Goal: Task Accomplishment & Management: Use online tool/utility

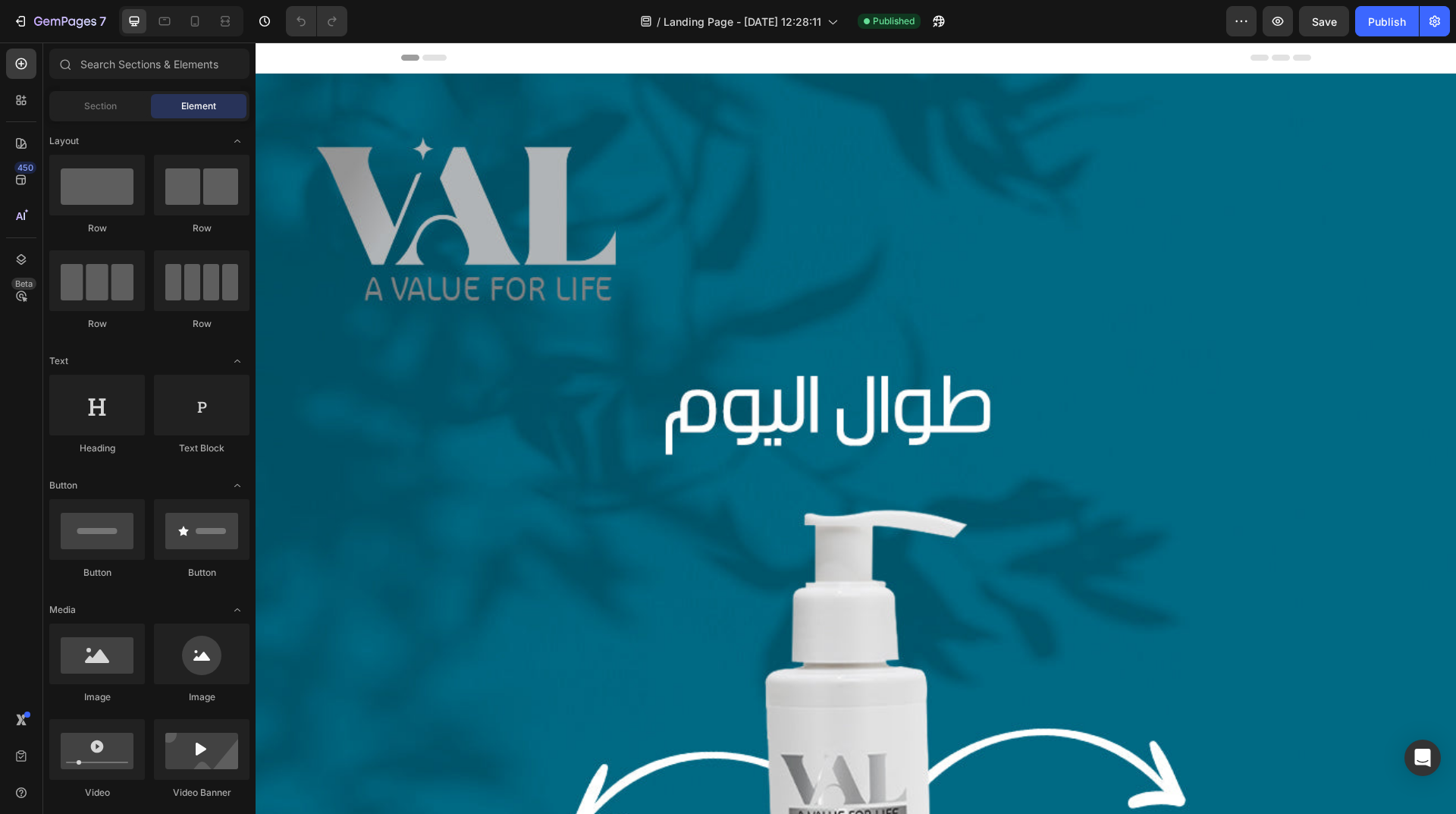
click at [300, 51] on span "Header" at bounding box center [300, 57] width 33 height 15
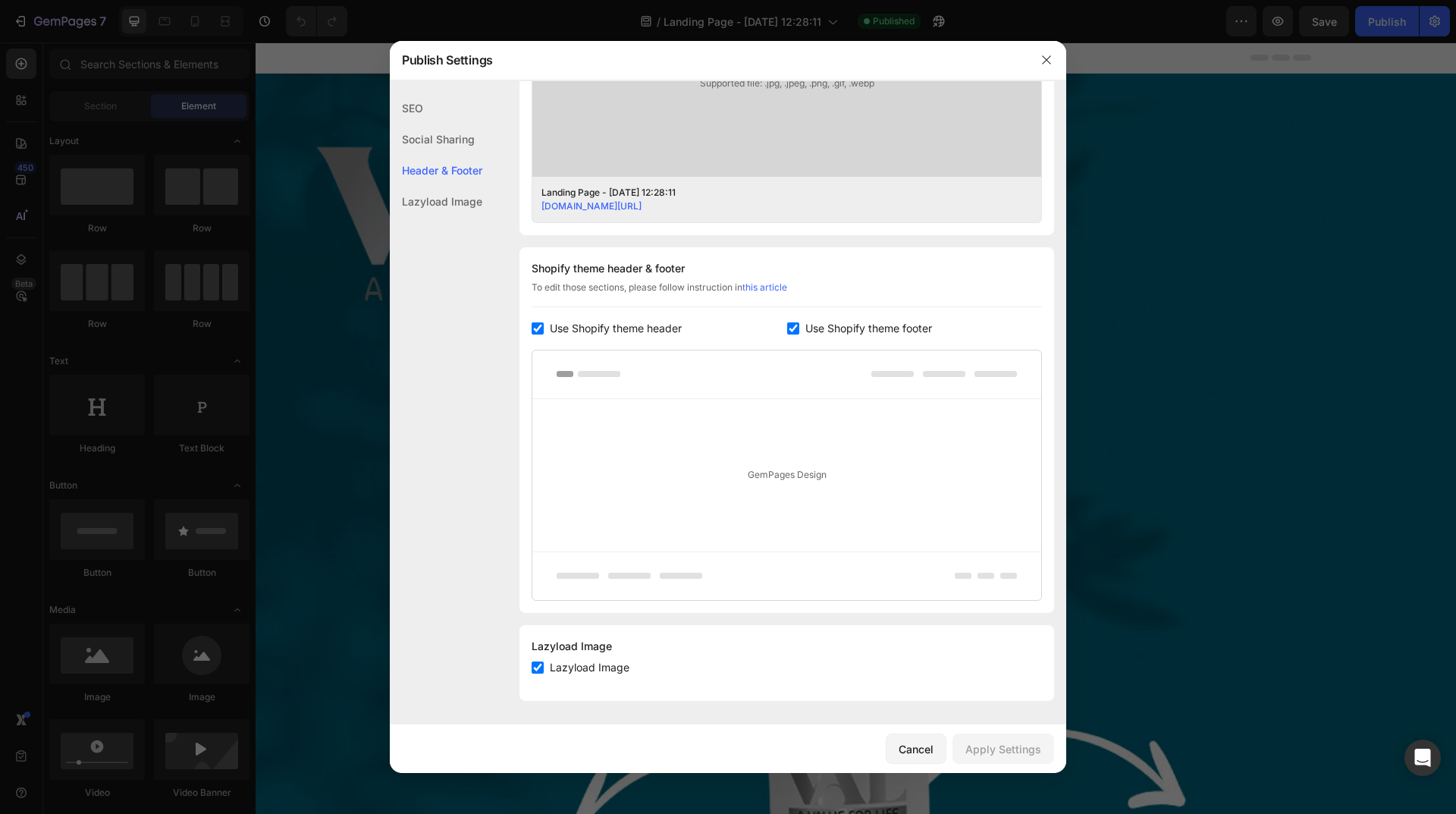
click at [799, 322] on label "Use Shopify theme footer" at bounding box center [865, 328] width 133 height 18
checkbox input "false"
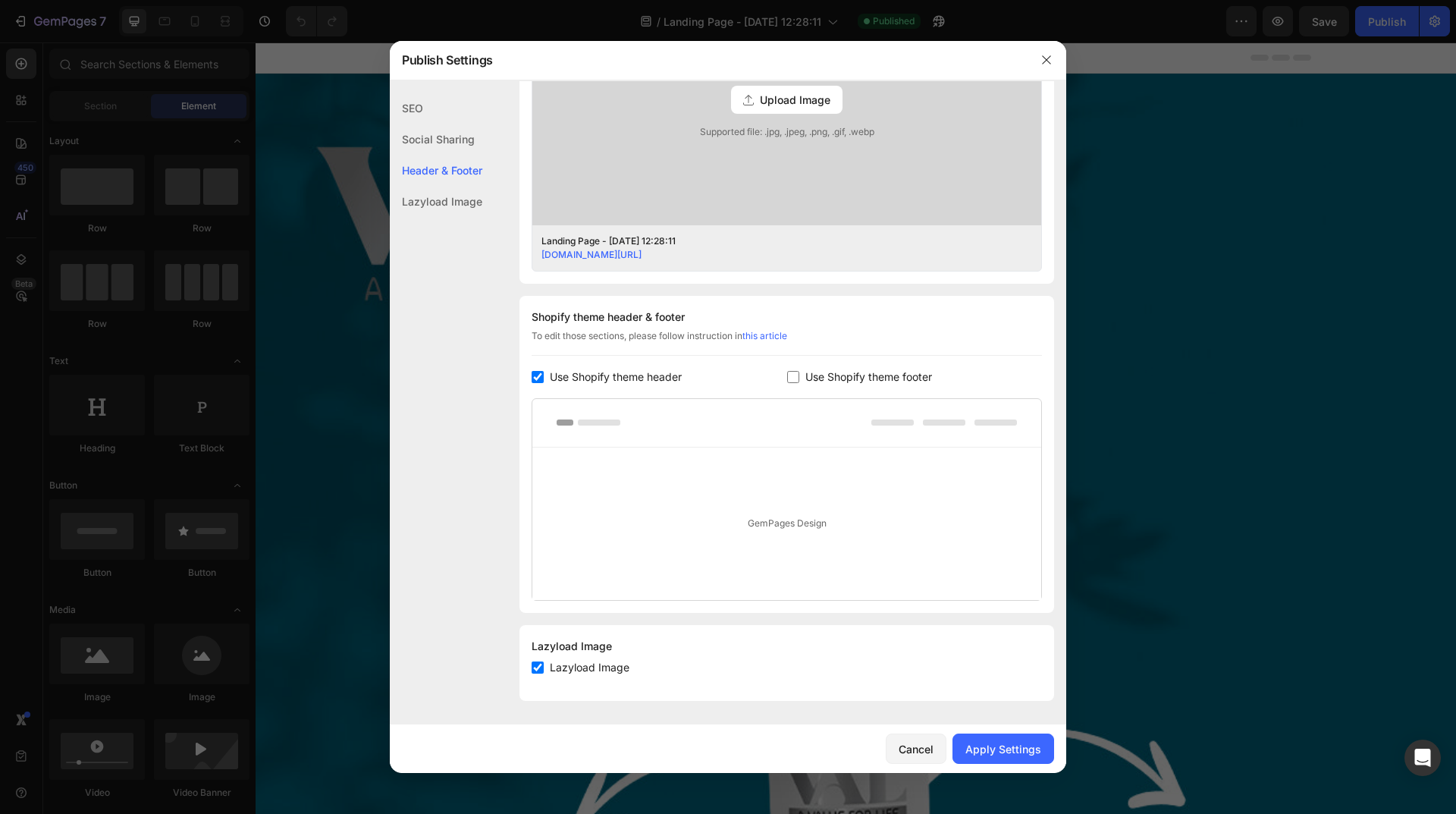
click at [540, 374] on input "checkbox" at bounding box center [537, 377] width 12 height 12
checkbox input "false"
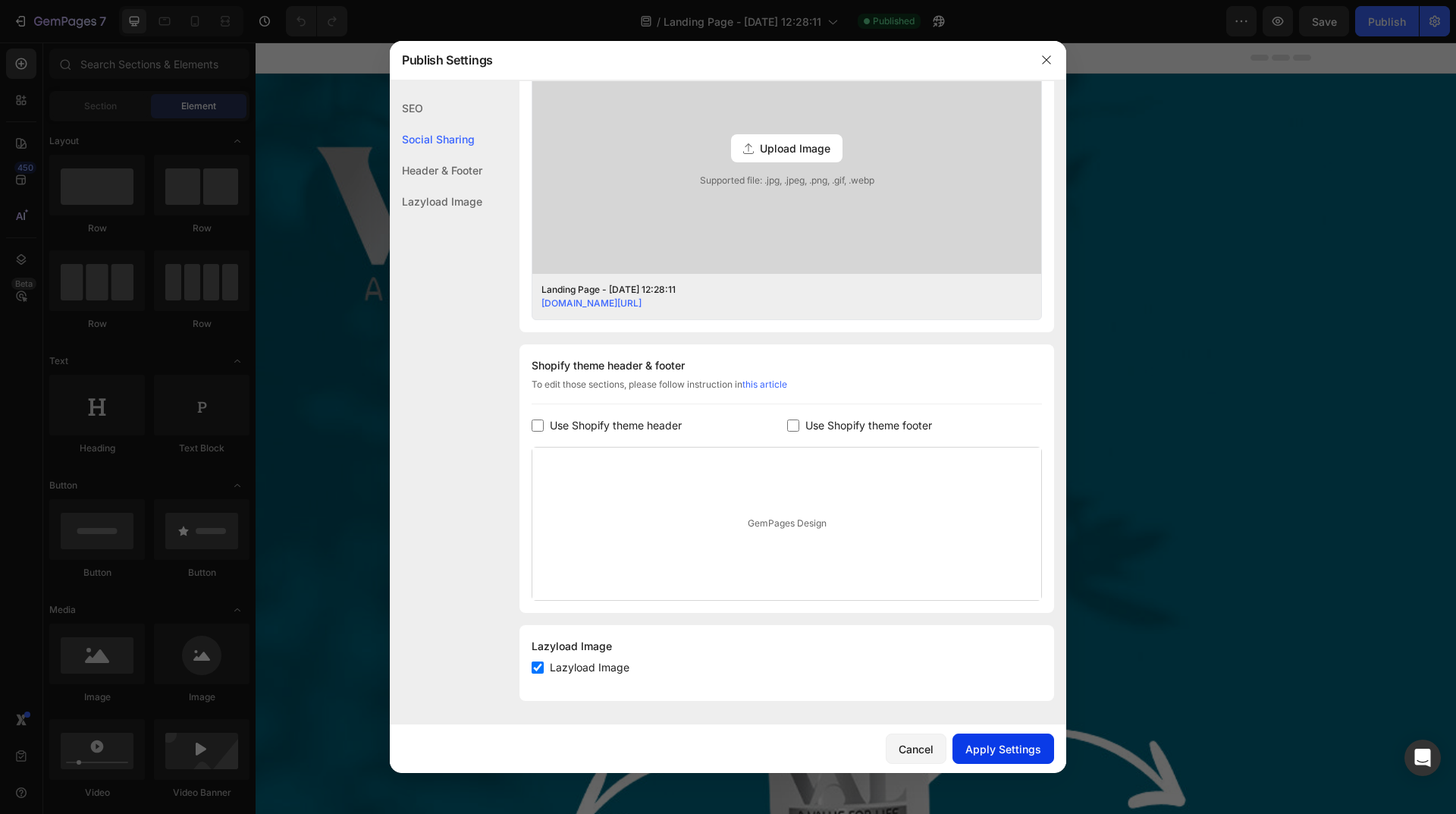
click at [1022, 748] on div "Apply Settings" at bounding box center [1003, 749] width 76 height 16
click at [1043, 63] on icon "button" at bounding box center [1046, 59] width 12 height 12
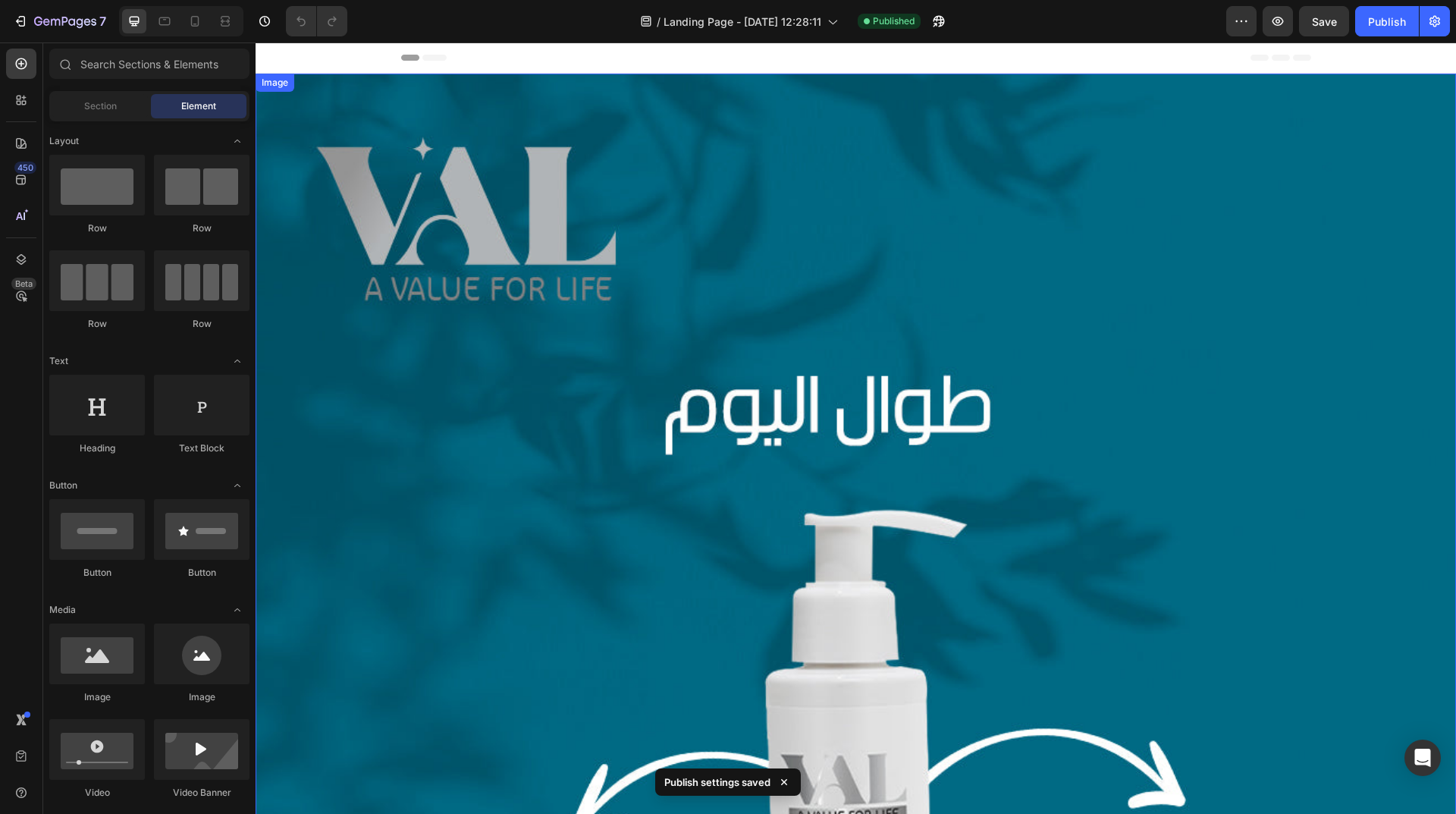
click at [835, 374] on img at bounding box center [855, 673] width 1200 height 1201
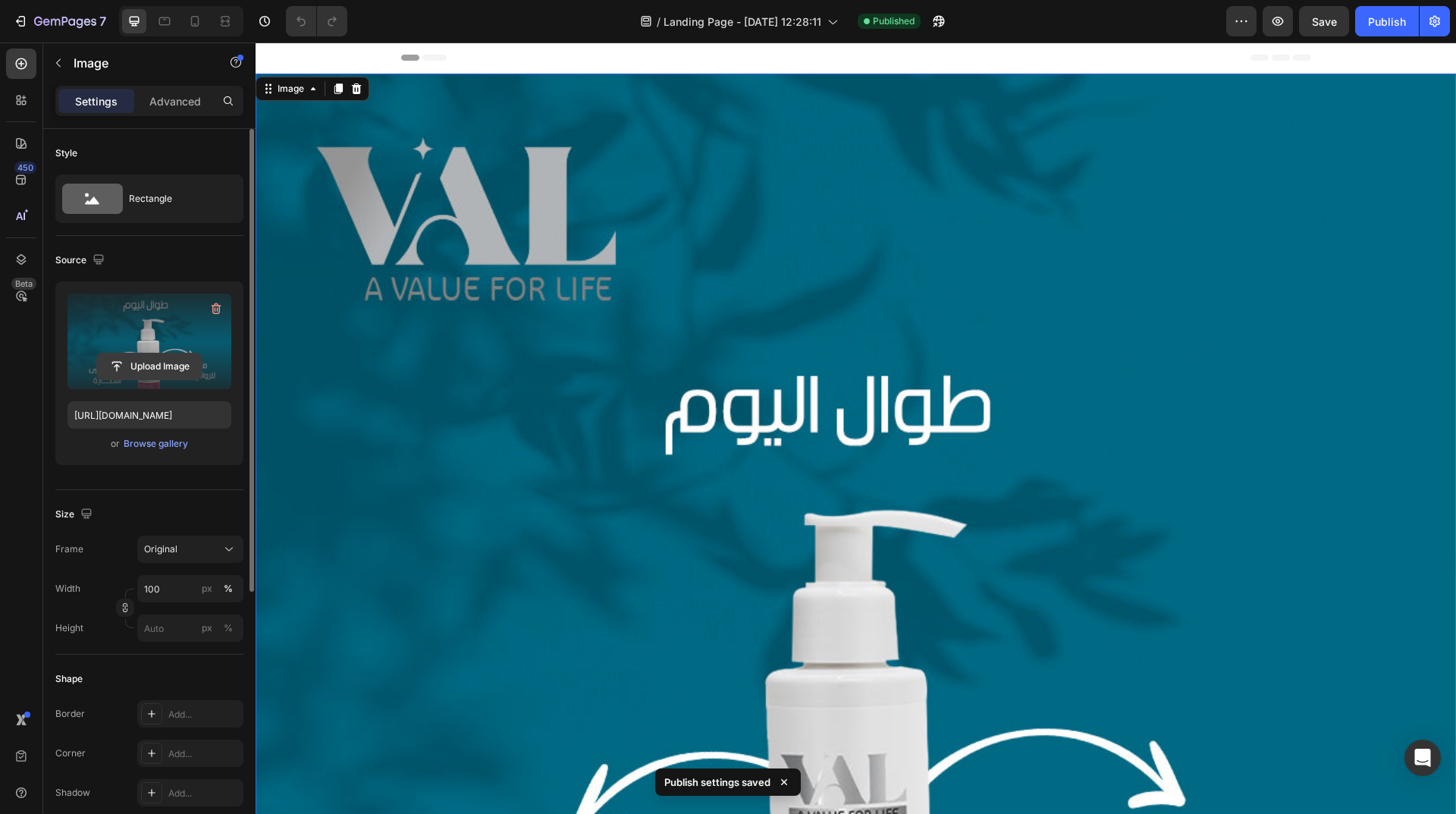
click at [173, 361] on input "file" at bounding box center [149, 366] width 105 height 26
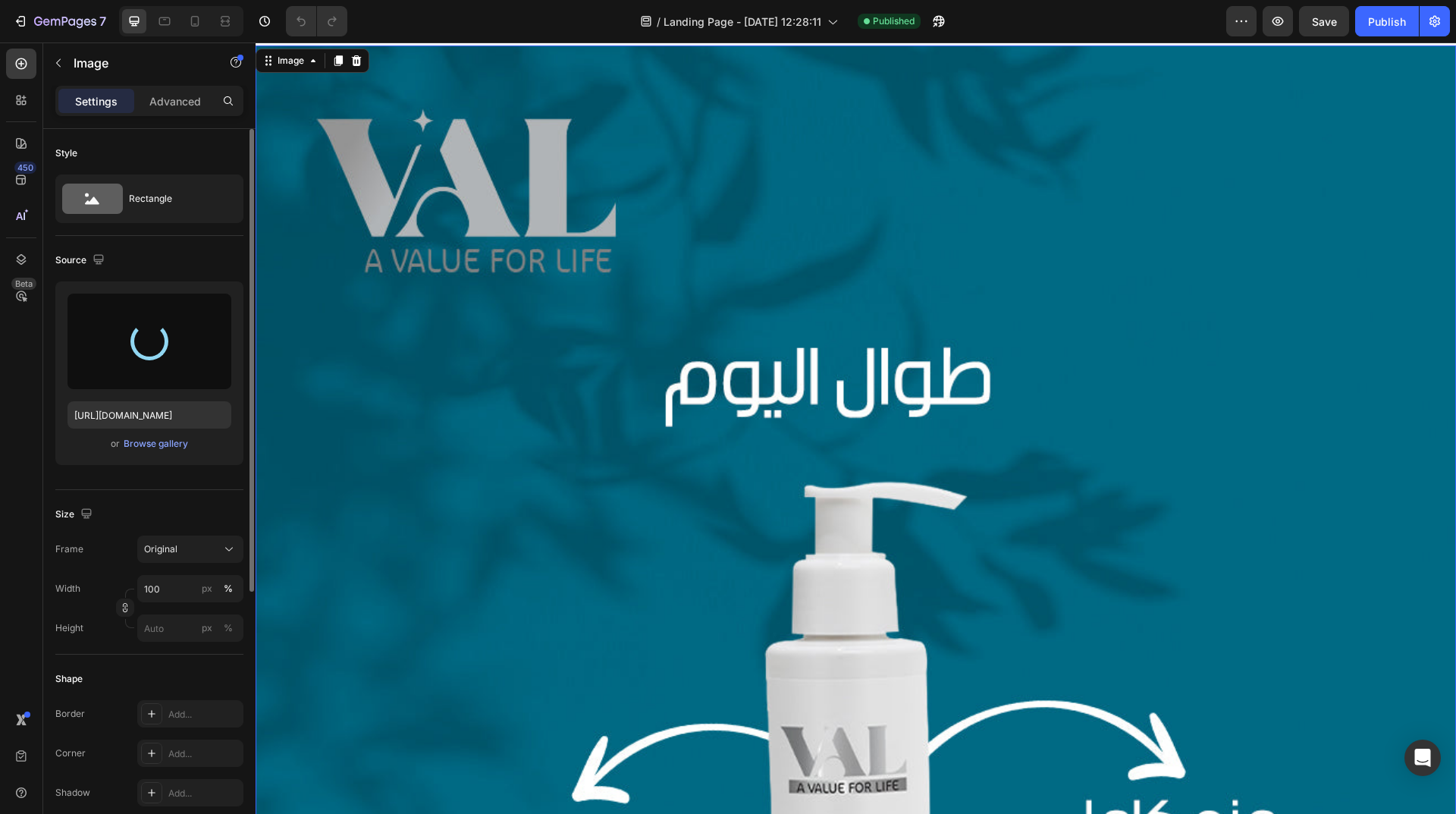
scroll to position [0, 0]
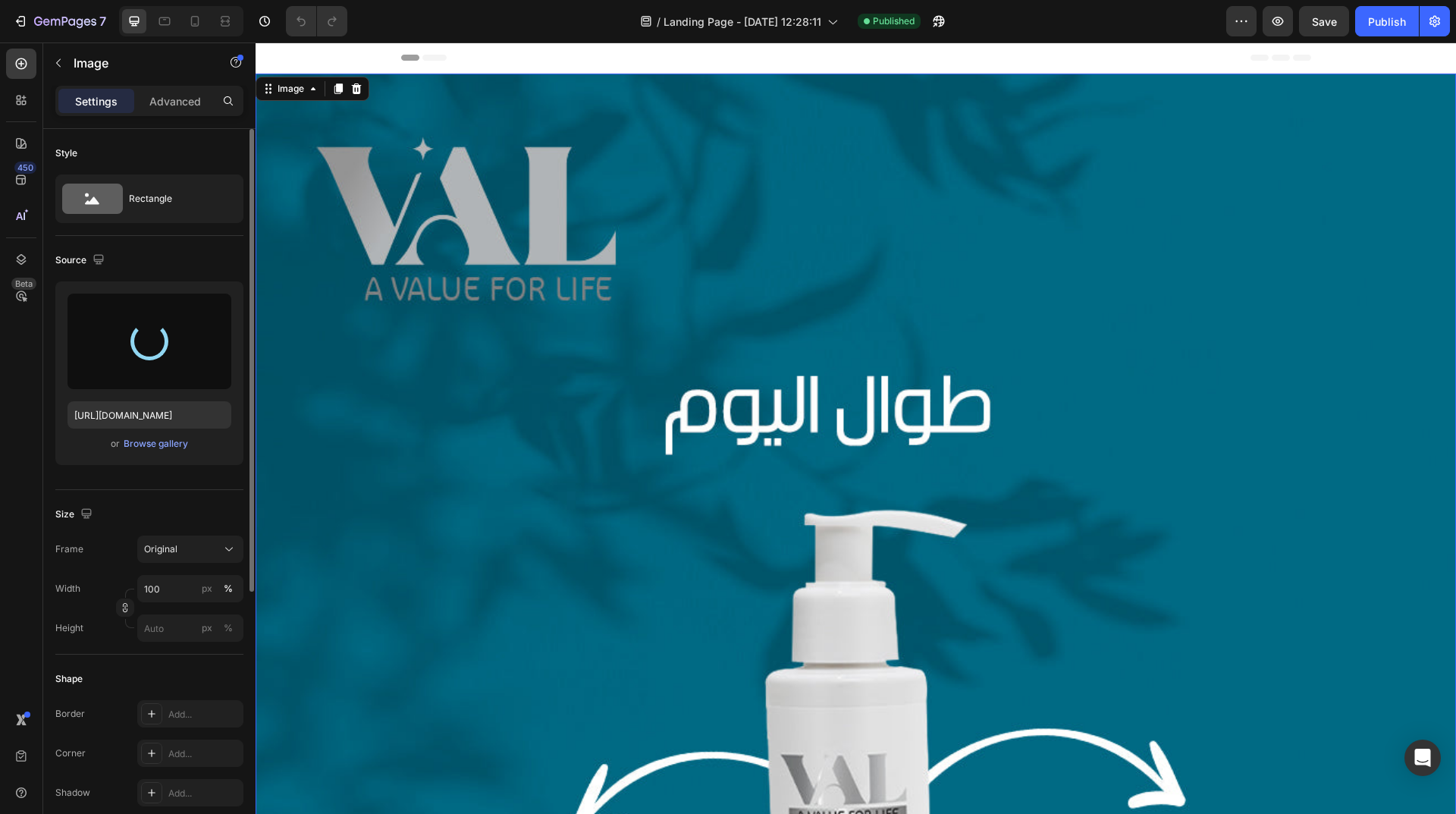
type input "https://cdn.shopify.com/s/files/1/0962/5967/0338/files/gempages_586400671117345…"
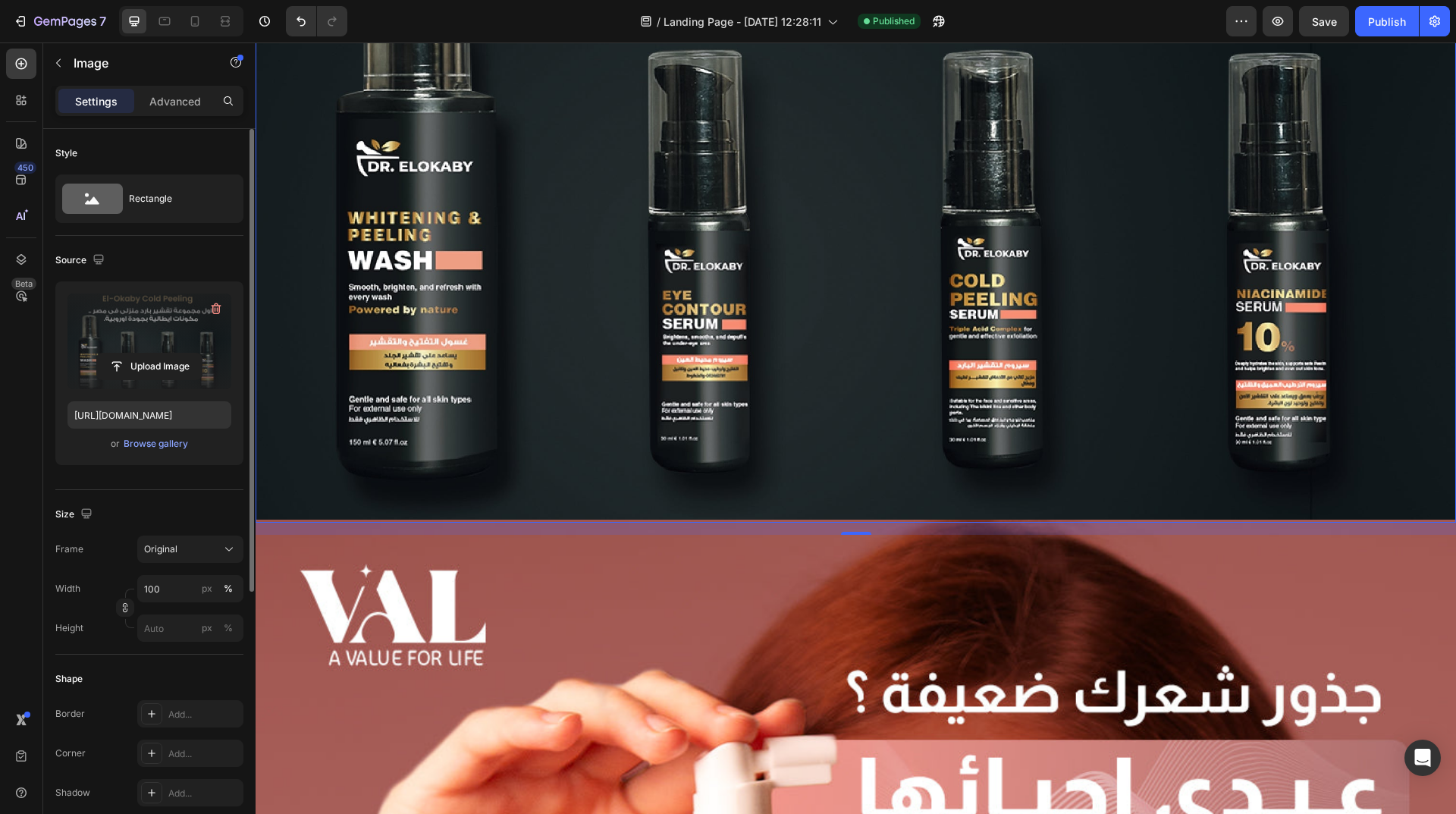
scroll to position [379, 0]
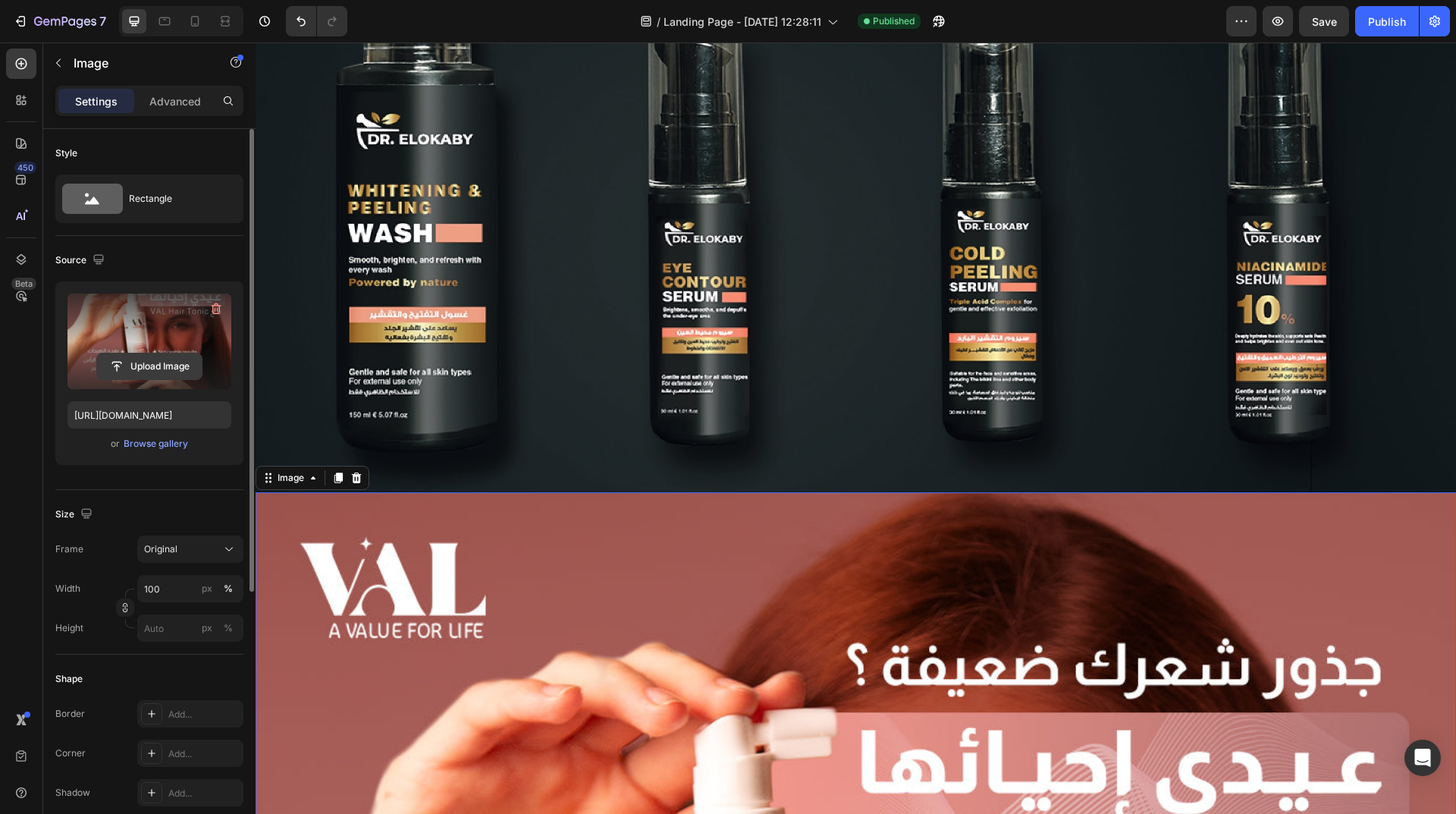
click at [164, 364] on input "file" at bounding box center [149, 366] width 105 height 26
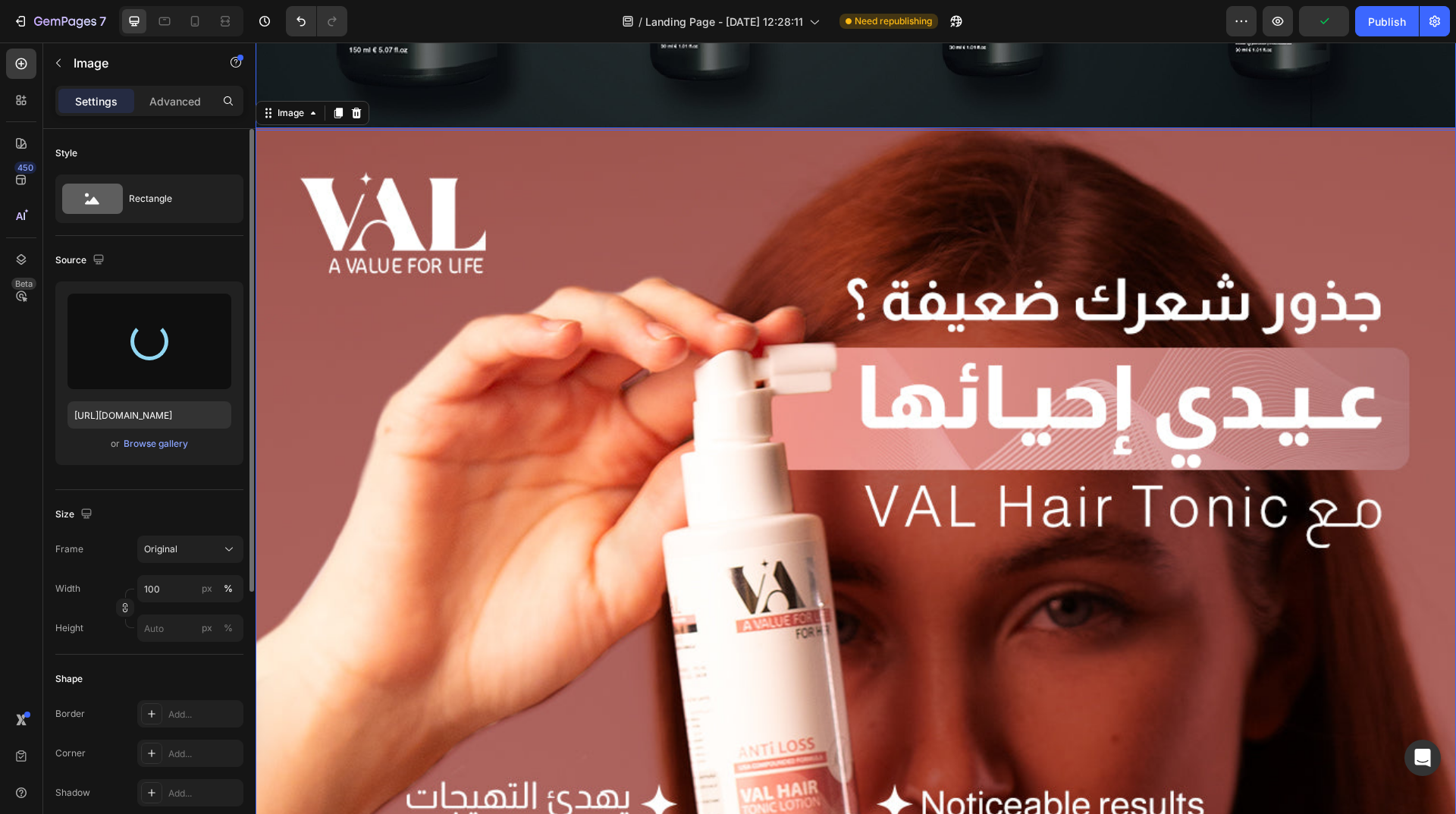
scroll to position [759, 0]
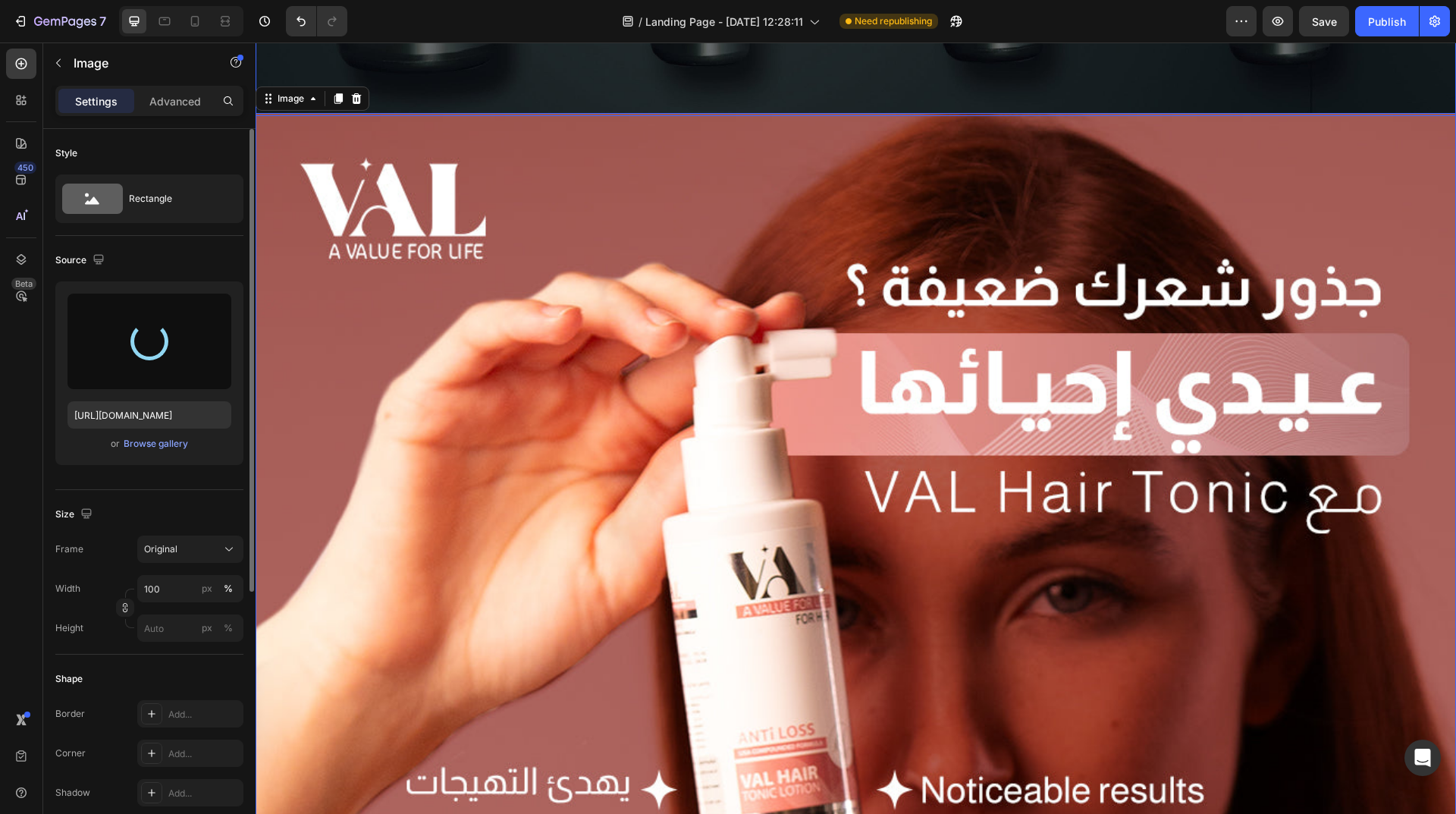
type input "https://cdn.shopify.com/s/files/1/0962/5967/0338/files/gempages_586400671117345…"
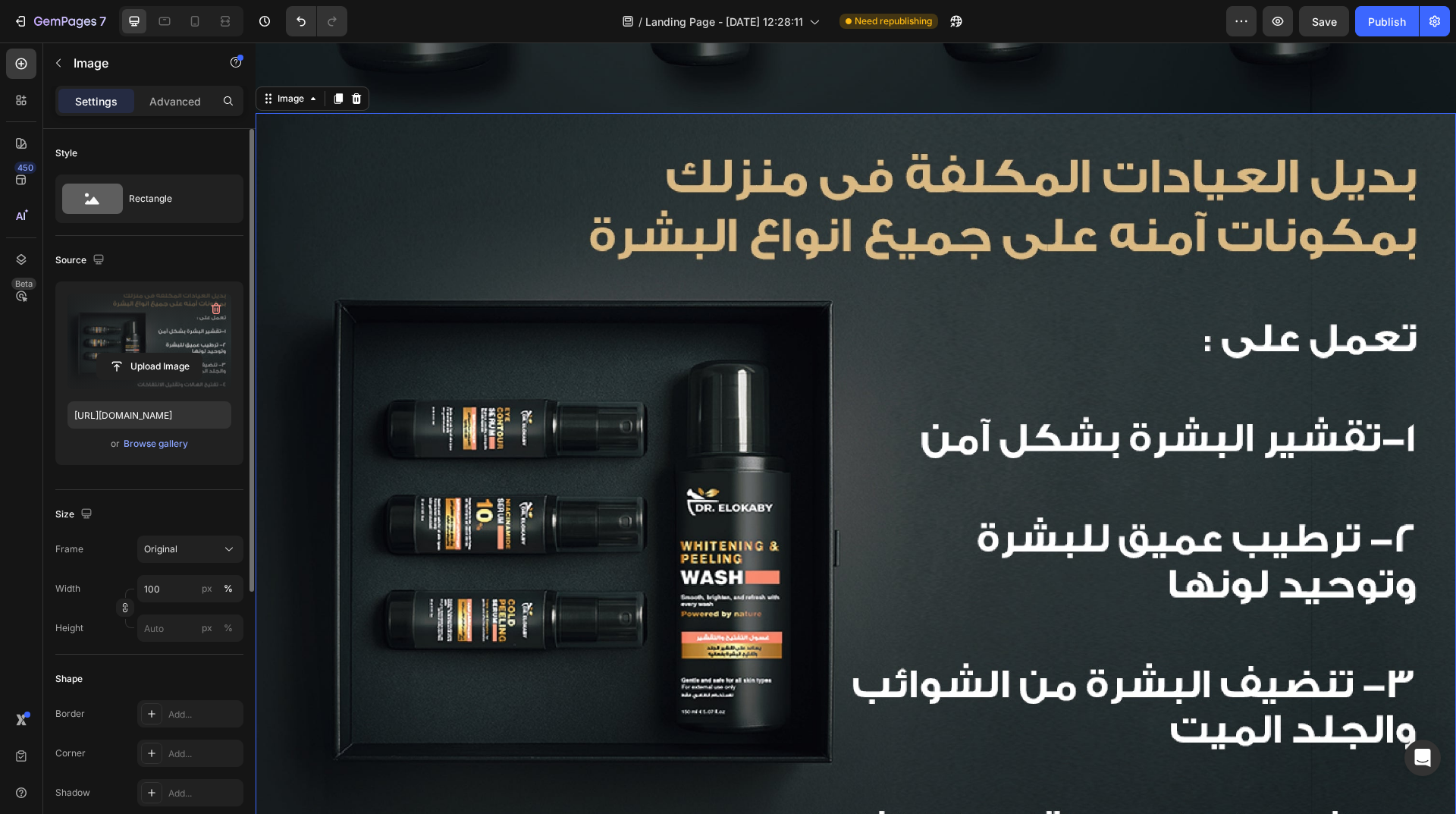
click at [458, 194] on img at bounding box center [855, 514] width 1200 height 801
click at [337, 94] on icon at bounding box center [338, 98] width 12 height 12
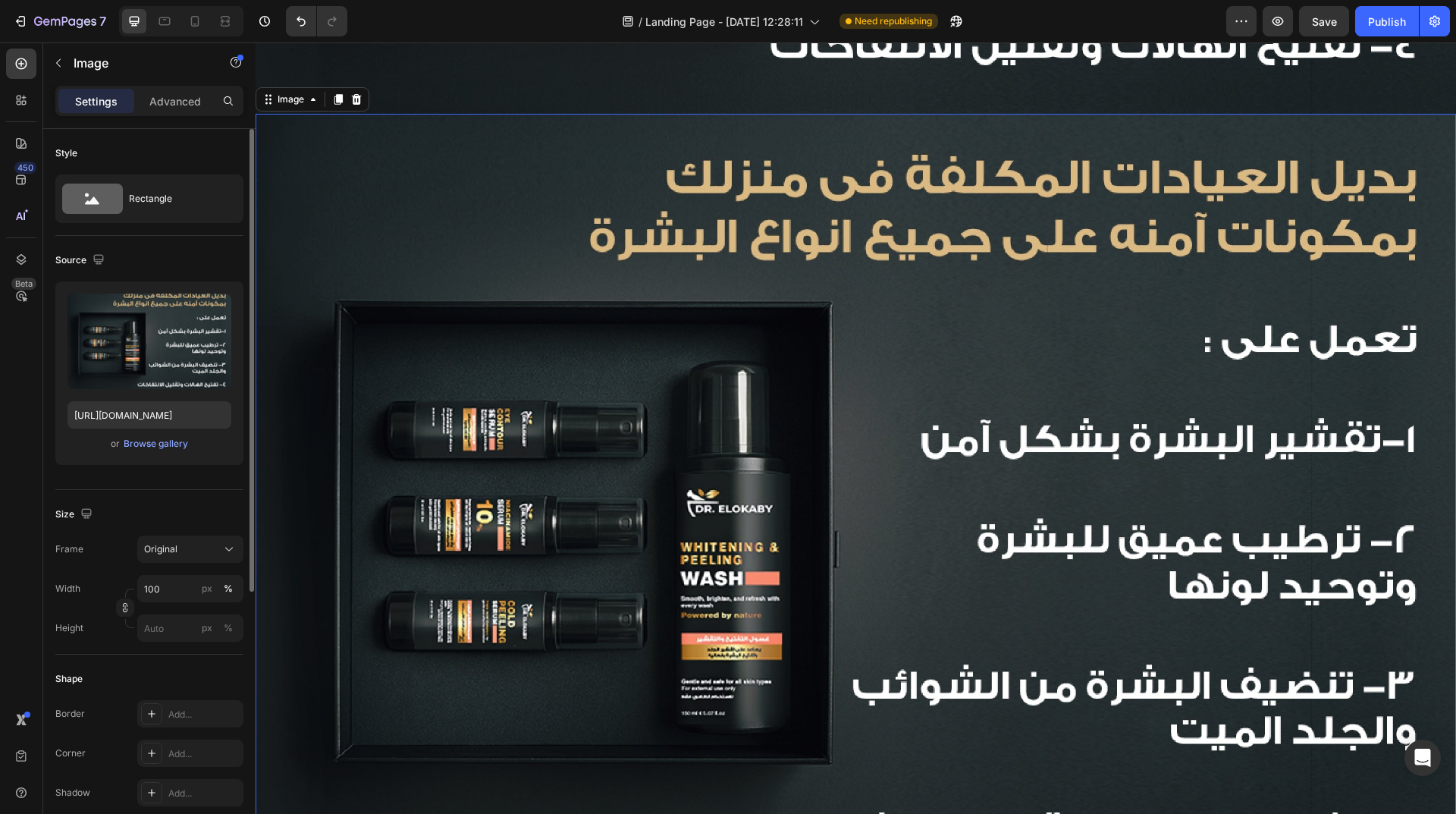
scroll to position [1730, 0]
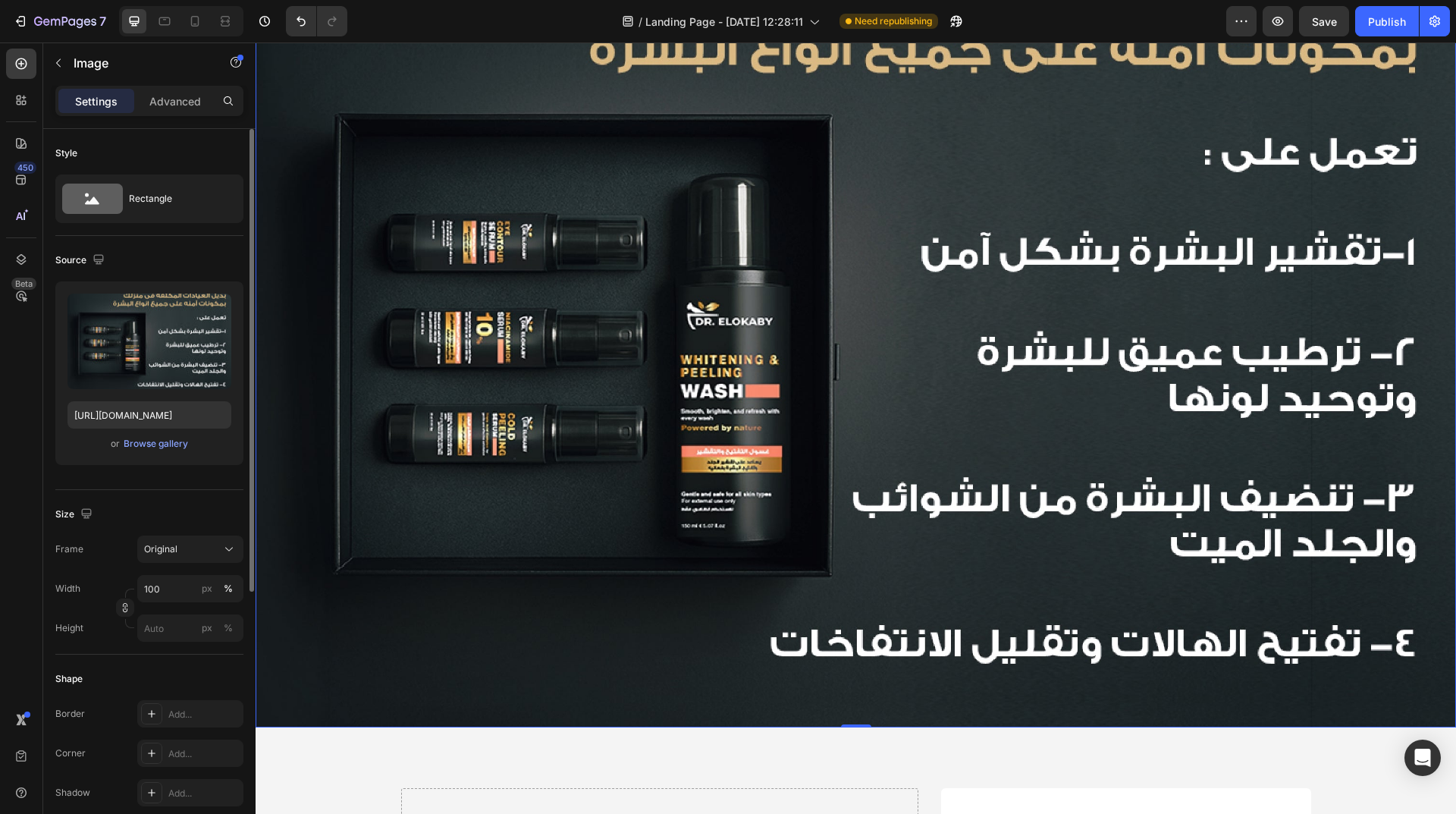
click at [1010, 432] on img at bounding box center [855, 327] width 1200 height 801
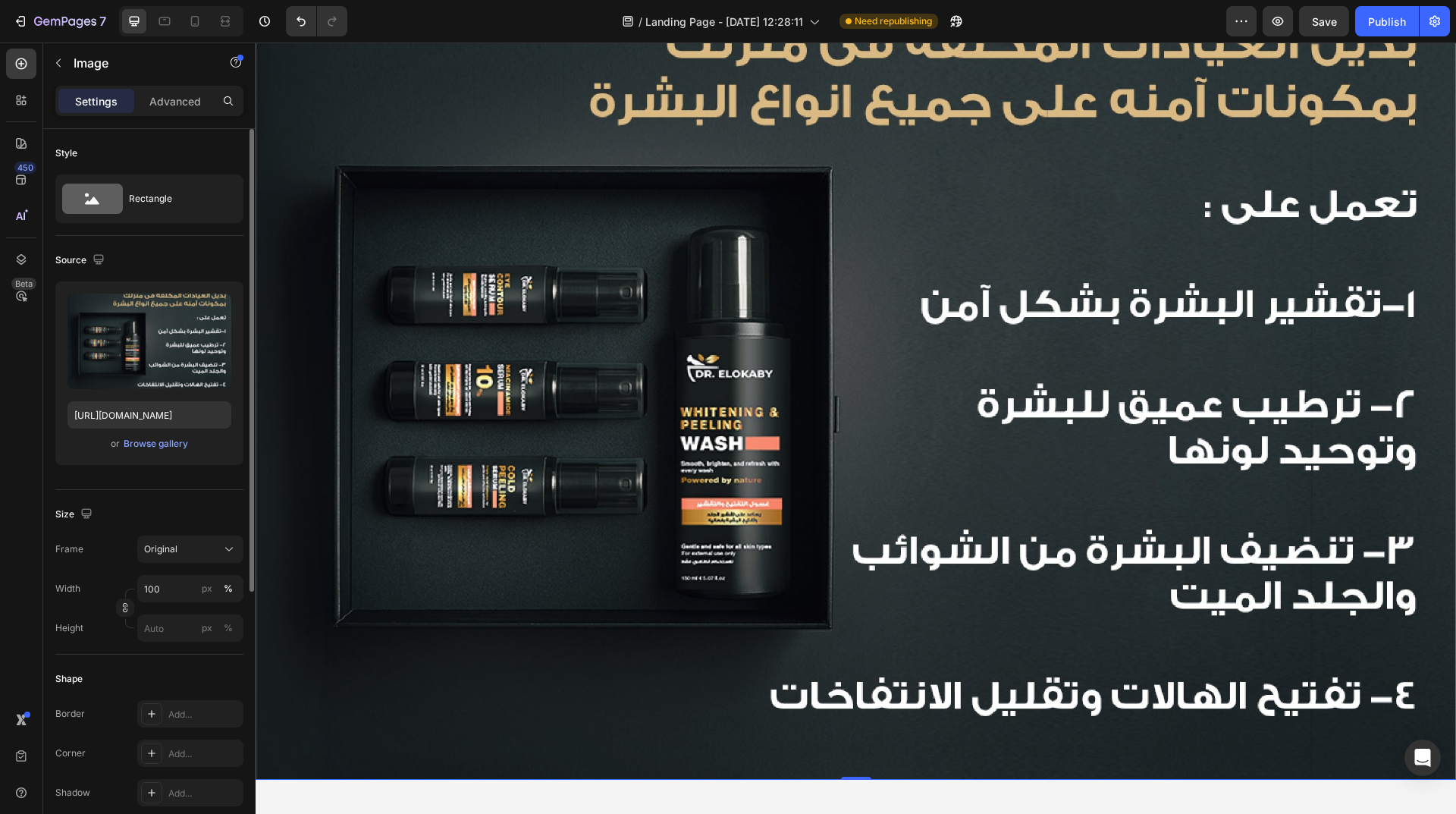
scroll to position [1578, 0]
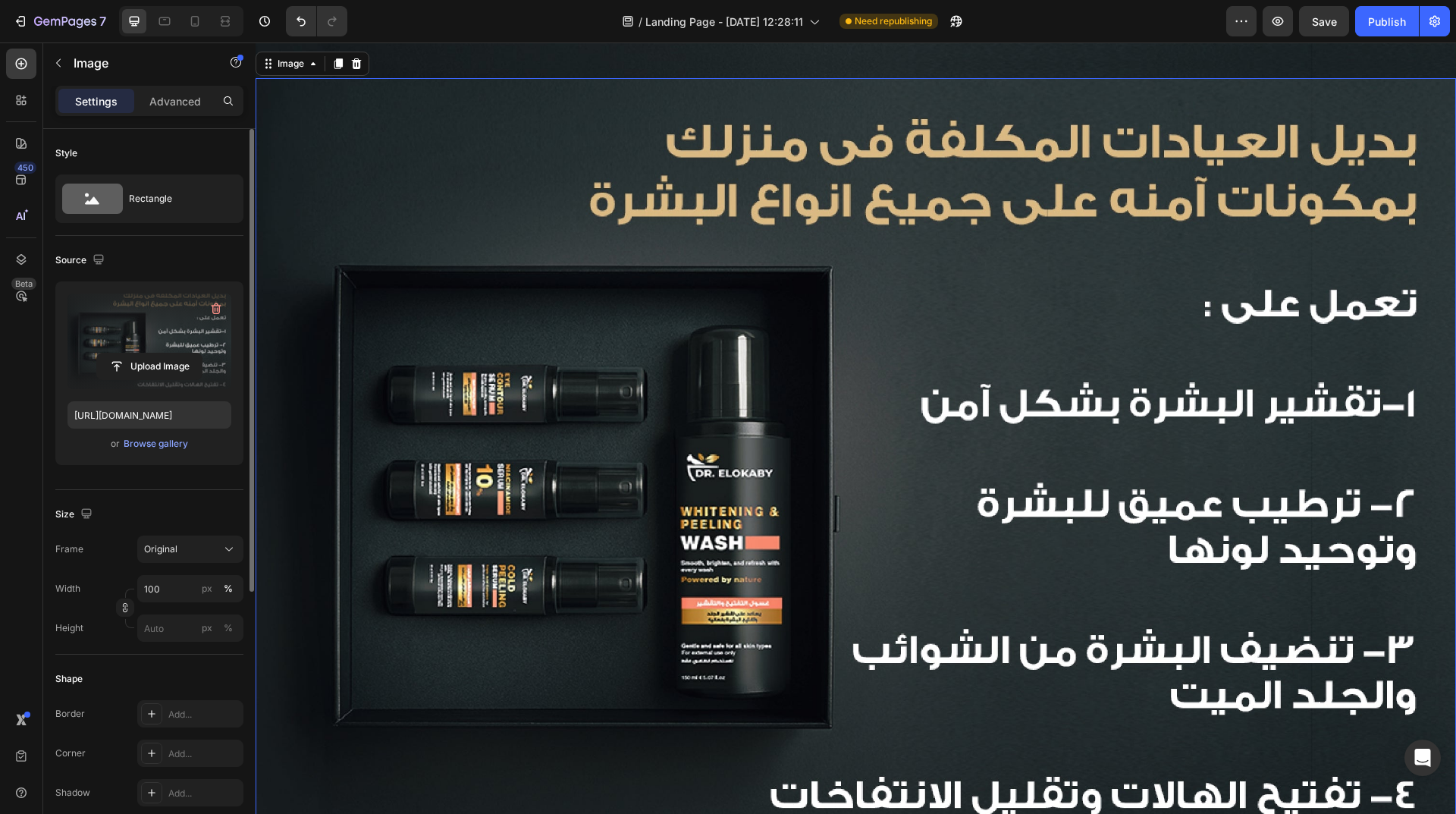
click at [146, 348] on label at bounding box center [149, 341] width 164 height 95
click at [146, 353] on input "file" at bounding box center [149, 366] width 105 height 26
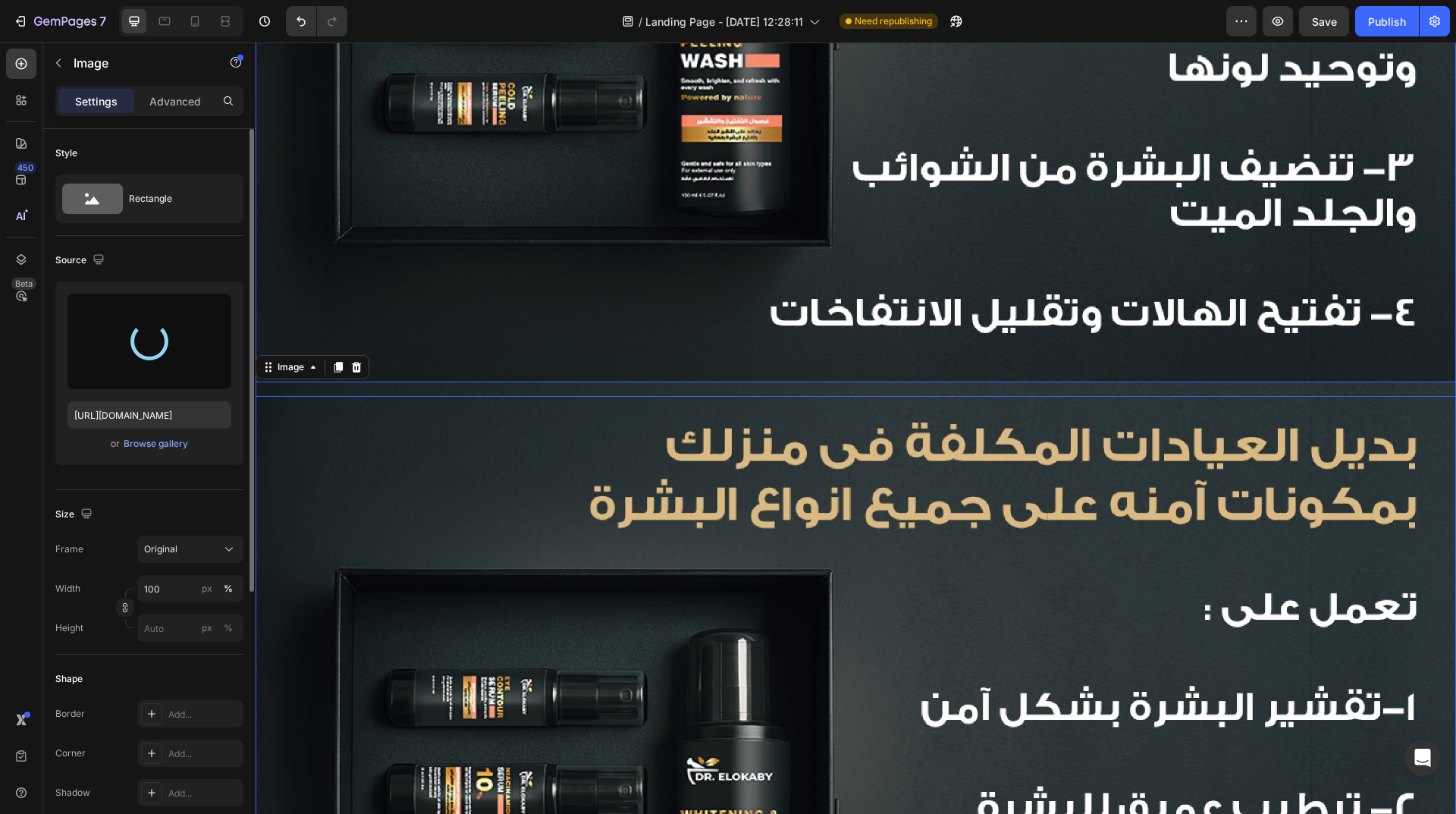
type input "https://cdn.shopify.com/s/files/1/0962/5967/0338/files/gempages_586400671117345…"
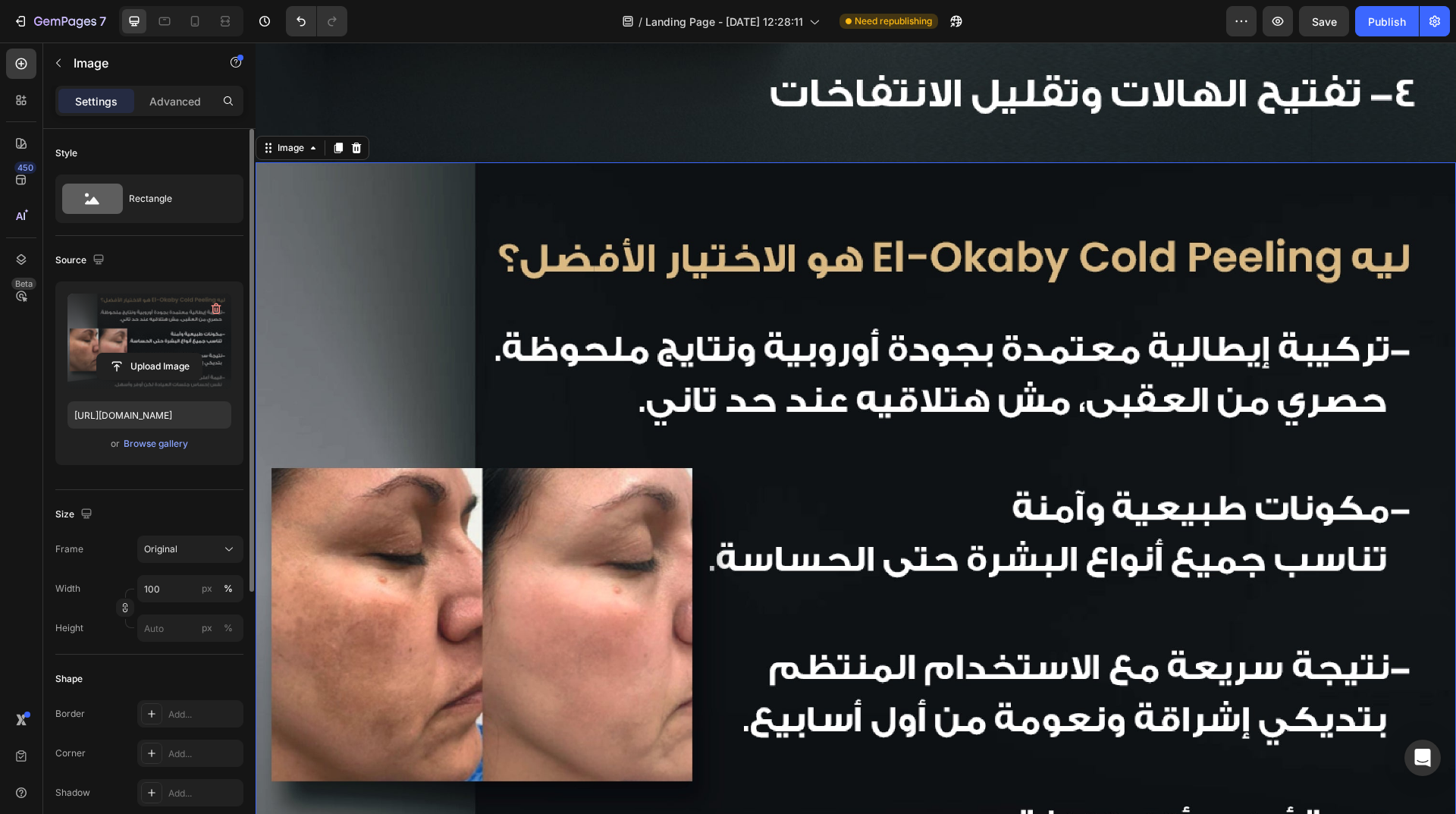
scroll to position [1350, 0]
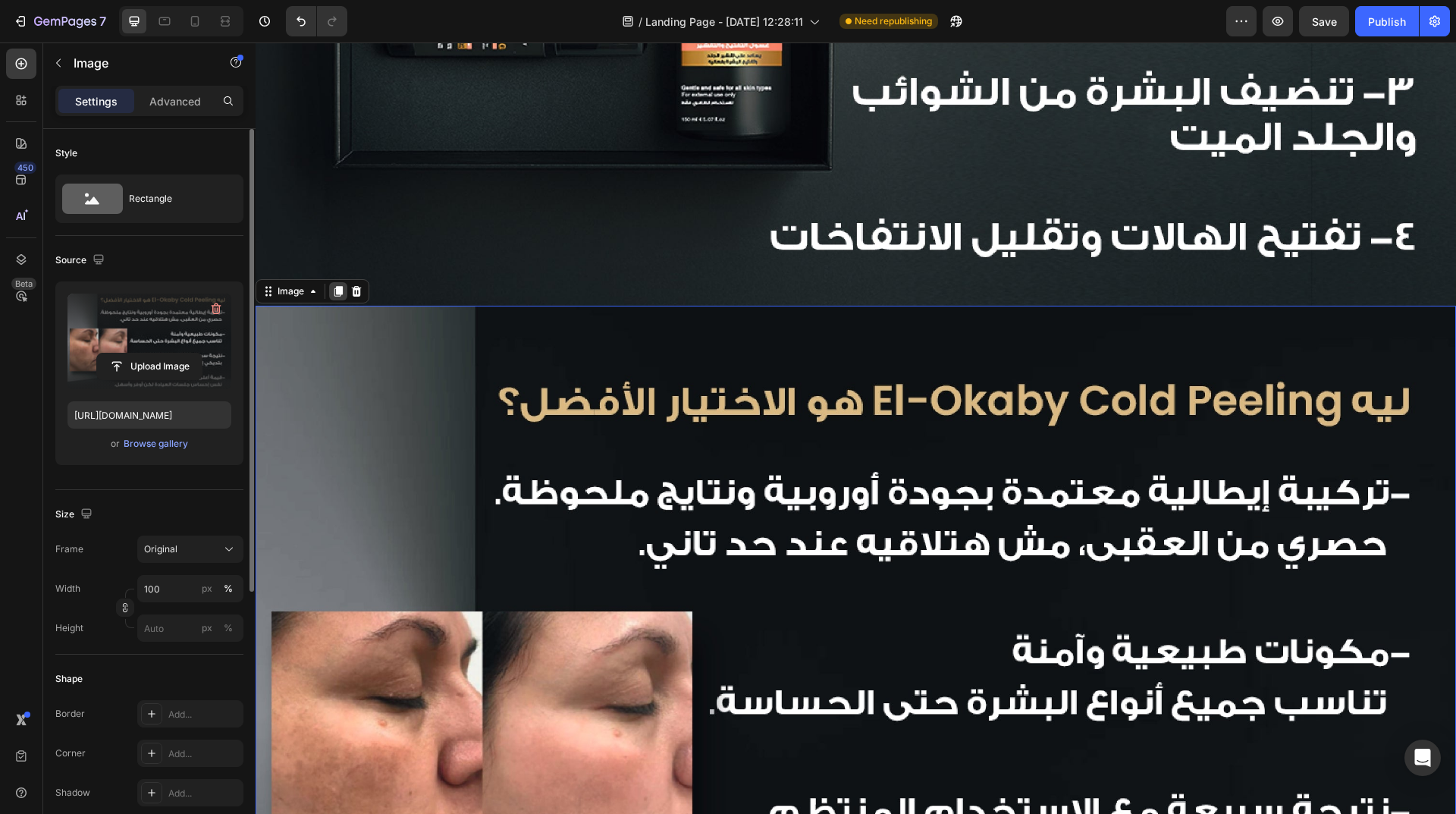
click at [338, 286] on icon at bounding box center [339, 291] width 8 height 11
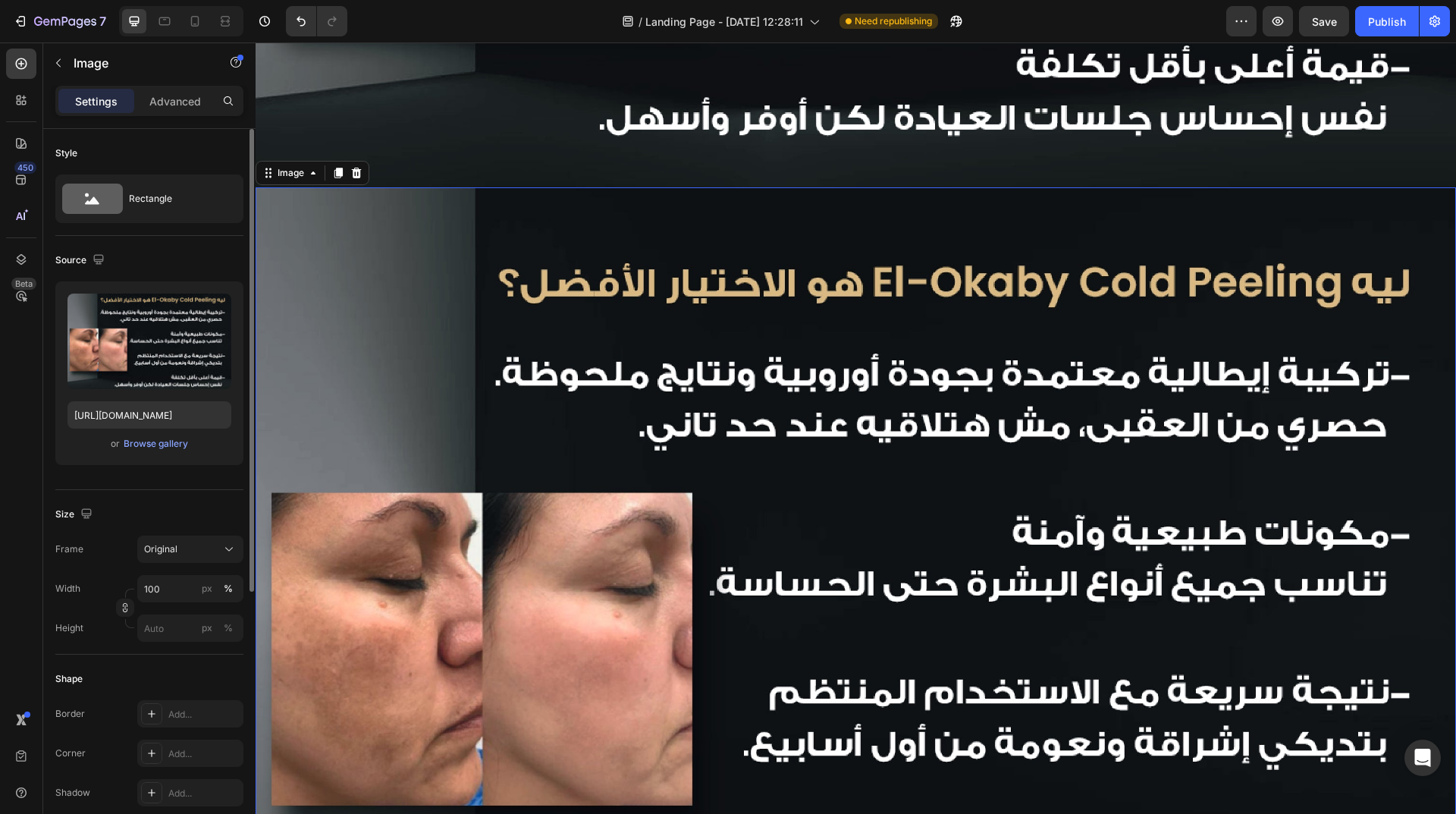
scroll to position [2323, 0]
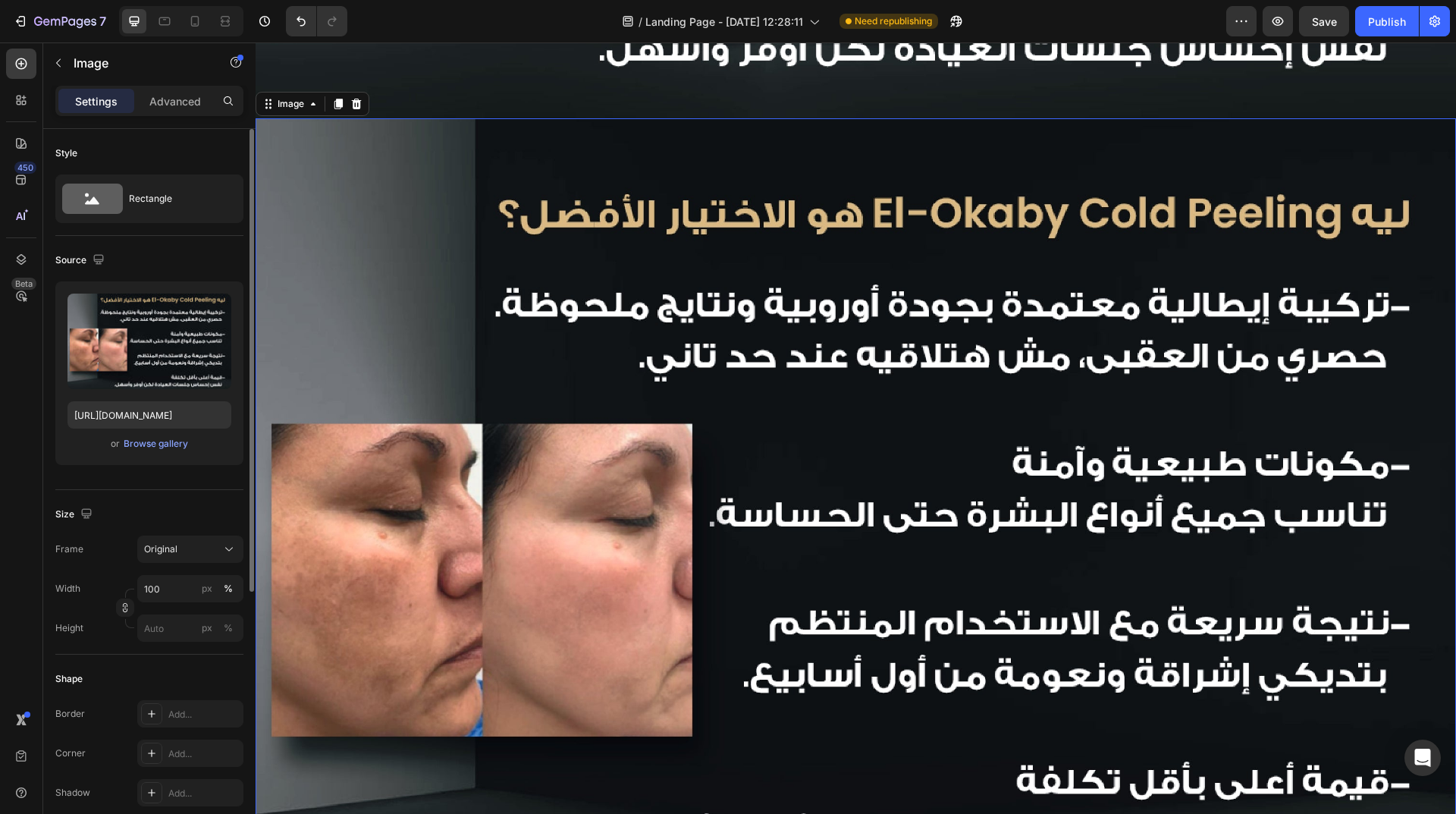
click at [958, 473] on img at bounding box center [855, 519] width 1200 height 801
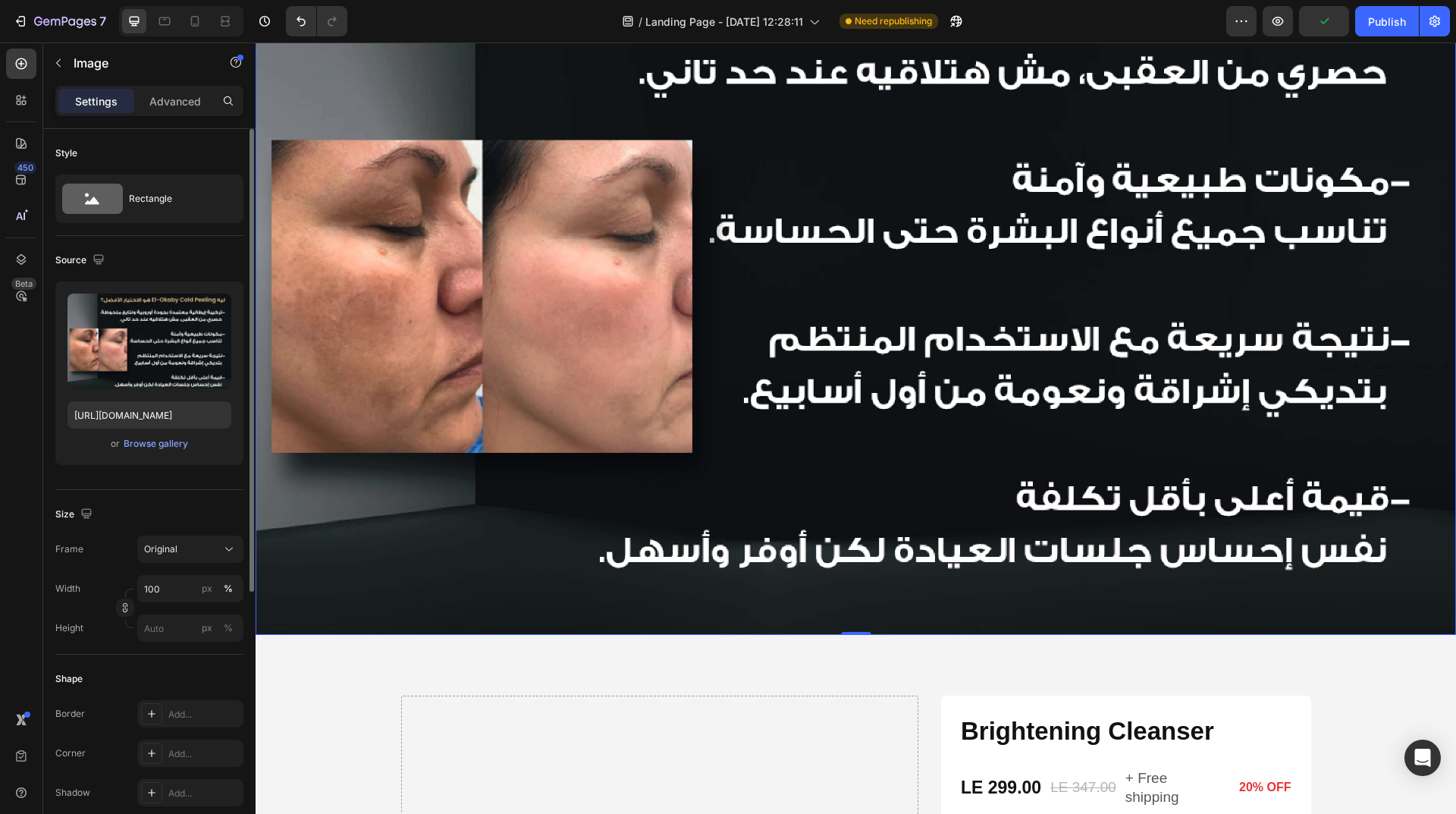
scroll to position [2627, 0]
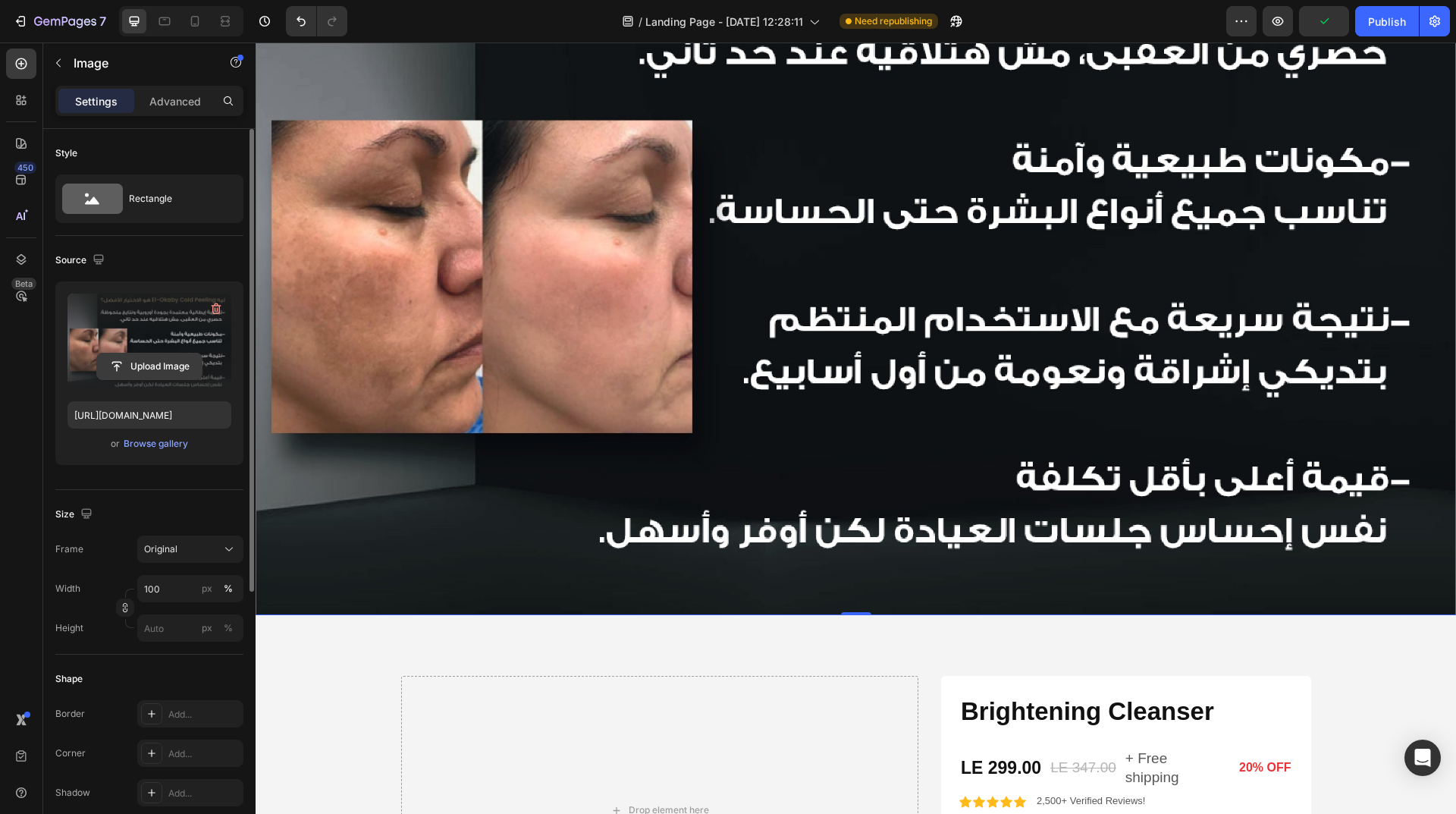
click at [153, 357] on input "file" at bounding box center [149, 366] width 105 height 26
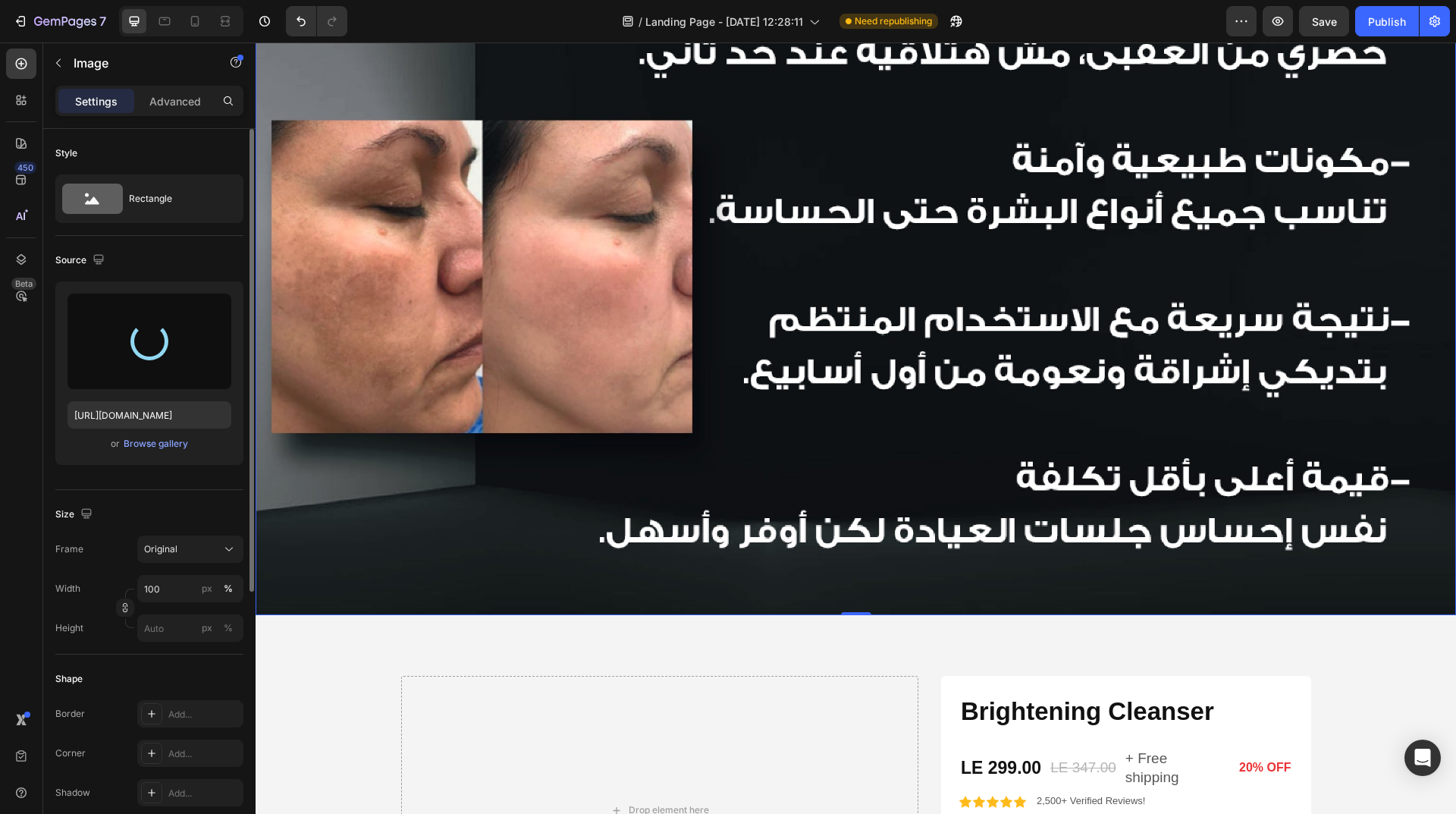
type input "https://cdn.shopify.com/s/files/1/0962/5967/0338/files/gempages_586400671117345…"
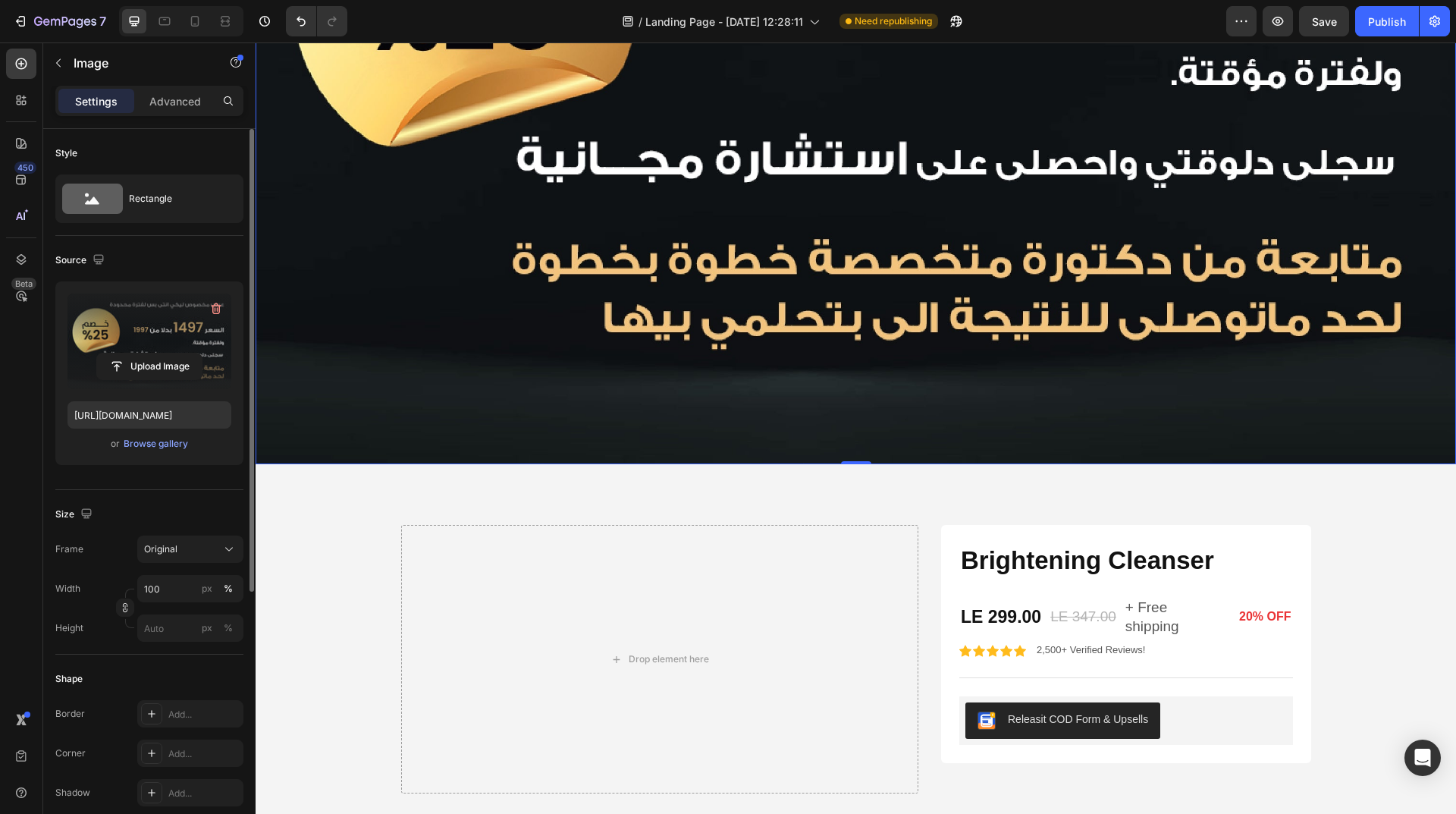
scroll to position [2778, 0]
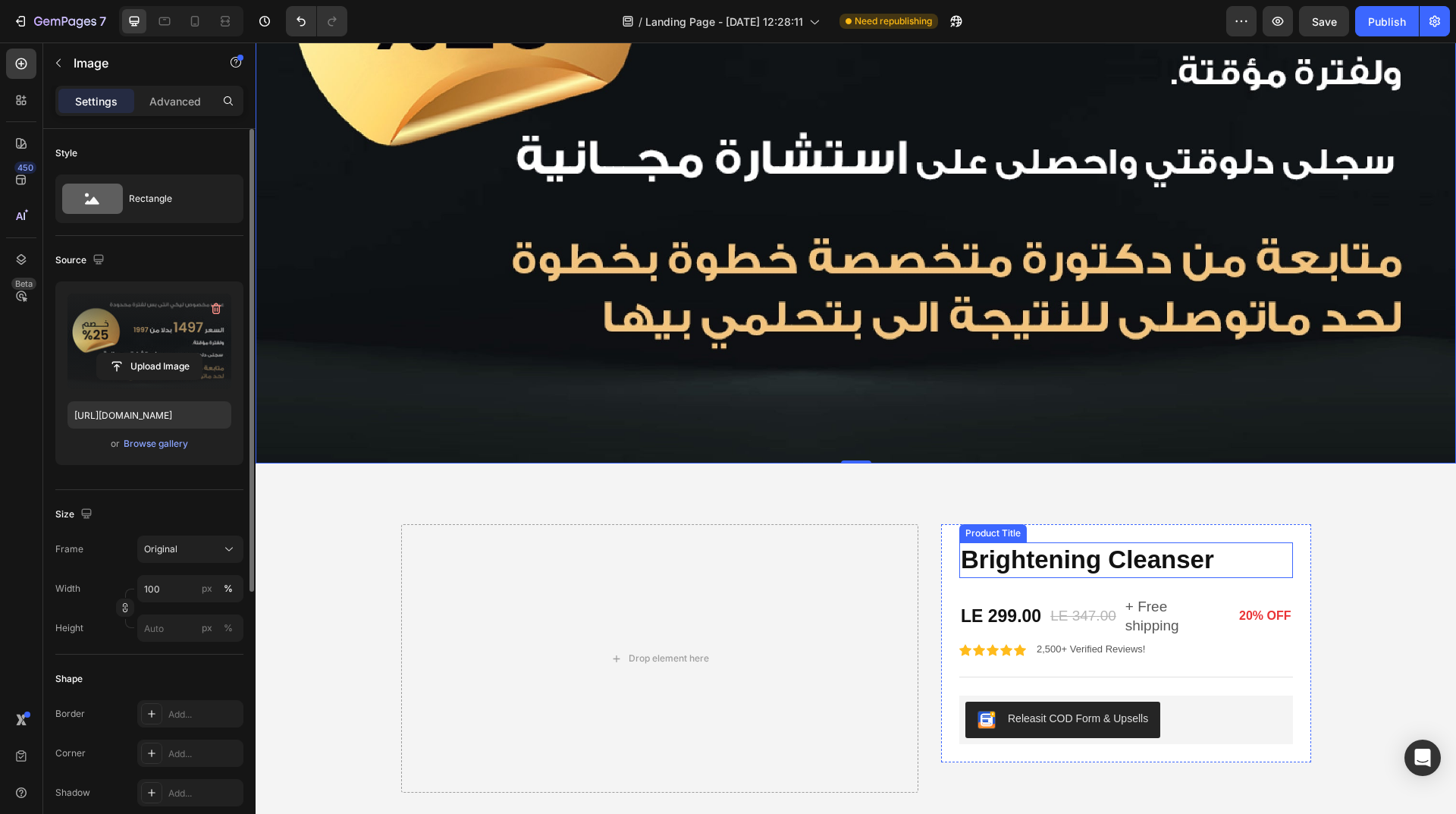
click at [1131, 542] on h1 "Brightening Cleanser" at bounding box center [1126, 560] width 334 height 36
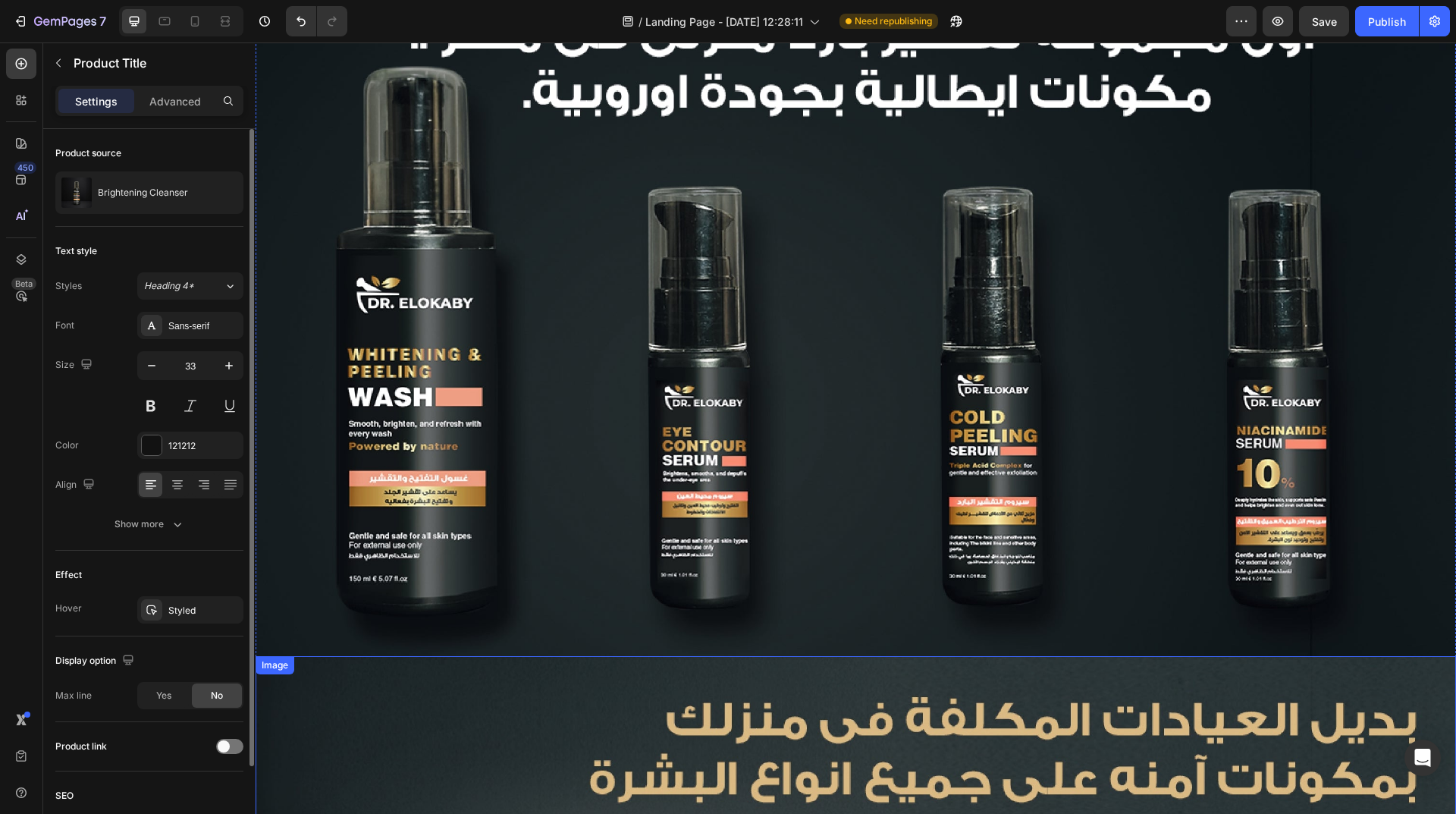
scroll to position [0, 0]
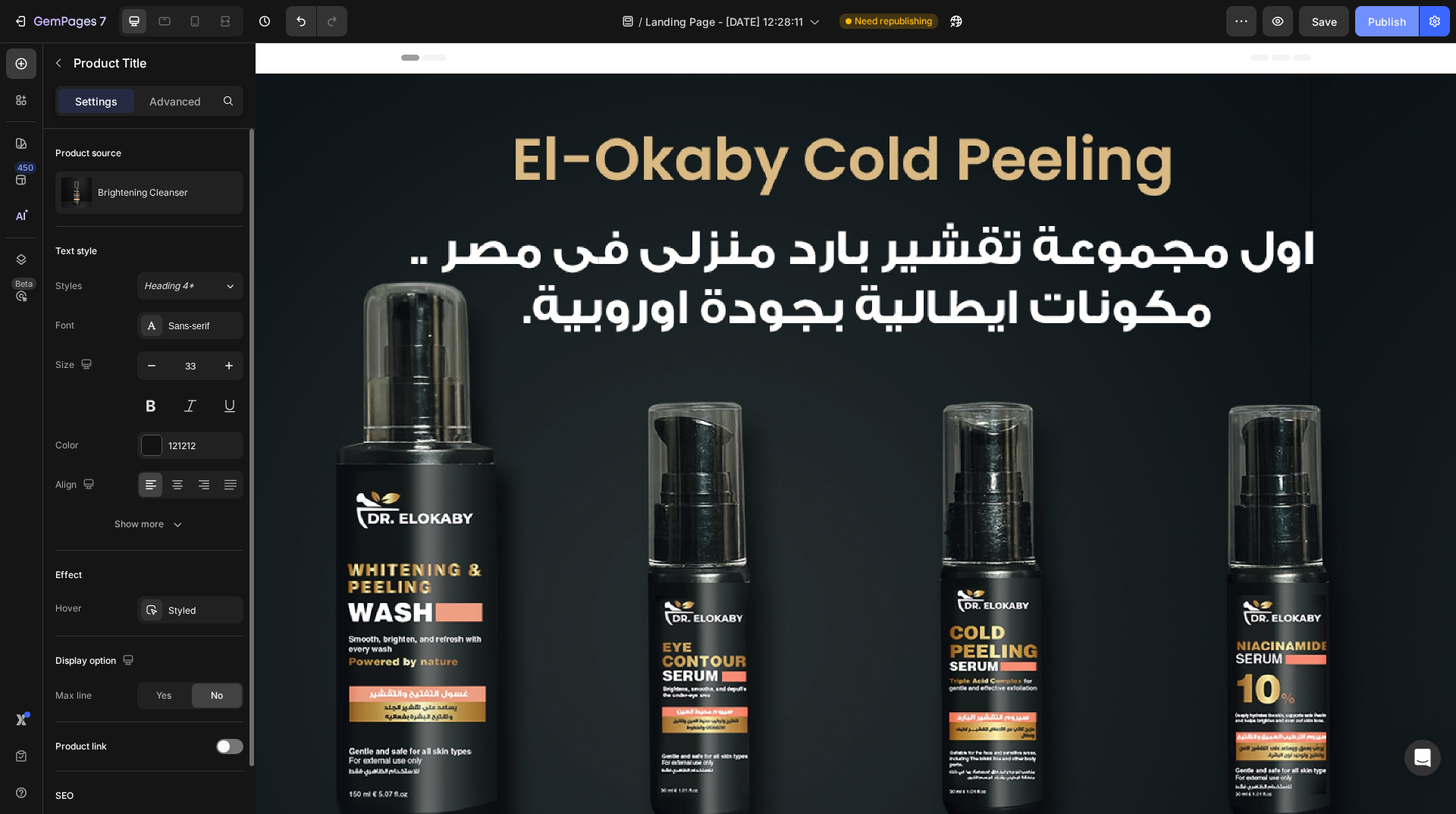
click at [1390, 24] on div "Publish" at bounding box center [1387, 22] width 38 height 16
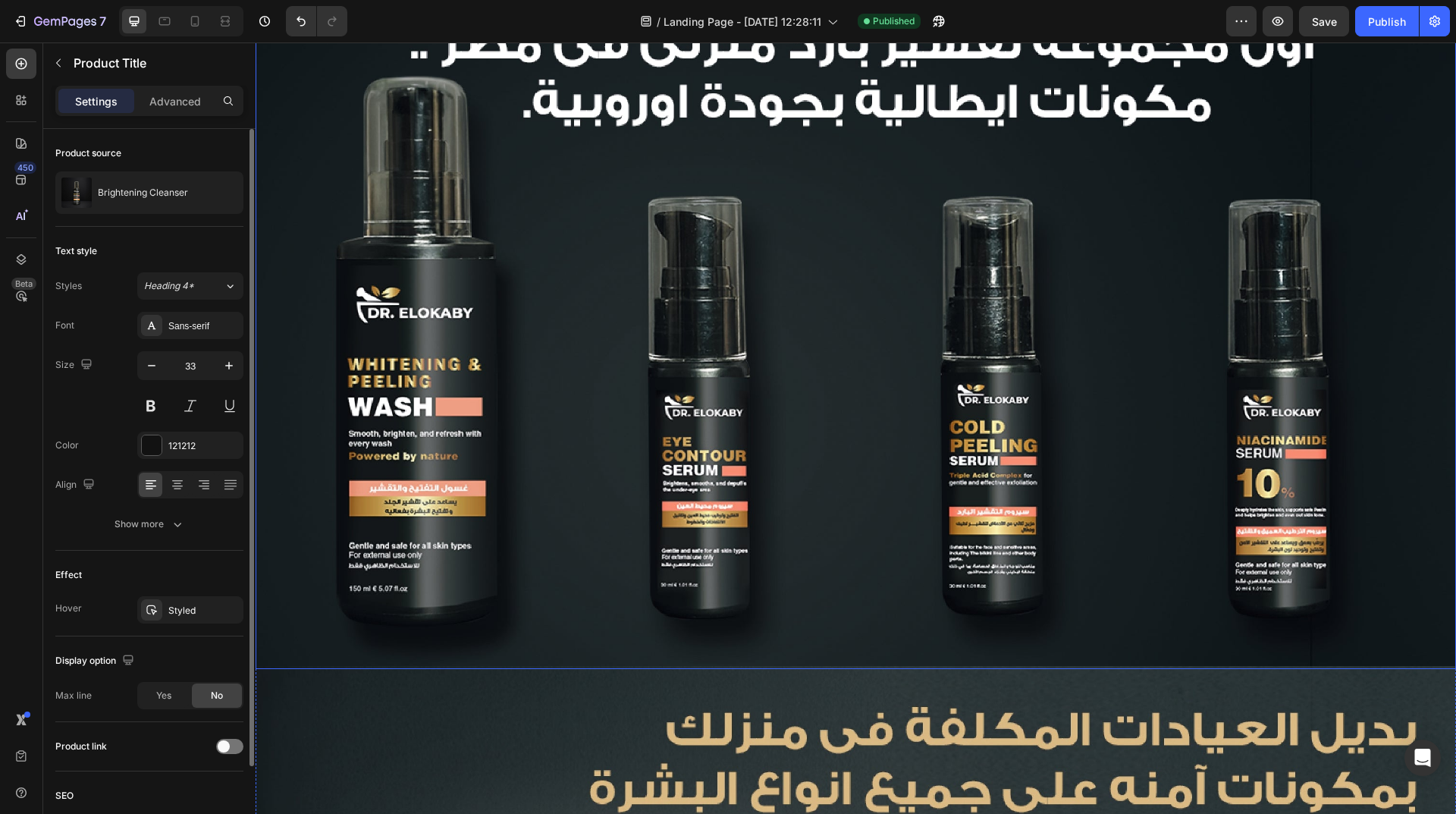
scroll to position [227, 0]
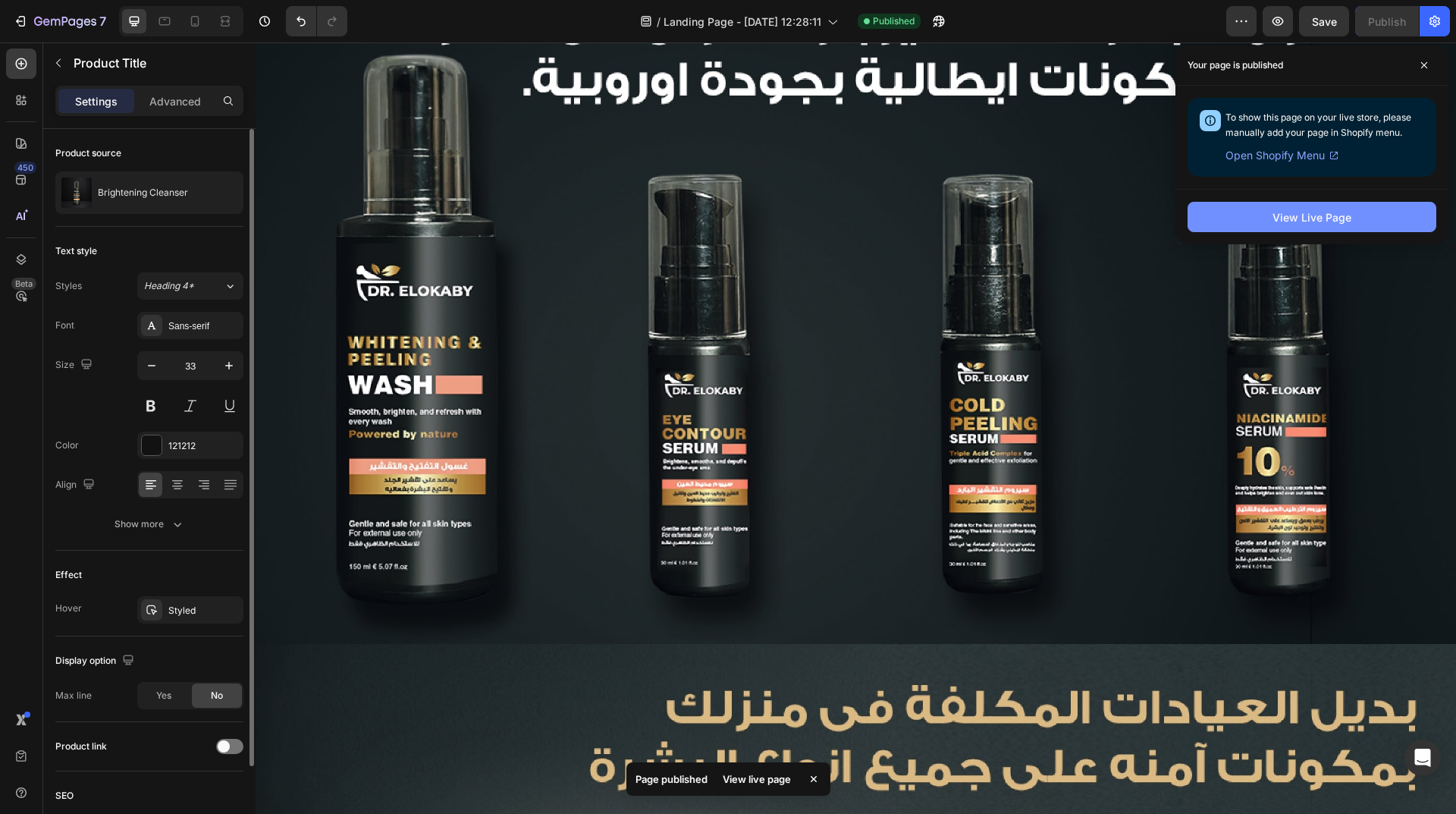
click at [1241, 222] on button "View Live Page" at bounding box center [1312, 217] width 249 height 30
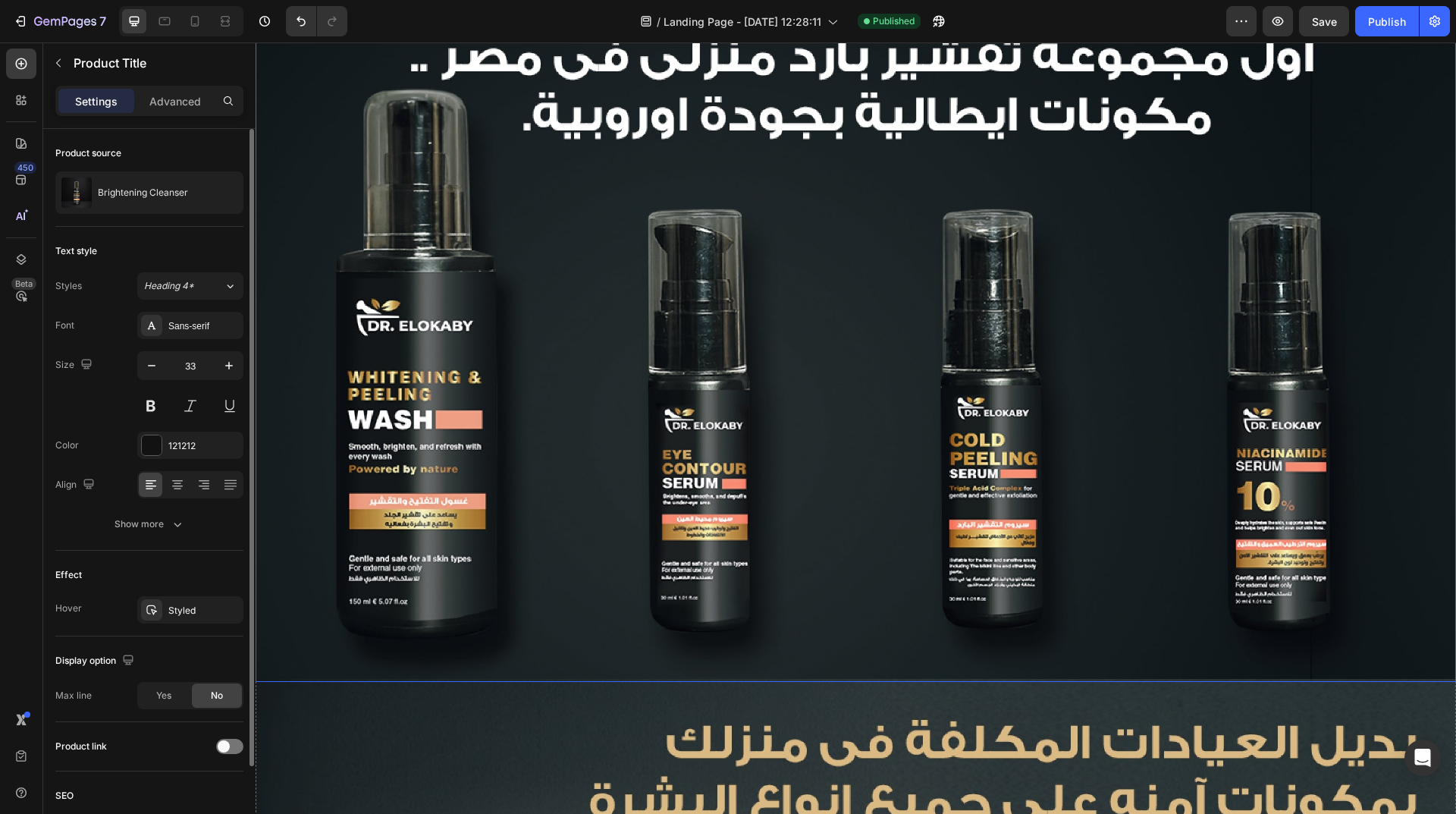
scroll to position [0, 0]
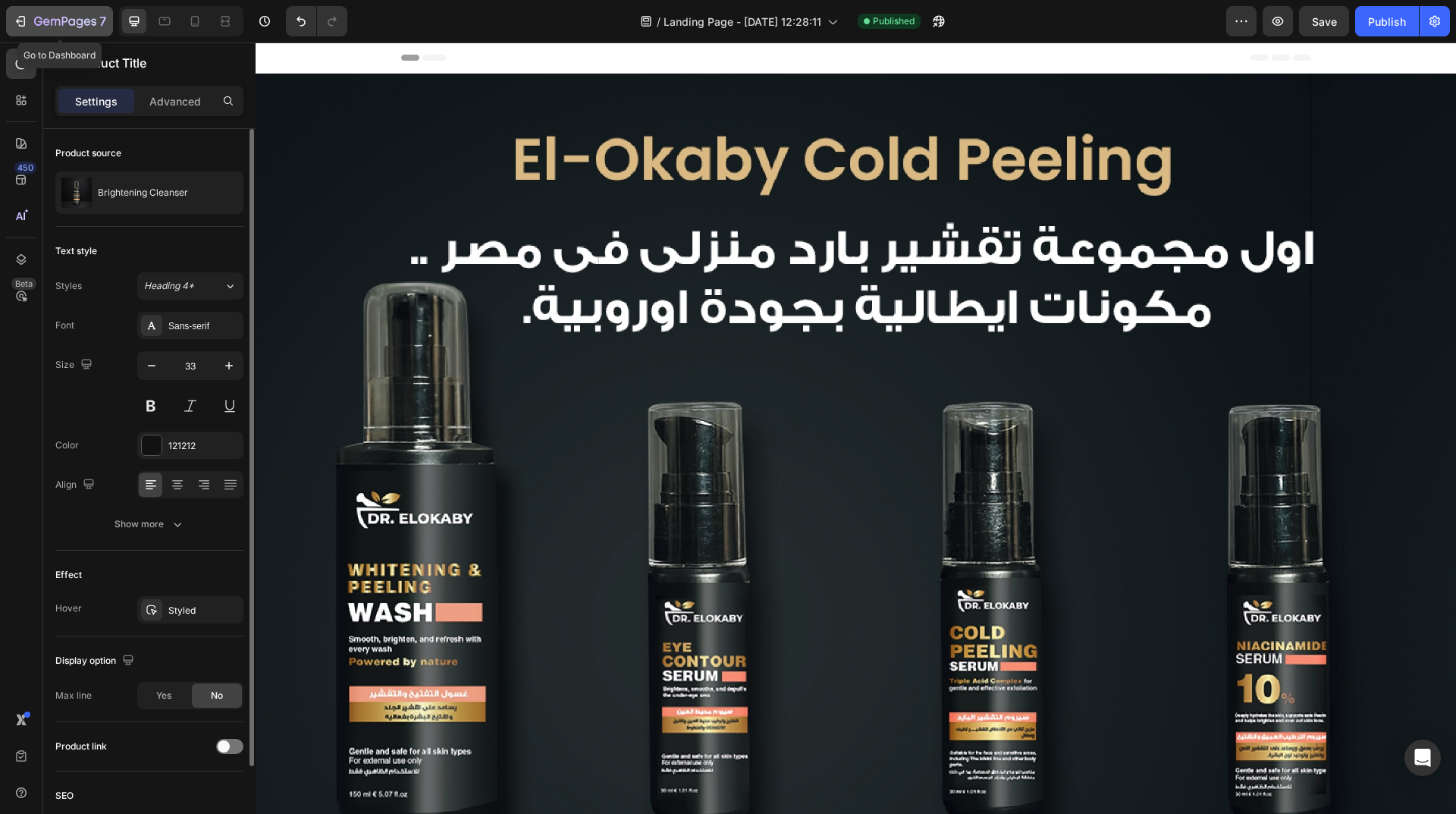
click at [24, 20] on icon "button" at bounding box center [22, 21] width 7 height 11
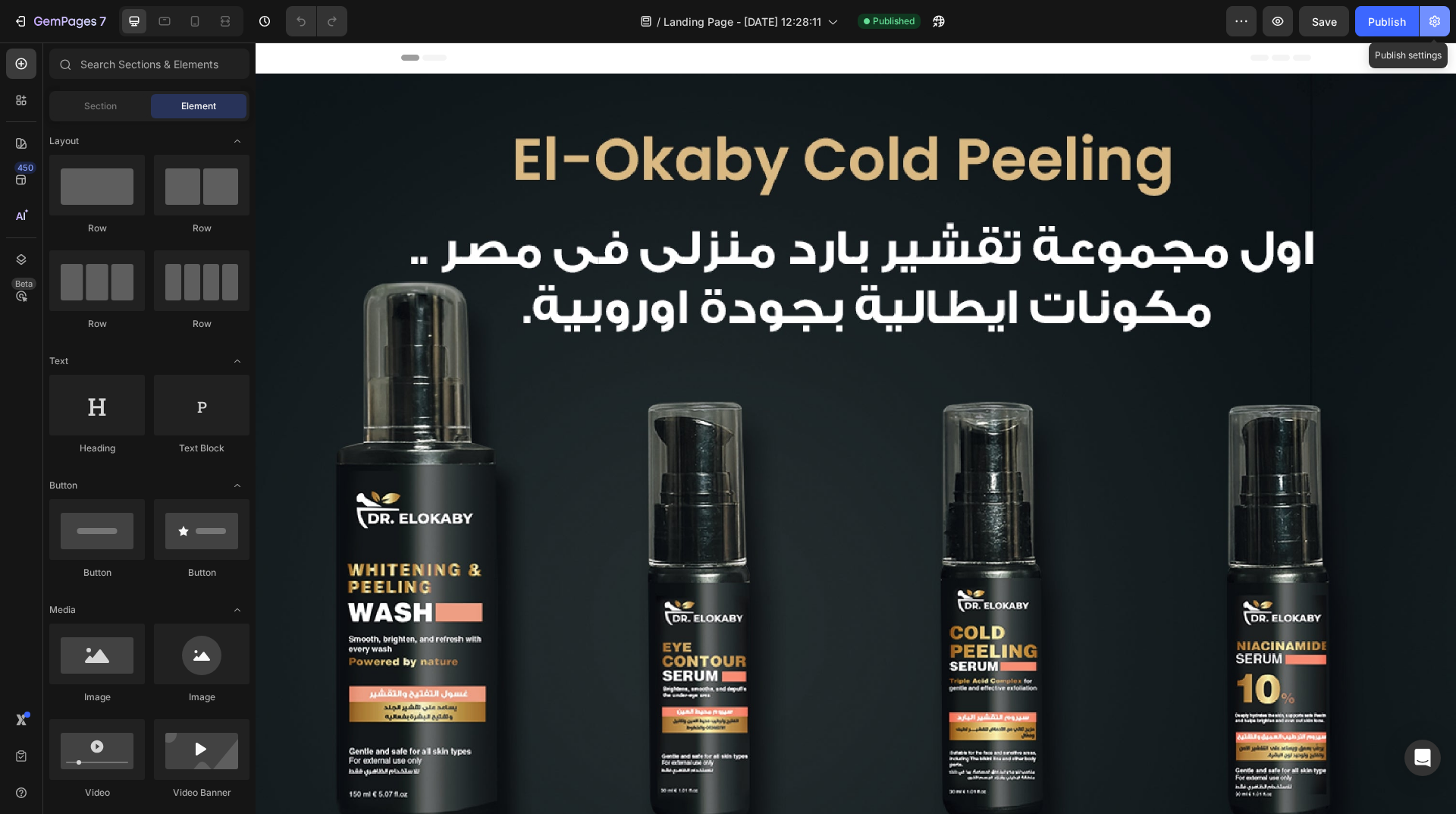
click at [1447, 28] on button "button" at bounding box center [1434, 20] width 30 height 30
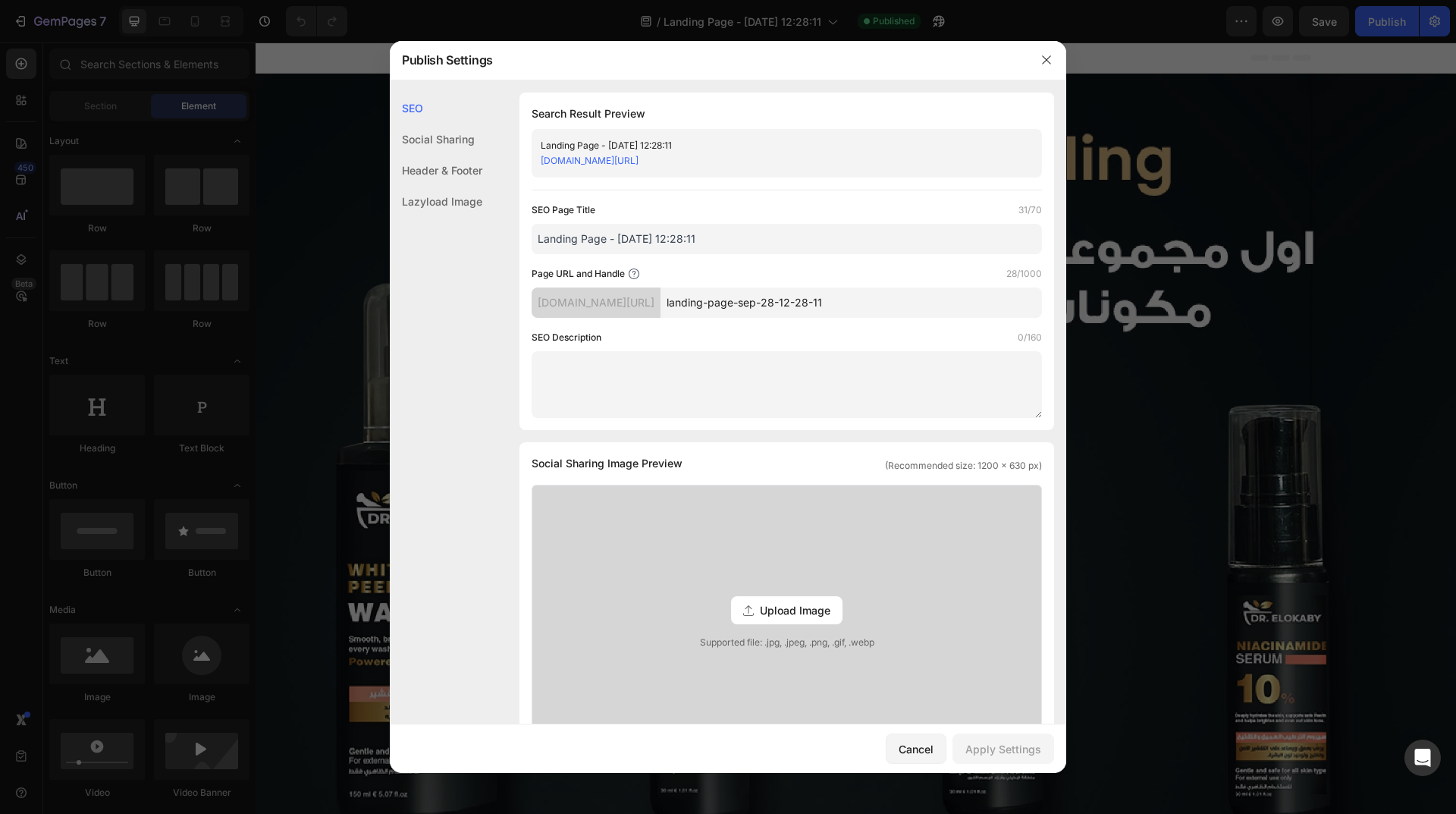
click at [818, 306] on input "landing-page-sep-28-12-28-11" at bounding box center [850, 302] width 382 height 30
paste input "Cold Peeling & Whitening Set"
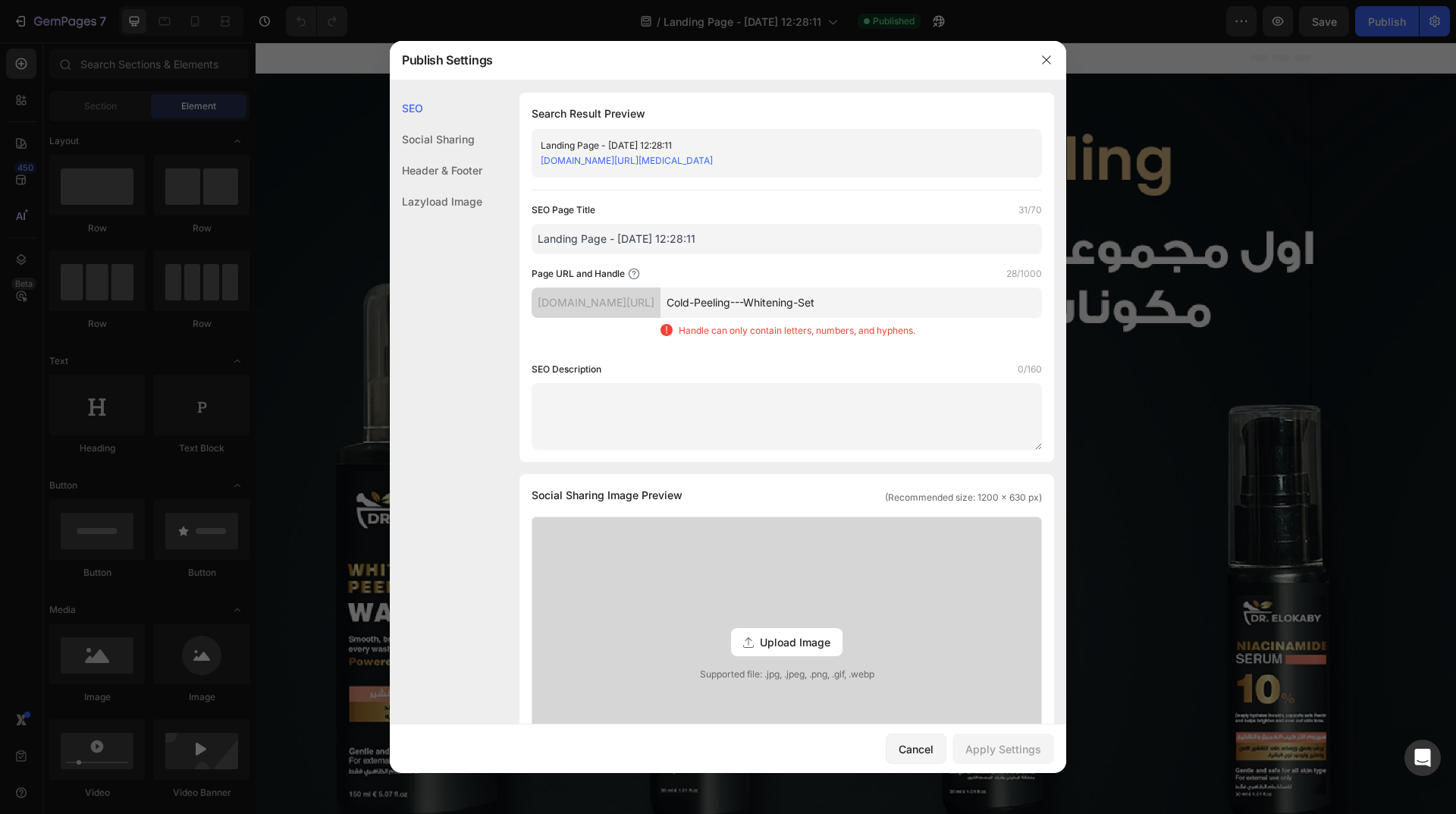
click at [799, 300] on input "Cold-Peeling---Whitening-Set" at bounding box center [850, 302] width 382 height 30
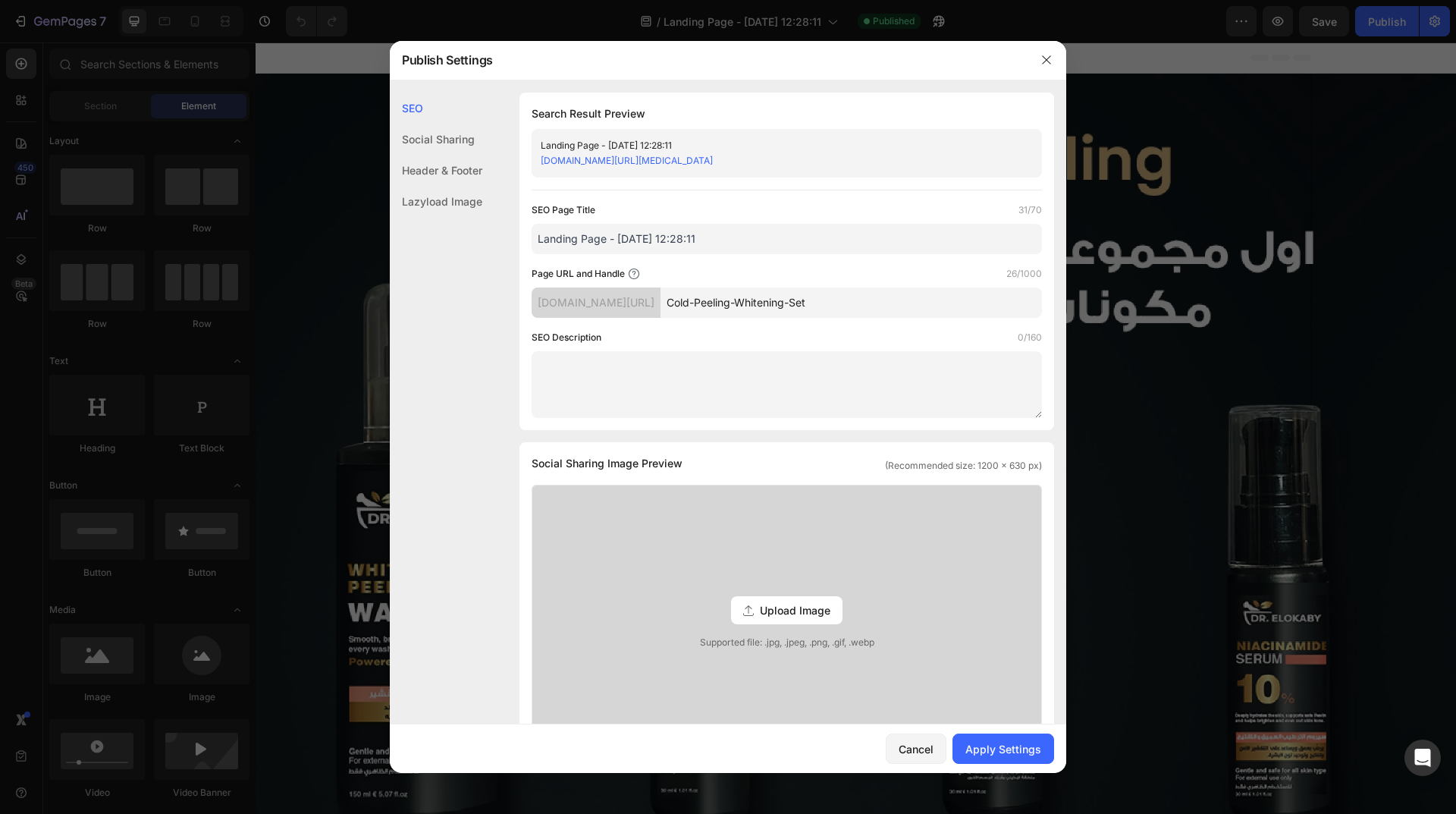
type input "Cold-Peeling-Whitening-Set"
click at [771, 243] on input "Landing Page - [DATE] 12:28:11" at bounding box center [786, 239] width 510 height 30
paste input "Cold Peeling & Whitening Set"
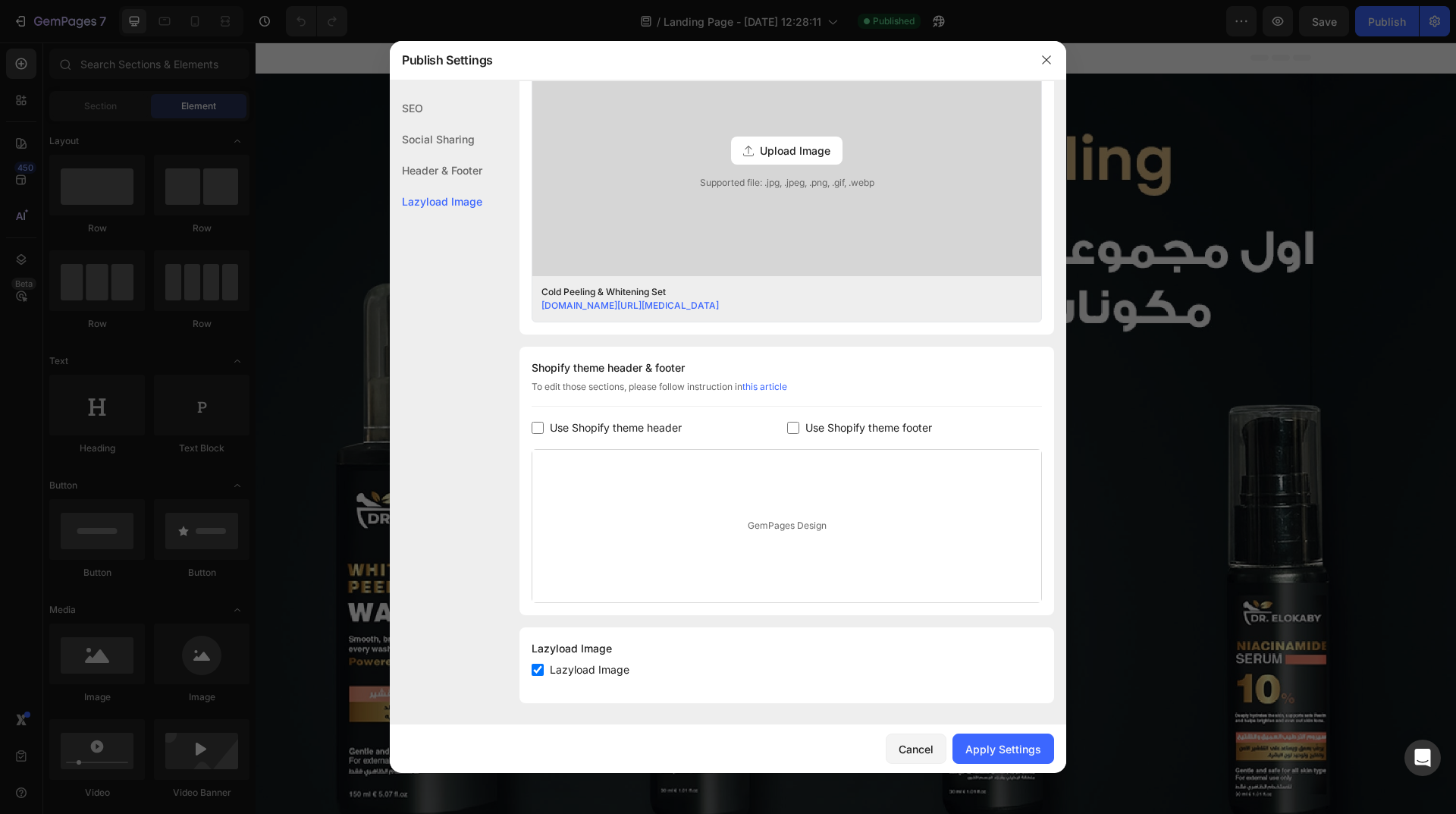
scroll to position [462, 0]
type input "Cold Peeling & Whitening Set"
click at [999, 748] on div "Apply Settings" at bounding box center [1003, 749] width 76 height 16
drag, startPoint x: 1052, startPoint y: 64, endPoint x: 907, endPoint y: 71, distance: 145.2
click at [1052, 64] on button "button" at bounding box center [1047, 60] width 24 height 24
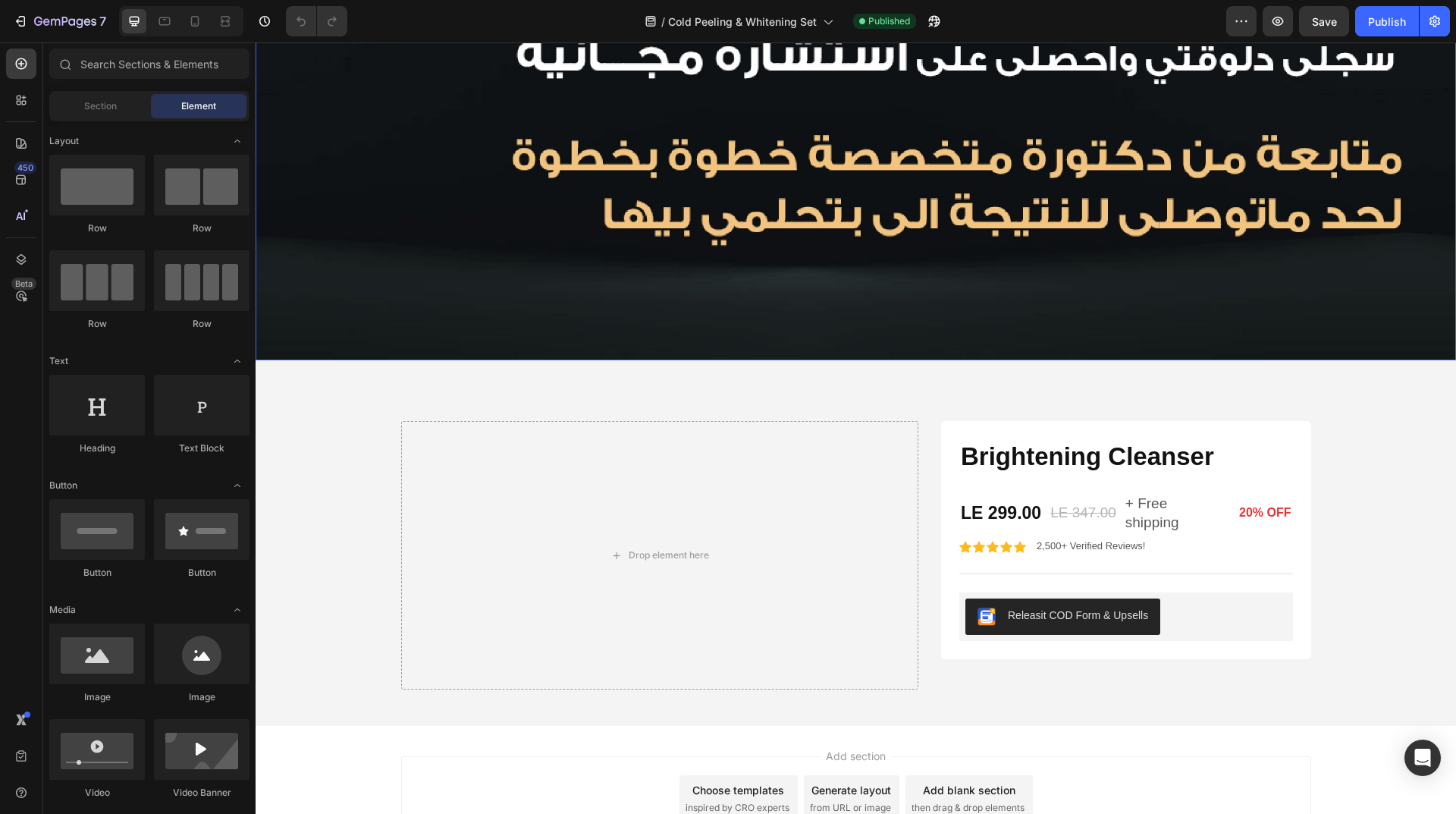
scroll to position [2945, 0]
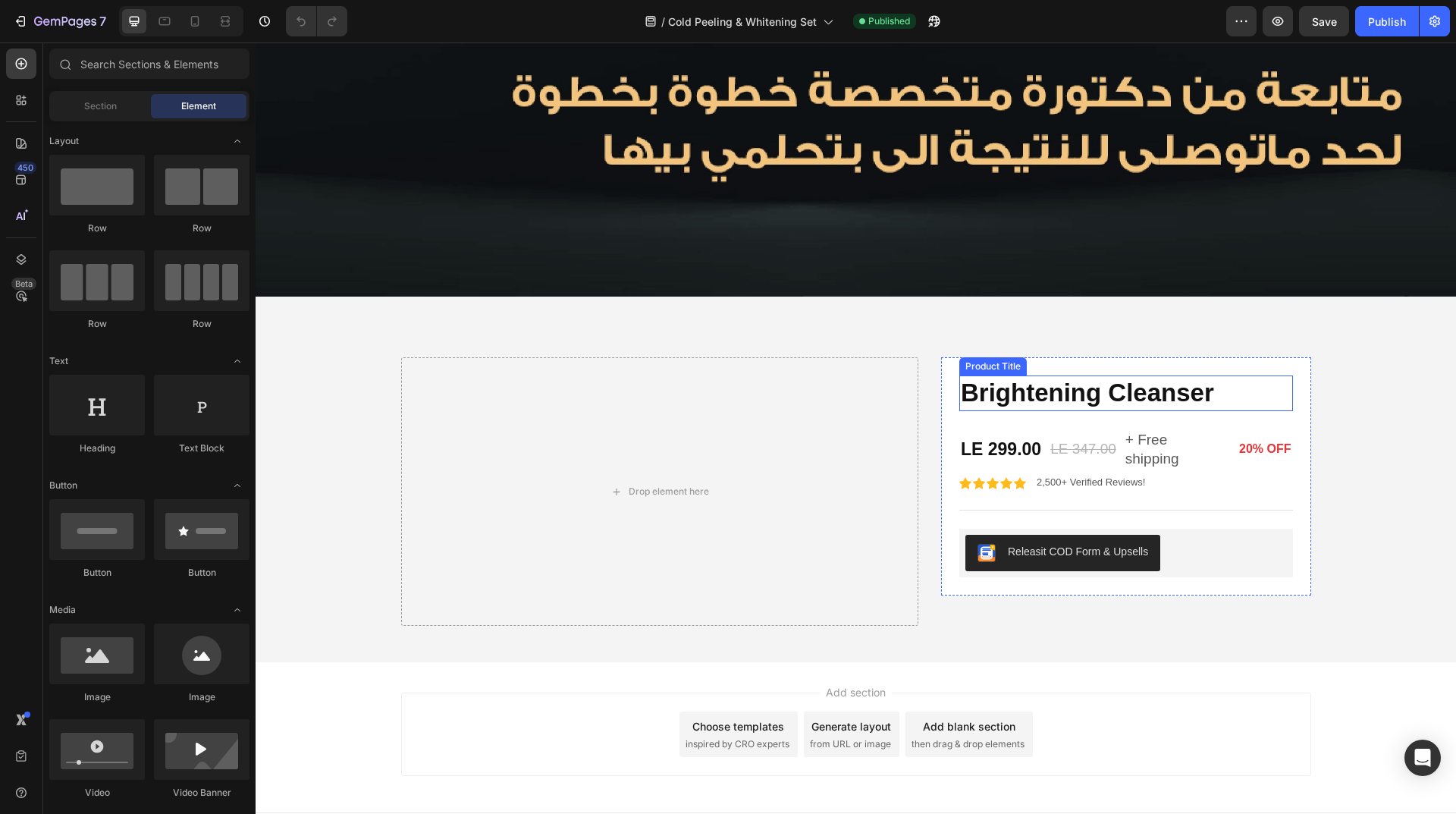
click at [1240, 375] on h1 "Brightening Cleanser" at bounding box center [1126, 393] width 334 height 36
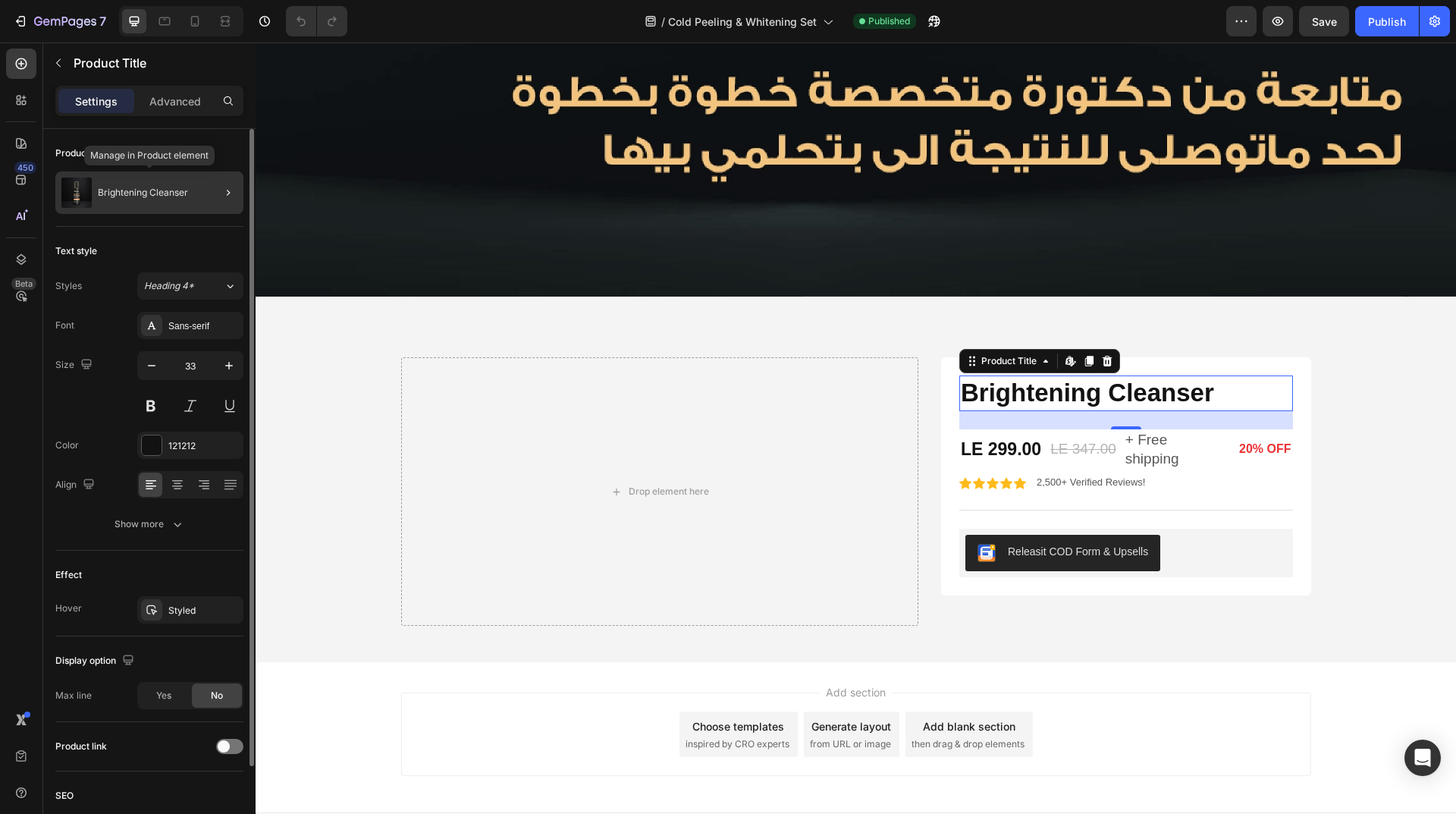
click at [197, 185] on div "Brightening Cleanser" at bounding box center [149, 193] width 188 height 42
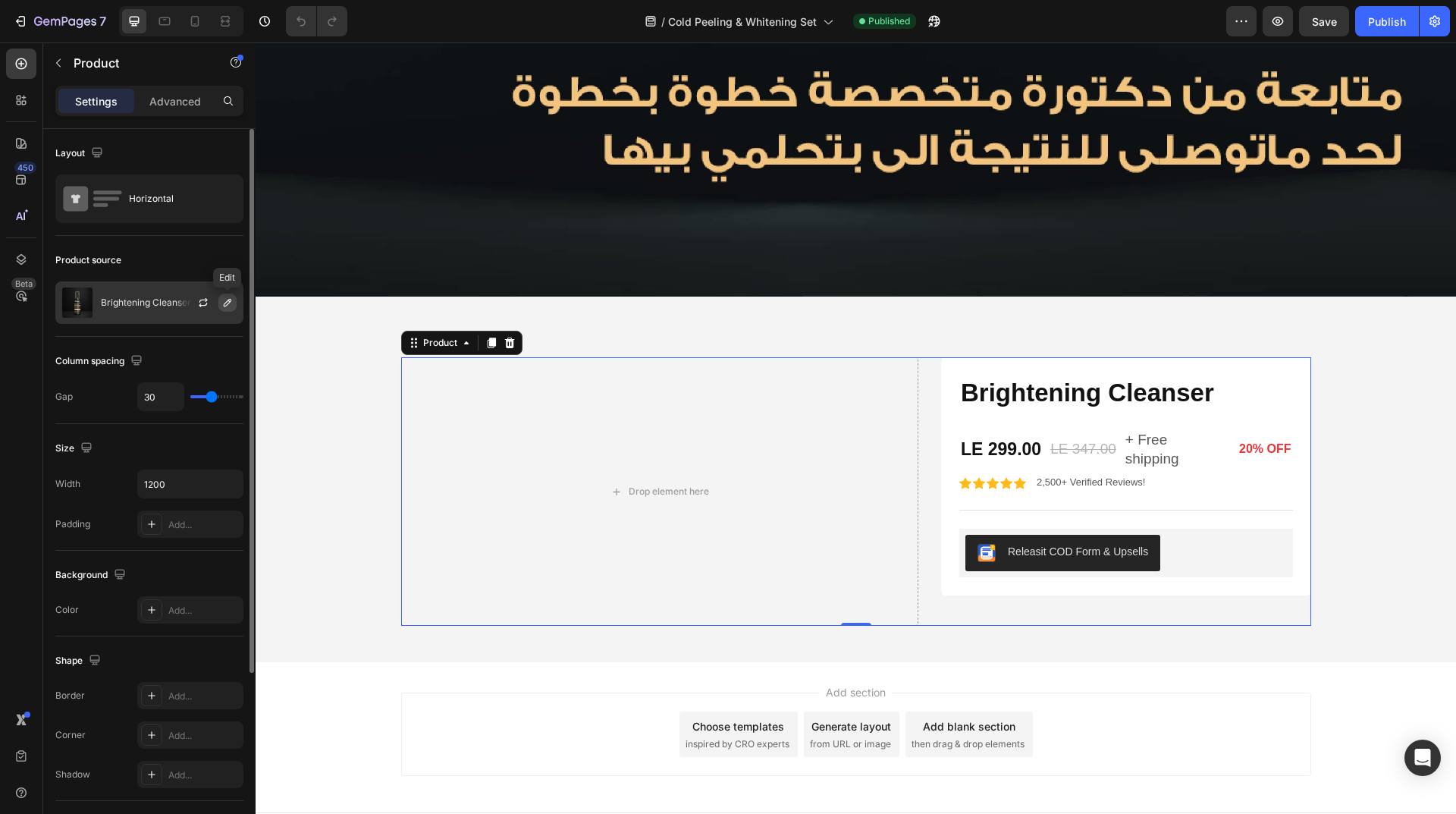
click at [221, 309] on button "button" at bounding box center [227, 303] width 18 height 18
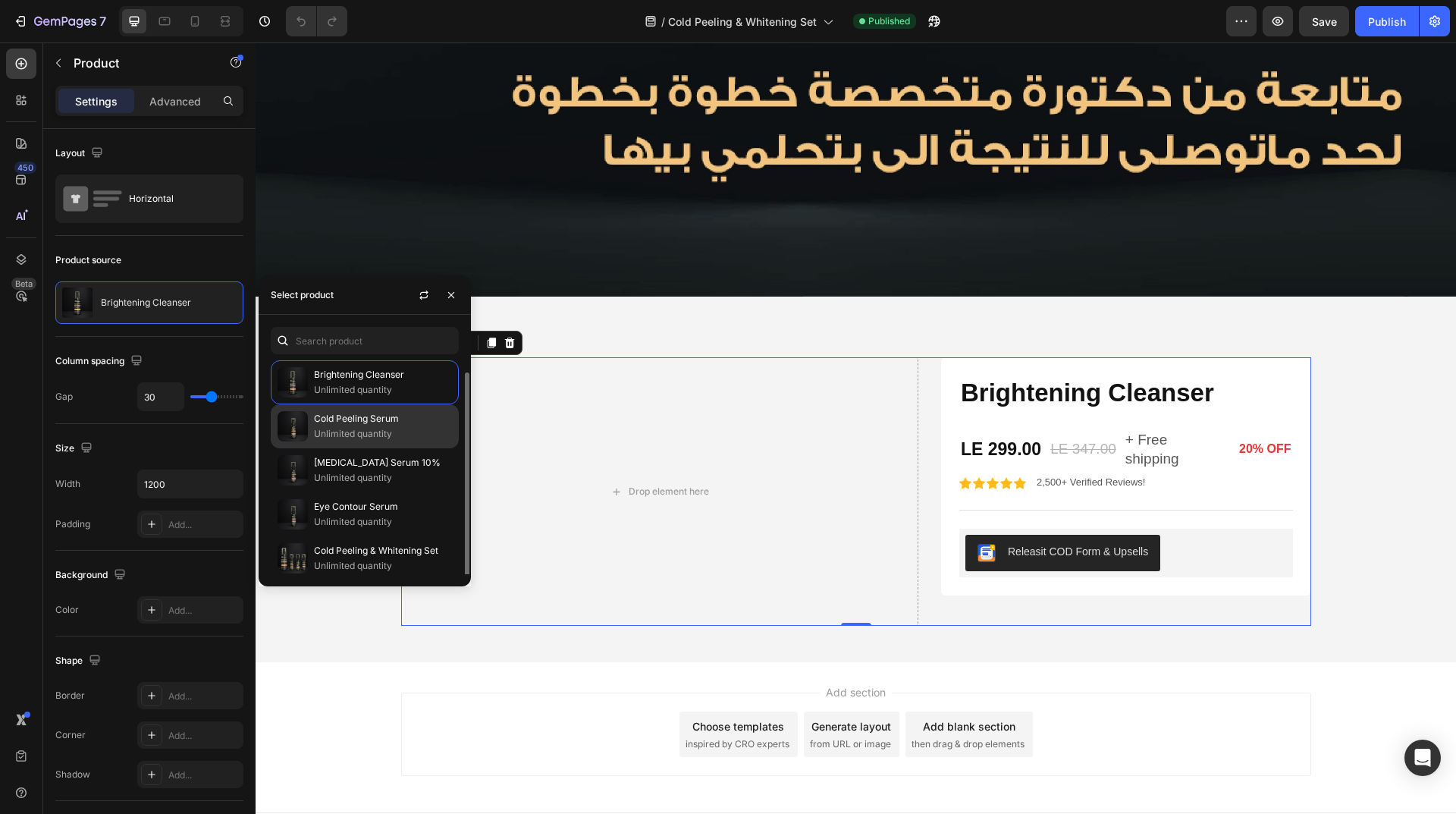
scroll to position [6, 0]
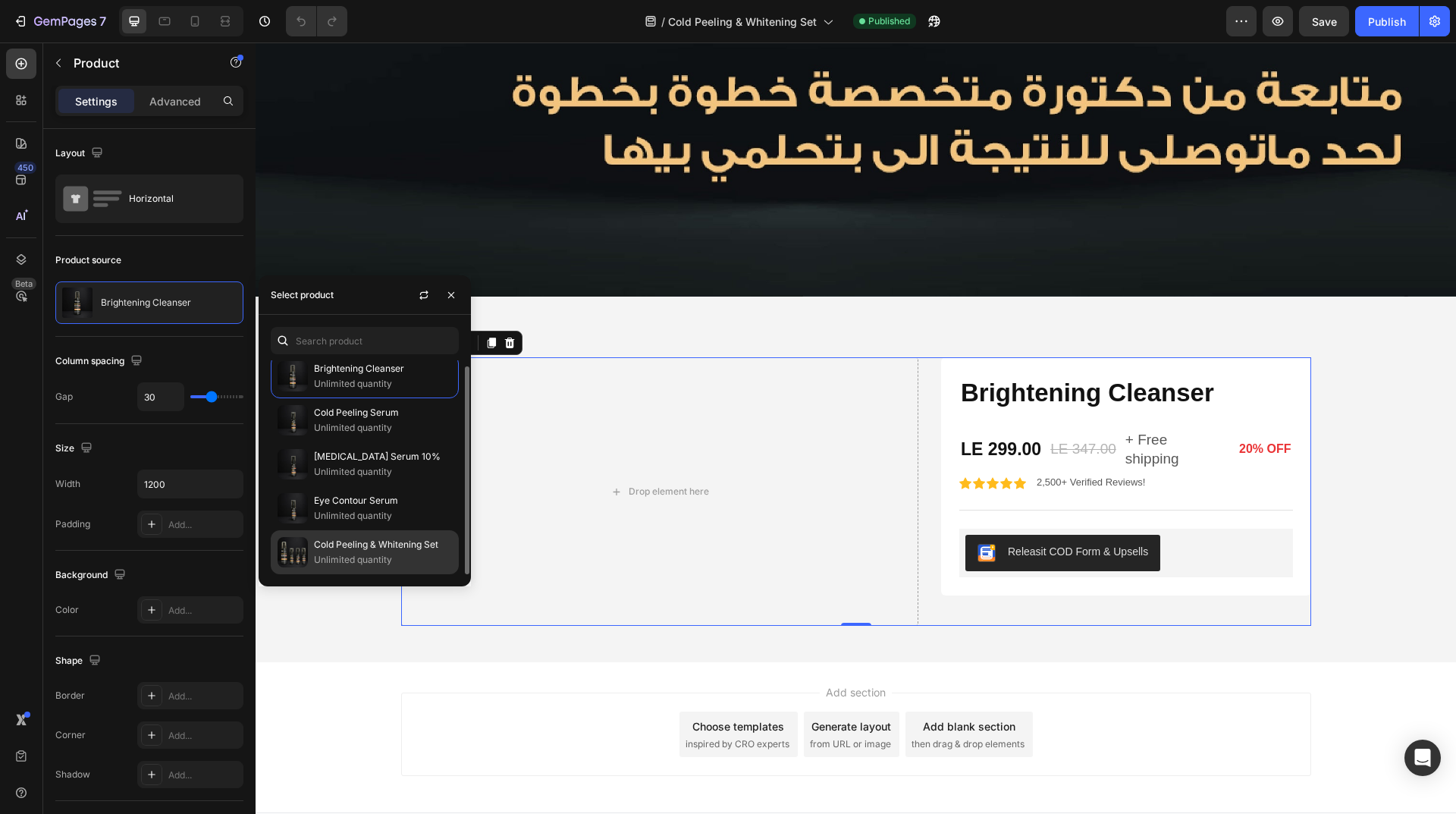
click at [395, 552] on p "Unlimited quantity" at bounding box center [383, 559] width 138 height 15
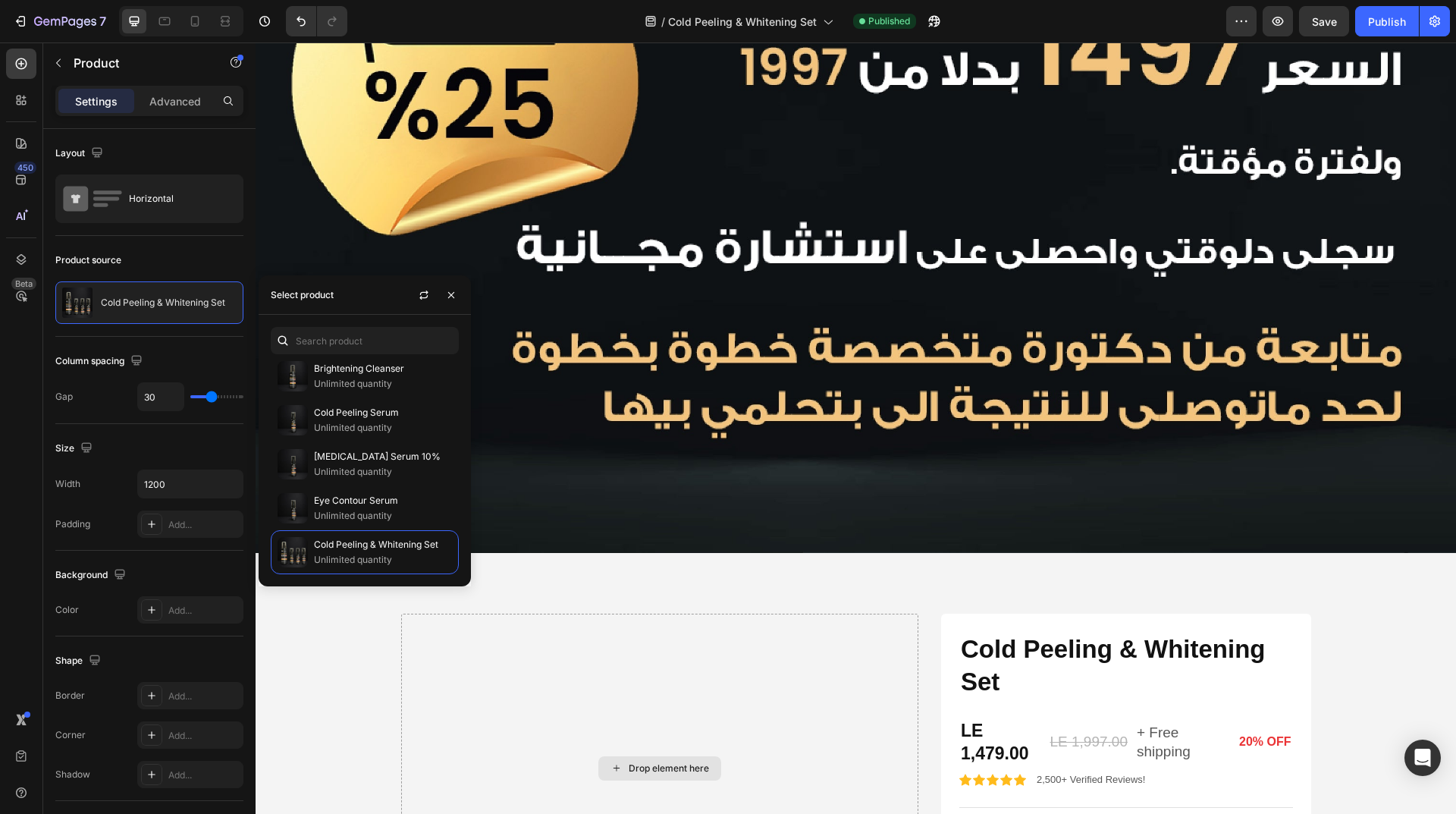
scroll to position [2945, 0]
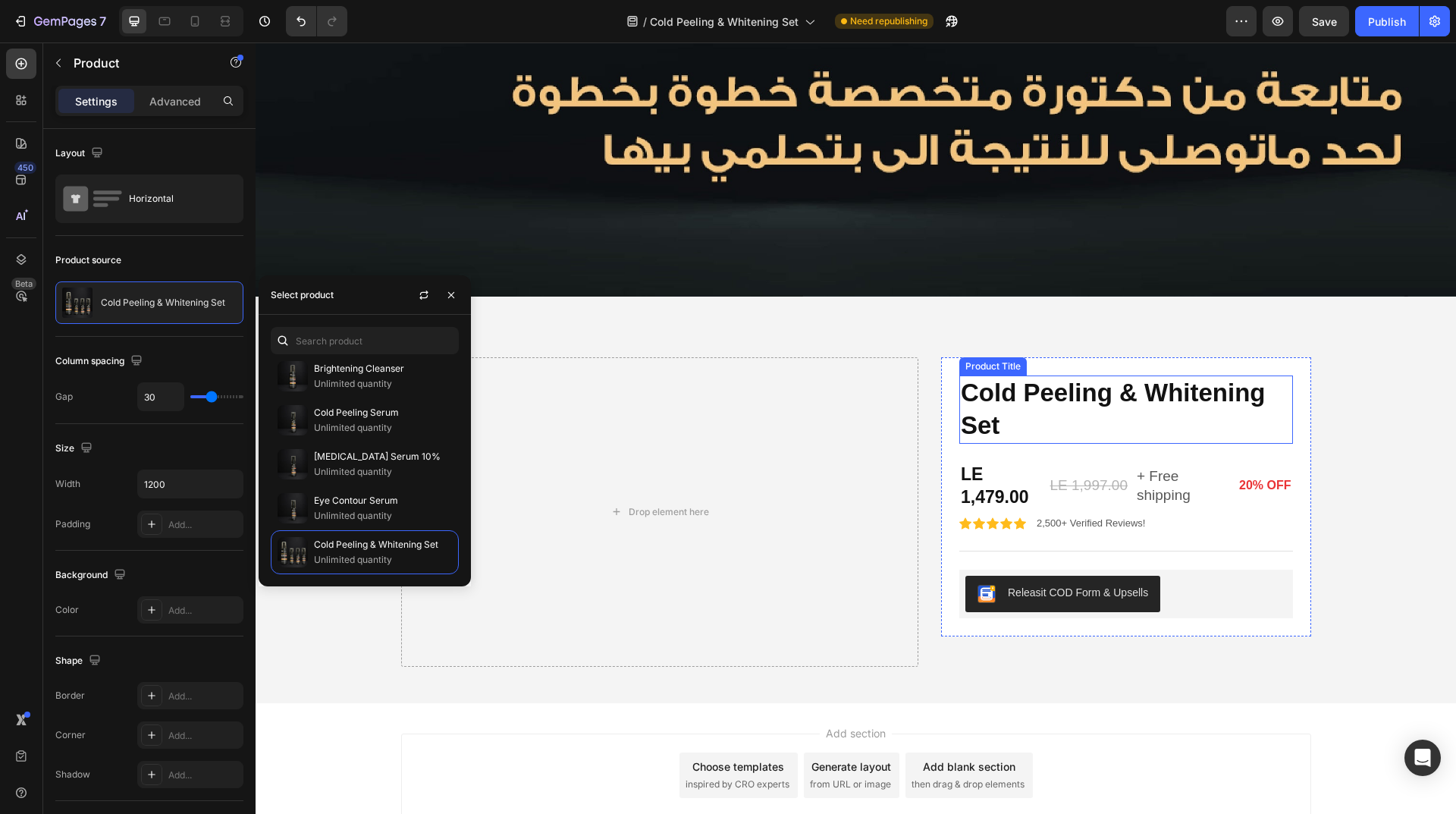
click at [1034, 379] on h1 "Cold Peeling & Whitening Set" at bounding box center [1126, 409] width 334 height 68
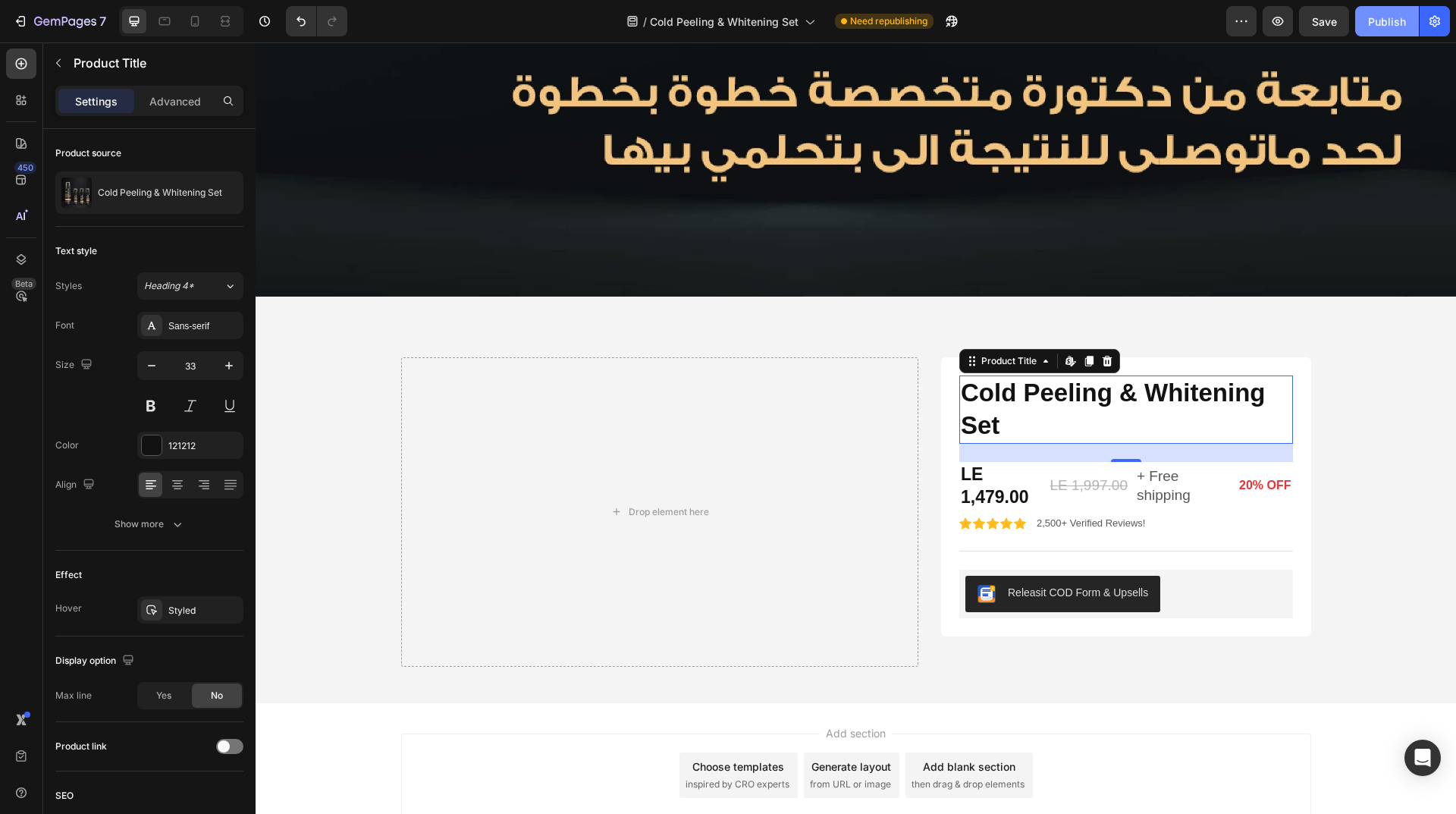
click at [1384, 28] on div "Publish" at bounding box center [1387, 22] width 38 height 16
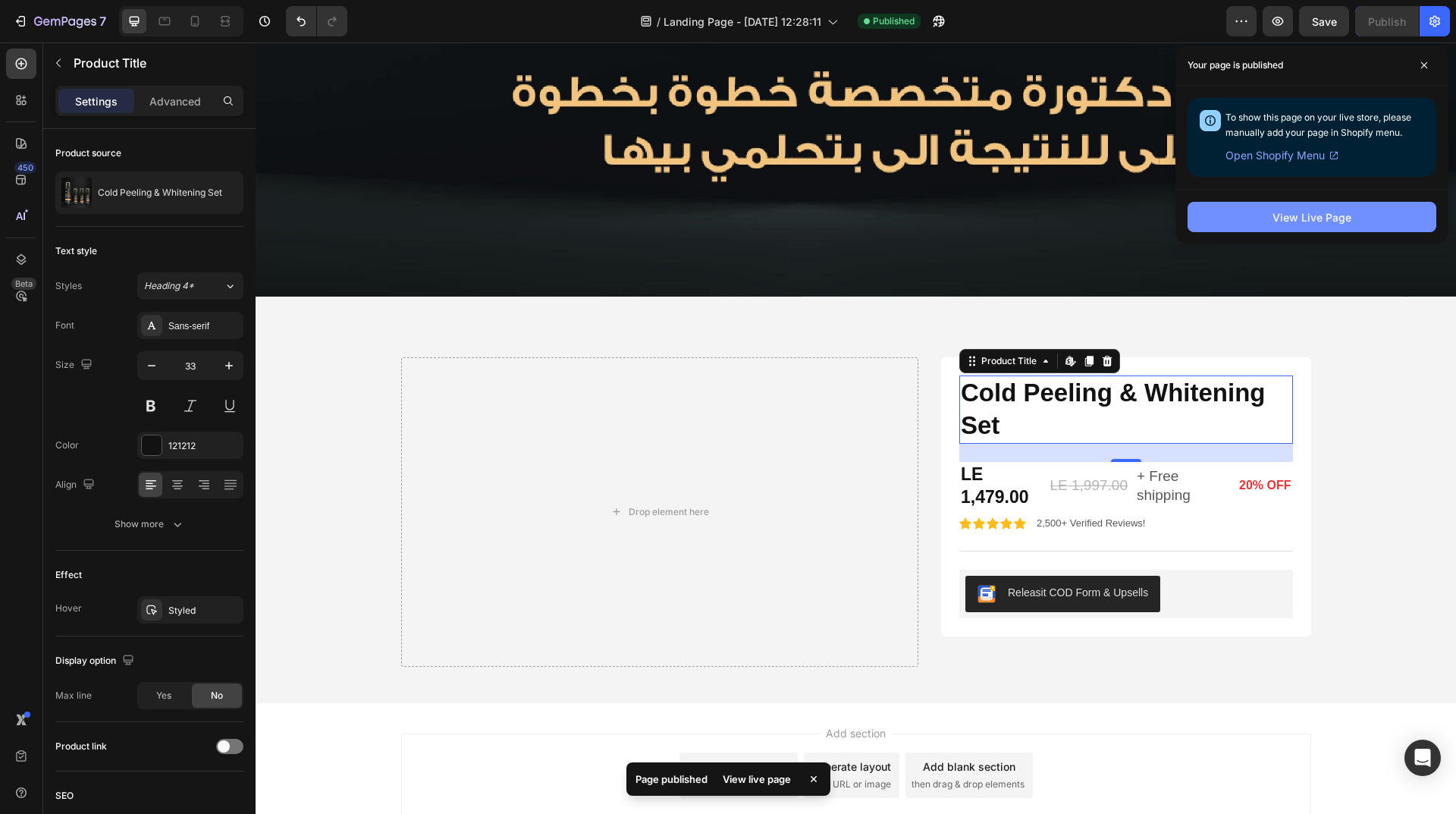
click at [1310, 207] on button "View Live Page" at bounding box center [1312, 217] width 249 height 30
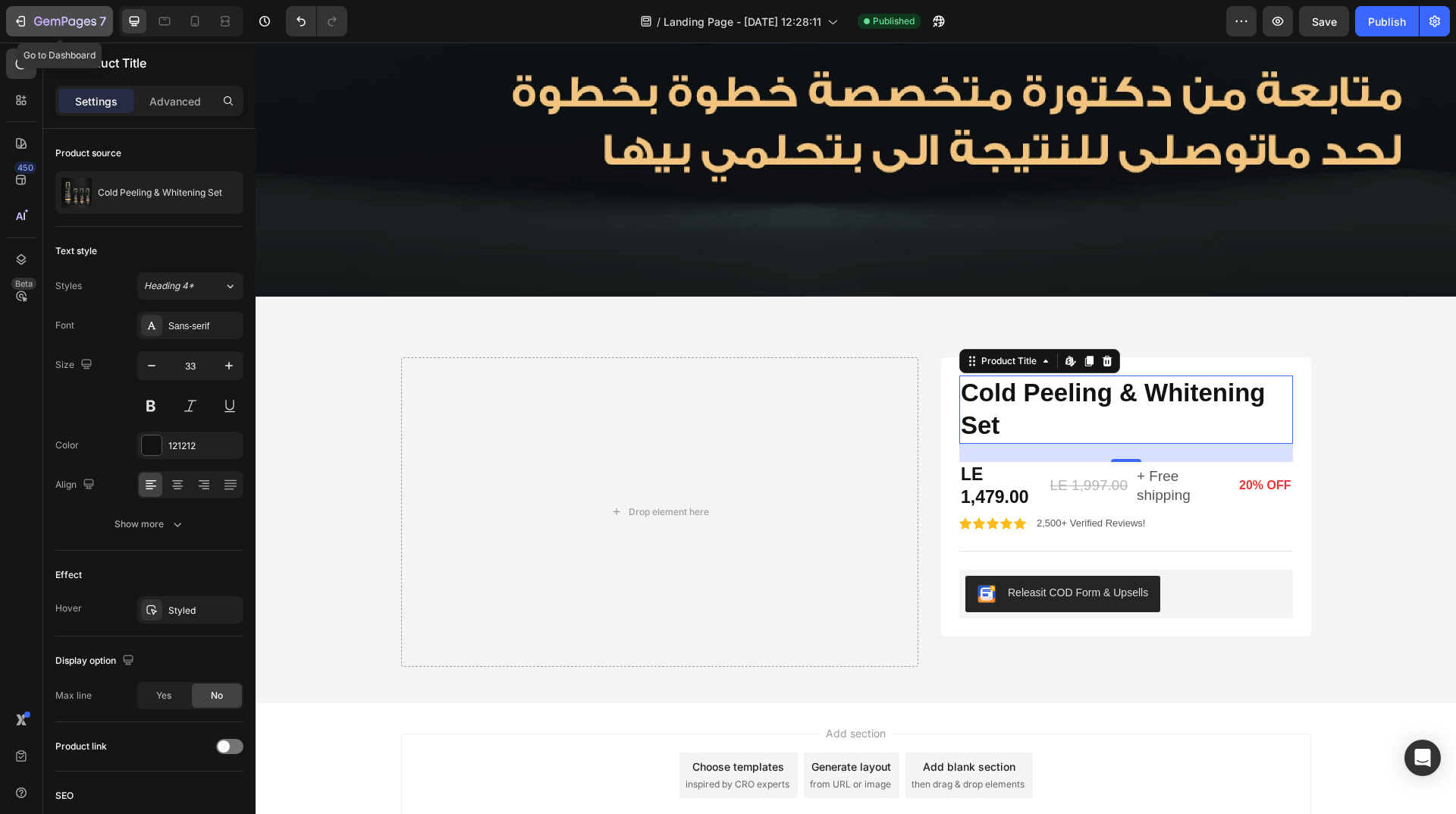
click at [50, 23] on icon "button" at bounding box center [65, 23] width 62 height 13
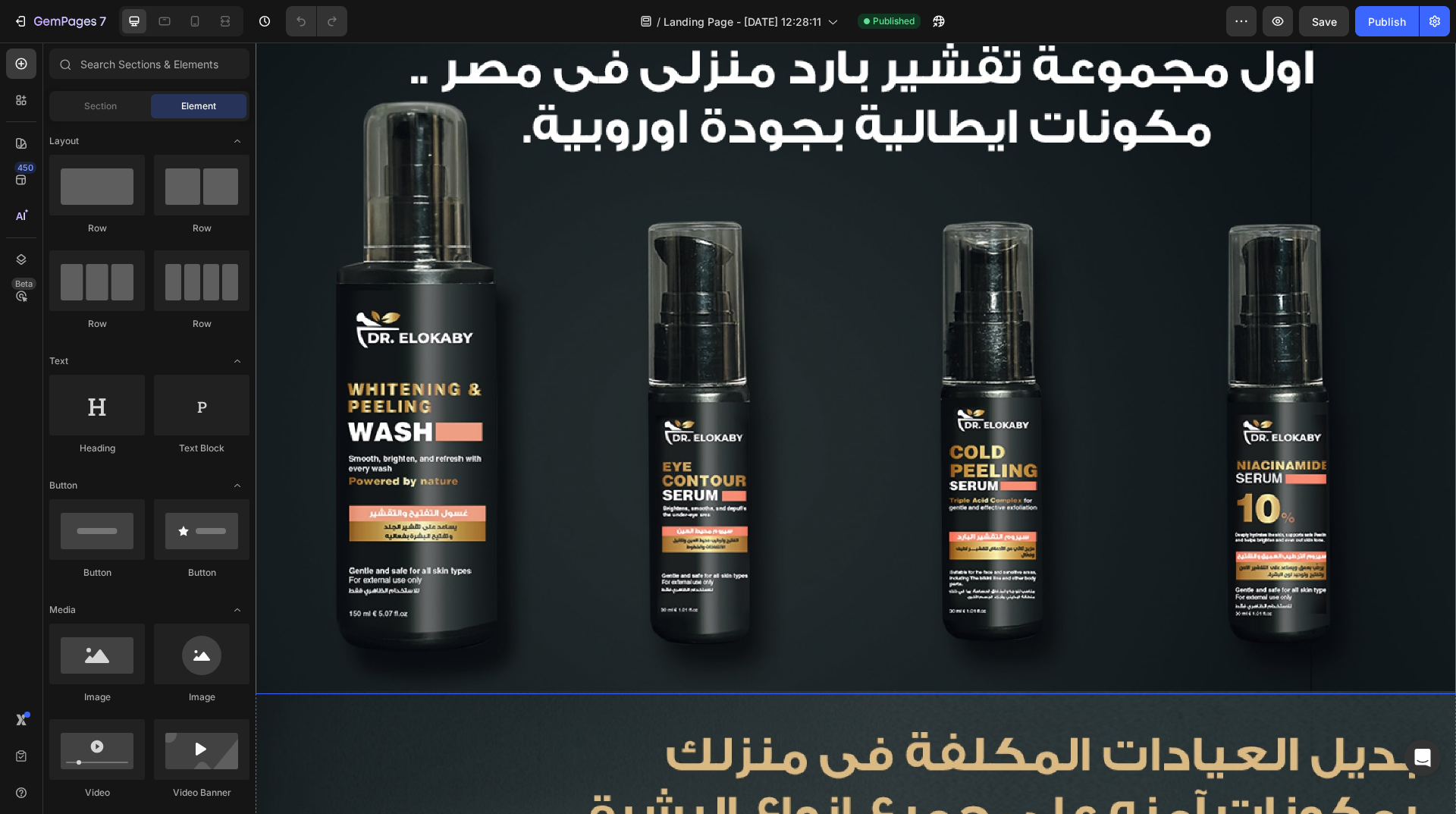
scroll to position [455, 0]
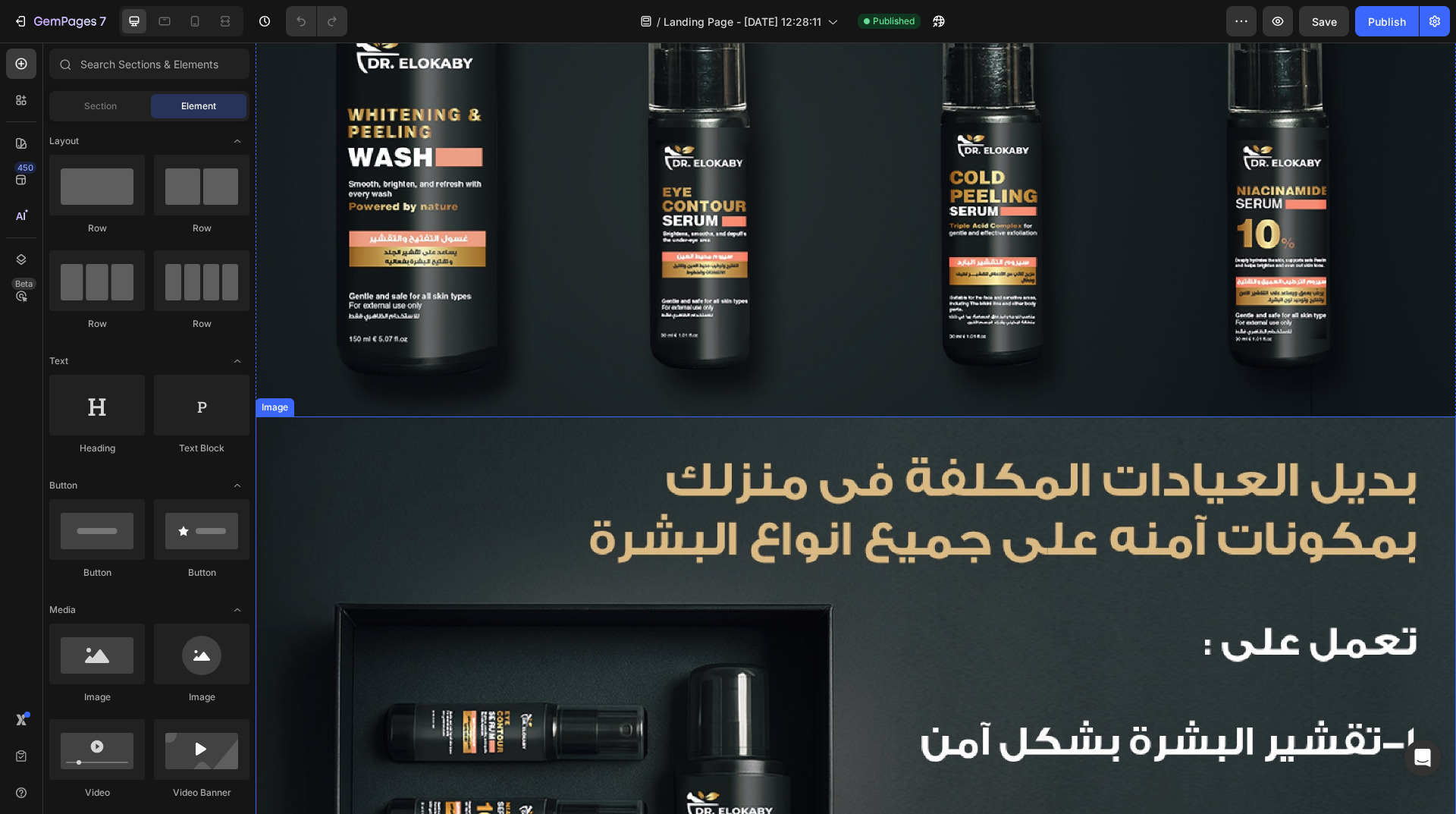
click at [686, 497] on img at bounding box center [855, 816] width 1200 height 801
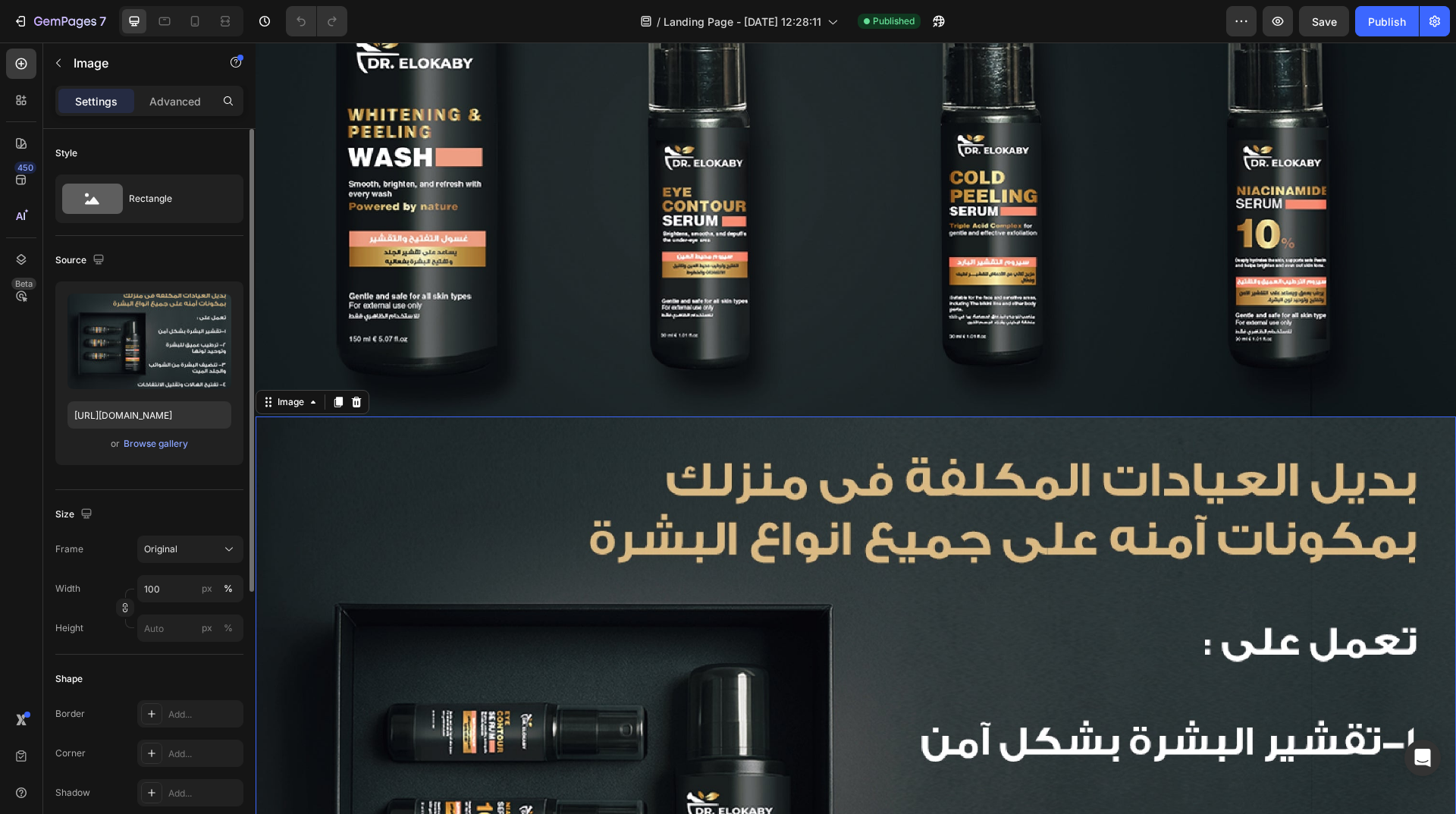
drag, startPoint x: 194, startPoint y: 103, endPoint x: 195, endPoint y: 161, distance: 58.0
click at [194, 103] on p "Advanced" at bounding box center [175, 102] width 51 height 16
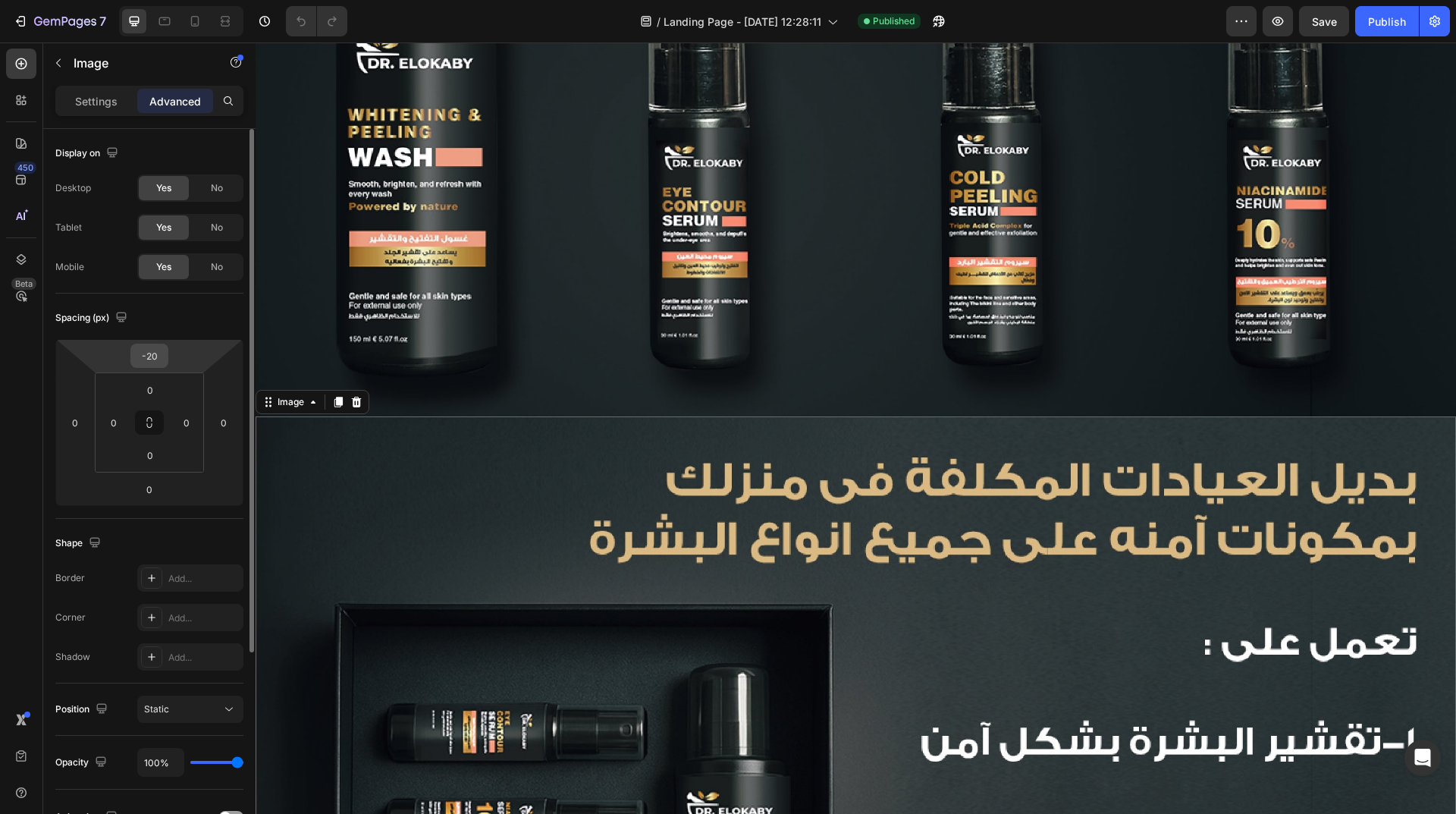
click at [164, 362] on div "-20" at bounding box center [149, 356] width 38 height 24
click at [152, 352] on input "-20" at bounding box center [149, 356] width 30 height 23
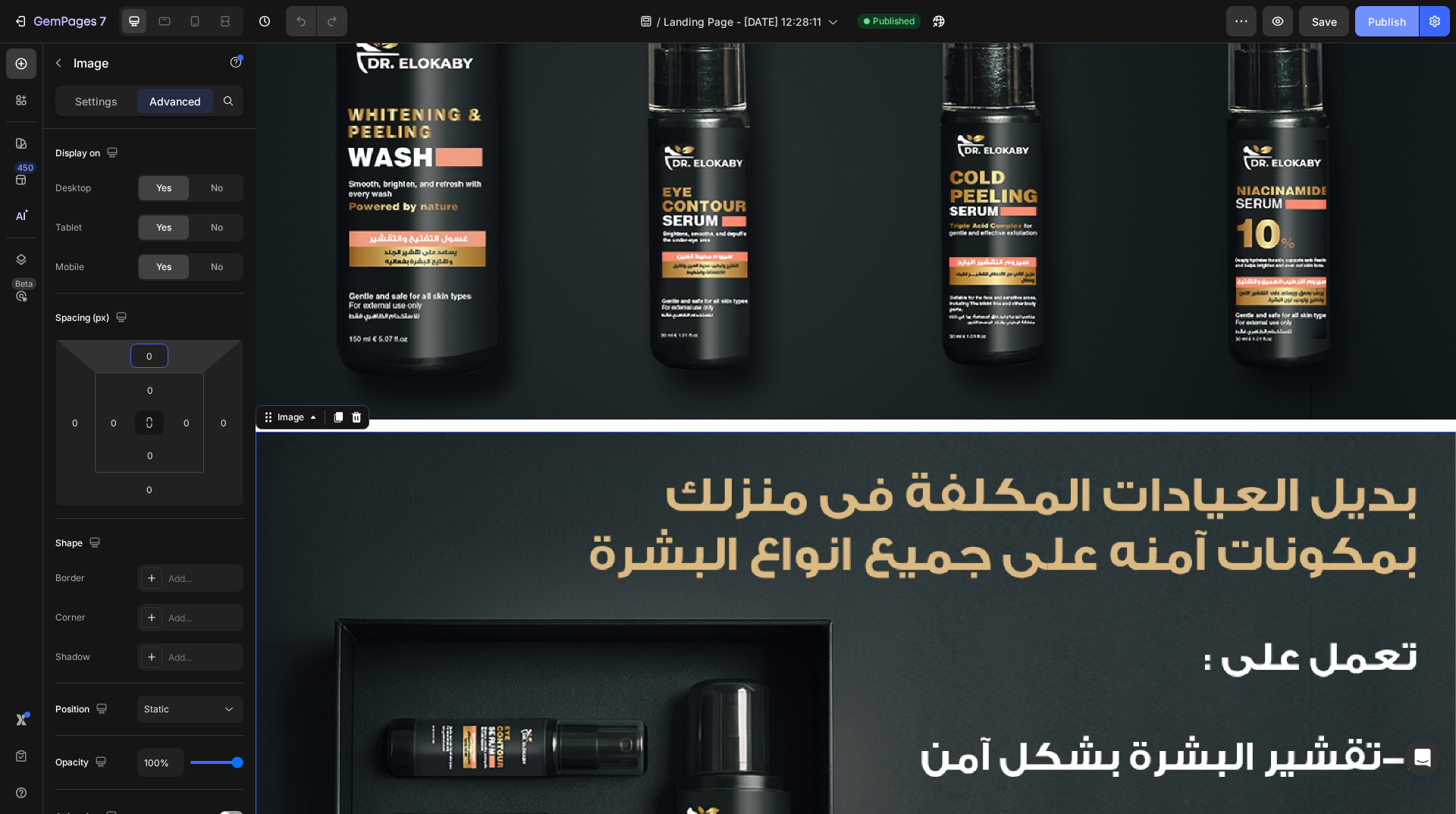
type input "0"
click at [1381, 28] on div "Publish" at bounding box center [1387, 22] width 38 height 16
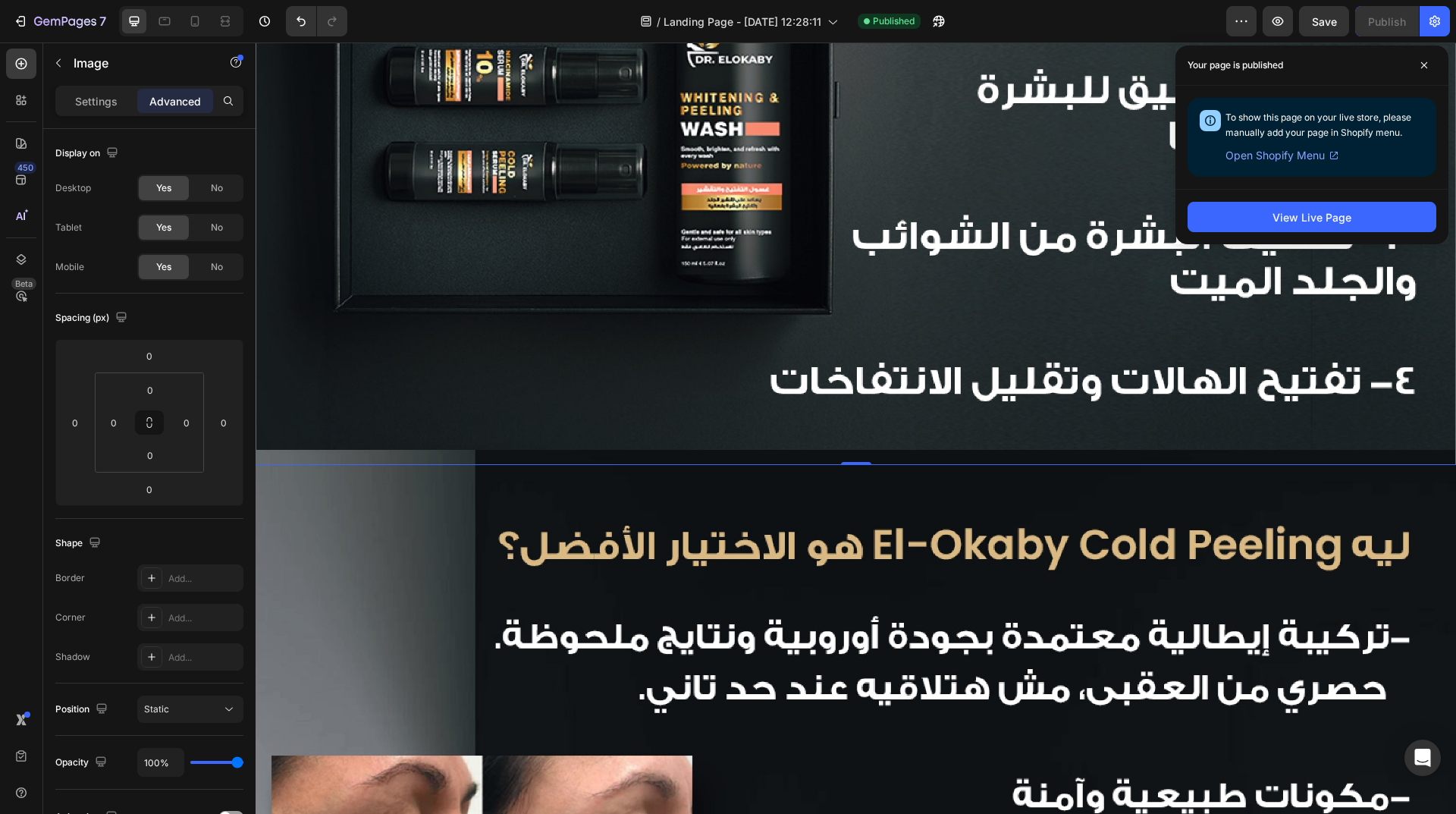
scroll to position [1289, 0]
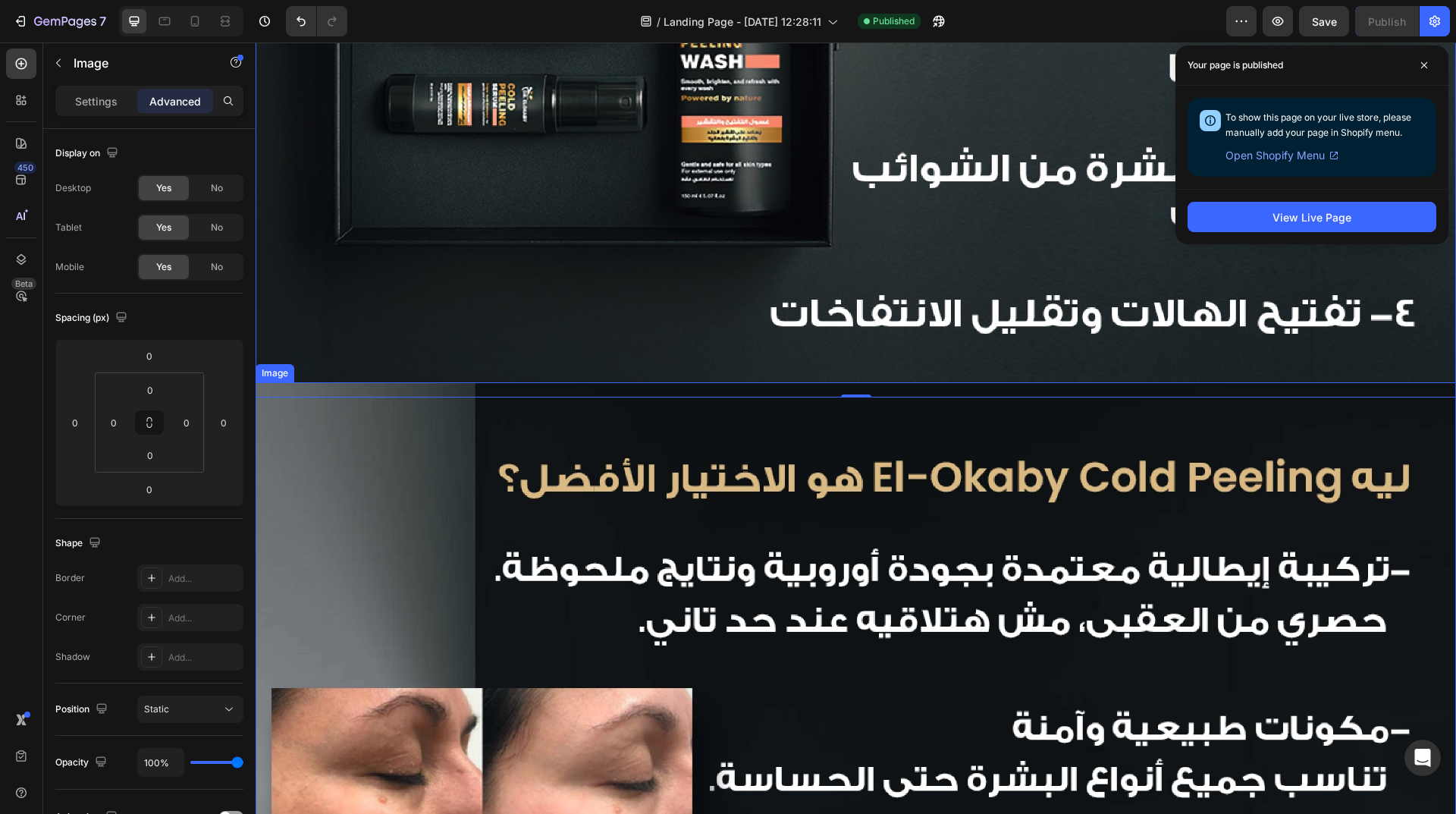
click at [921, 442] on img at bounding box center [855, 782] width 1200 height 801
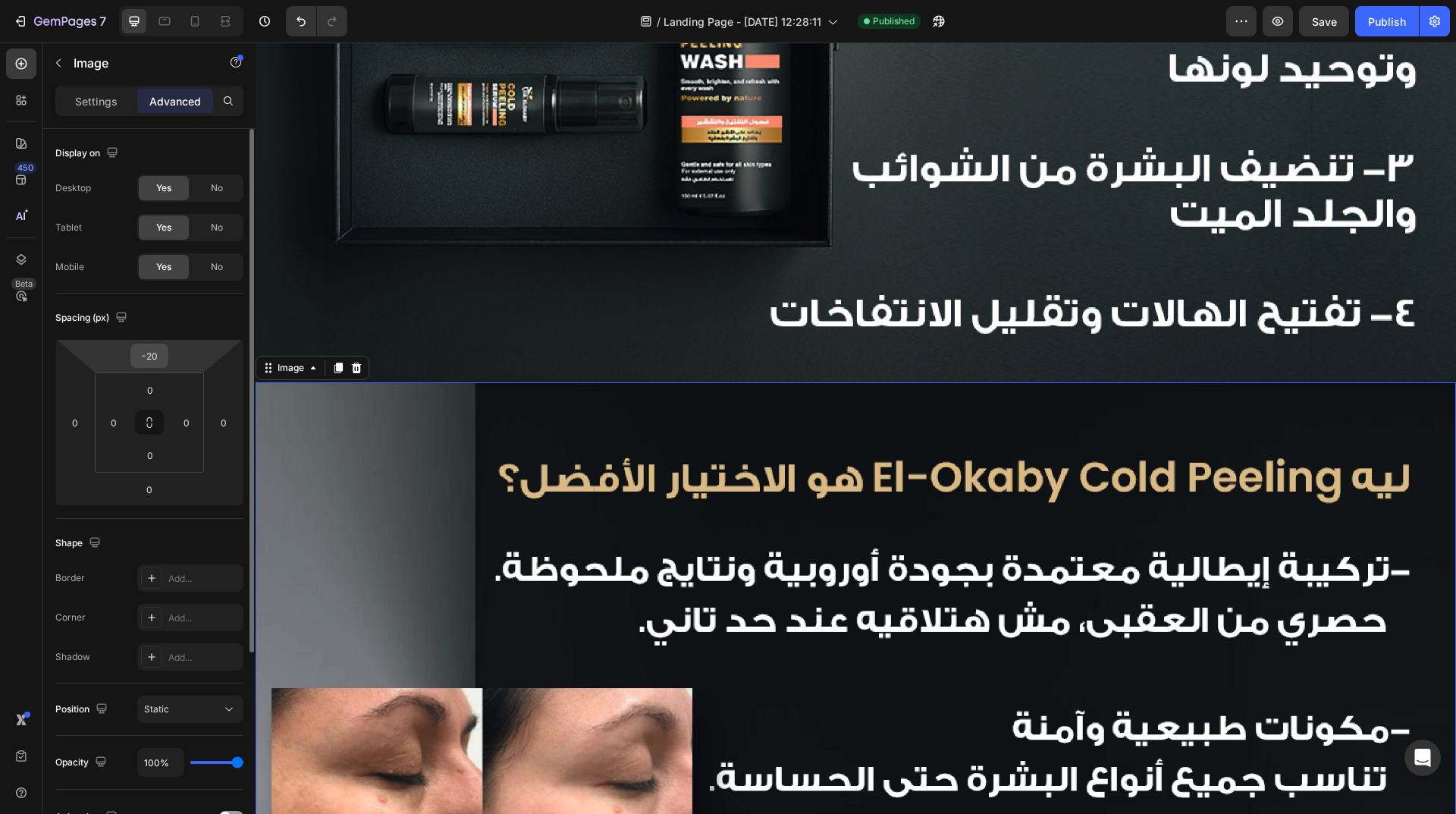
click at [142, 357] on input "-20" at bounding box center [149, 356] width 30 height 23
type input "0"
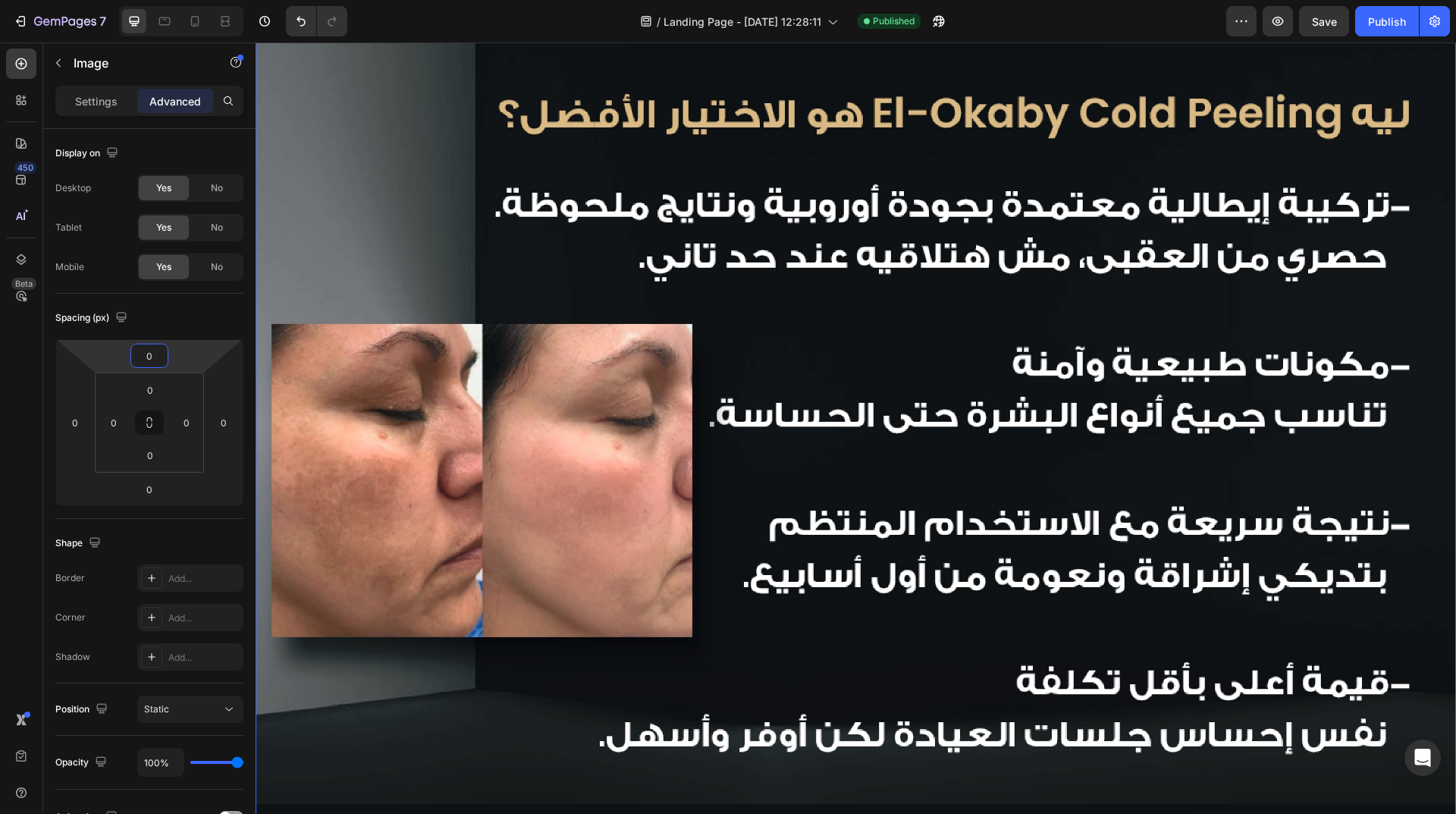
scroll to position [2047, 0]
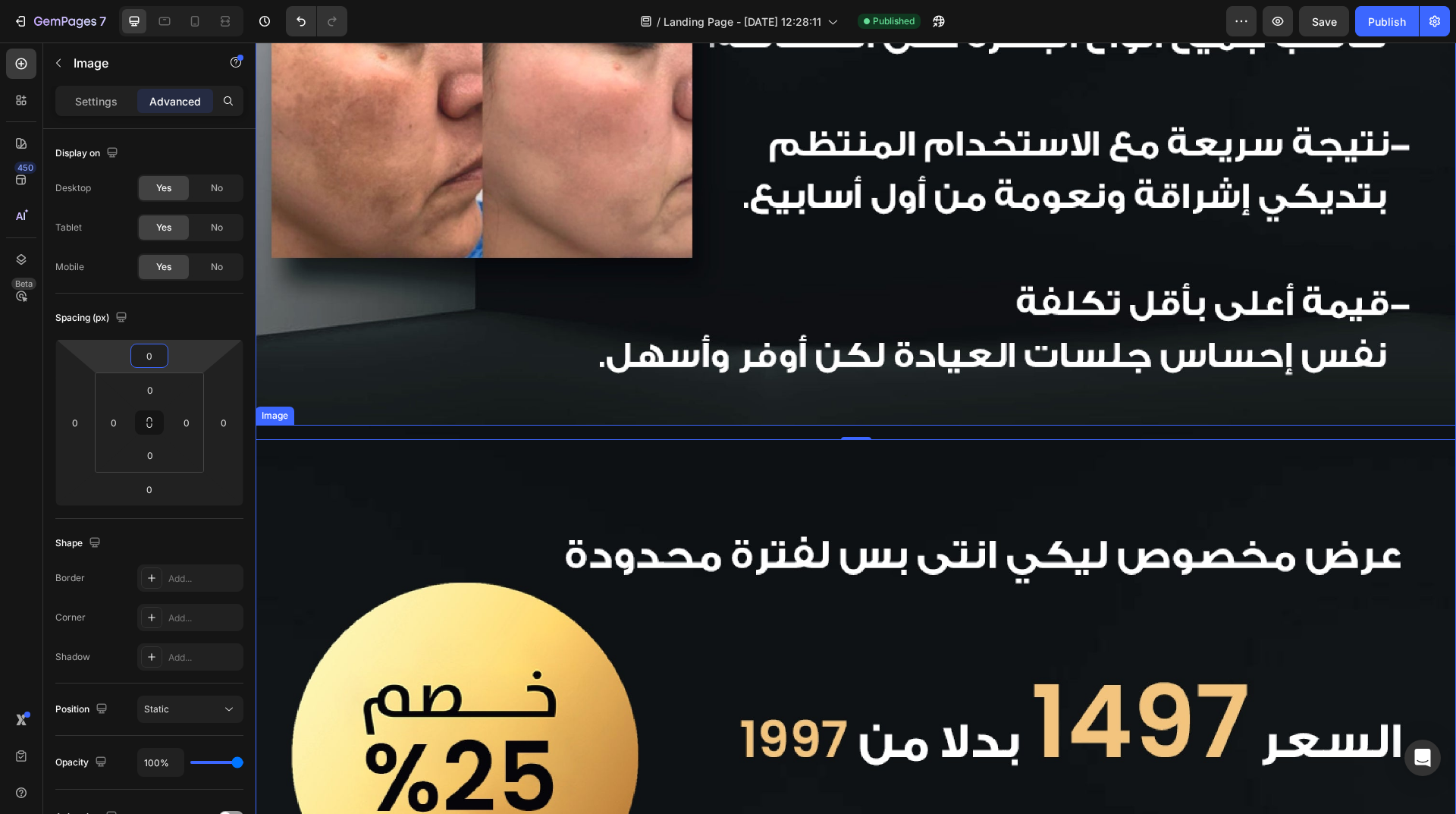
click at [975, 584] on img at bounding box center [855, 825] width 1200 height 801
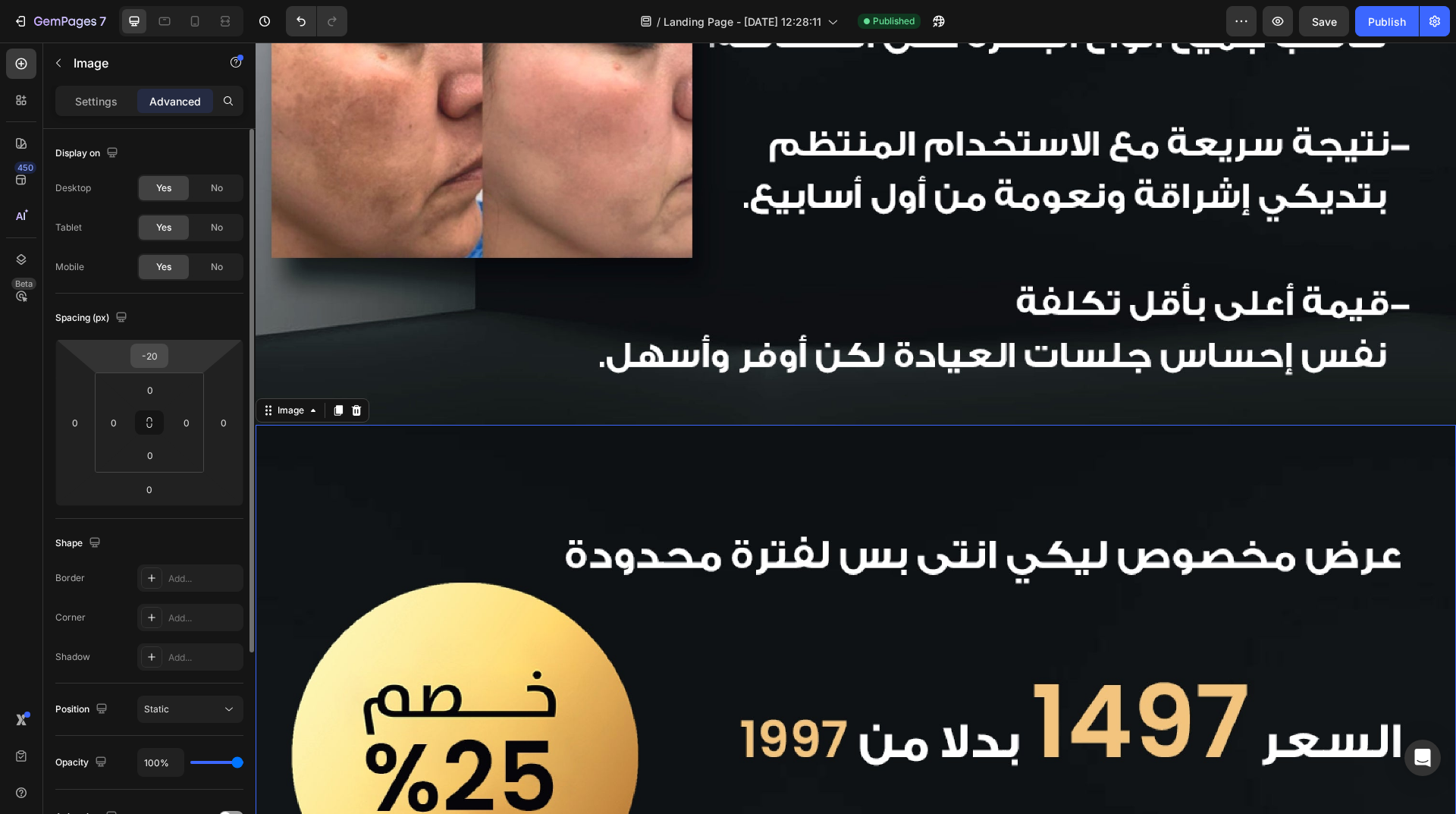
click at [153, 365] on input "-20" at bounding box center [149, 356] width 30 height 23
type input "0"
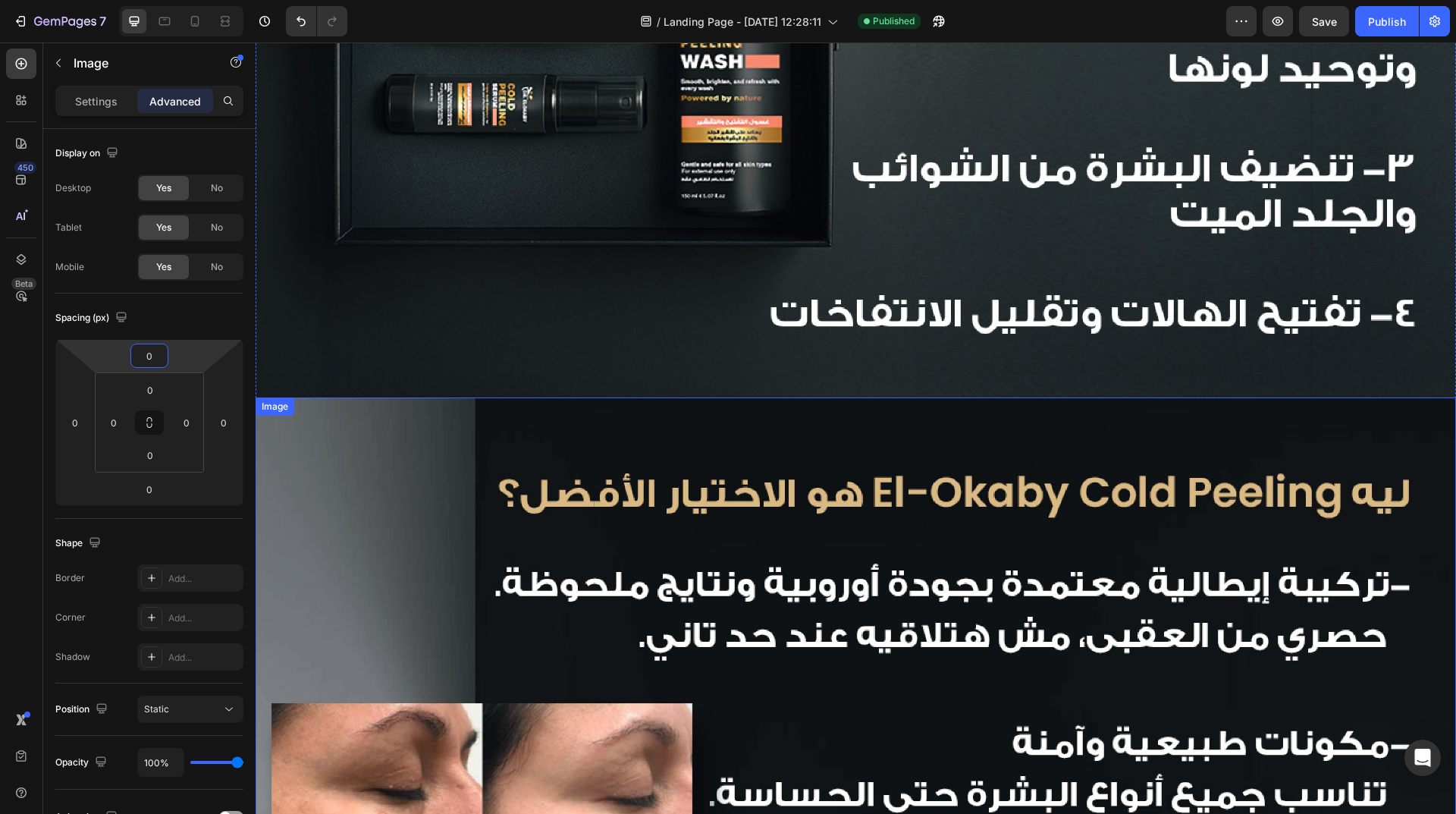
click at [1043, 456] on img at bounding box center [855, 798] width 1200 height 801
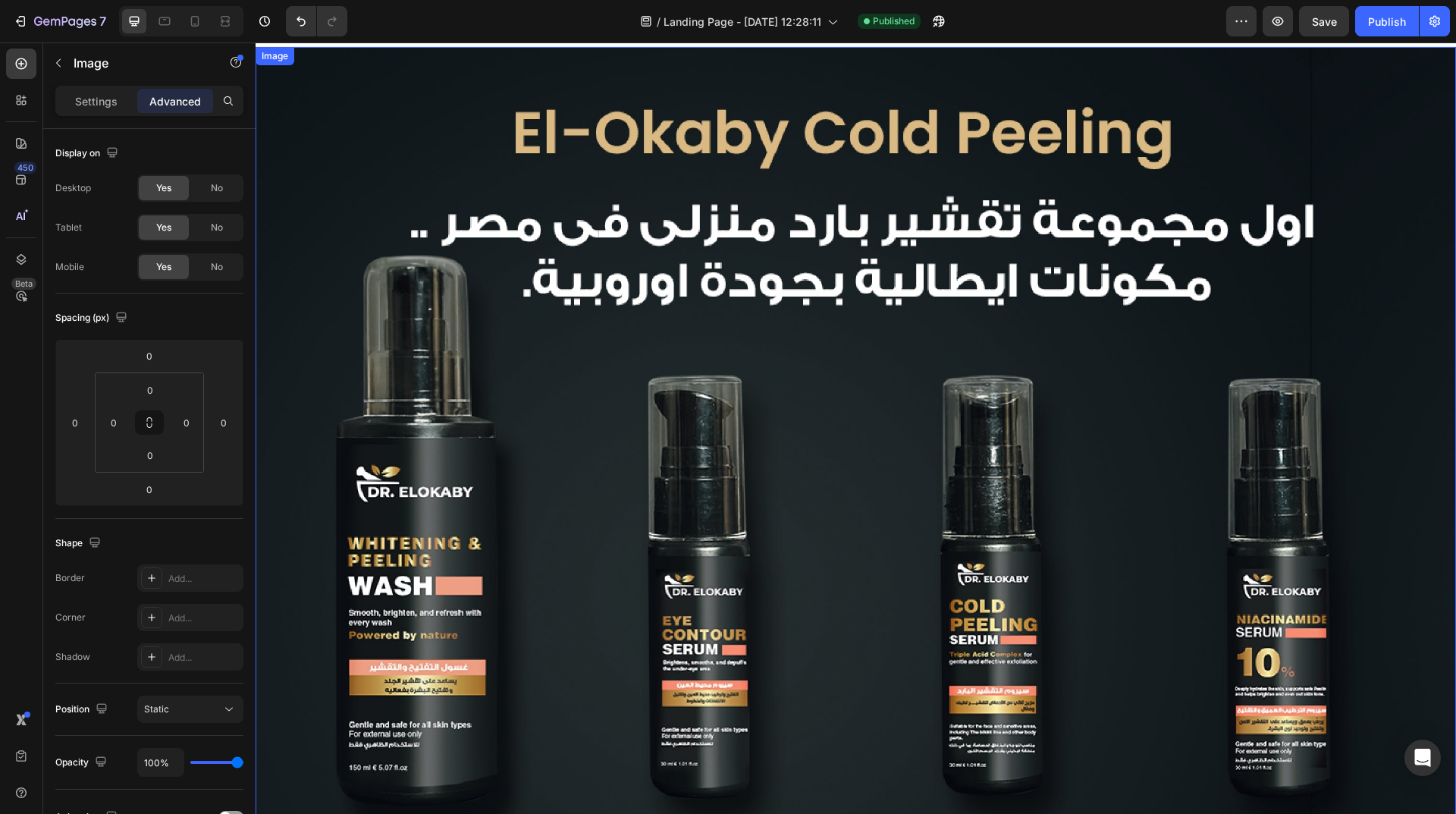
scroll to position [0, 0]
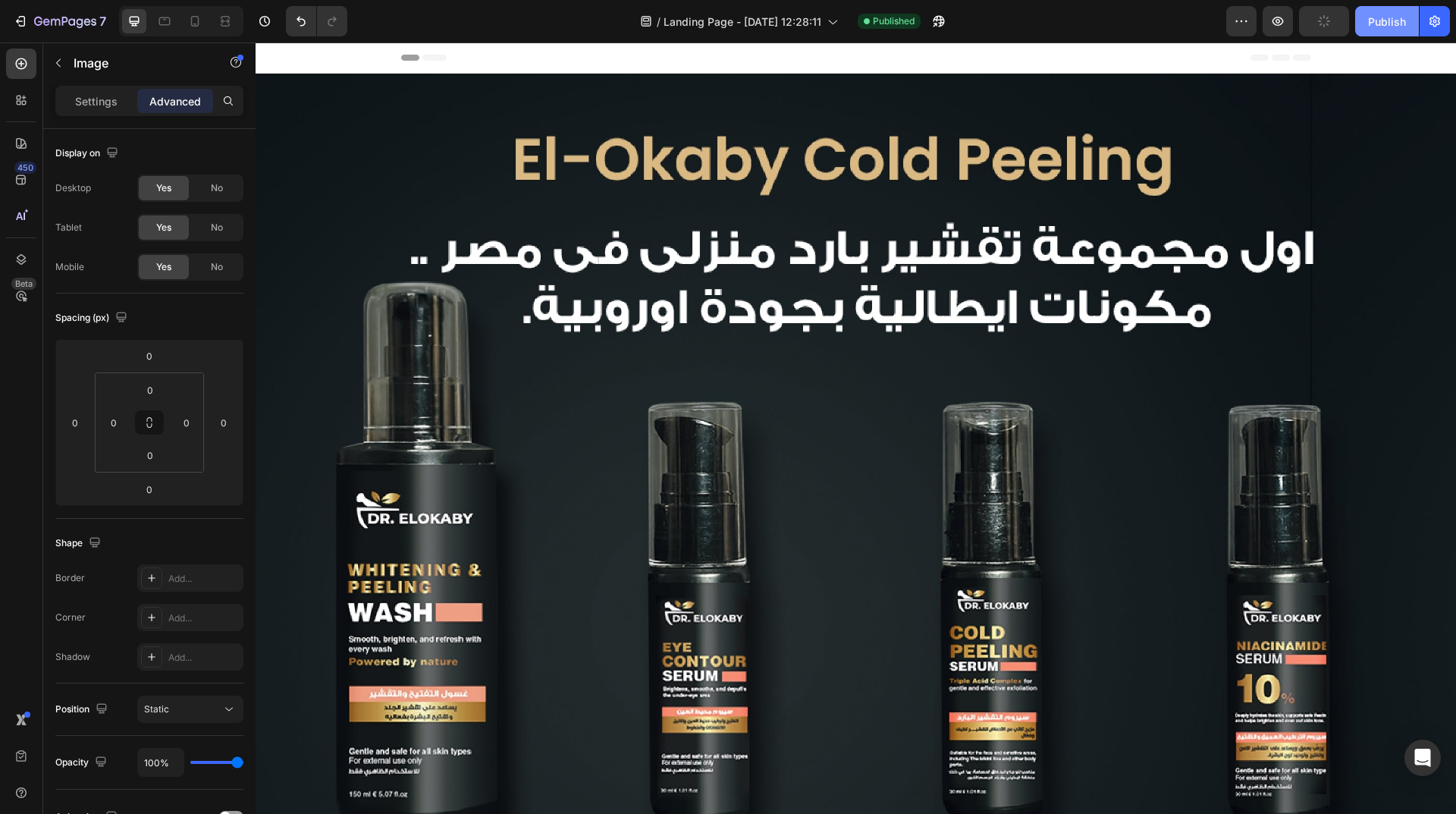
click at [1372, 27] on div "Publish" at bounding box center [1387, 22] width 38 height 16
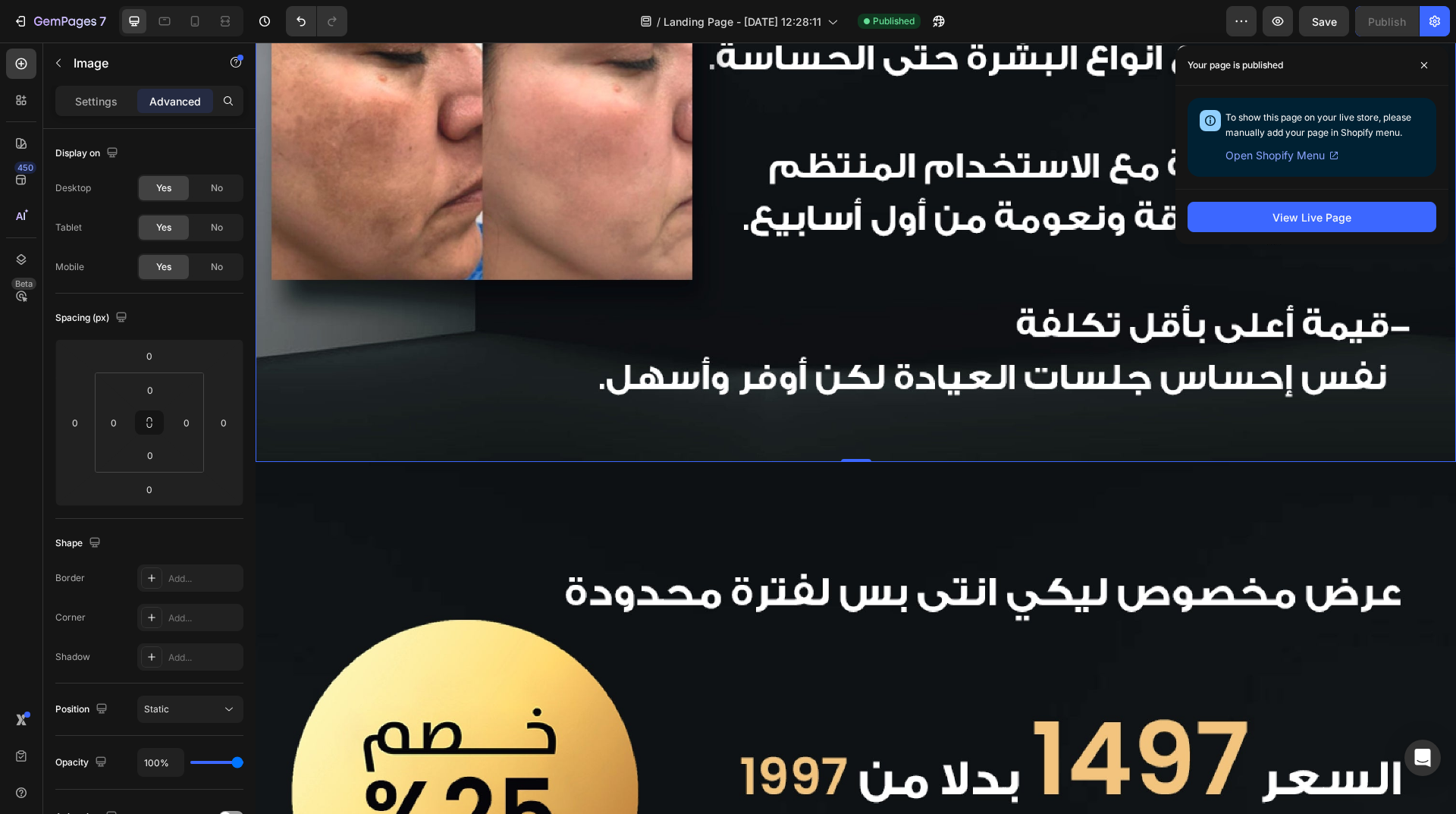
scroll to position [2123, 0]
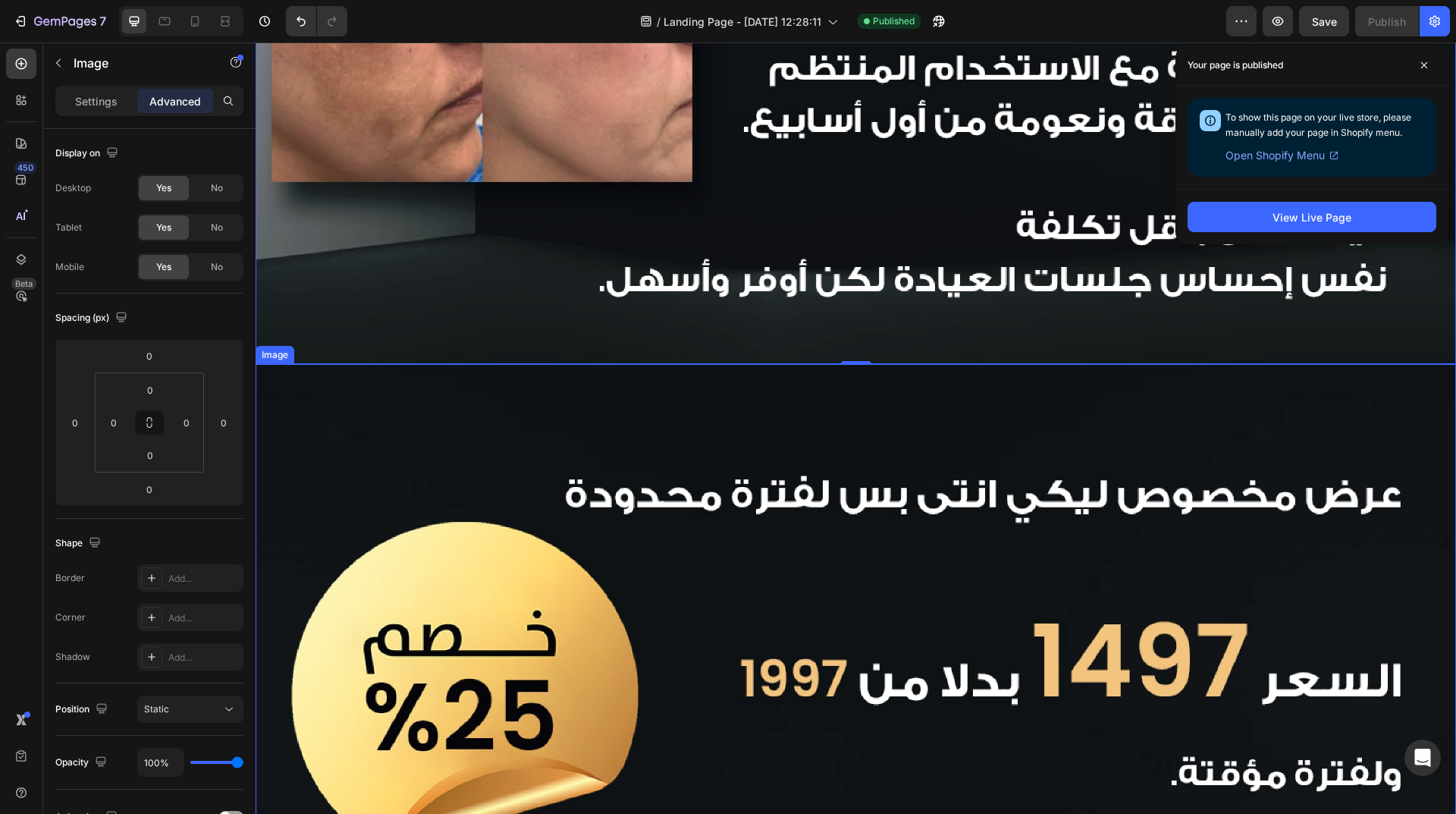
click at [829, 369] on img at bounding box center [855, 764] width 1200 height 801
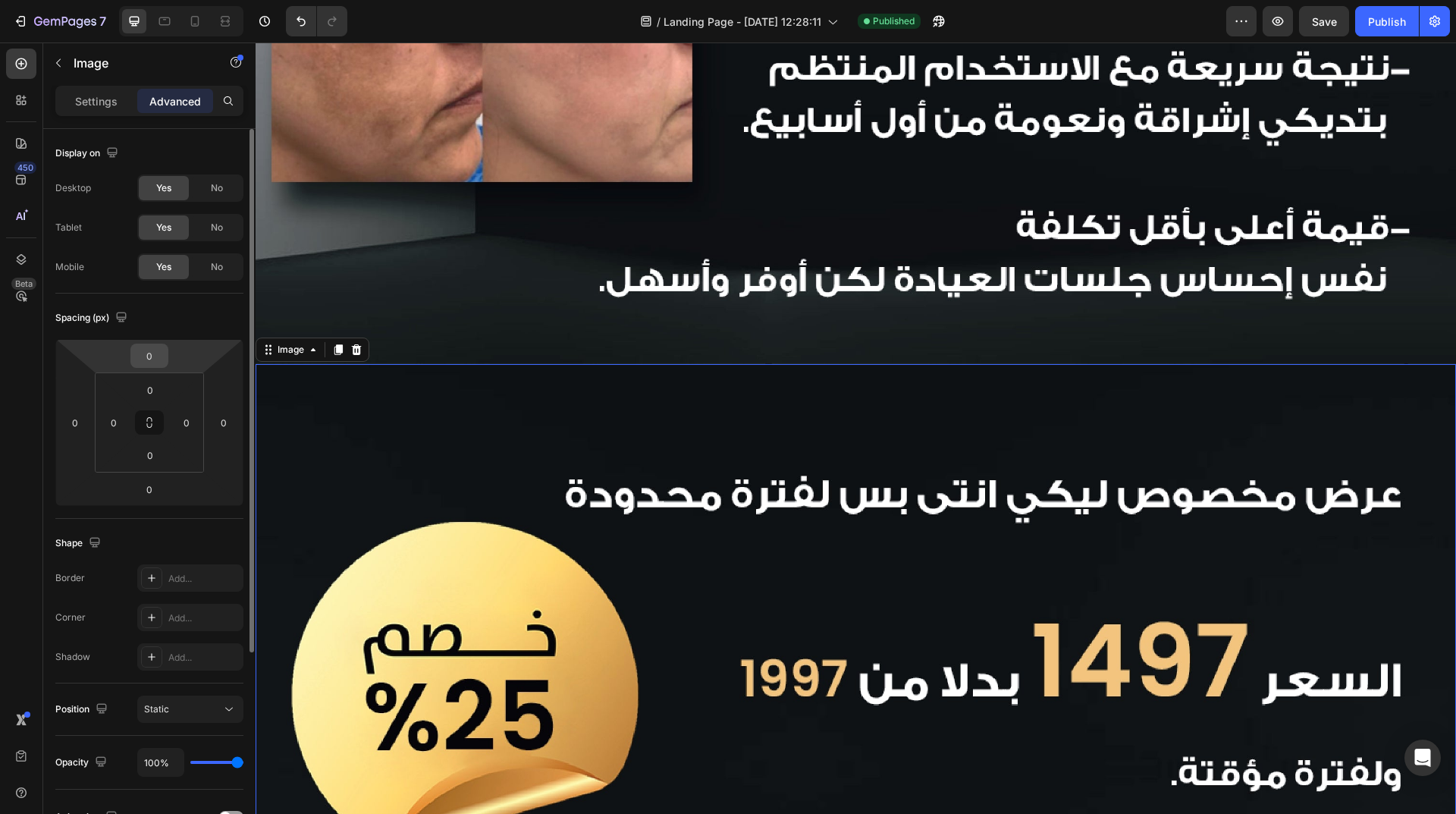
click at [155, 360] on input "0" at bounding box center [149, 356] width 30 height 23
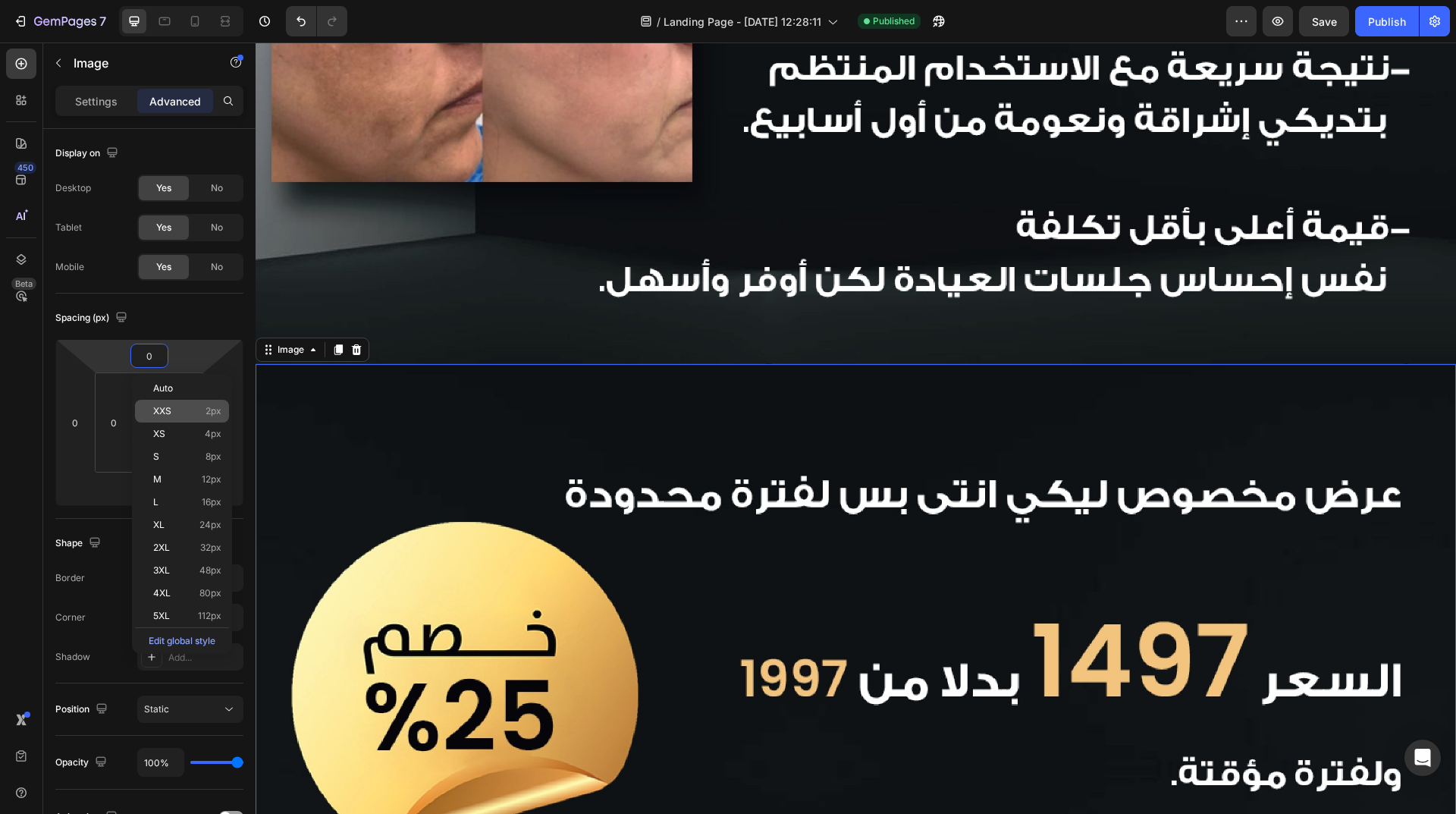
click at [162, 405] on div "XXS 2px" at bounding box center [182, 411] width 94 height 23
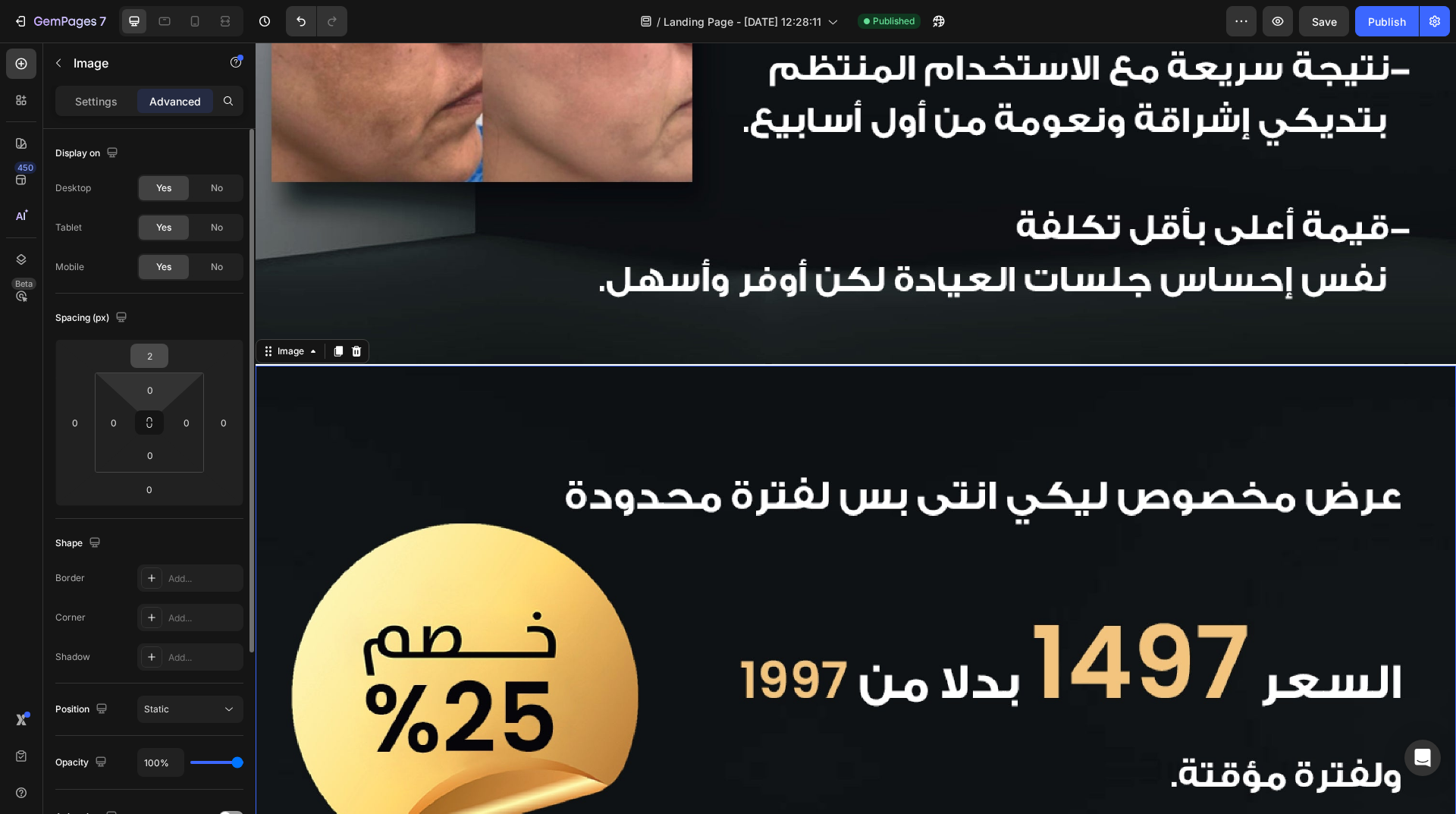
click at [158, 366] on input "2" at bounding box center [149, 356] width 30 height 23
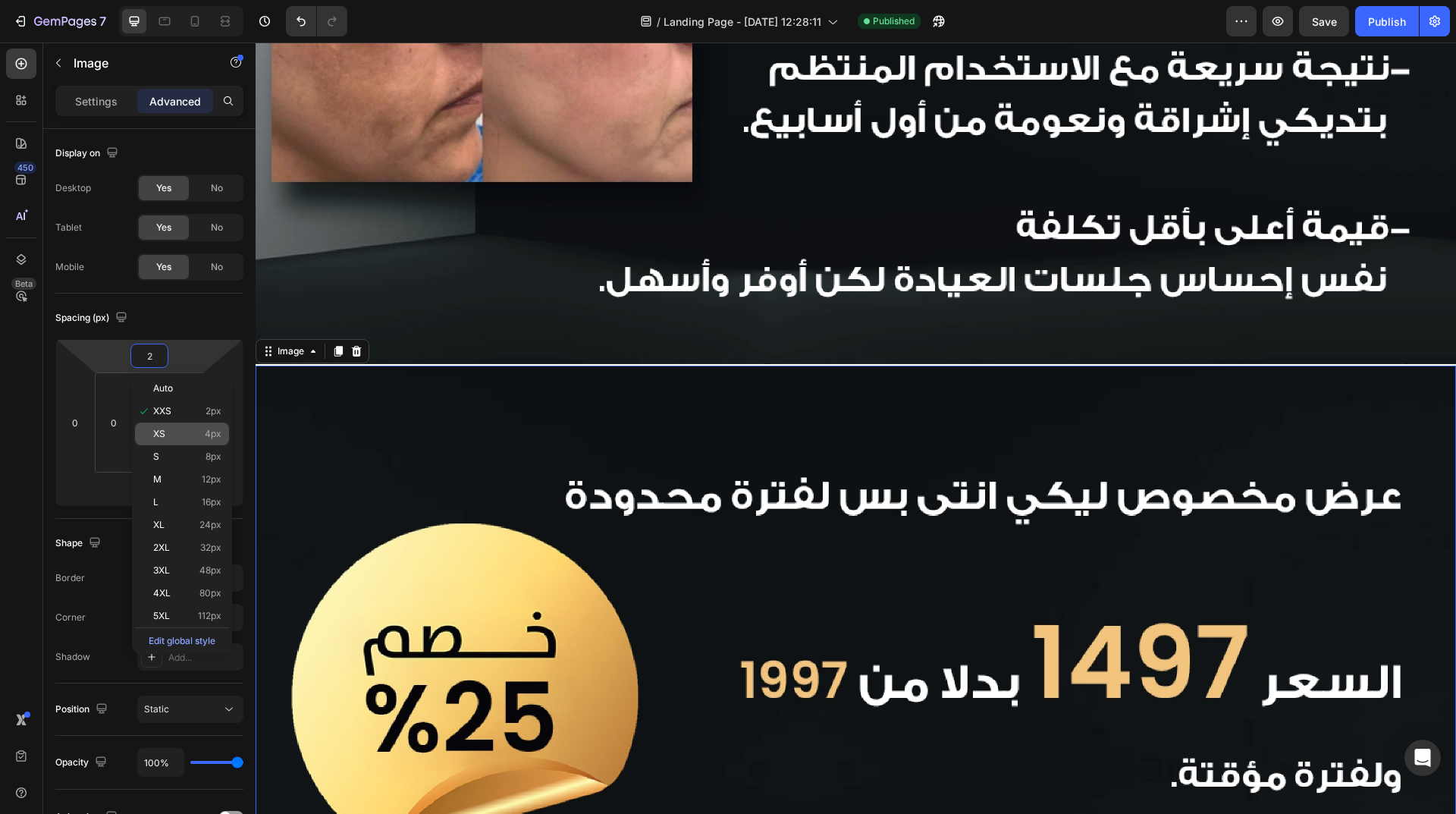
click at [176, 430] on p "XS 4px" at bounding box center [187, 433] width 68 height 11
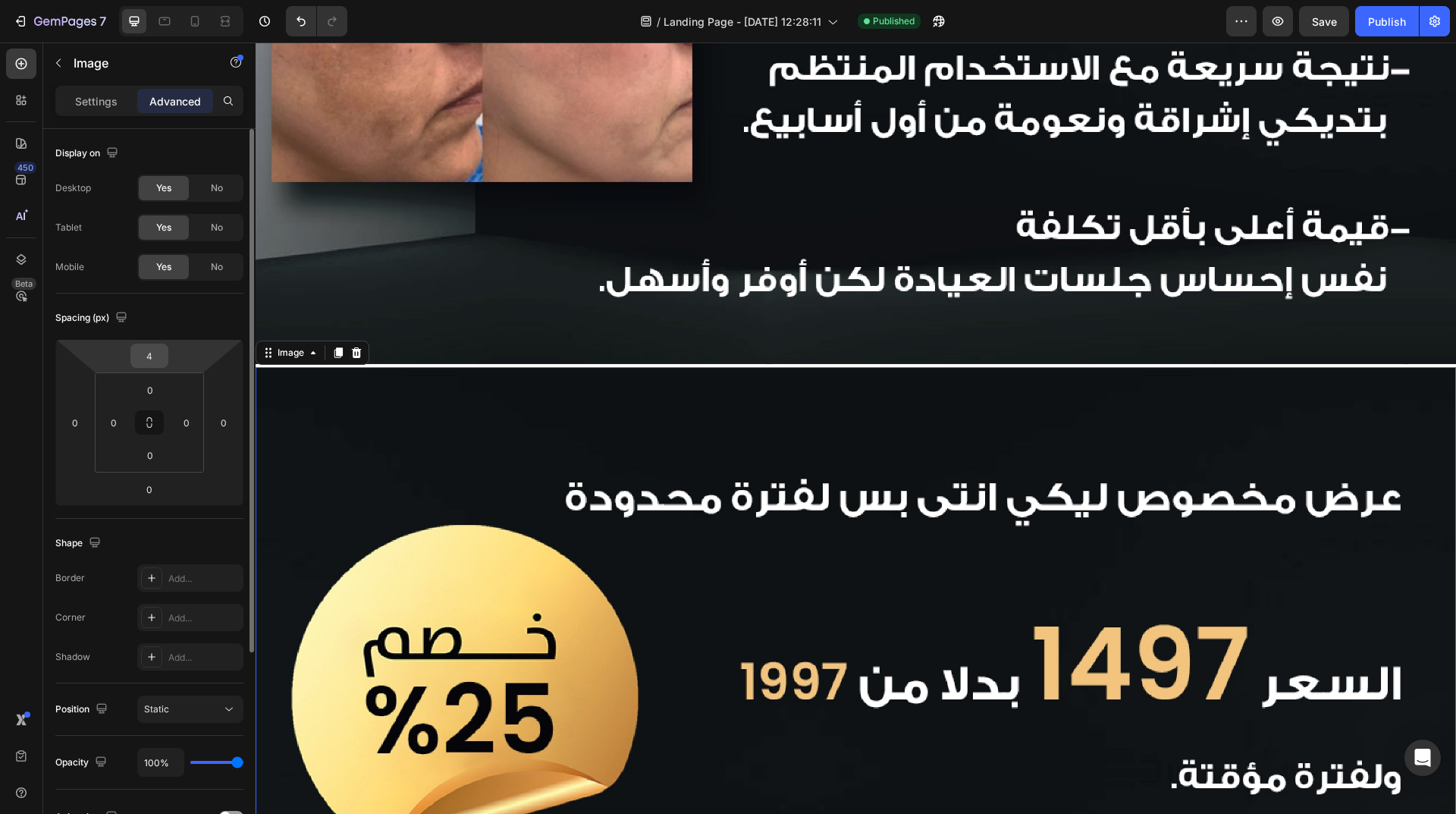
click at [162, 363] on input "4" at bounding box center [149, 356] width 30 height 23
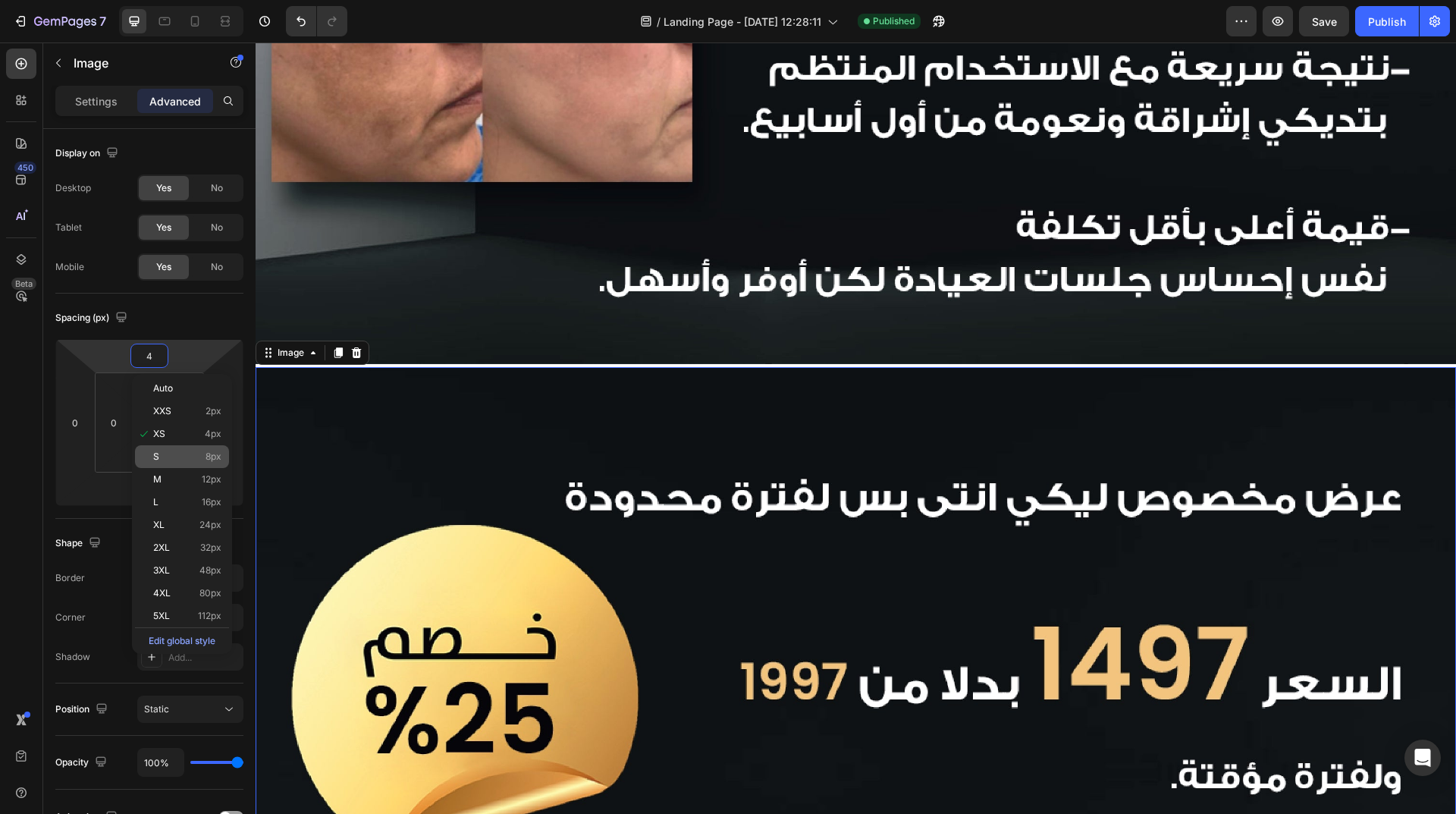
click at [181, 445] on div "S 8px" at bounding box center [182, 457] width 94 height 23
type input "8"
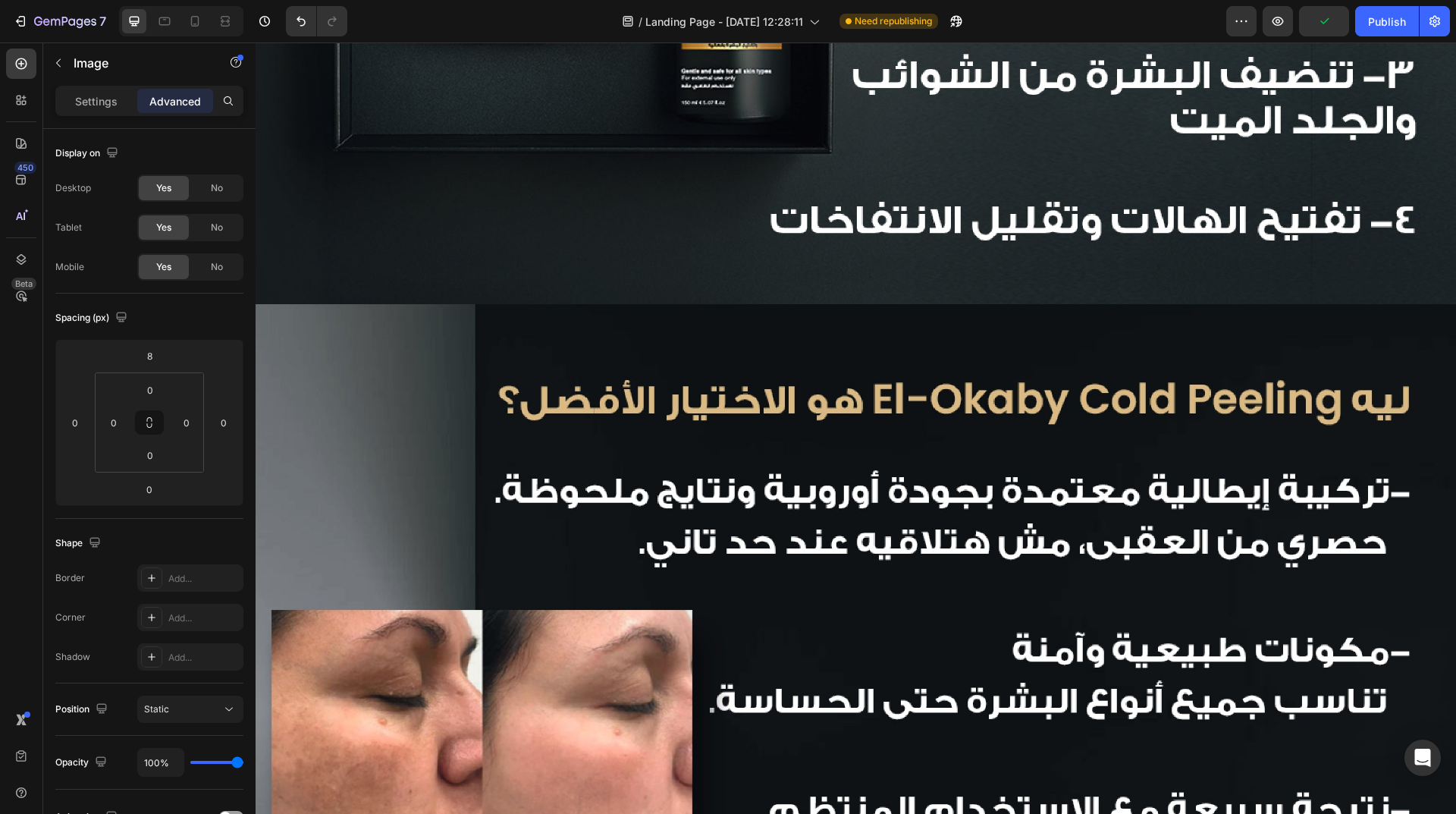
scroll to position [1441, 0]
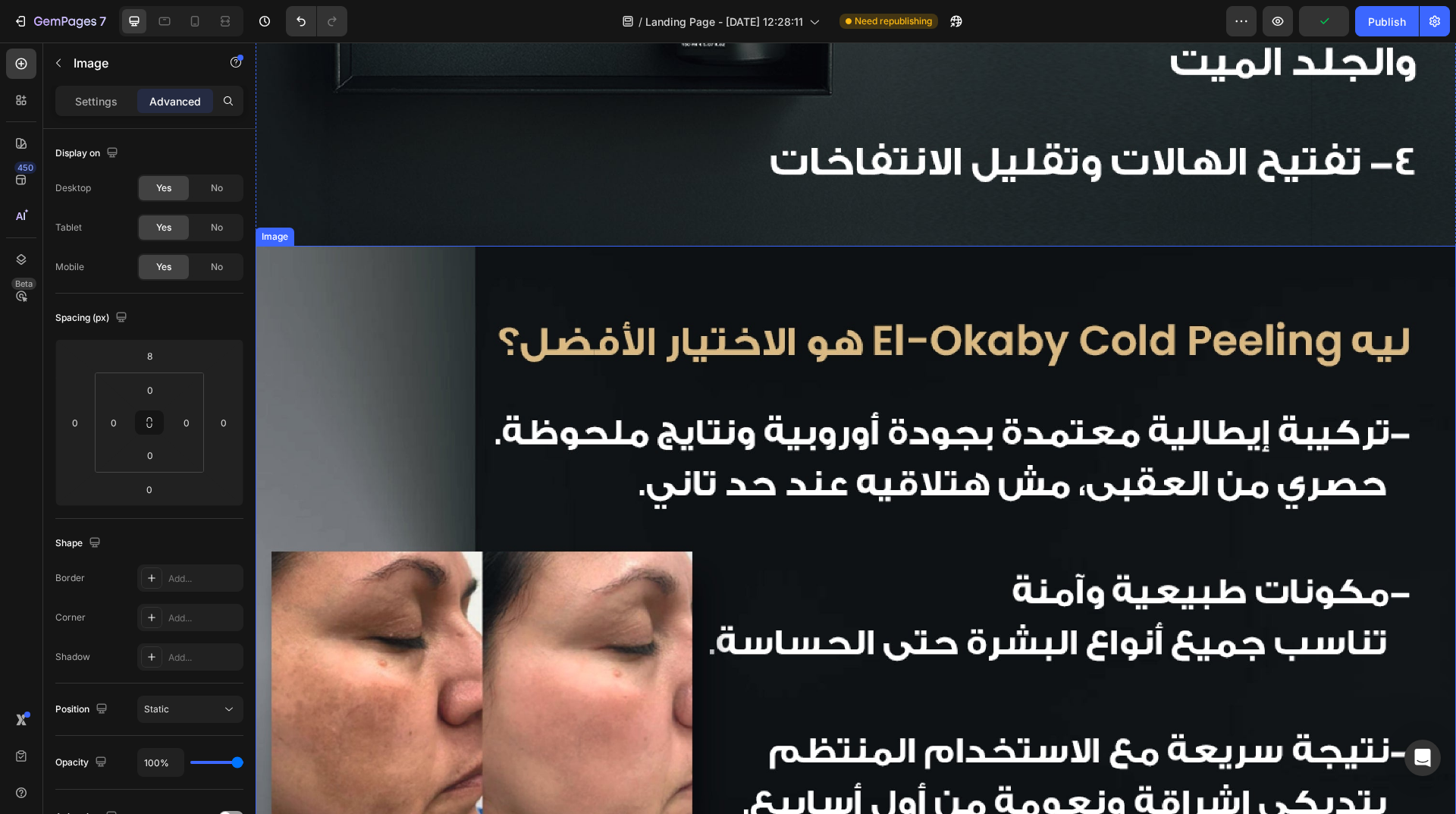
click at [968, 349] on img at bounding box center [855, 646] width 1200 height 801
click at [157, 362] on input "0" at bounding box center [149, 356] width 30 height 23
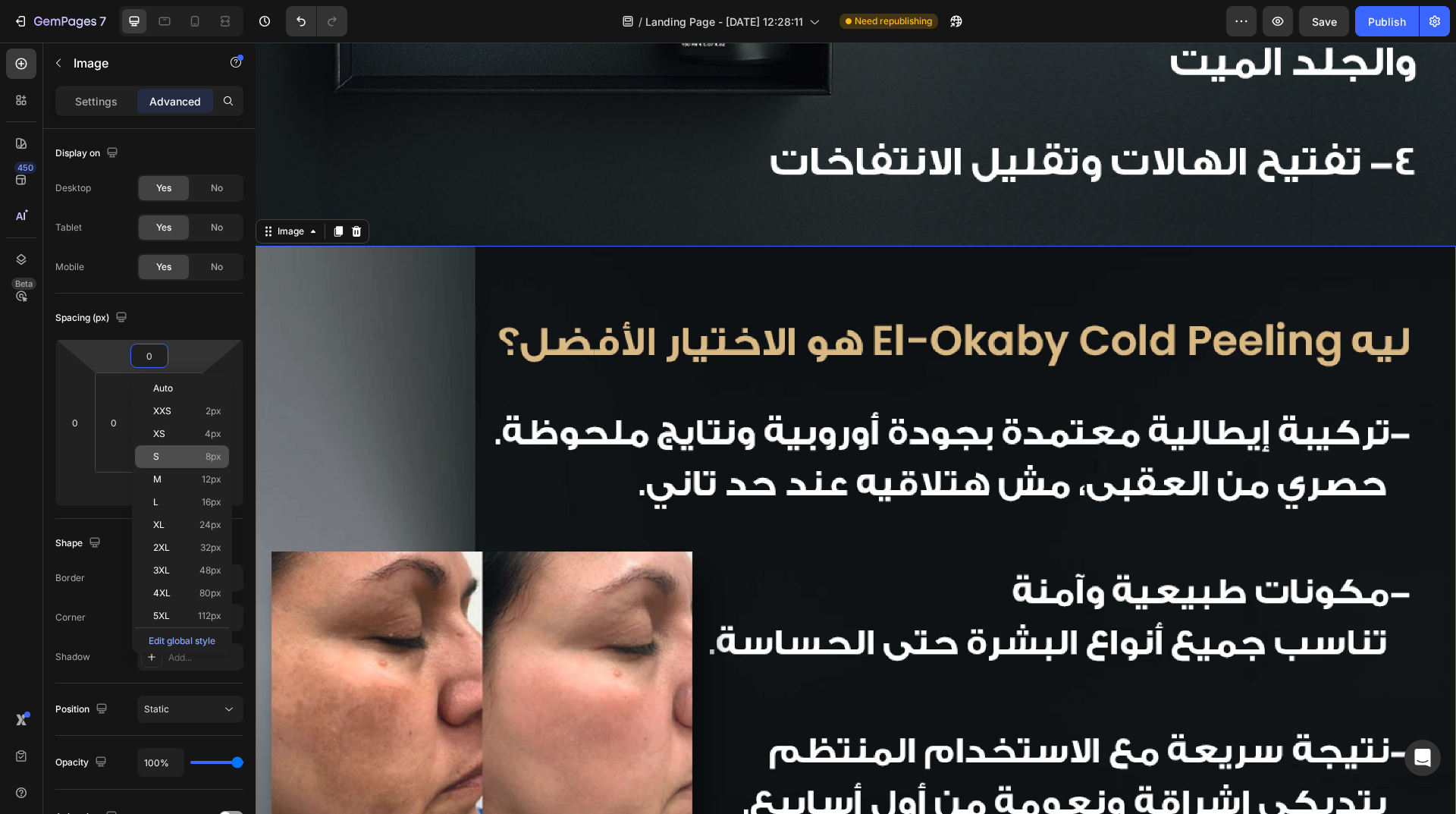
click at [190, 457] on p "S 8px" at bounding box center [187, 456] width 68 height 11
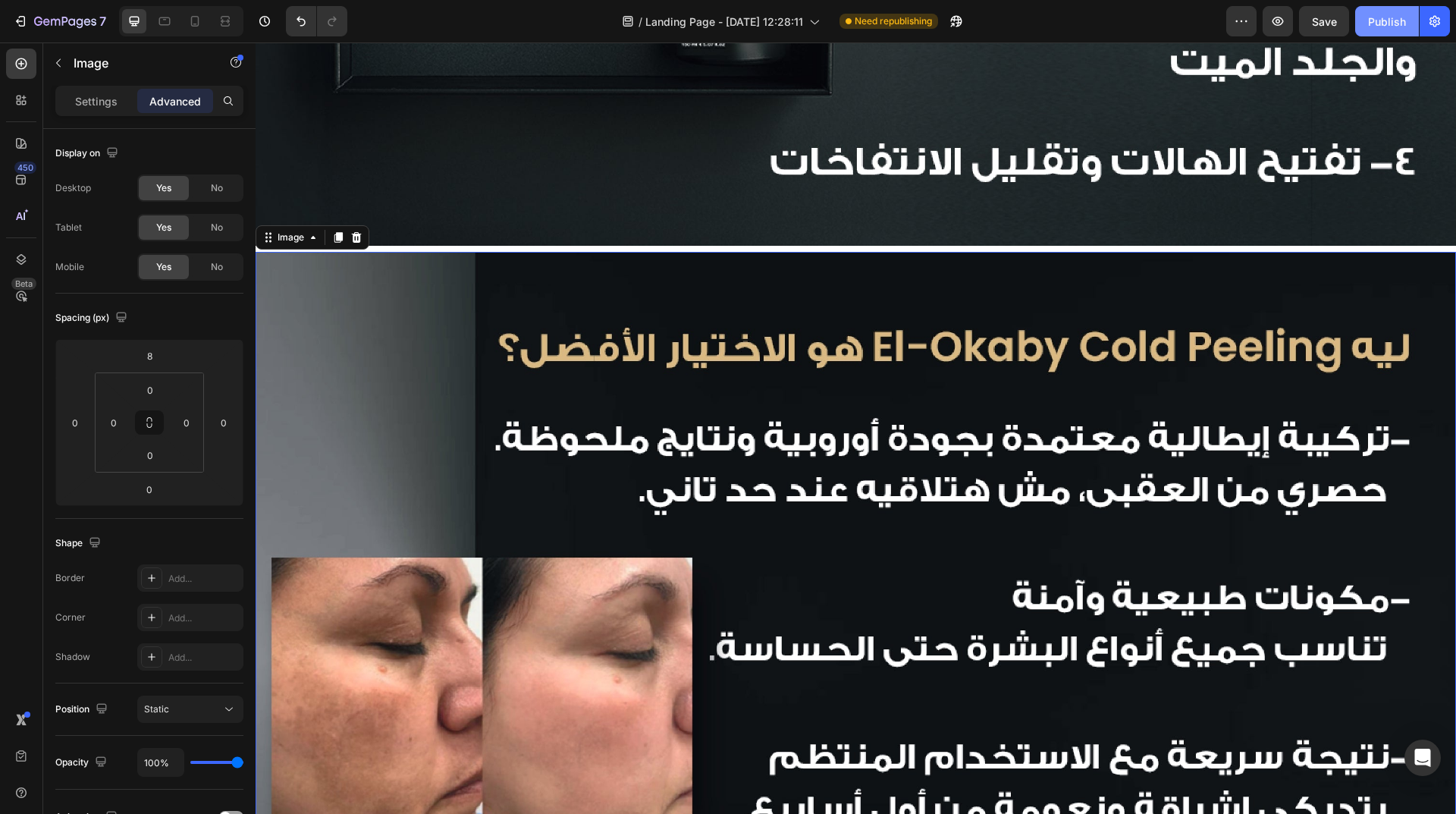
click at [1400, 24] on div "Publish" at bounding box center [1387, 22] width 38 height 16
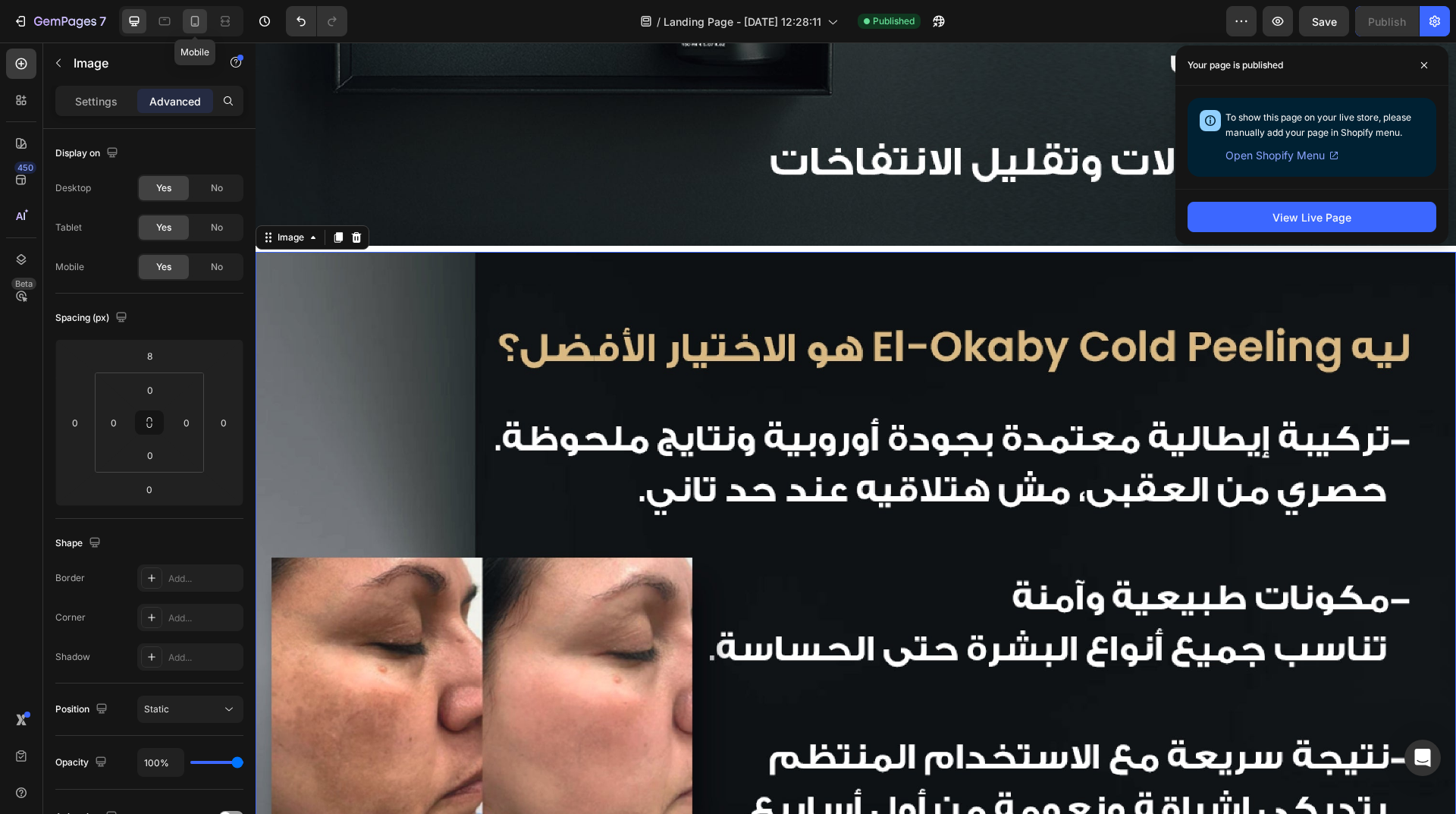
click at [185, 22] on div at bounding box center [195, 21] width 24 height 24
type input "-20"
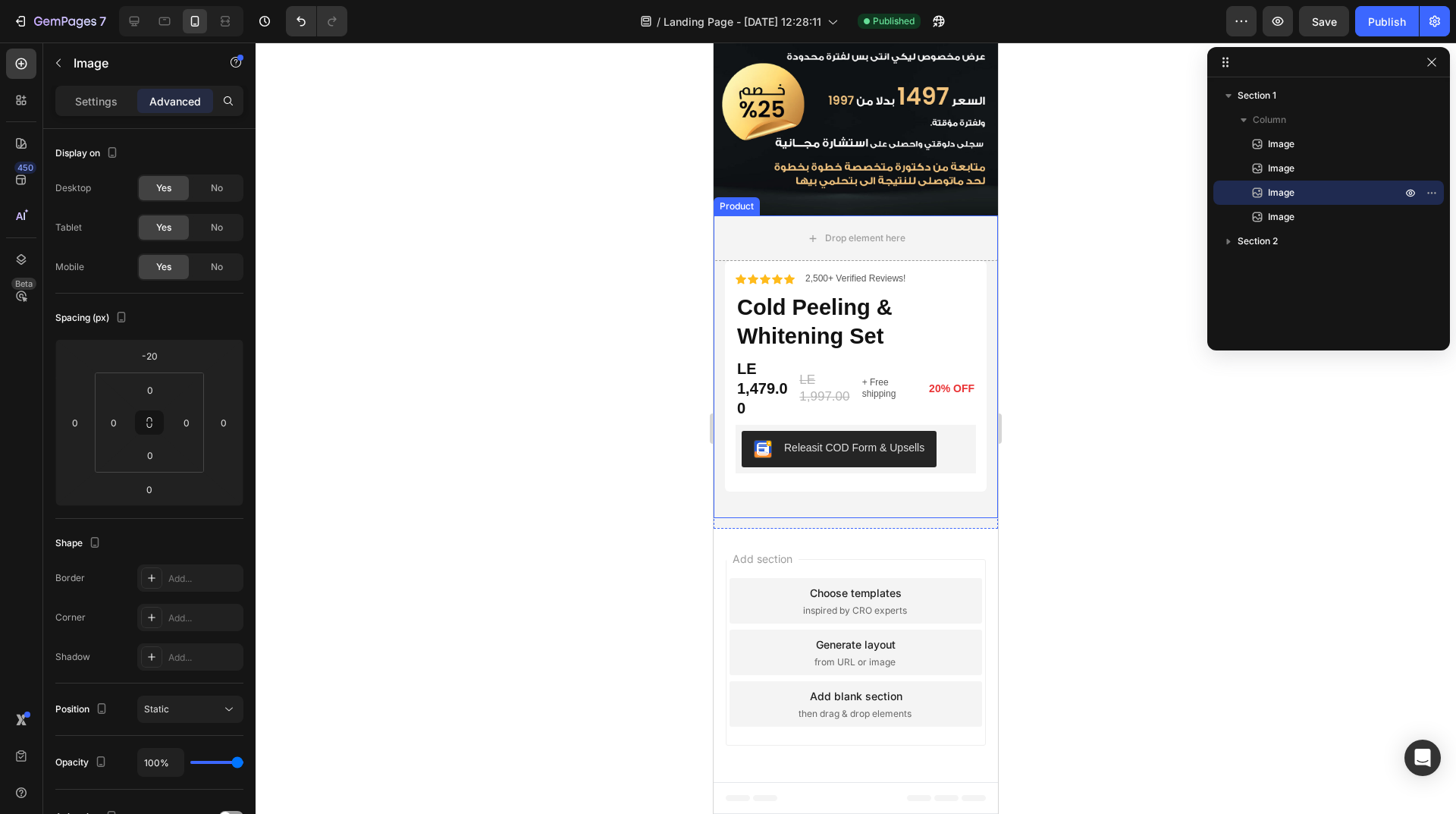
scroll to position [553, 0]
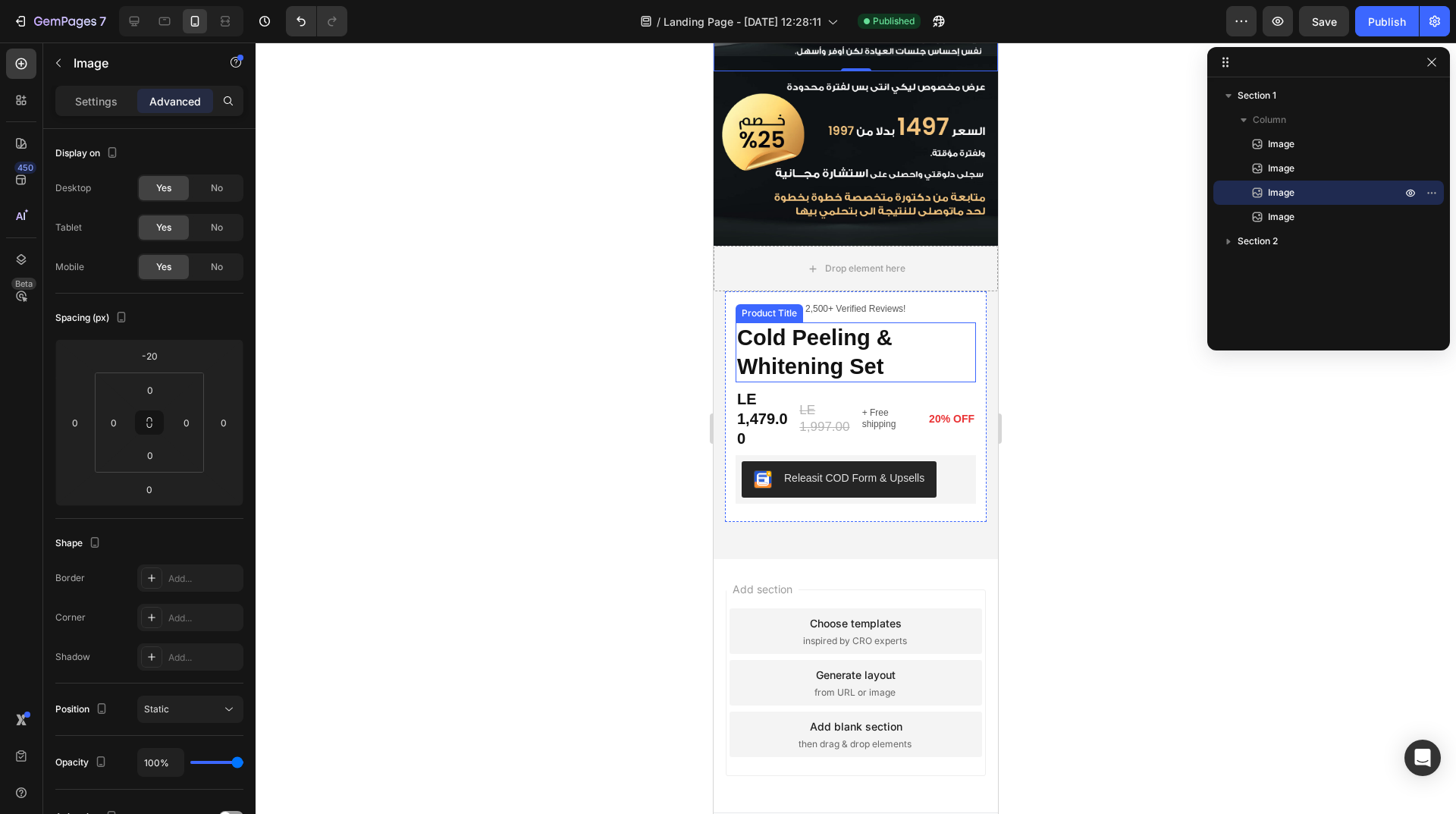
click at [882, 326] on h1 "Cold Peeling & Whitening Set" at bounding box center [855, 352] width 240 height 60
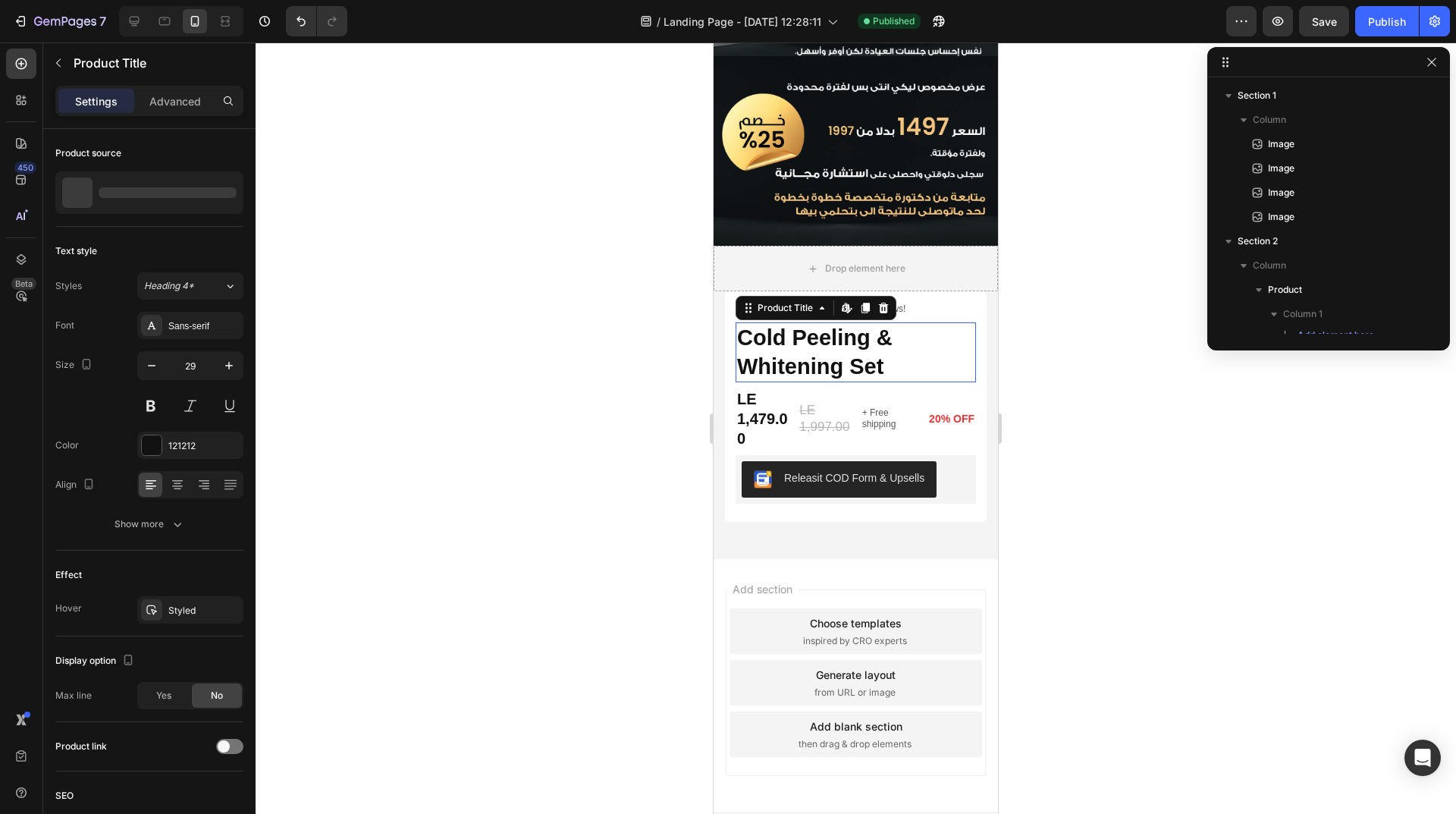
scroll to position [253, 0]
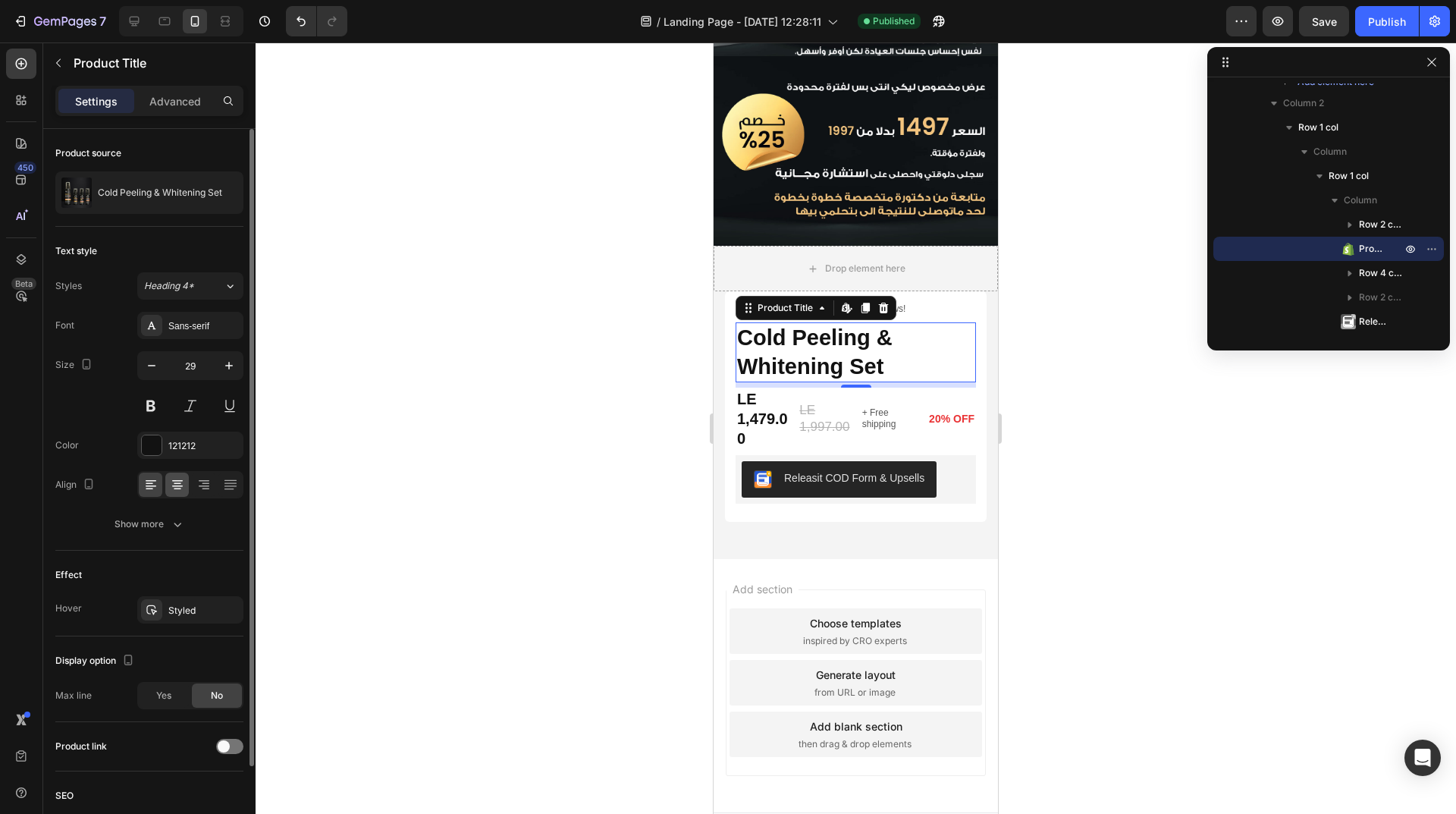
click at [188, 484] on div at bounding box center [177, 484] width 24 height 24
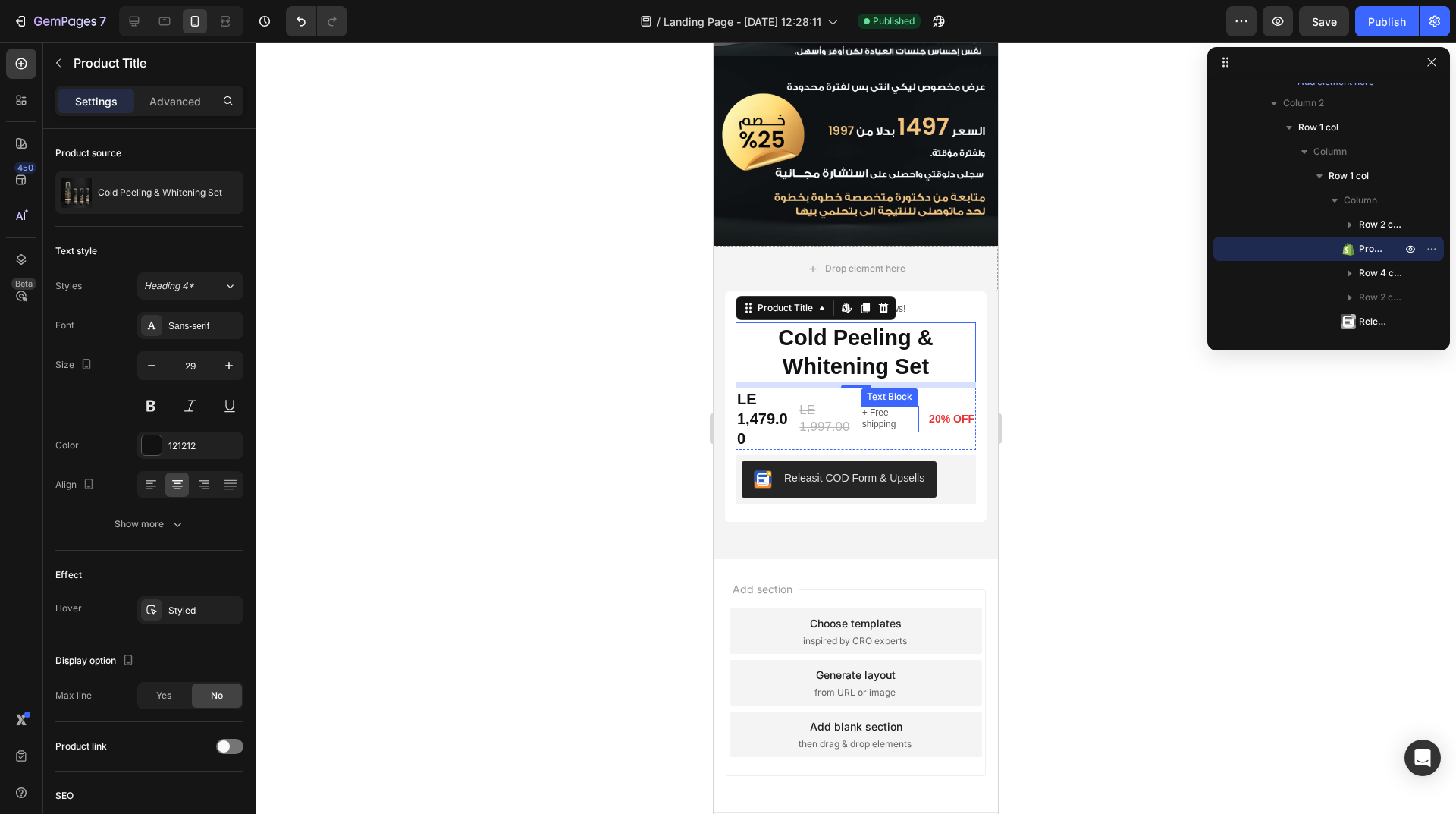
click at [896, 407] on p "+ Free shipping" at bounding box center [890, 418] width 55 height 24
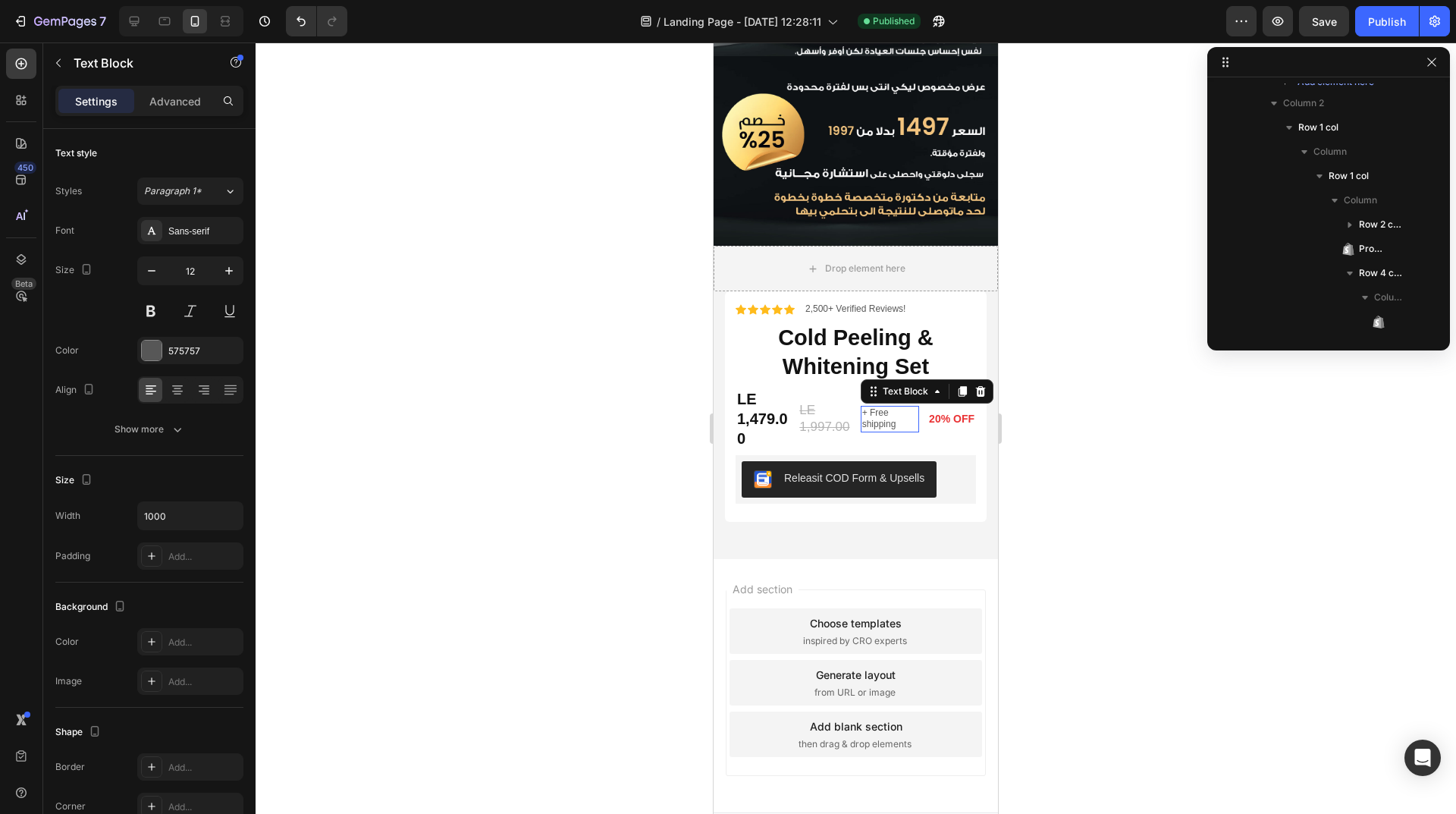
scroll to position [448, 0]
click at [185, 105] on p "Advanced" at bounding box center [175, 102] width 51 height 16
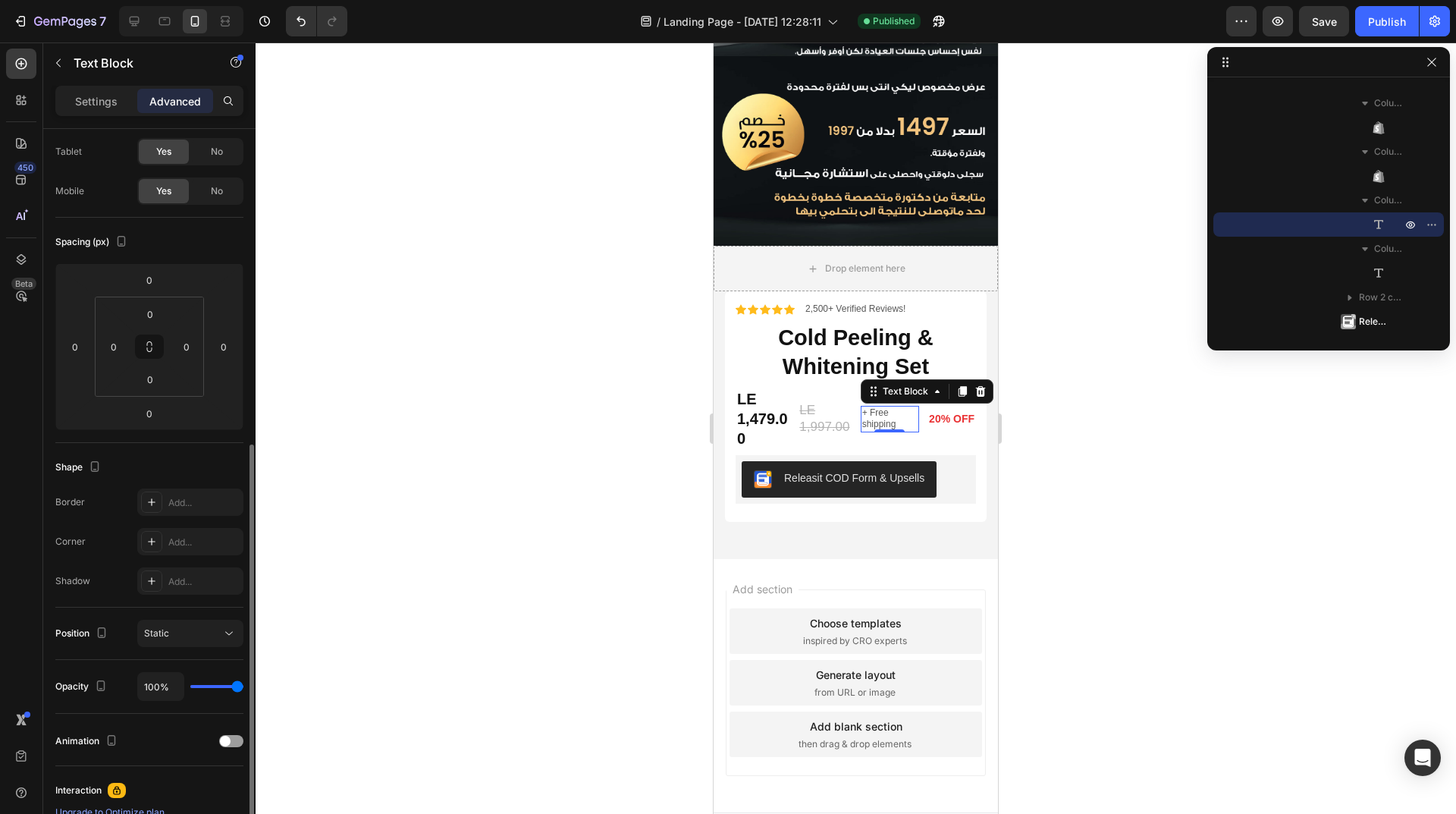
scroll to position [283, 0]
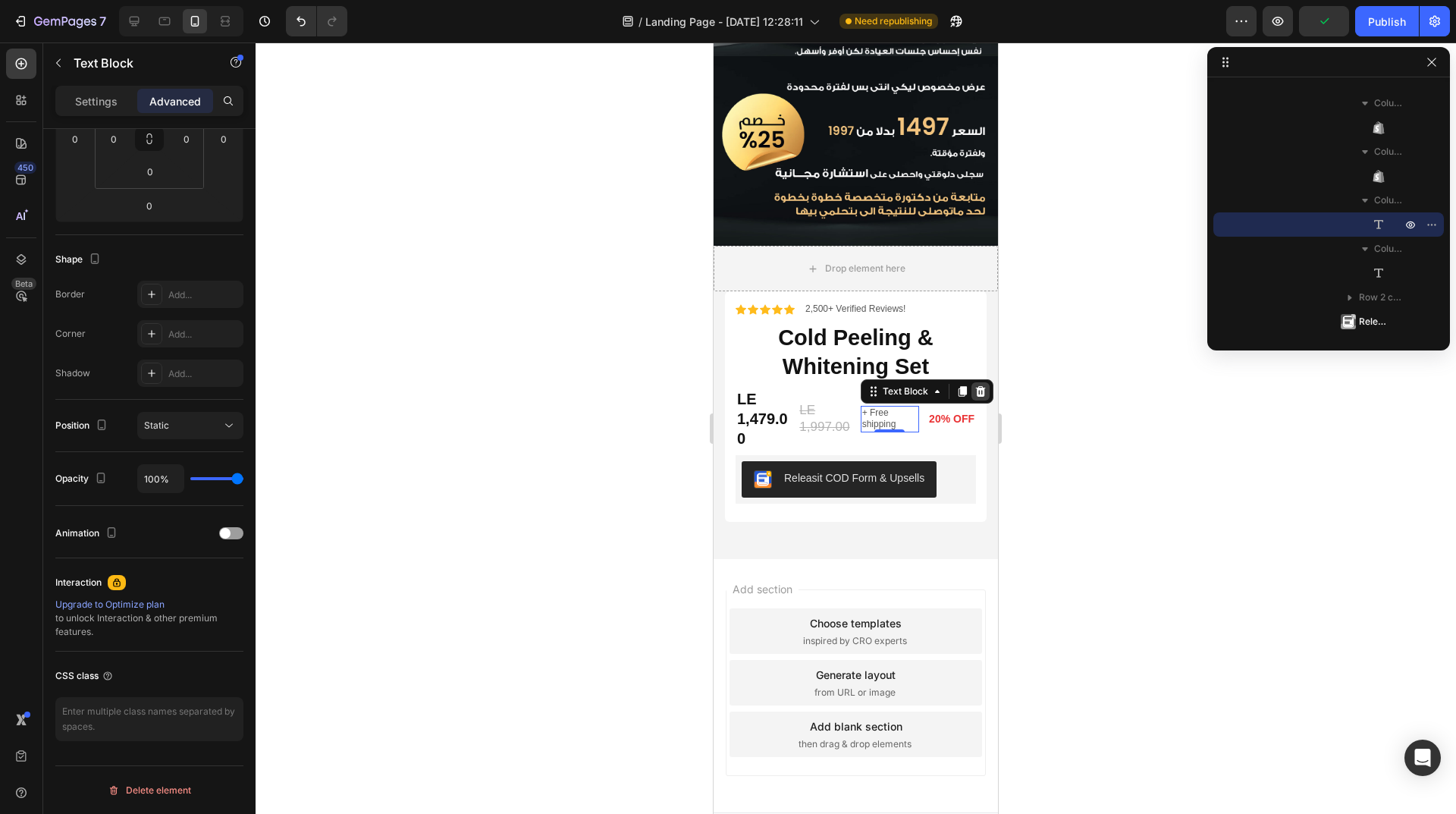
click at [977, 385] on icon at bounding box center [980, 391] width 12 height 12
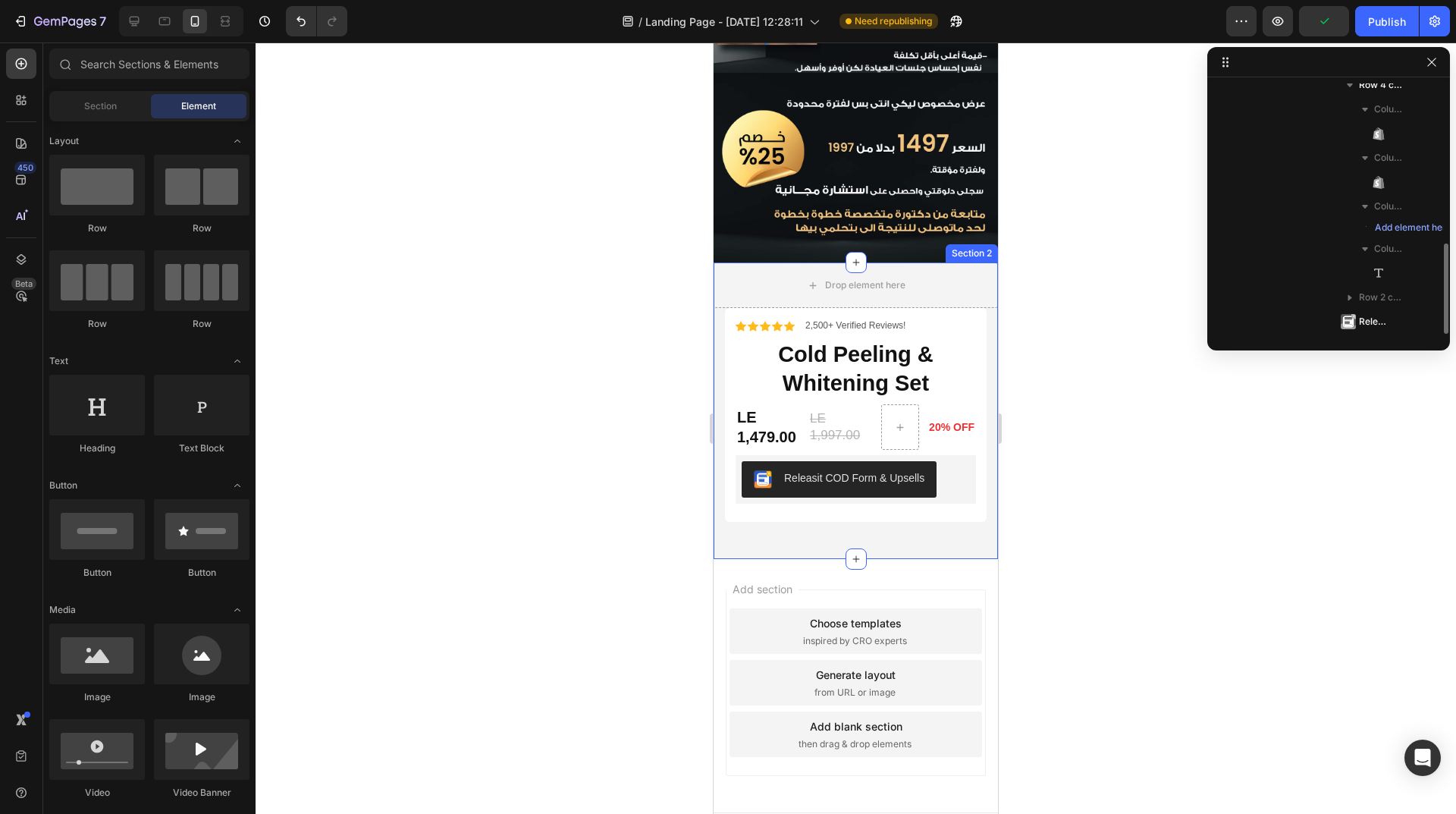
scroll to position [441, 0]
click at [887, 415] on div at bounding box center [899, 427] width 37 height 24
click at [780, 405] on div "LE 1,479.00" at bounding box center [770, 427] width 69 height 42
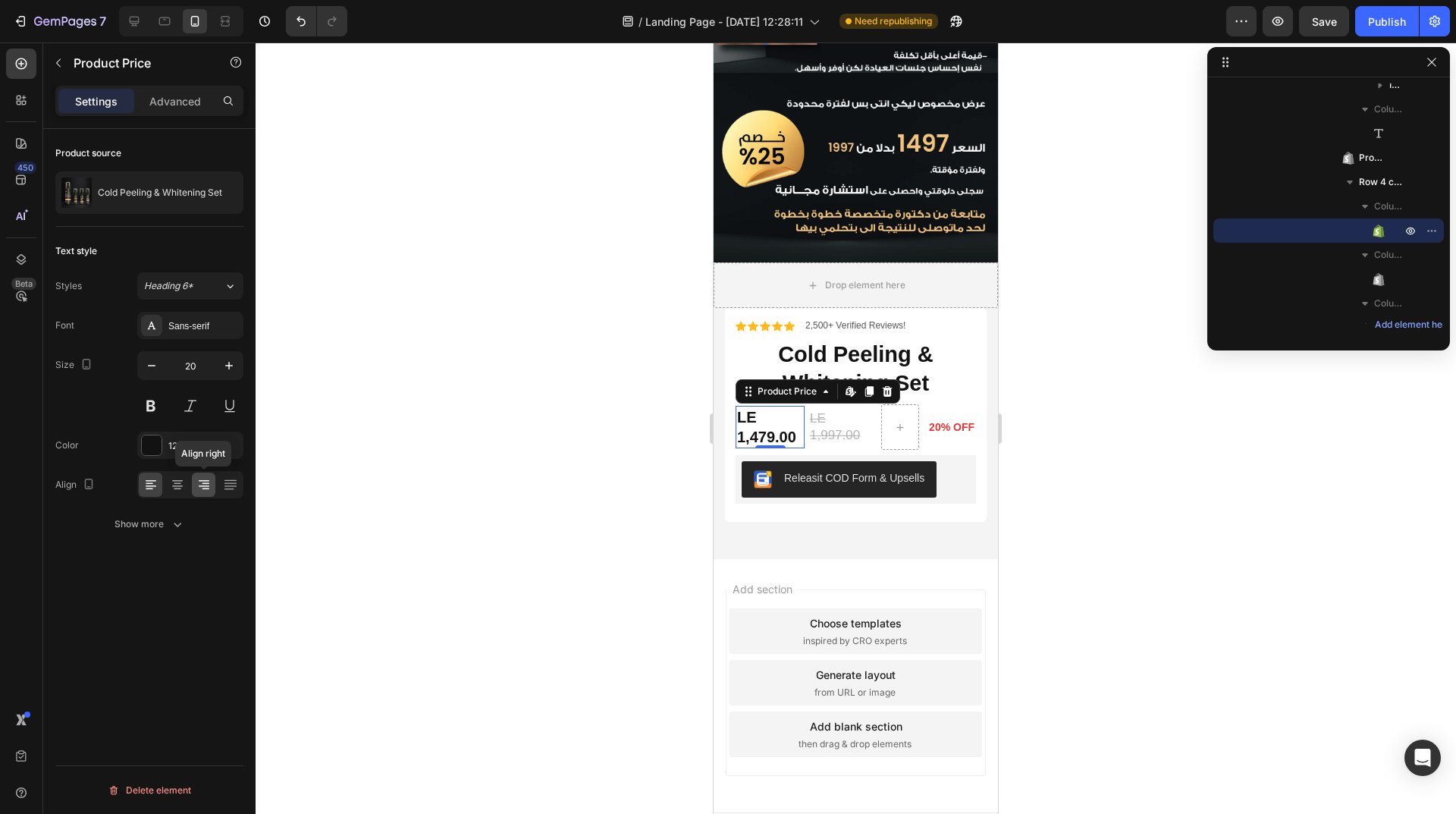
click at [203, 485] on icon at bounding box center [203, 486] width 11 height 2
click at [181, 484] on icon at bounding box center [177, 484] width 15 height 15
click at [168, 481] on div at bounding box center [177, 484] width 24 height 24
click at [160, 482] on div at bounding box center [150, 484] width 24 height 24
click at [833, 320] on p "2,500+ Verified Reviews!" at bounding box center [855, 326] width 100 height 12
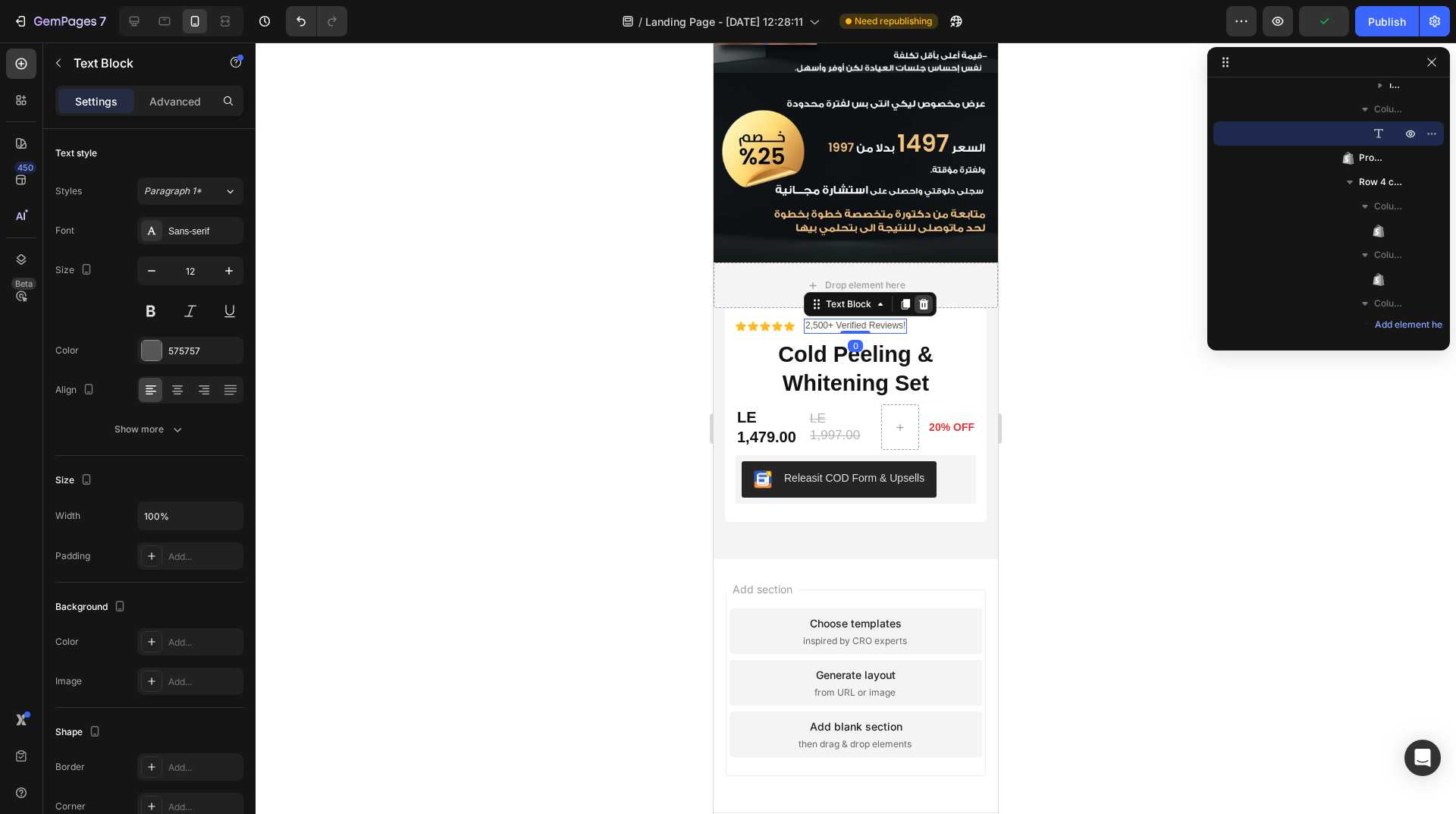
click at [922, 298] on icon at bounding box center [923, 304] width 12 height 12
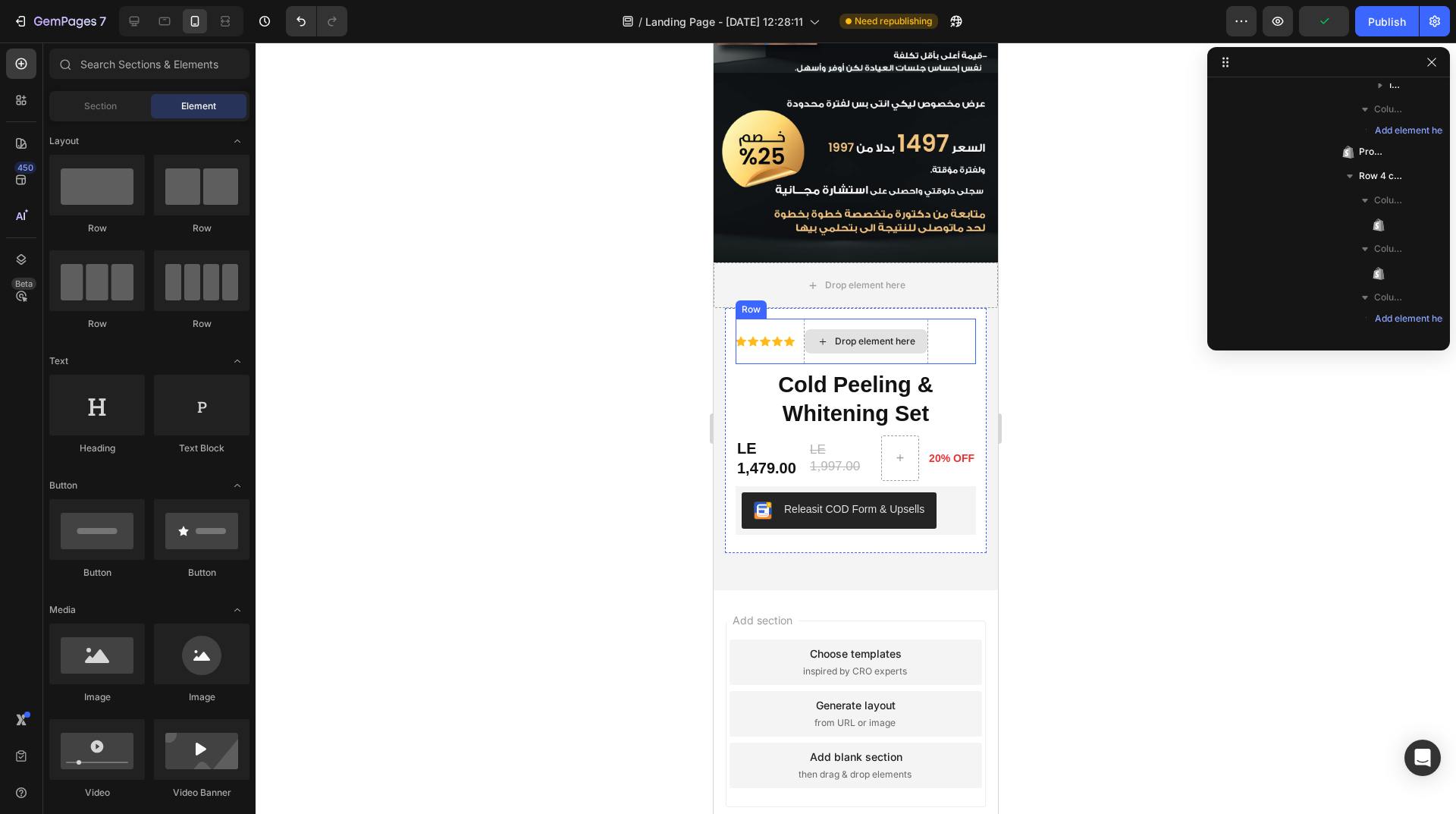
scroll to position [567, 0]
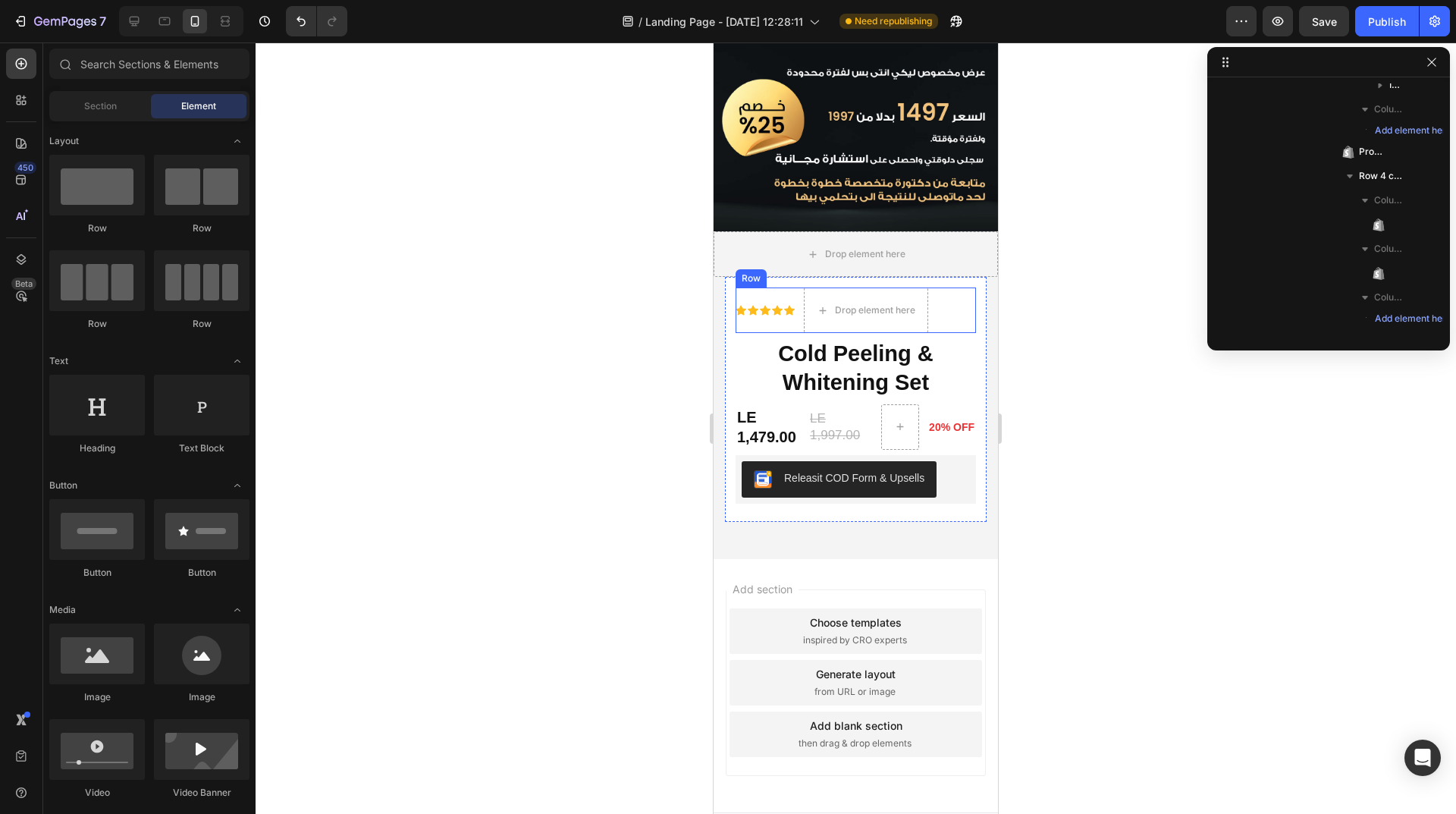
click at [752, 287] on div "Icon Icon Icon Icon Icon Icon List" at bounding box center [765, 310] width 59 height 46
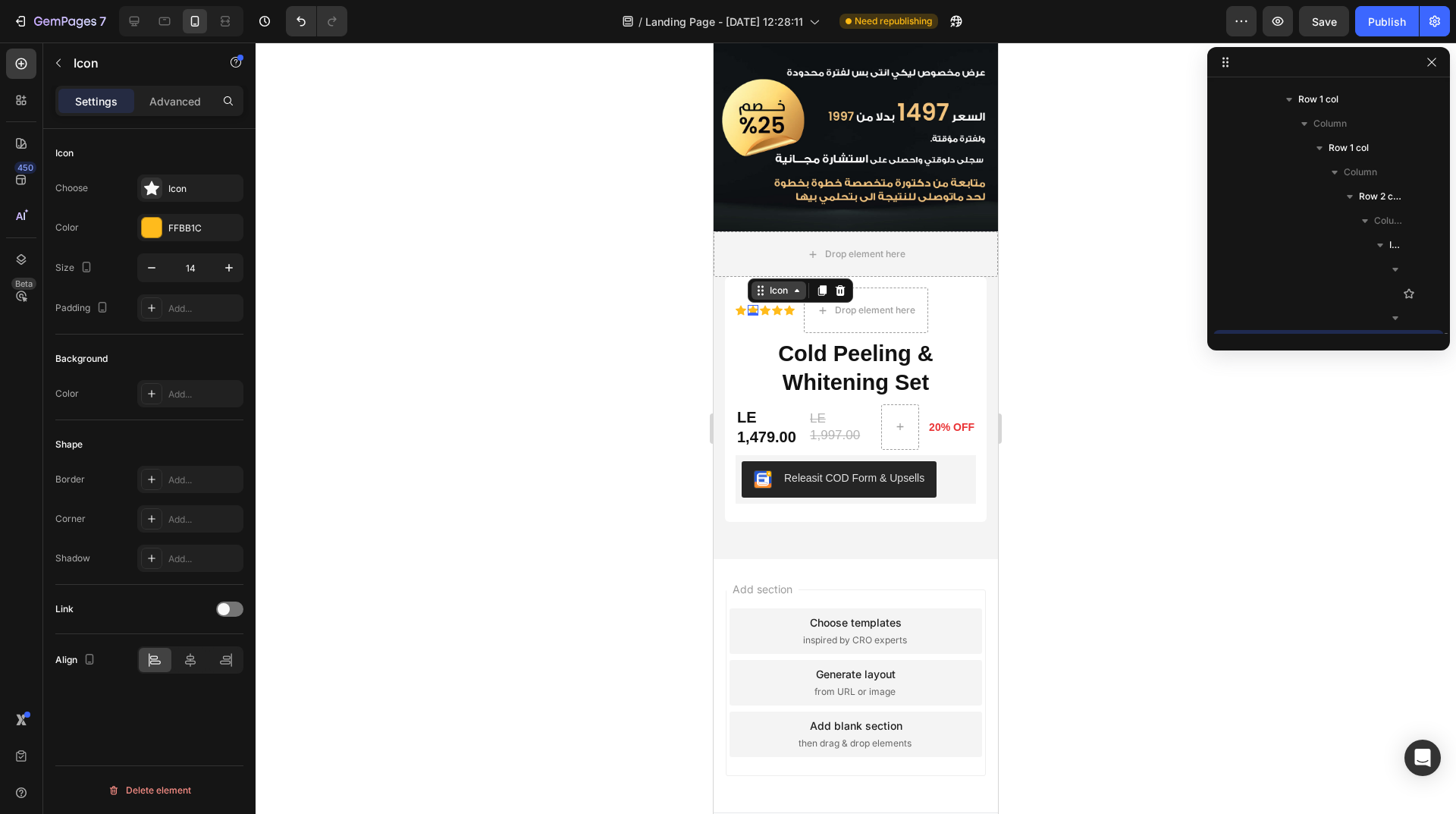
scroll to position [427, 0]
click at [742, 305] on icon at bounding box center [741, 310] width 11 height 10
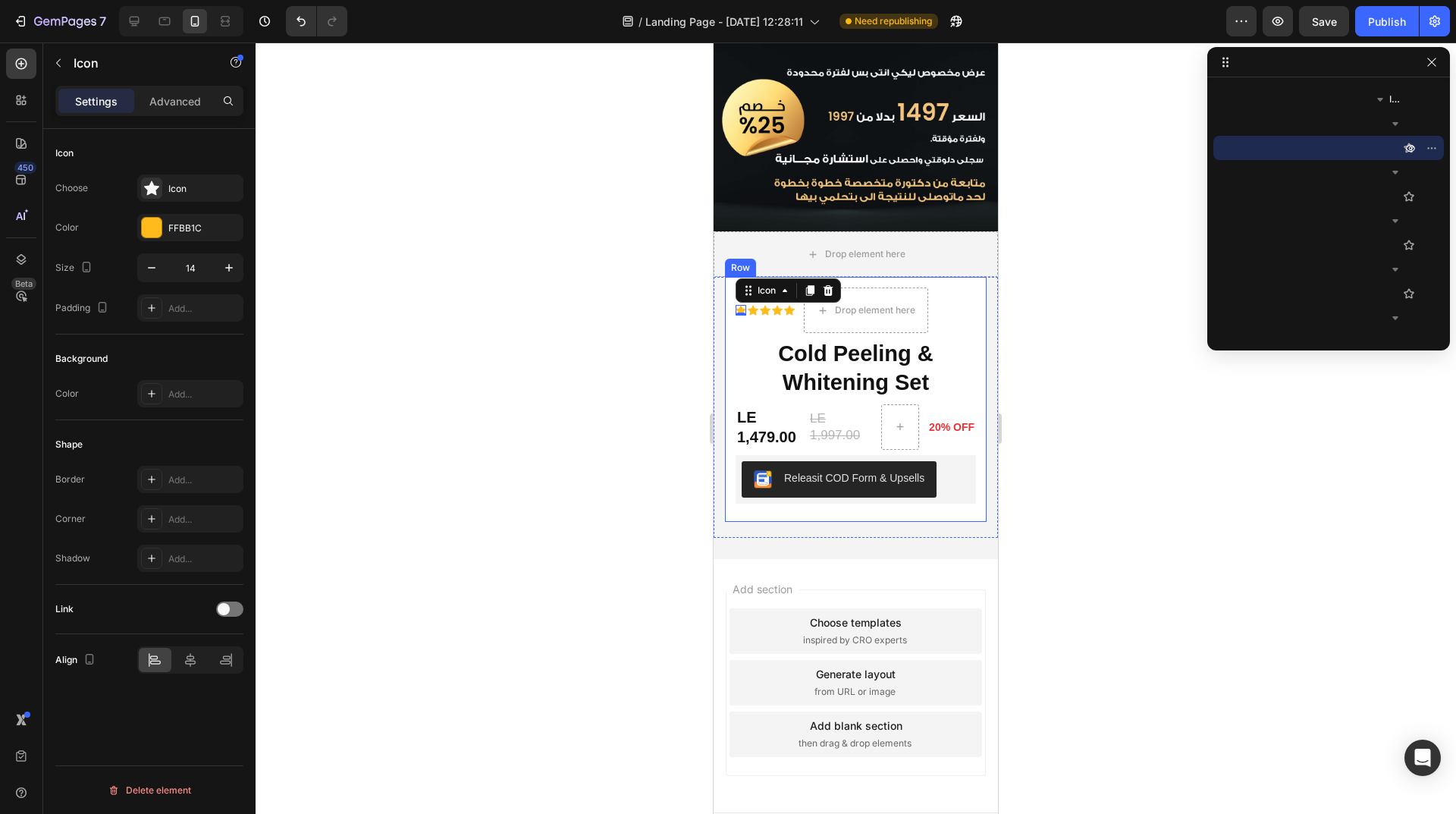
click at [731, 281] on div "Icon 0 Icon Icon Icon Icon Icon List Drop element here Row Cold Peeling & White…" at bounding box center [855, 399] width 261 height 244
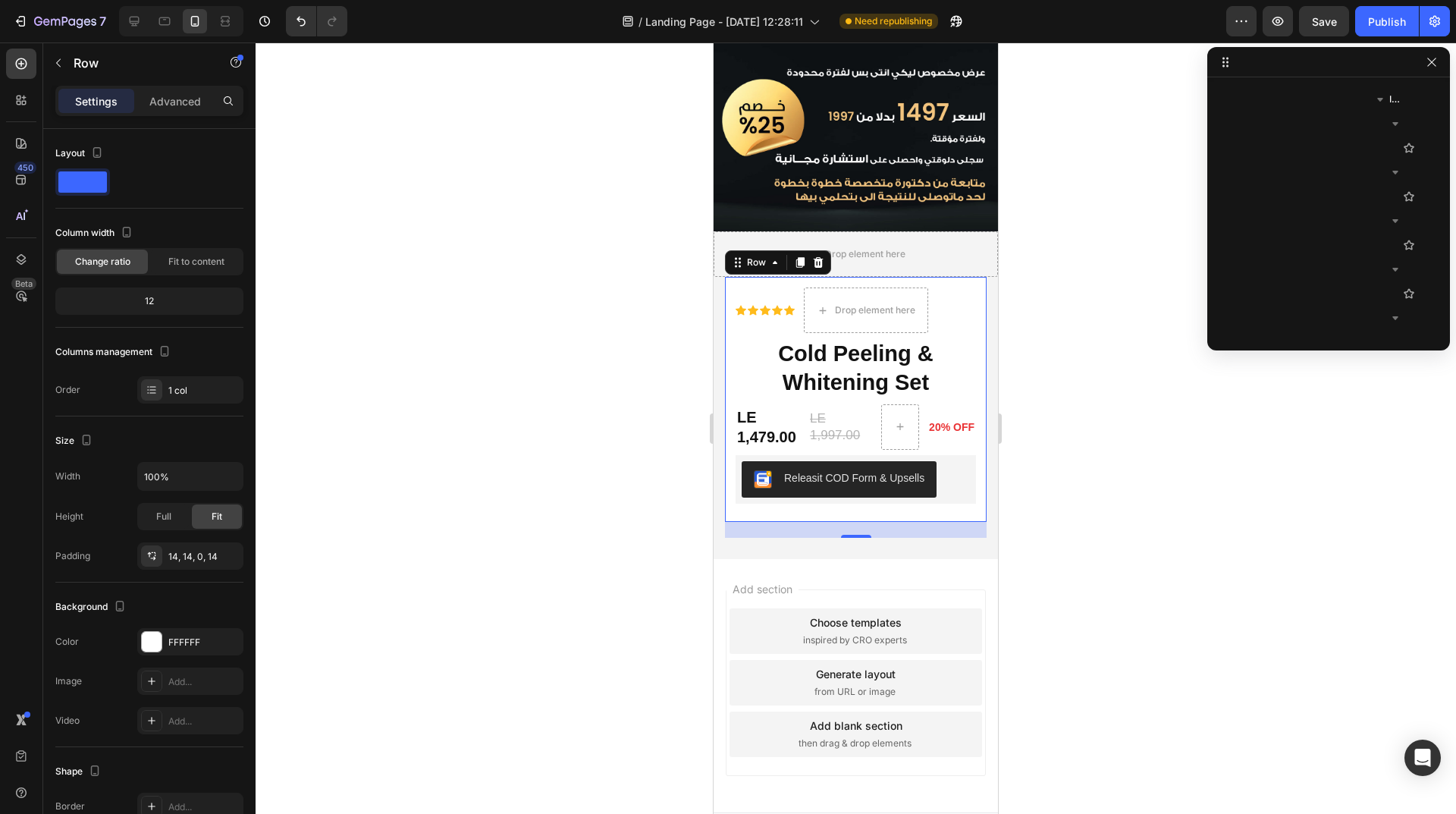
scroll to position [233, 0]
click at [792, 287] on div "Icon Icon Icon Icon Icon Icon List" at bounding box center [765, 310] width 59 height 46
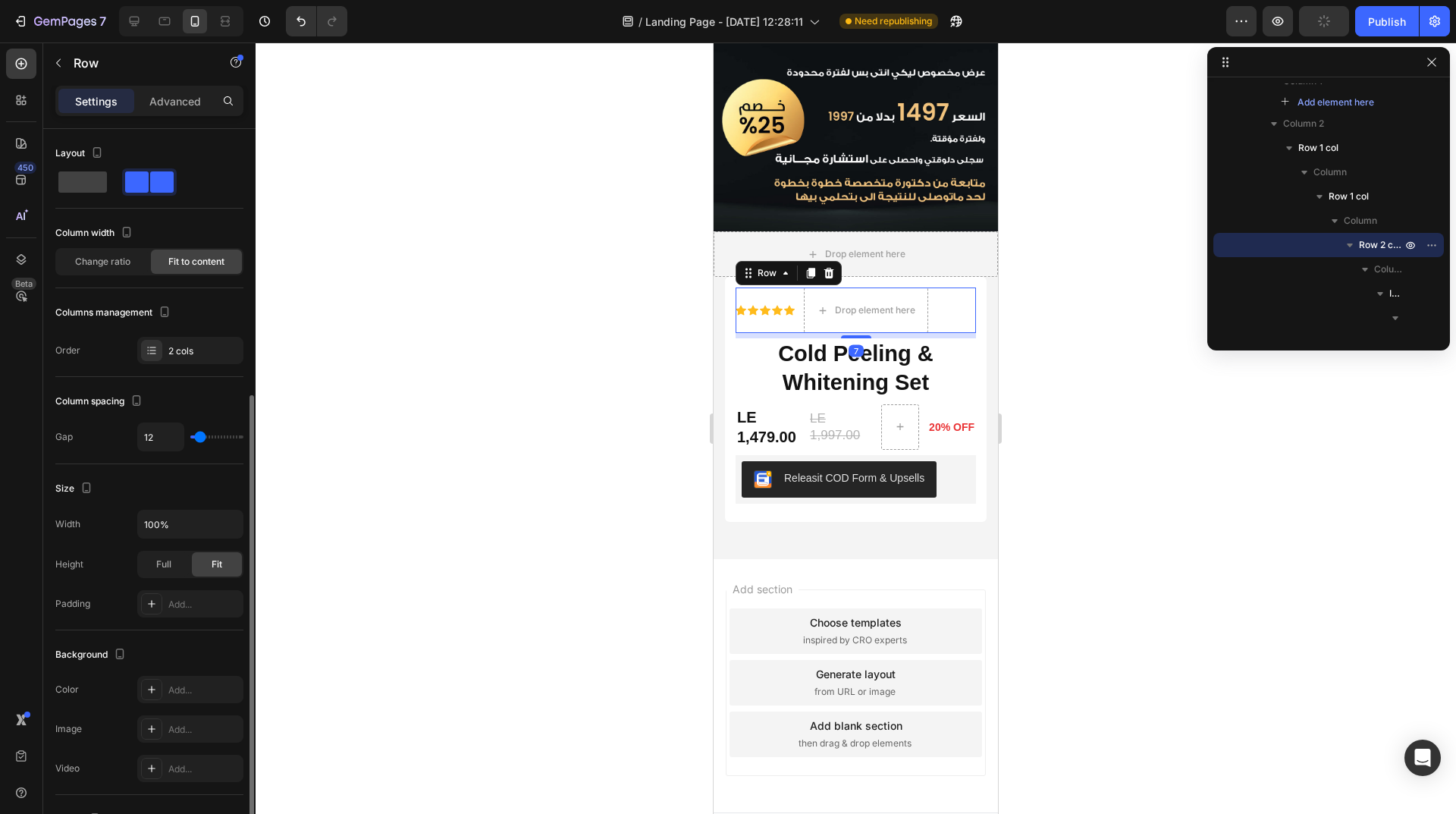
scroll to position [158, 0]
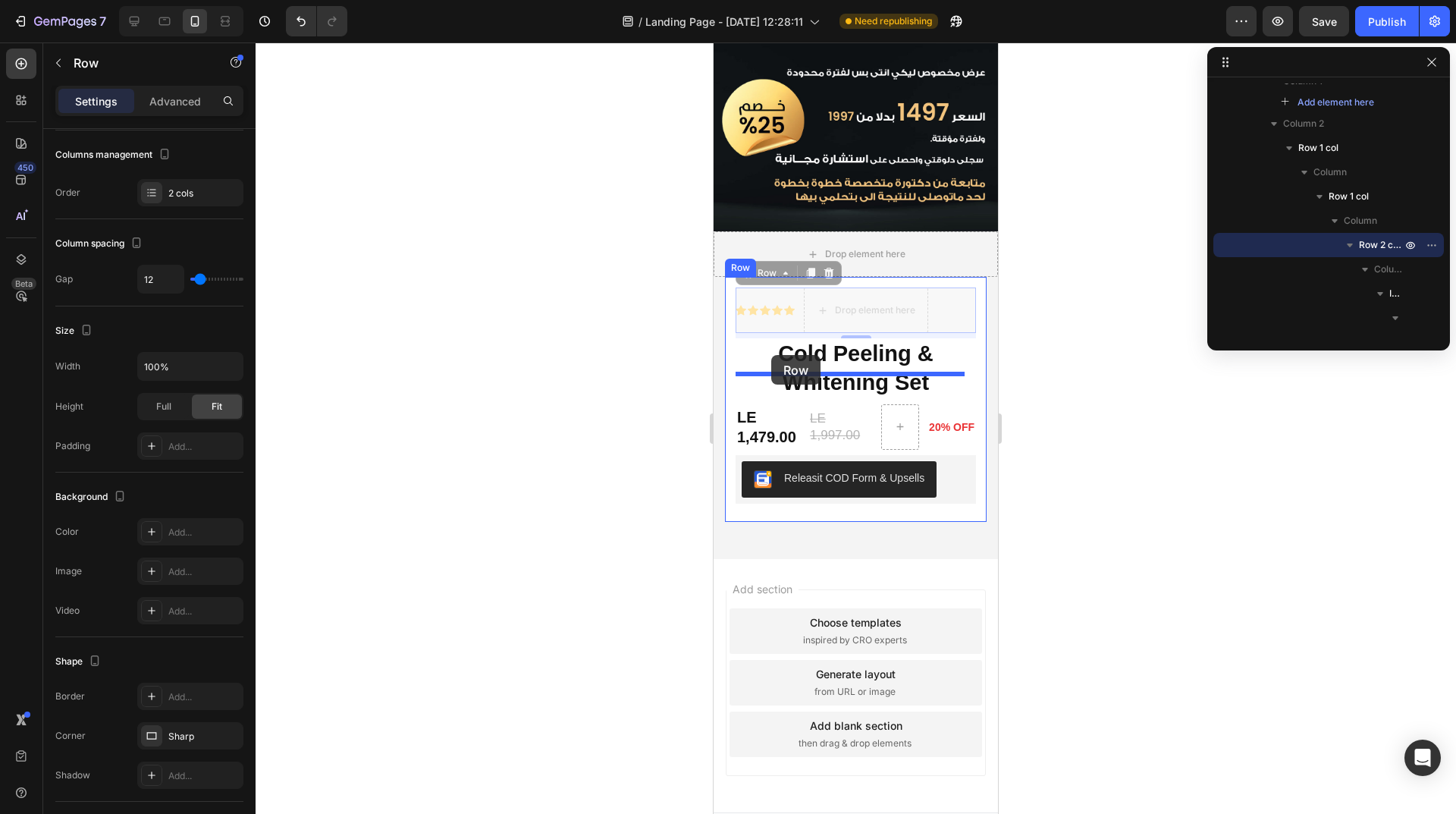
drag, startPoint x: 748, startPoint y: 247, endPoint x: 771, endPoint y: 355, distance: 110.4
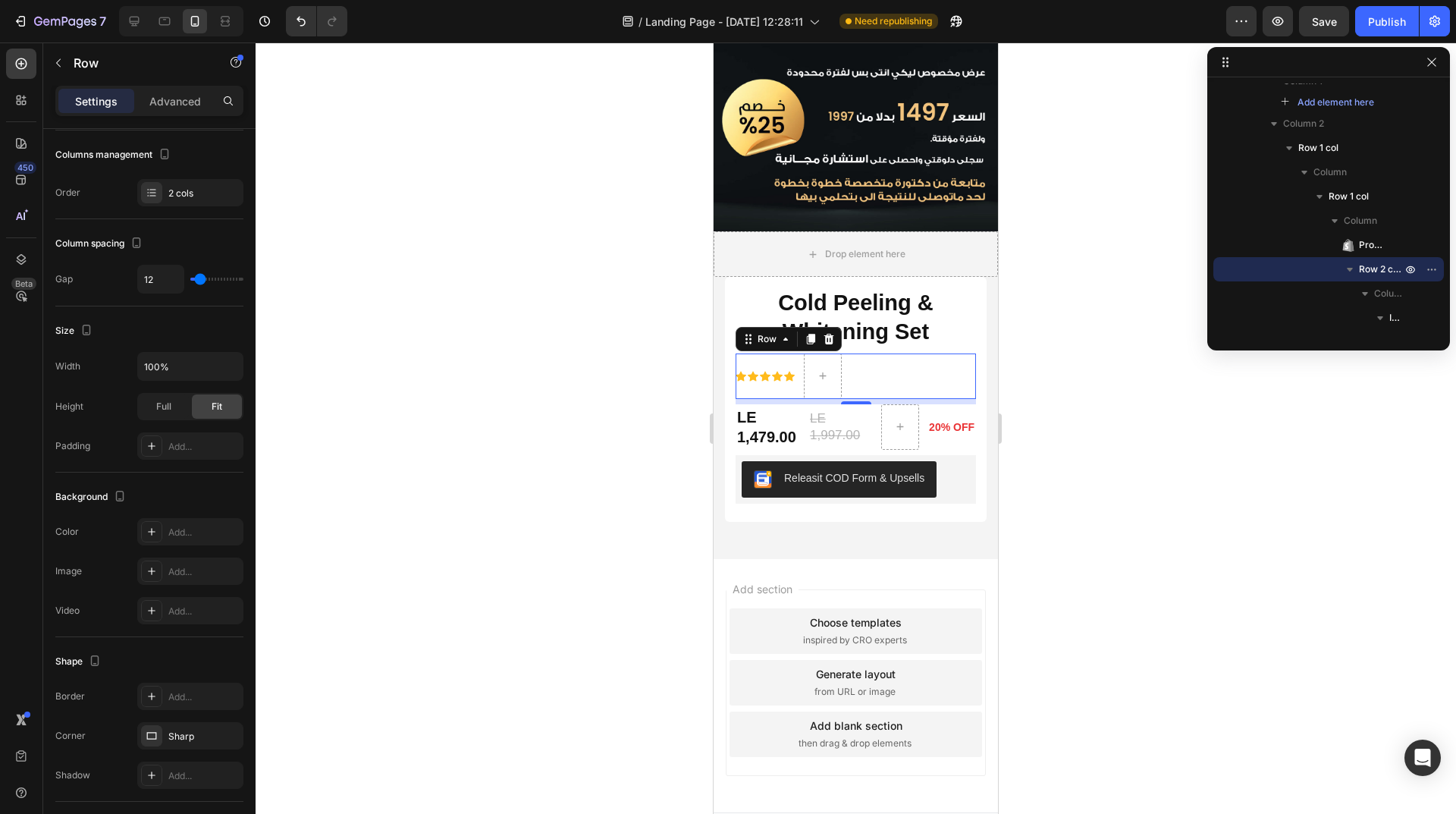
click at [1069, 313] on div at bounding box center [855, 427] width 1200 height 771
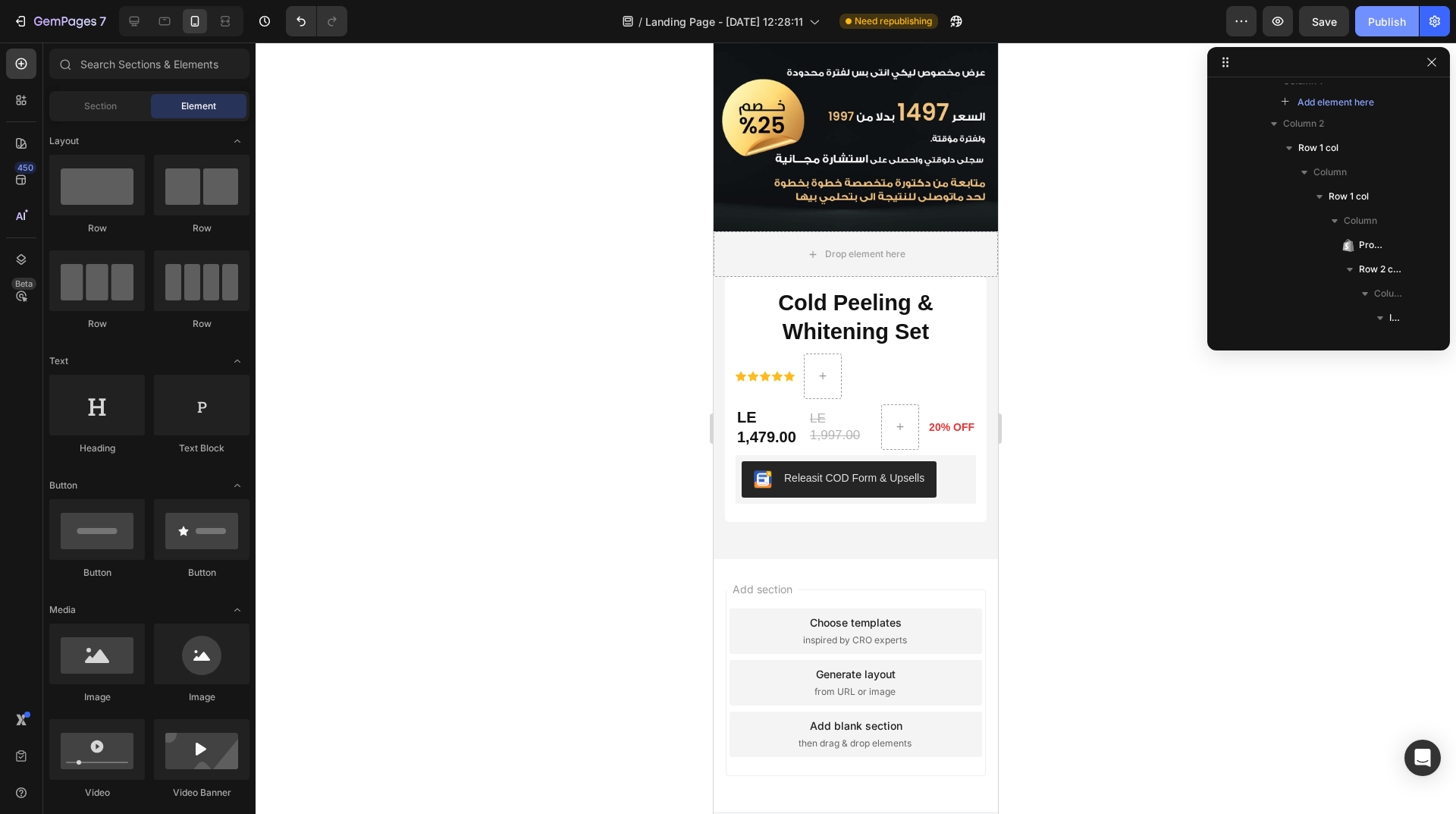
click at [1371, 21] on div "Publish" at bounding box center [1387, 22] width 38 height 16
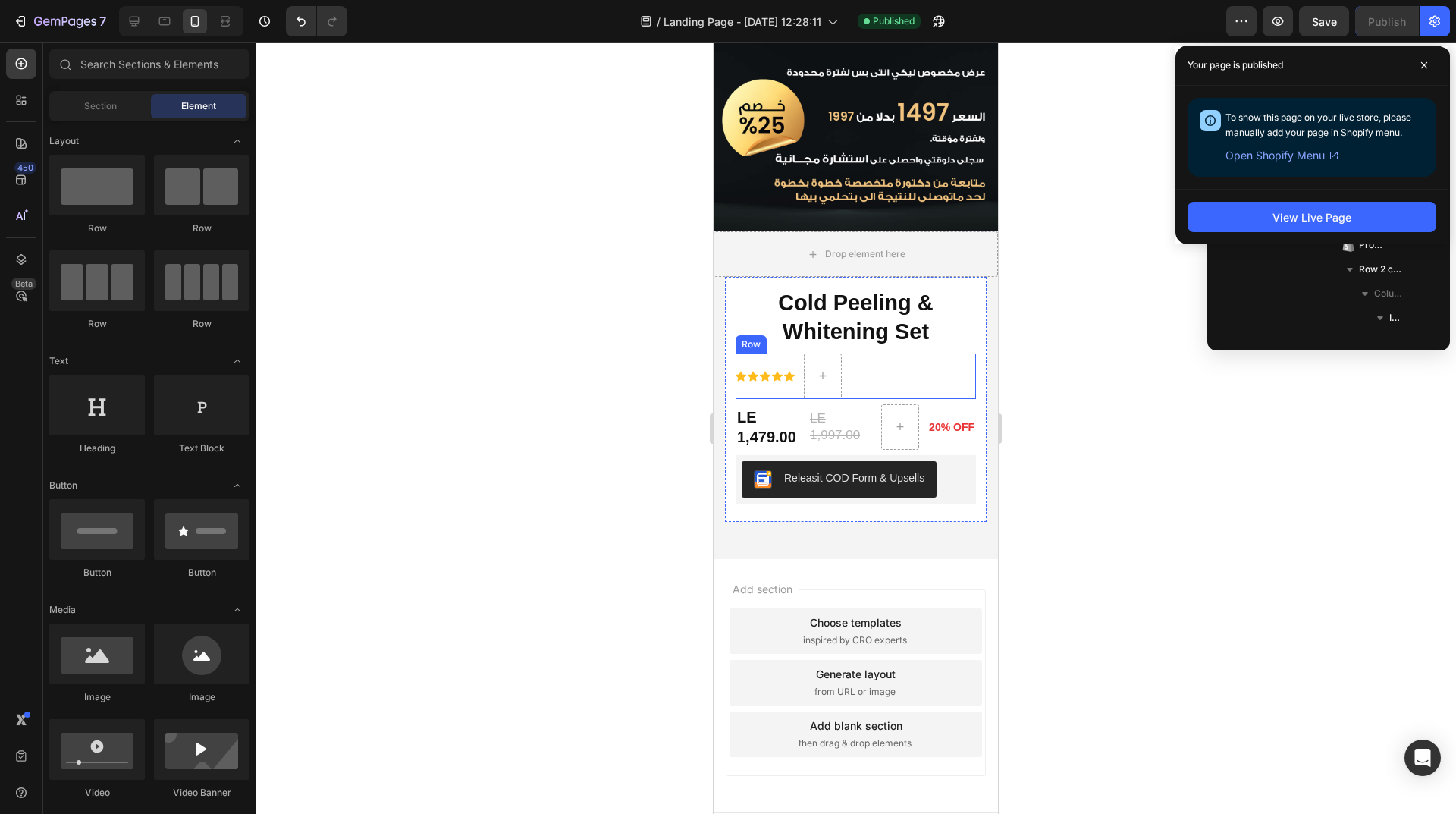
click at [755, 353] on div "Icon Icon Icon Icon Icon Icon List" at bounding box center [765, 376] width 59 height 46
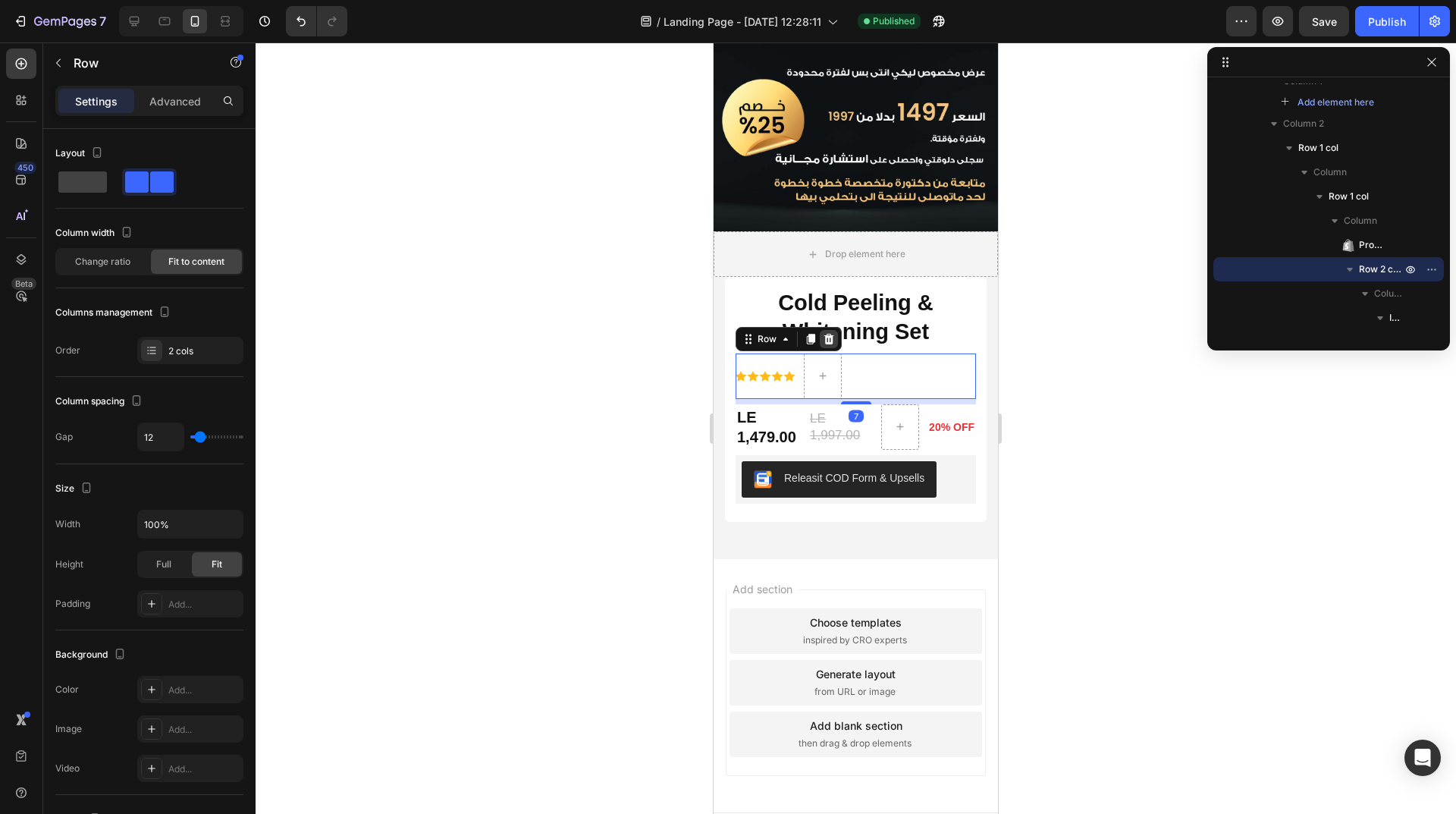
click at [825, 334] on icon at bounding box center [829, 339] width 10 height 11
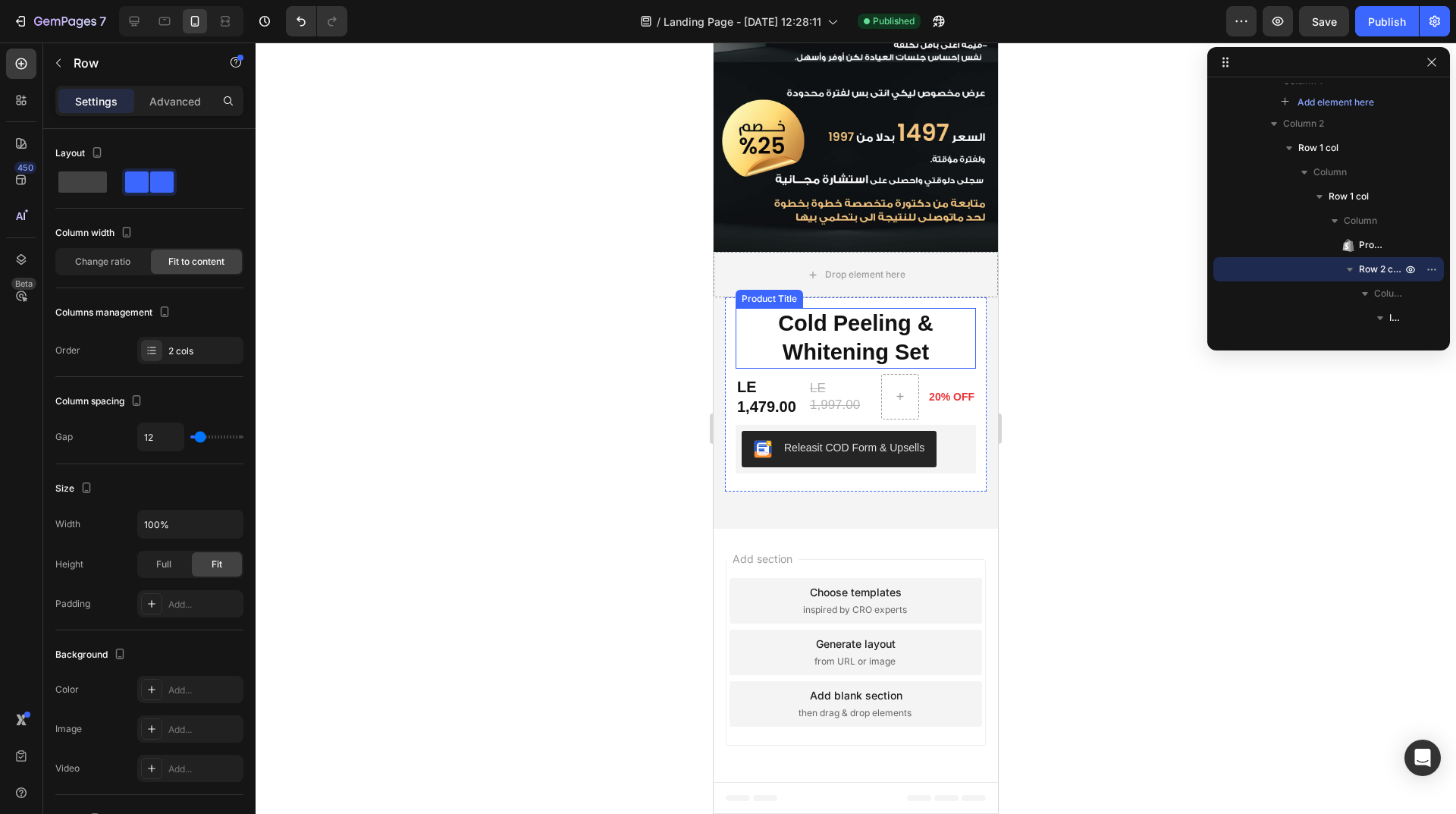
scroll to position [516, 0]
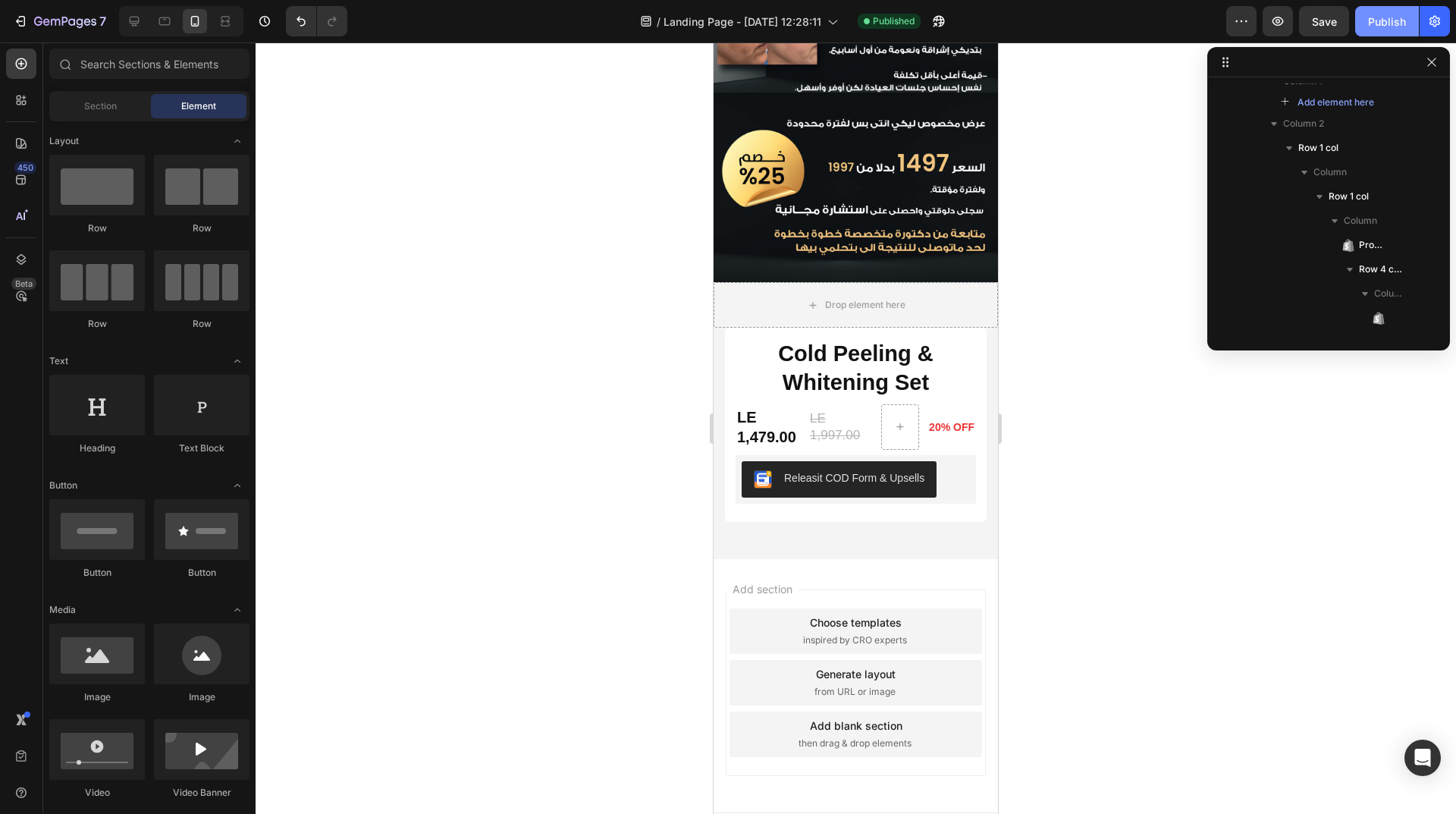
click at [1406, 19] on button "Publish" at bounding box center [1387, 20] width 63 height 30
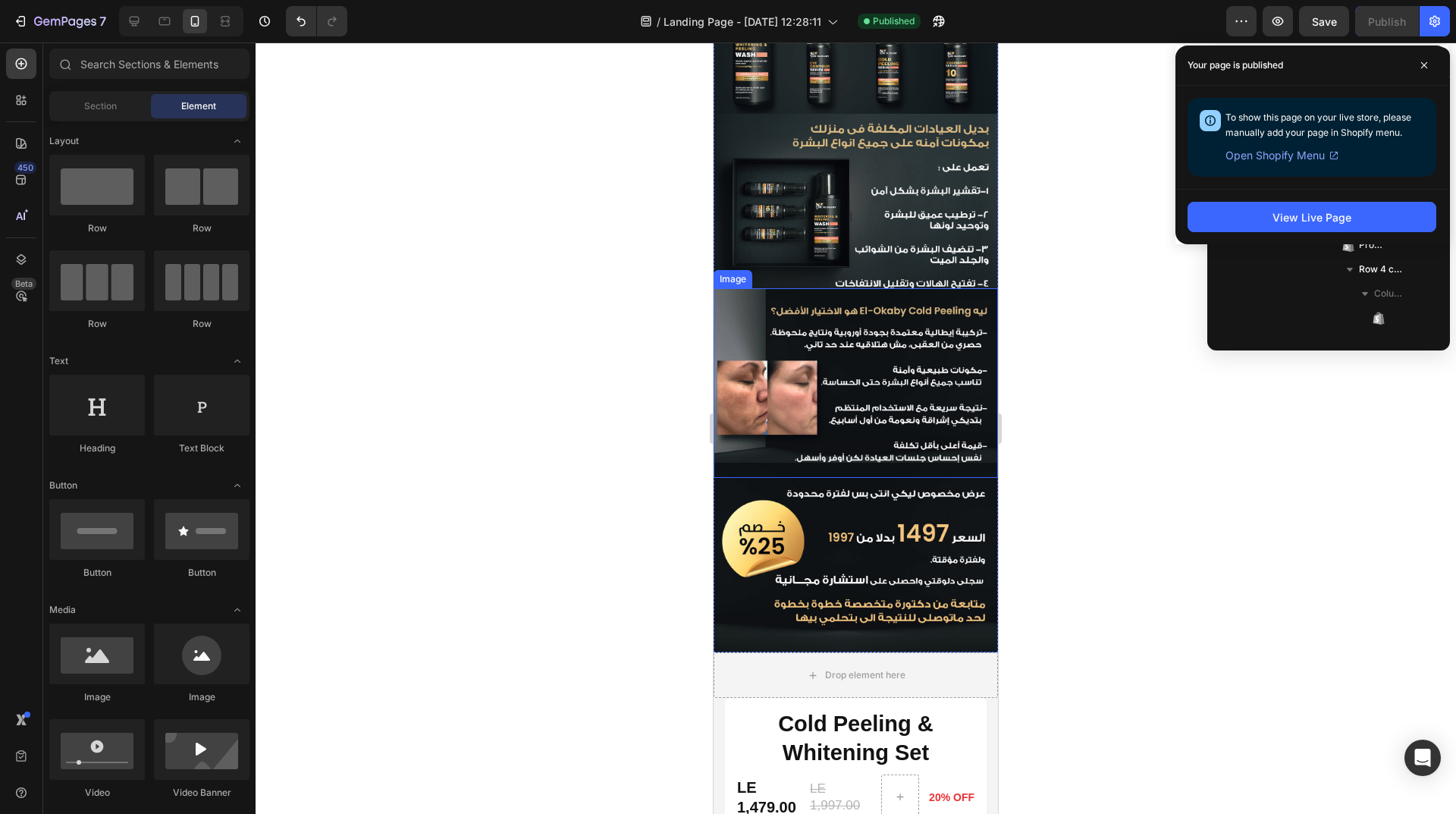
scroll to position [0, 0]
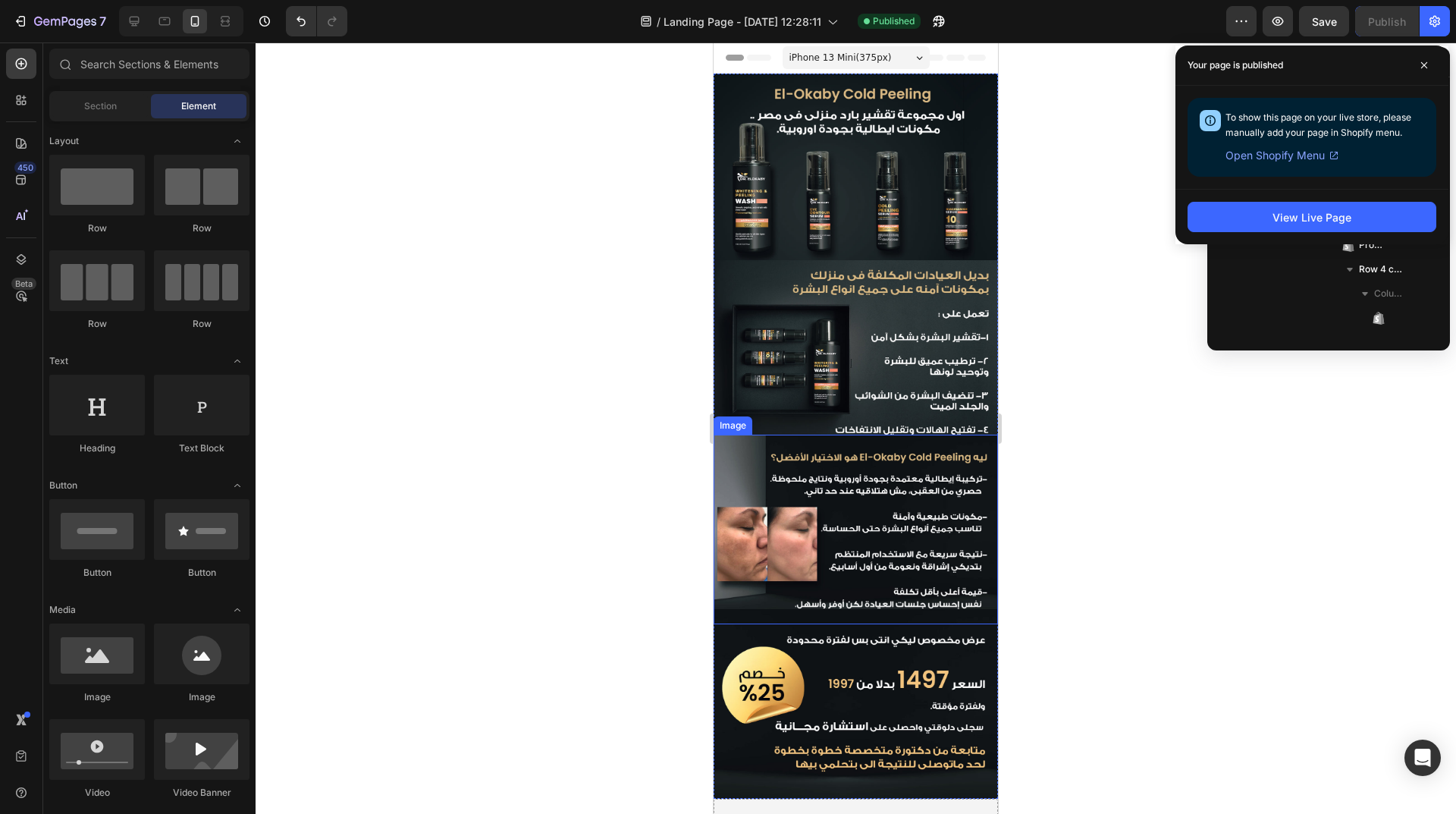
click at [954, 493] on img at bounding box center [855, 529] width 284 height 190
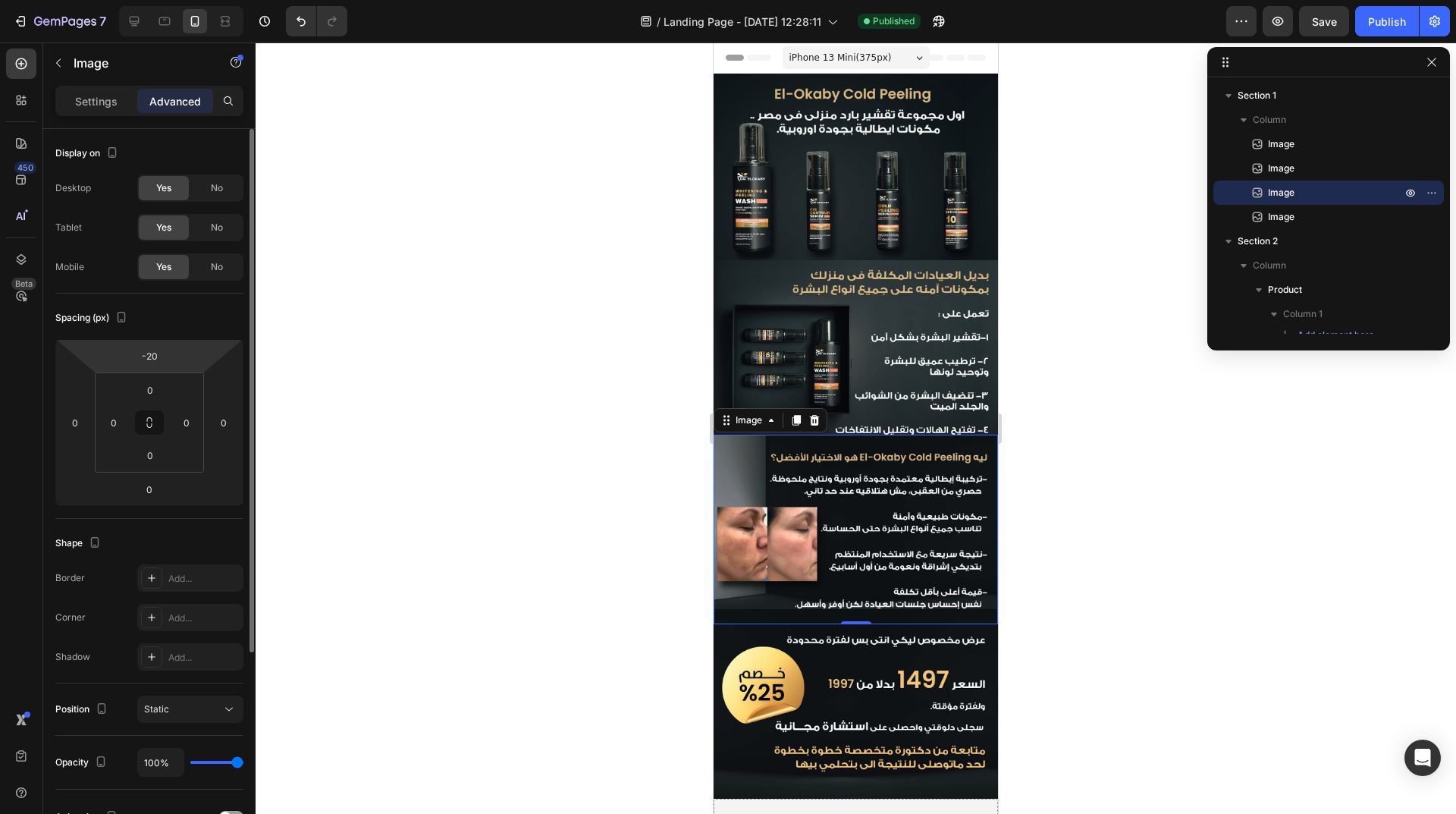
click at [170, 0] on html "7 Version history / Landing Page - Sep 28, 12:28:11 Published Preview Save Publ…" at bounding box center [728, 0] width 1456 height 0
click at [153, 355] on input "-20" at bounding box center [149, 356] width 30 height 23
type input "0"
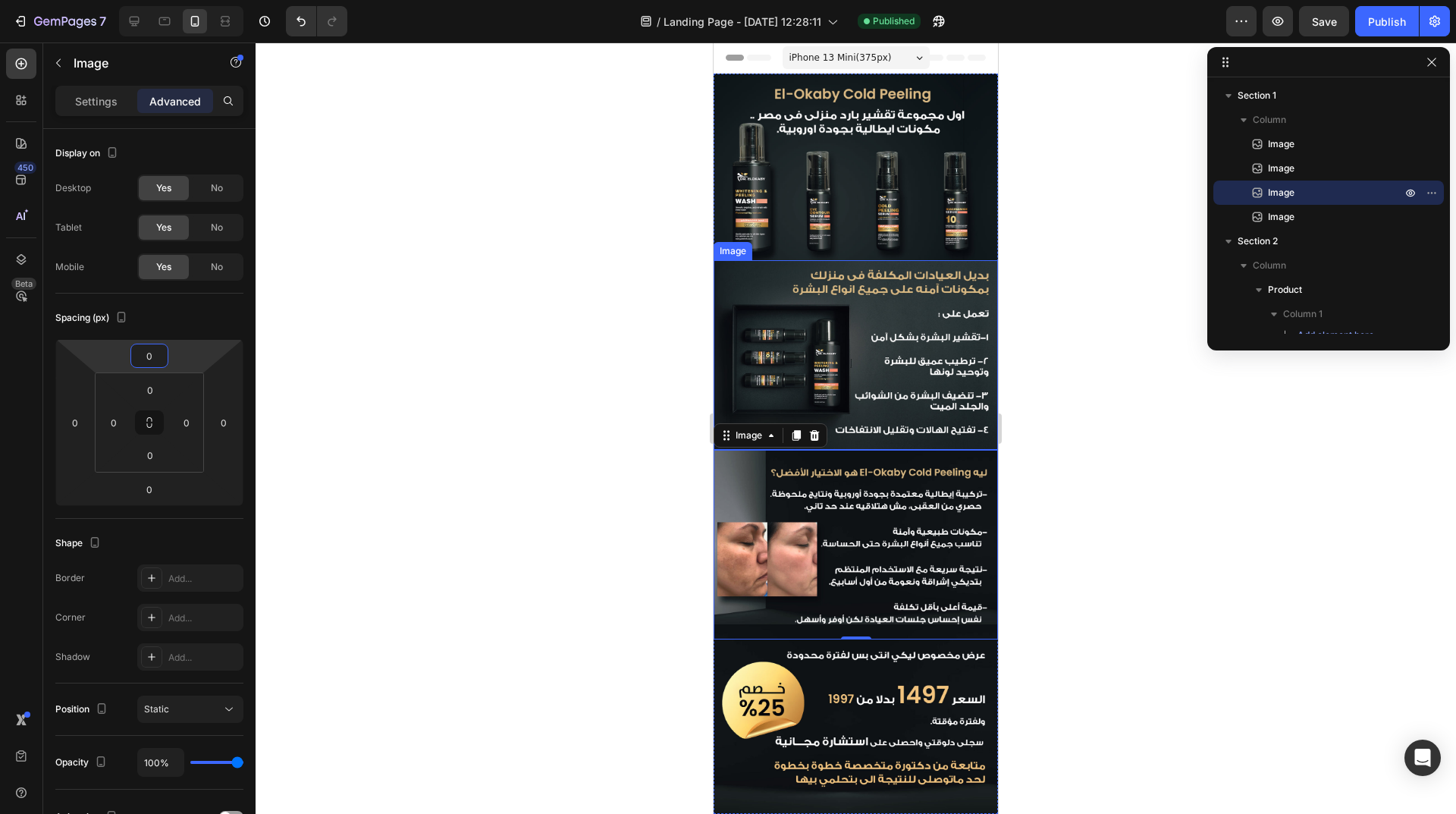
click at [942, 313] on img at bounding box center [855, 355] width 284 height 190
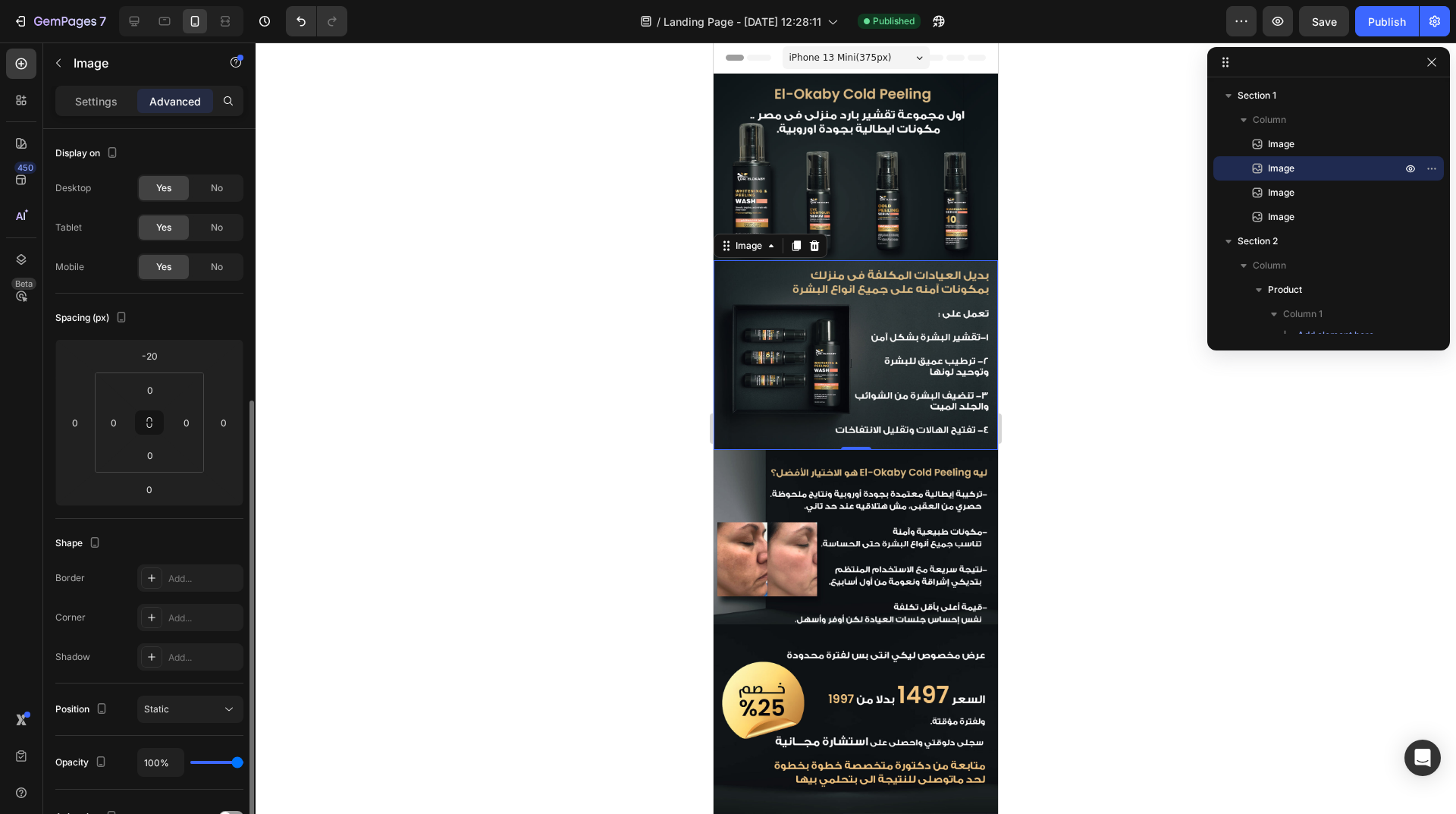
scroll to position [158, 0]
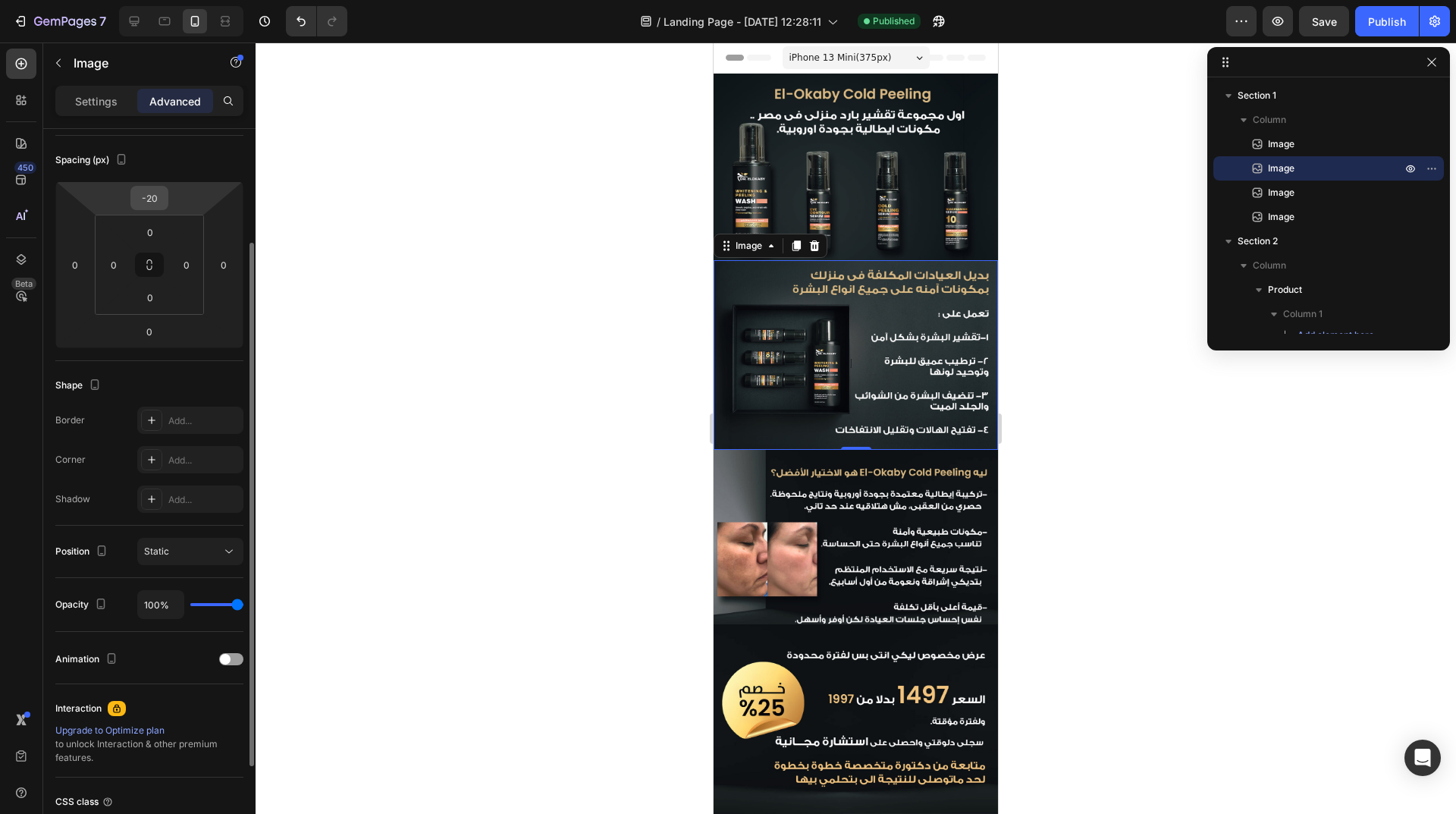
click at [155, 188] on input "-20" at bounding box center [149, 198] width 30 height 23
type input "0"
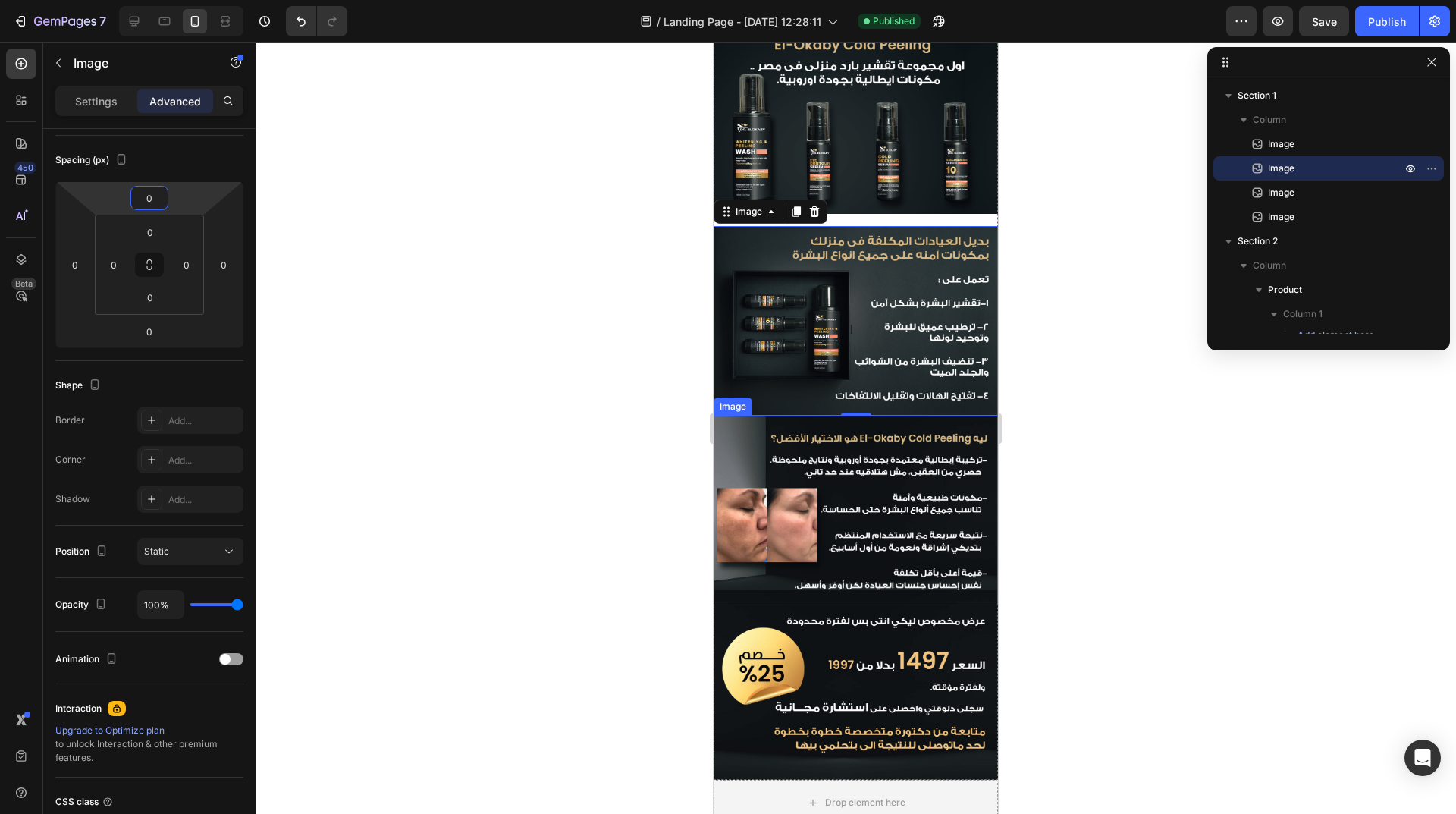
scroll to position [76, 0]
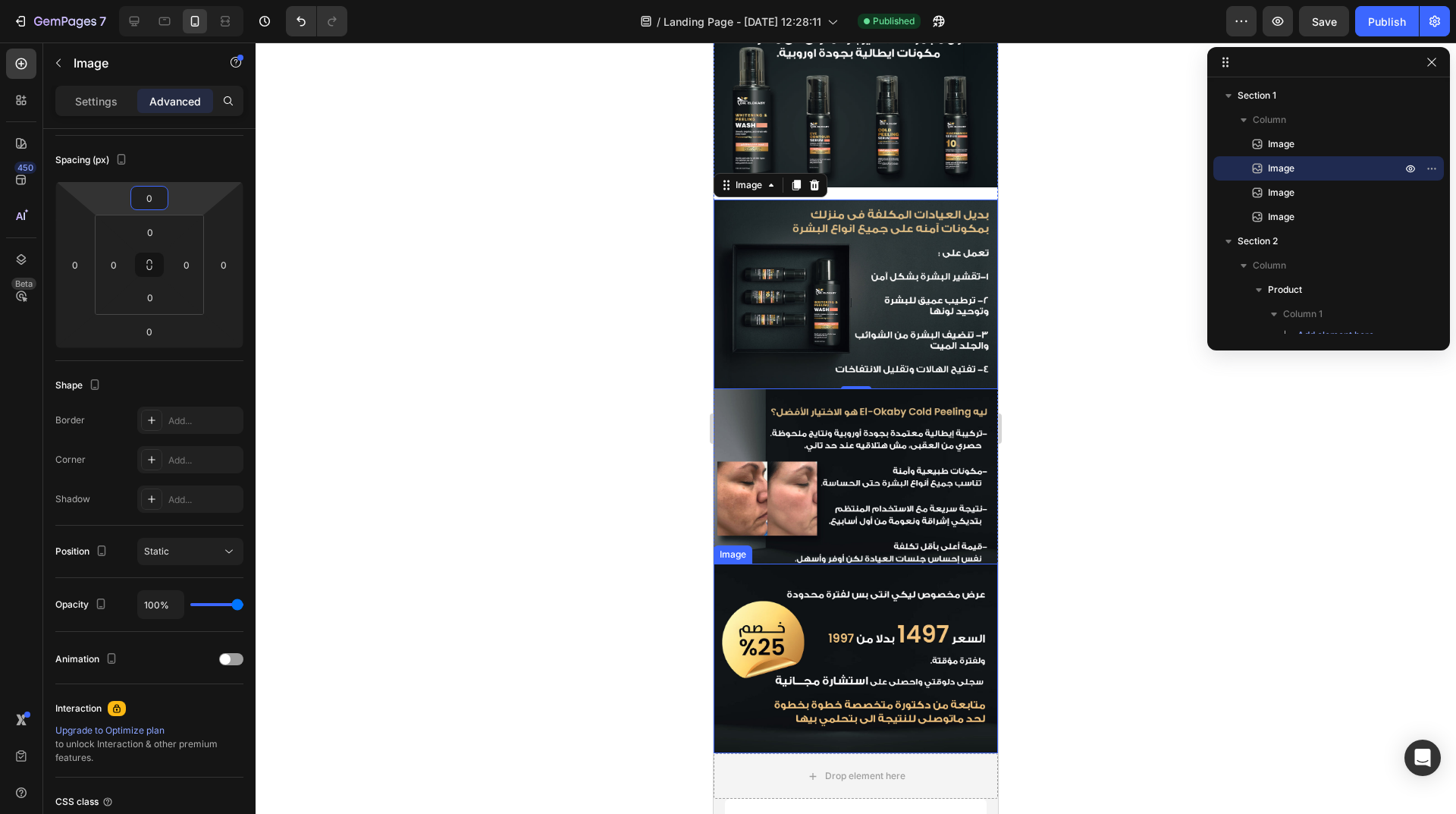
click at [888, 593] on img at bounding box center [855, 658] width 284 height 190
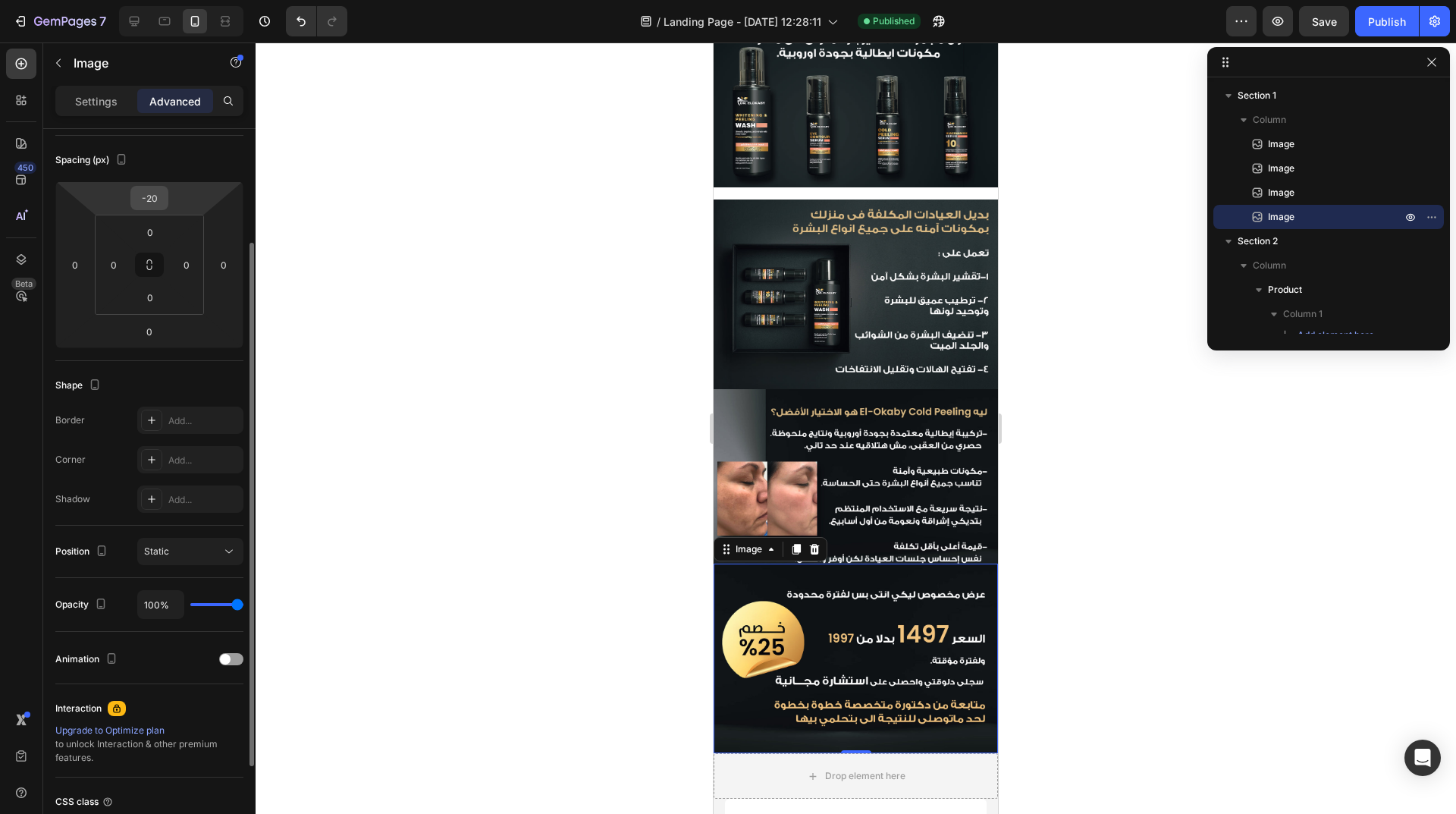
click at [162, 194] on input "-20" at bounding box center [149, 198] width 30 height 23
type input "0"
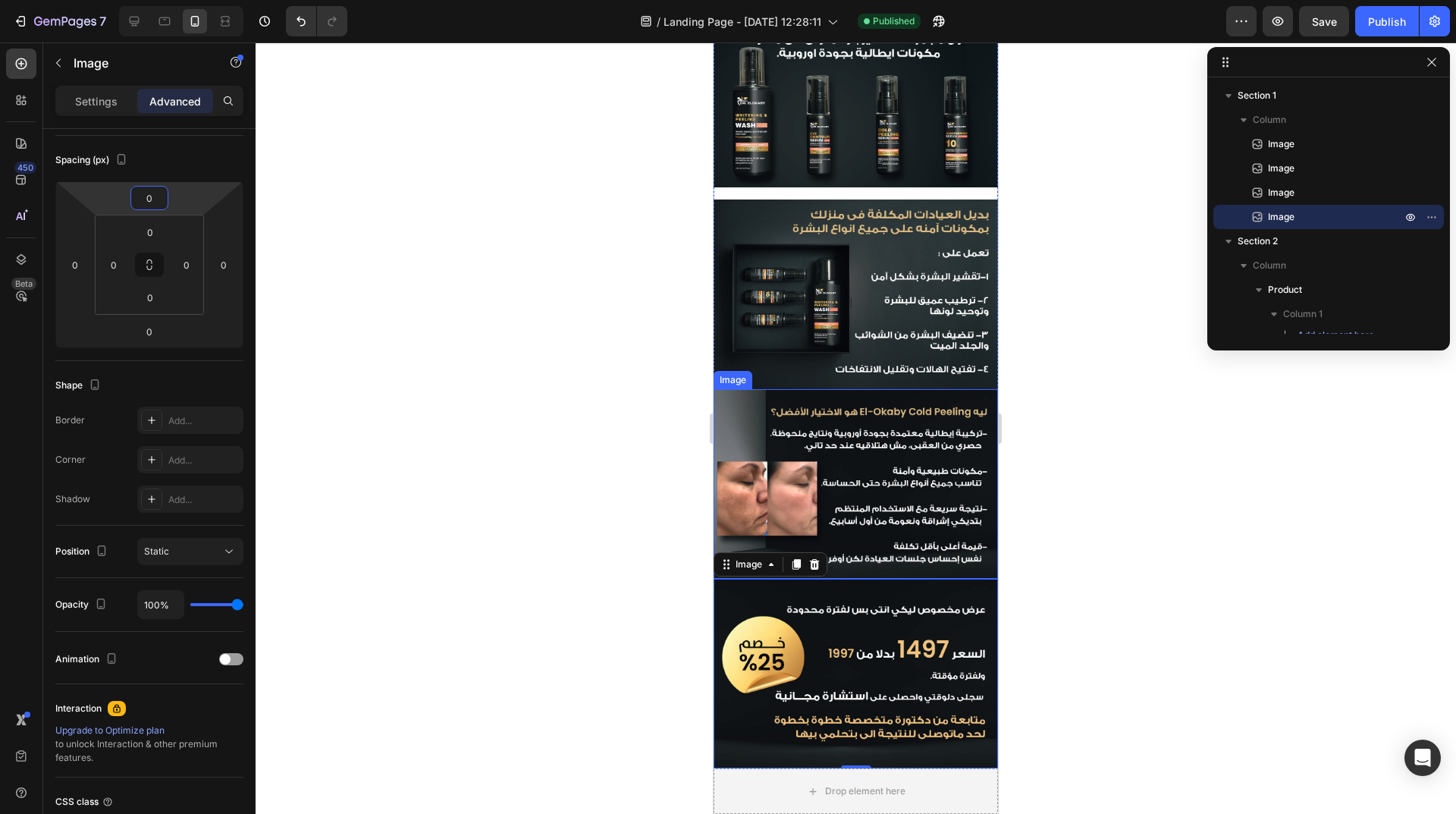
click at [865, 501] on img at bounding box center [855, 484] width 284 height 190
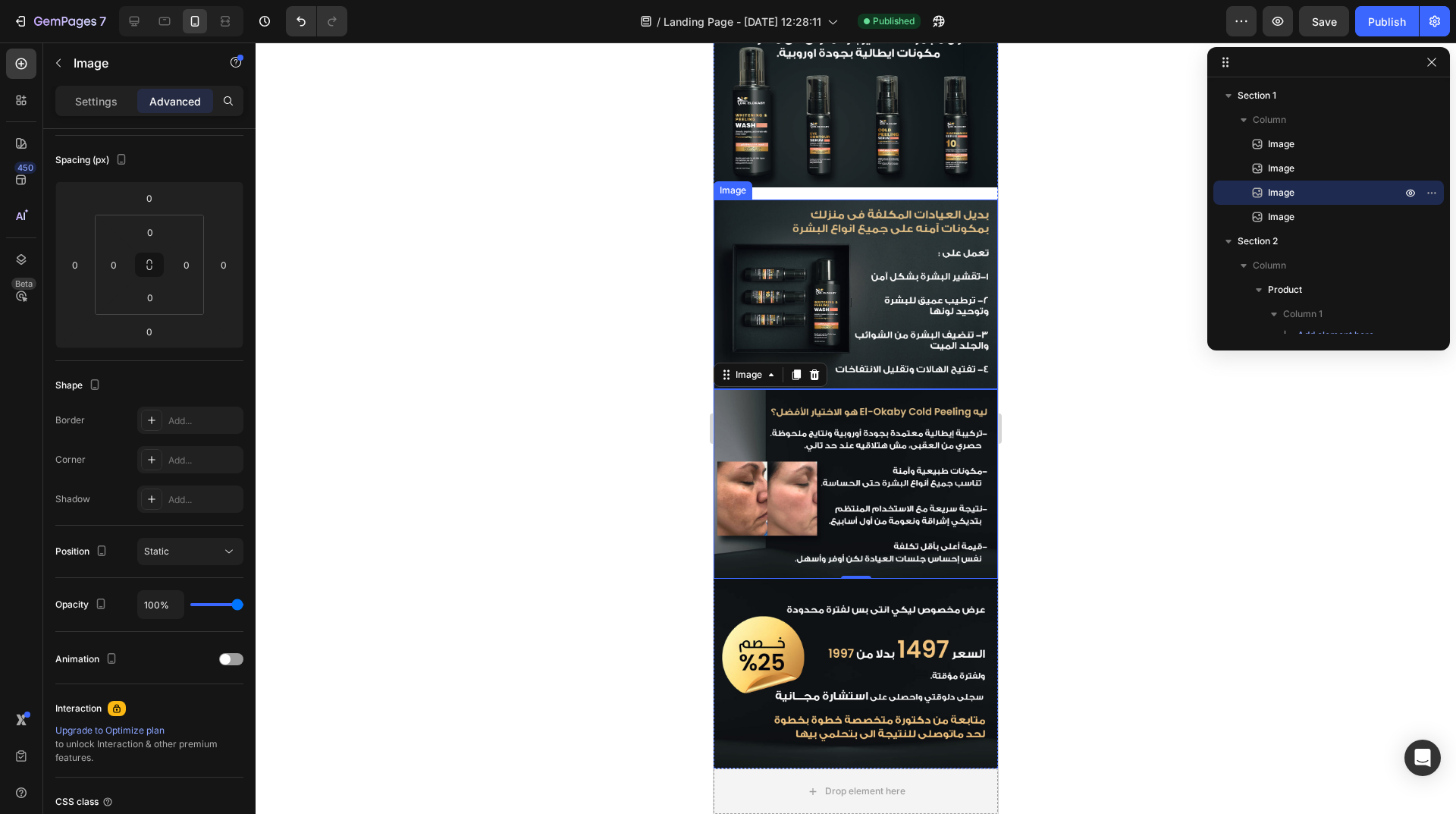
click at [934, 288] on img at bounding box center [855, 294] width 284 height 190
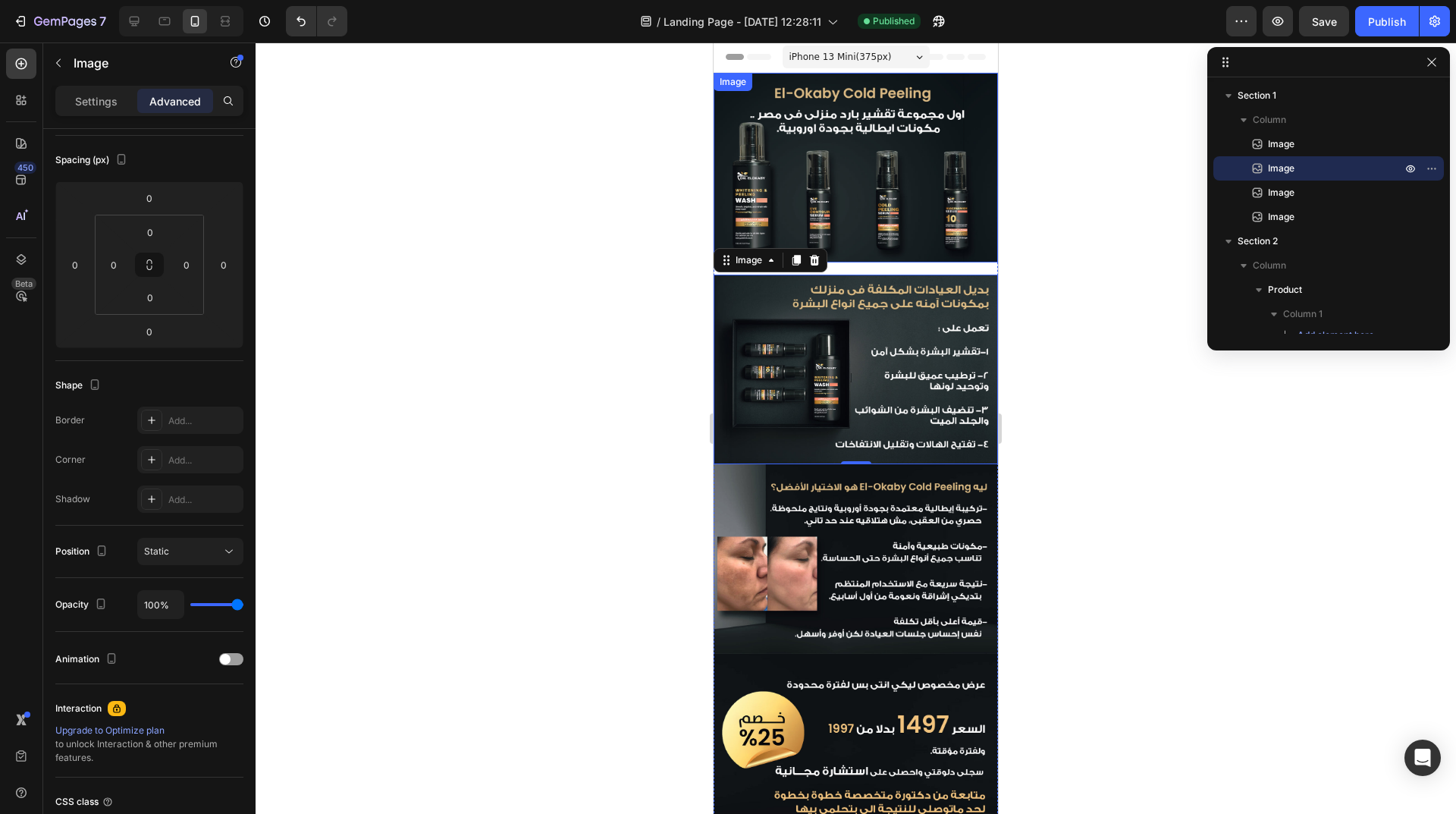
scroll to position [0, 0]
click at [135, 20] on icon at bounding box center [134, 21] width 15 height 15
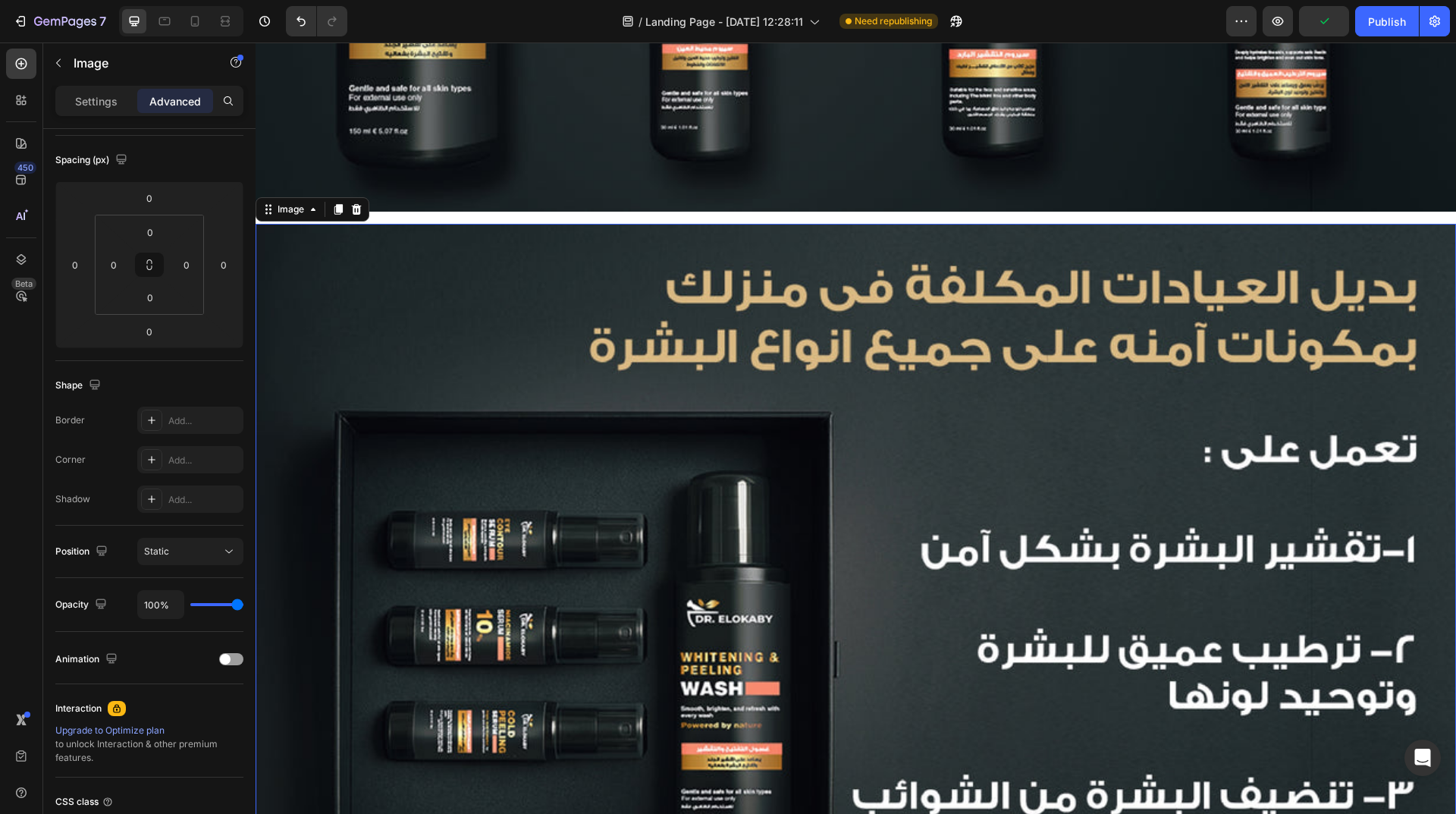
scroll to position [628, 0]
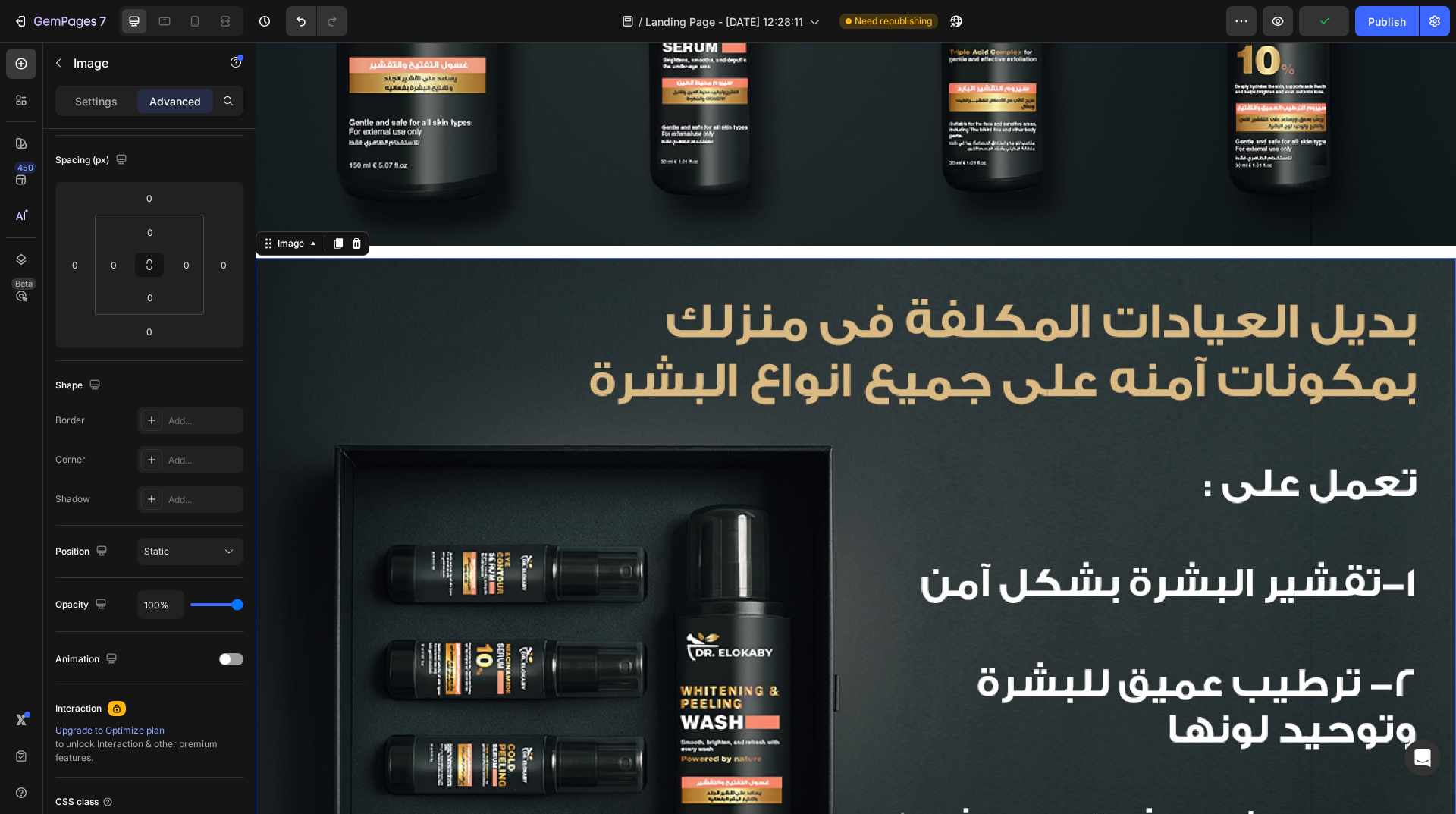
click at [883, 349] on img at bounding box center [855, 659] width 1200 height 801
click at [679, 485] on img at bounding box center [855, 659] width 1200 height 801
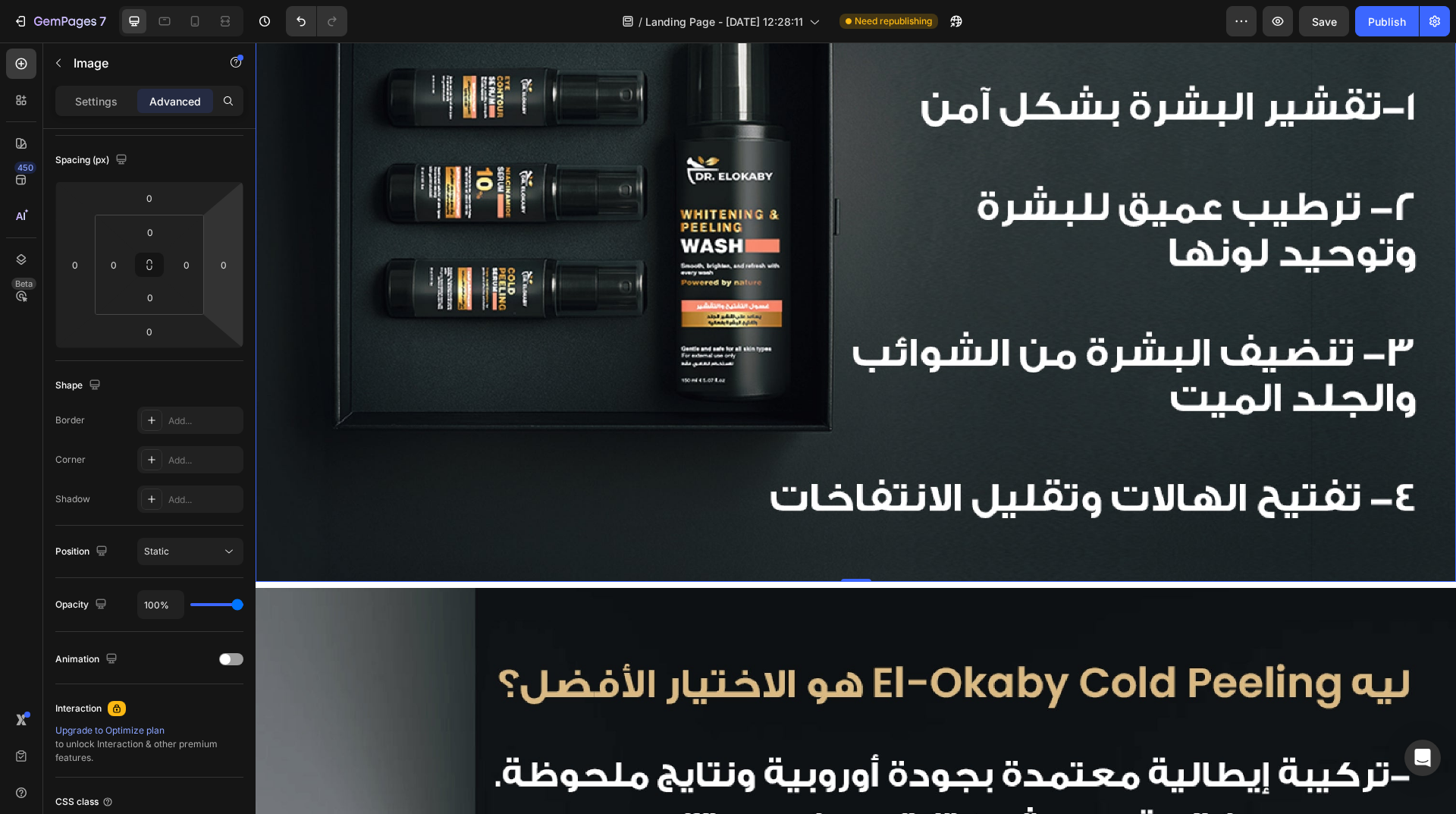
scroll to position [1235, 0]
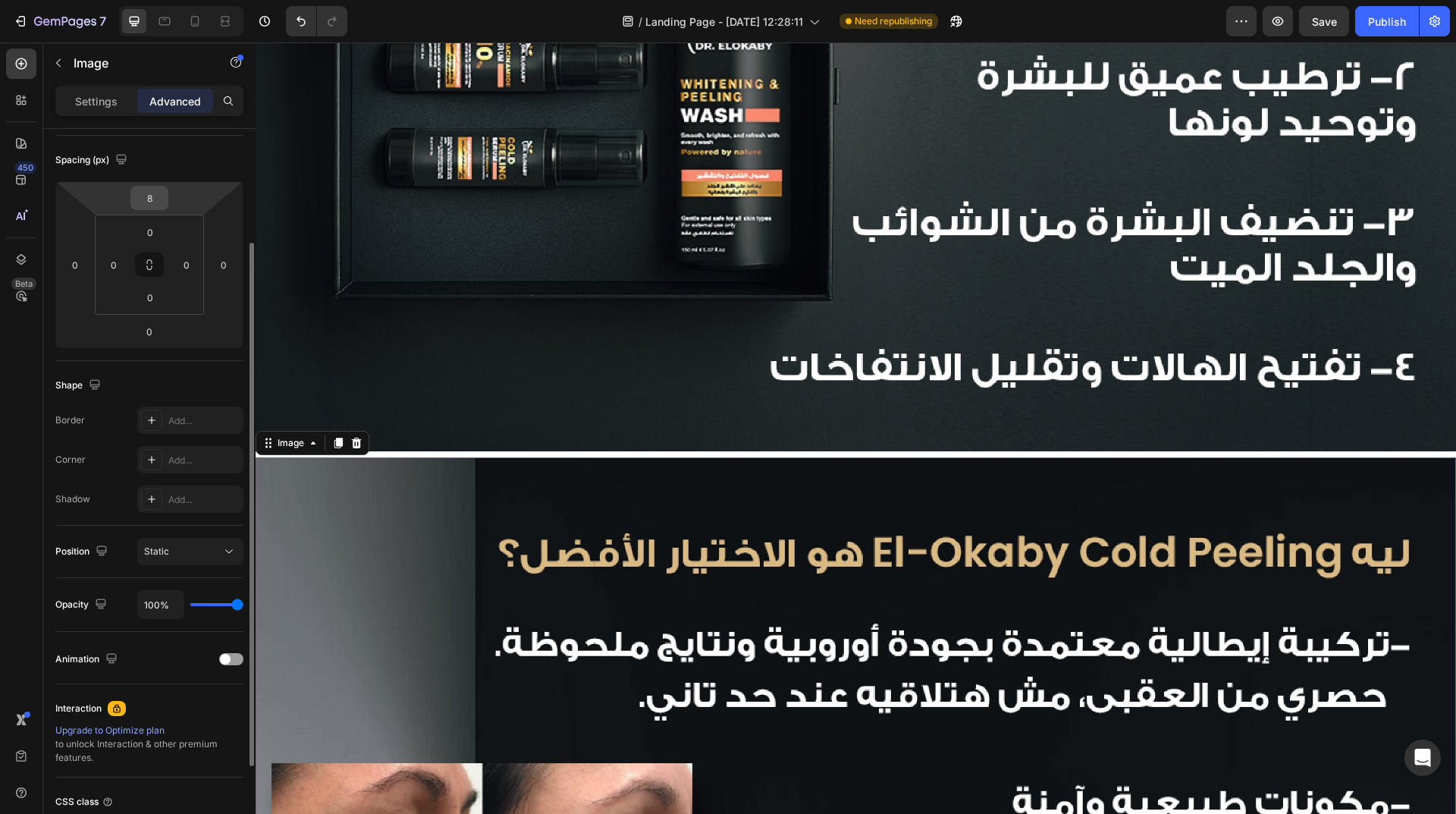
click at [151, 191] on input "8" at bounding box center [149, 198] width 30 height 23
type input "0"
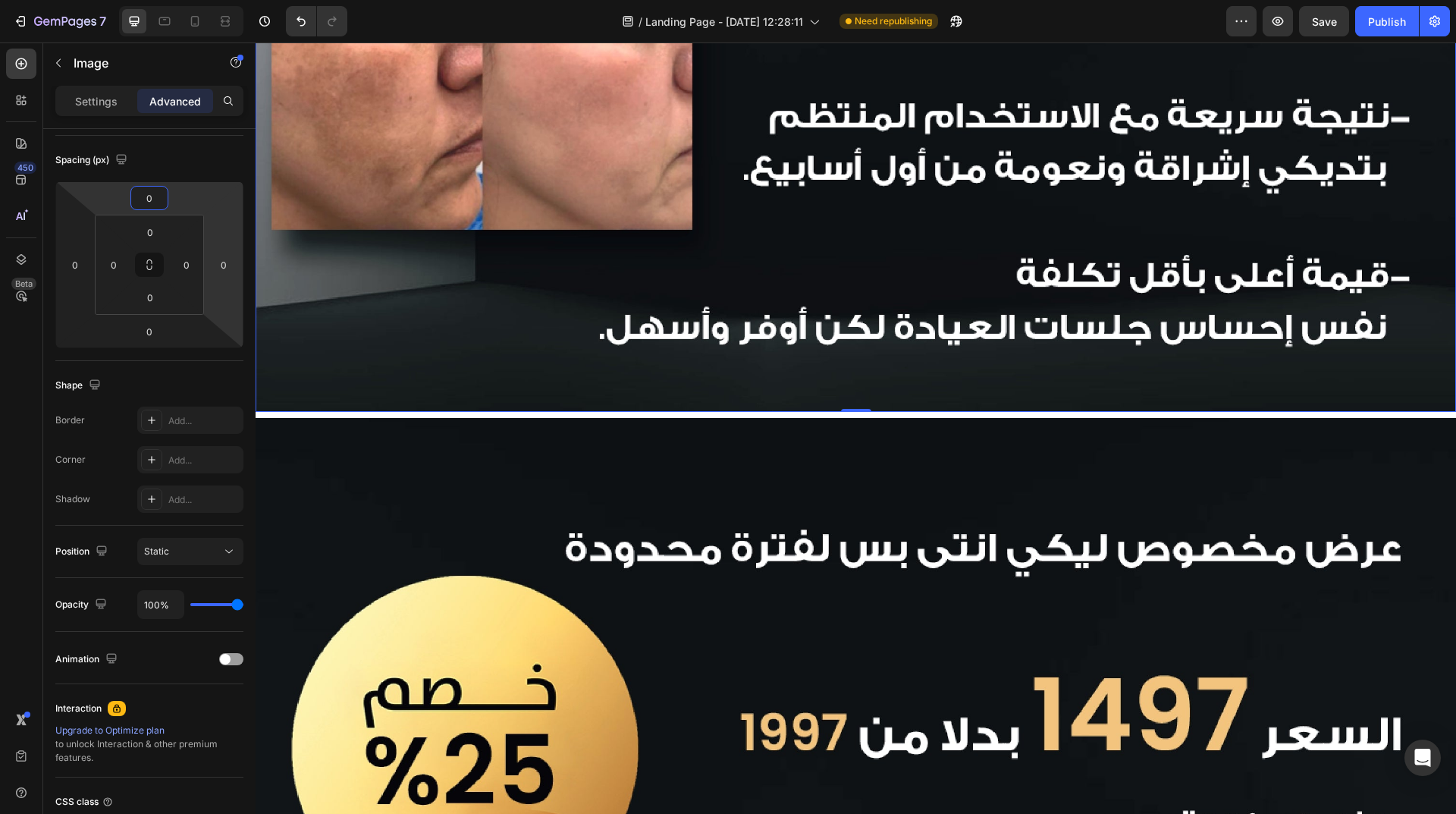
scroll to position [2221, 0]
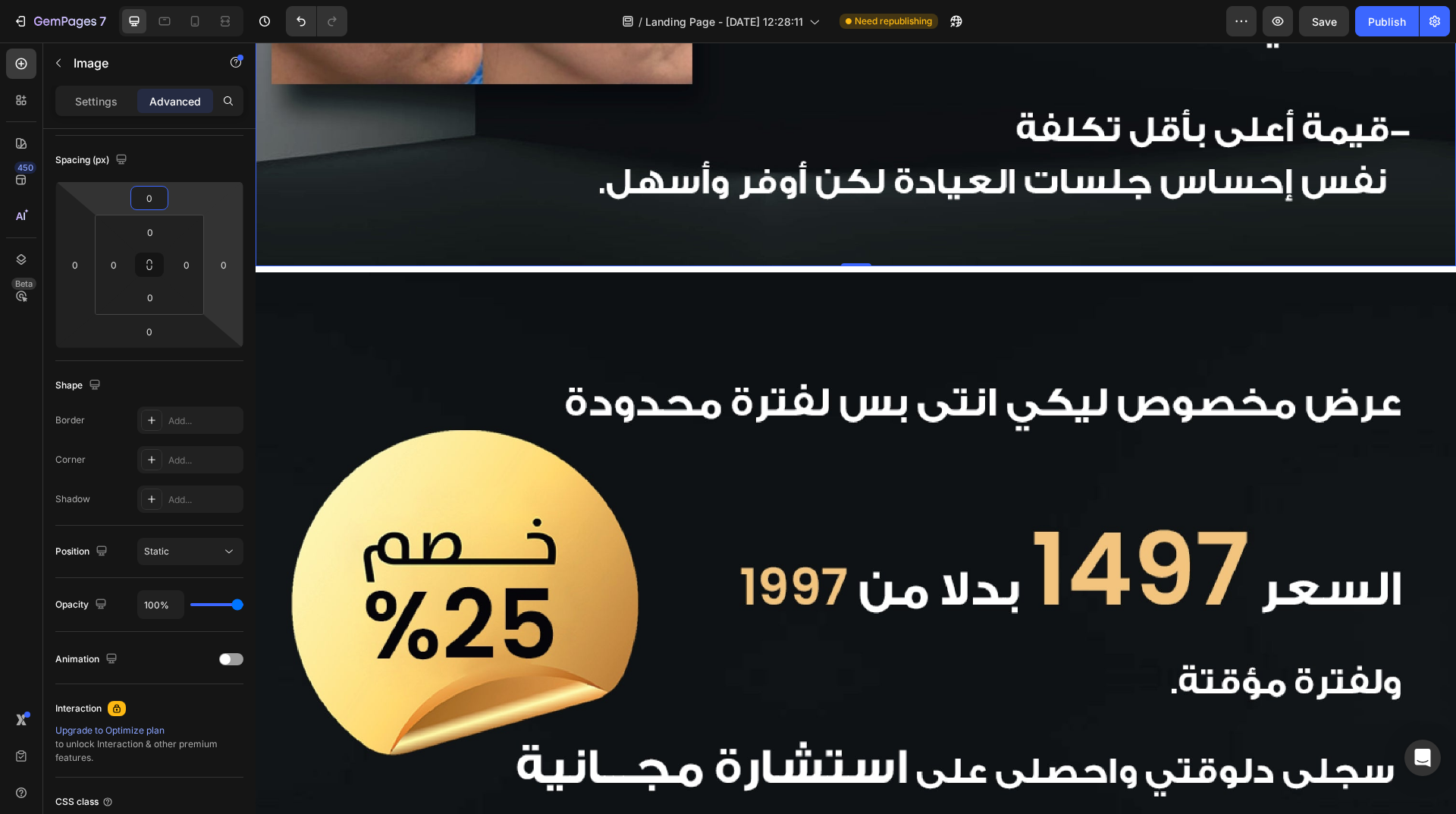
click at [777, 415] on img at bounding box center [855, 672] width 1200 height 801
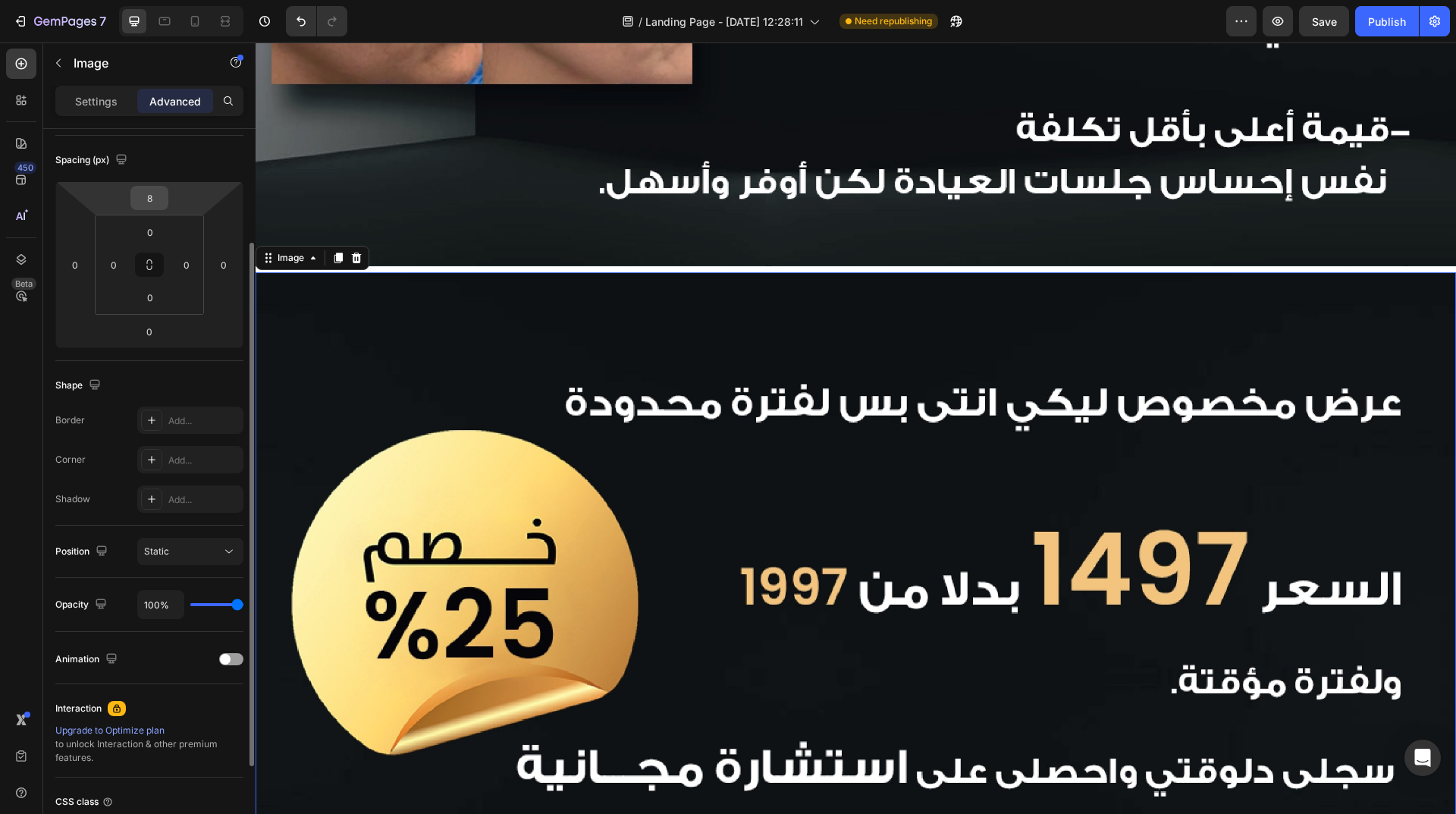
click at [155, 204] on input "8" at bounding box center [149, 198] width 30 height 23
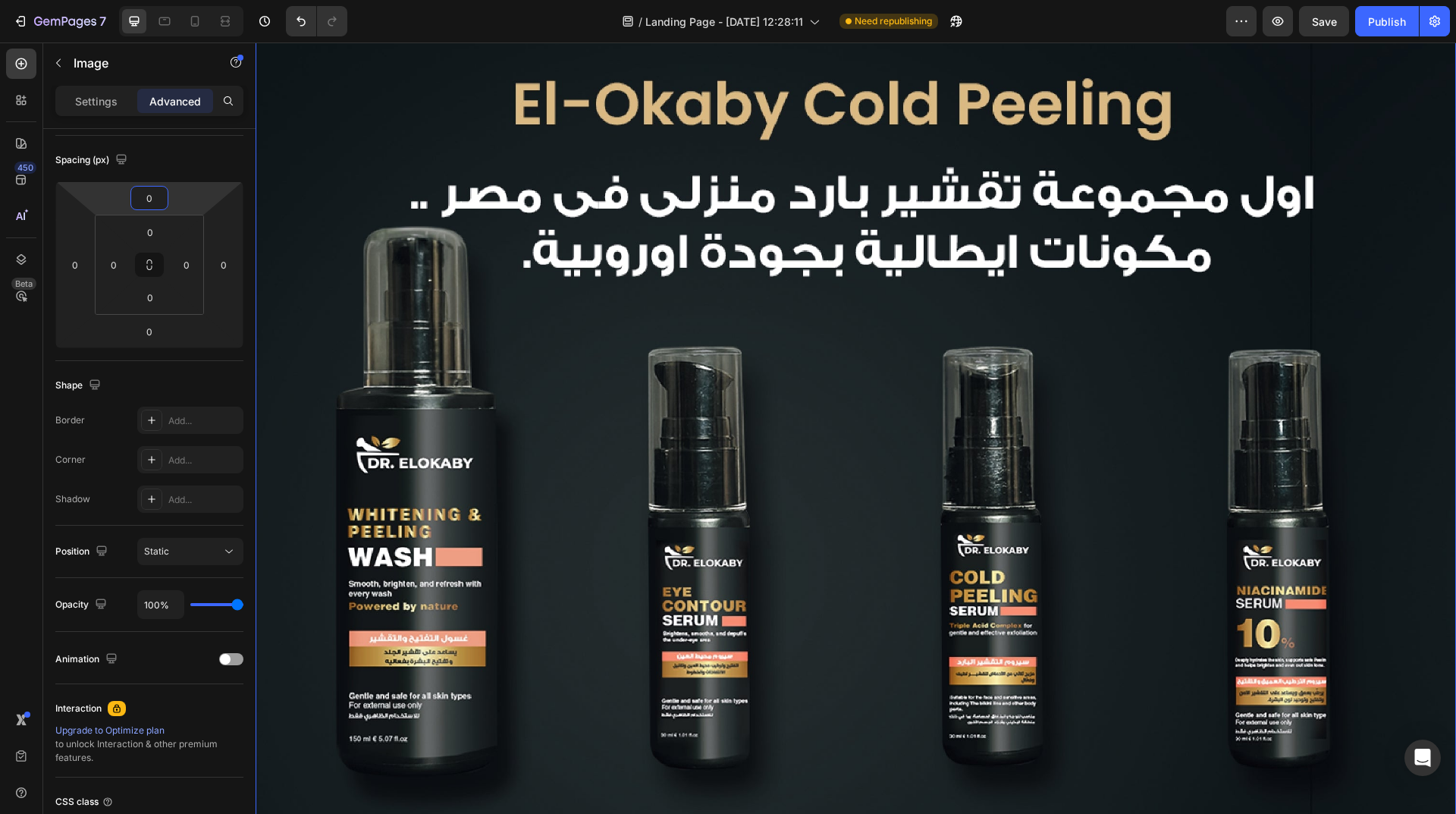
scroll to position [0, 0]
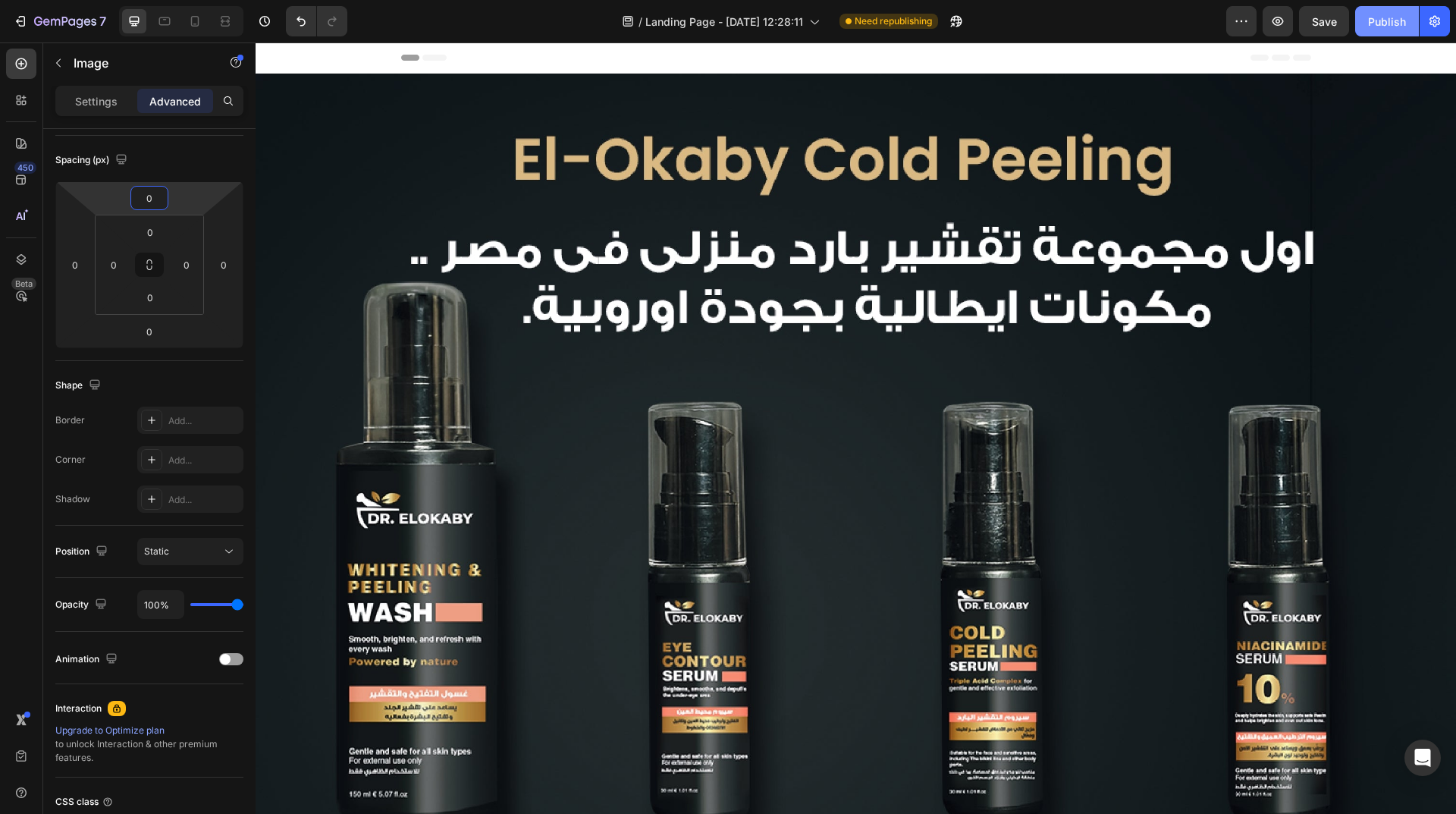
type input "0"
click at [1372, 19] on div "Publish" at bounding box center [1387, 22] width 38 height 16
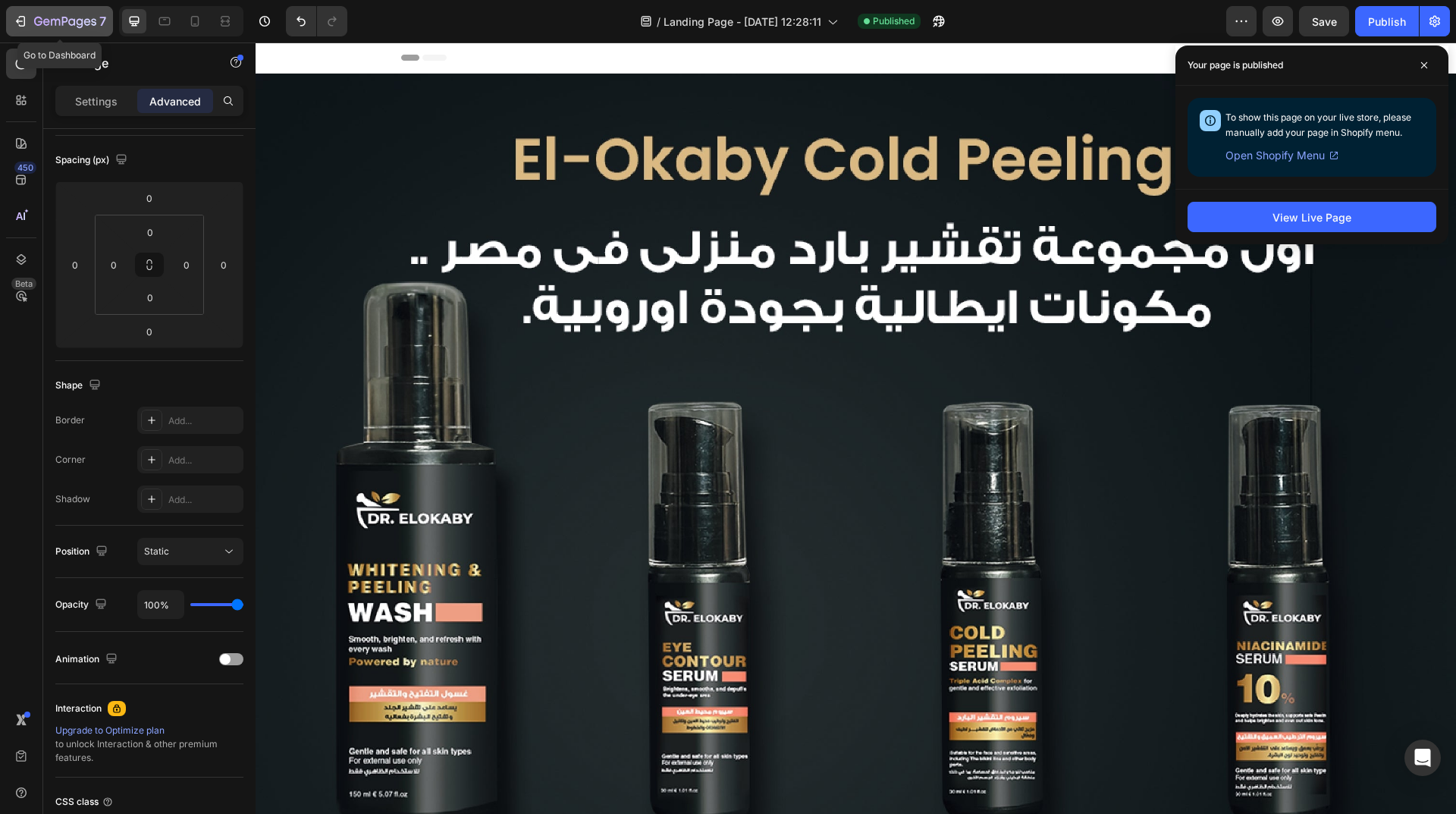
drag, startPoint x: 28, startPoint y: 17, endPoint x: 46, endPoint y: 17, distance: 18.0
click at [28, 17] on div "7" at bounding box center [59, 21] width 94 height 18
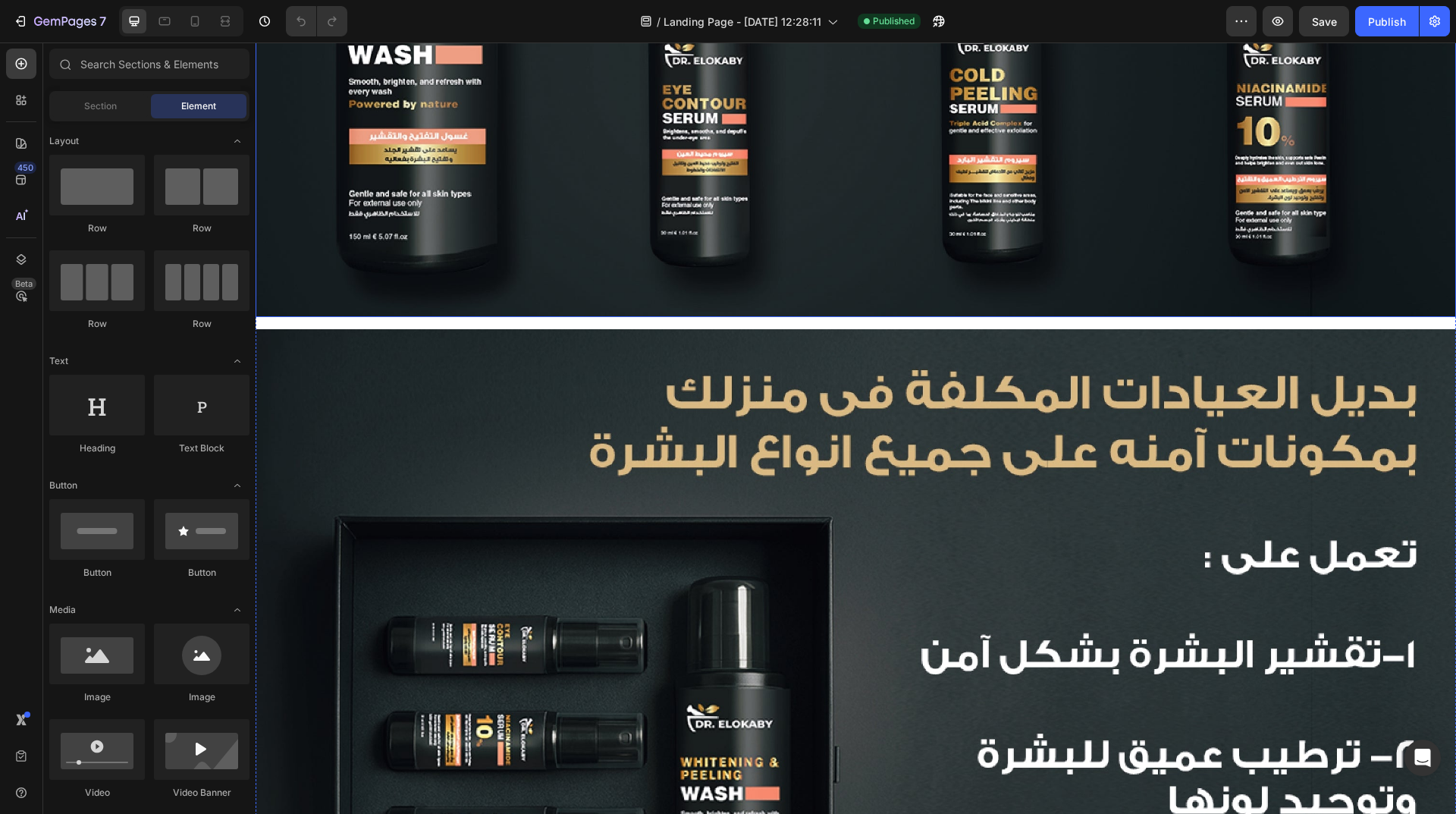
scroll to position [531, 0]
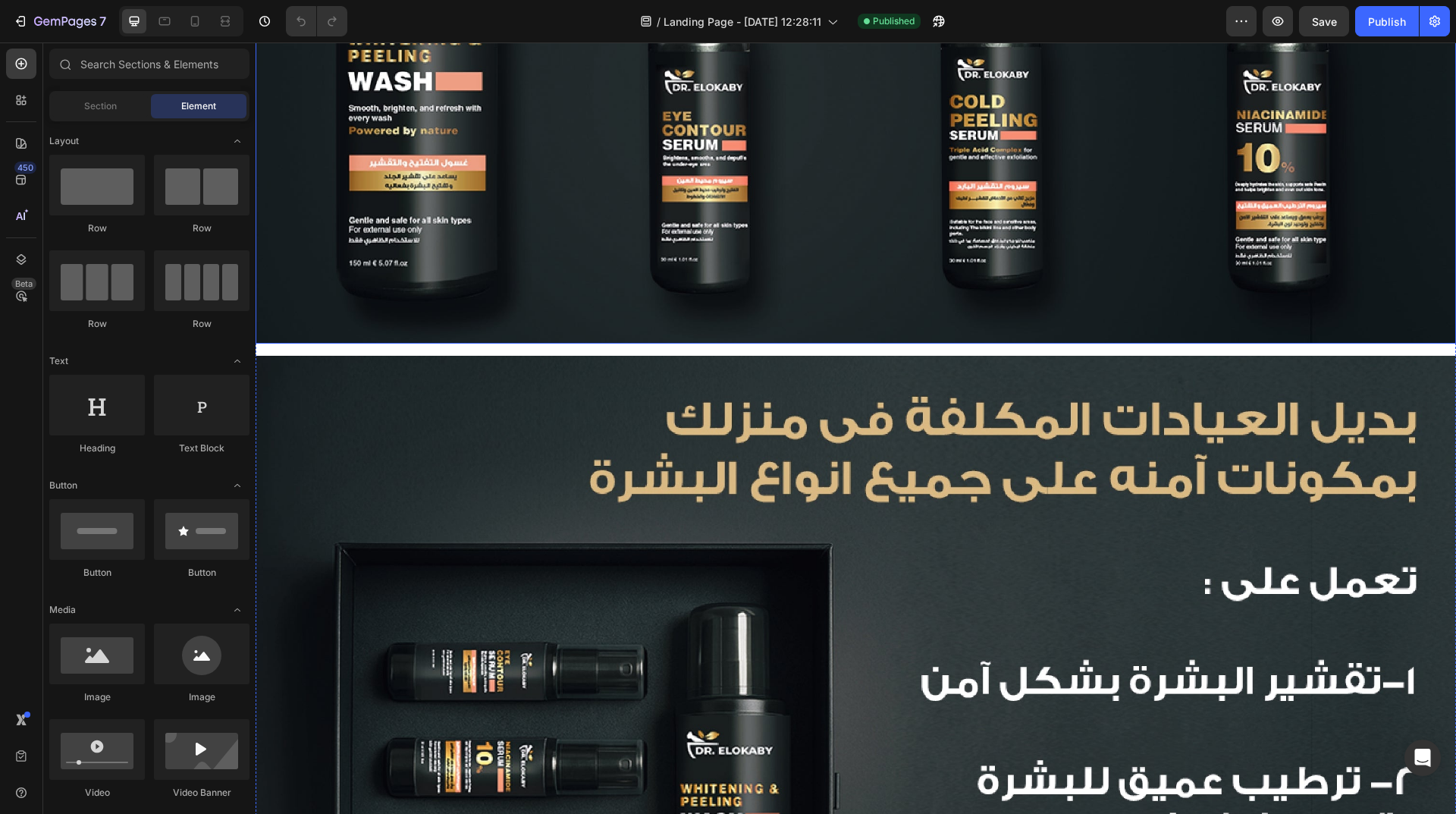
click at [780, 421] on img at bounding box center [855, 756] width 1200 height 801
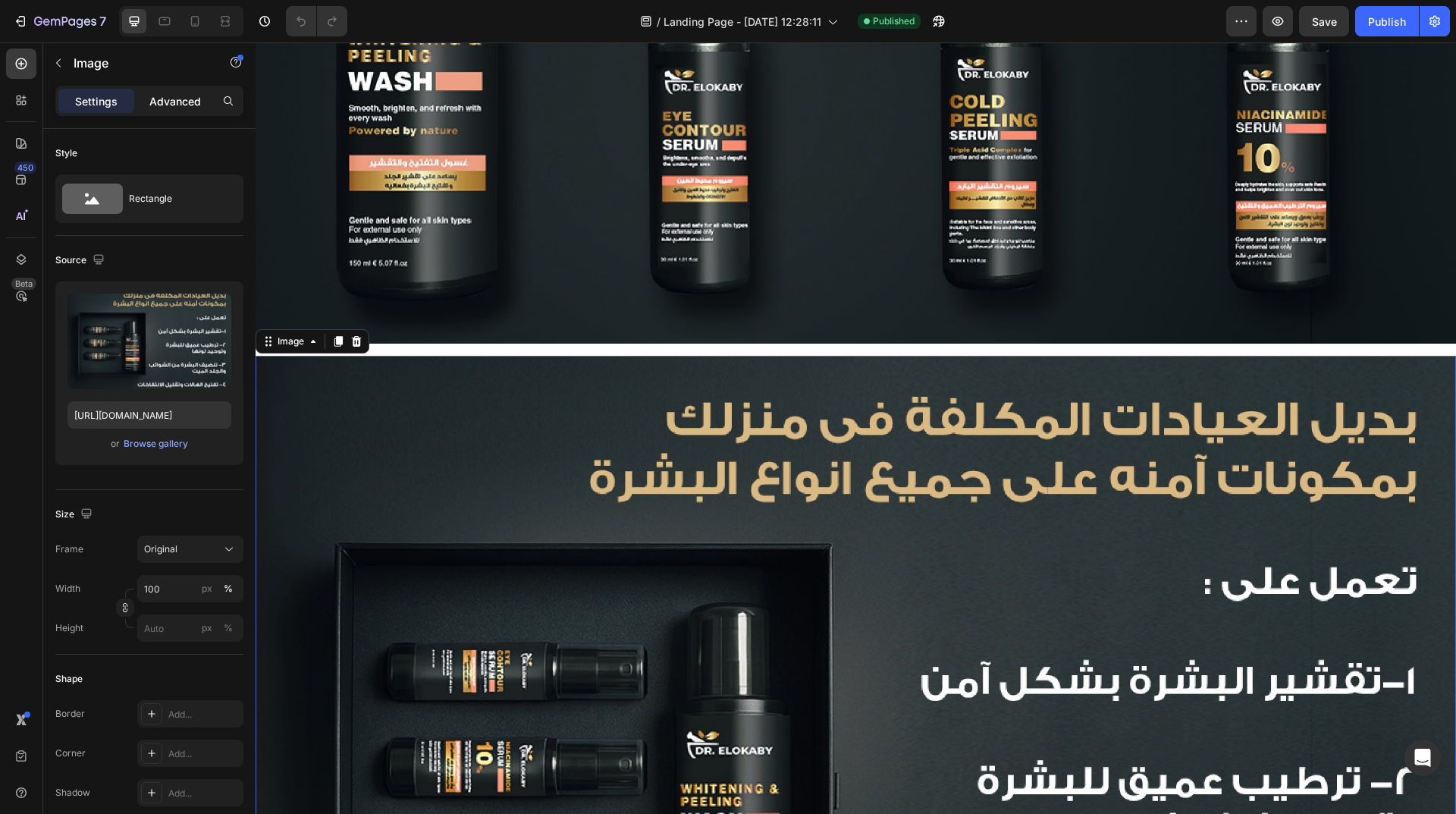
click at [159, 106] on p "Advanced" at bounding box center [175, 102] width 51 height 16
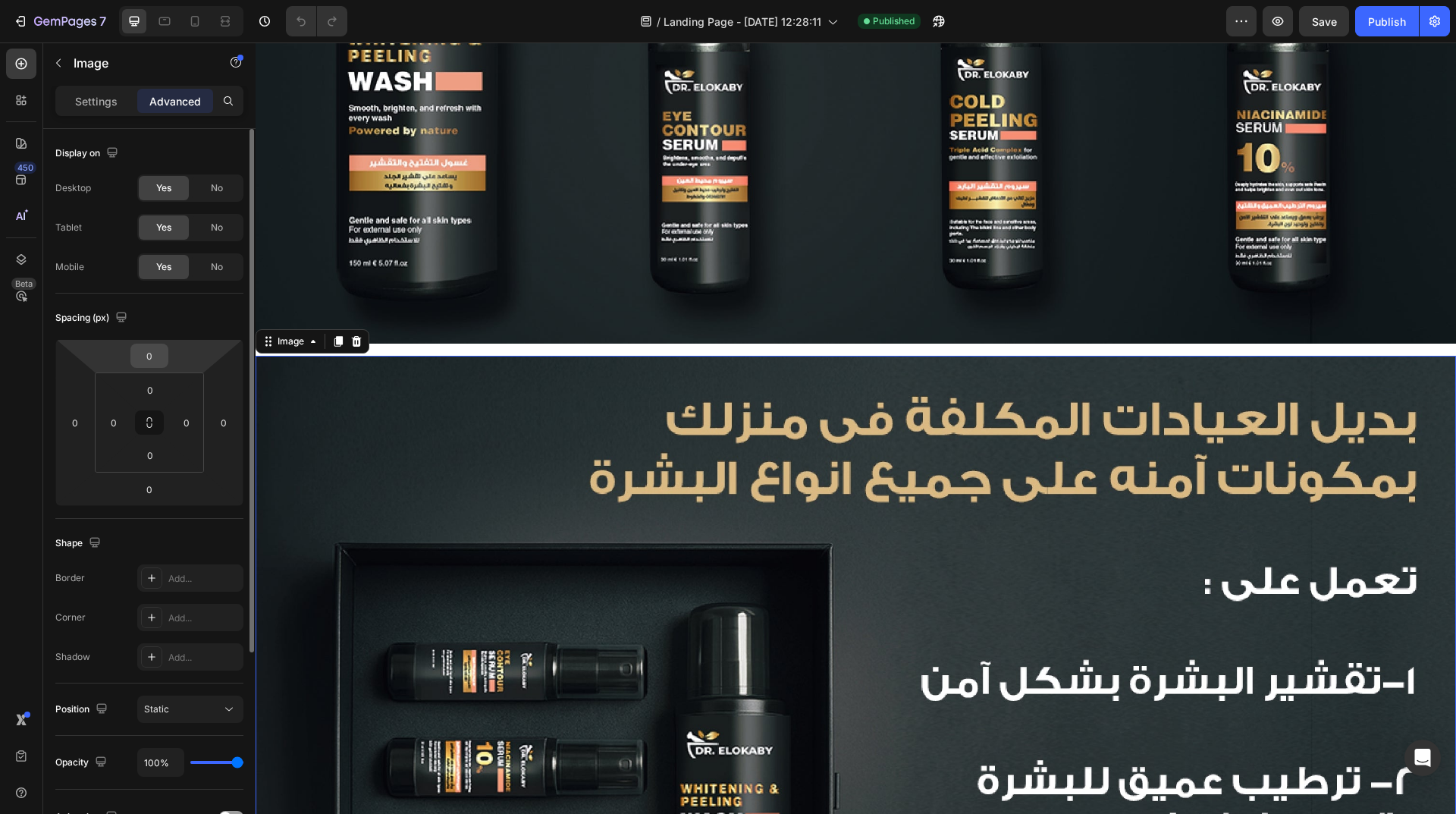
click at [157, 360] on input "0" at bounding box center [149, 356] width 30 height 23
click at [148, 349] on input "0" at bounding box center [149, 356] width 30 height 23
click at [145, 349] on input "0" at bounding box center [149, 356] width 30 height 23
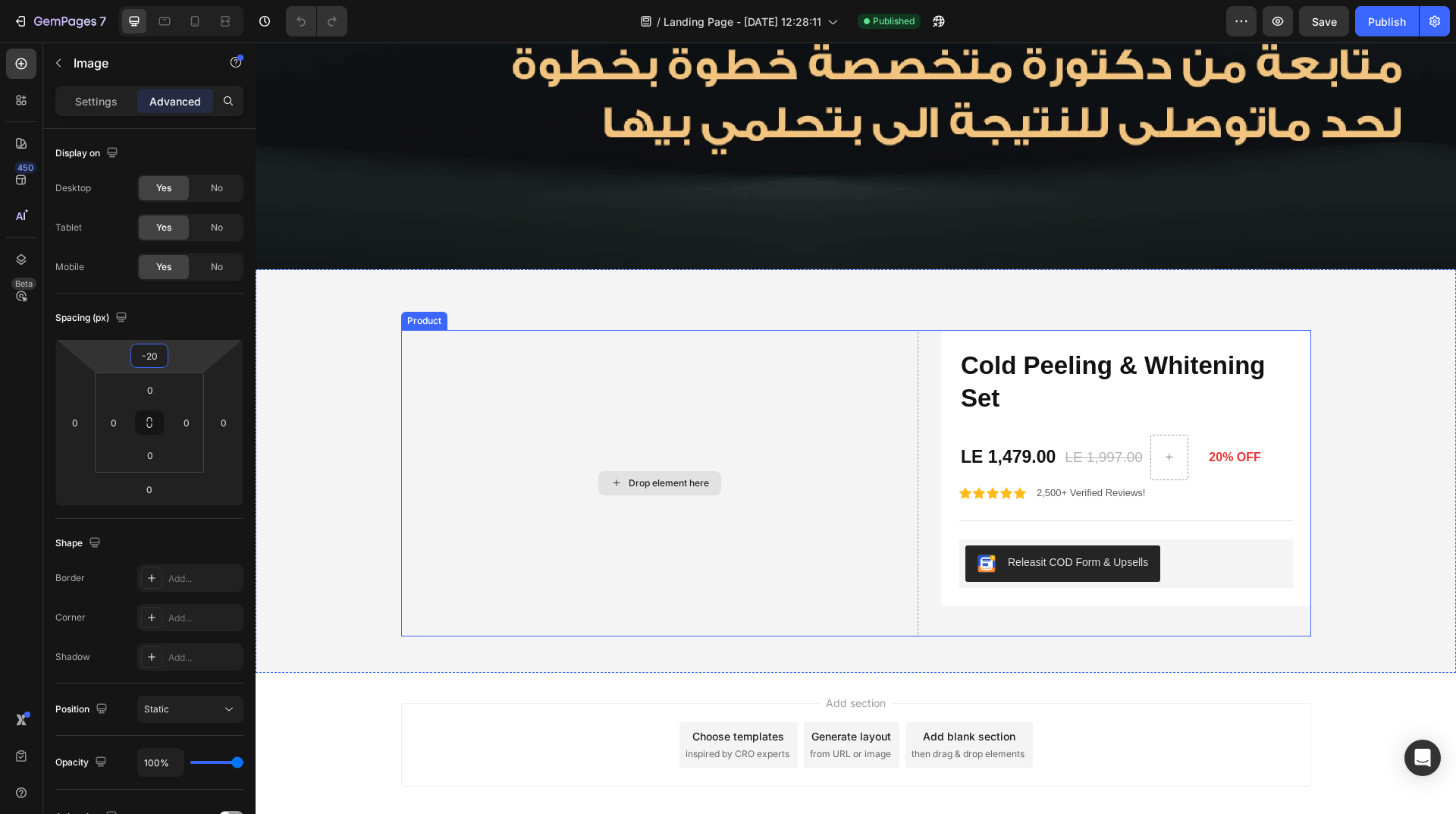
scroll to position [3013, 0]
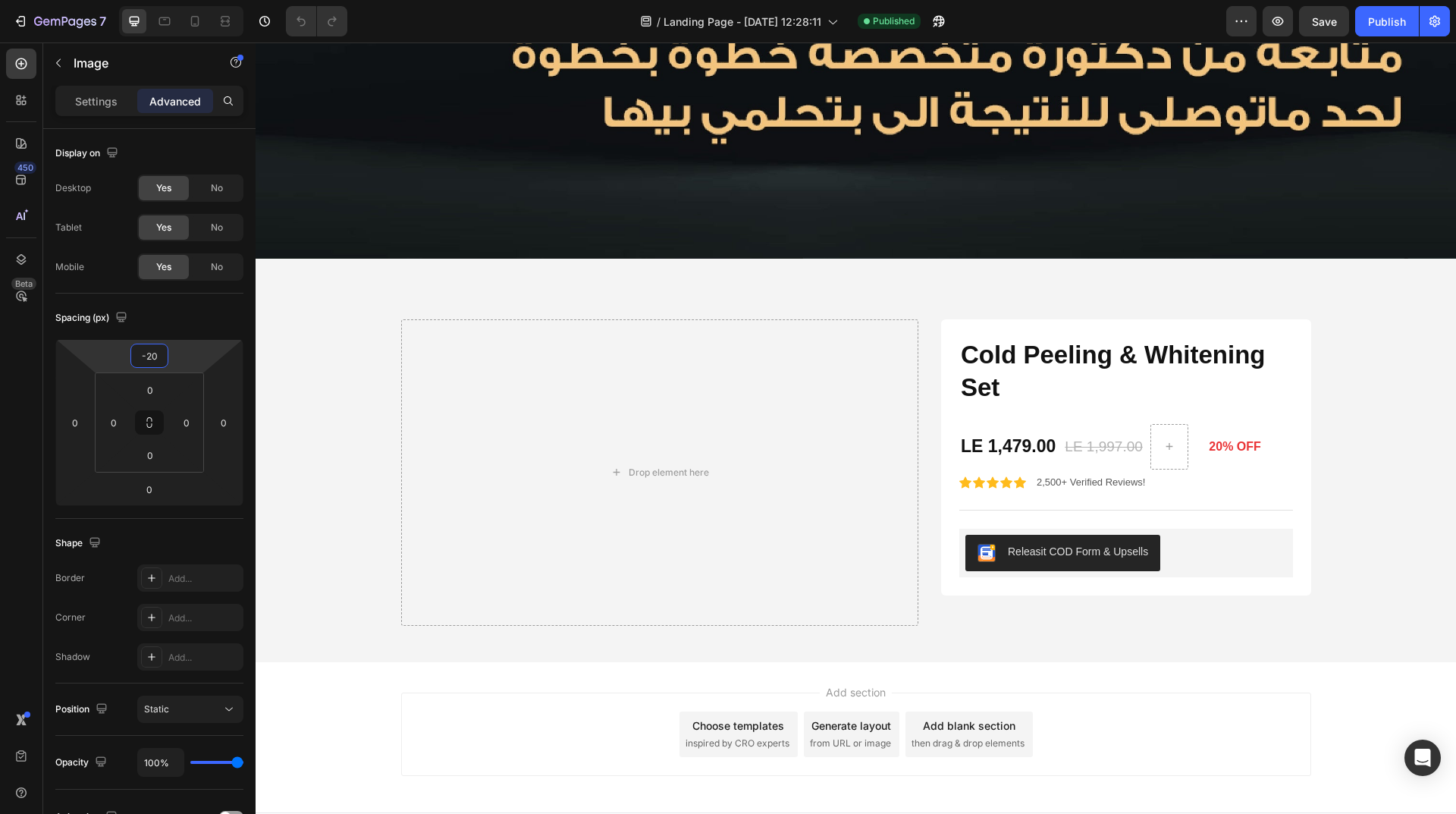
type input "-20"
drag, startPoint x: 581, startPoint y: 304, endPoint x: 1383, endPoint y: 14, distance: 852.8
click at [1383, 14] on div "Publish" at bounding box center [1387, 22] width 38 height 16
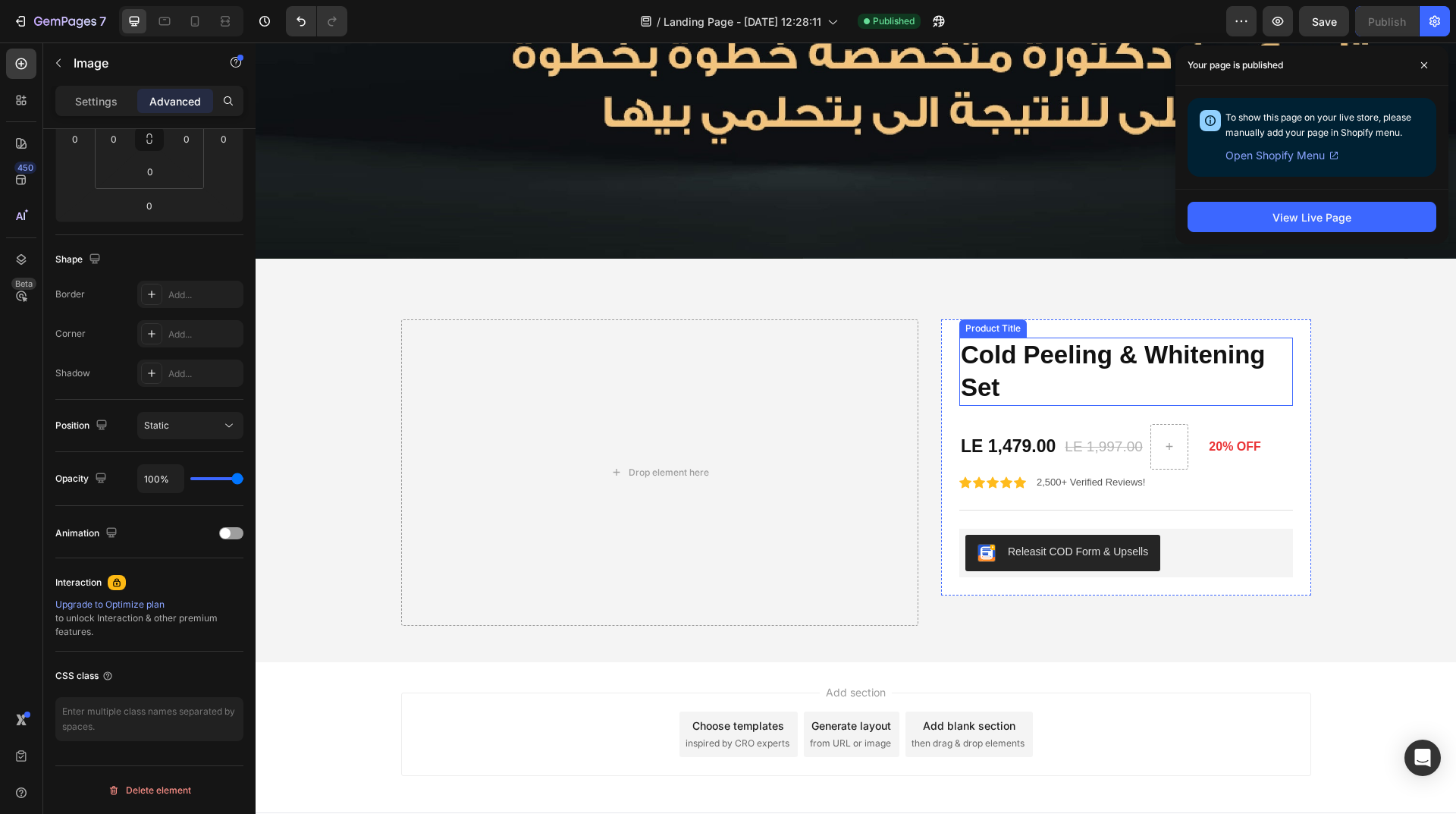
click at [1056, 349] on h1 "Cold Peeling & Whitening Set" at bounding box center [1126, 372] width 334 height 68
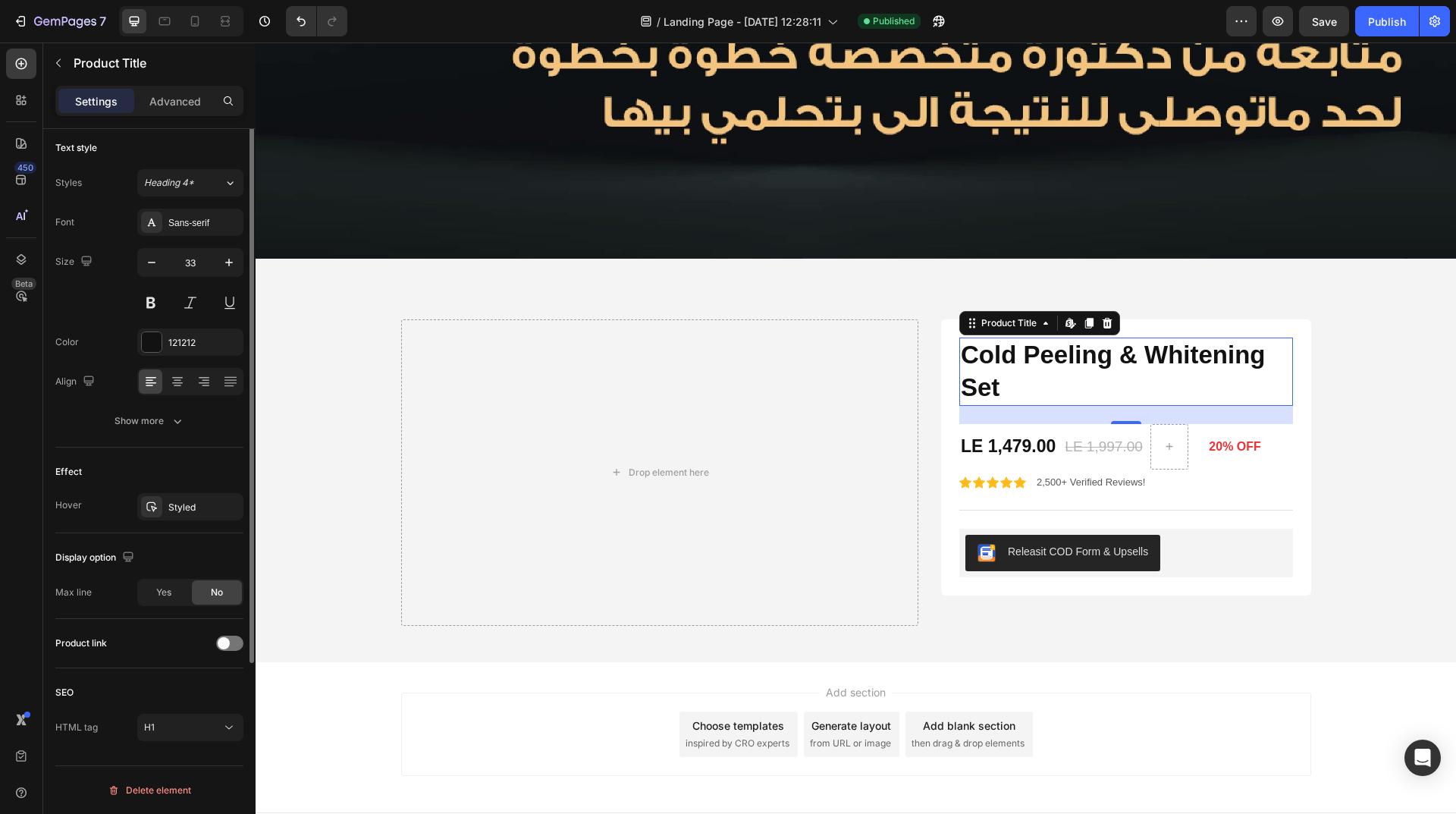
scroll to position [0, 0]
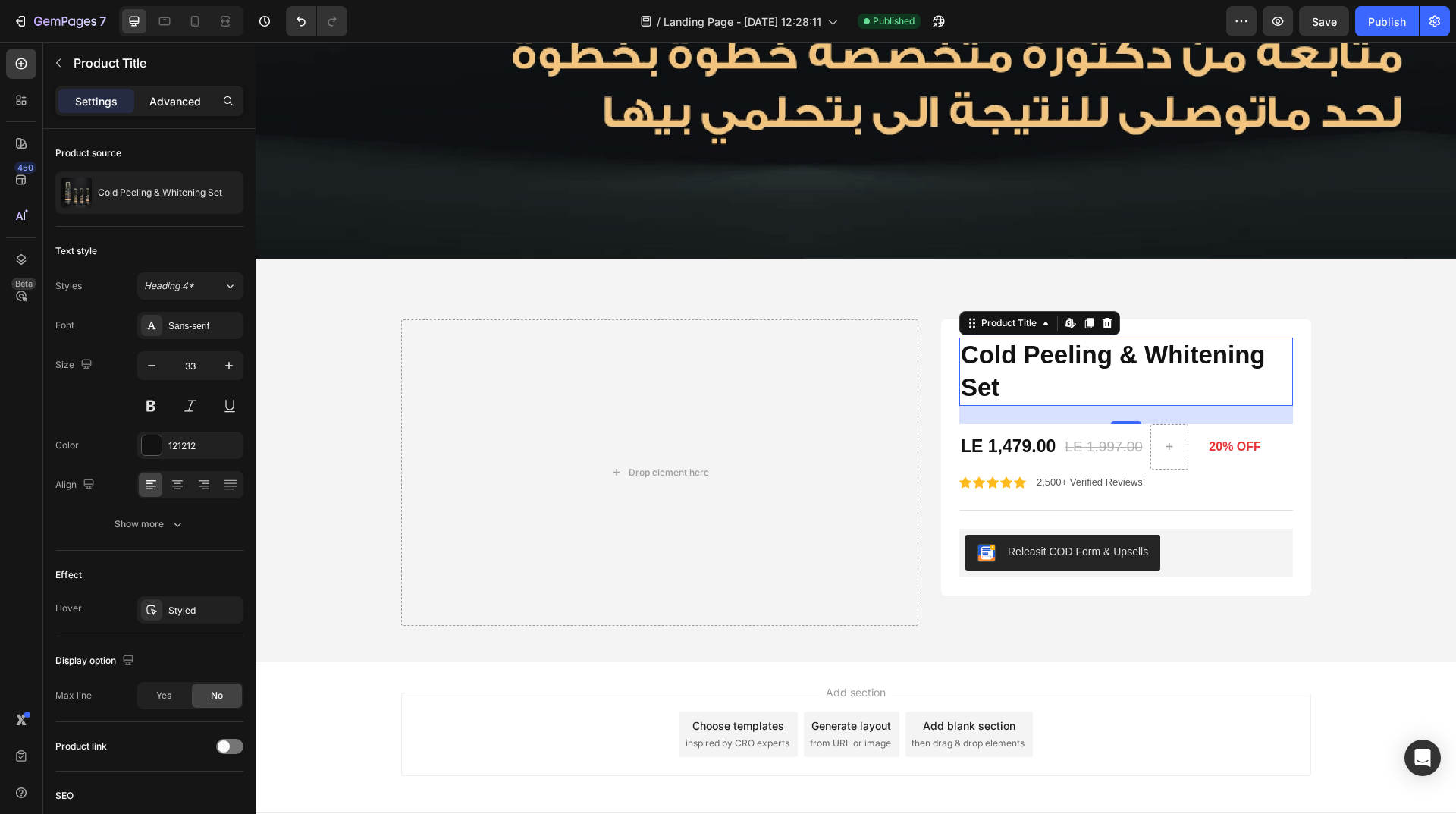
click at [151, 103] on p "Advanced" at bounding box center [175, 102] width 51 height 16
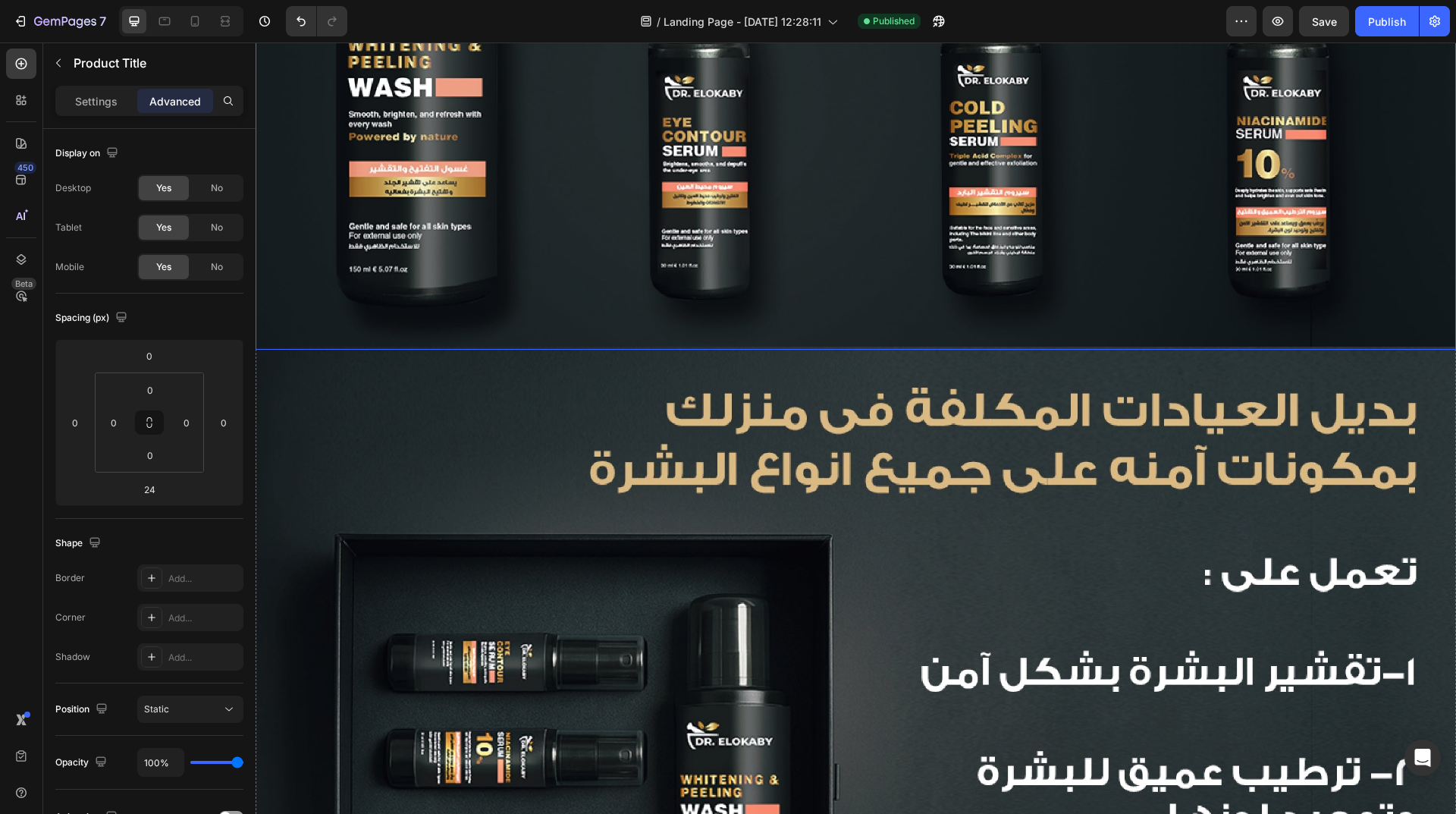
scroll to position [682, 0]
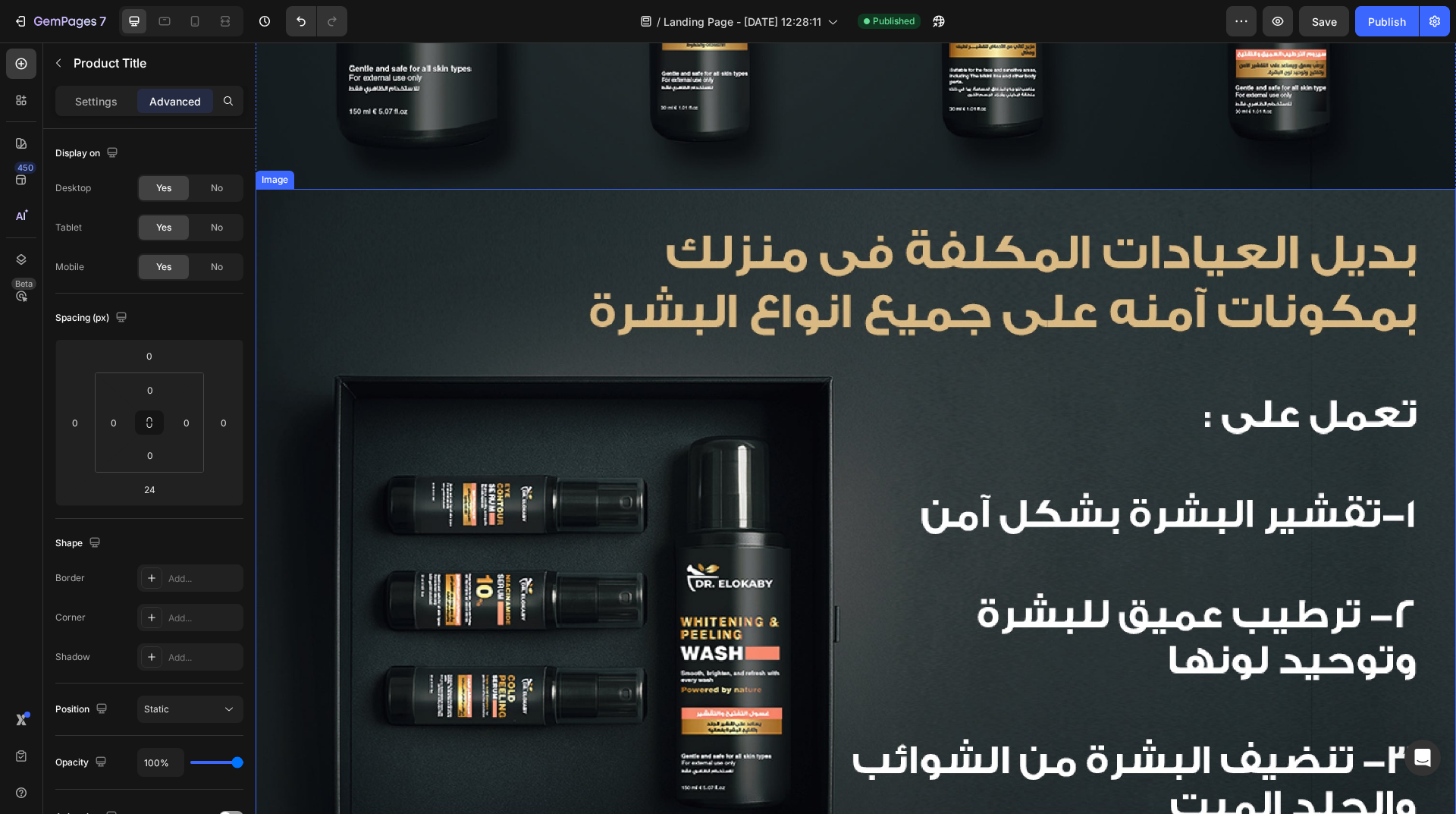
click at [636, 355] on img at bounding box center [855, 589] width 1200 height 801
click at [1375, 15] on div "Publish" at bounding box center [1387, 22] width 38 height 16
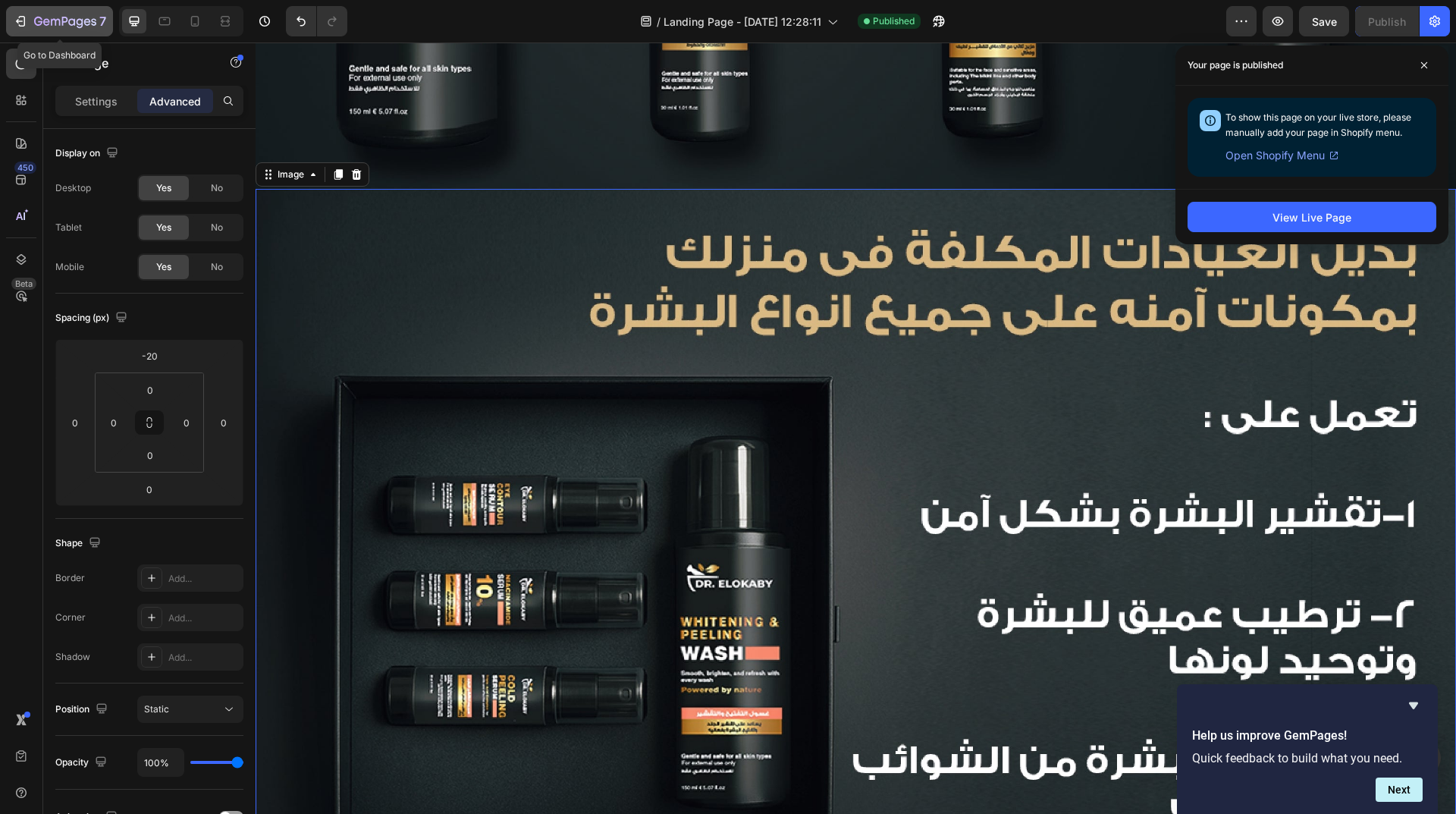
click at [27, 12] on div "7" at bounding box center [59, 21] width 94 height 18
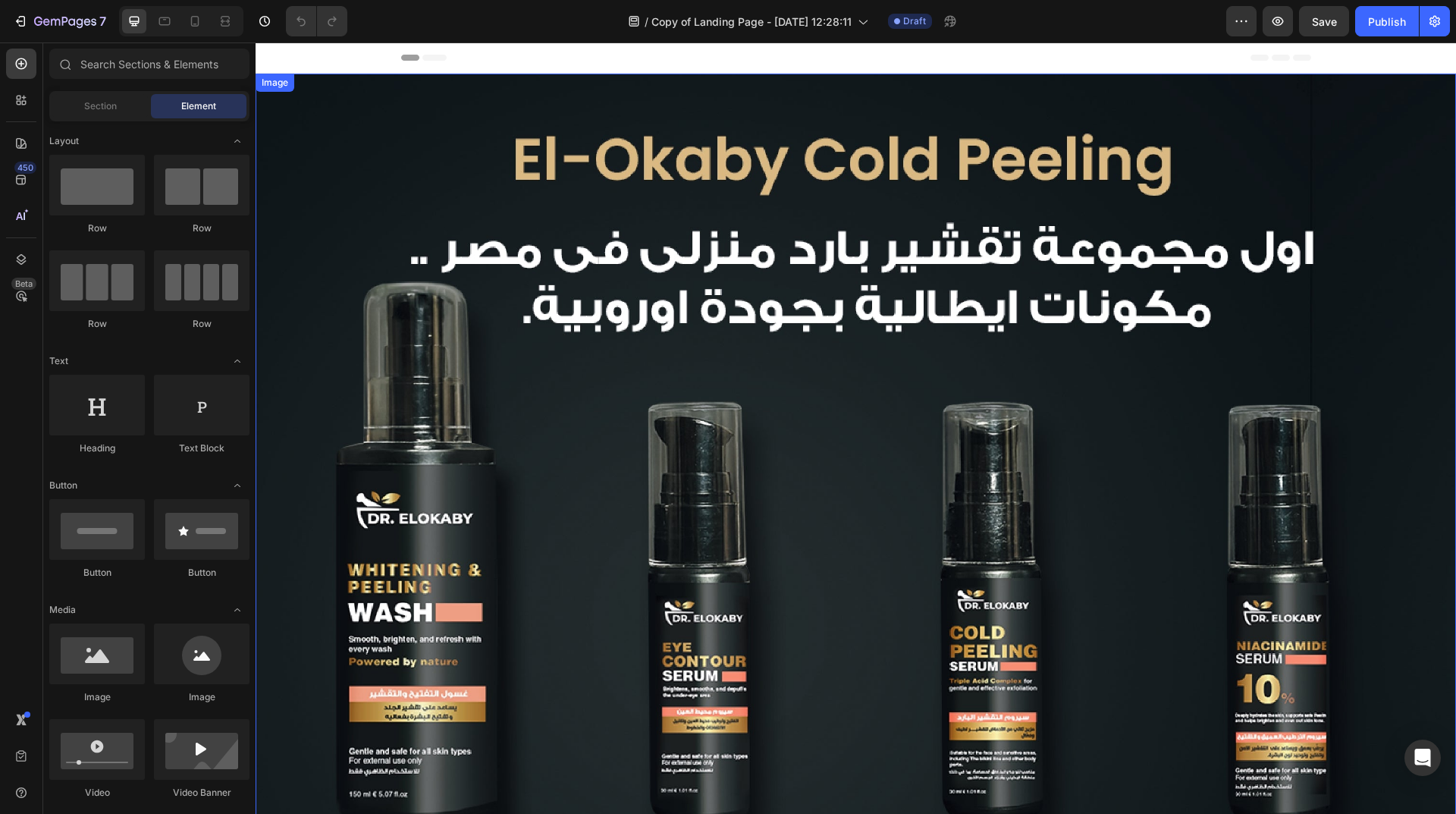
click at [782, 333] on img at bounding box center [855, 474] width 1200 height 801
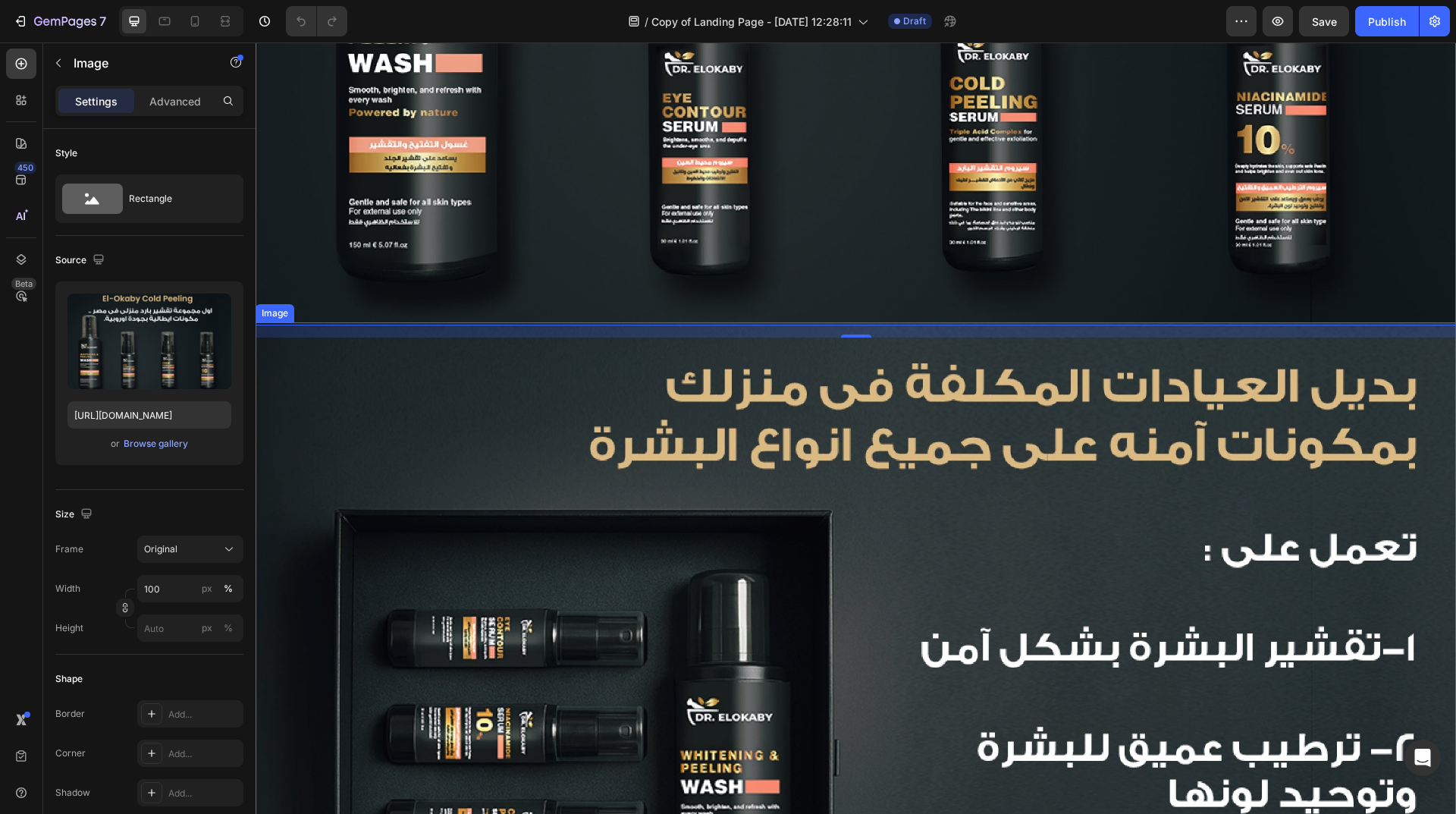
scroll to position [531, 0]
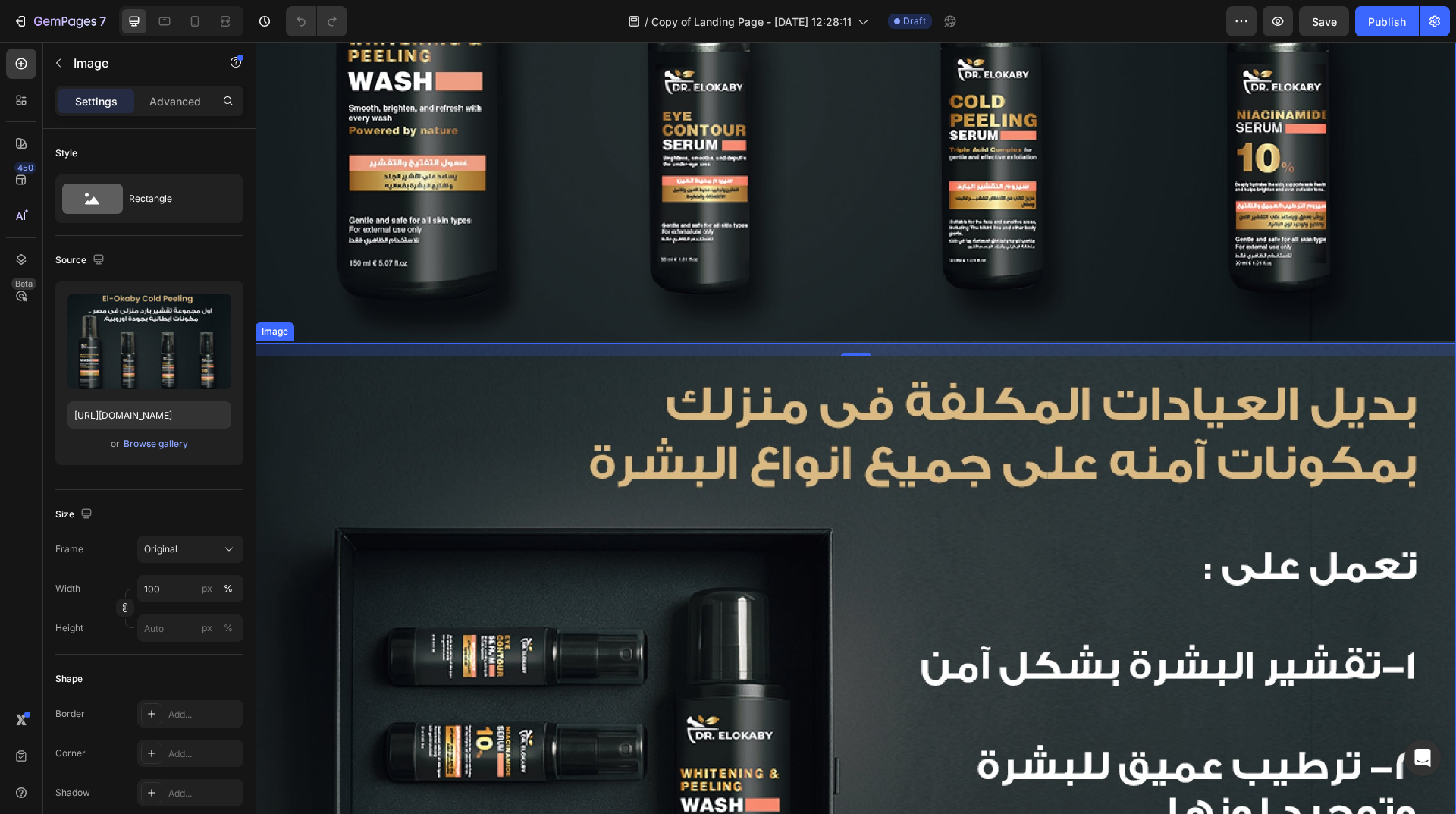
click at [612, 488] on img at bounding box center [855, 741] width 1200 height 801
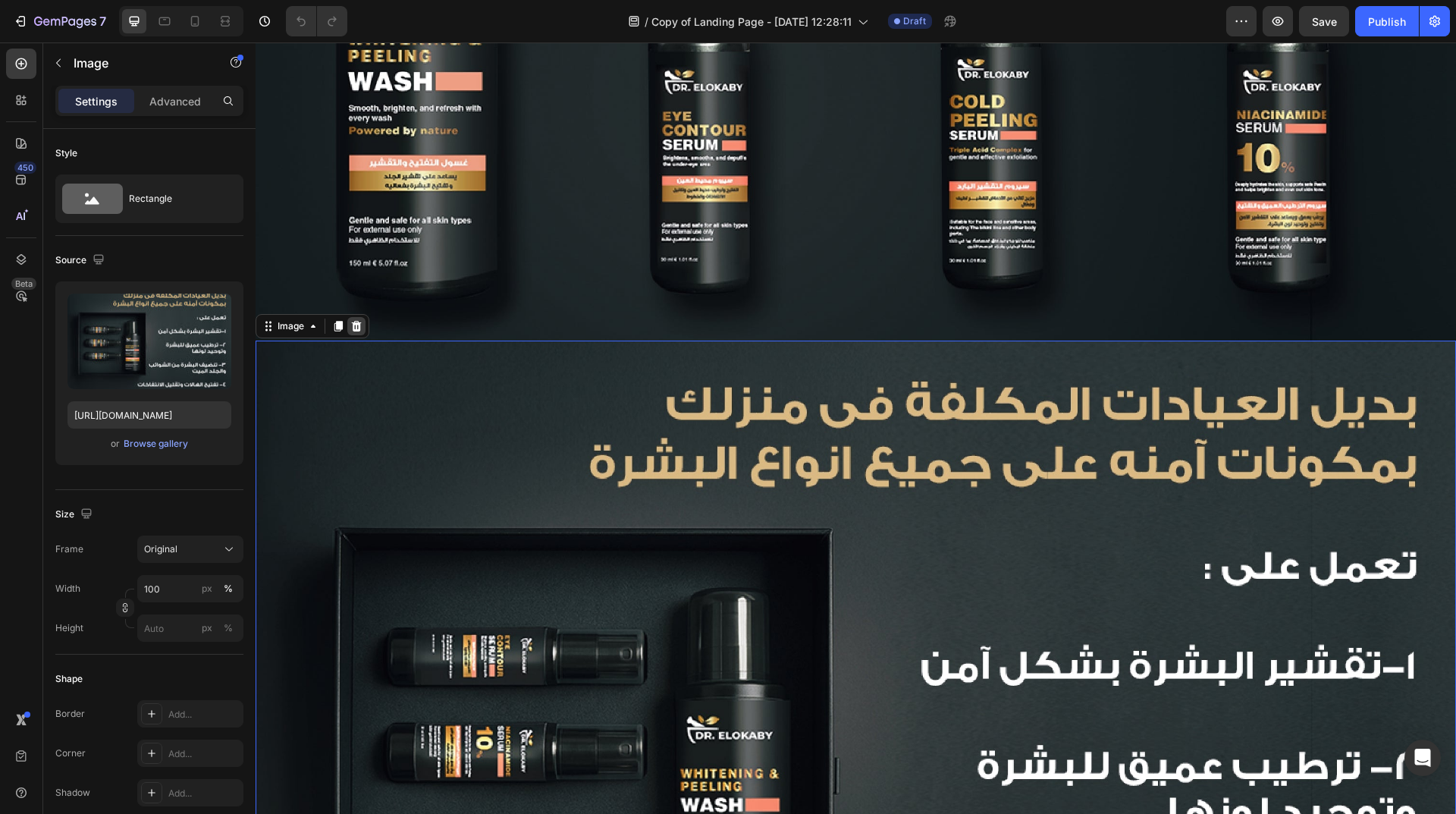
click at [362, 326] on div at bounding box center [356, 326] width 18 height 18
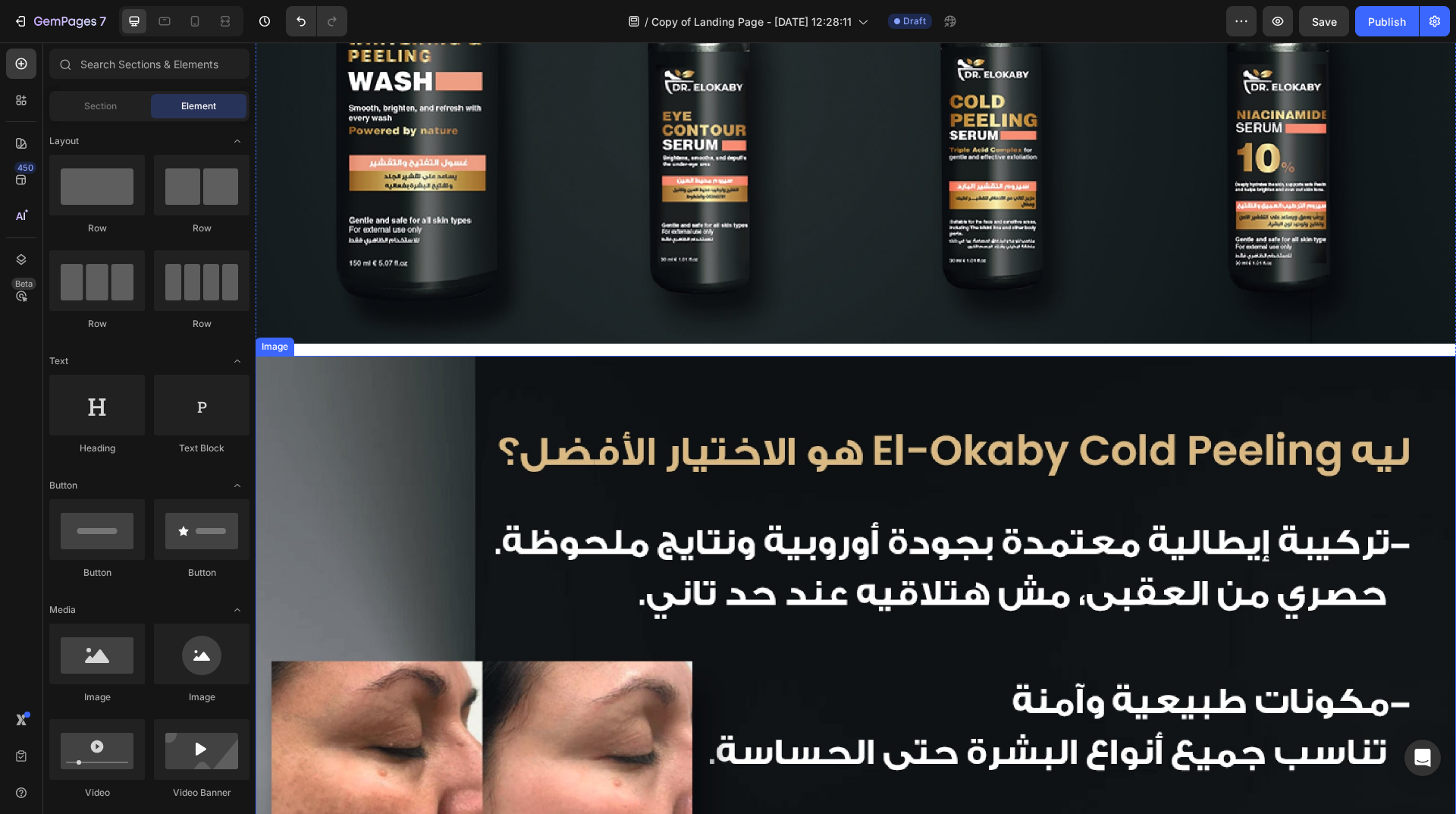
click at [609, 525] on img at bounding box center [855, 756] width 1200 height 801
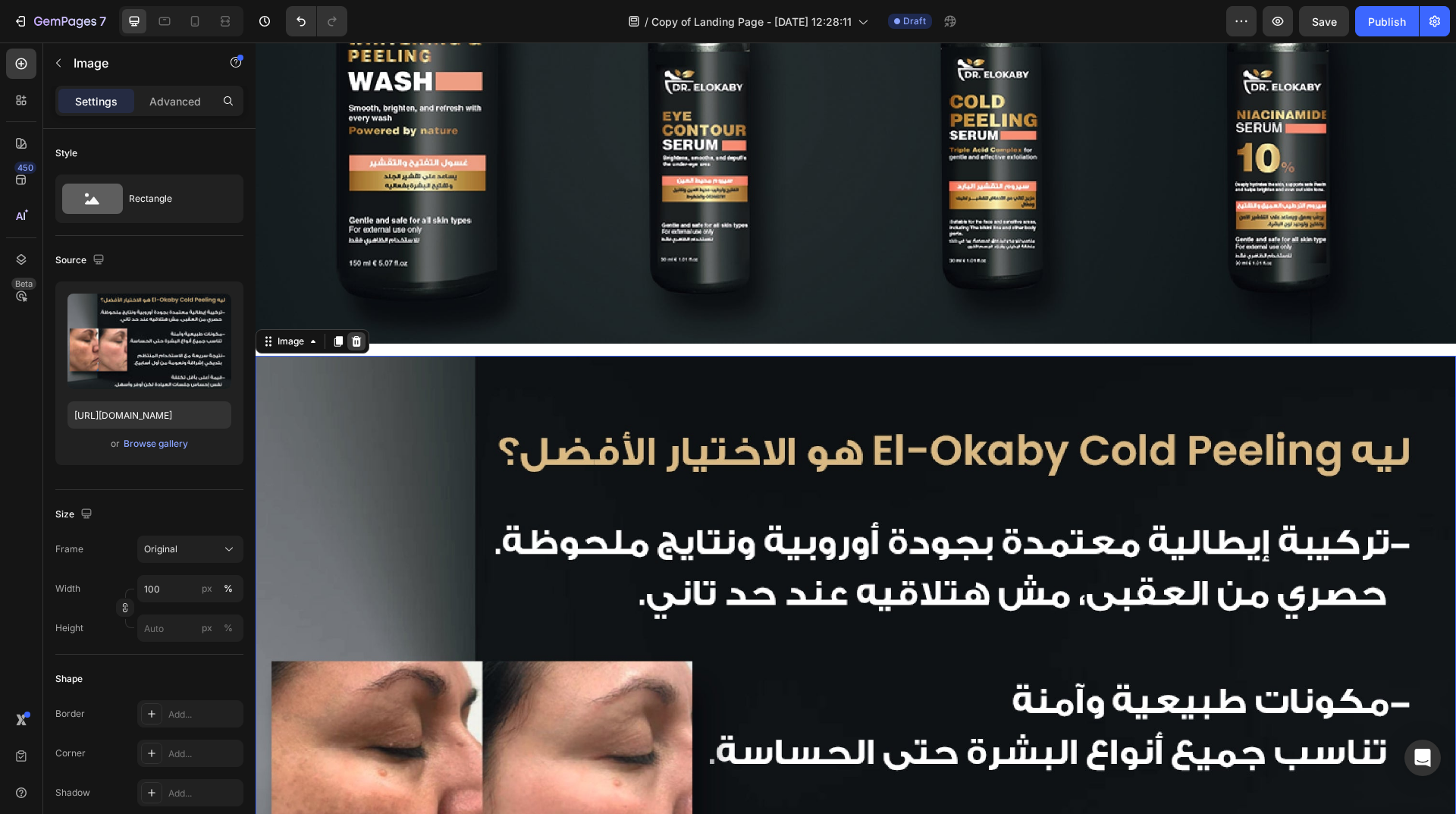
click at [359, 335] on icon at bounding box center [356, 340] width 10 height 11
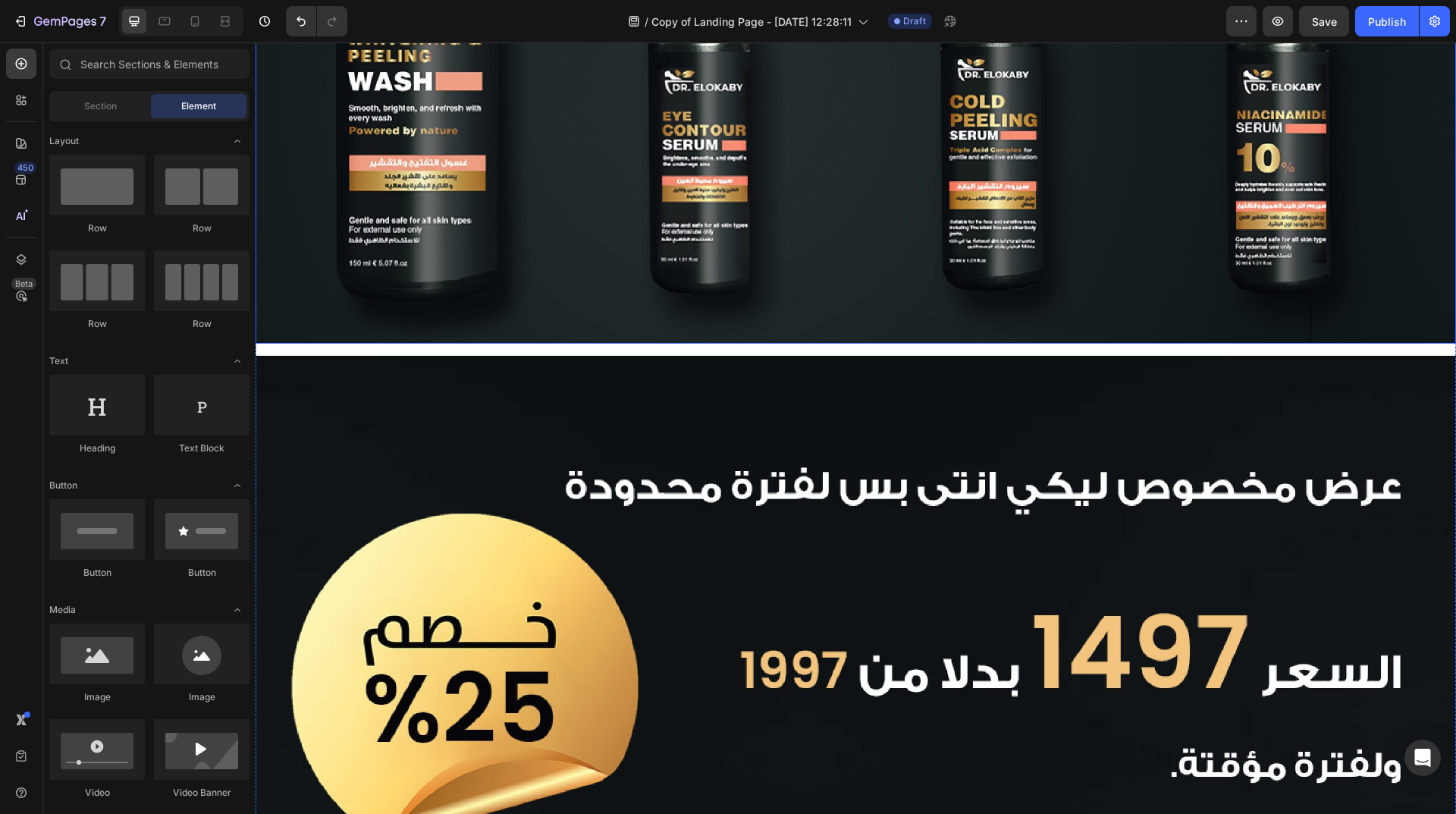
drag, startPoint x: 653, startPoint y: 222, endPoint x: 324, endPoint y: 304, distance: 339.1
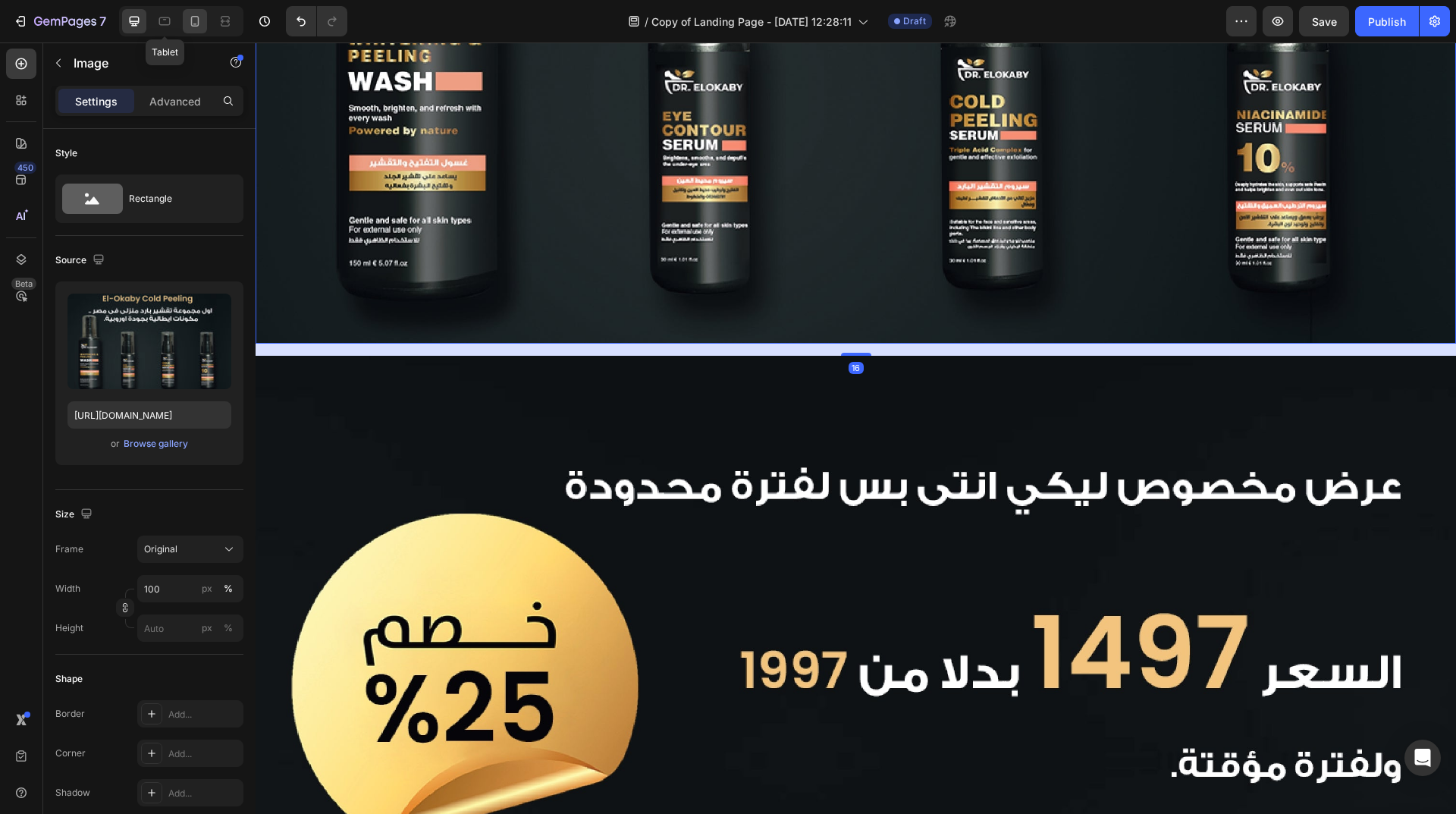
click at [199, 23] on icon at bounding box center [195, 21] width 15 height 15
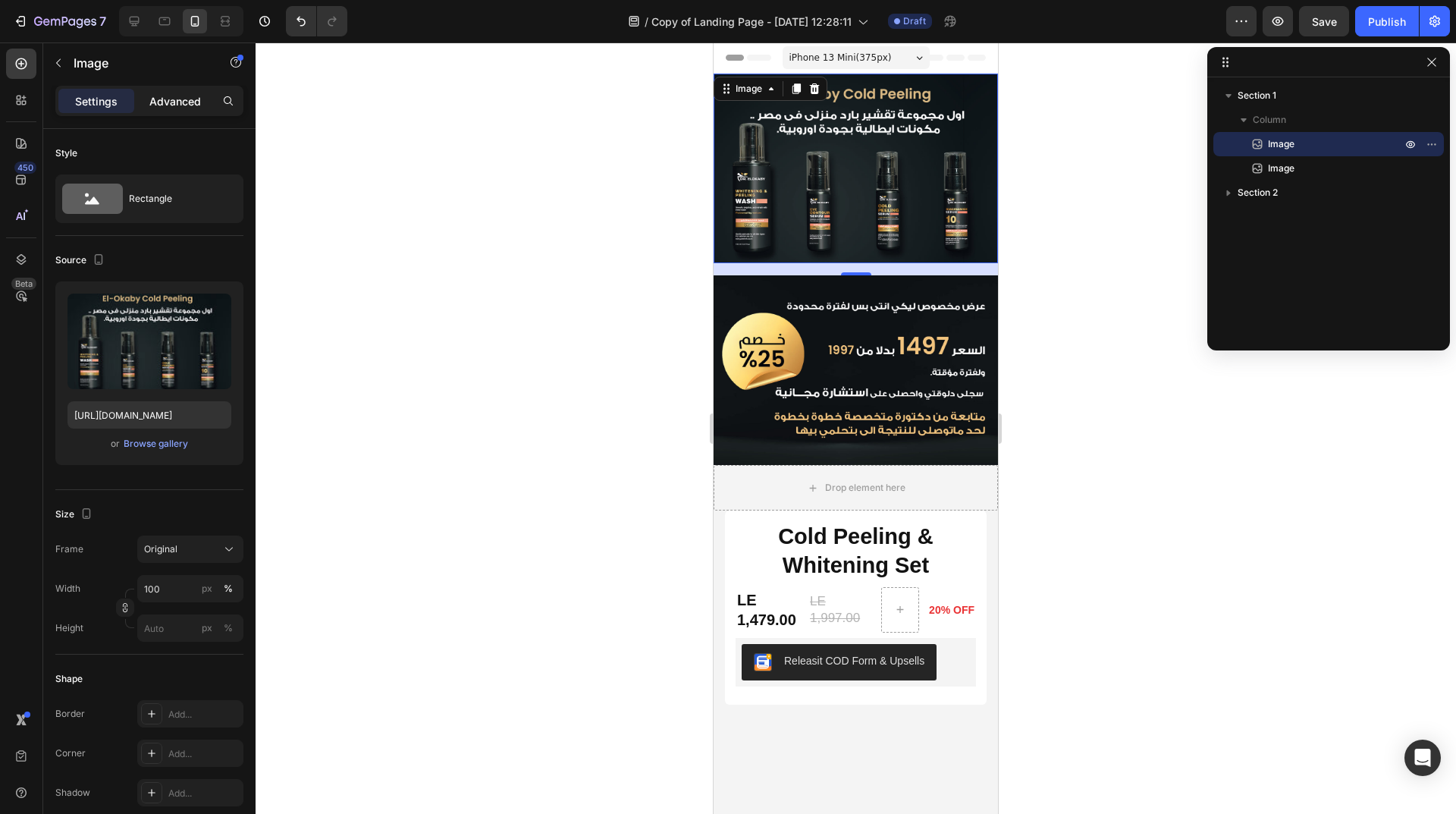
click at [175, 105] on p "Advanced" at bounding box center [175, 102] width 51 height 16
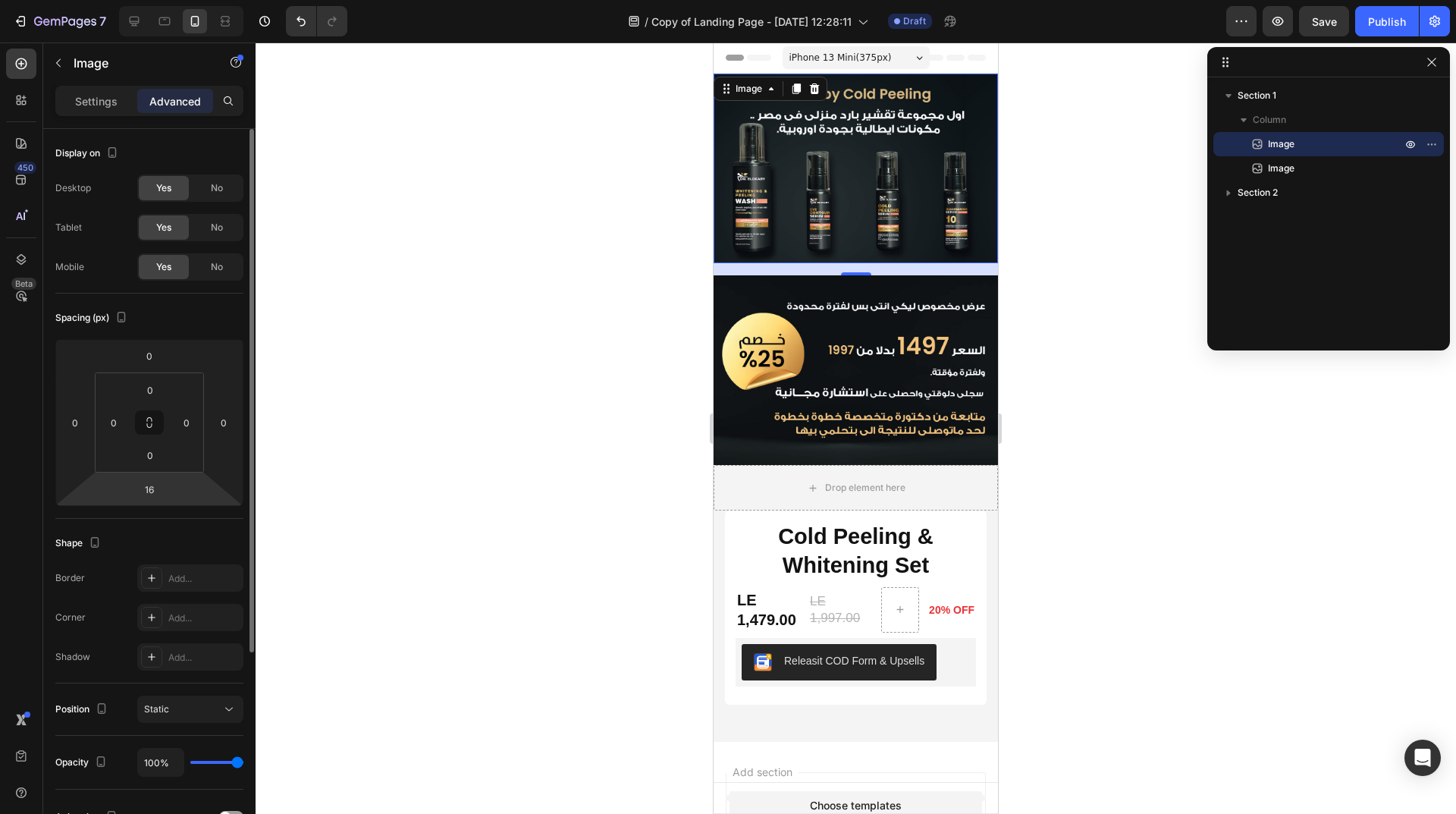
click at [156, 0] on html "7 Version history / Copy of Landing Page - Sep 28, 12:28:11 Draft Preview Save …" at bounding box center [728, 0] width 1456 height 0
click at [151, 495] on input "16" at bounding box center [149, 489] width 30 height 23
type input "0"
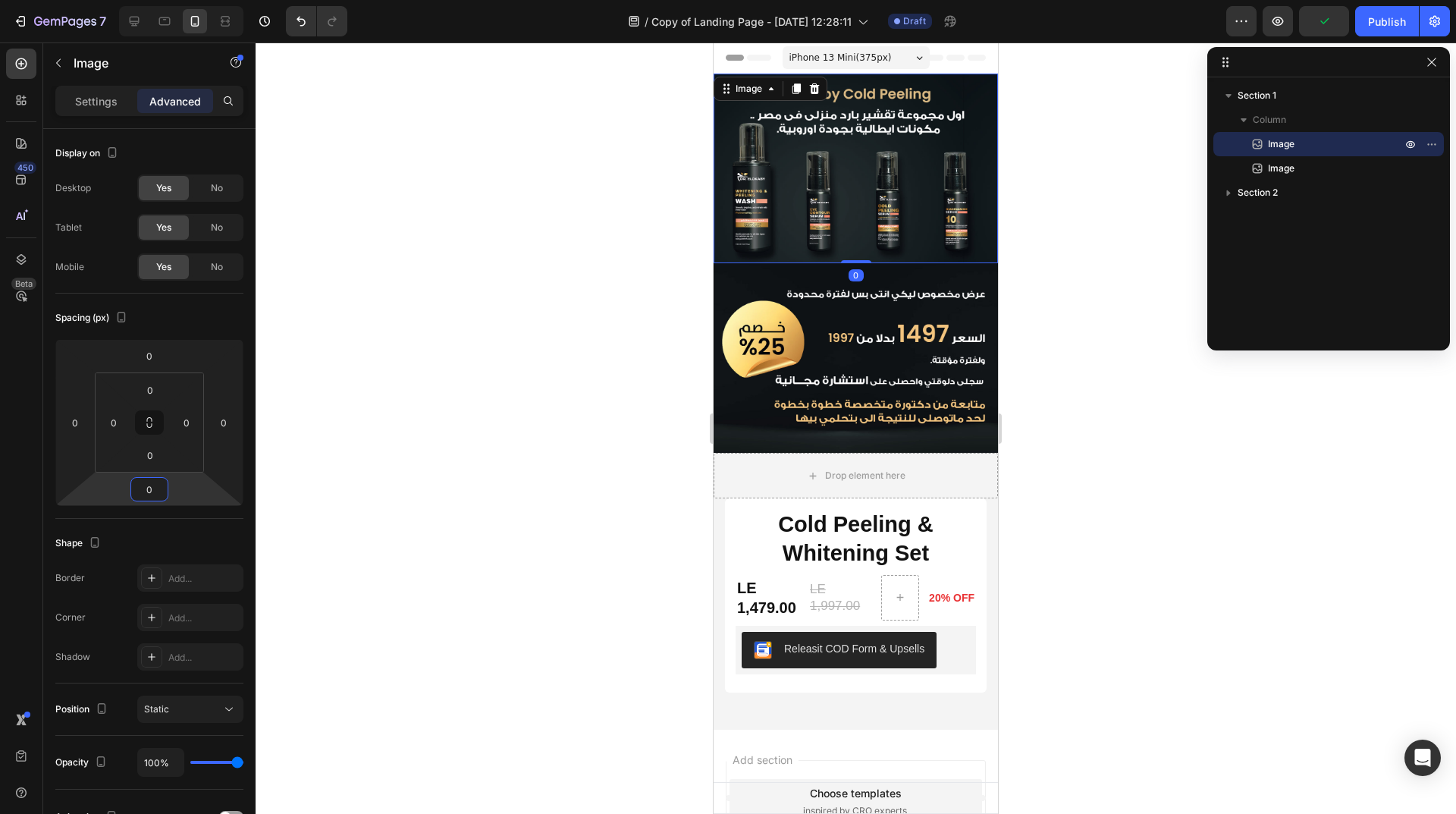
click at [859, 325] on img at bounding box center [855, 357] width 284 height 190
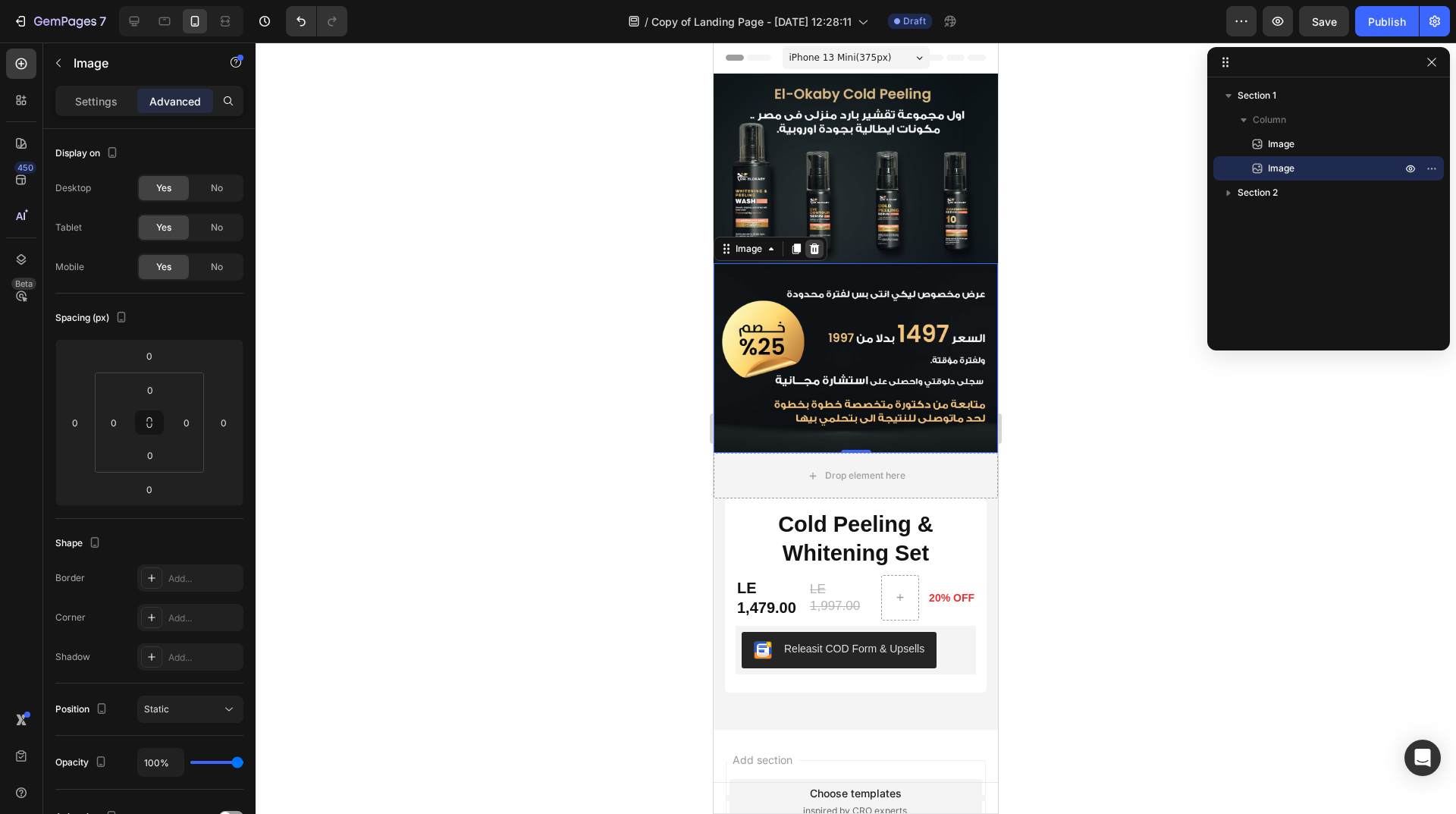
click at [811, 243] on icon at bounding box center [815, 248] width 10 height 11
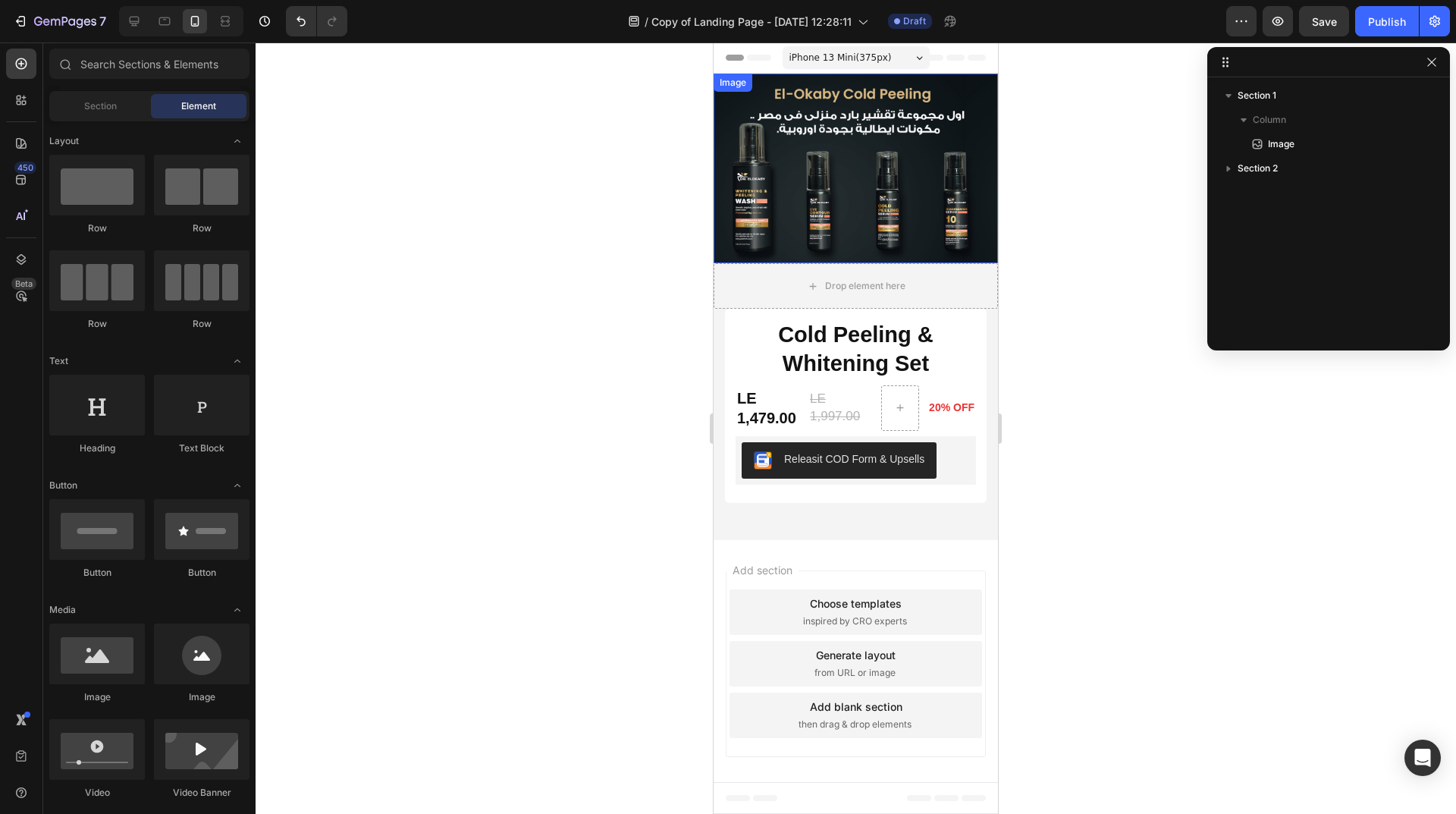
click at [854, 181] on img at bounding box center [855, 168] width 284 height 190
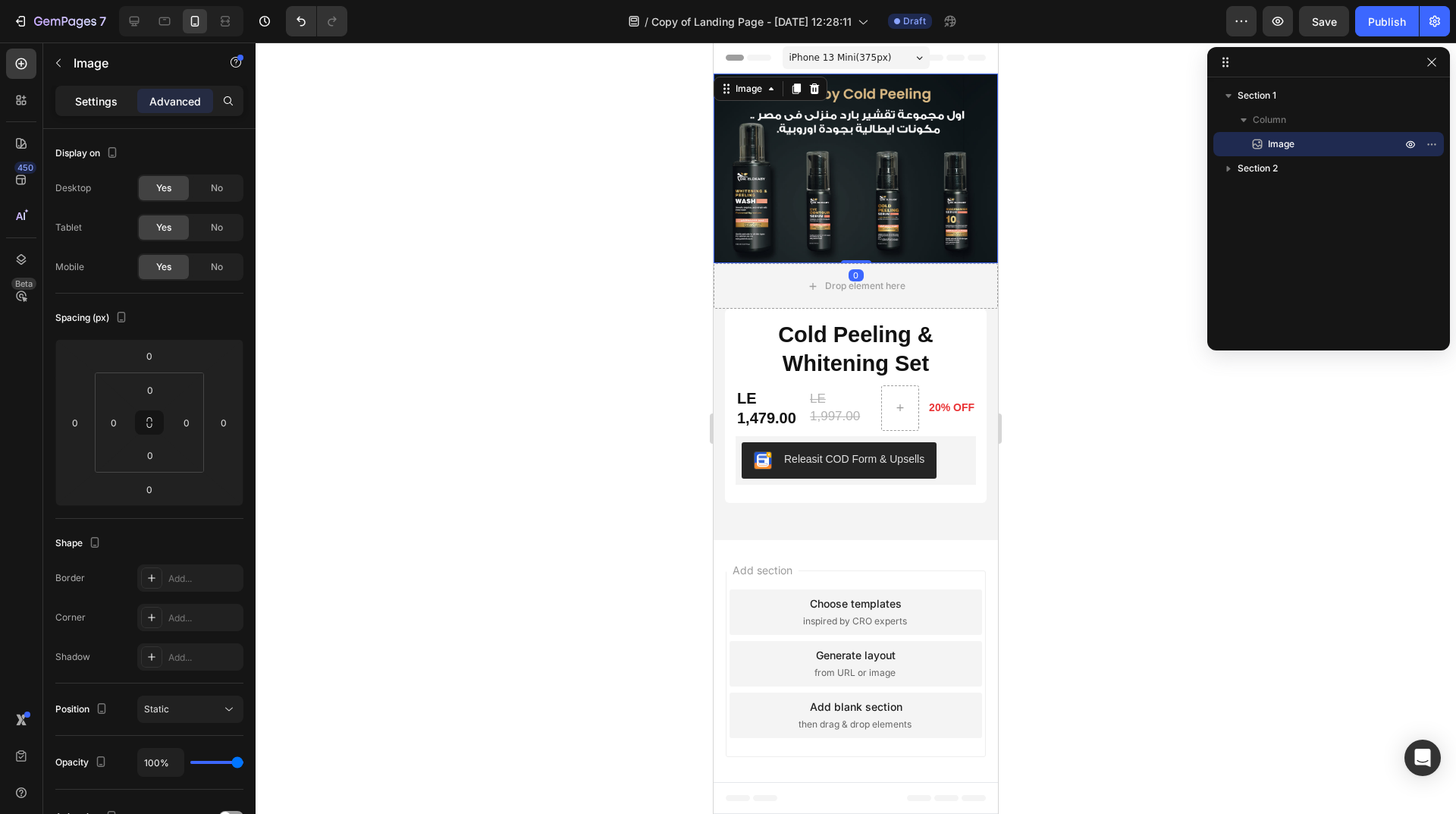
click at [91, 107] on p "Settings" at bounding box center [96, 102] width 42 height 16
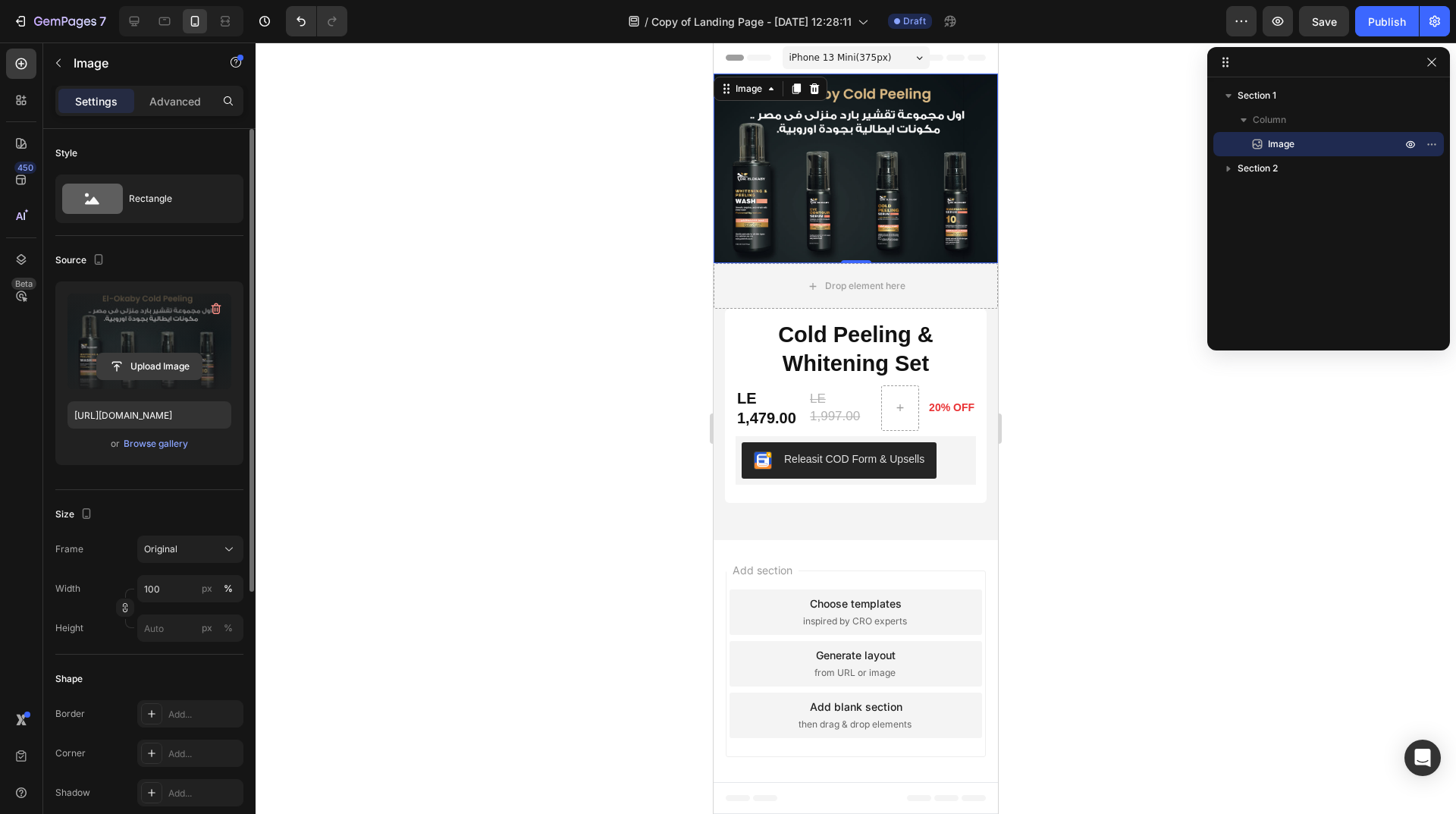
click at [149, 359] on input "file" at bounding box center [149, 366] width 105 height 26
type input "[URL][DOMAIN_NAME]"
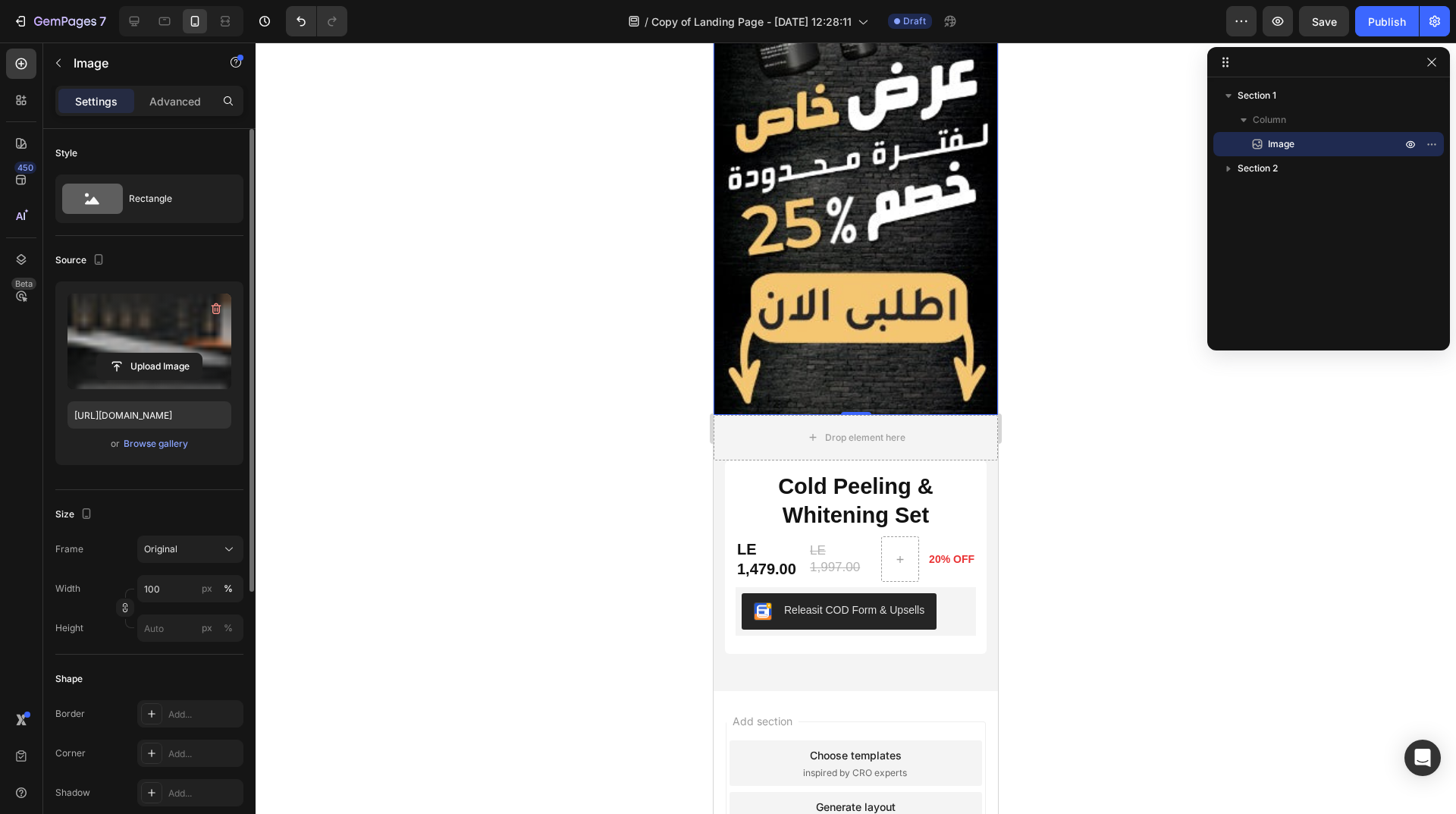
scroll to position [1516, 0]
click at [769, 470] on h1 "Cold Peeling & Whitening Set" at bounding box center [855, 501] width 240 height 60
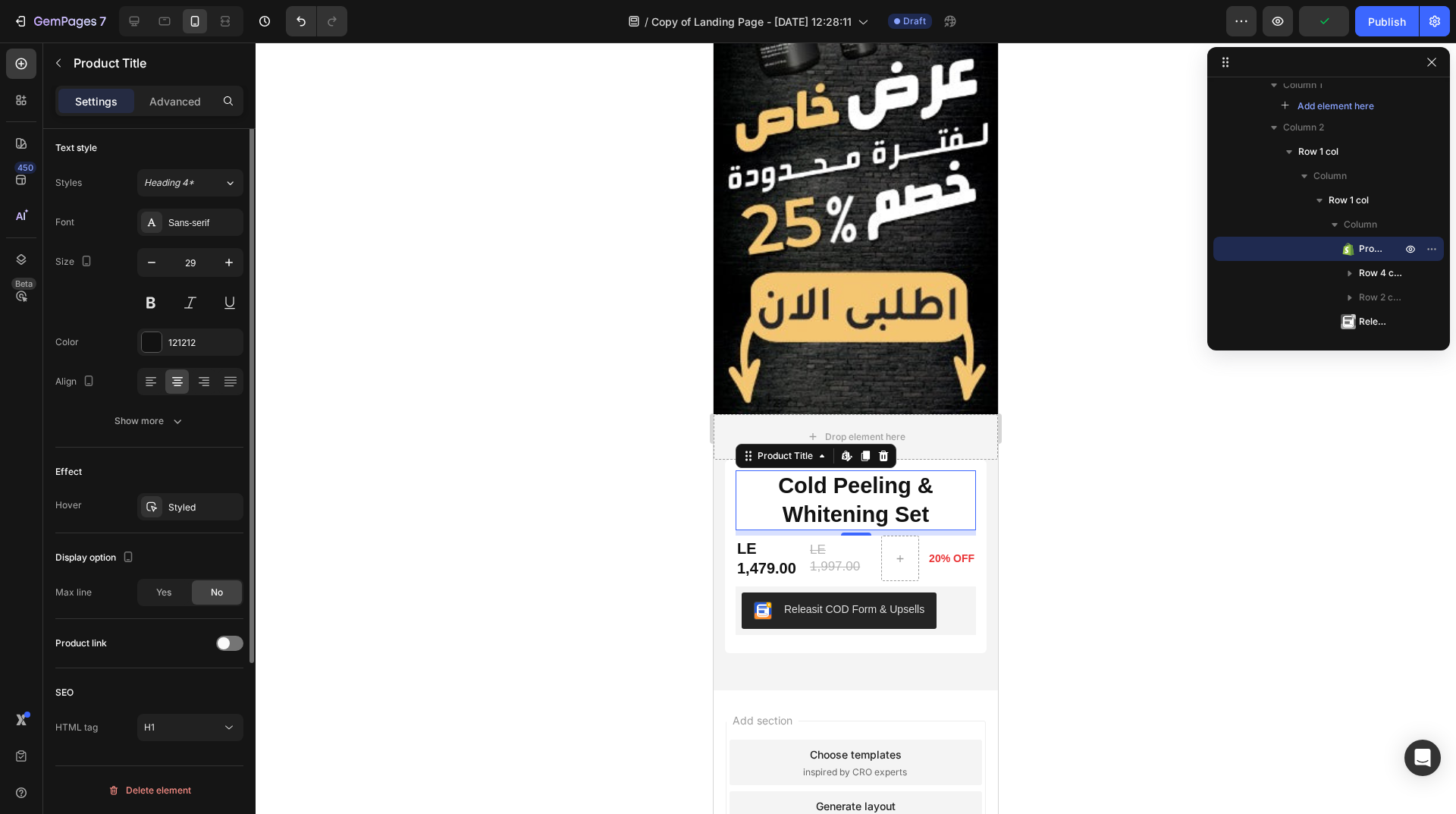
scroll to position [0, 0]
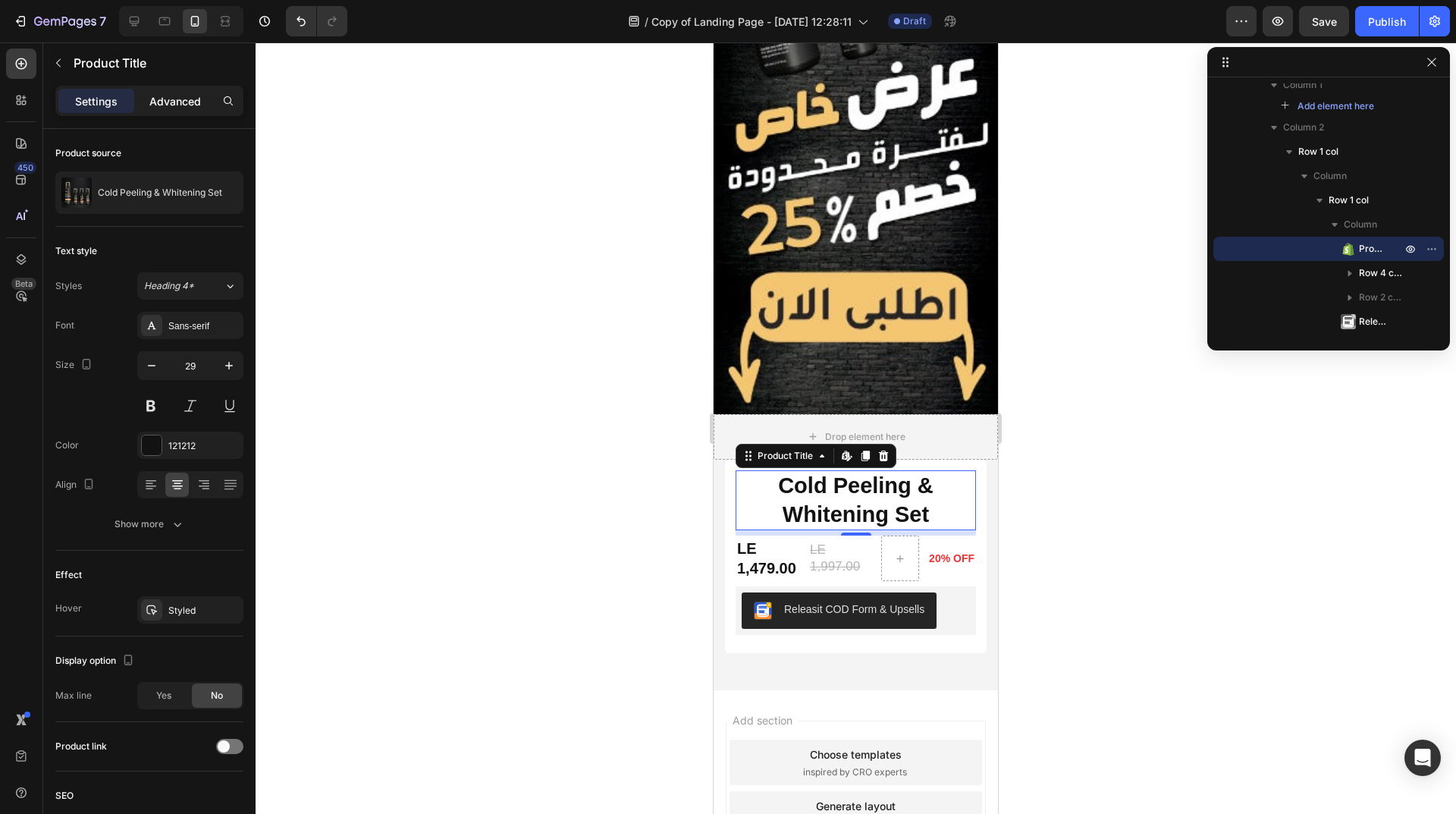
click at [181, 107] on p "Advanced" at bounding box center [175, 102] width 51 height 16
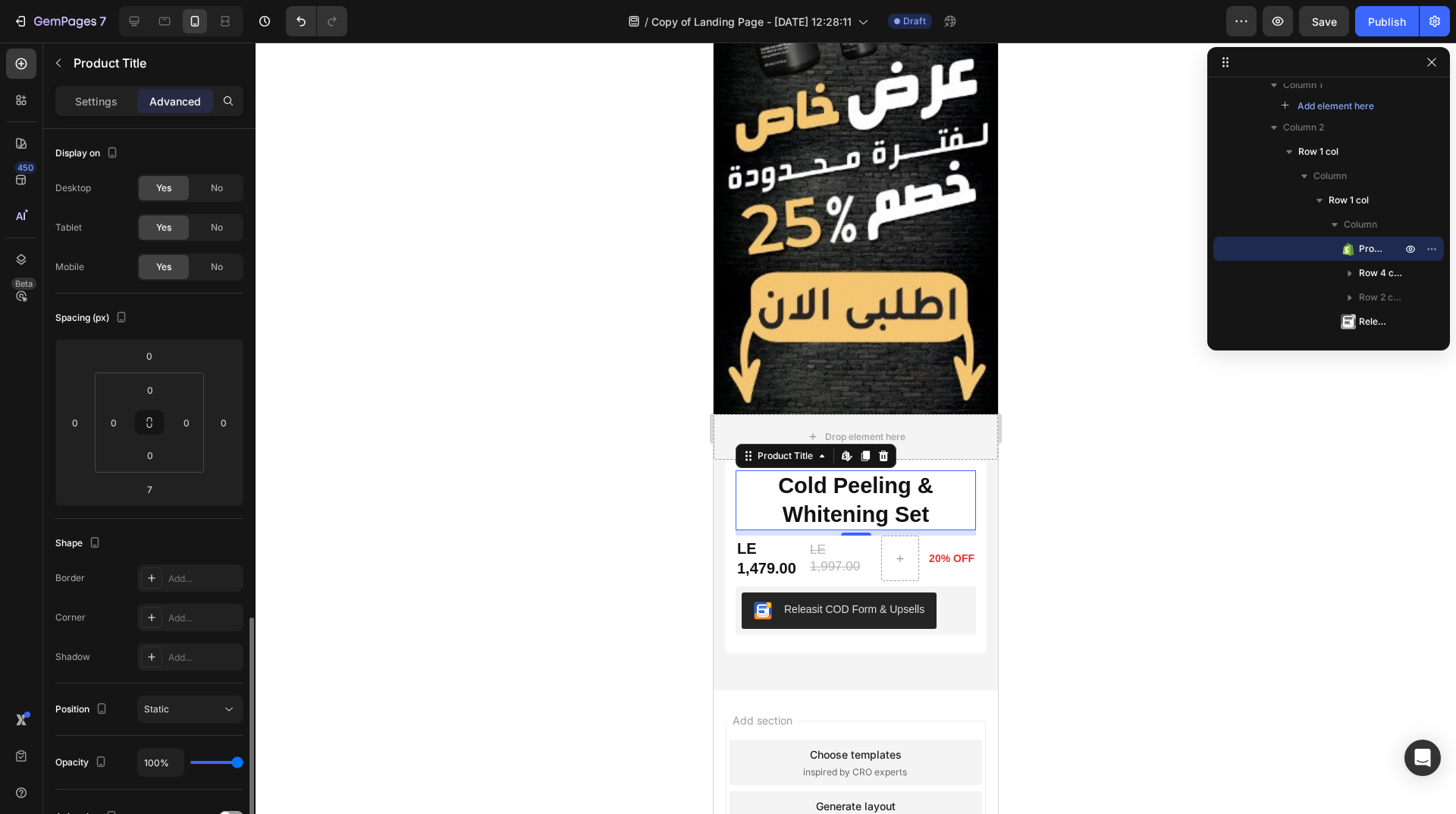
scroll to position [283, 0]
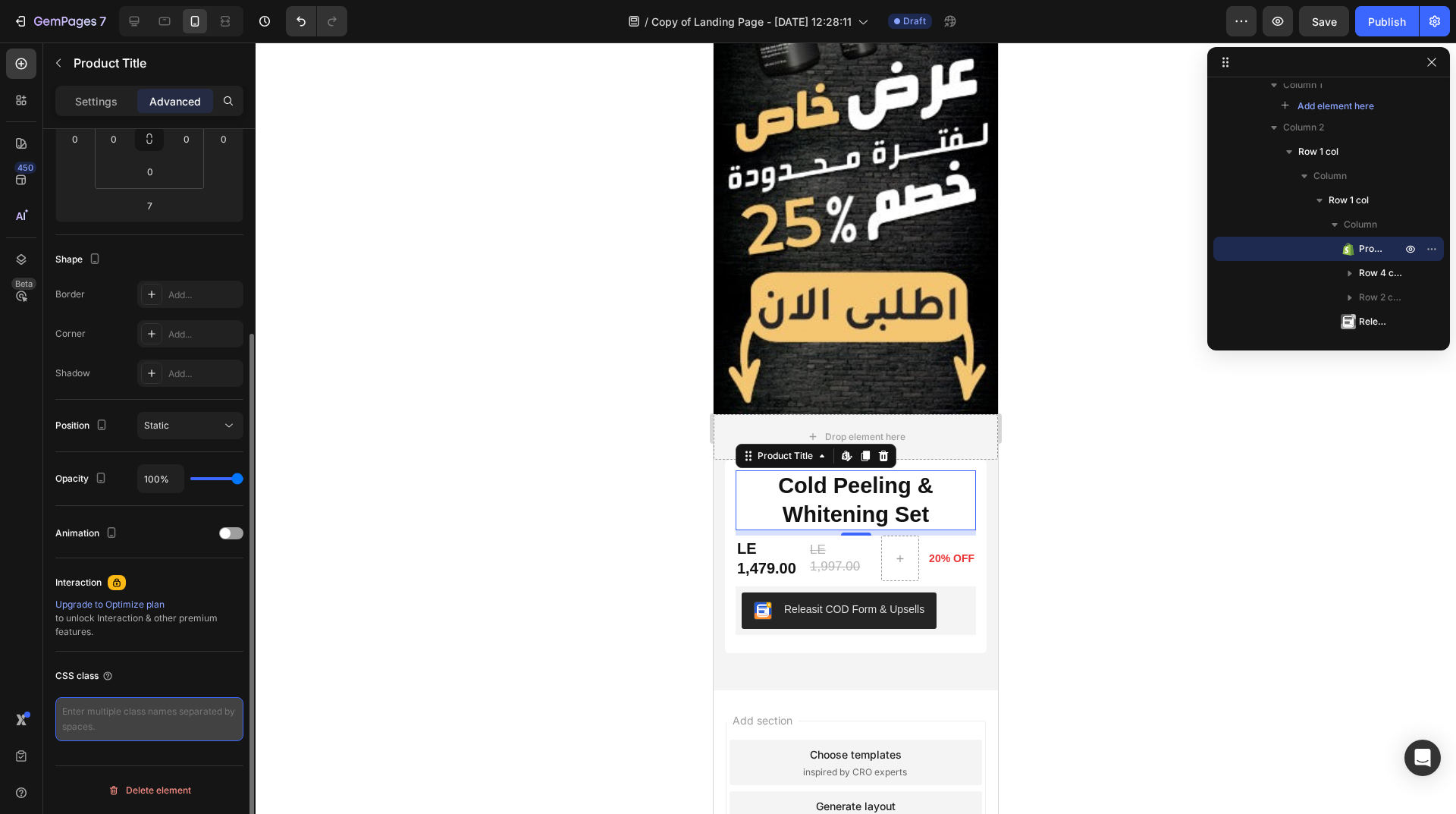
click at [123, 707] on textarea at bounding box center [149, 719] width 188 height 44
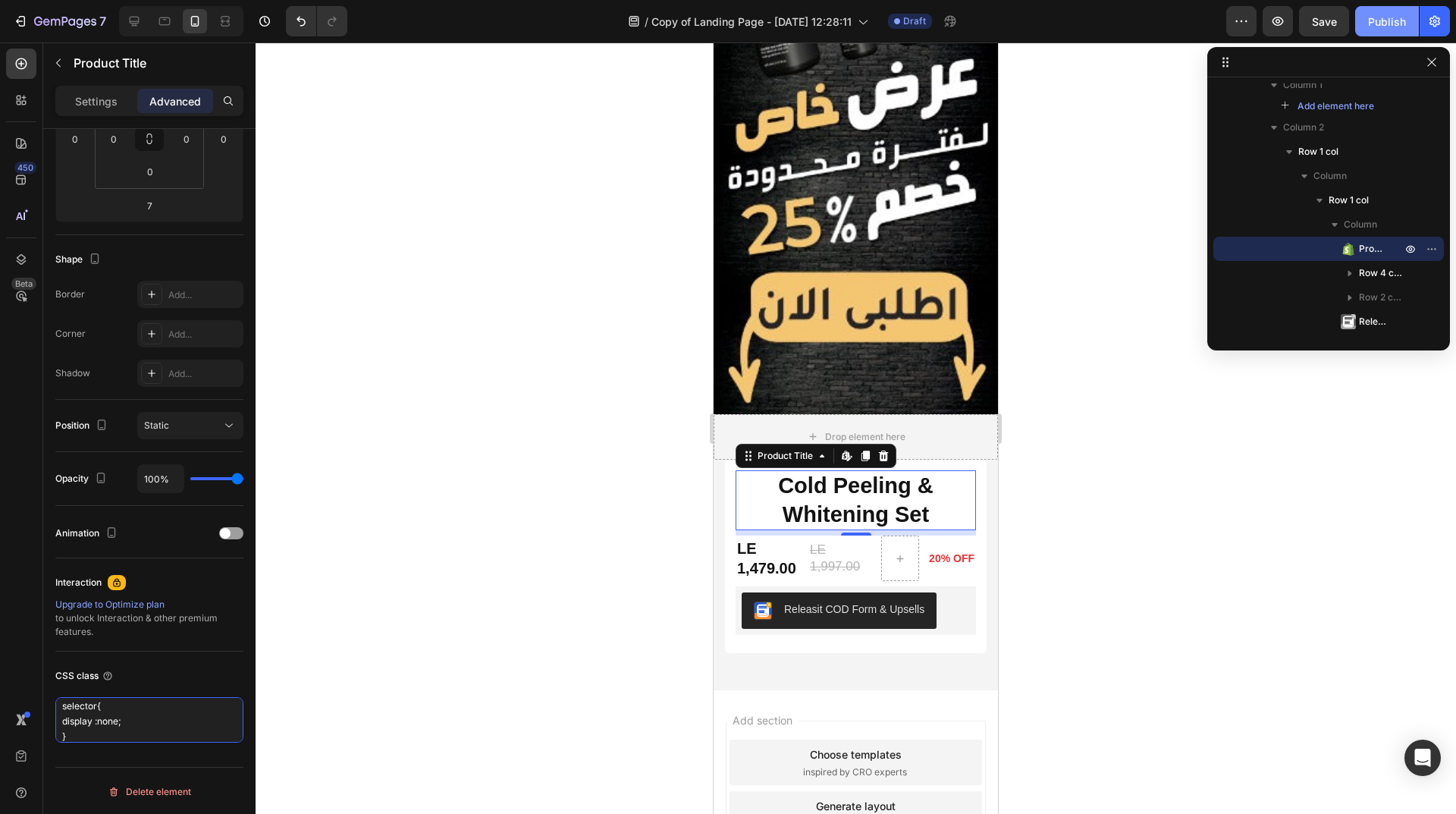
type textarea "selector{ display :none; }"
click at [1390, 24] on div "Publish" at bounding box center [1387, 22] width 38 height 16
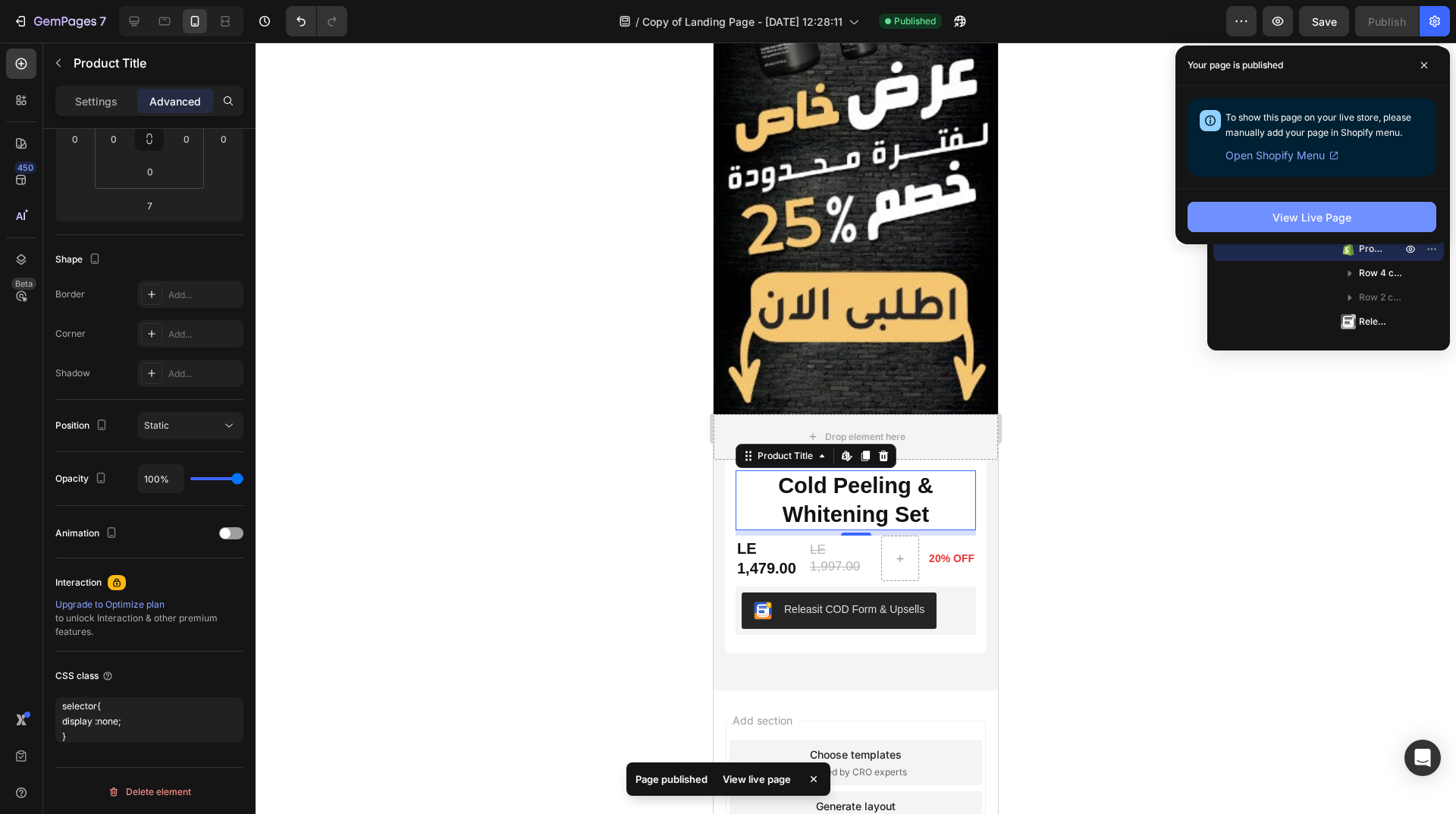
click at [1279, 216] on div "View Live Page" at bounding box center [1311, 217] width 79 height 16
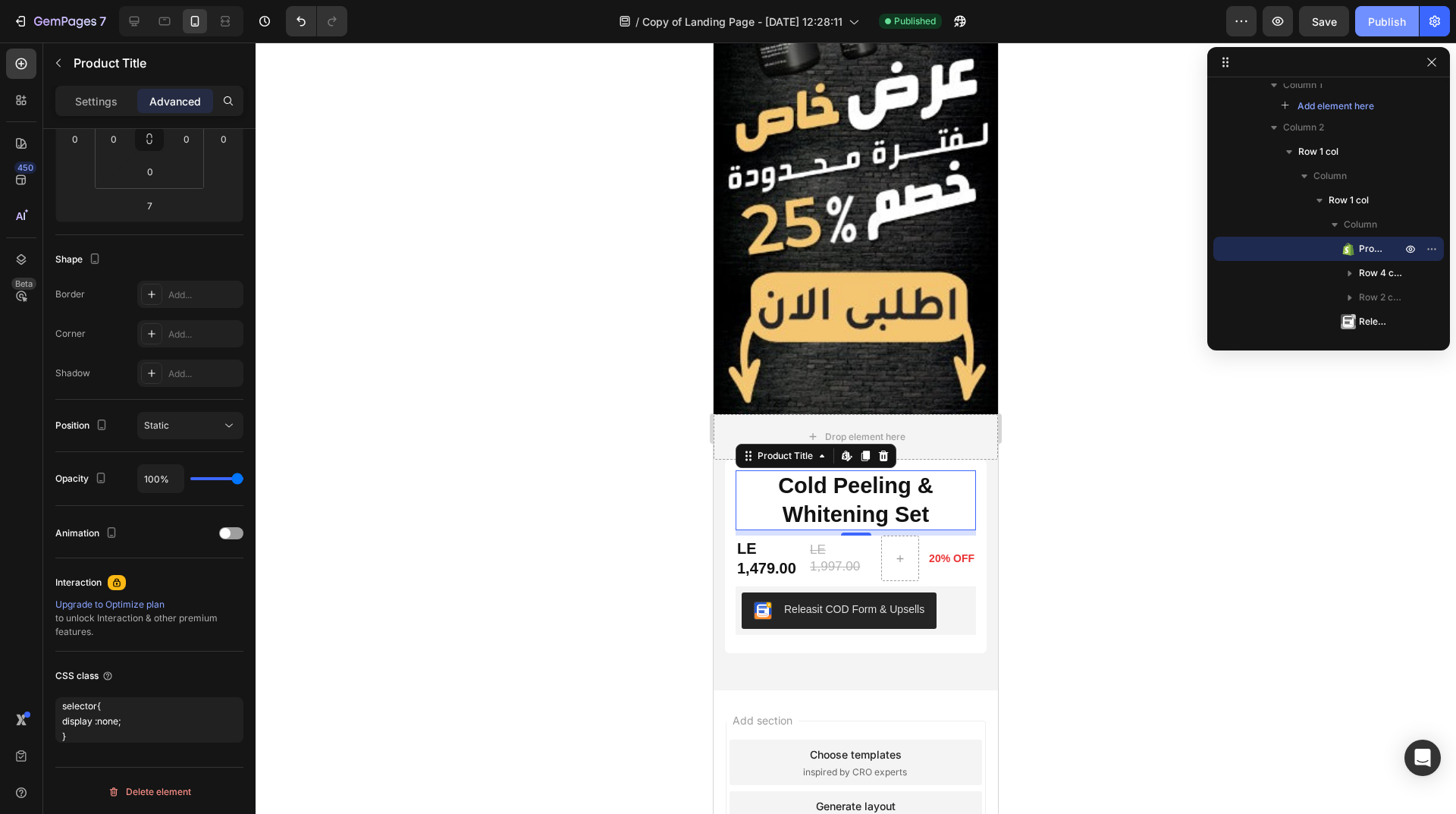
click at [1402, 22] on div "Publish" at bounding box center [1387, 22] width 38 height 16
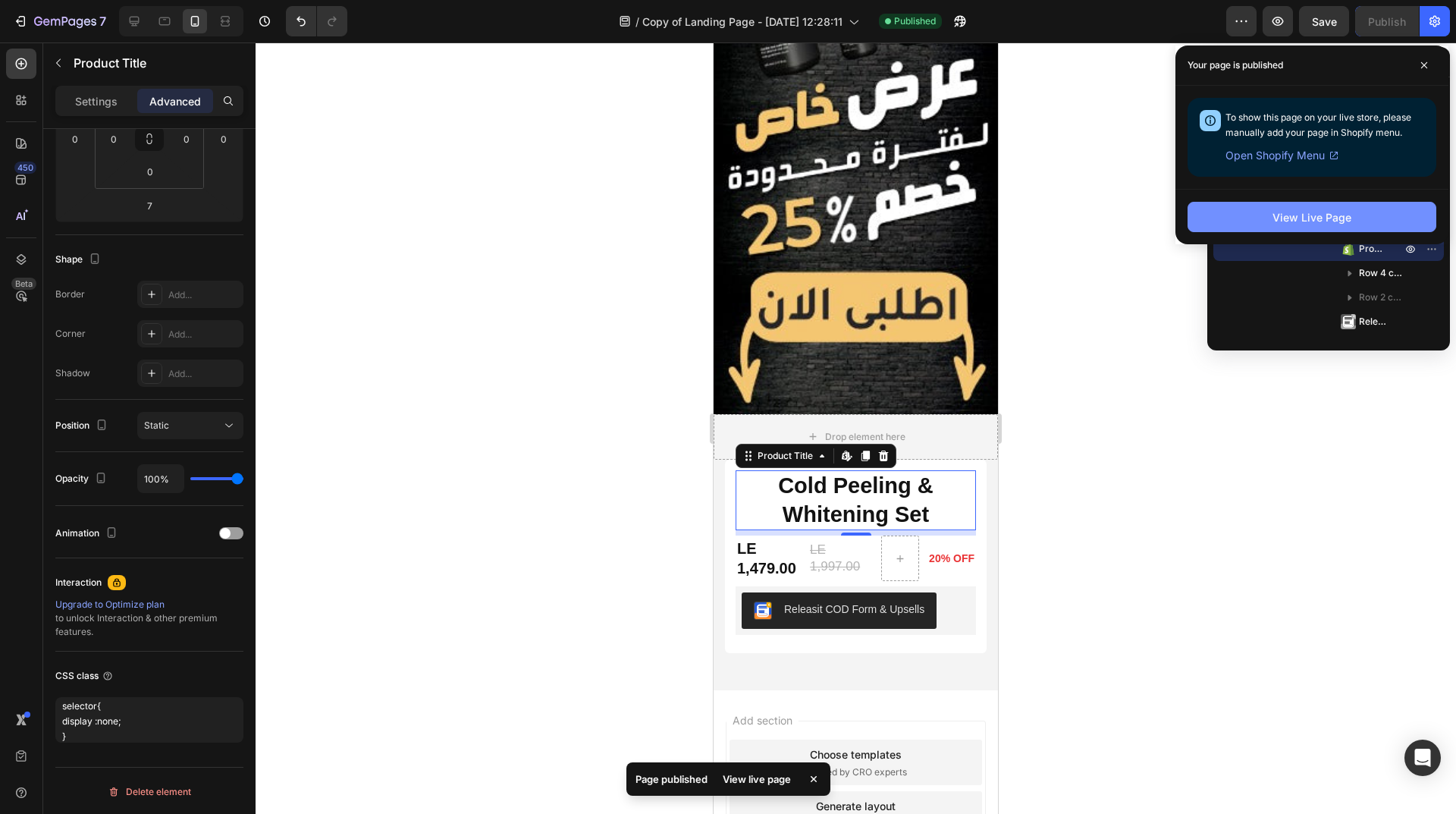
click at [1273, 218] on div "View Live Page" at bounding box center [1311, 217] width 79 height 16
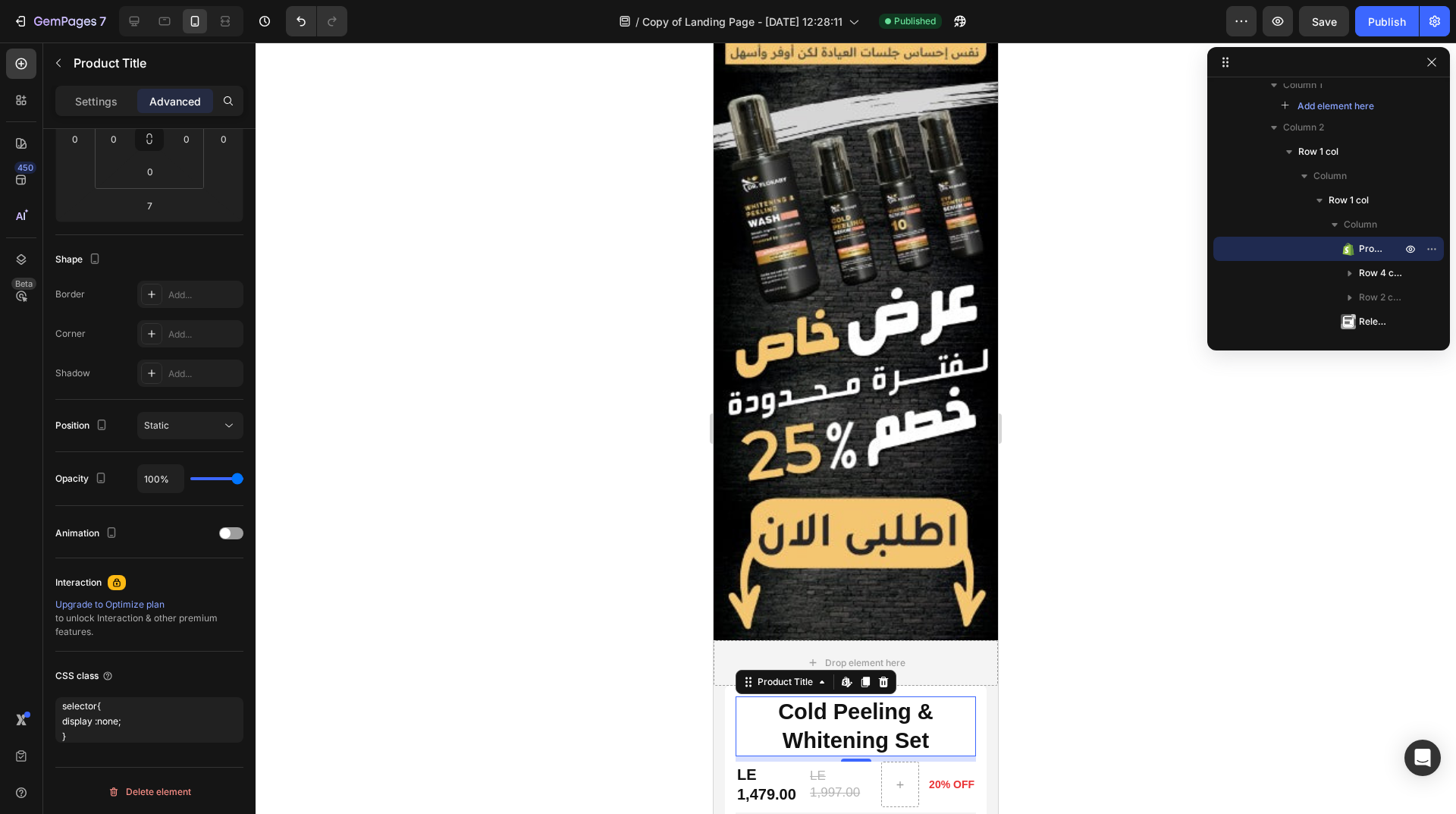
scroll to position [1289, 0]
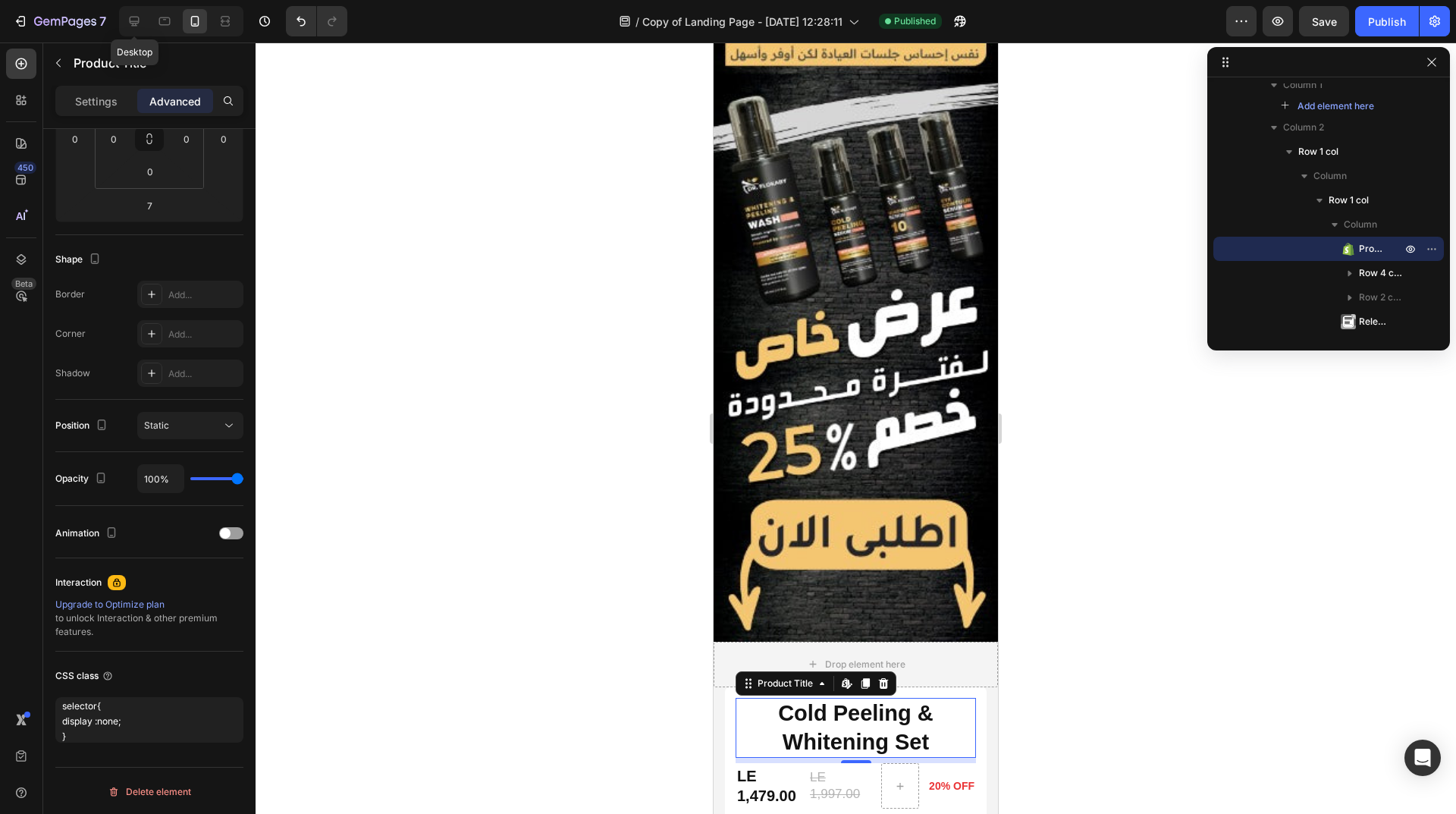
click at [130, 16] on icon at bounding box center [134, 21] width 15 height 15
type input "24"
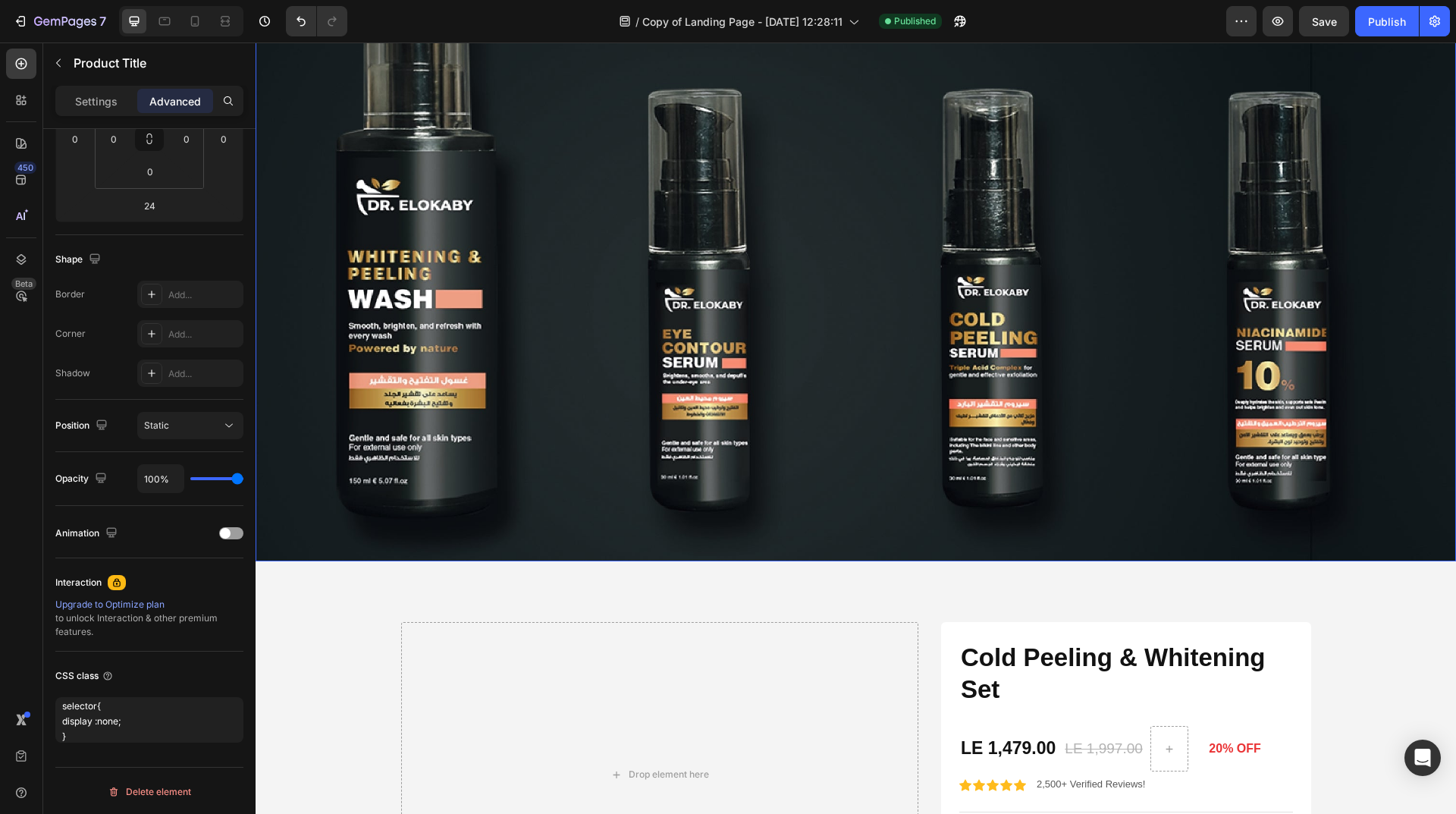
scroll to position [183, 0]
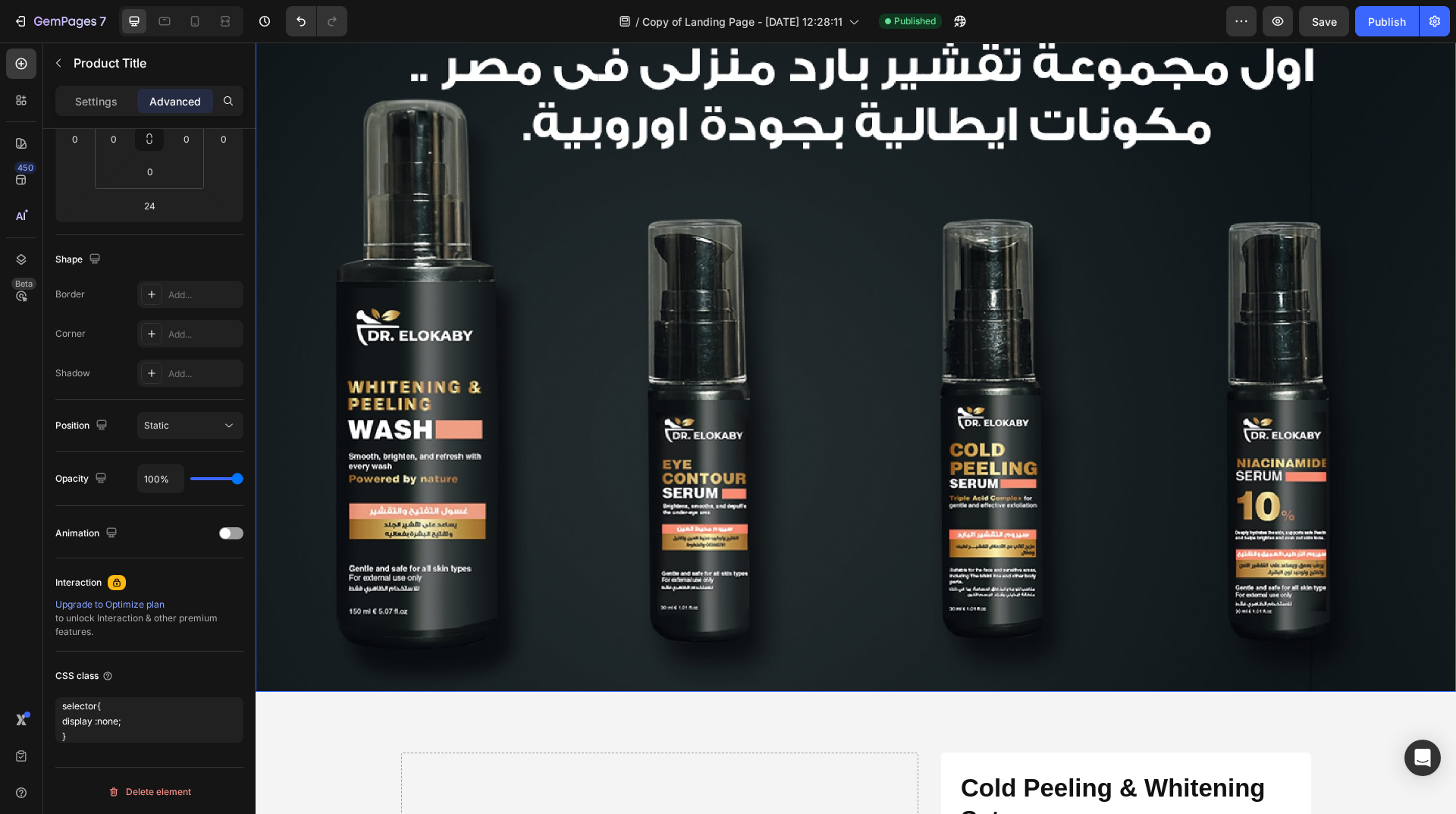
click at [830, 205] on img at bounding box center [855, 291] width 1200 height 801
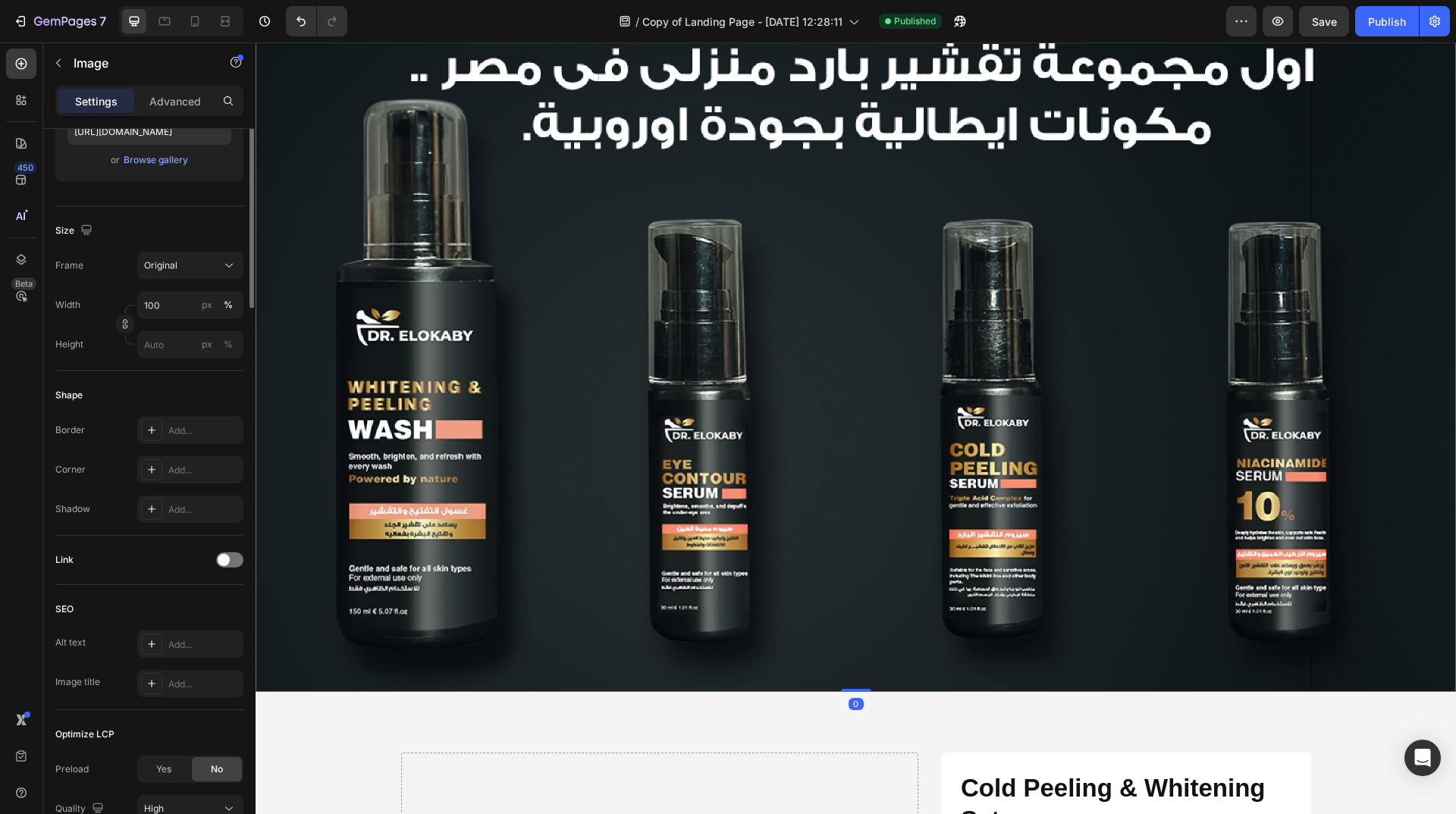
scroll to position [0, 0]
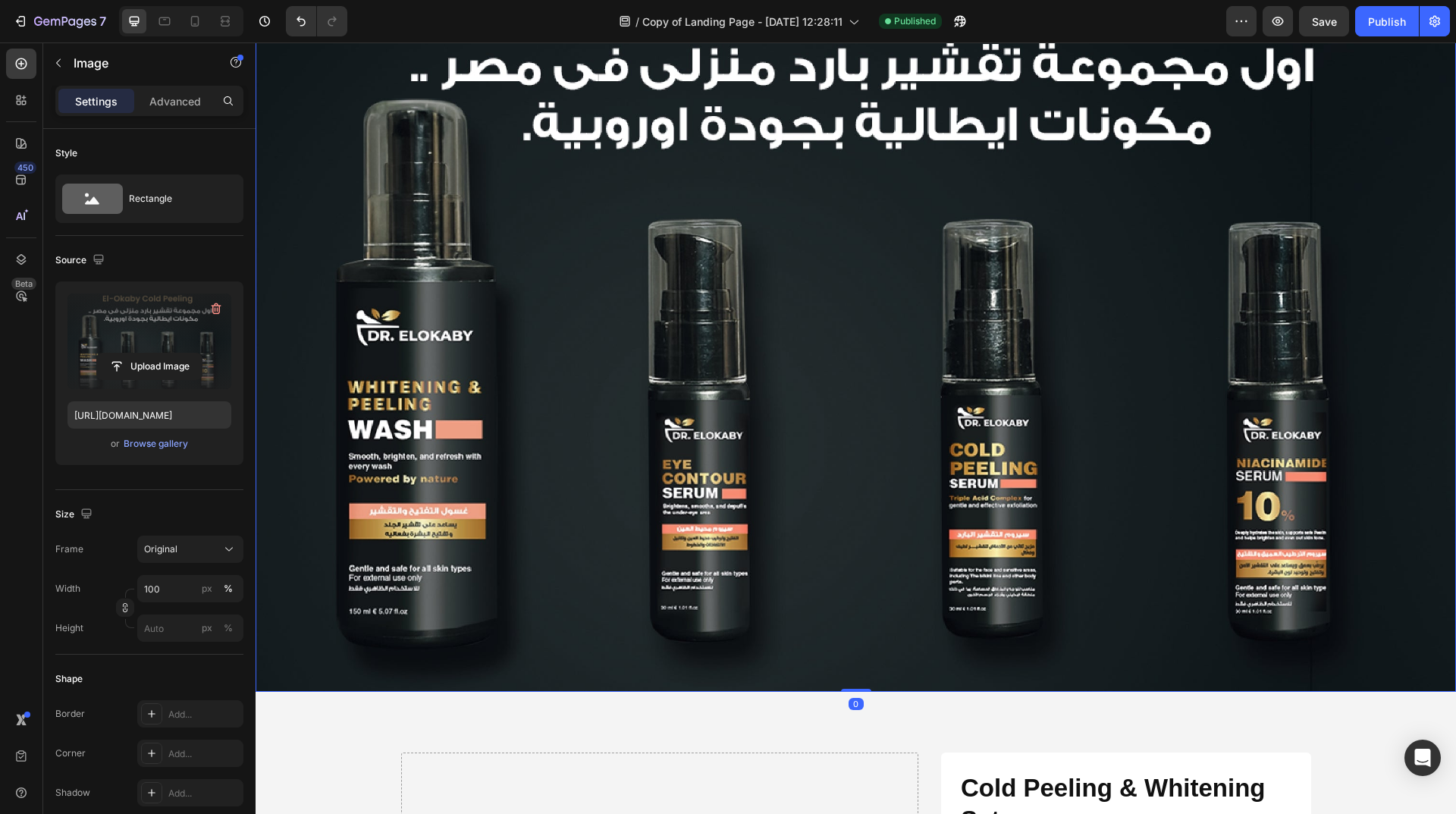
click at [149, 348] on label at bounding box center [149, 341] width 164 height 95
click at [149, 353] on input "file" at bounding box center [149, 366] width 105 height 26
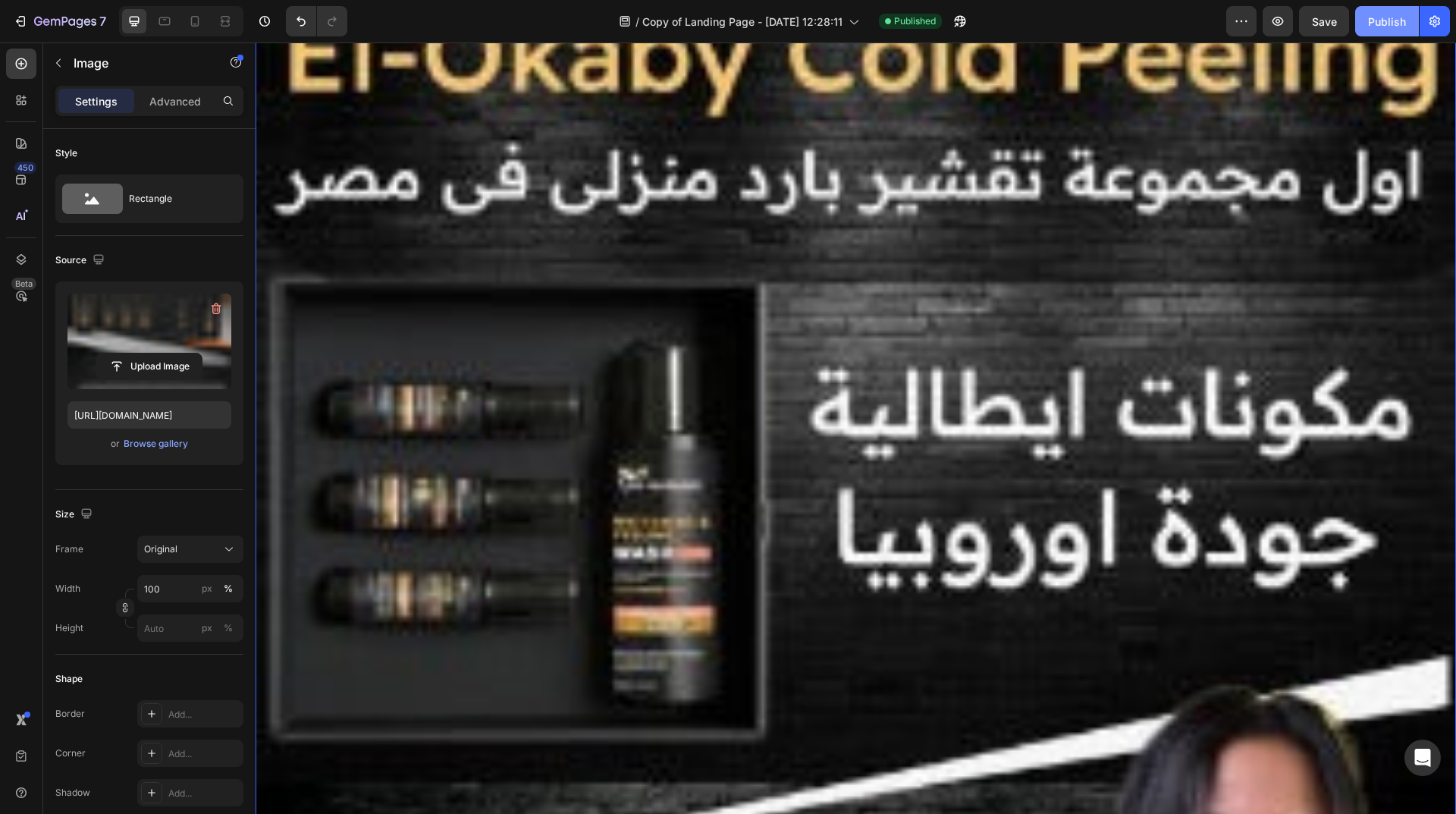
click at [1379, 24] on div "Publish" at bounding box center [1387, 22] width 38 height 16
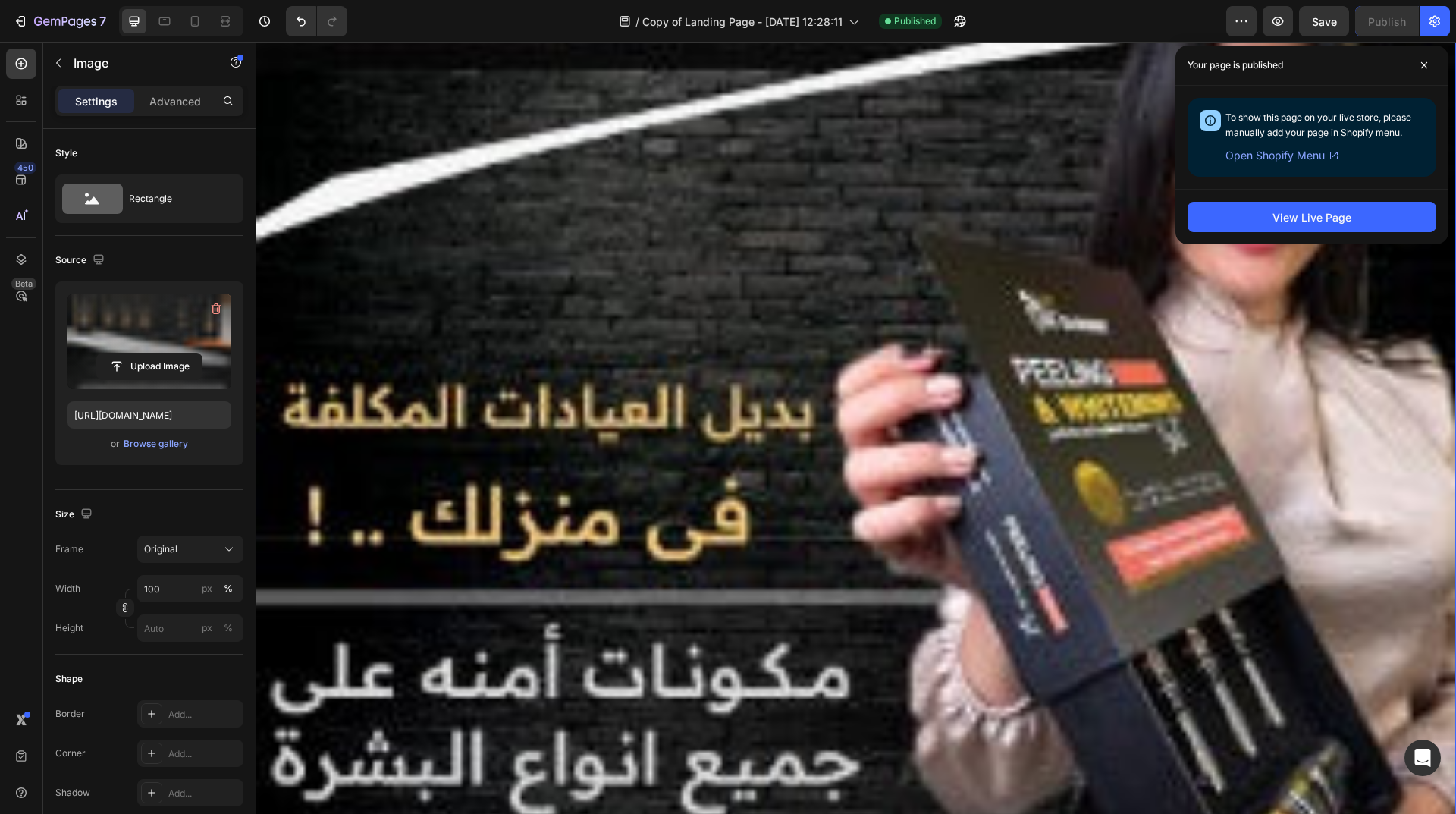
scroll to position [682, 0]
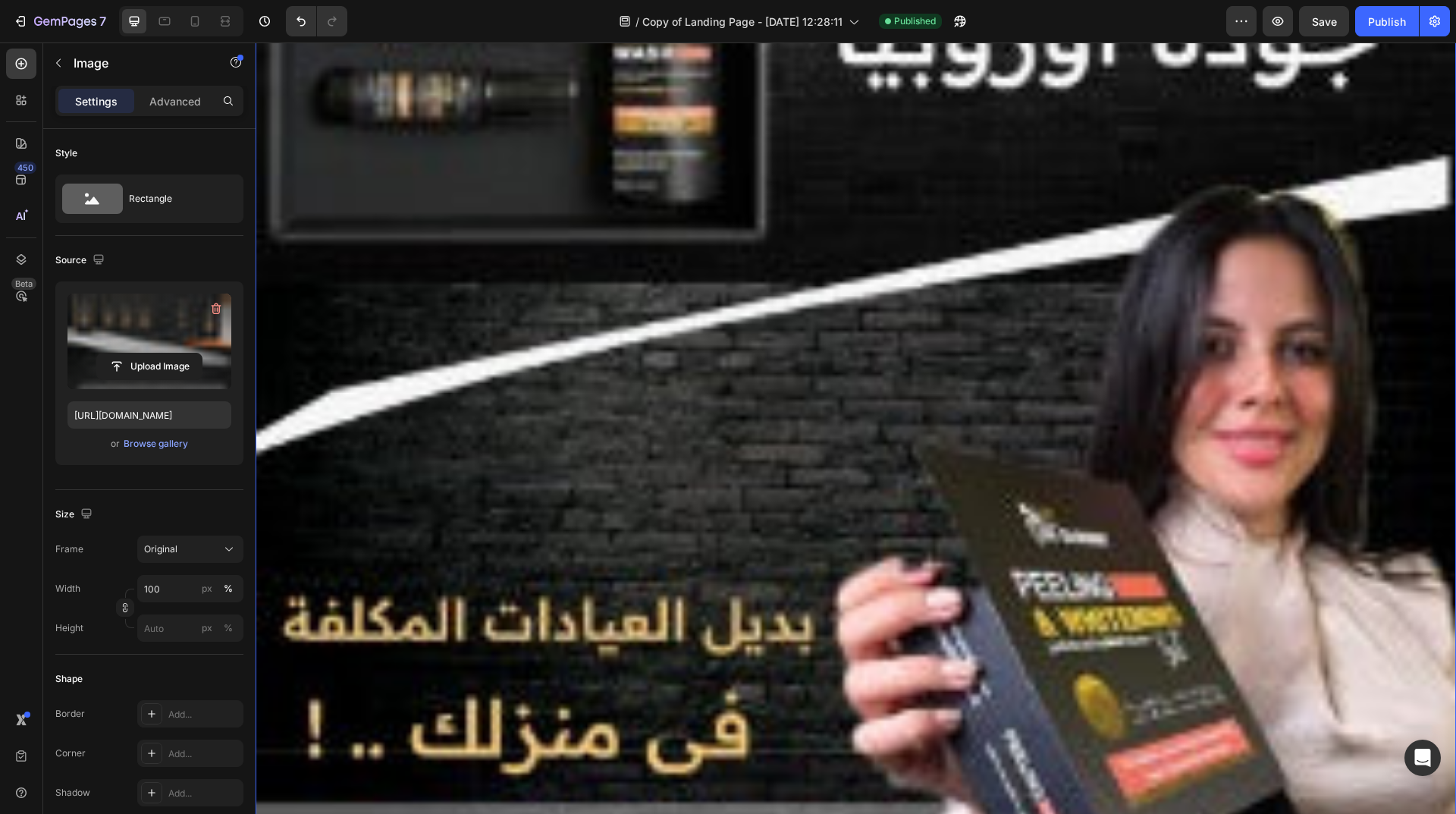
click at [181, 325] on label at bounding box center [149, 341] width 164 height 95
click at [181, 353] on input "file" at bounding box center [149, 366] width 105 height 26
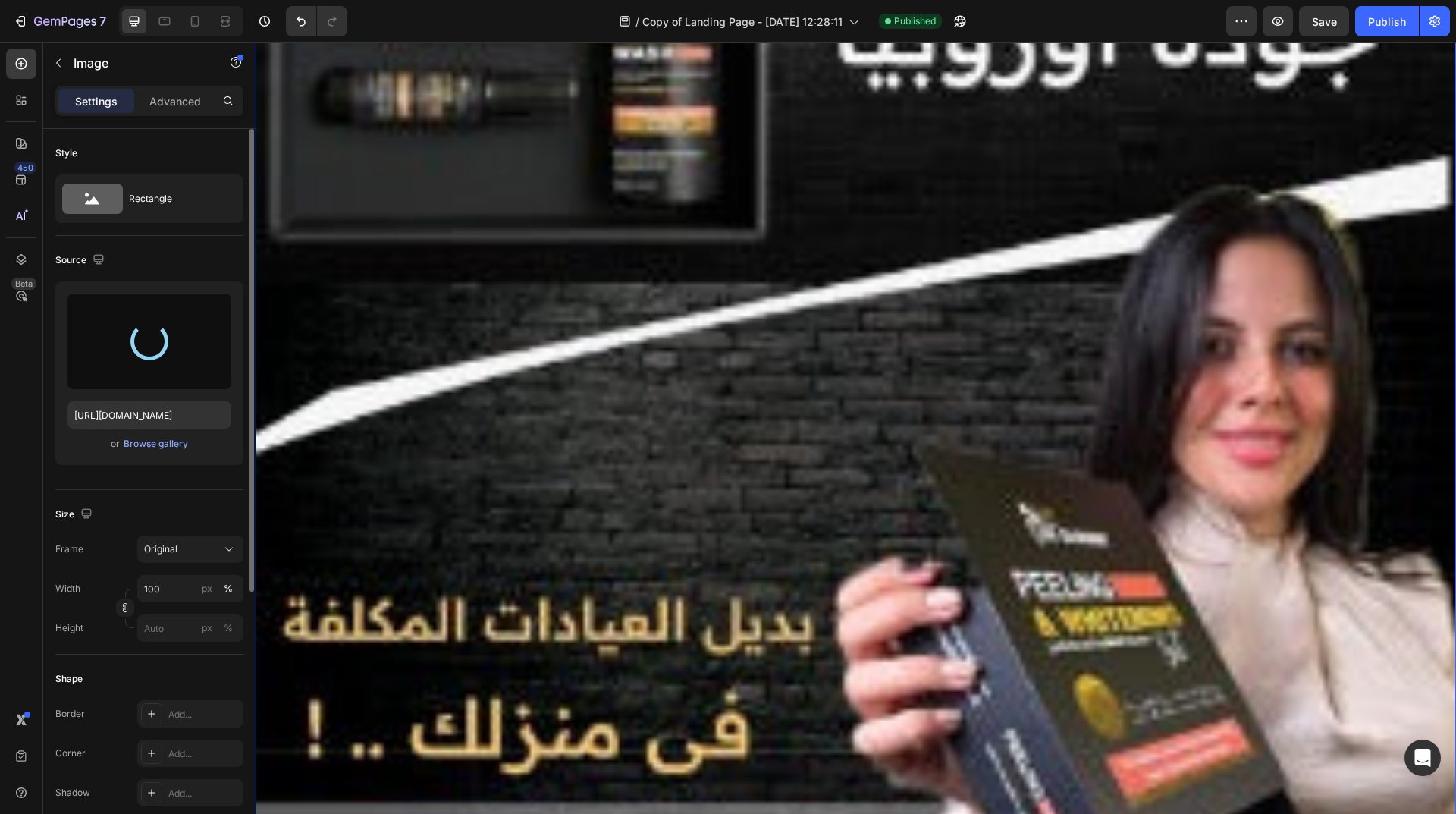
type input "https://cdn.shopify.com/s/files/1/0962/5967/0338/files/gempages_586400671117345…"
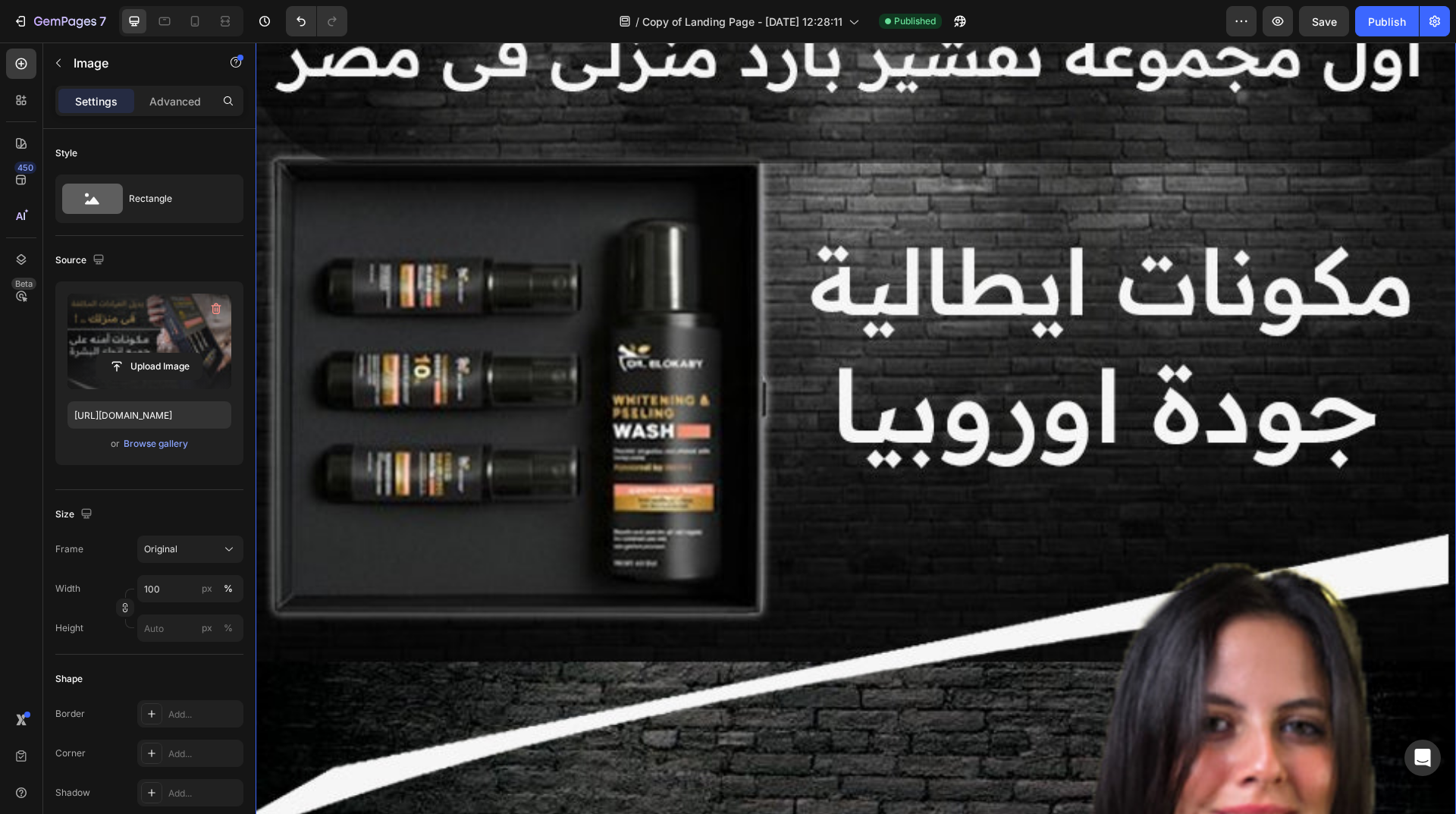
scroll to position [0, 0]
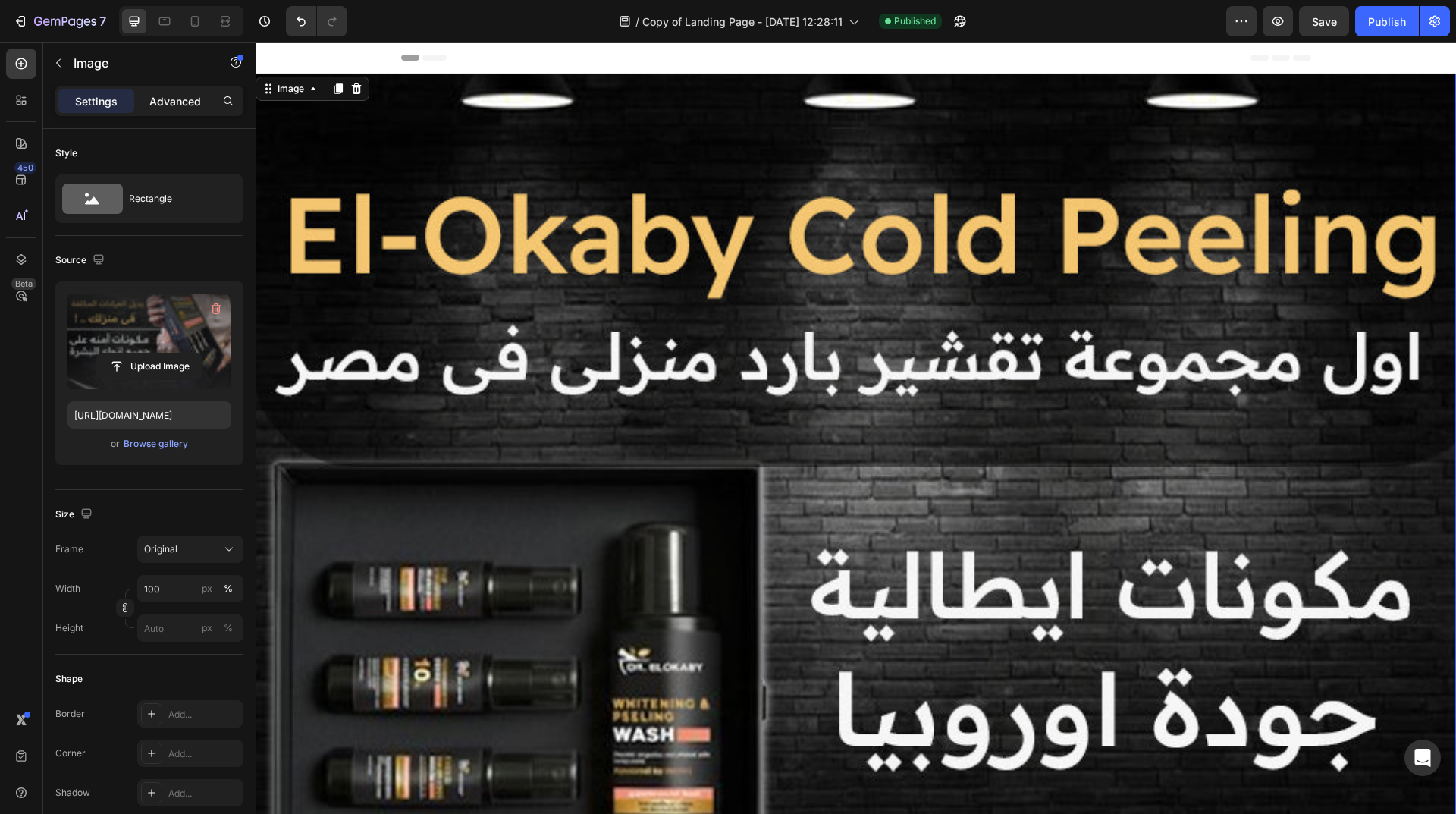
click at [171, 100] on p "Advanced" at bounding box center [175, 102] width 51 height 16
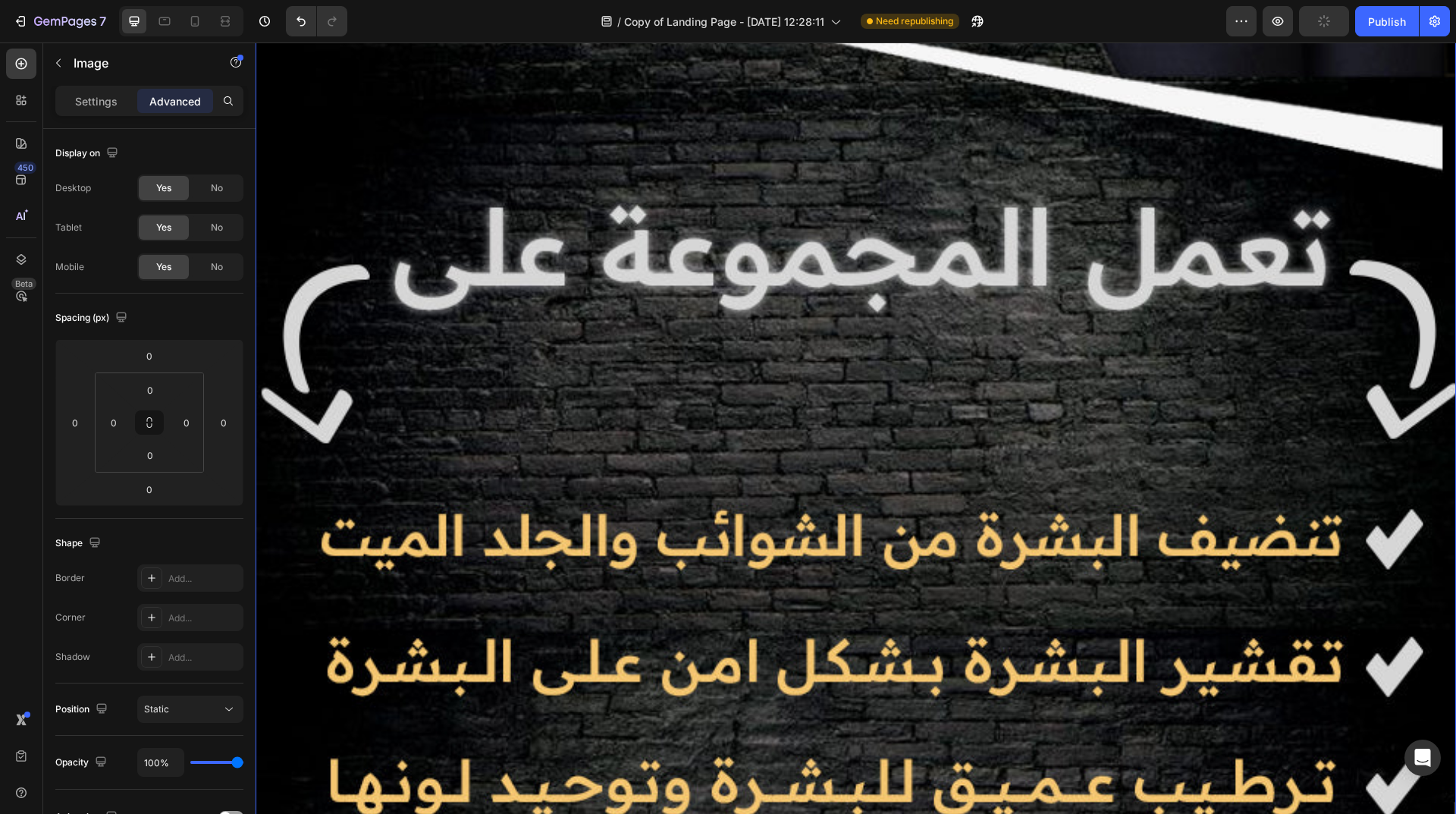
scroll to position [1691, 0]
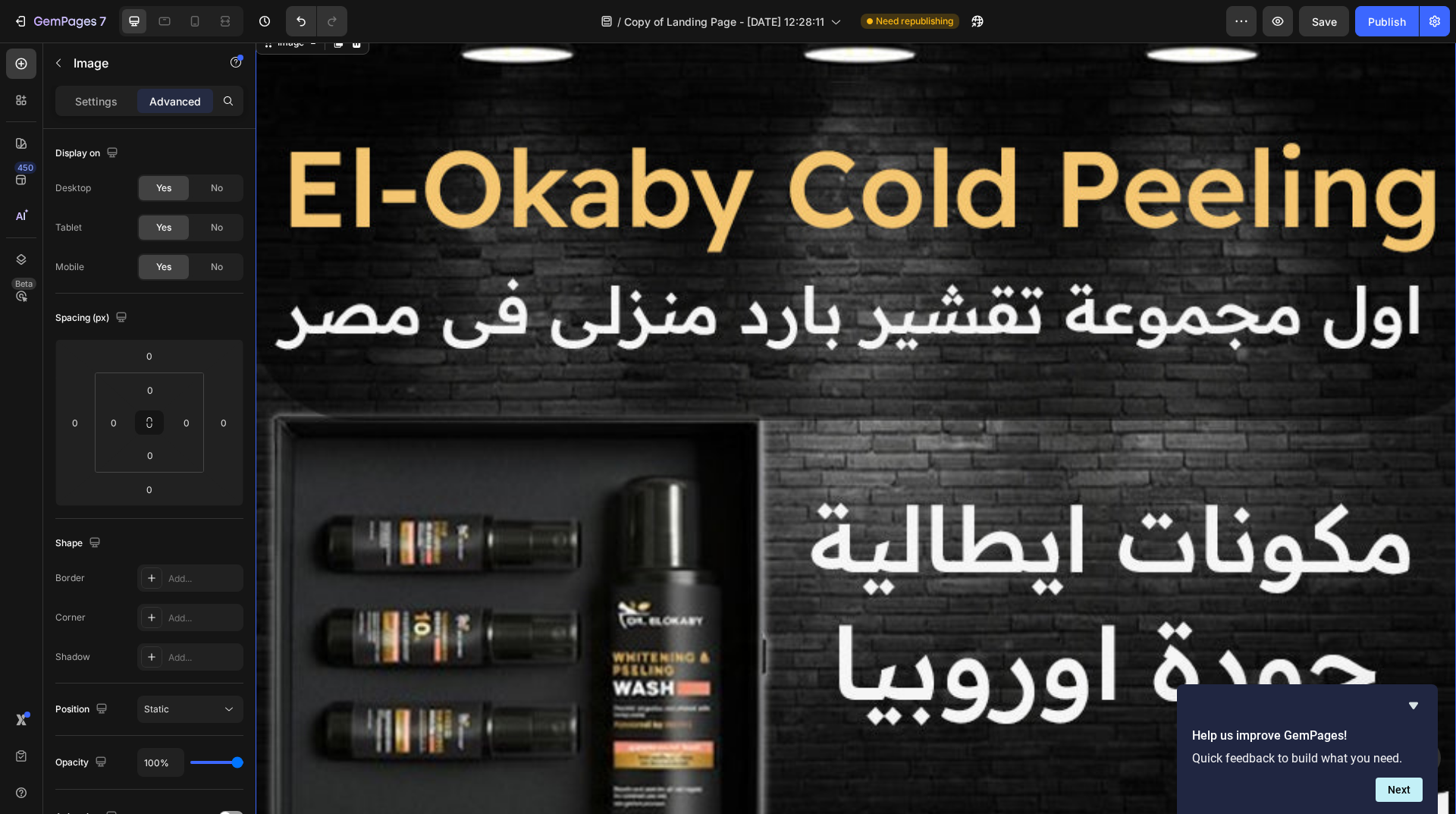
scroll to position [0, 0]
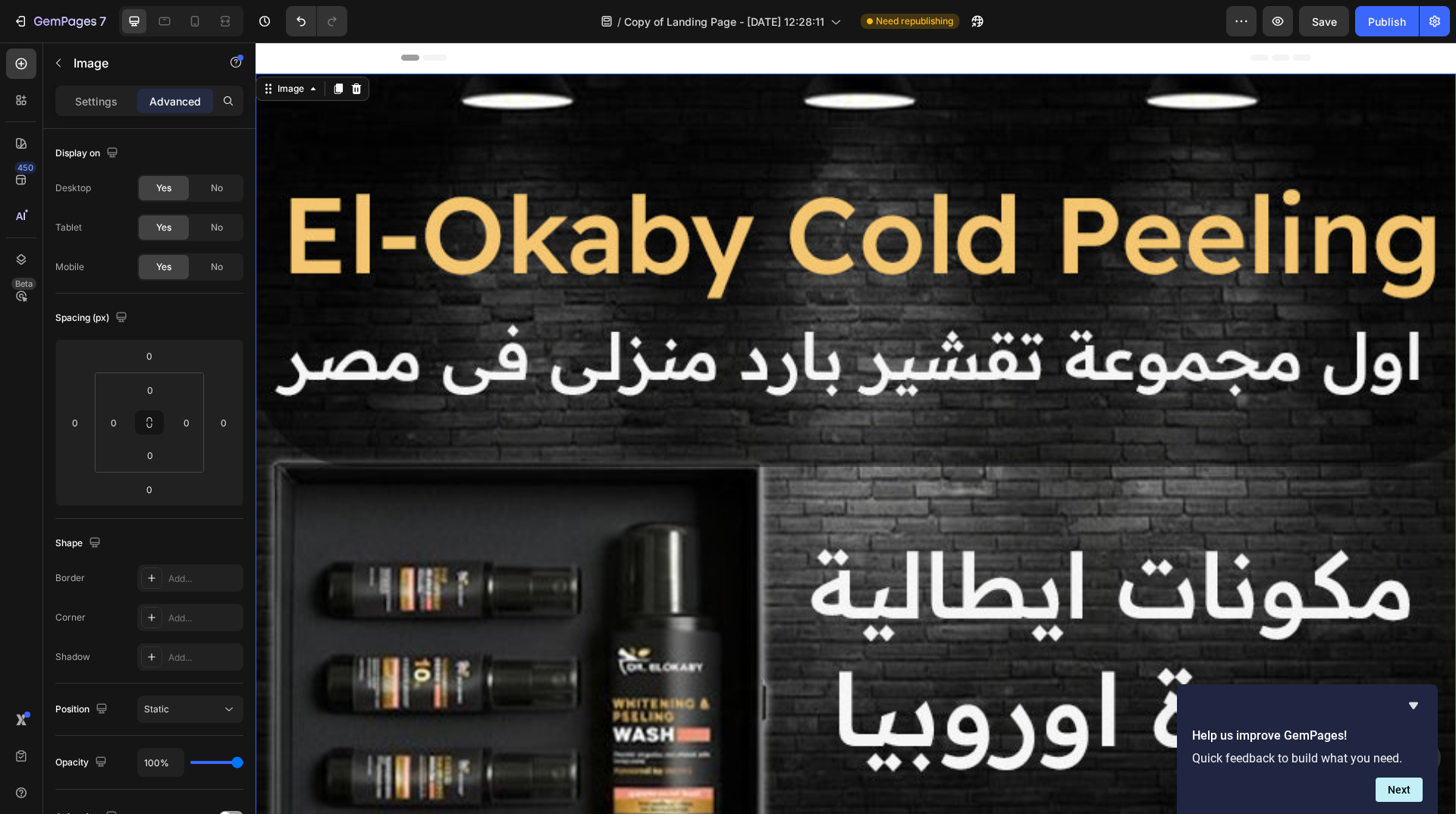
click at [334, 91] on icon at bounding box center [338, 89] width 12 height 12
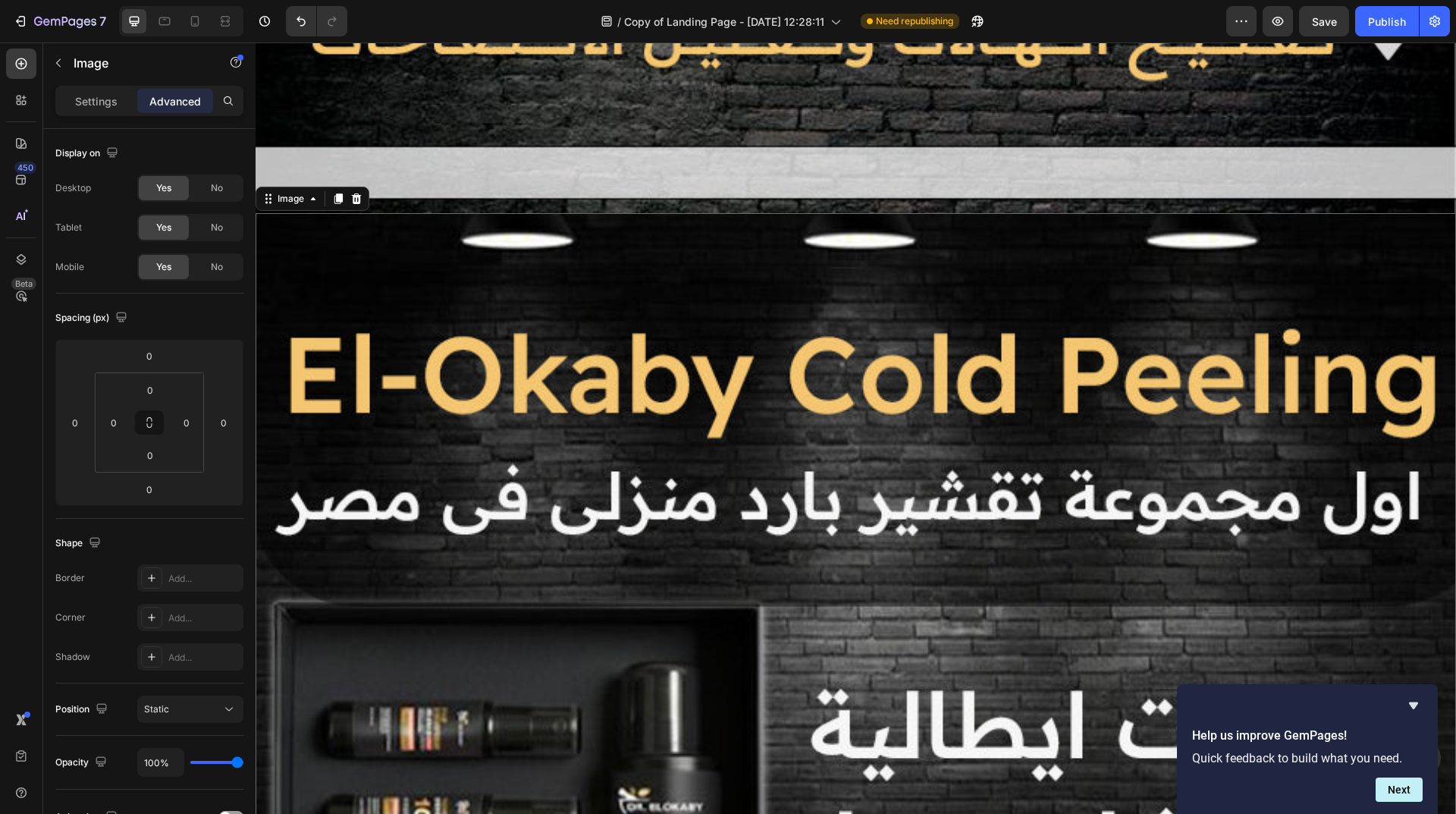
scroll to position [2735, 0]
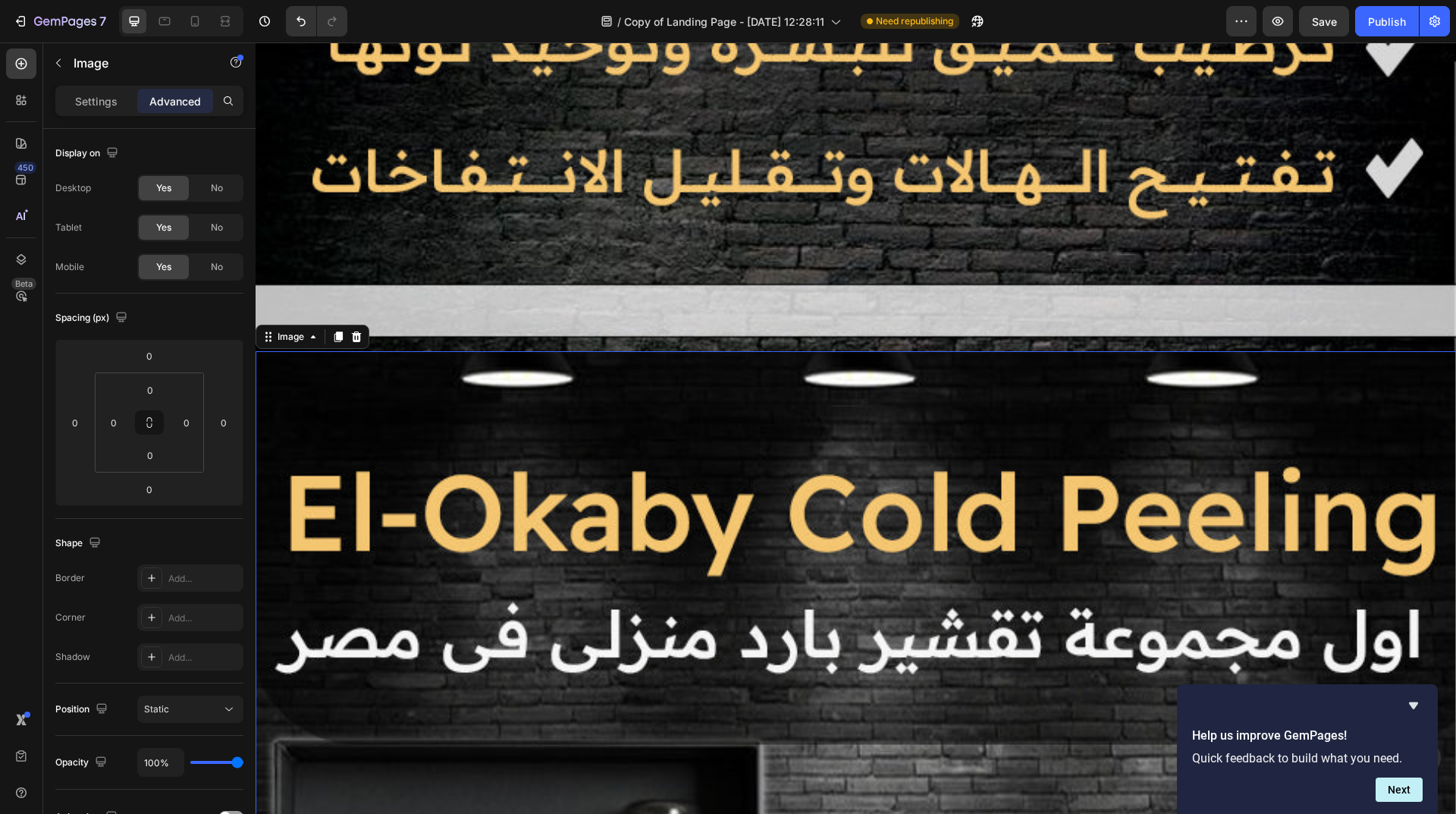
click at [83, 90] on div "Settings" at bounding box center [96, 101] width 76 height 24
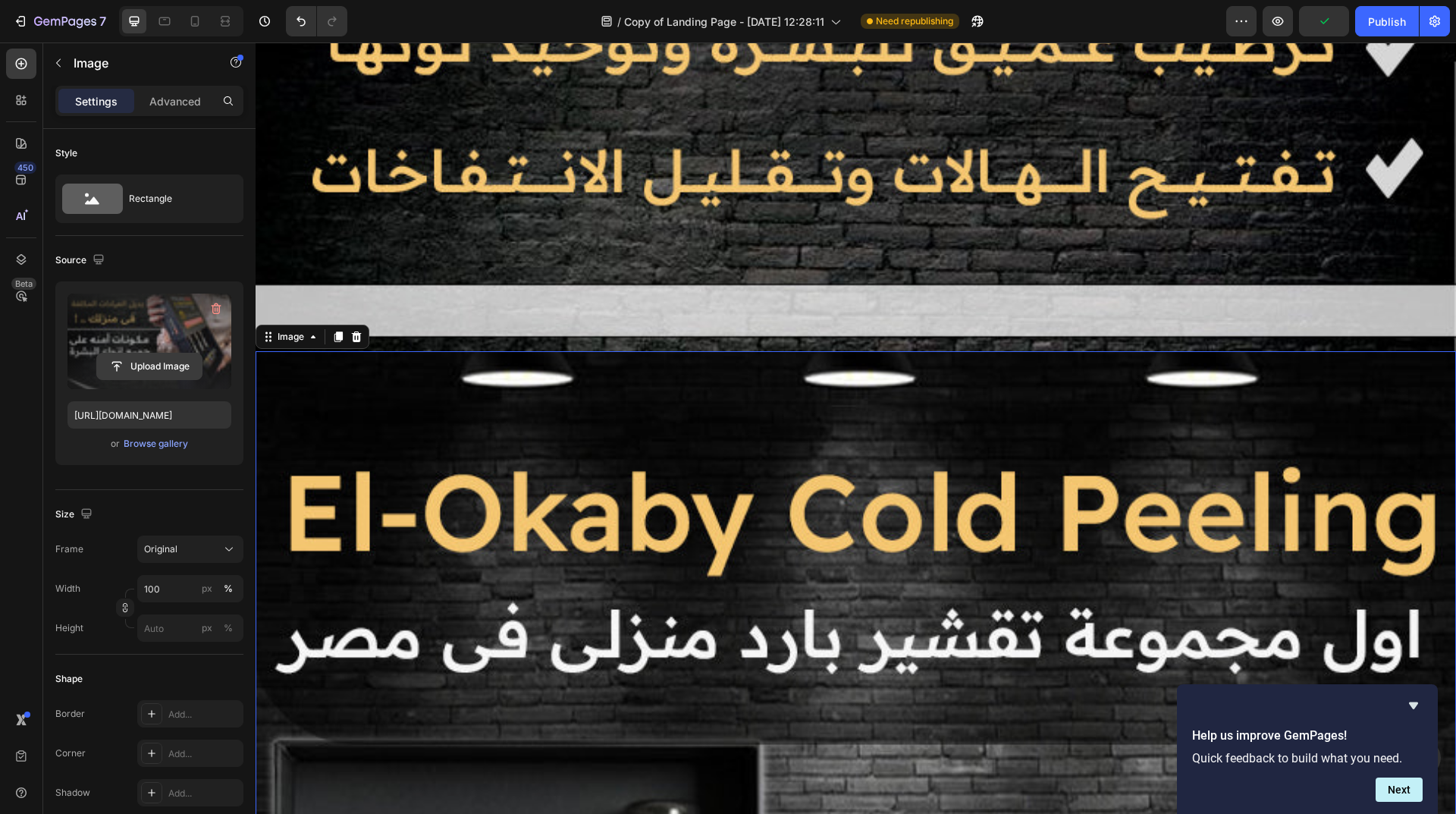
click at [145, 360] on input "file" at bounding box center [149, 366] width 105 height 26
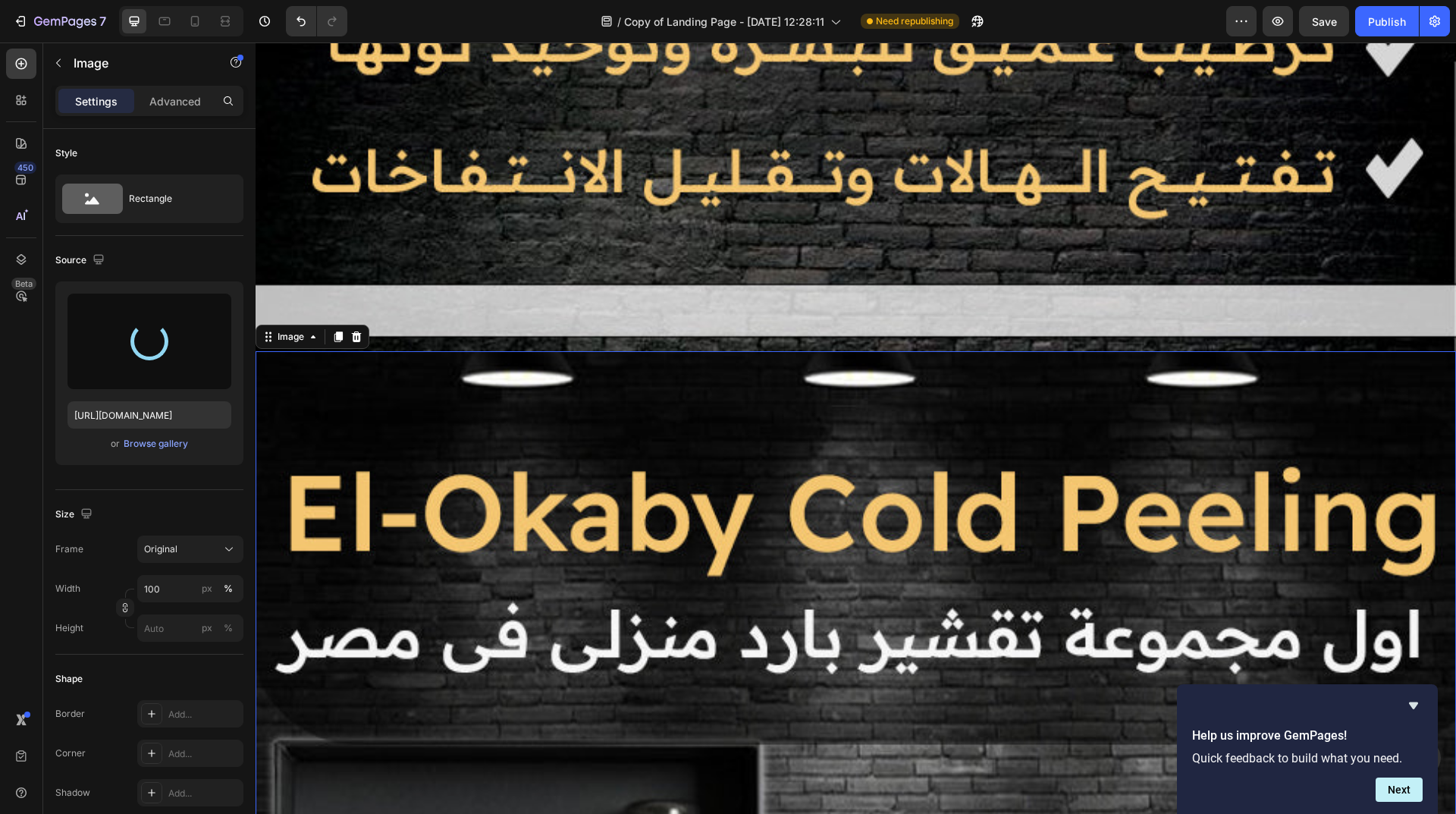
type input "https://cdn.shopify.com/s/files/1/0962/5967/0338/files/gempages_586400671117345…"
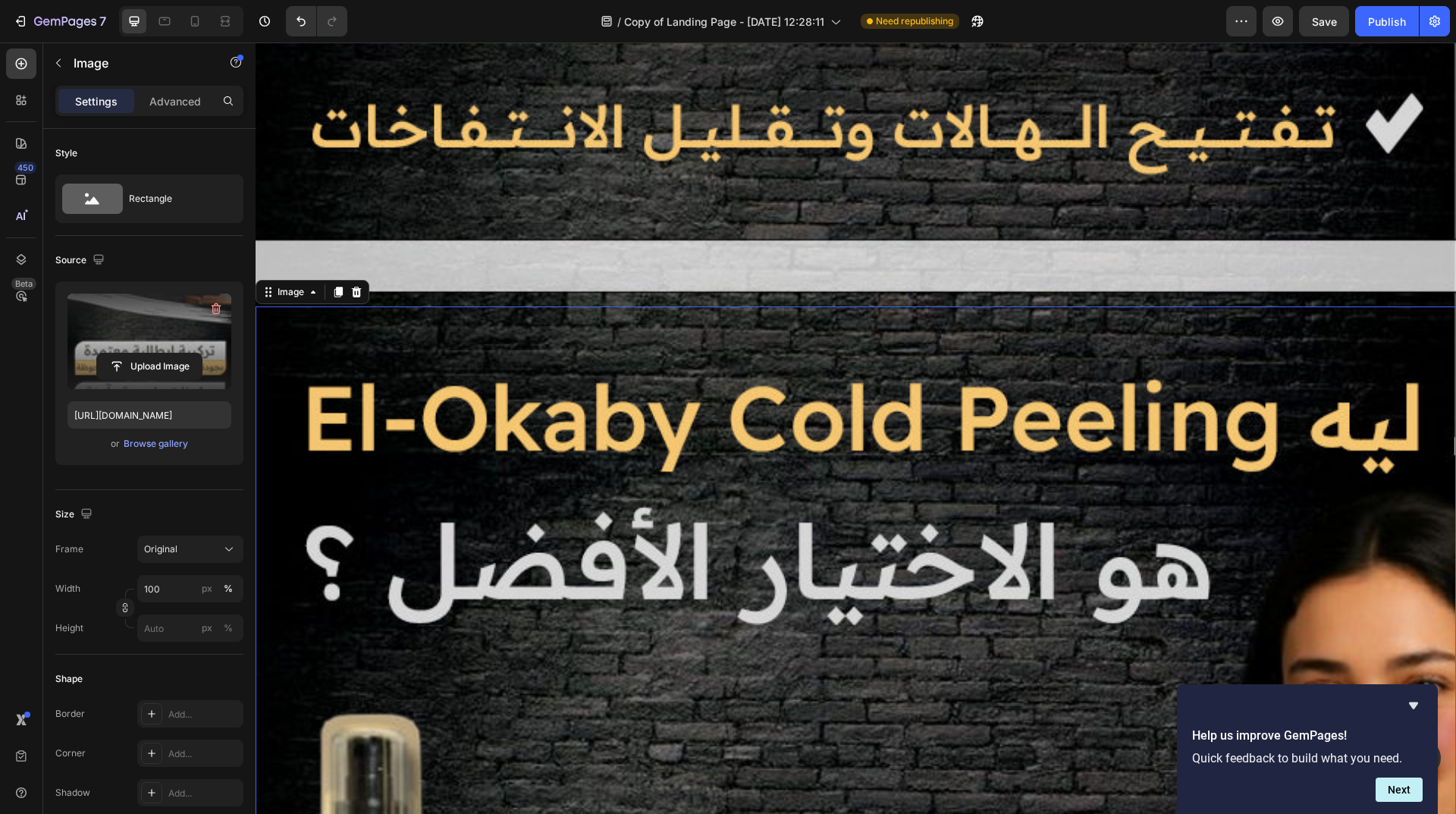
scroll to position [2766, 0]
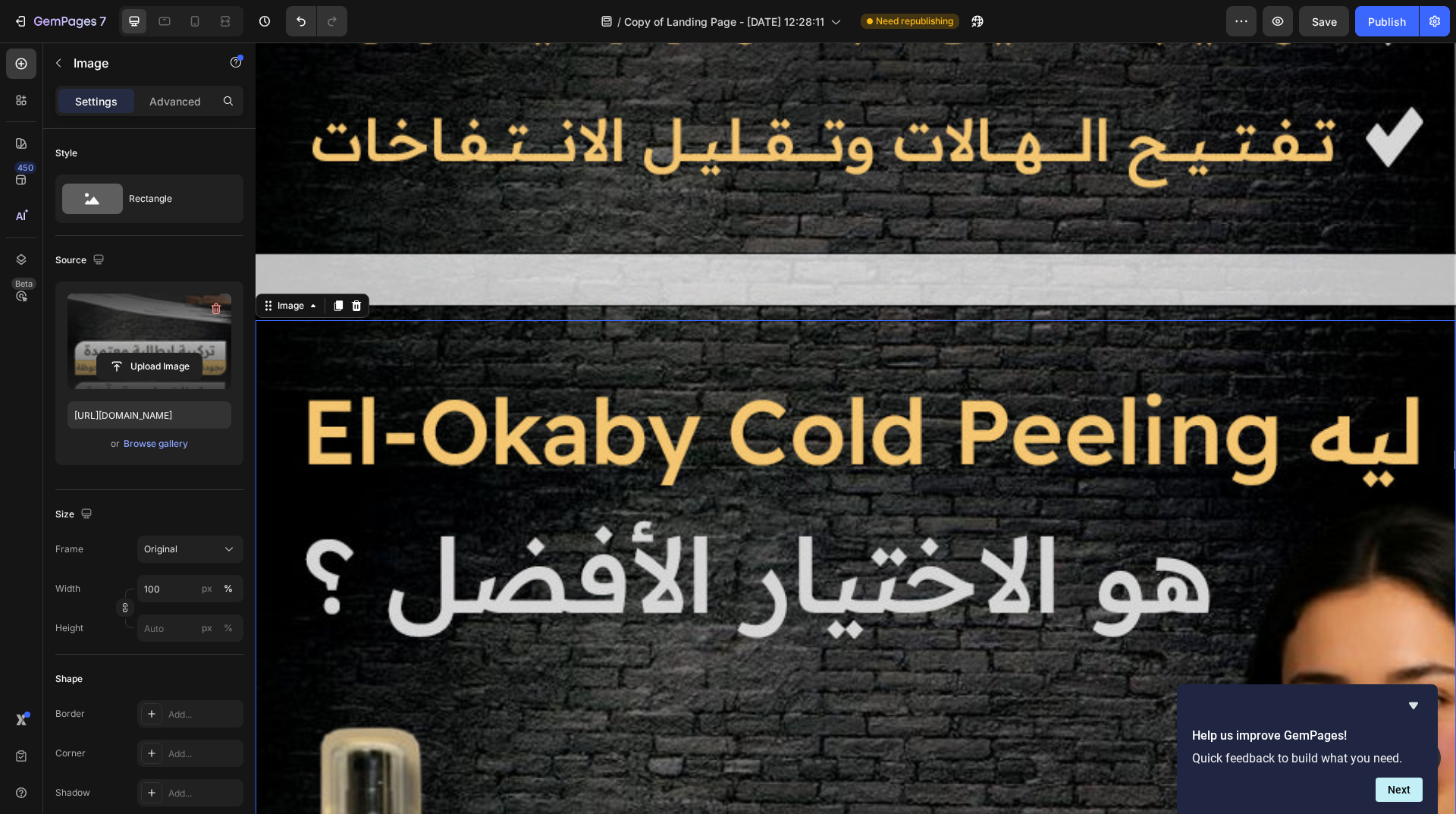
click at [337, 300] on icon at bounding box center [338, 305] width 12 height 12
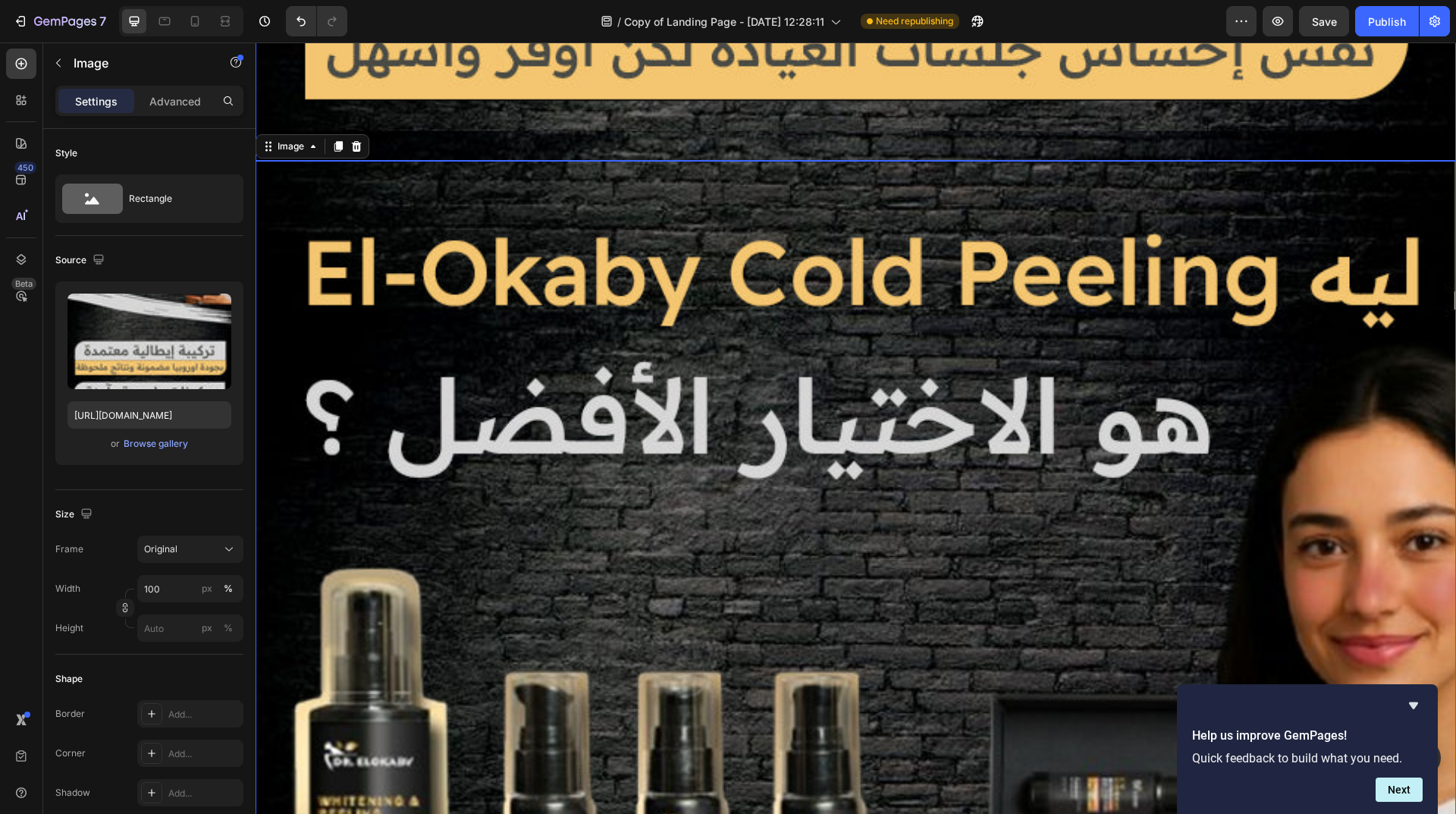
scroll to position [5401, 0]
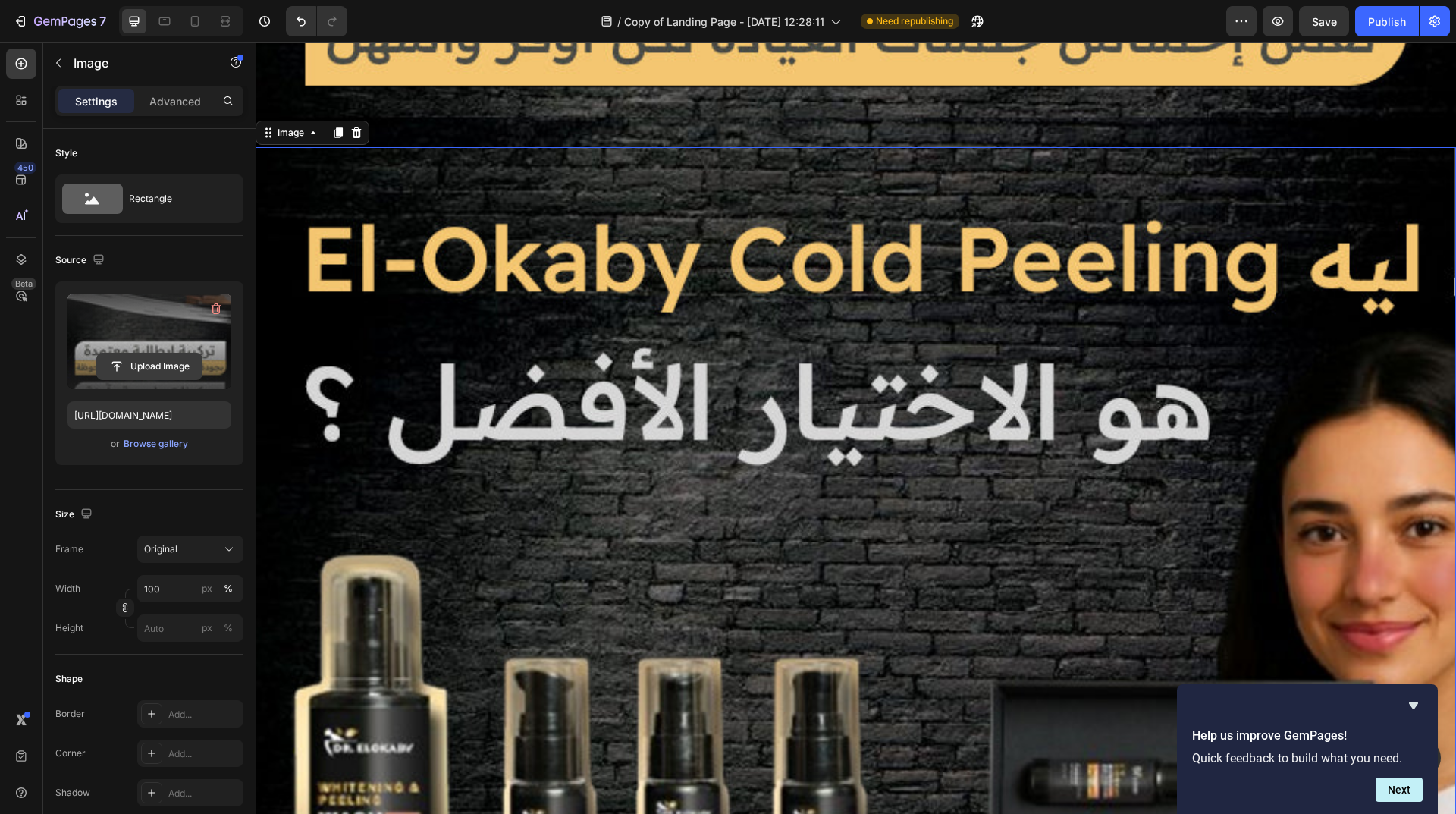
click at [164, 355] on input "file" at bounding box center [149, 366] width 105 height 26
type input "https://cdn.shopify.com/s/files/1/0962/5967/0338/files/gempages_586400671117345…"
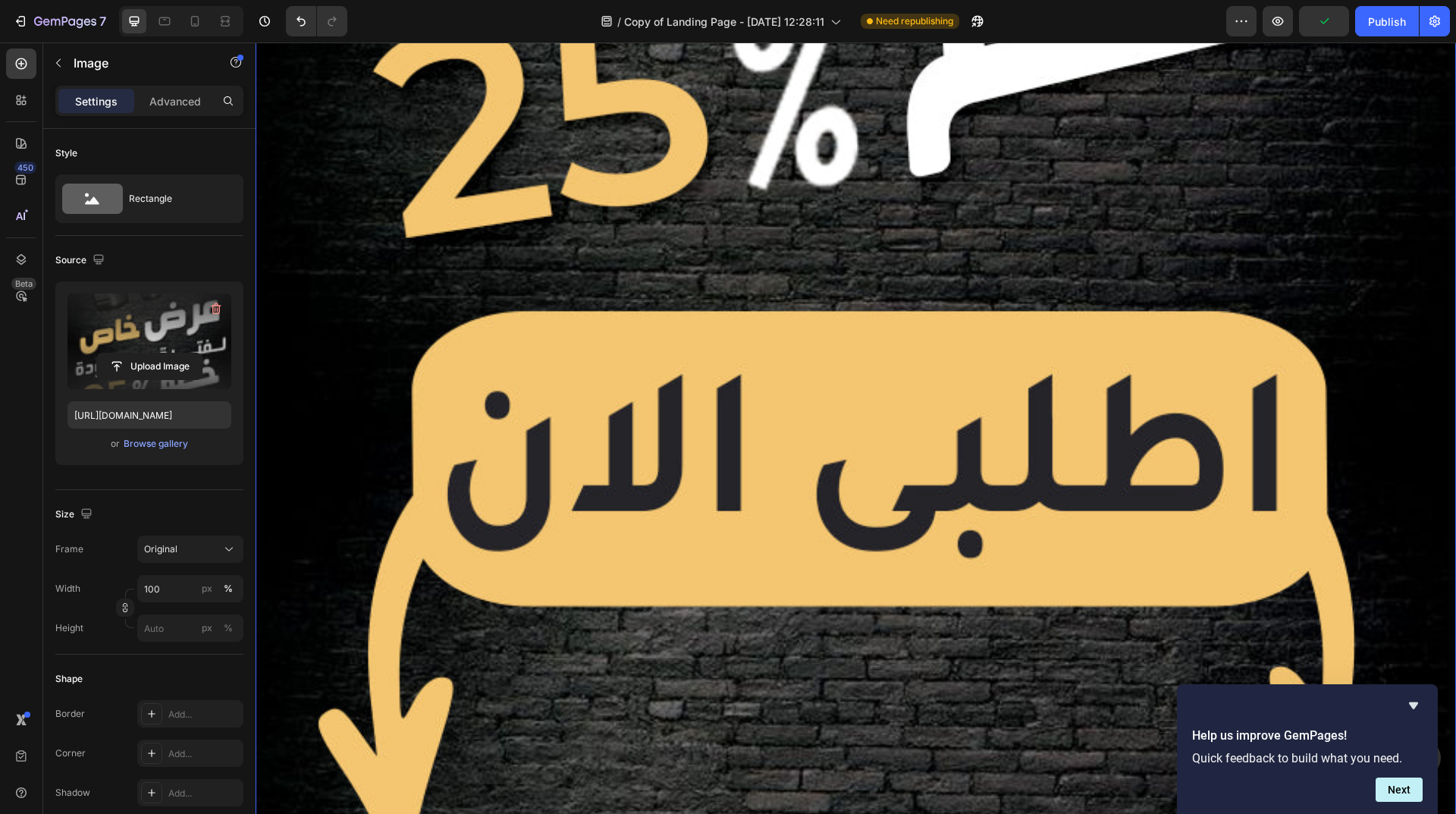
scroll to position [7413, 0]
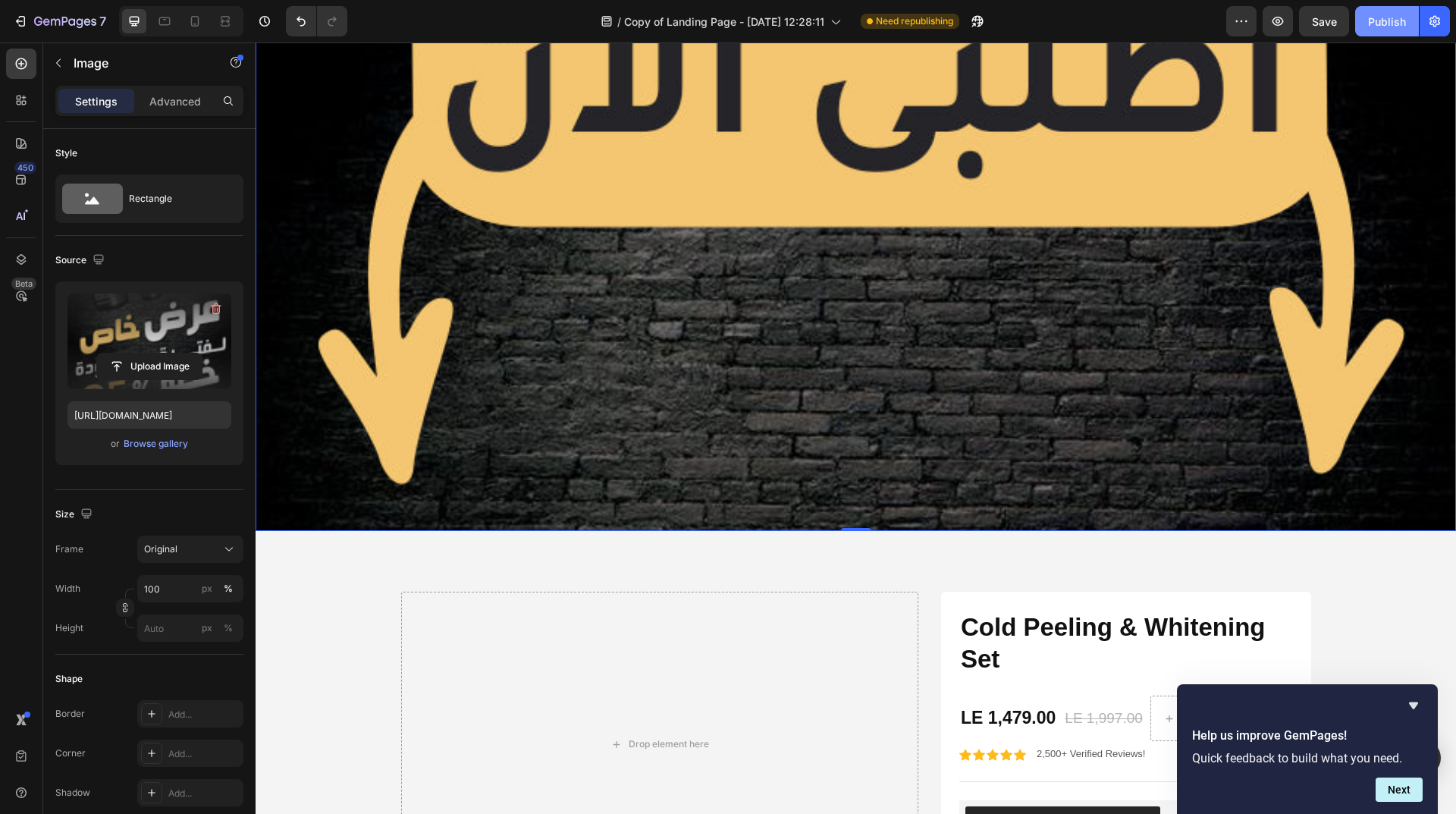
click at [1379, 17] on div "Publish" at bounding box center [1387, 22] width 38 height 16
click at [183, 98] on p "Advanced" at bounding box center [175, 102] width 51 height 16
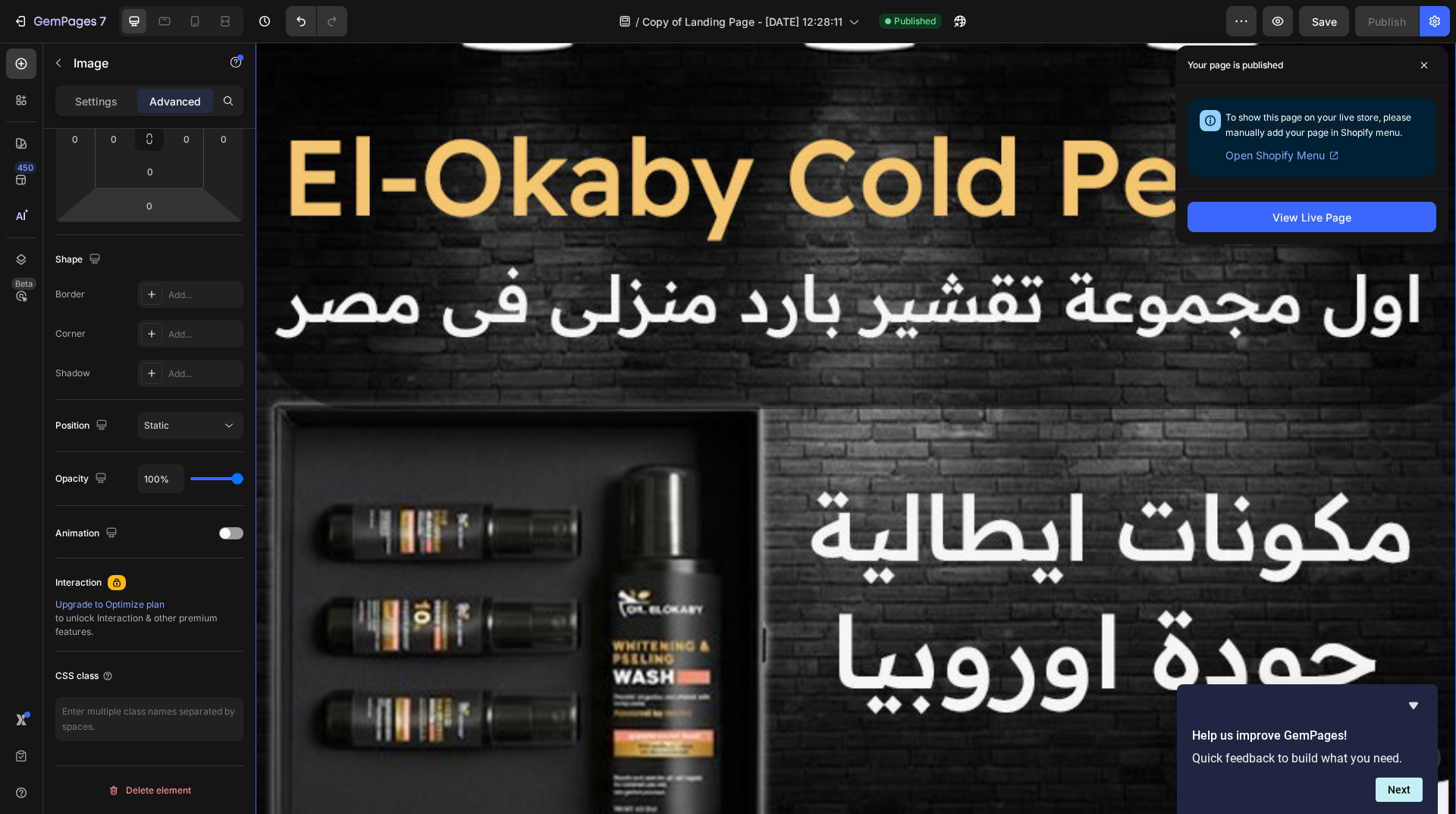
scroll to position [0, 0]
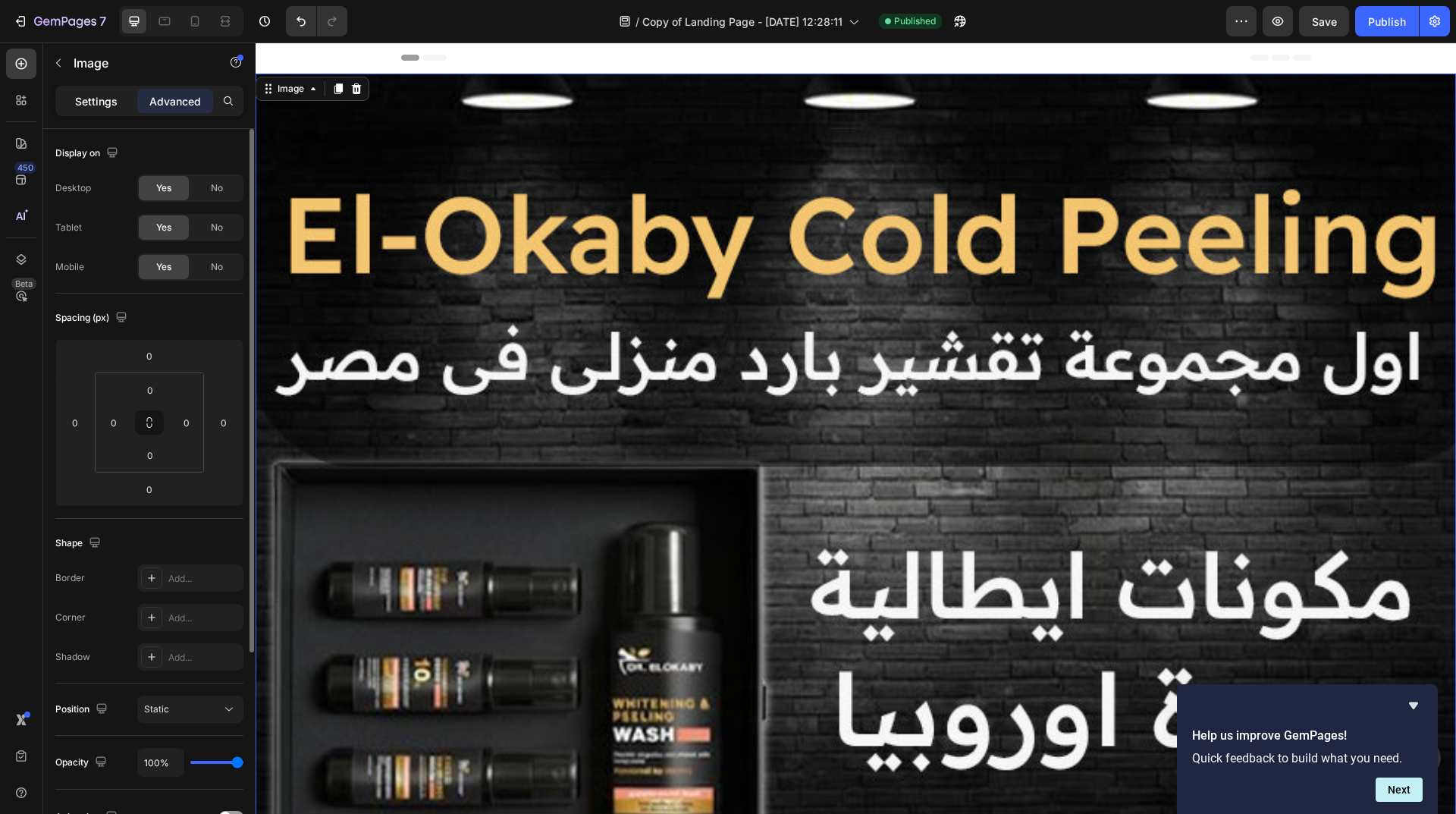
click at [94, 105] on p "Settings" at bounding box center [96, 102] width 42 height 16
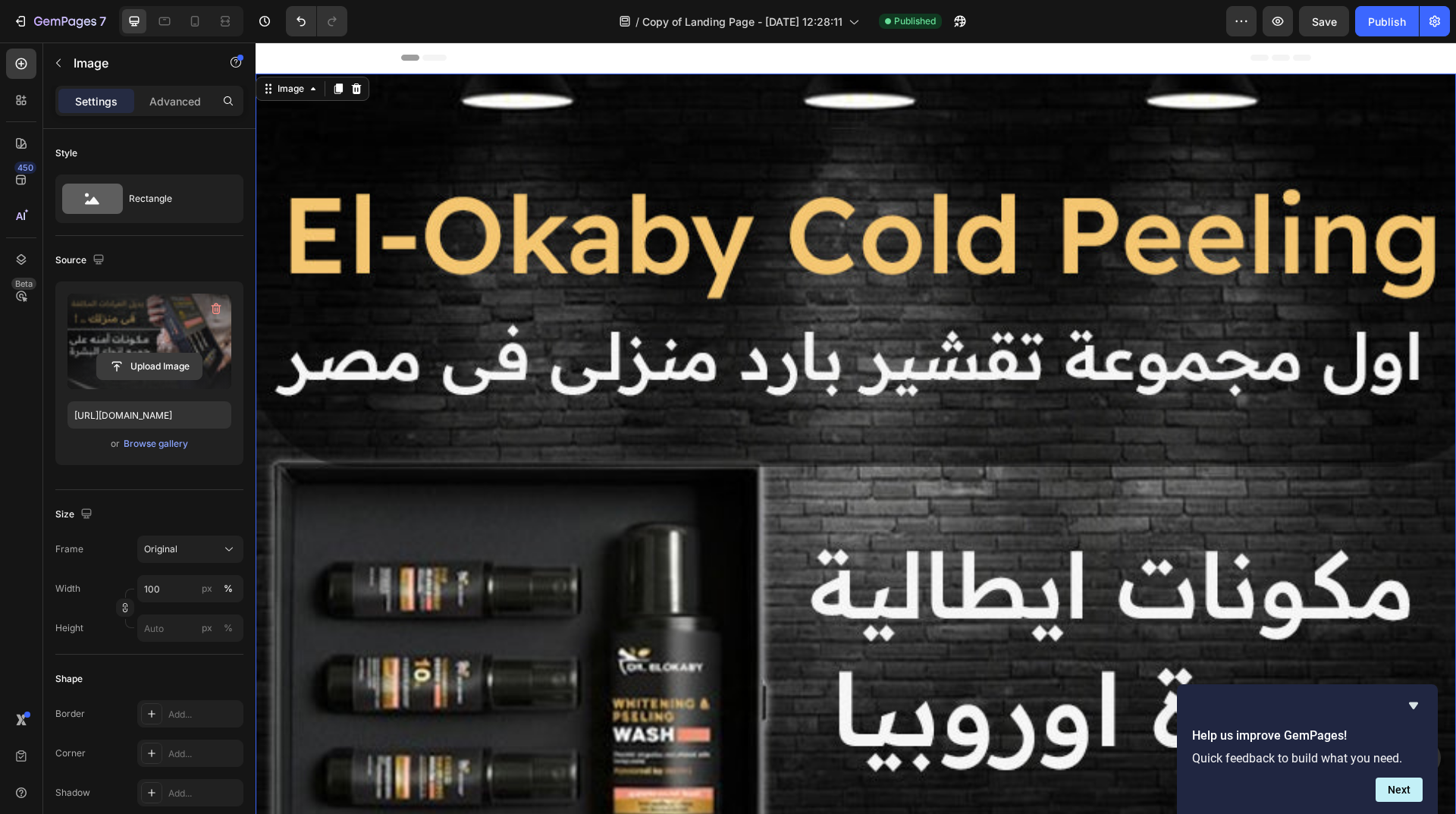
click at [151, 359] on input "file" at bounding box center [149, 366] width 105 height 26
type input "https://cdn.shopify.com/s/files/1/0962/5967/0338/files/gempages_586400671117345…"
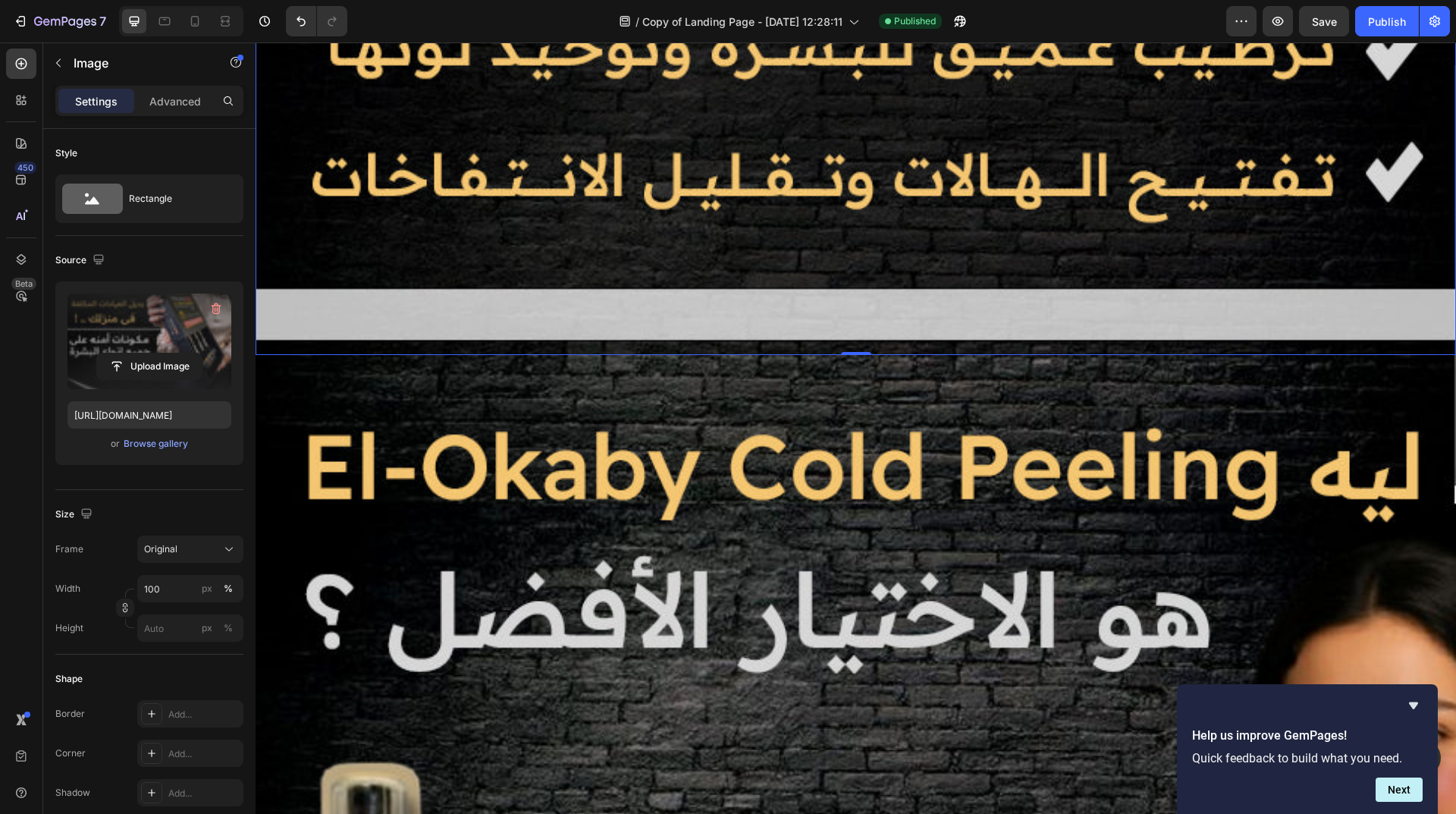
scroll to position [2806, 0]
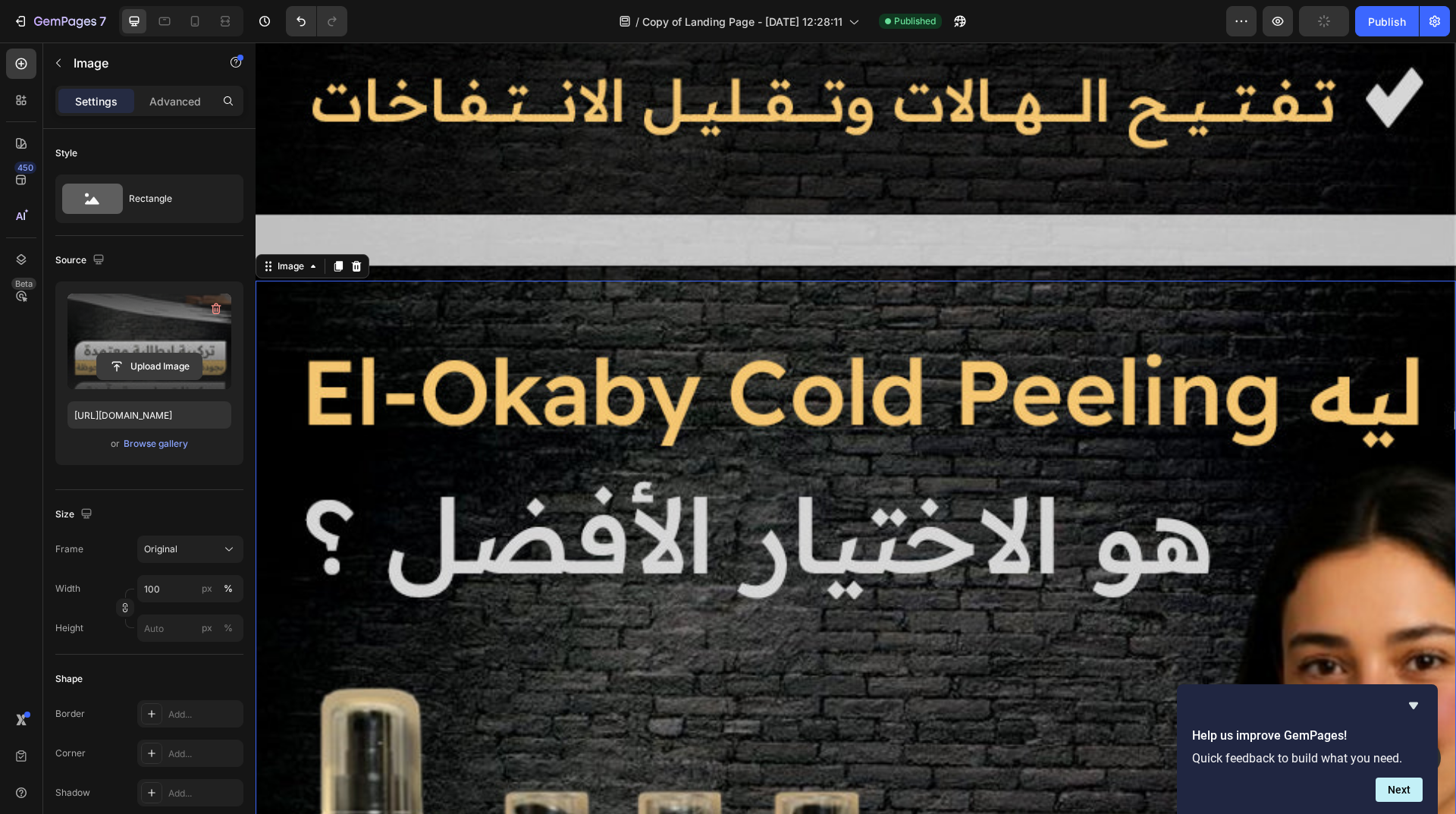
click at [170, 364] on input "file" at bounding box center [149, 366] width 105 height 26
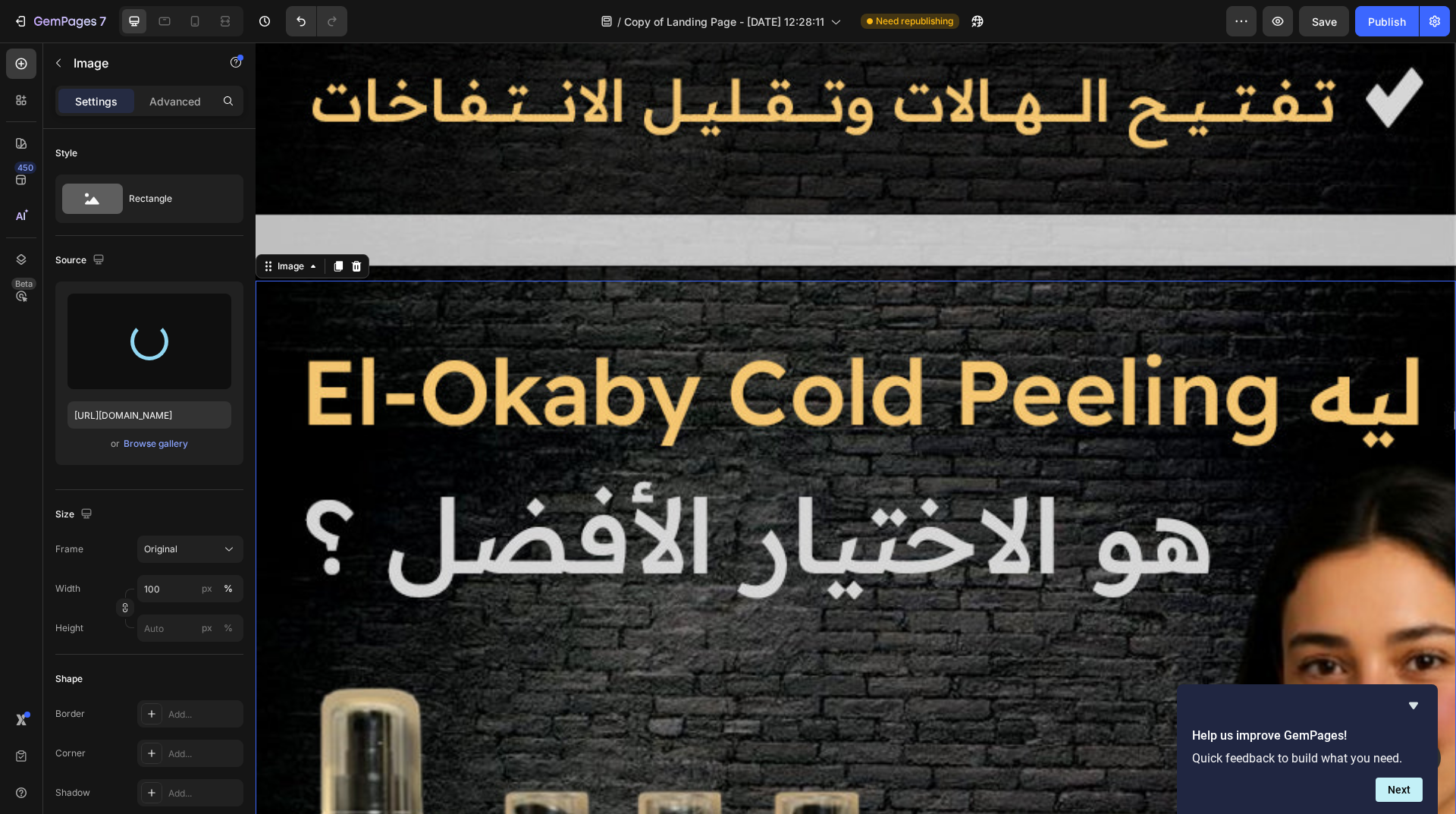
type input "https://cdn.shopify.com/s/files/1/0962/5967/0338/files/gempages_586400671117345…"
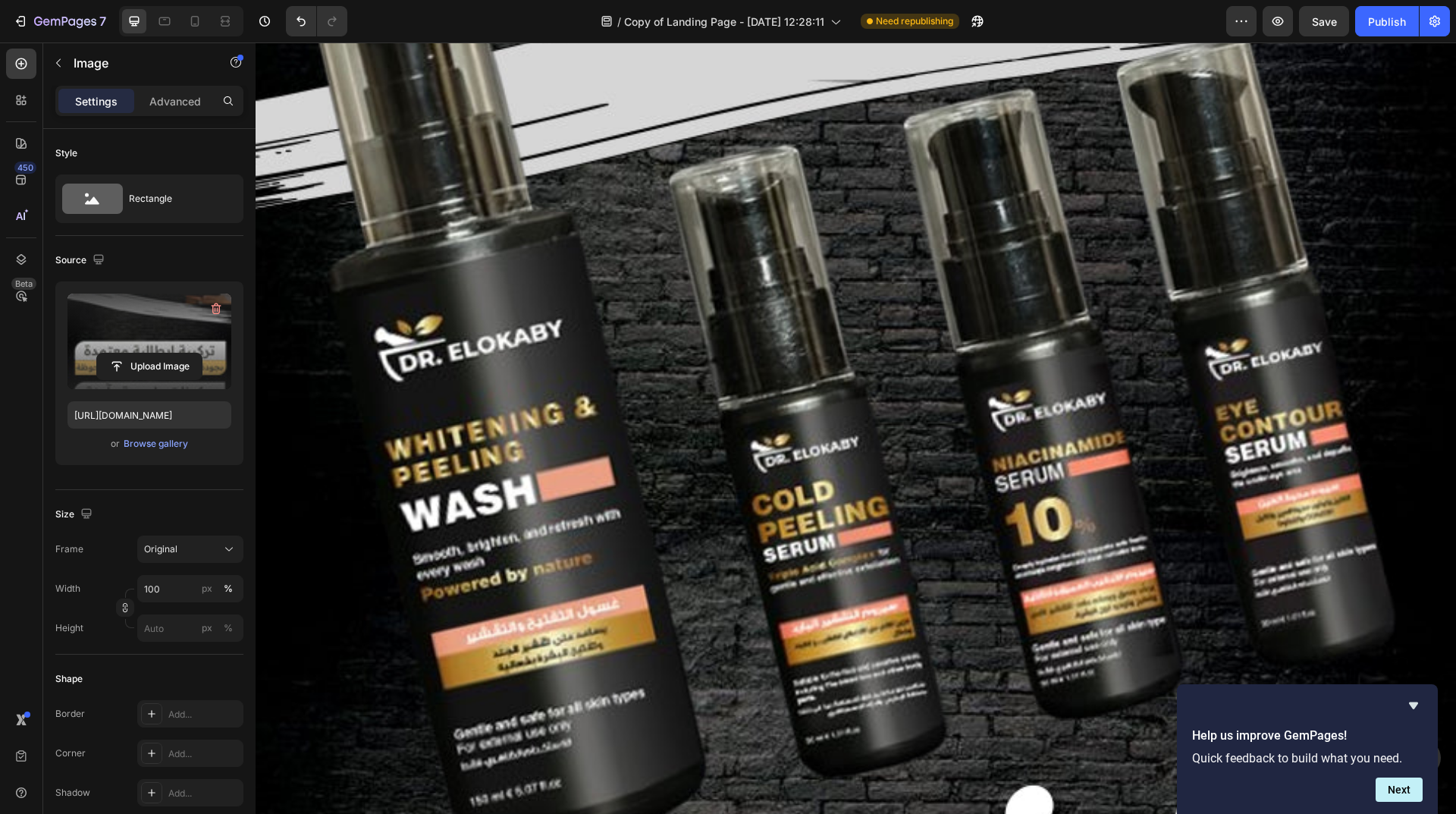
scroll to position [5687, 0]
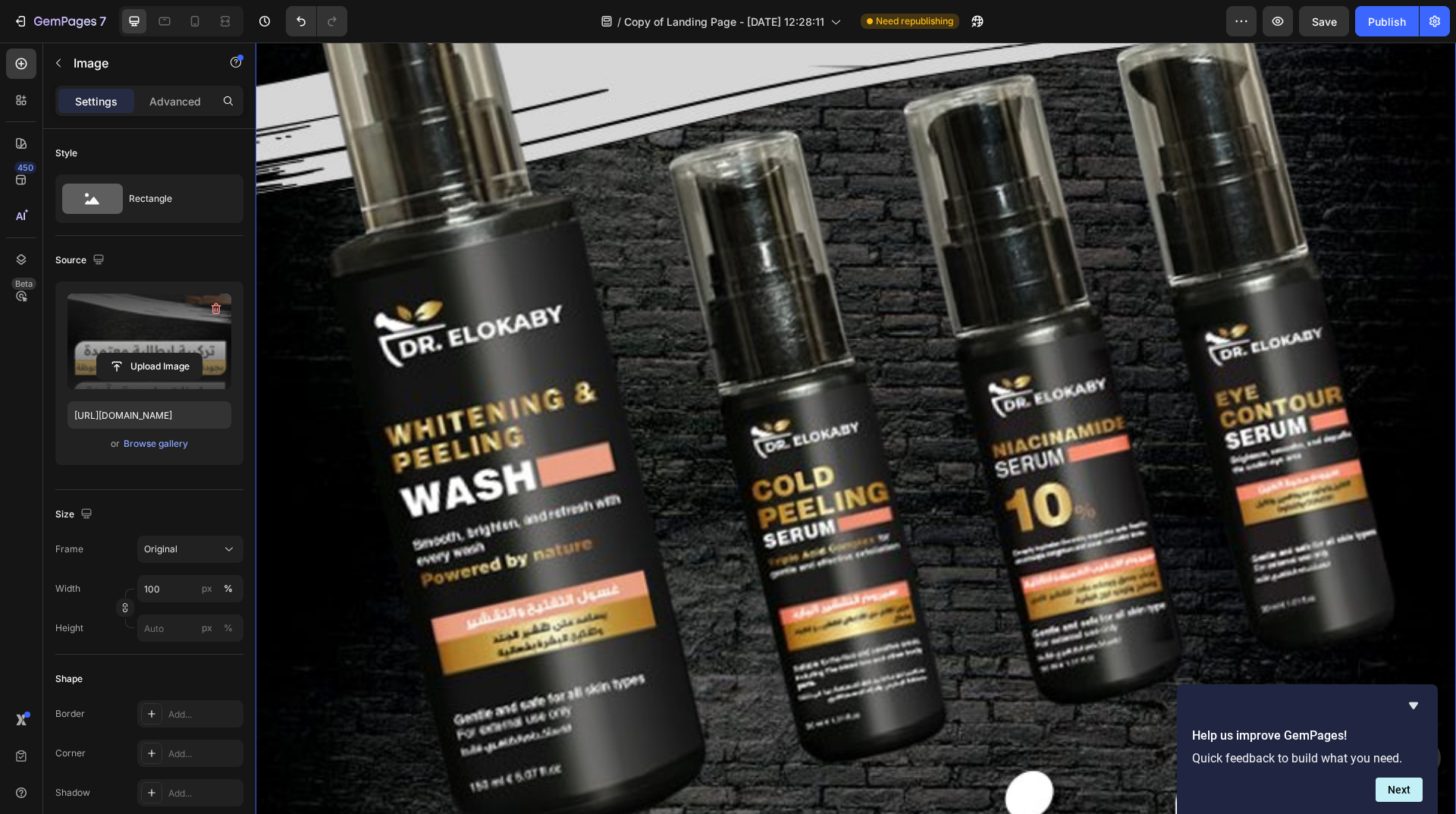
click at [173, 361] on input "file" at bounding box center [149, 366] width 105 height 26
type input "https://cdn.shopify.com/s/files/1/0962/5967/0338/files/gempages_586400671117345…"
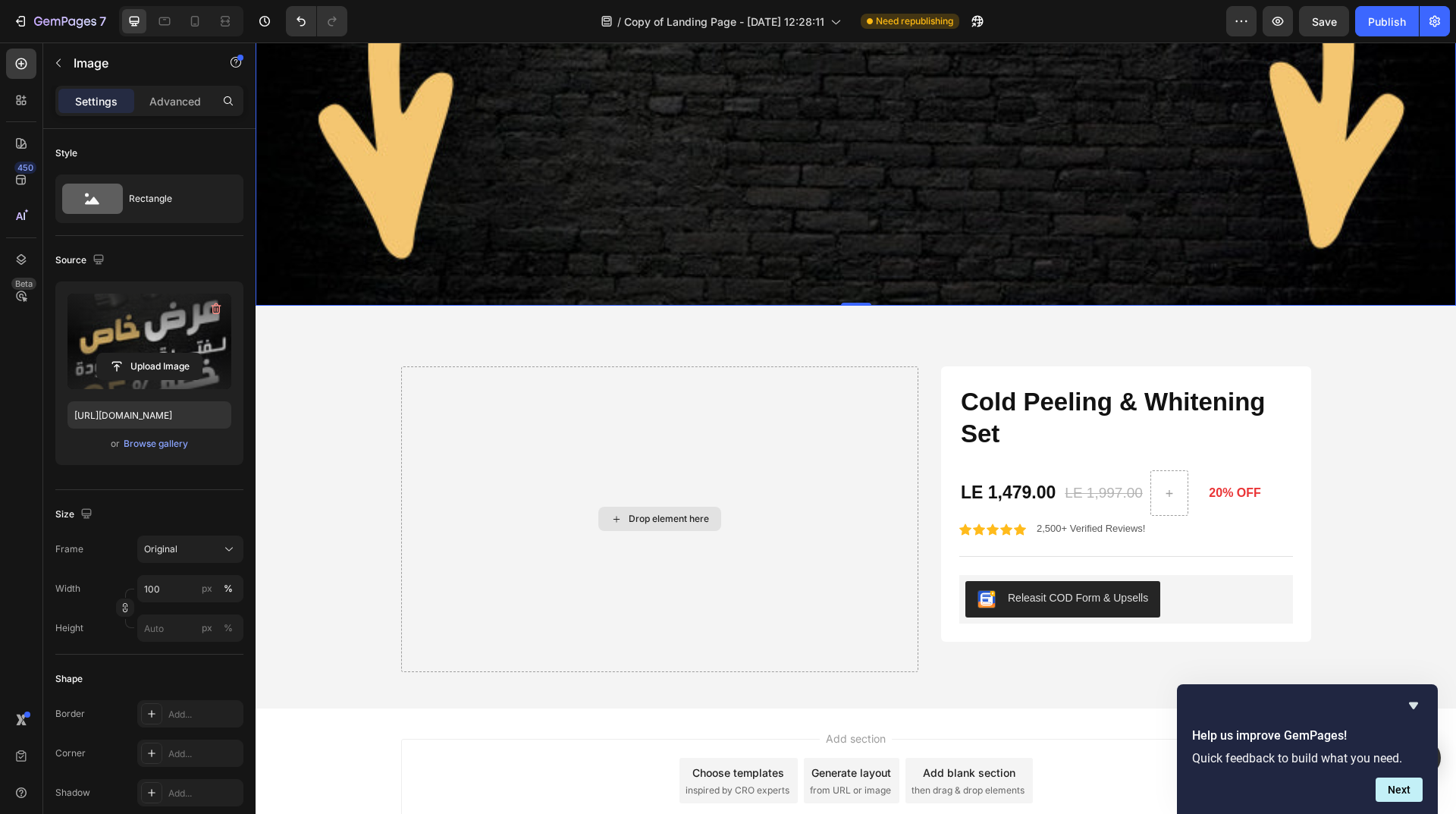
scroll to position [7640, 0]
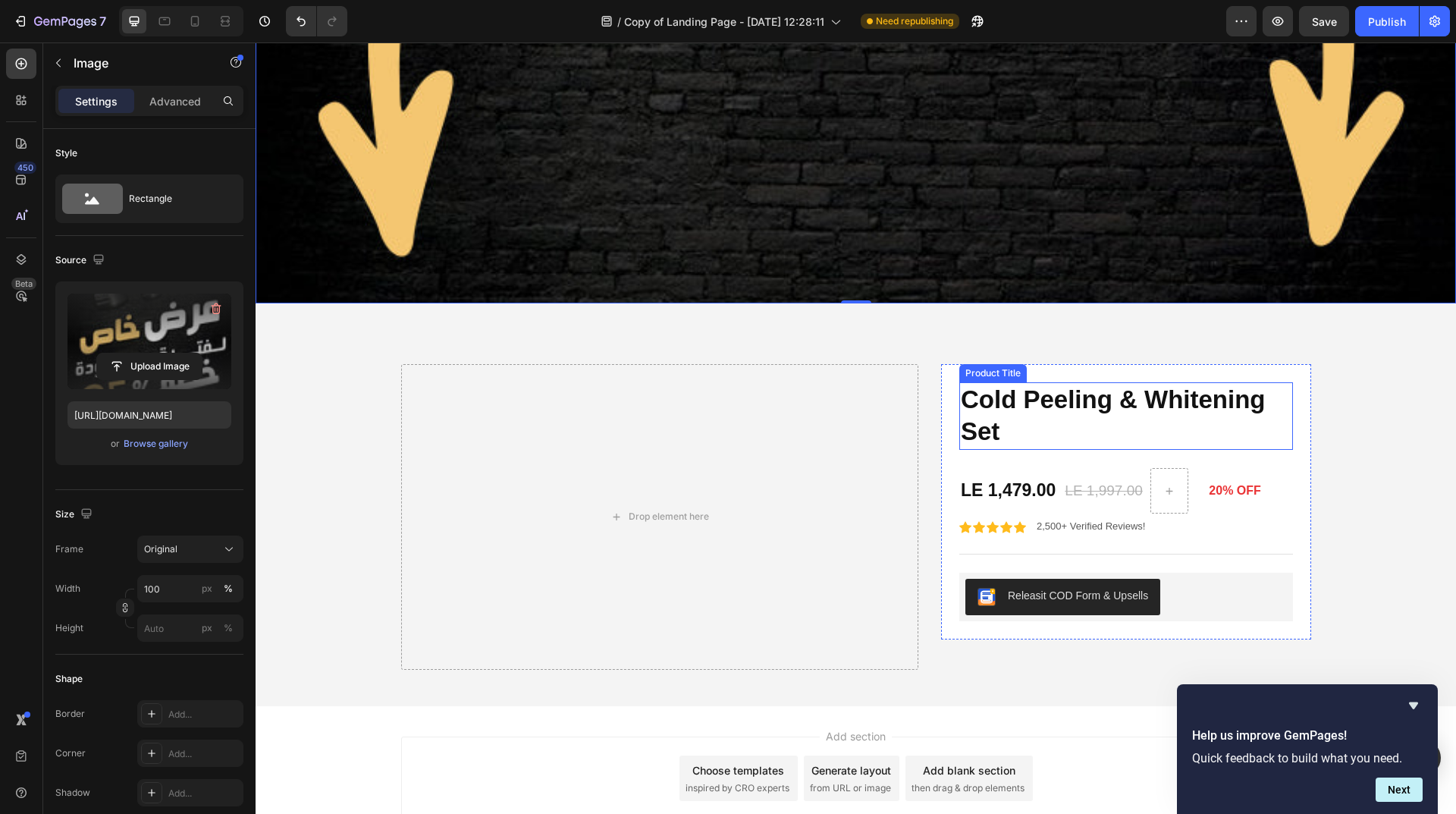
drag, startPoint x: 1060, startPoint y: 349, endPoint x: 1054, endPoint y: 357, distance: 10.0
click at [1060, 382] on h1 "Cold Peeling & Whitening Set" at bounding box center [1126, 416] width 334 height 68
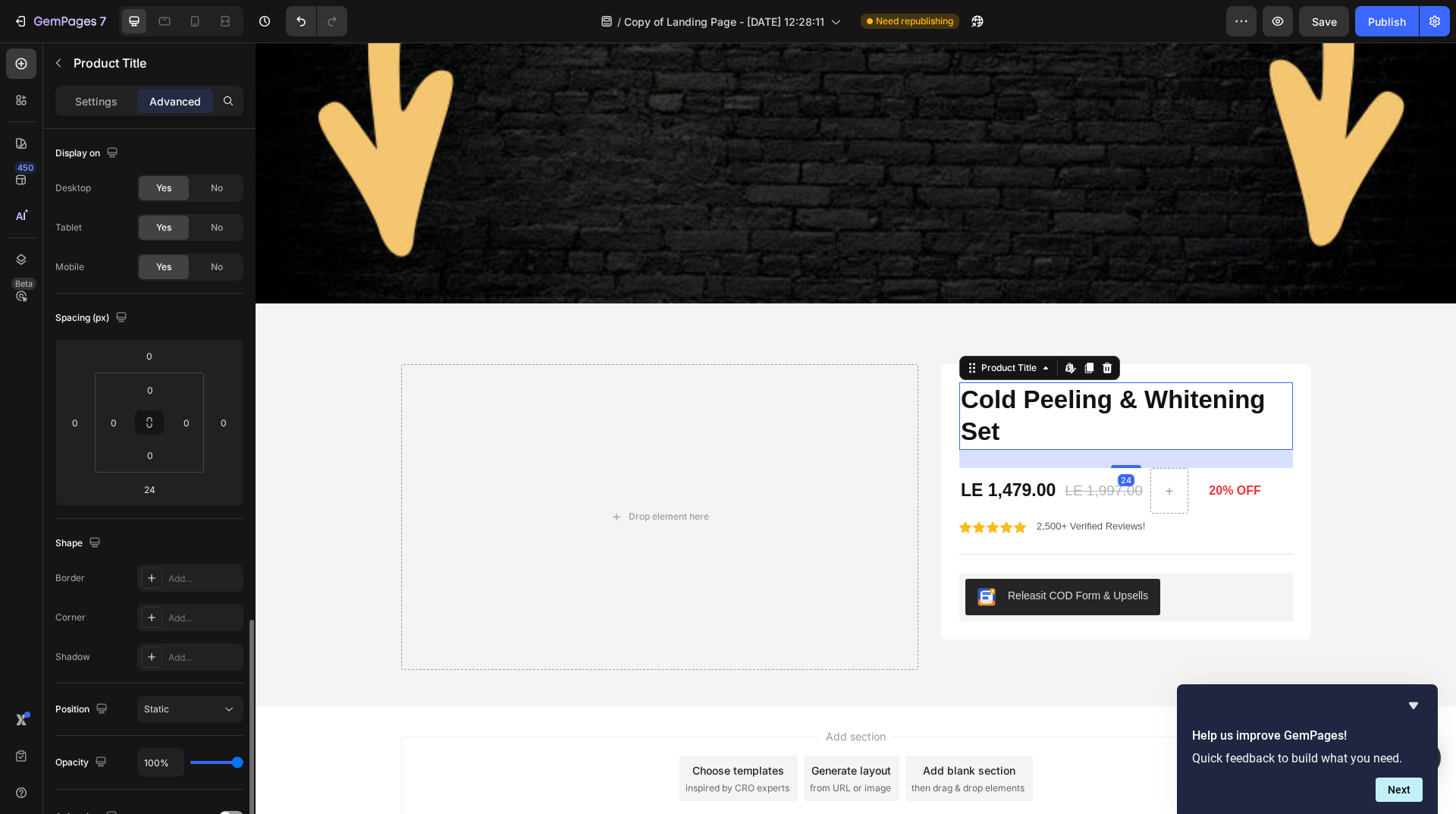
scroll to position [285, 0]
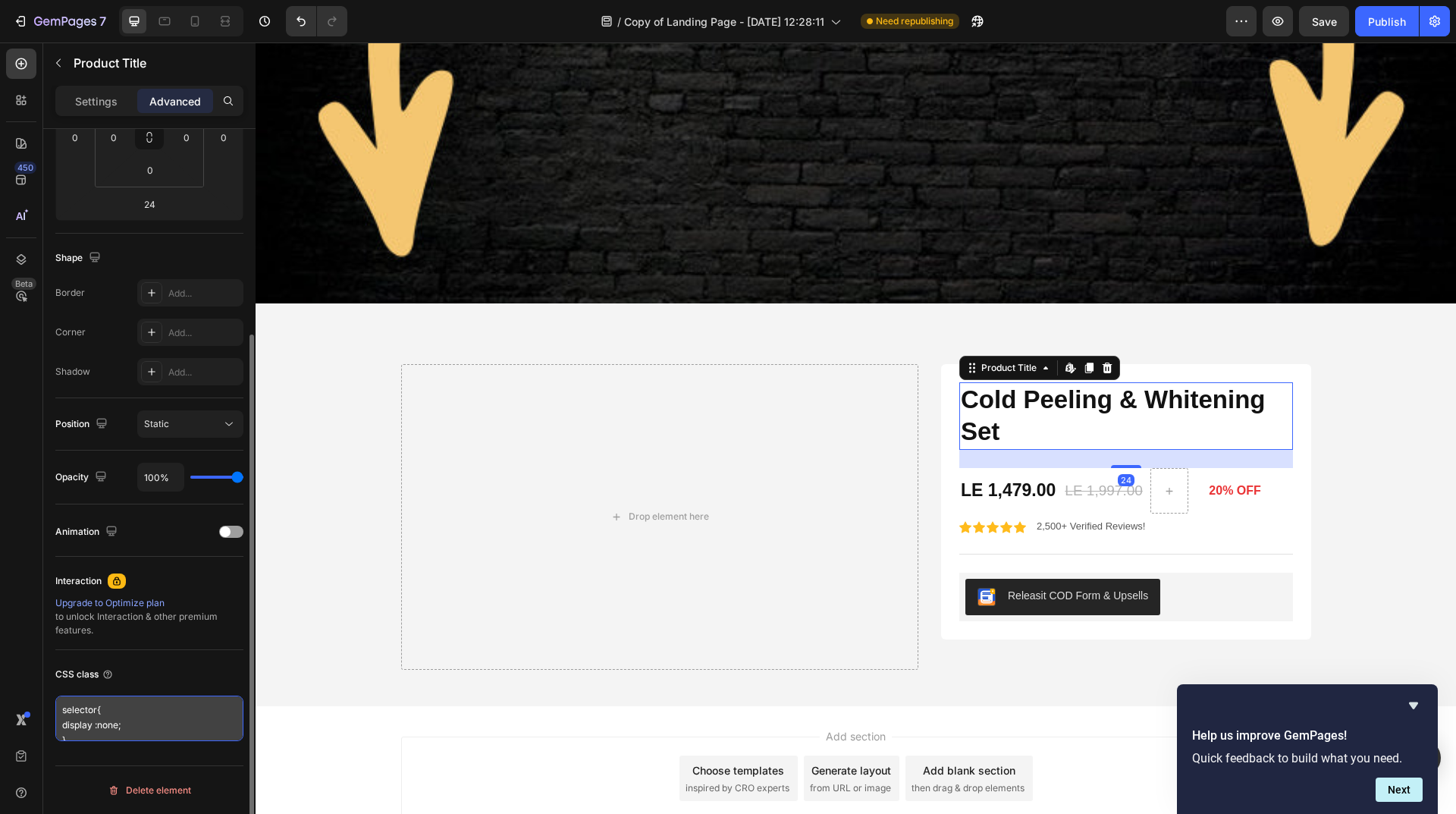
click at [151, 708] on textarea "selector{ display :none; }" at bounding box center [149, 718] width 188 height 46
paste textarea "display: none !important;"
type textarea "display: none !important;"
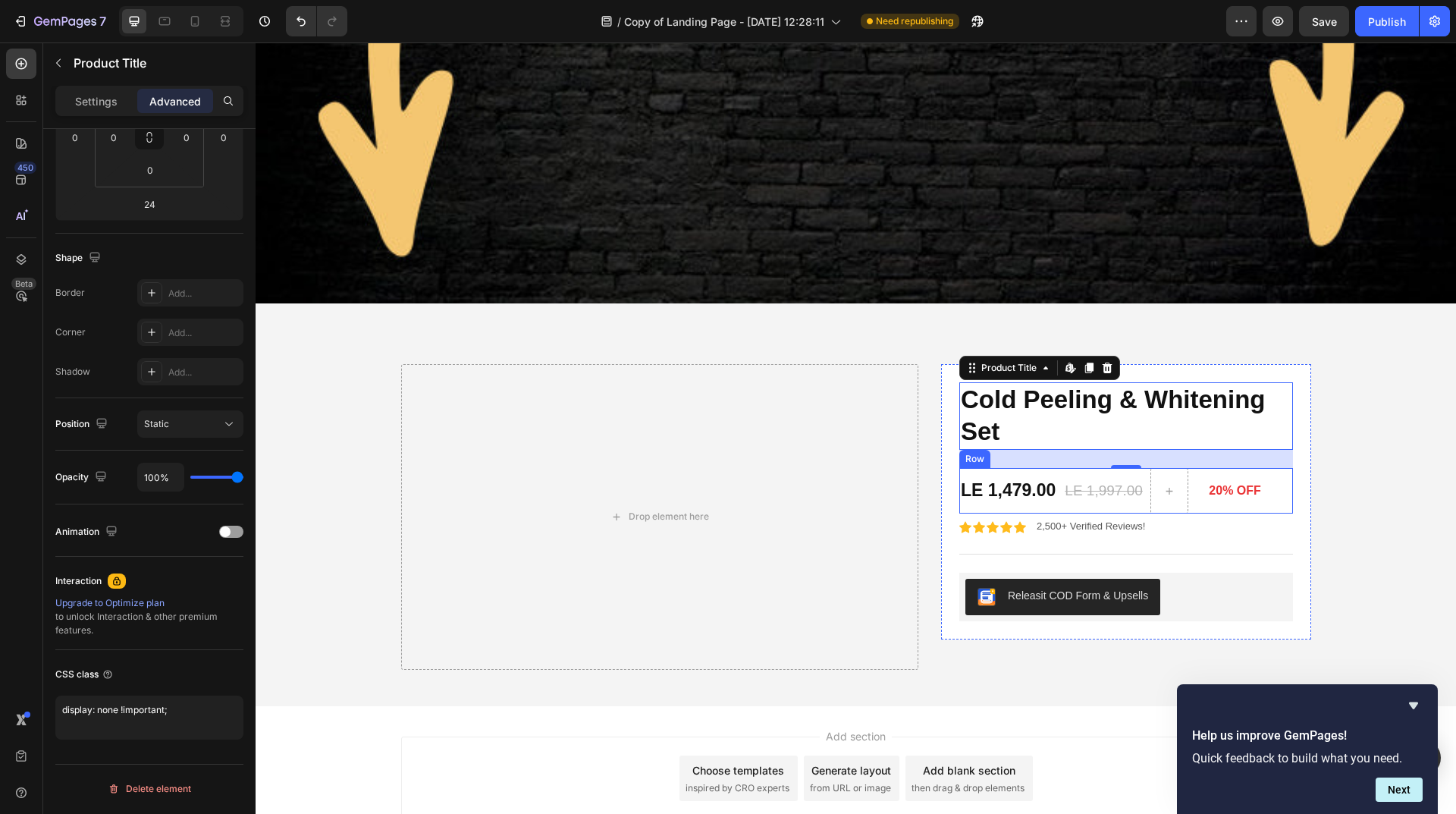
click at [1133, 468] on div "LE 1,997.00 Product Price Product Price" at bounding box center [1103, 491] width 81 height 46
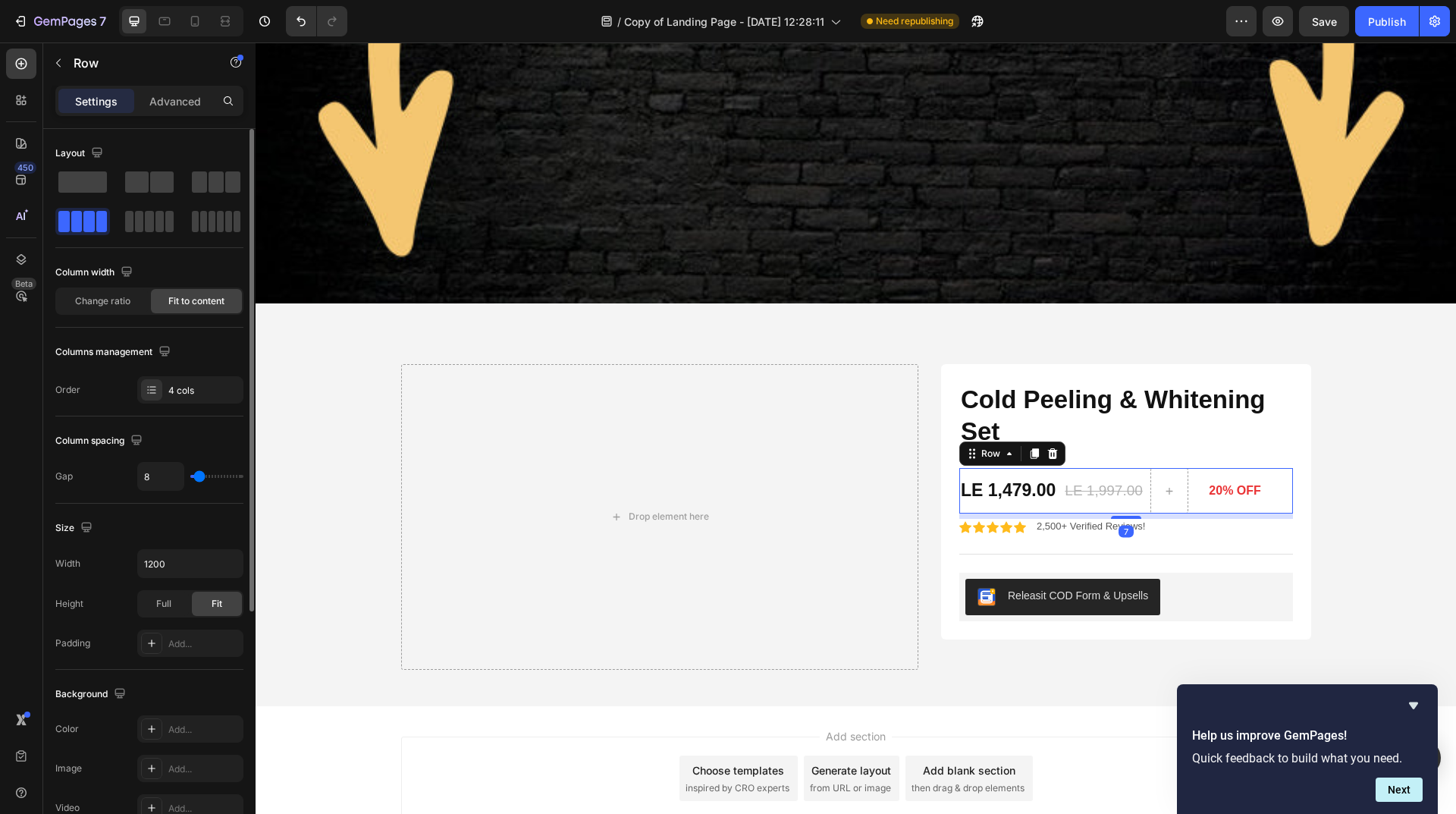
scroll to position [304, 0]
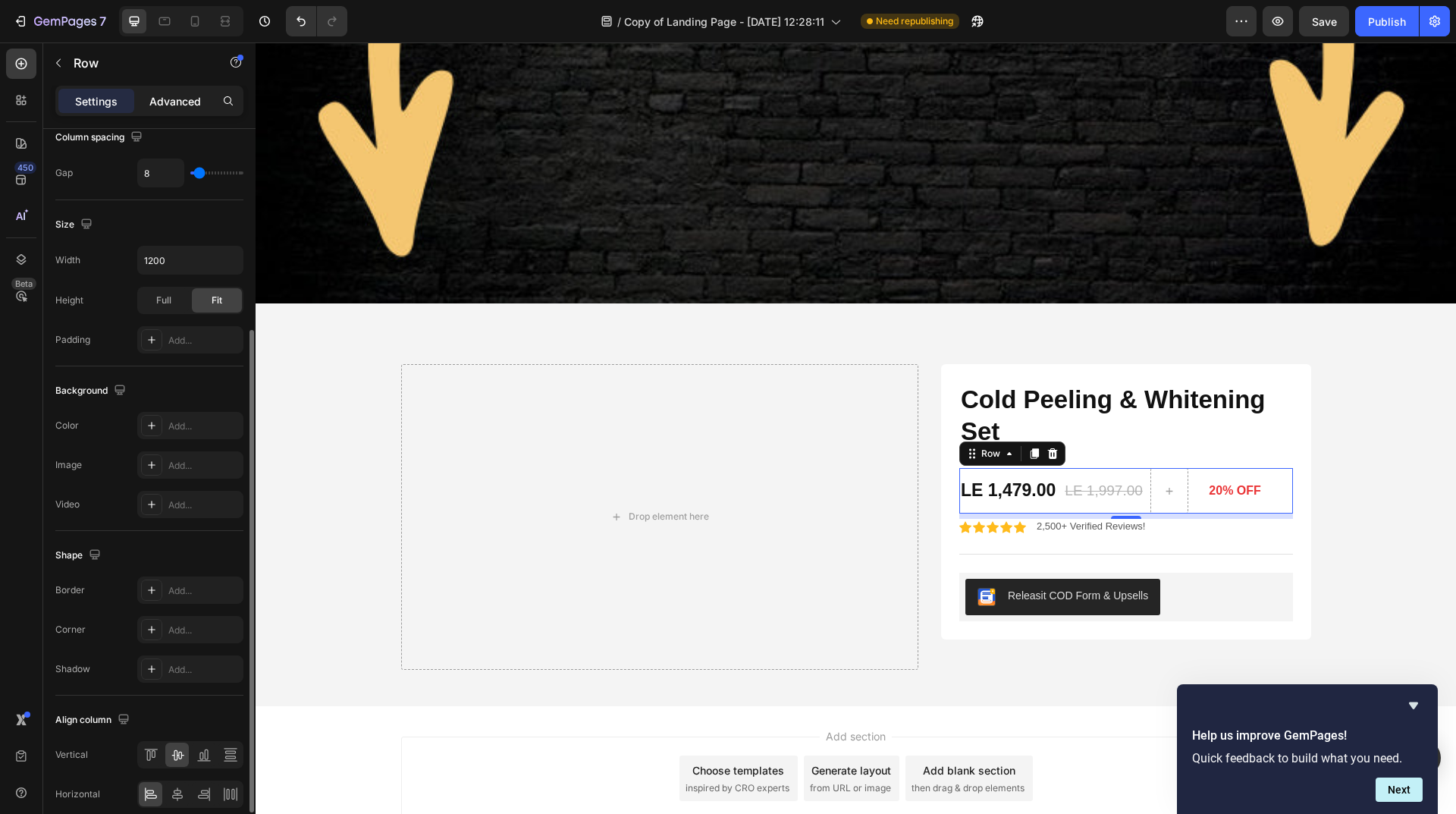
click at [185, 112] on div "Advanced" at bounding box center [175, 101] width 76 height 24
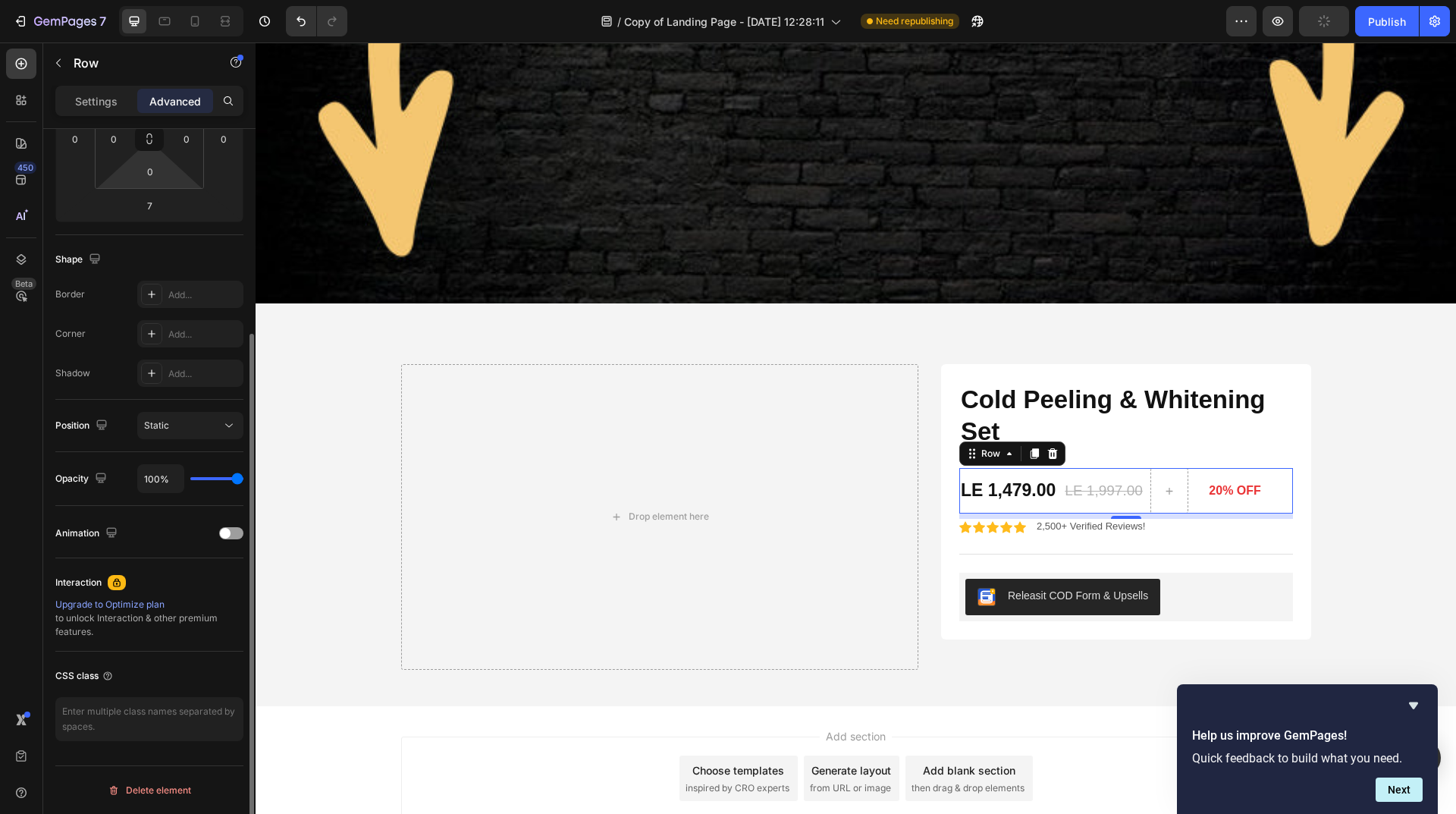
scroll to position [283, 0]
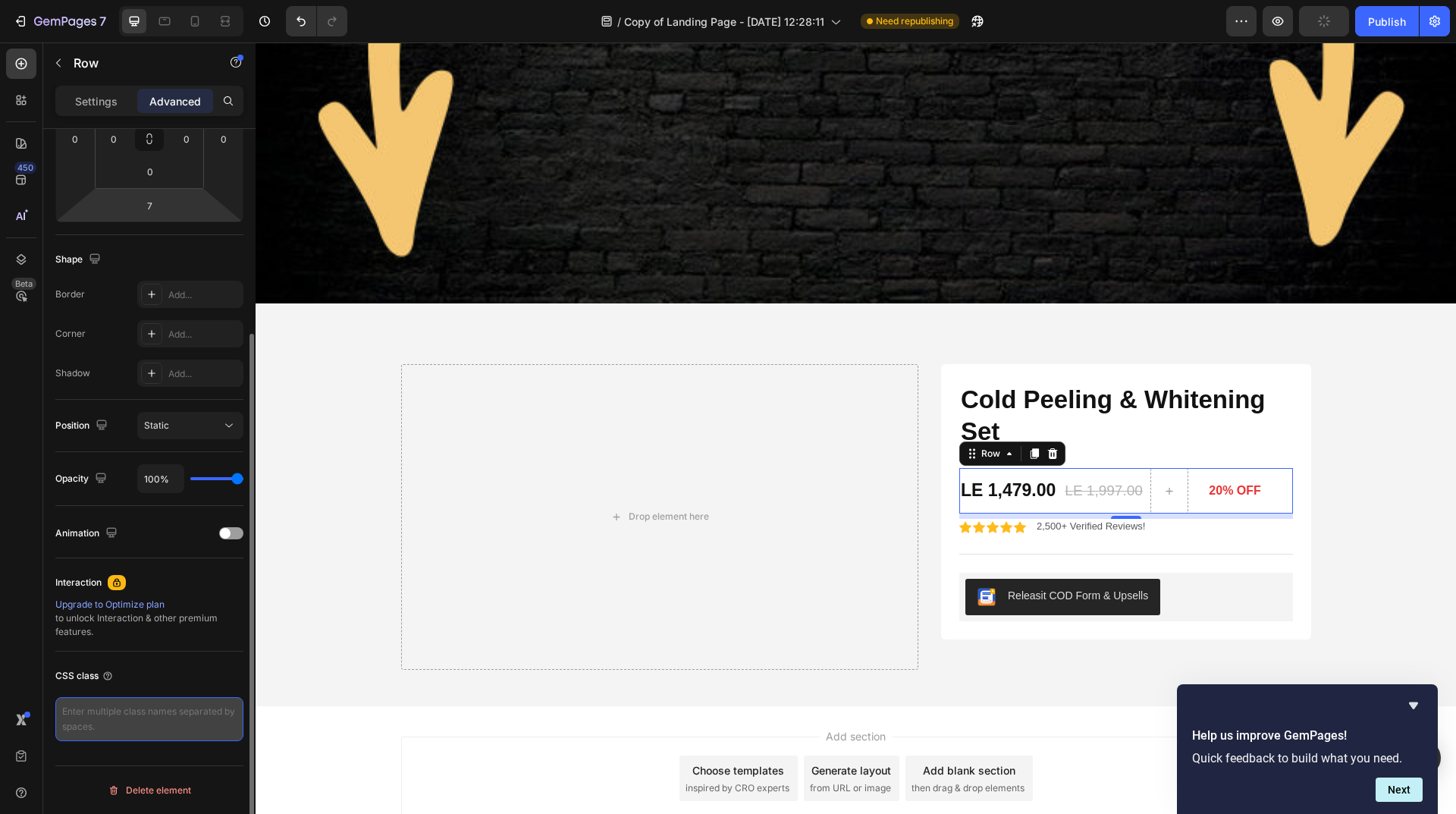
click at [151, 717] on textarea at bounding box center [149, 719] width 188 height 44
paste textarea "display: none !important;"
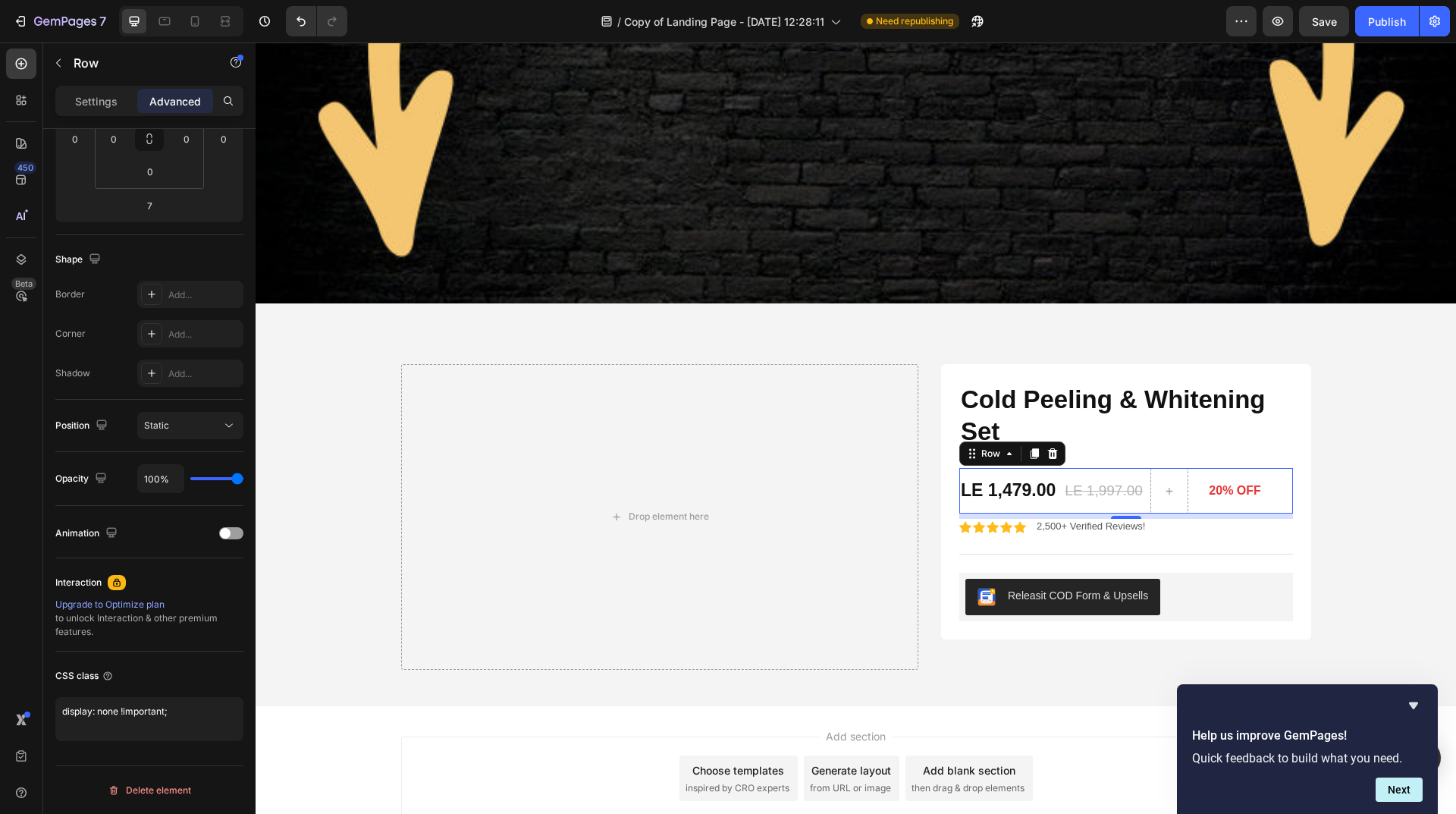
type textarea "display: none !important;"
click at [1178, 519] on div "Icon Icon Icon Icon Icon Icon List 2,500+ Verified Reviews! Text Block Row" at bounding box center [1126, 536] width 334 height 36
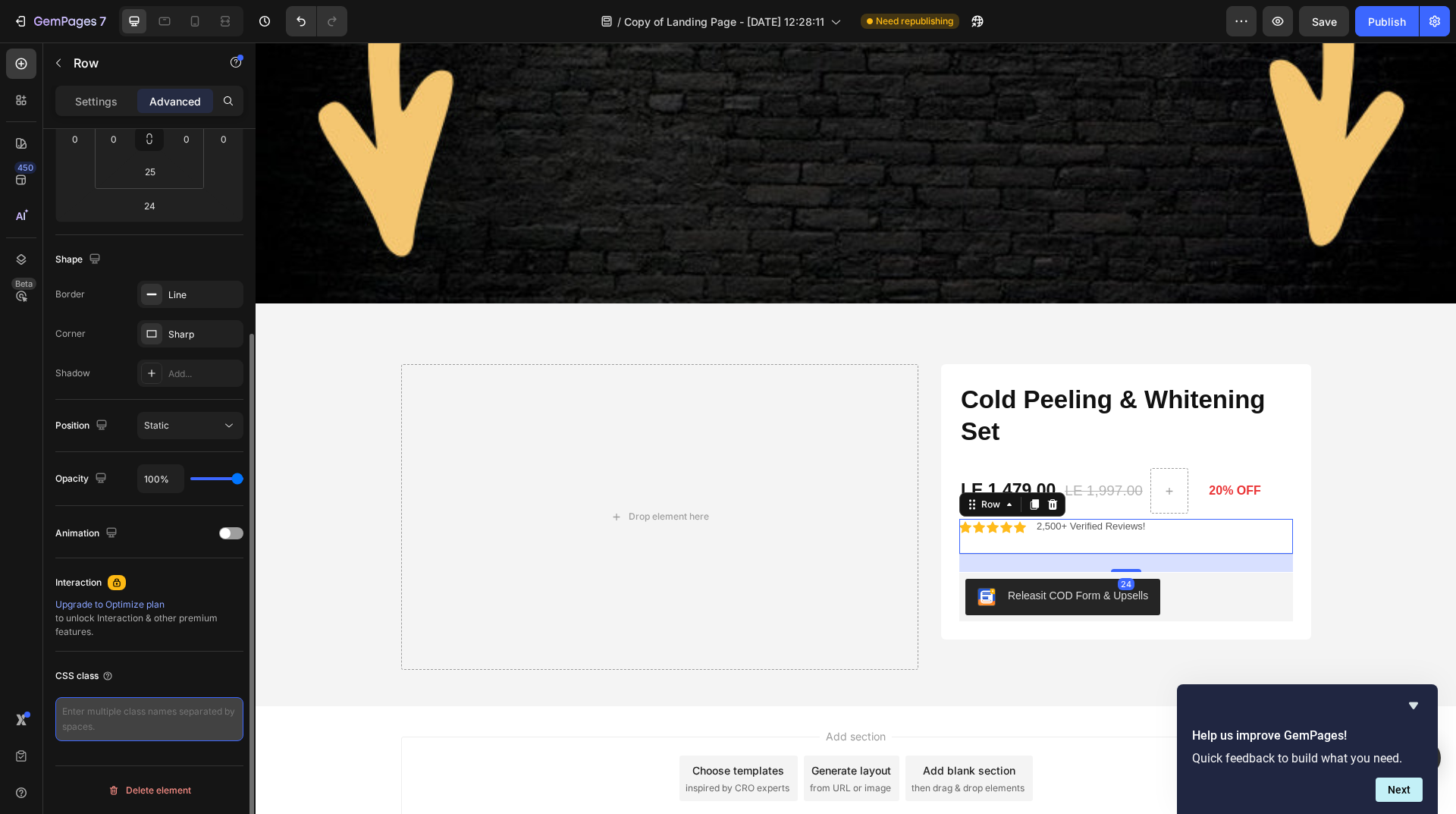
click at [129, 711] on textarea at bounding box center [149, 719] width 188 height 44
paste textarea "display: none !important;"
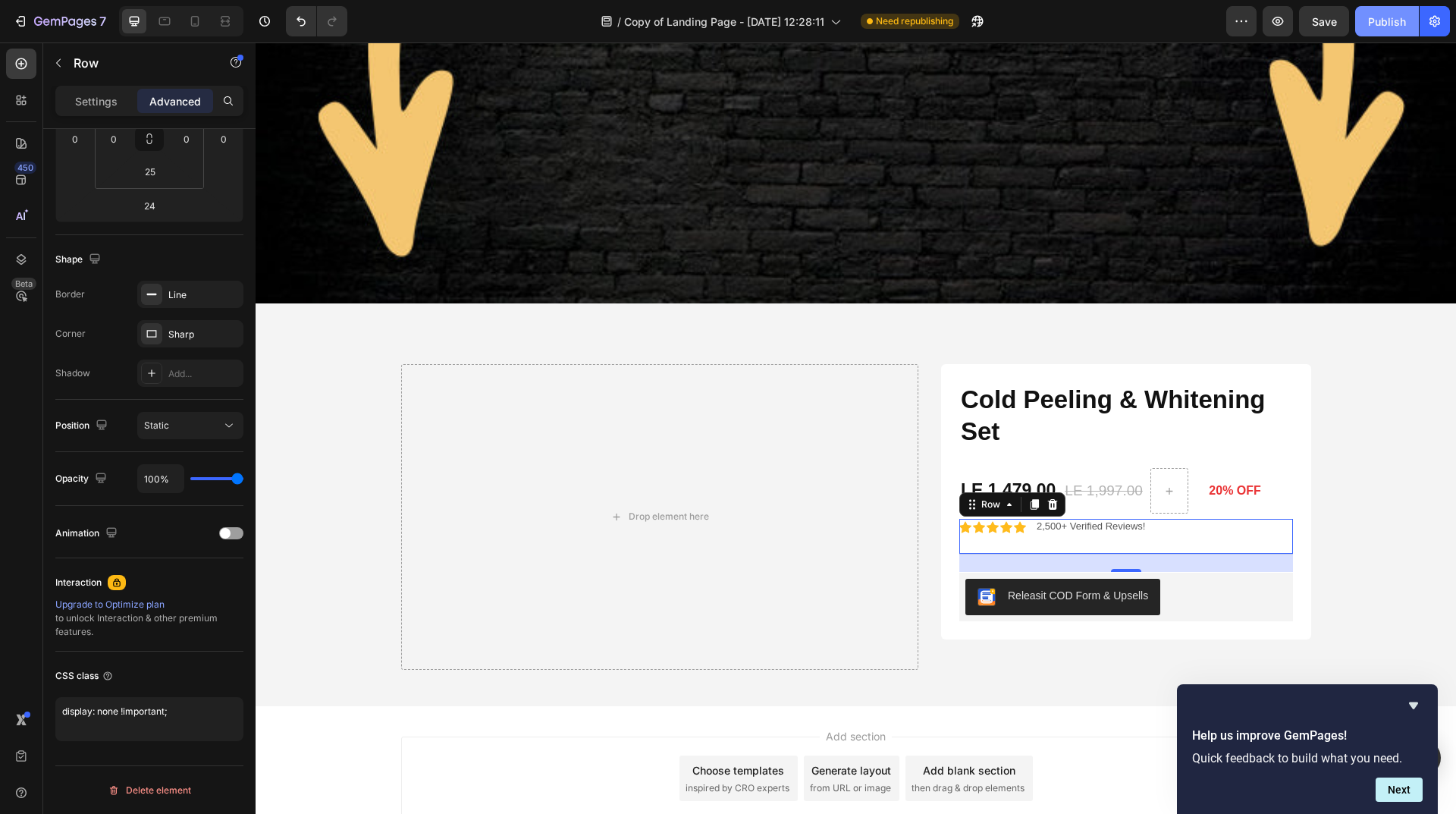
click at [1400, 28] on div "Publish" at bounding box center [1387, 22] width 38 height 16
type textarea "display: none !important;"
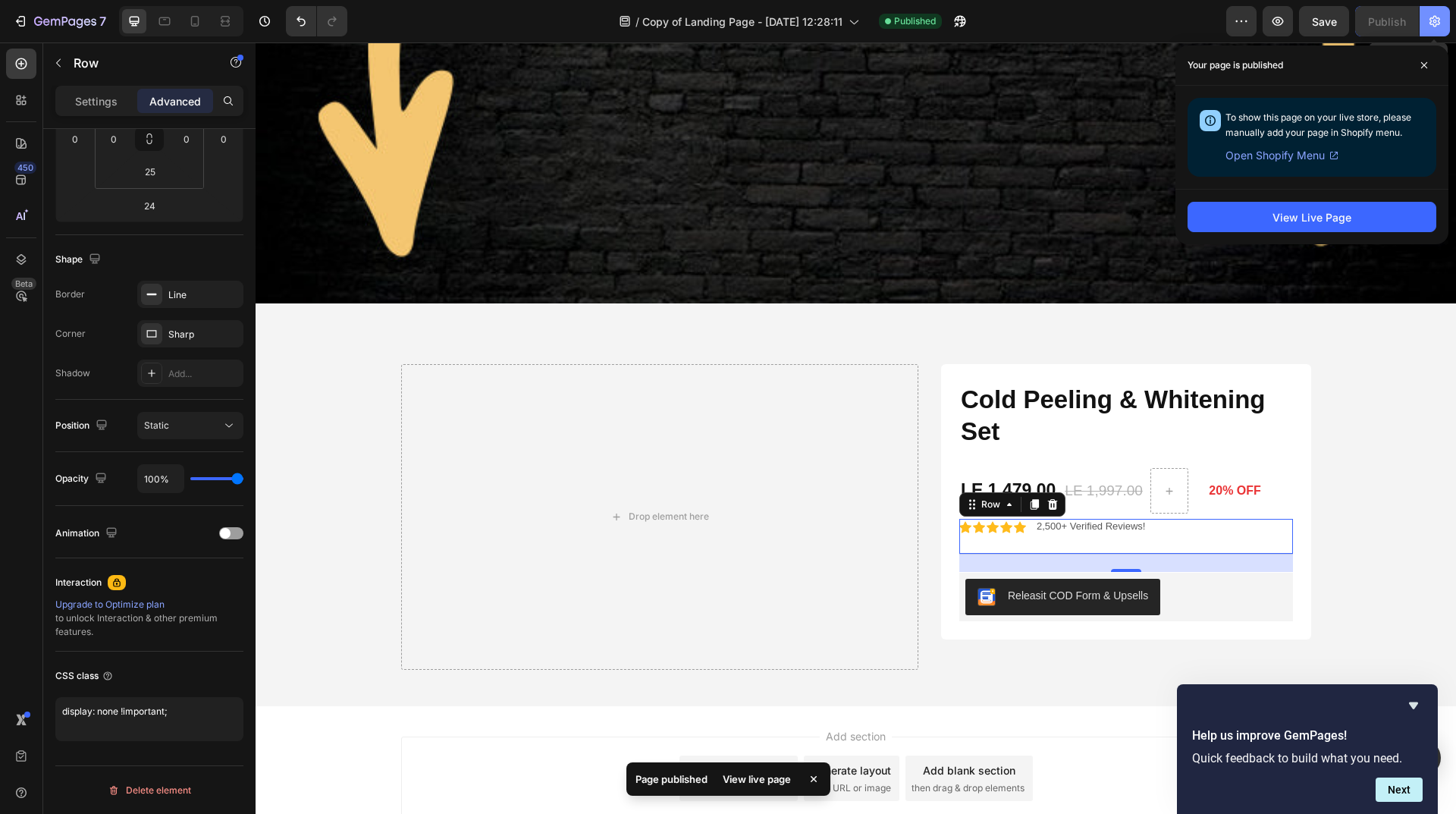
click at [1443, 18] on button "button" at bounding box center [1434, 20] width 30 height 30
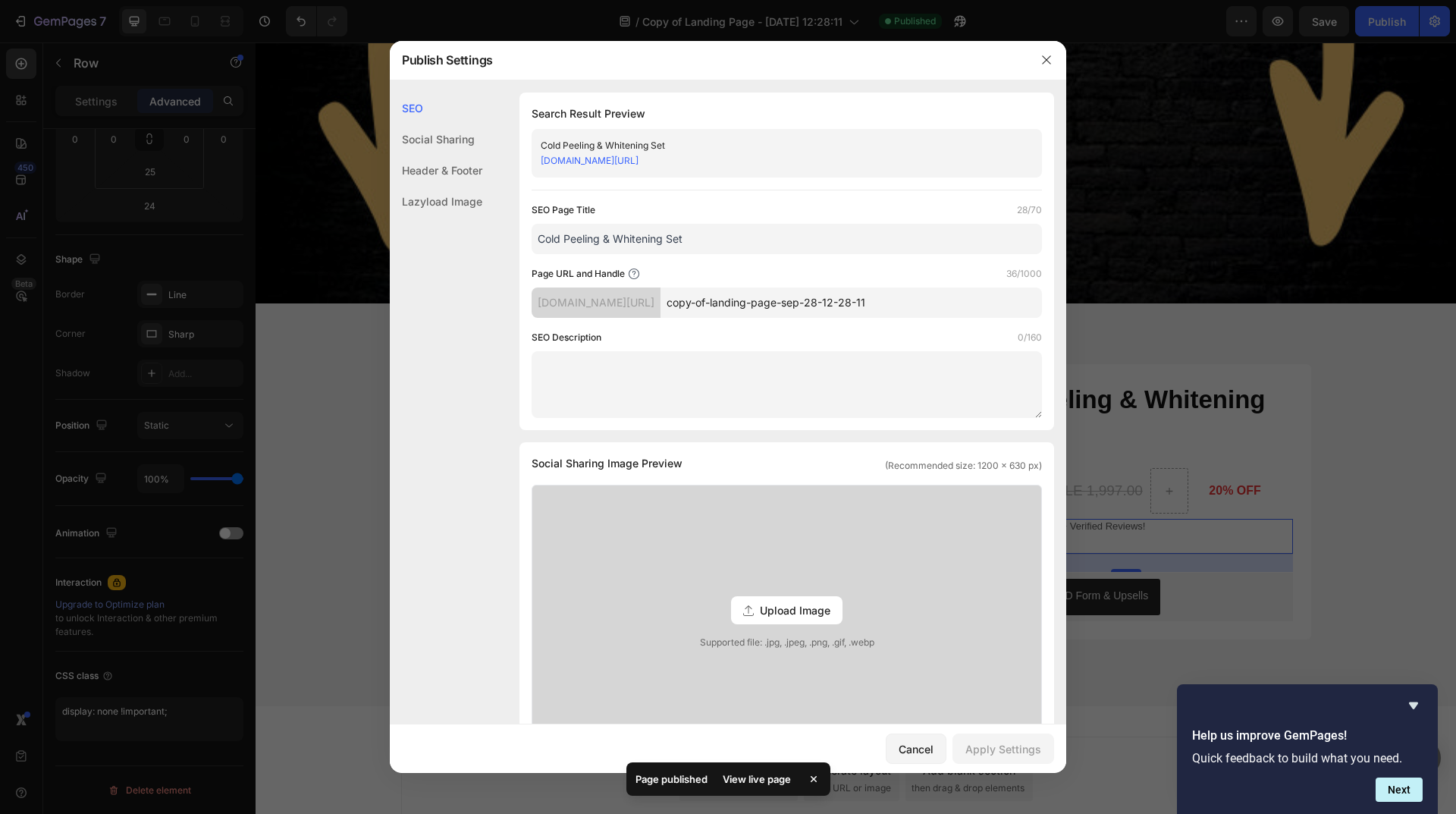
click at [798, 302] on input "copy-of-landing-page-sep-28-12-28-11" at bounding box center [850, 302] width 382 height 30
click at [797, 242] on input "Cold Peeling & Whitening Set" at bounding box center [786, 239] width 510 height 30
click at [811, 301] on input "copy-of-landing-page-sep-28-12-28-11" at bounding box center [850, 302] width 382 height 30
paste input "Cold Peeling & Whitening Set"
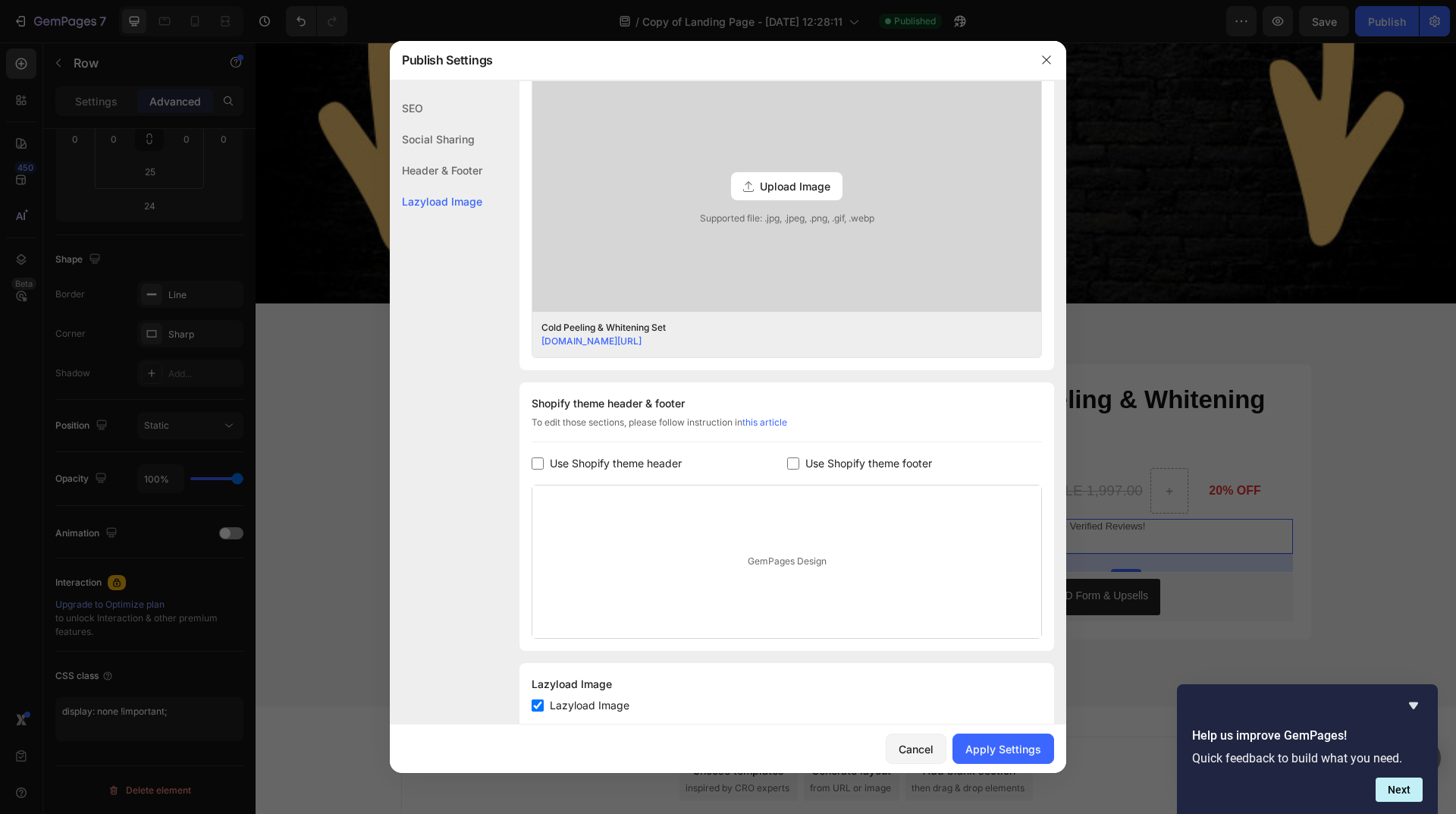
scroll to position [462, 0]
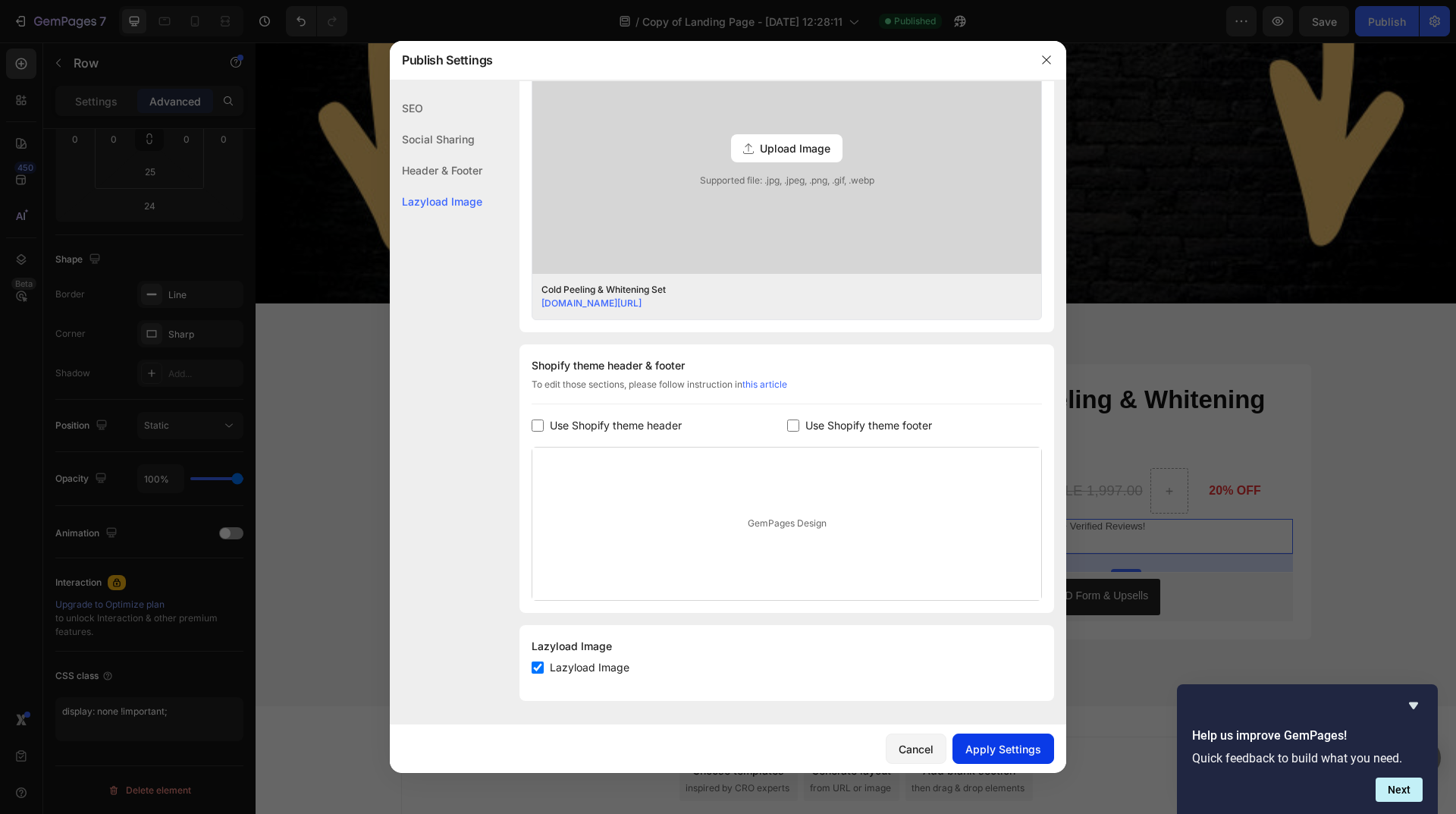
type input "Cold-Peeling-Set-AA"
click at [1005, 753] on div "Apply Settings" at bounding box center [1003, 749] width 76 height 16
drag, startPoint x: 1046, startPoint y: 55, endPoint x: 807, endPoint y: 6, distance: 244.0
click at [1046, 55] on icon "button" at bounding box center [1046, 59] width 12 height 12
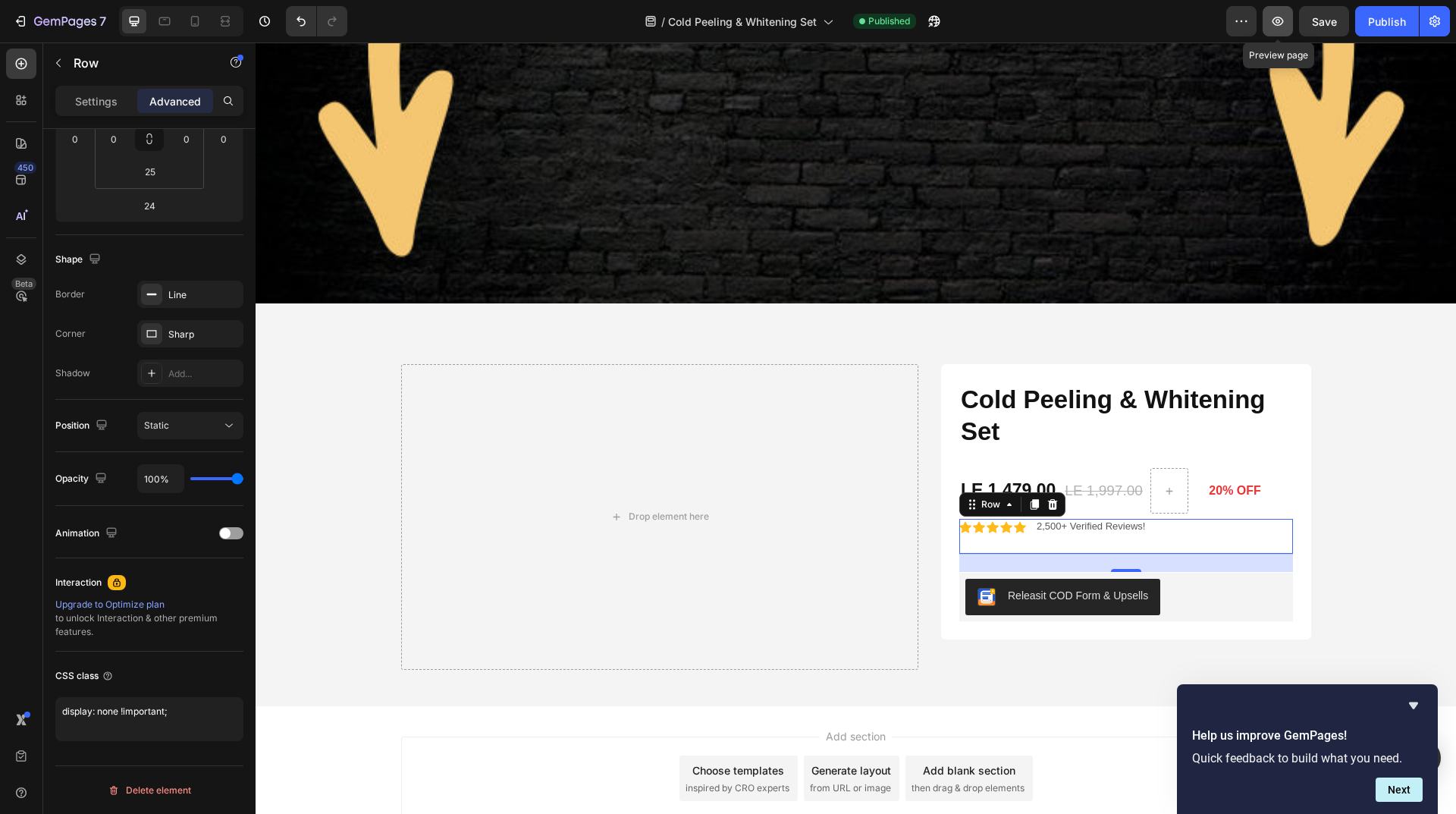
click at [1275, 27] on icon "button" at bounding box center [1277, 21] width 15 height 15
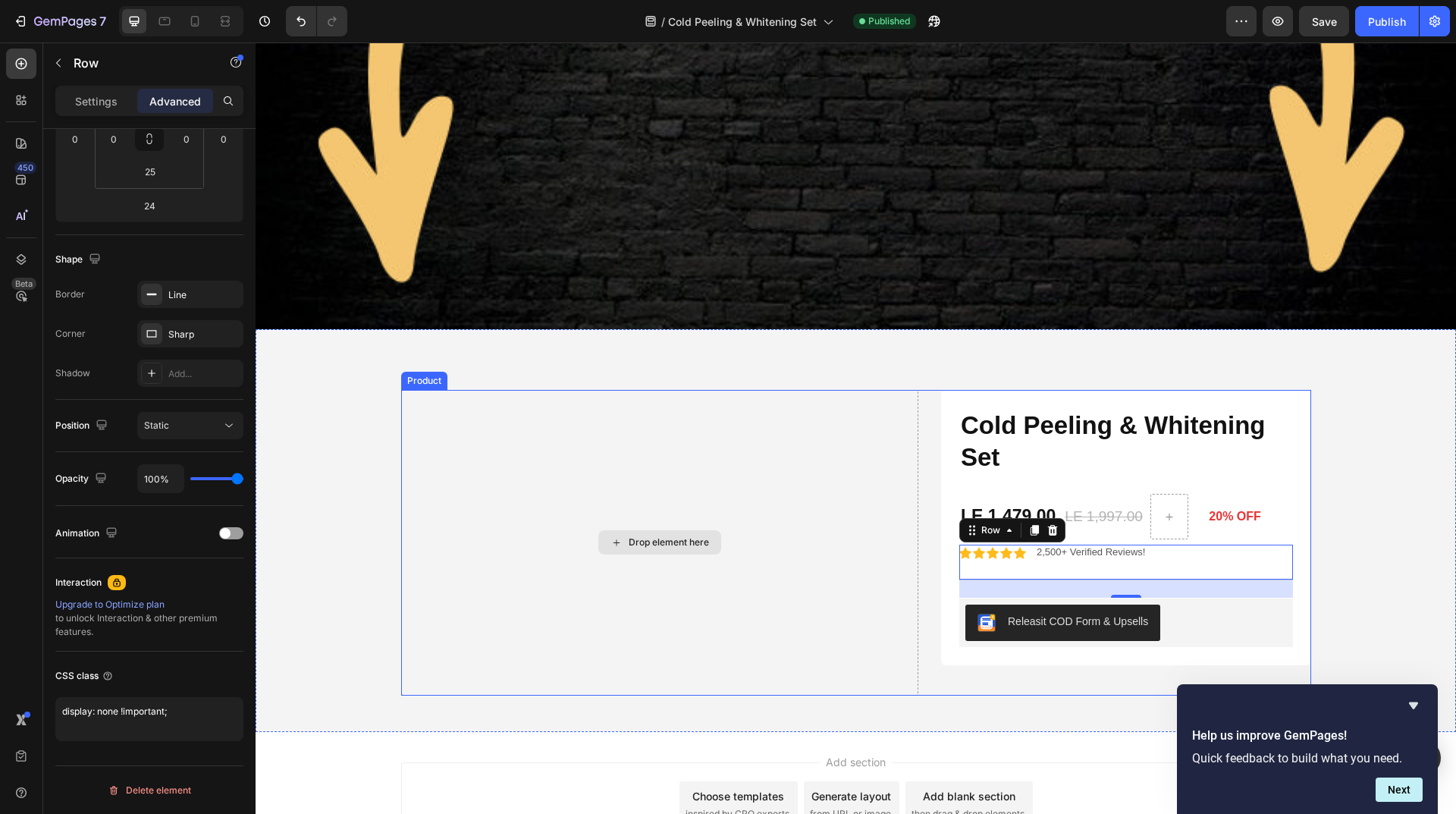
scroll to position [7640, 0]
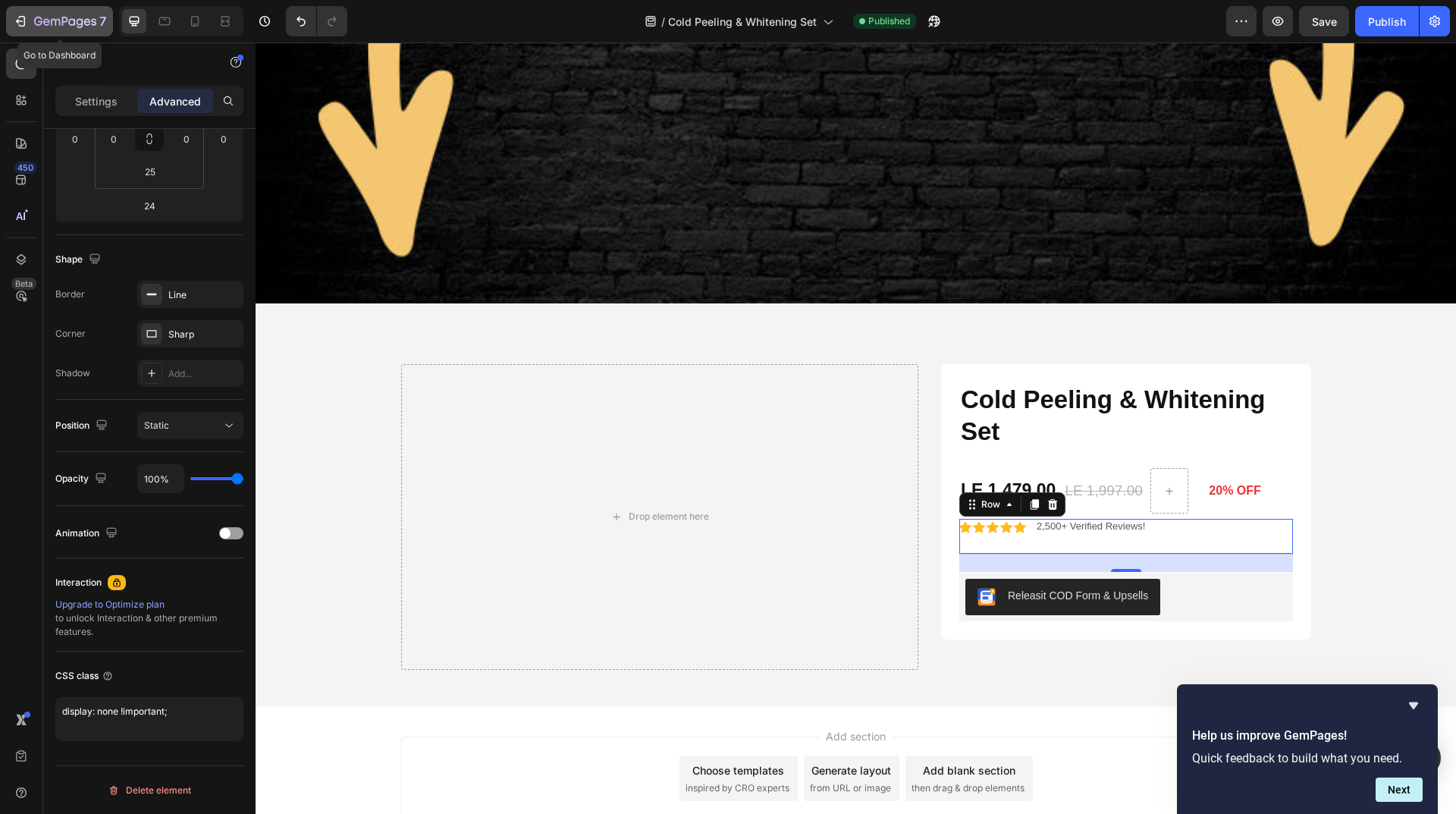
click at [26, 16] on icon "button" at bounding box center [20, 21] width 15 height 15
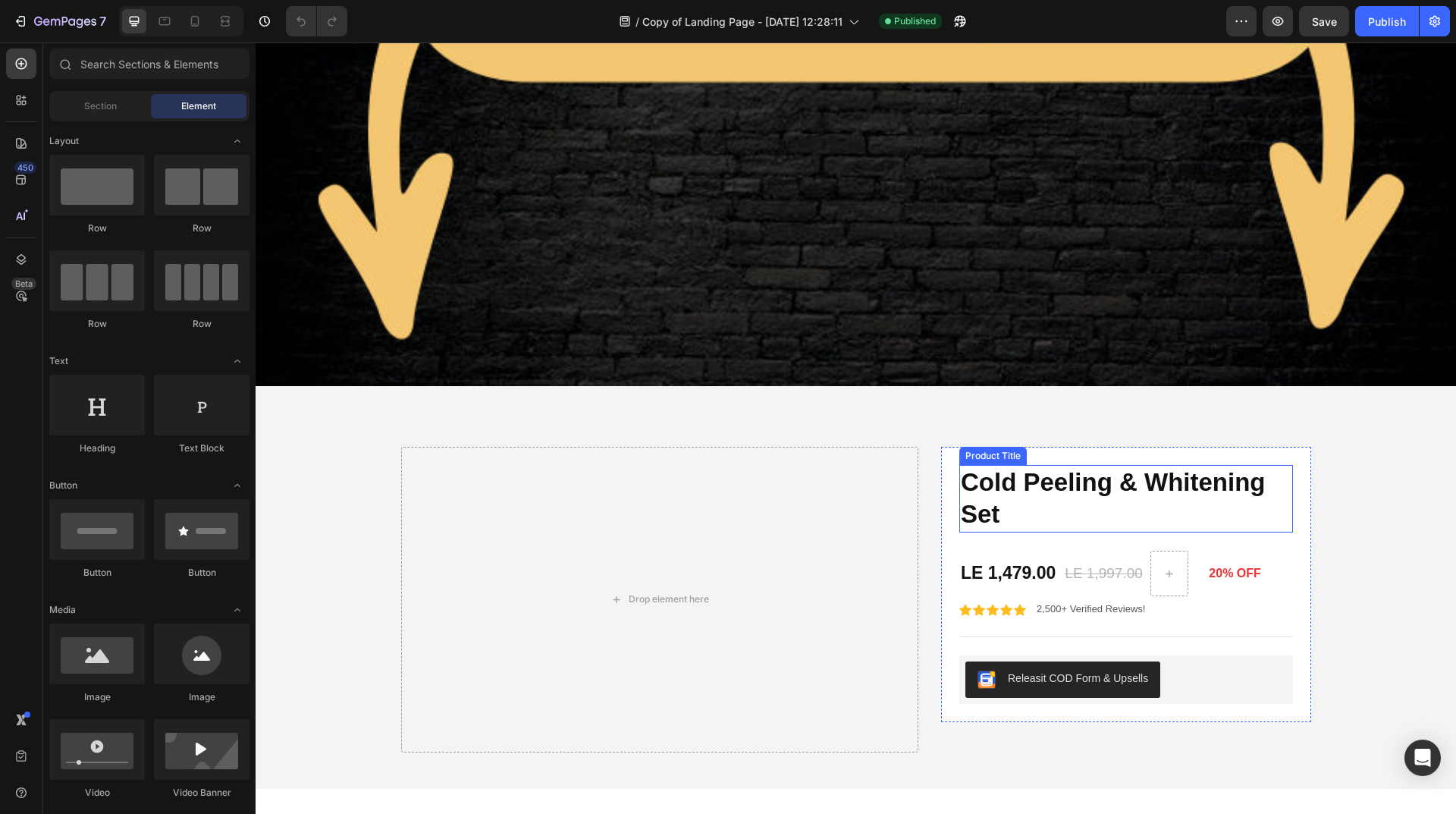
scroll to position [7640, 0]
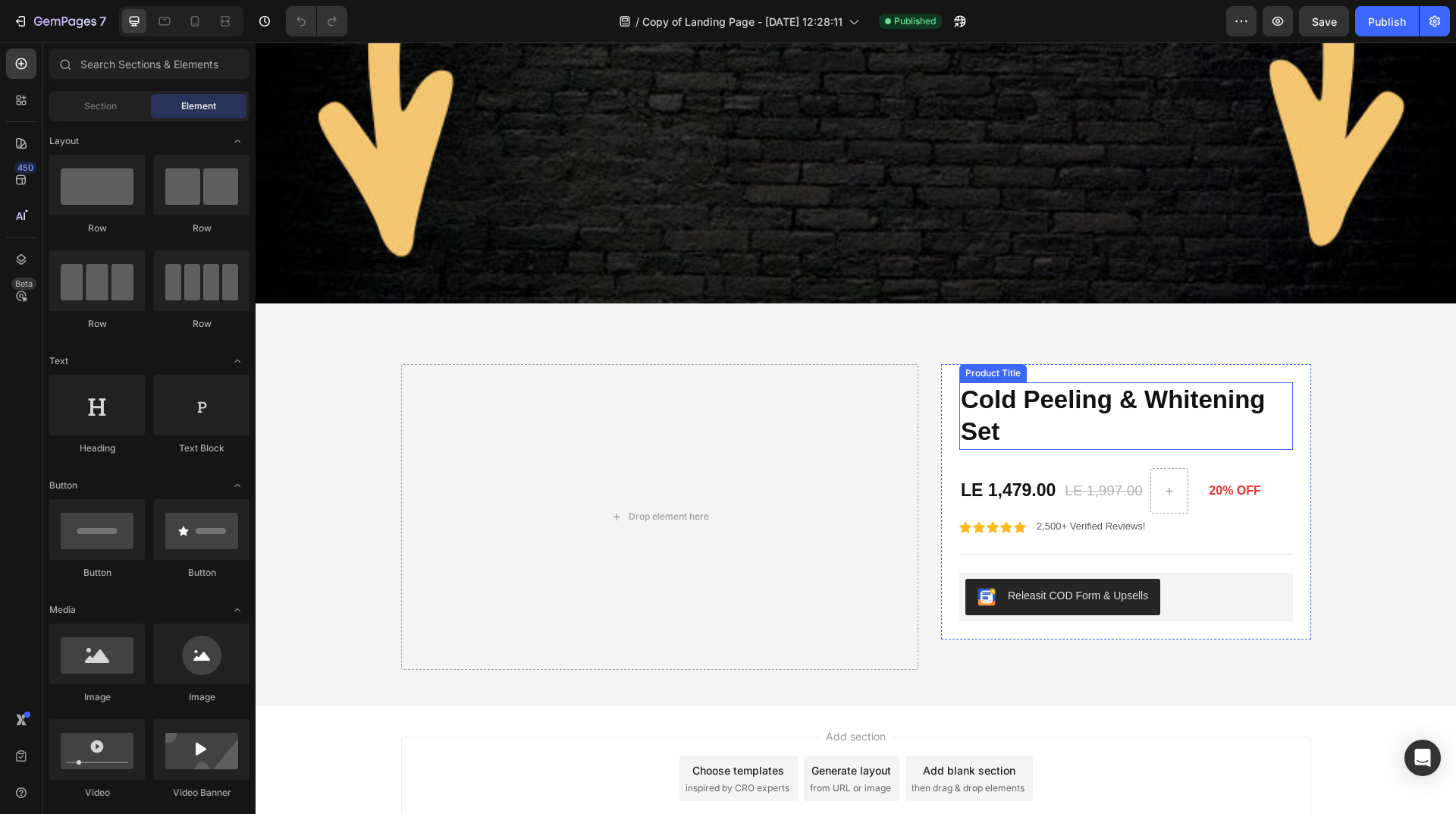
click at [1188, 382] on h1 "Cold Peeling & Whitening Set" at bounding box center [1126, 416] width 334 height 68
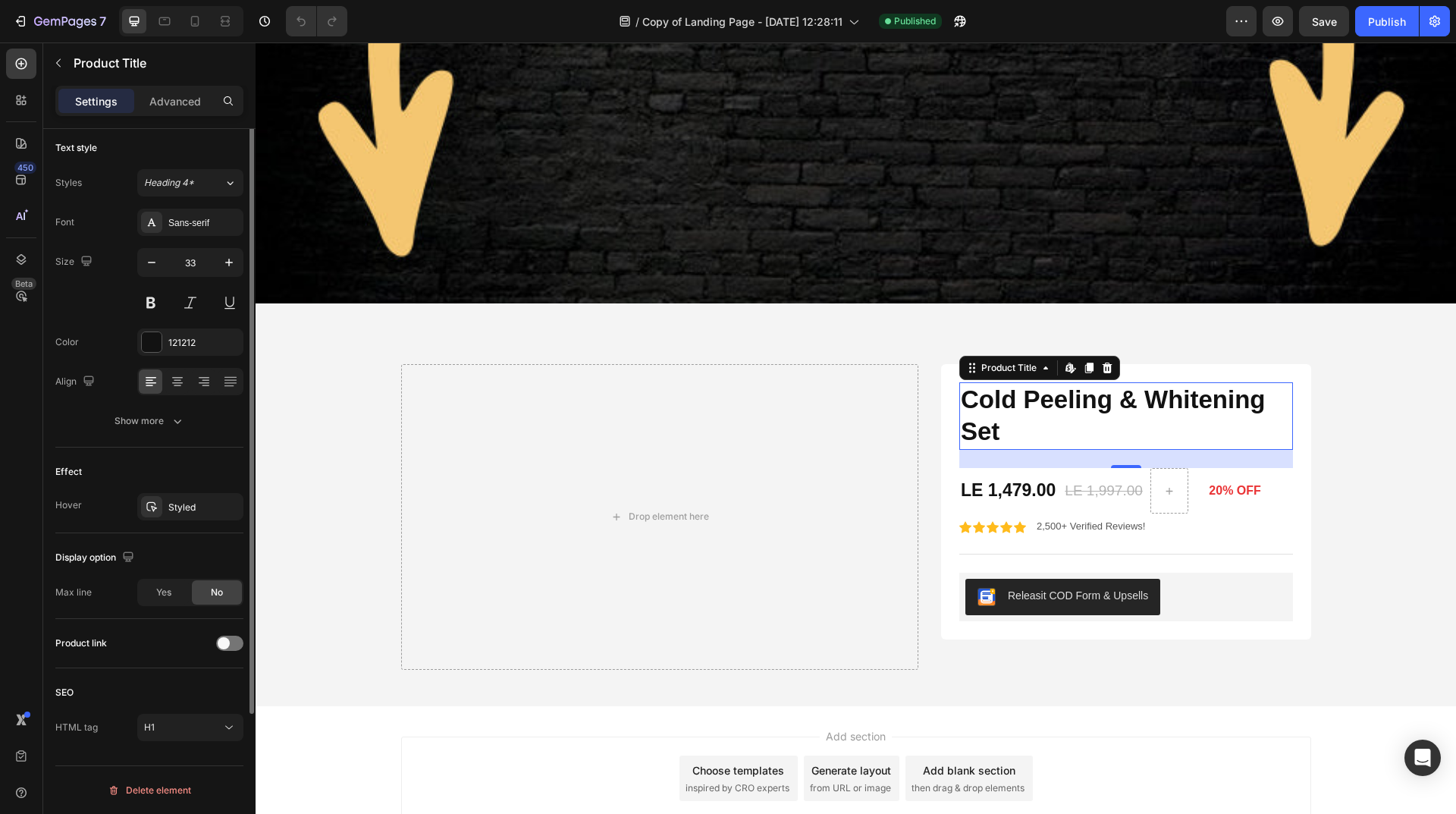
scroll to position [0, 0]
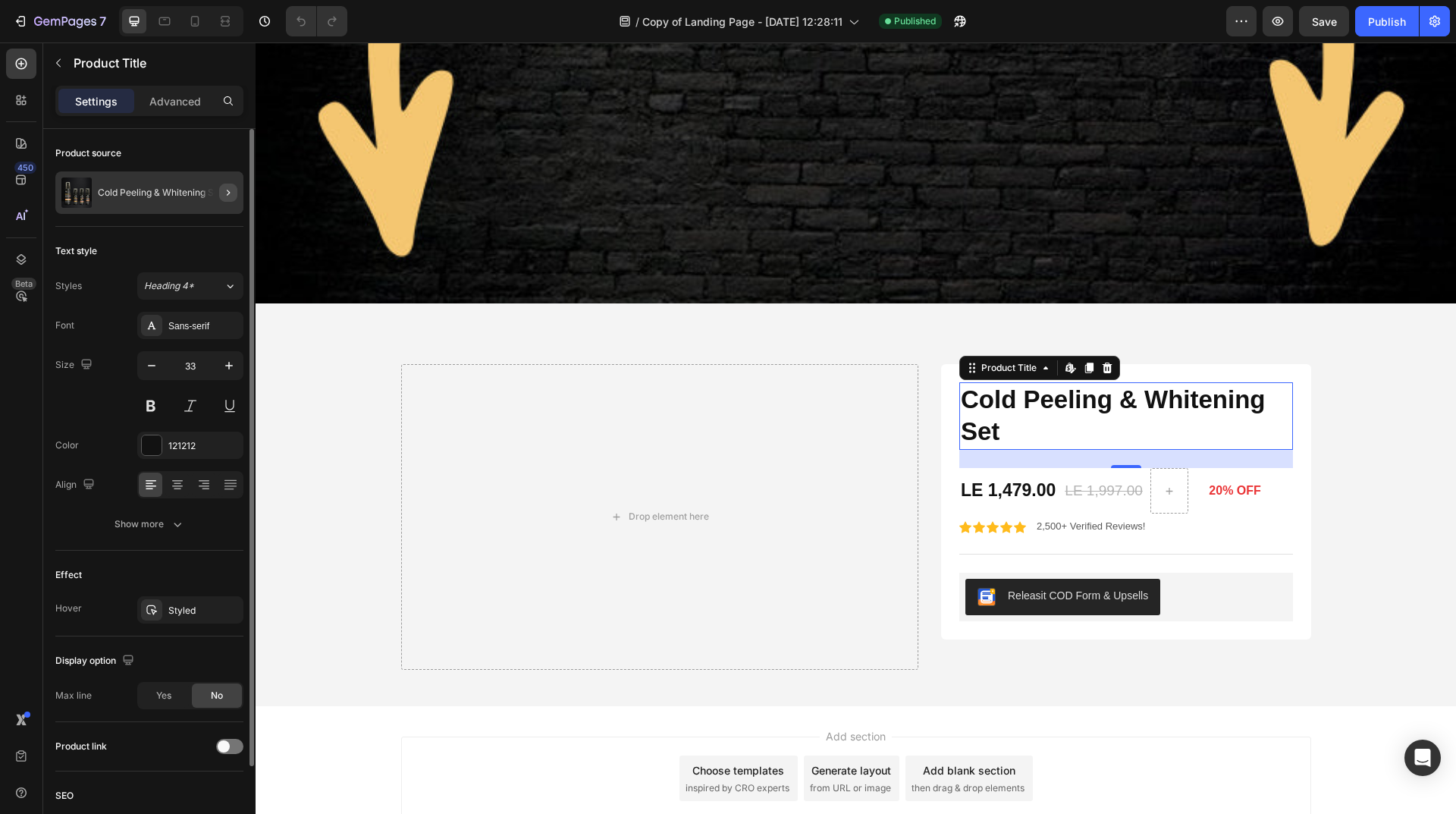
click at [219, 195] on button "button" at bounding box center [228, 192] width 18 height 18
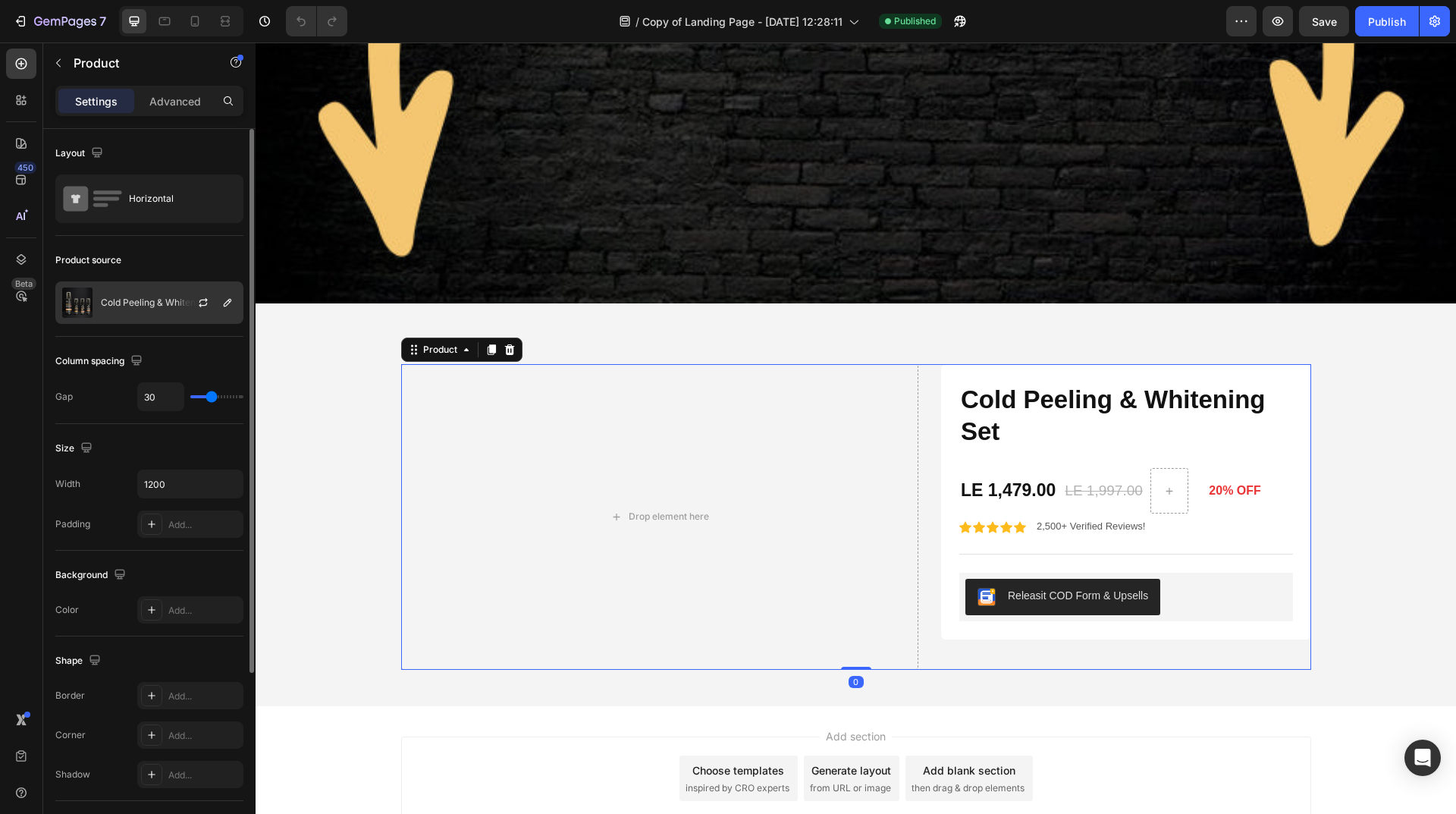
click at [172, 316] on div "Cold Peeling & Whitening Set" at bounding box center [149, 303] width 188 height 42
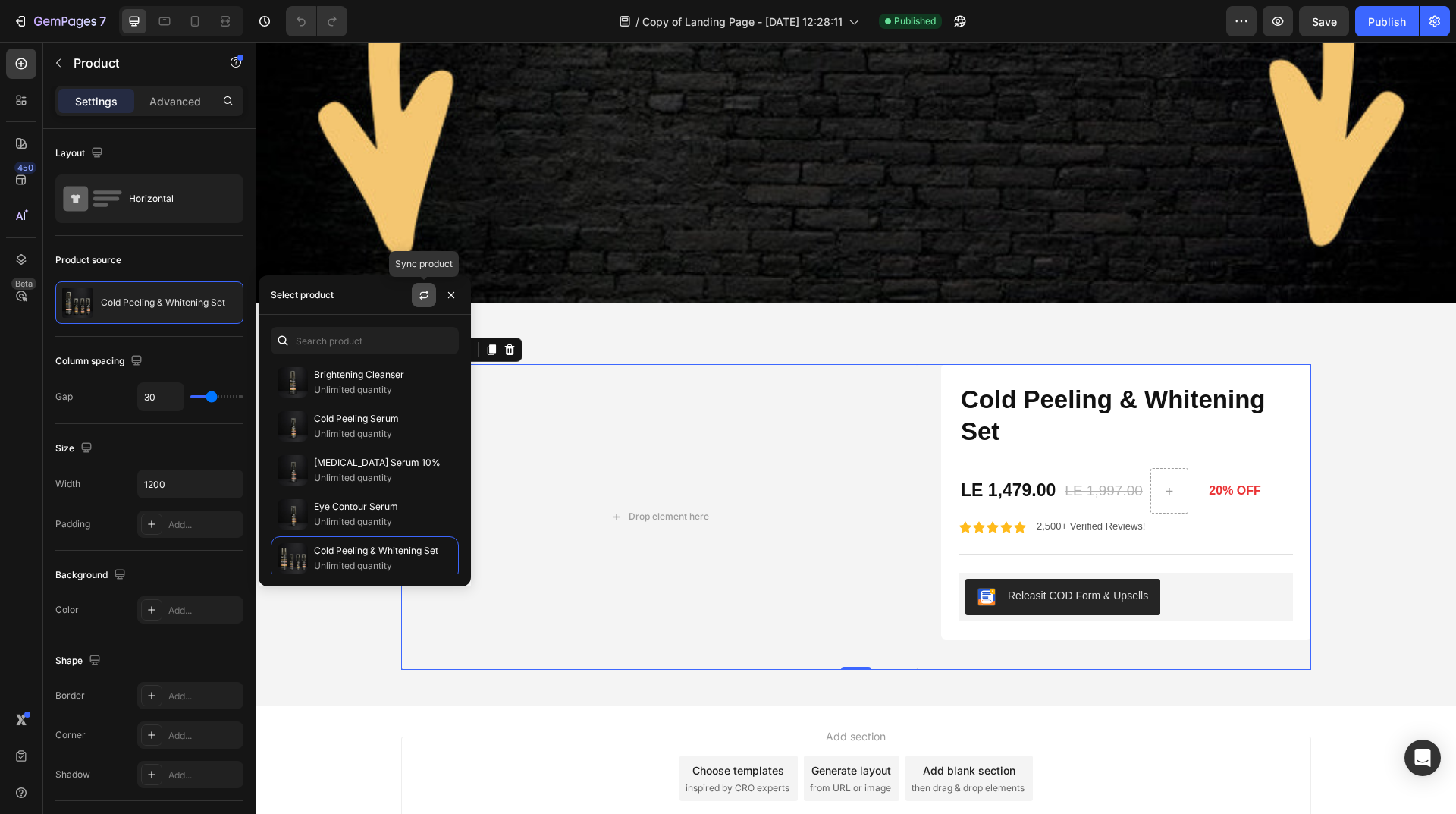
click at [418, 297] on icon "button" at bounding box center [423, 295] width 12 height 12
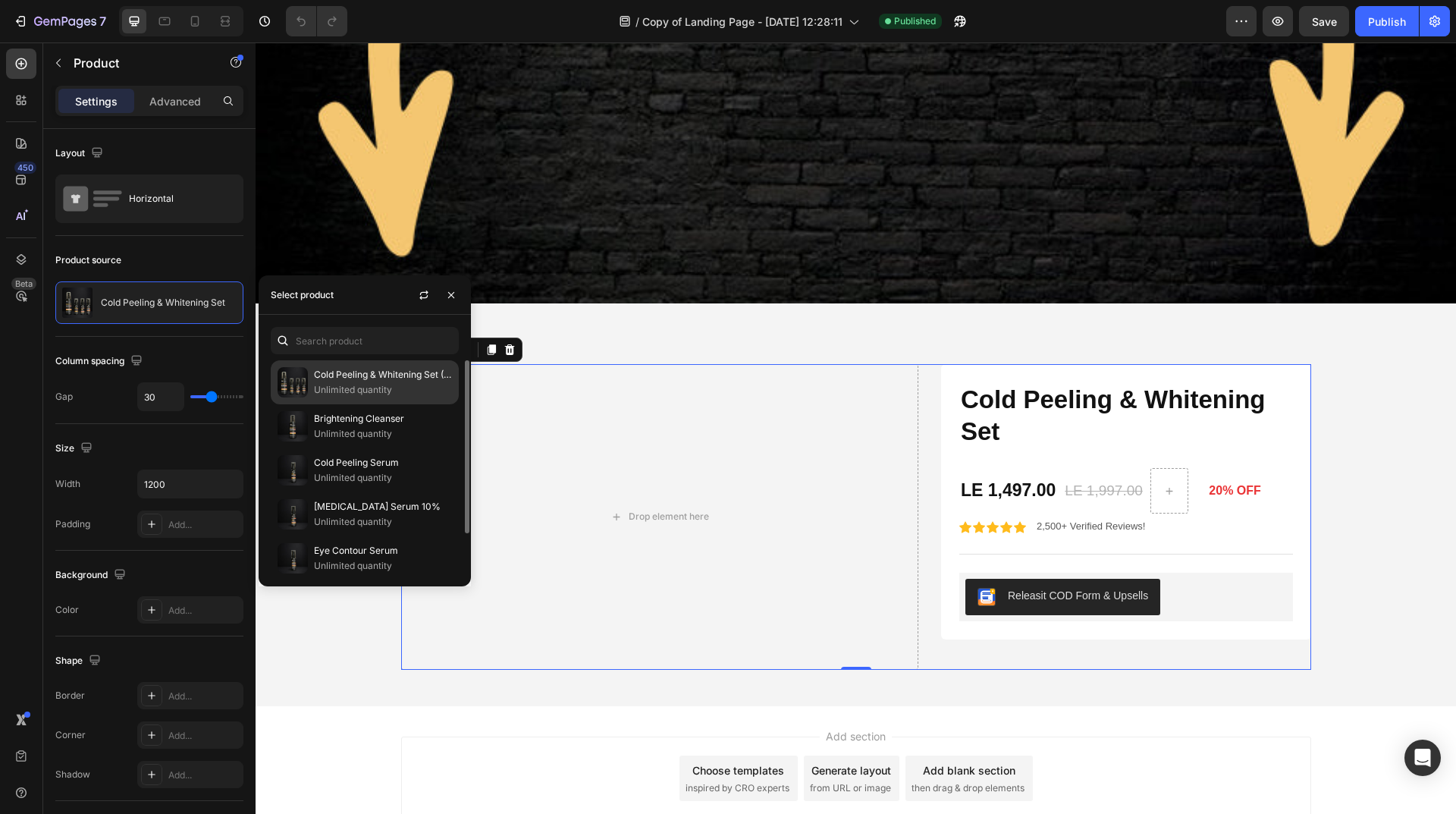
click at [444, 382] on p "Cold Peeling & Whitening Set (AA)" at bounding box center [383, 374] width 138 height 15
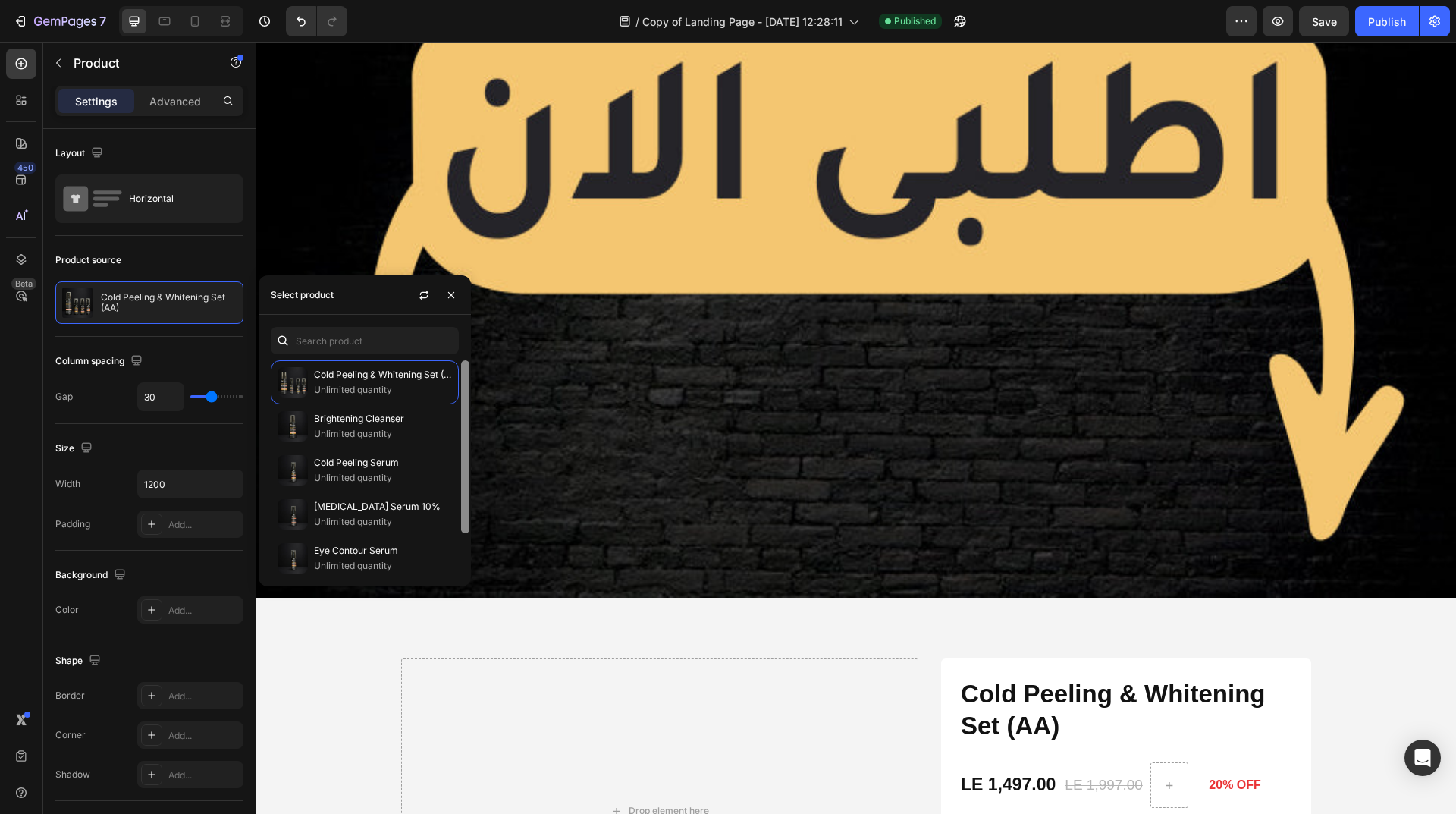
scroll to position [7640, 0]
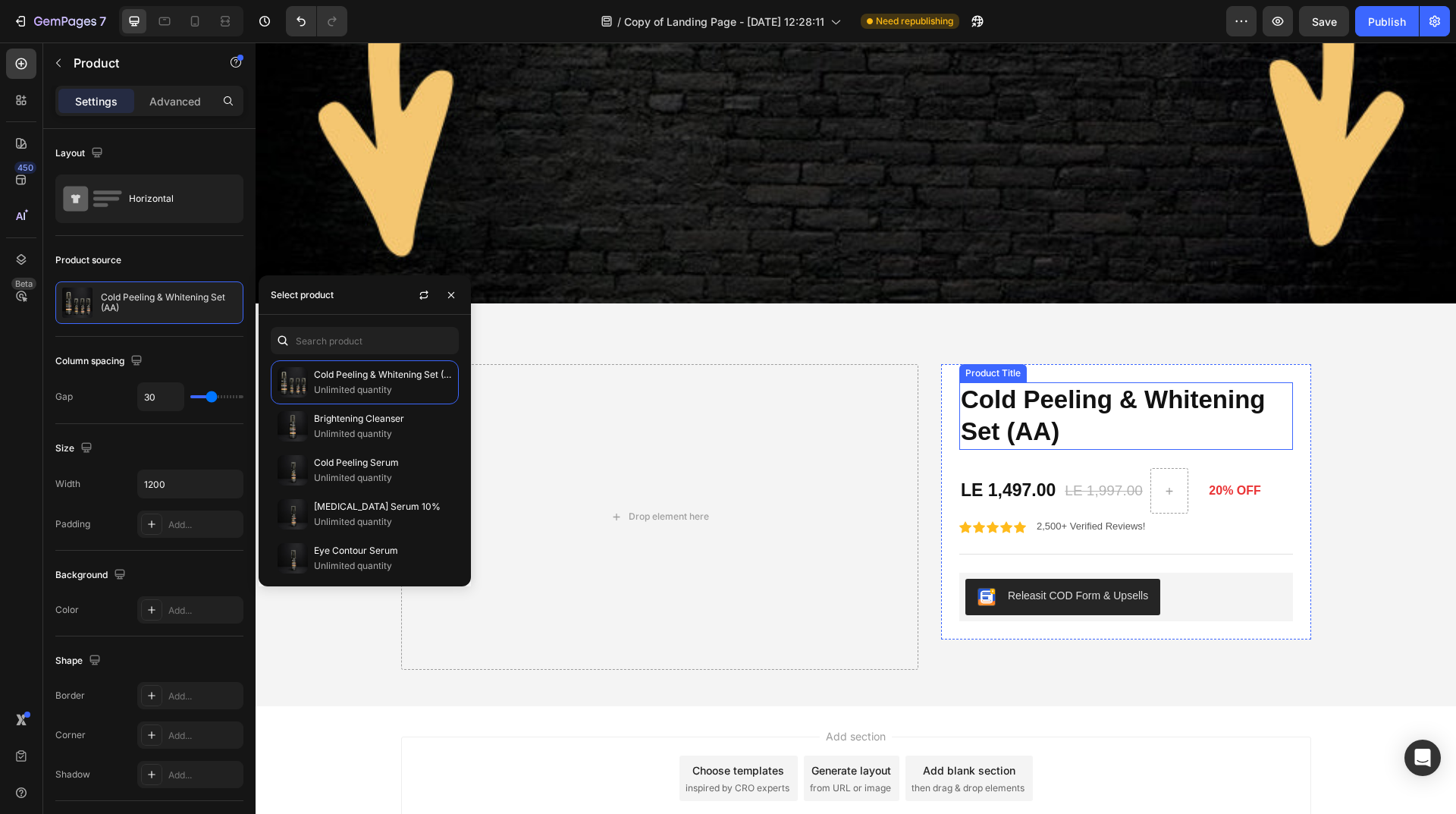
click at [1047, 382] on h1 "Cold Peeling & Whitening Set (AA)" at bounding box center [1126, 416] width 334 height 68
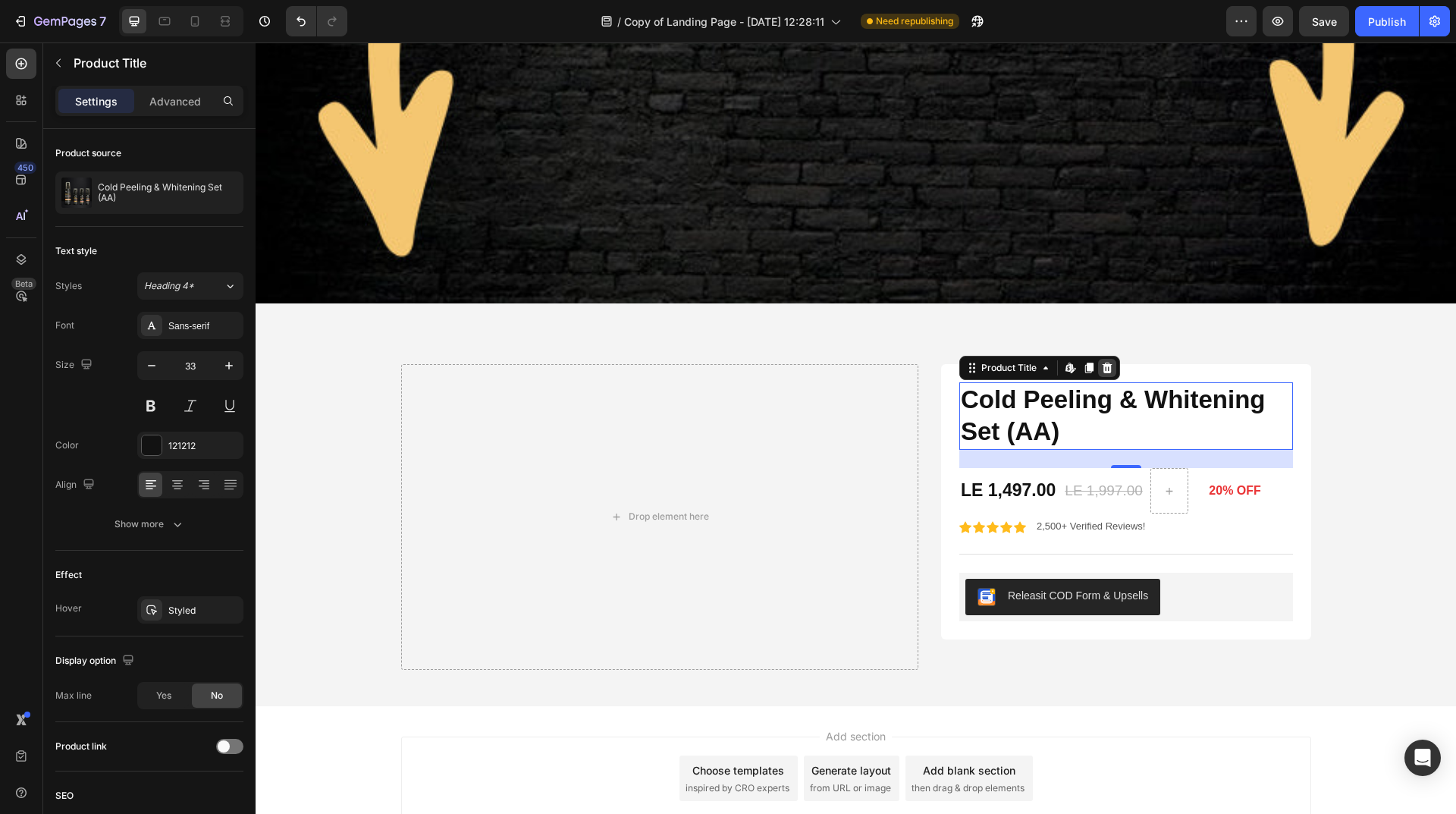
click at [1106, 361] on icon at bounding box center [1107, 367] width 12 height 12
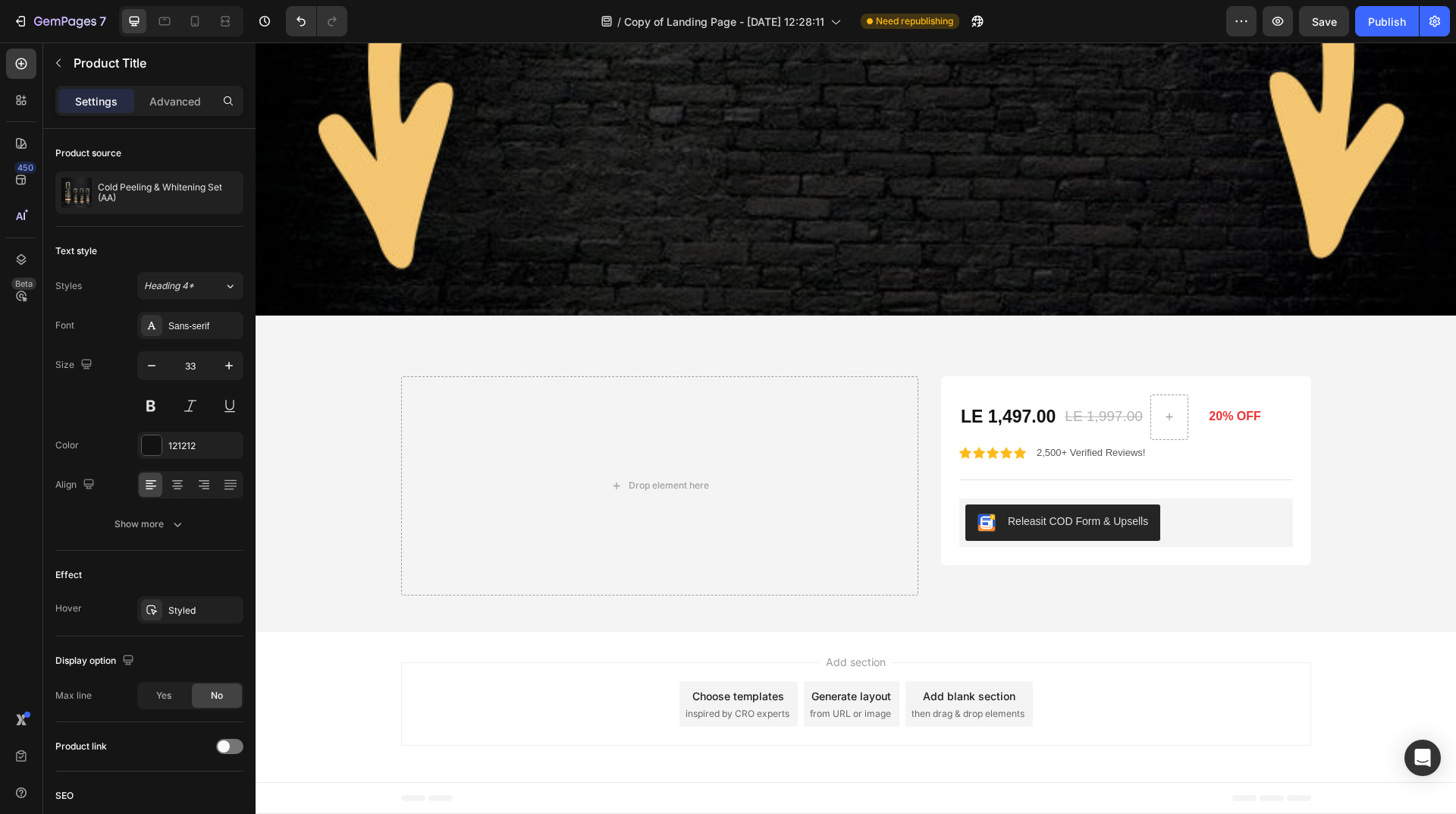
scroll to position [7554, 0]
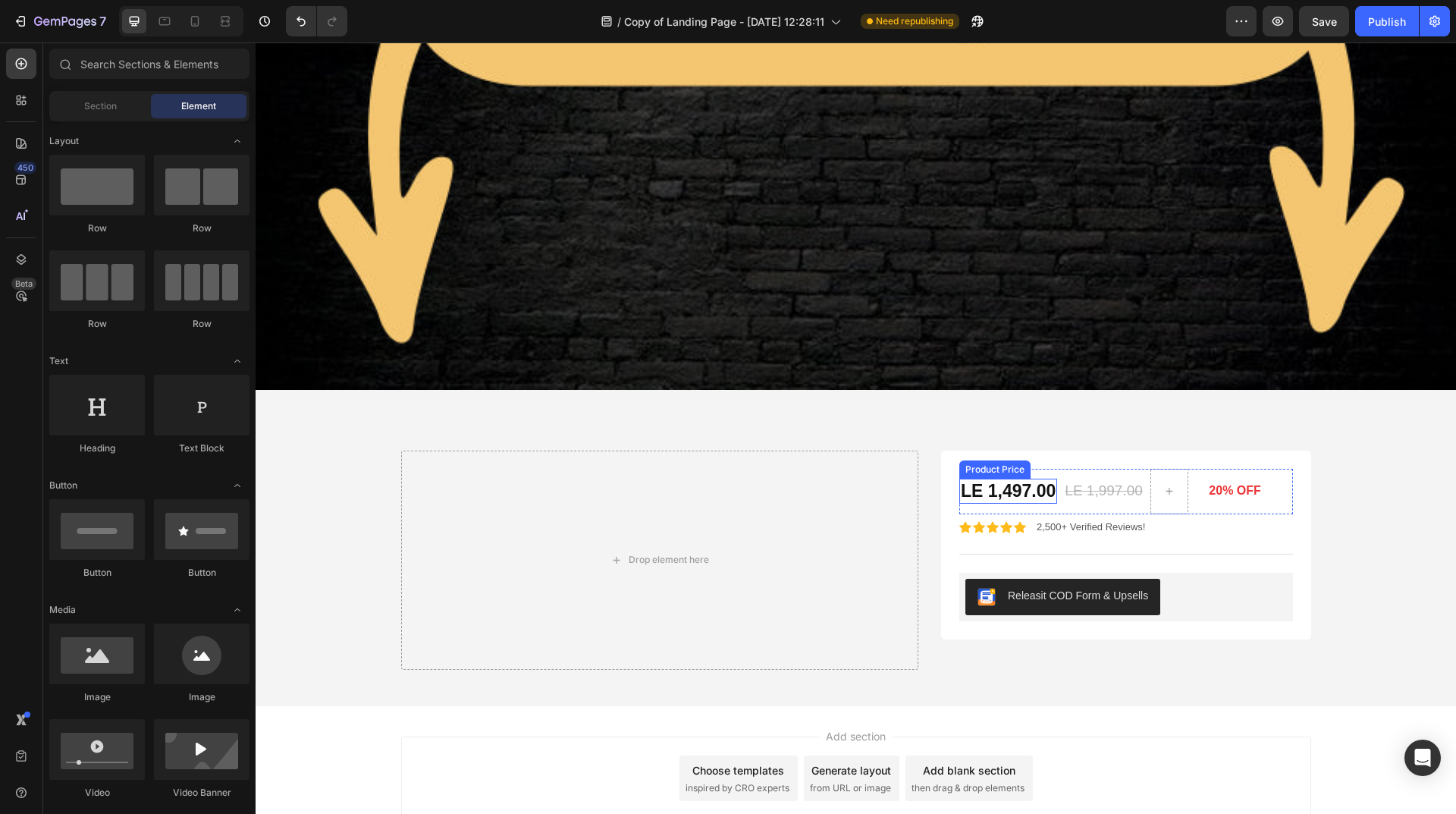
click at [1007, 479] on div "LE 1,497.00" at bounding box center [1008, 492] width 98 height 26
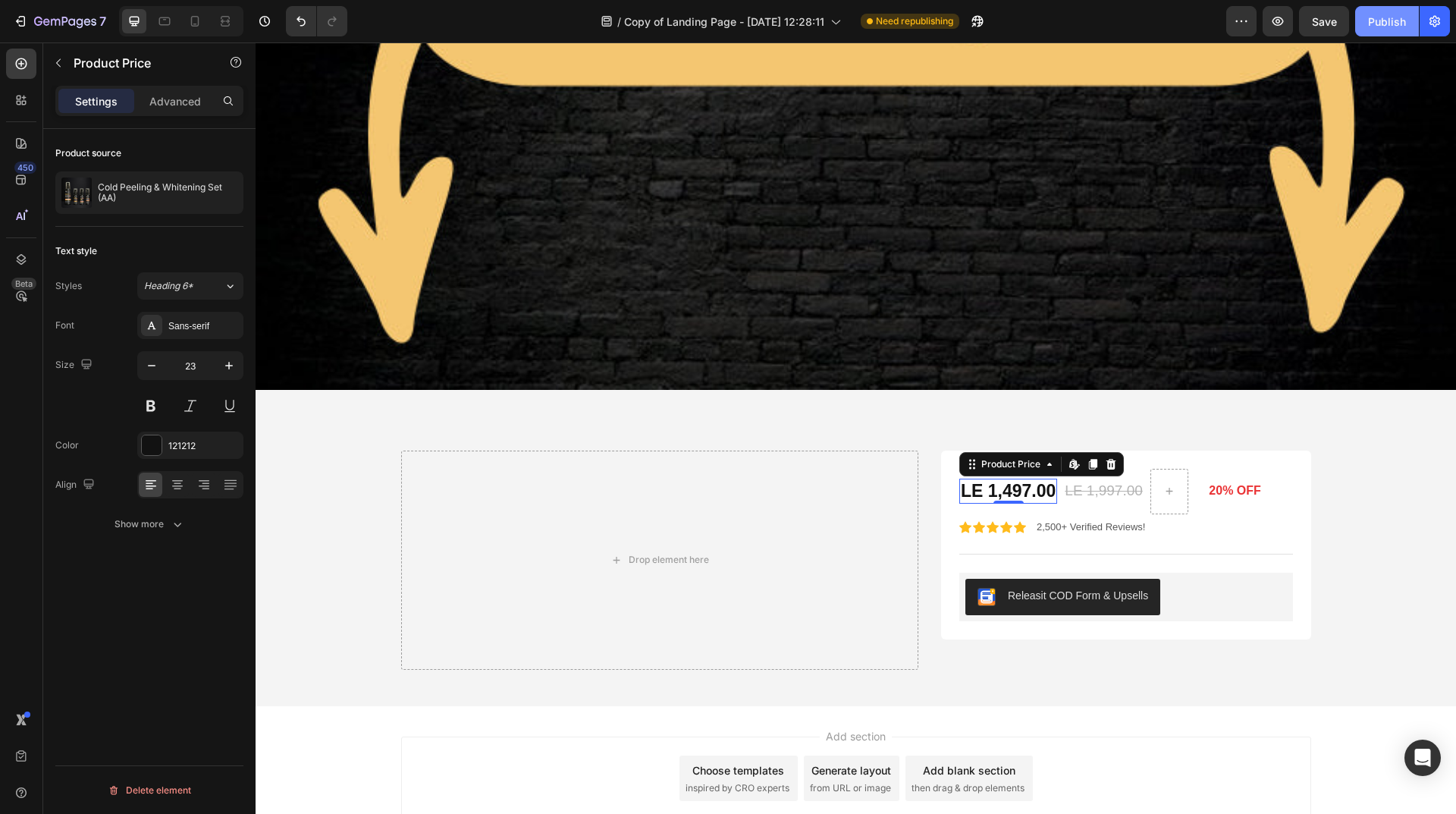
click at [1388, 34] on button "Publish" at bounding box center [1387, 20] width 63 height 30
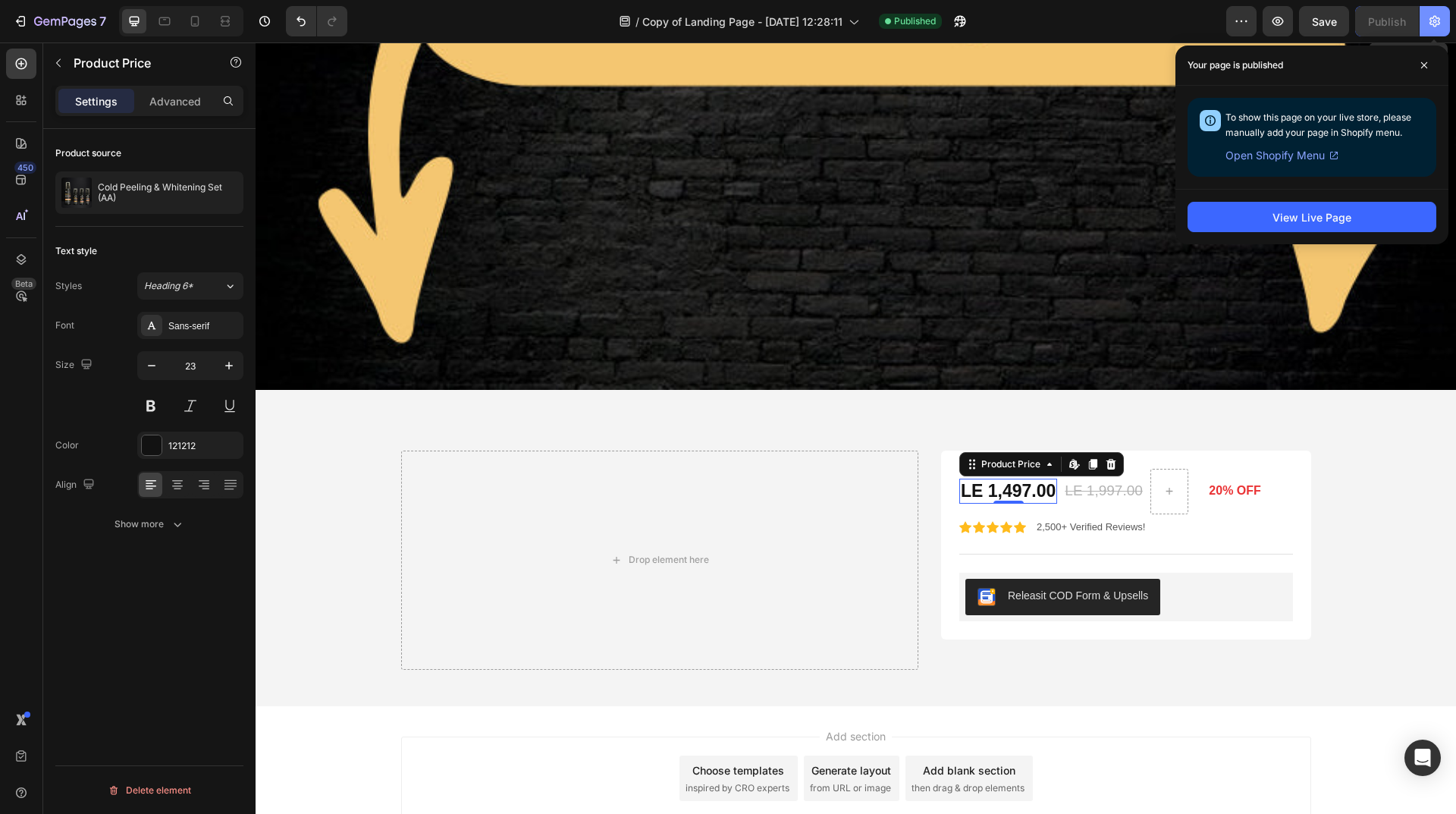
click at [1441, 28] on button "button" at bounding box center [1434, 20] width 30 height 30
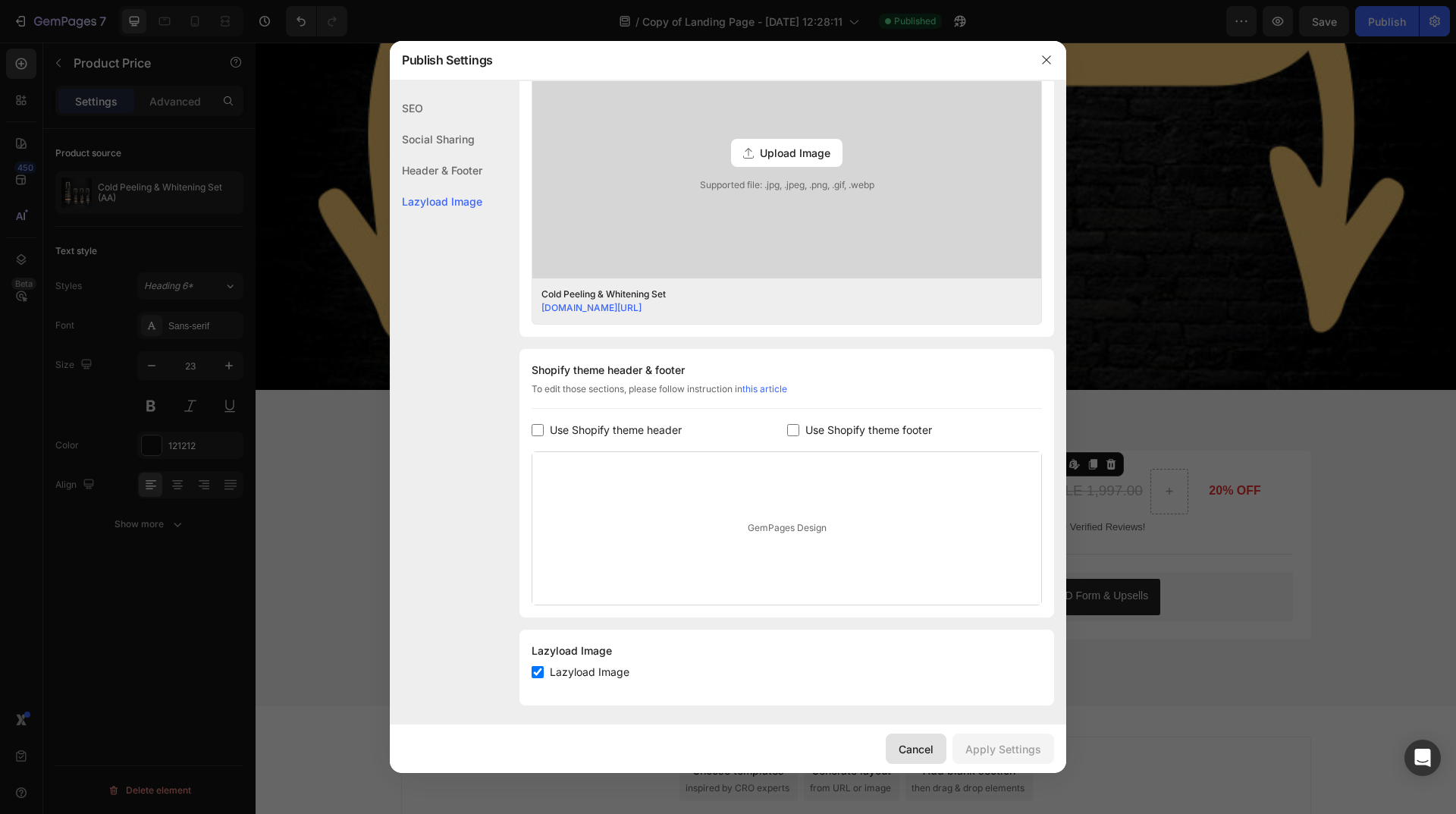
scroll to position [462, 0]
drag, startPoint x: 793, startPoint y: 18, endPoint x: 1052, endPoint y: 63, distance: 262.9
click at [1052, 63] on button "button" at bounding box center [1047, 60] width 24 height 24
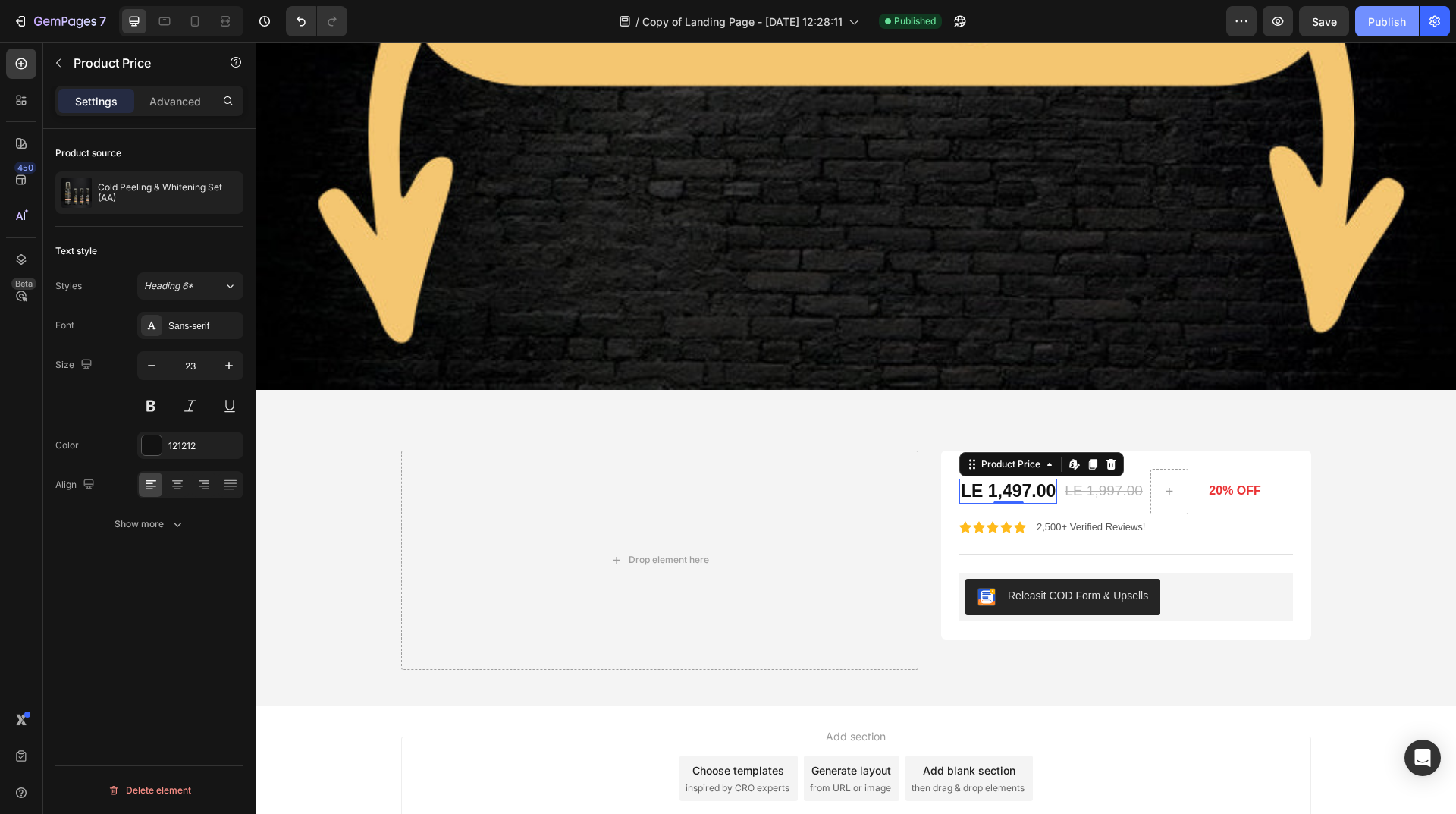
click at [1370, 18] on div "Publish" at bounding box center [1387, 22] width 38 height 16
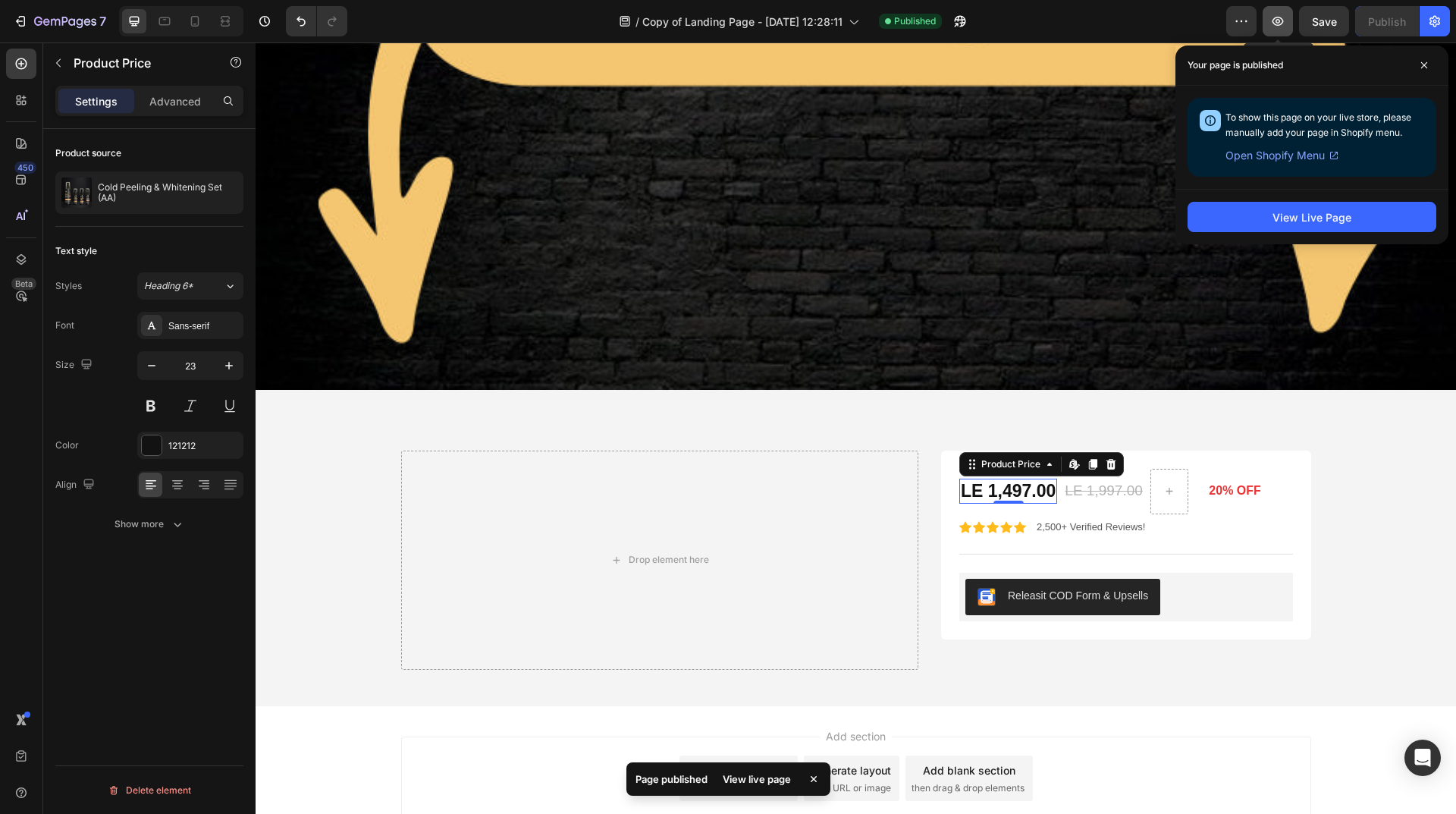
click at [1279, 24] on icon "button" at bounding box center [1277, 21] width 15 height 15
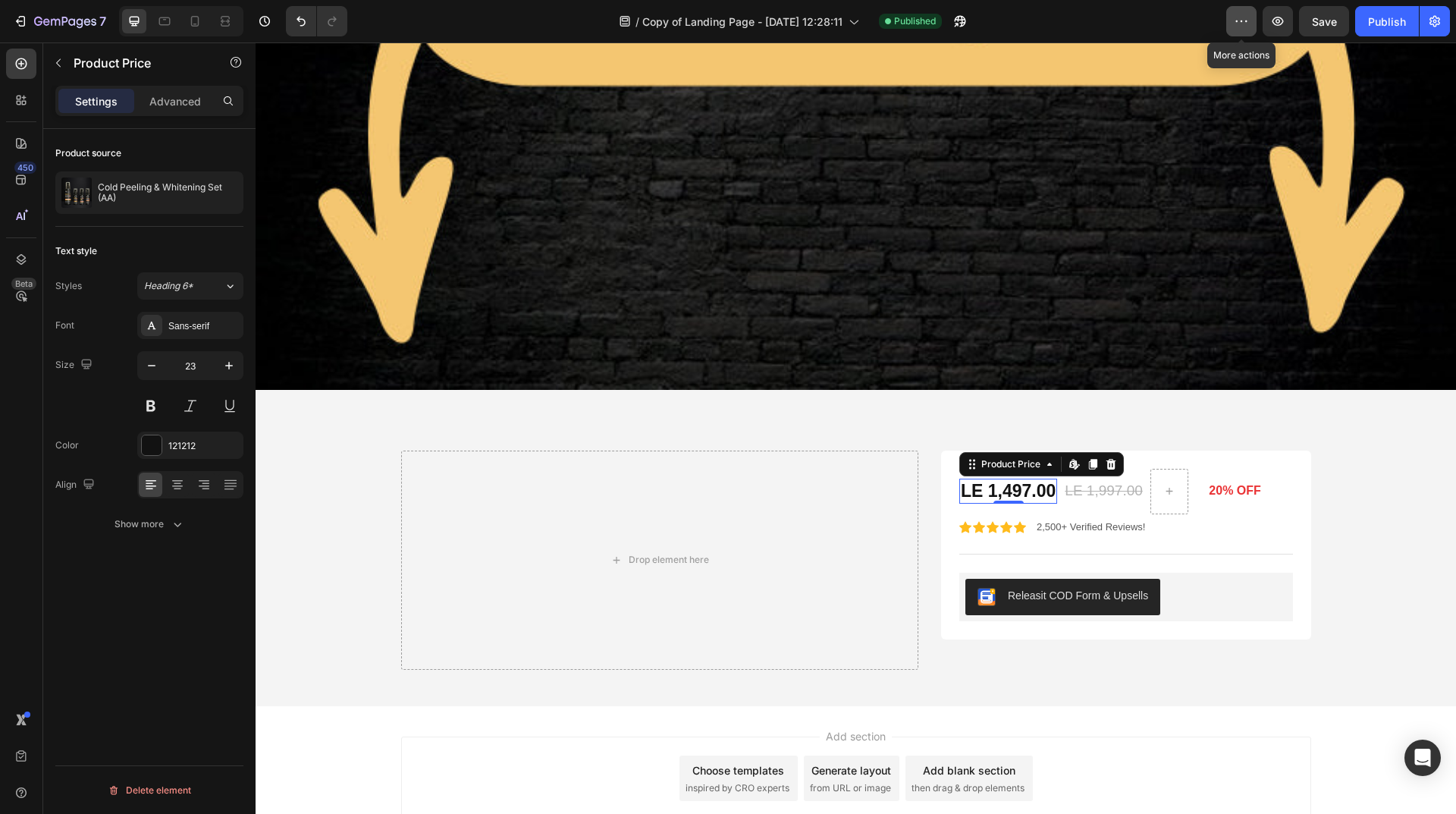
click at [1237, 27] on icon "button" at bounding box center [1241, 21] width 15 height 15
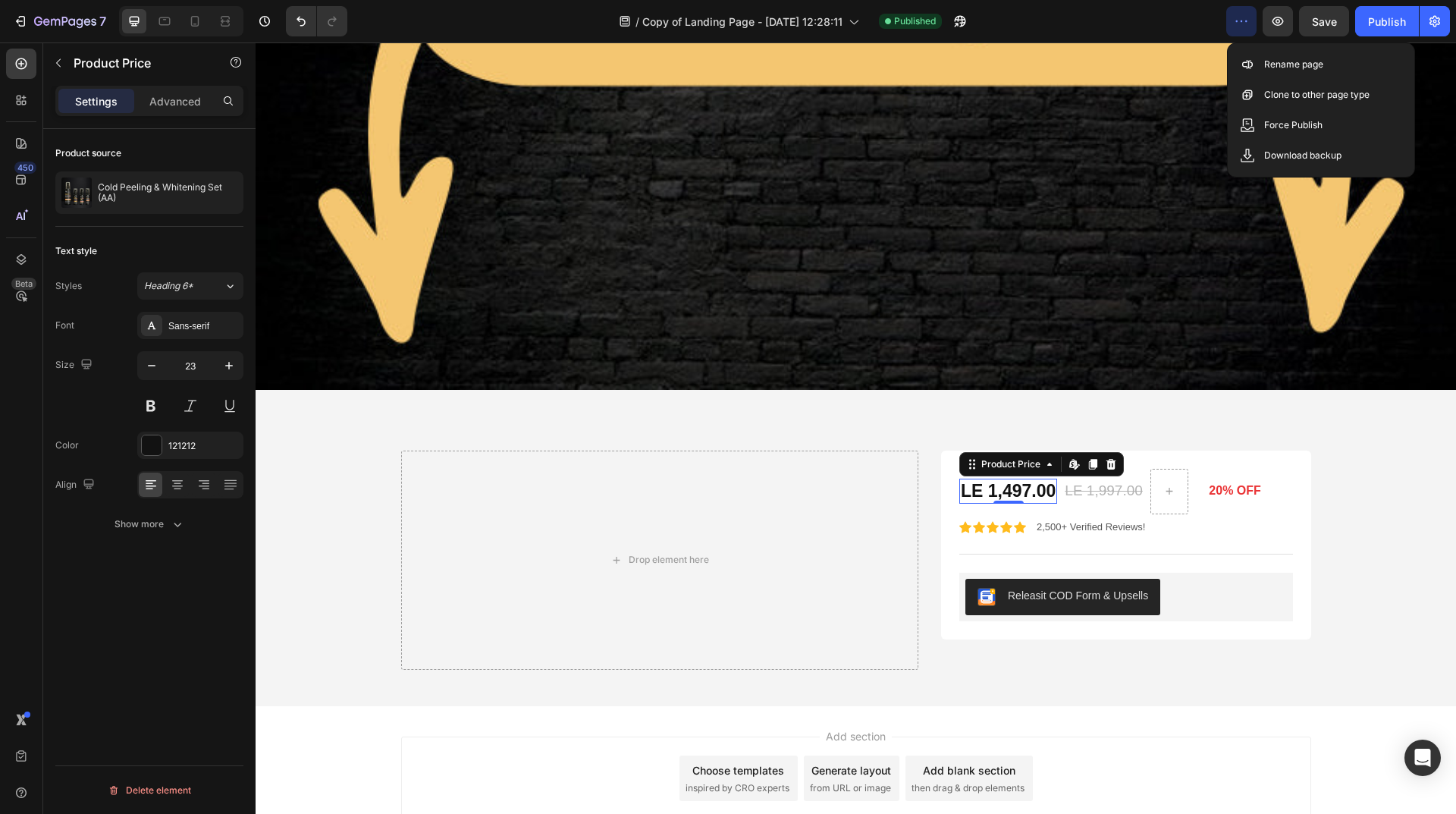
click at [1237, 27] on icon "button" at bounding box center [1241, 21] width 15 height 15
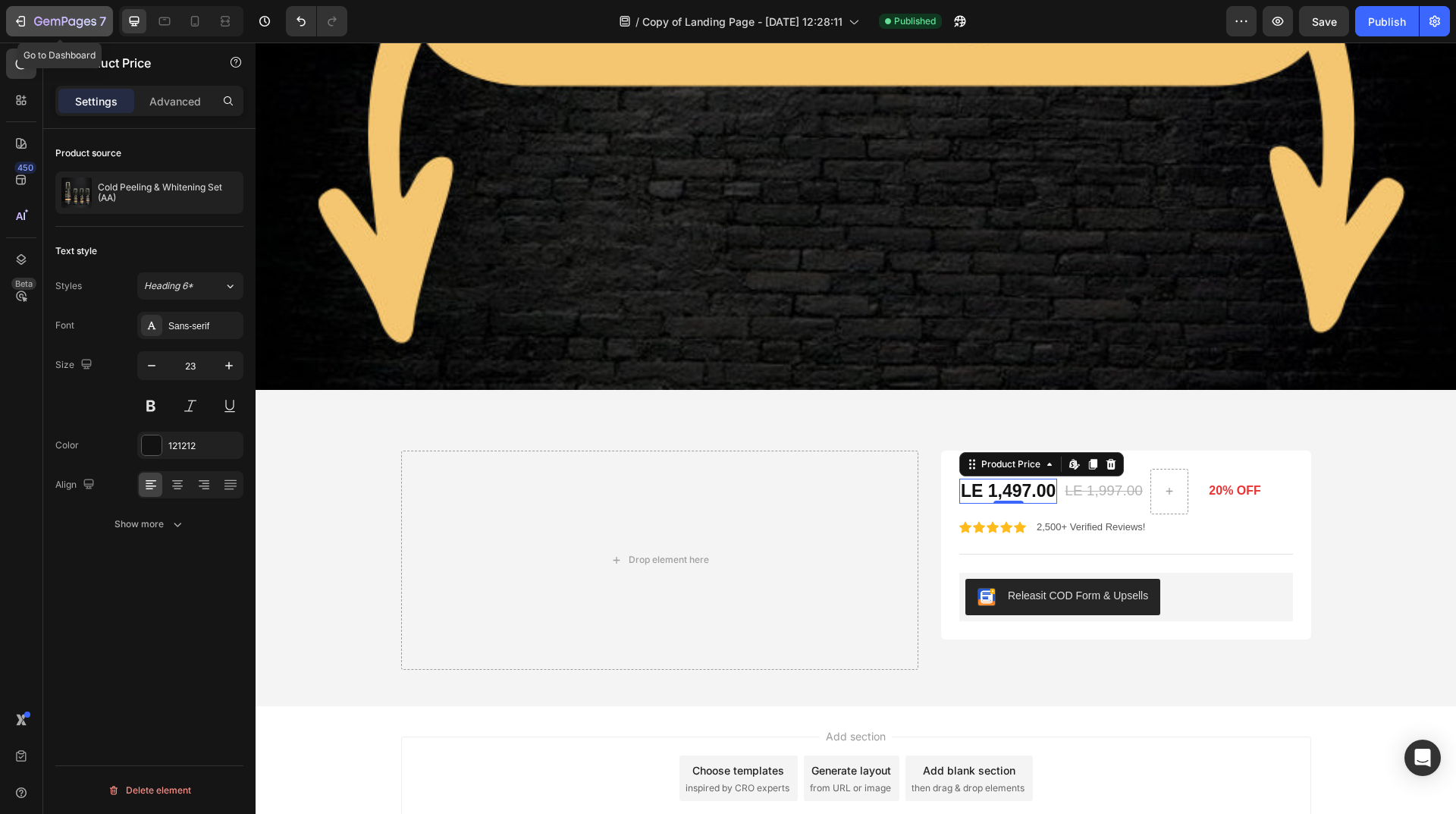
click at [46, 24] on icon "button" at bounding box center [65, 23] width 62 height 13
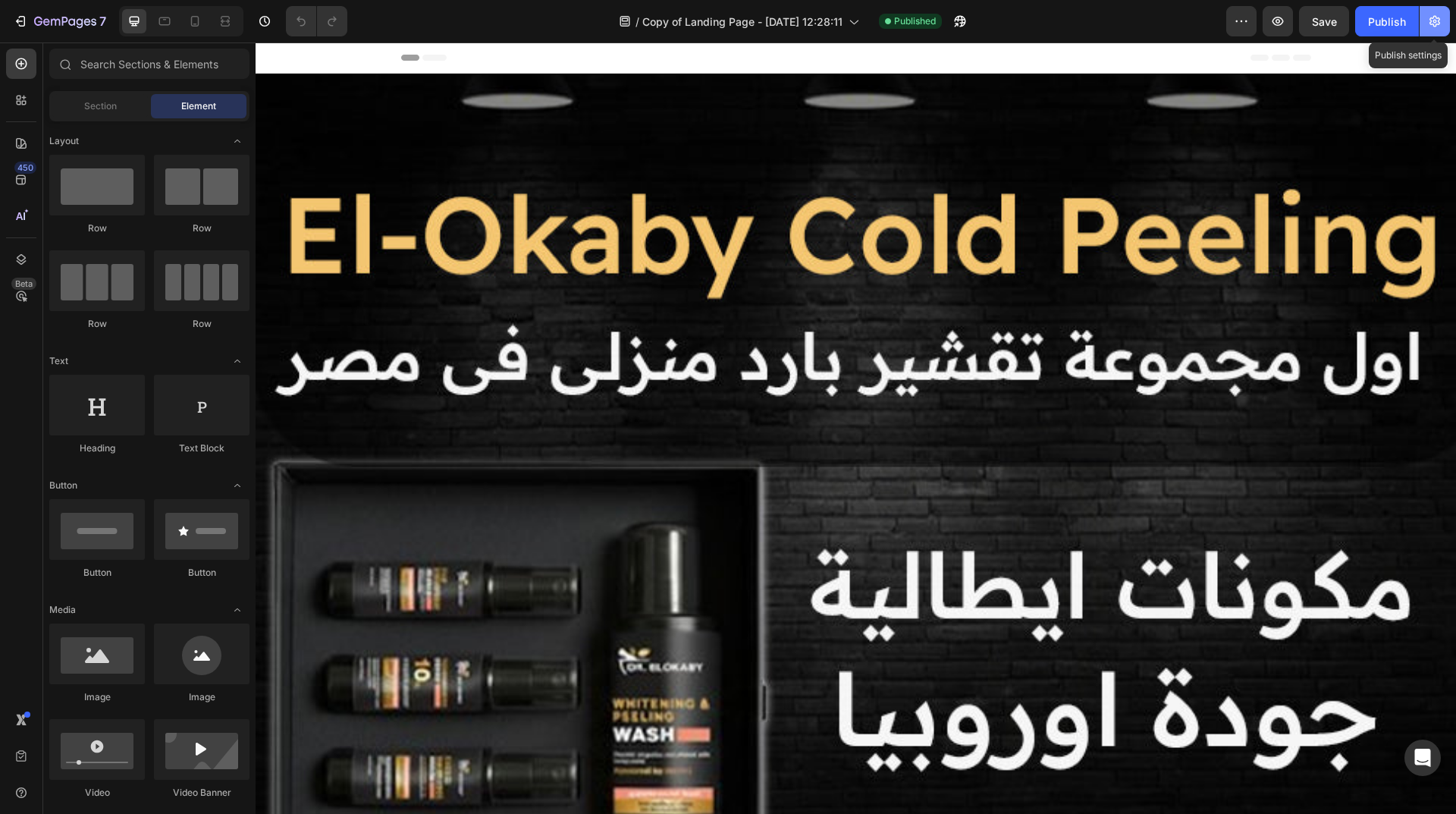
click at [1441, 28] on icon "button" at bounding box center [1434, 21] width 15 height 15
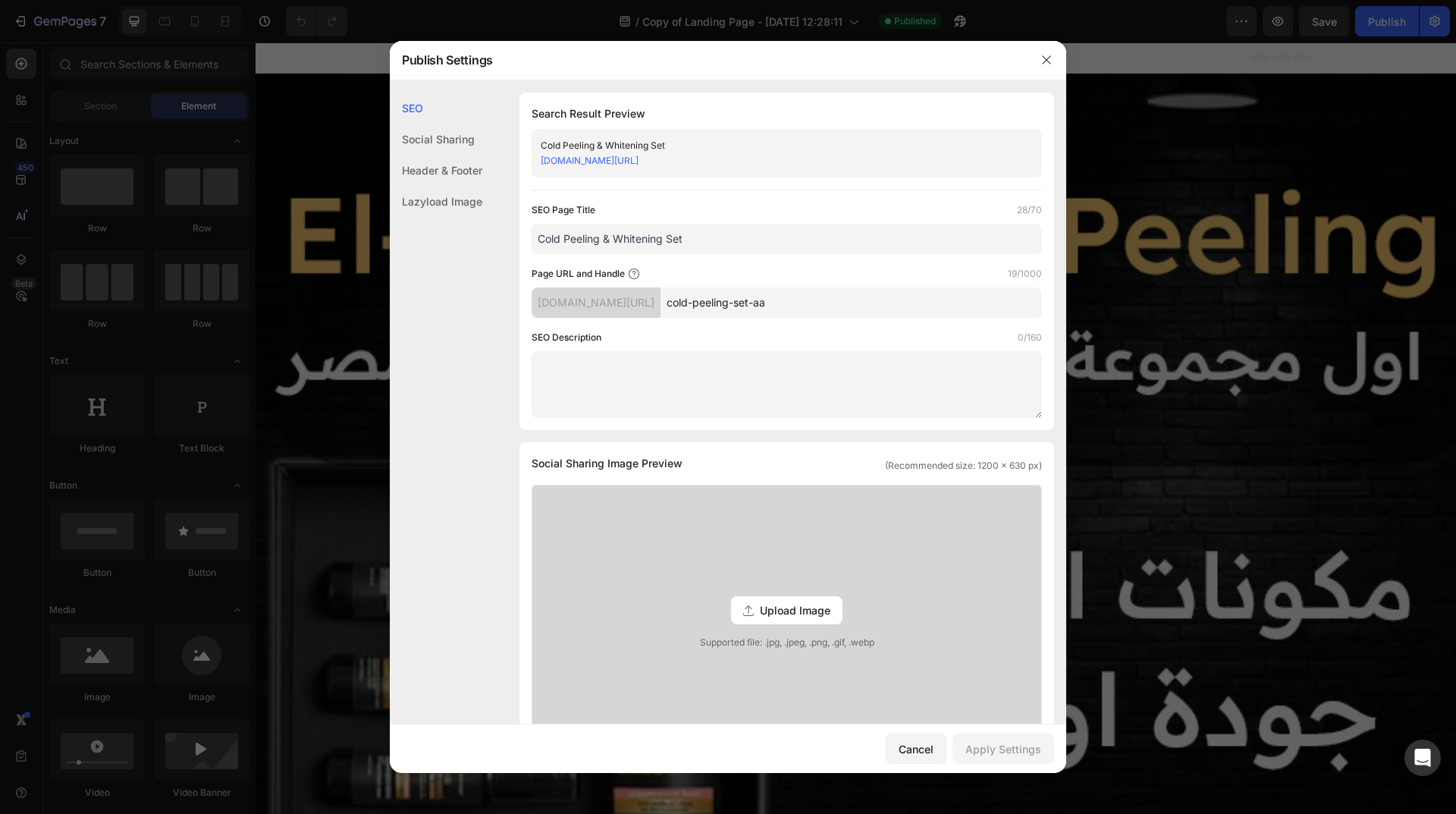
click at [658, 305] on div "[DOMAIN_NAME][URL]" at bounding box center [596, 302] width 129 height 30
click at [588, 301] on div "[DOMAIN_NAME][URL]" at bounding box center [596, 302] width 129 height 30
click at [586, 302] on div "[DOMAIN_NAME][URL]" at bounding box center [596, 302] width 129 height 30
click at [555, 304] on div "[DOMAIN_NAME][URL]" at bounding box center [596, 302] width 129 height 30
click at [549, 307] on div "[DOMAIN_NAME][URL]" at bounding box center [596, 302] width 129 height 30
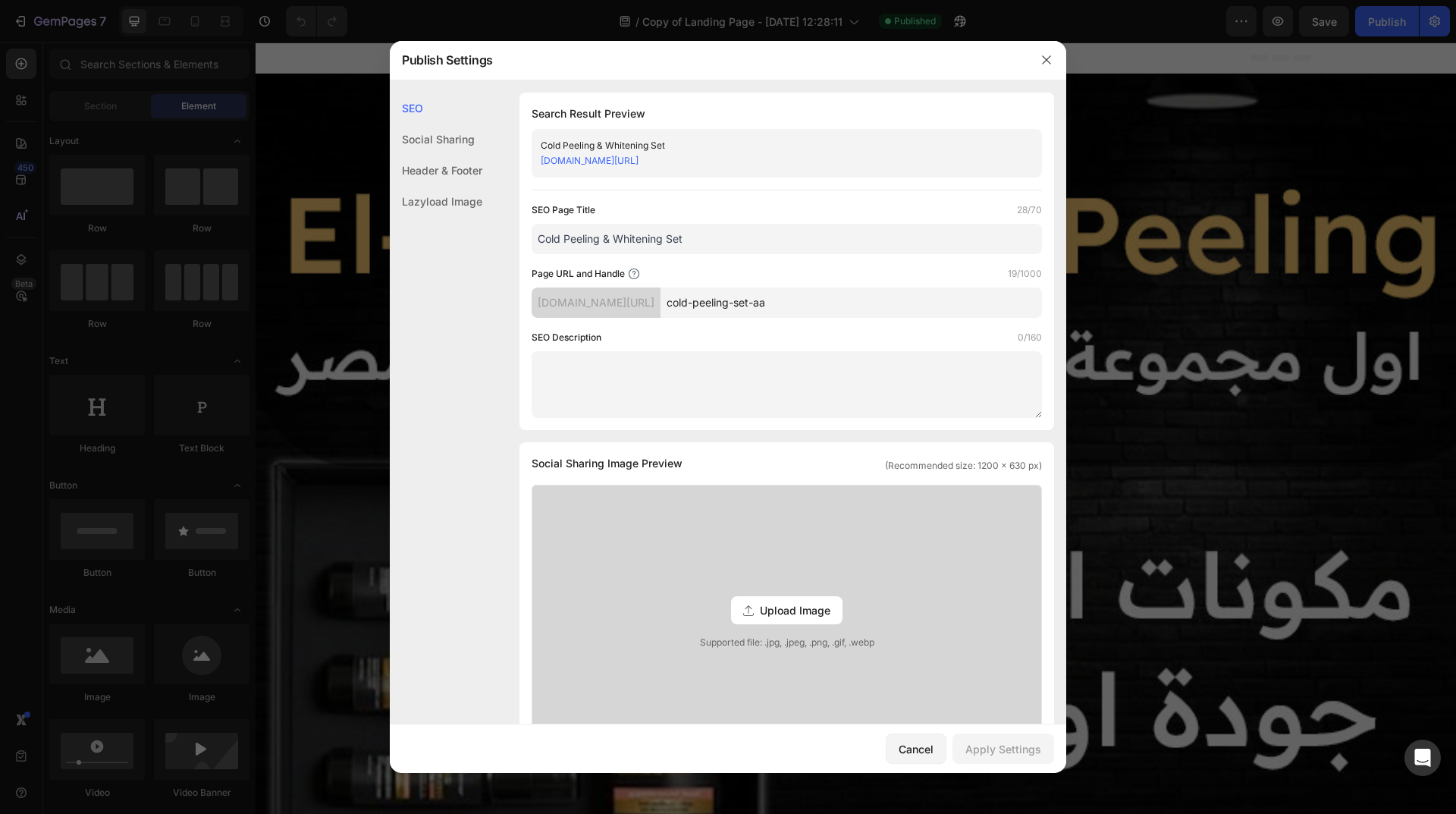
click at [549, 307] on div "[DOMAIN_NAME][URL]" at bounding box center [596, 302] width 129 height 30
click at [1049, 59] on icon "button" at bounding box center [1046, 59] width 12 height 12
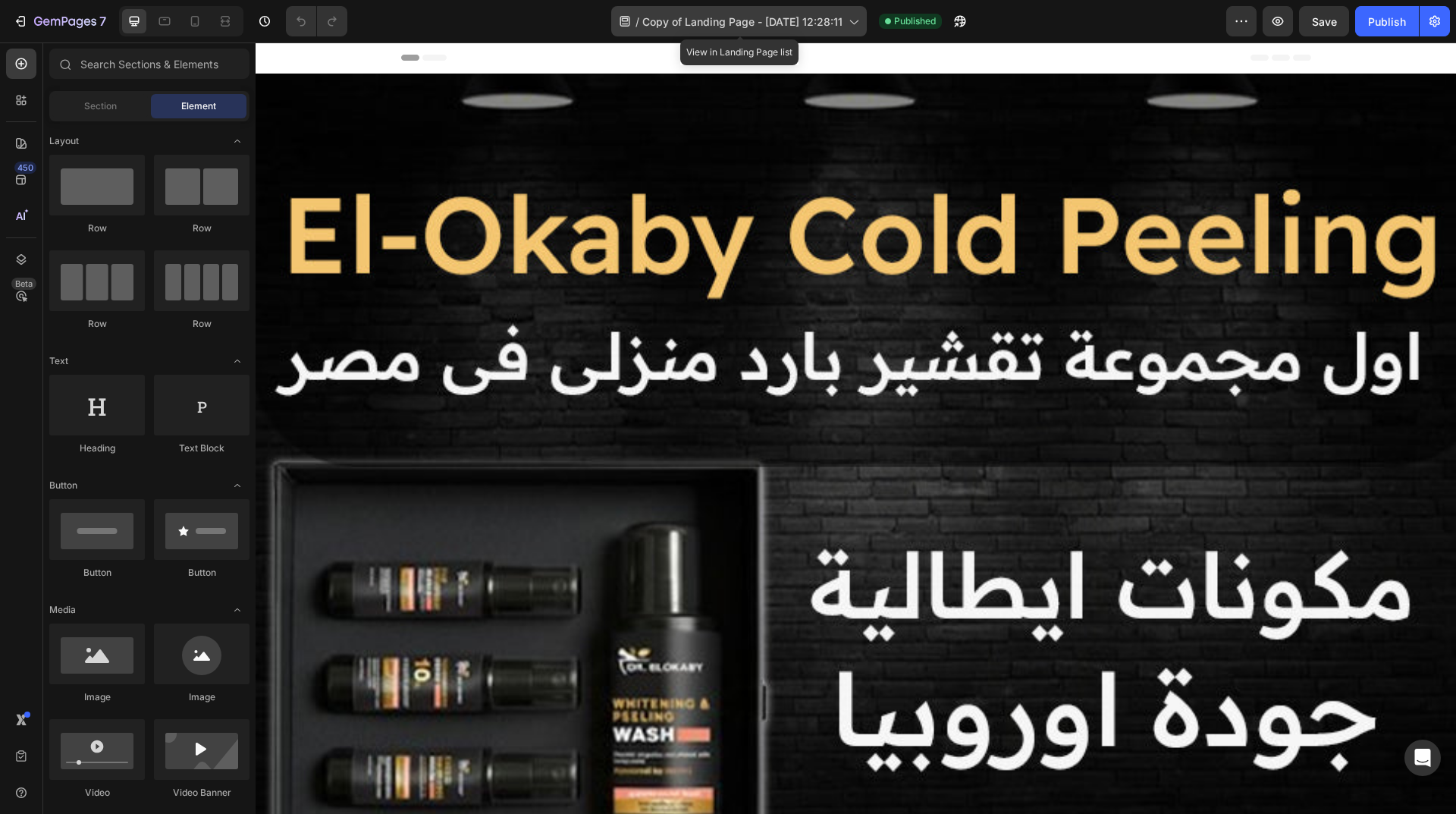
click at [775, 25] on span "Copy of Landing Page - [DATE] 12:28:11" at bounding box center [742, 22] width 200 height 16
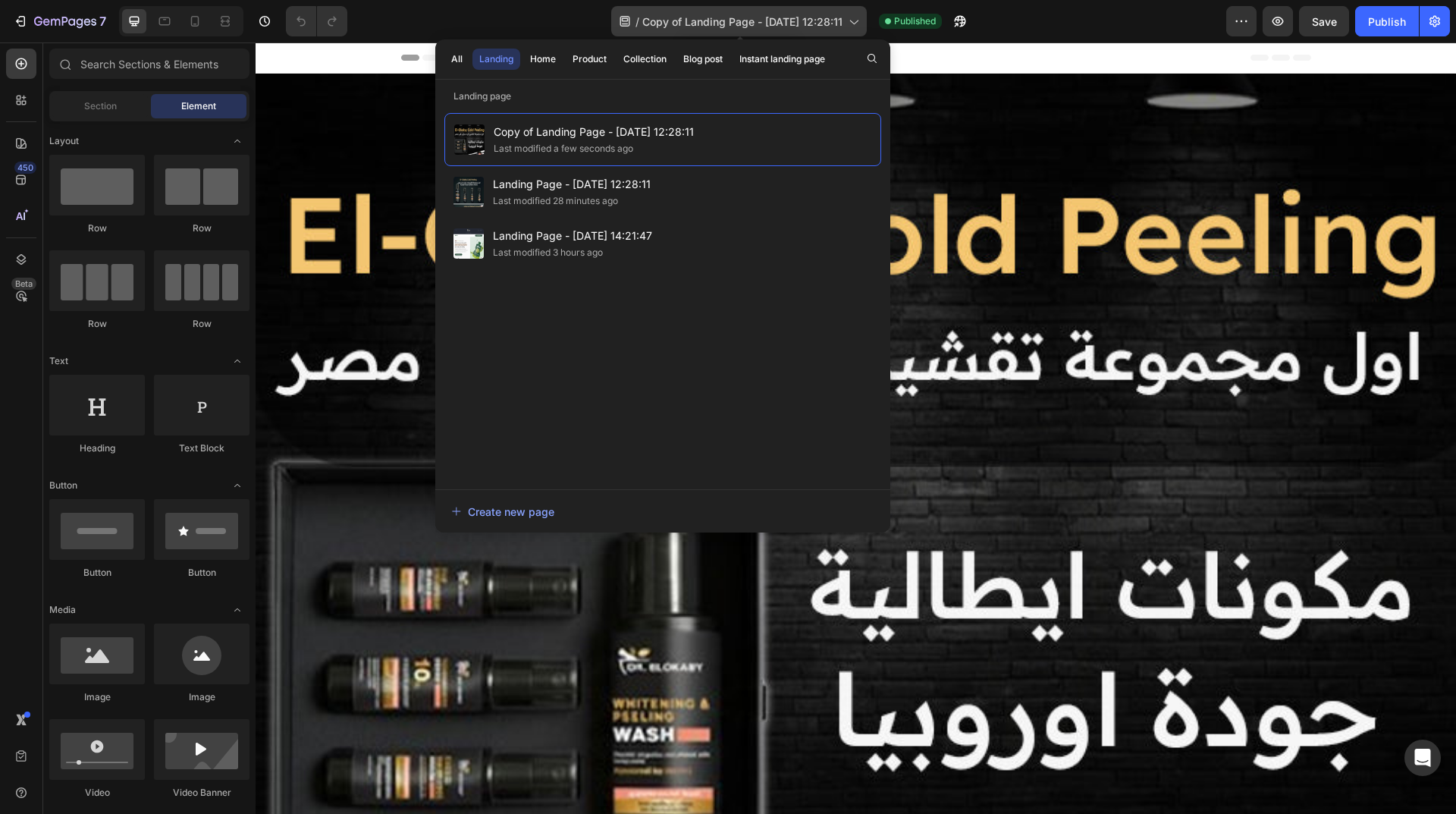
click at [626, 20] on icon at bounding box center [624, 21] width 15 height 15
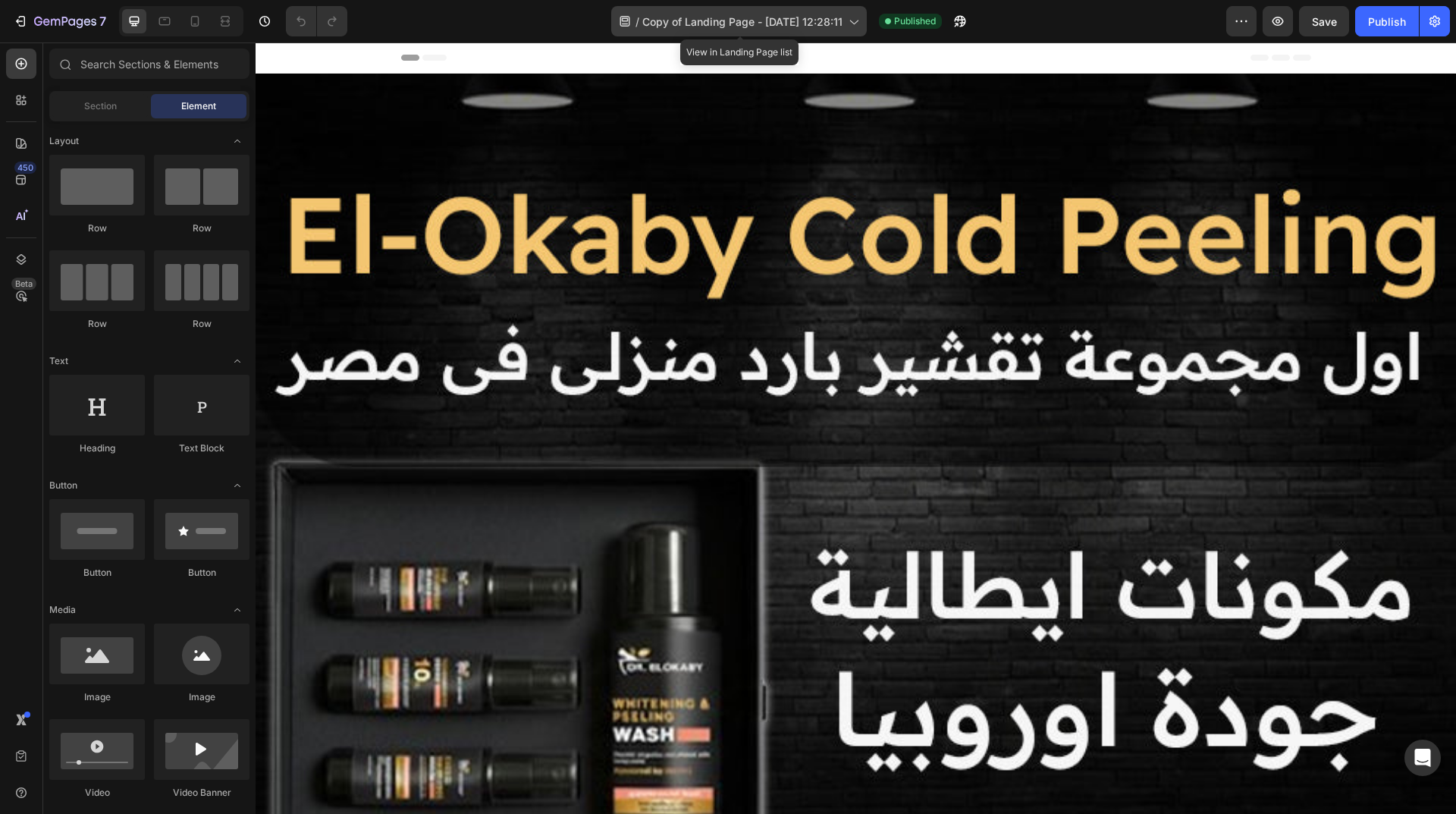
click at [856, 18] on icon at bounding box center [853, 21] width 15 height 15
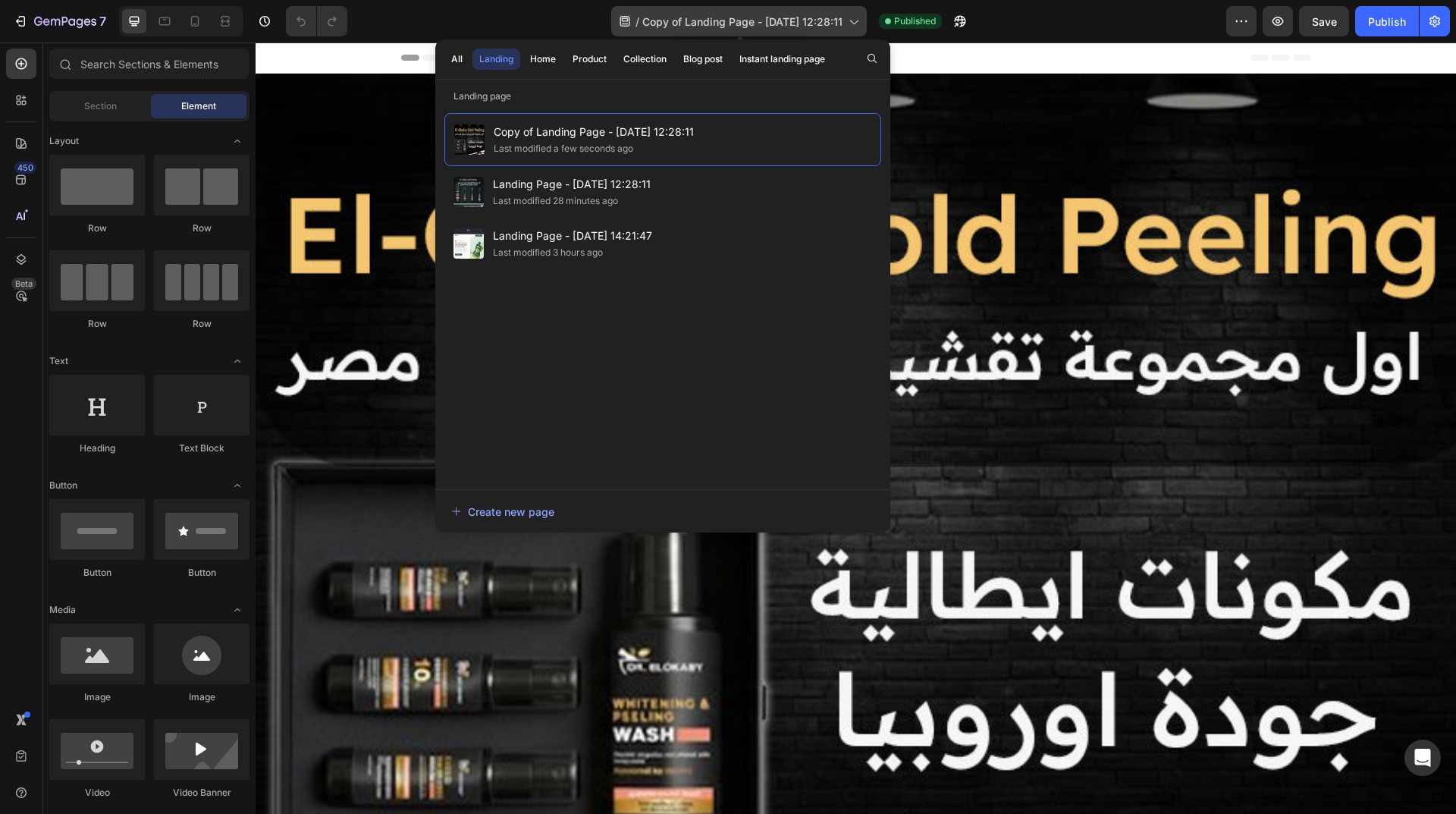
click at [856, 18] on icon at bounding box center [853, 21] width 15 height 15
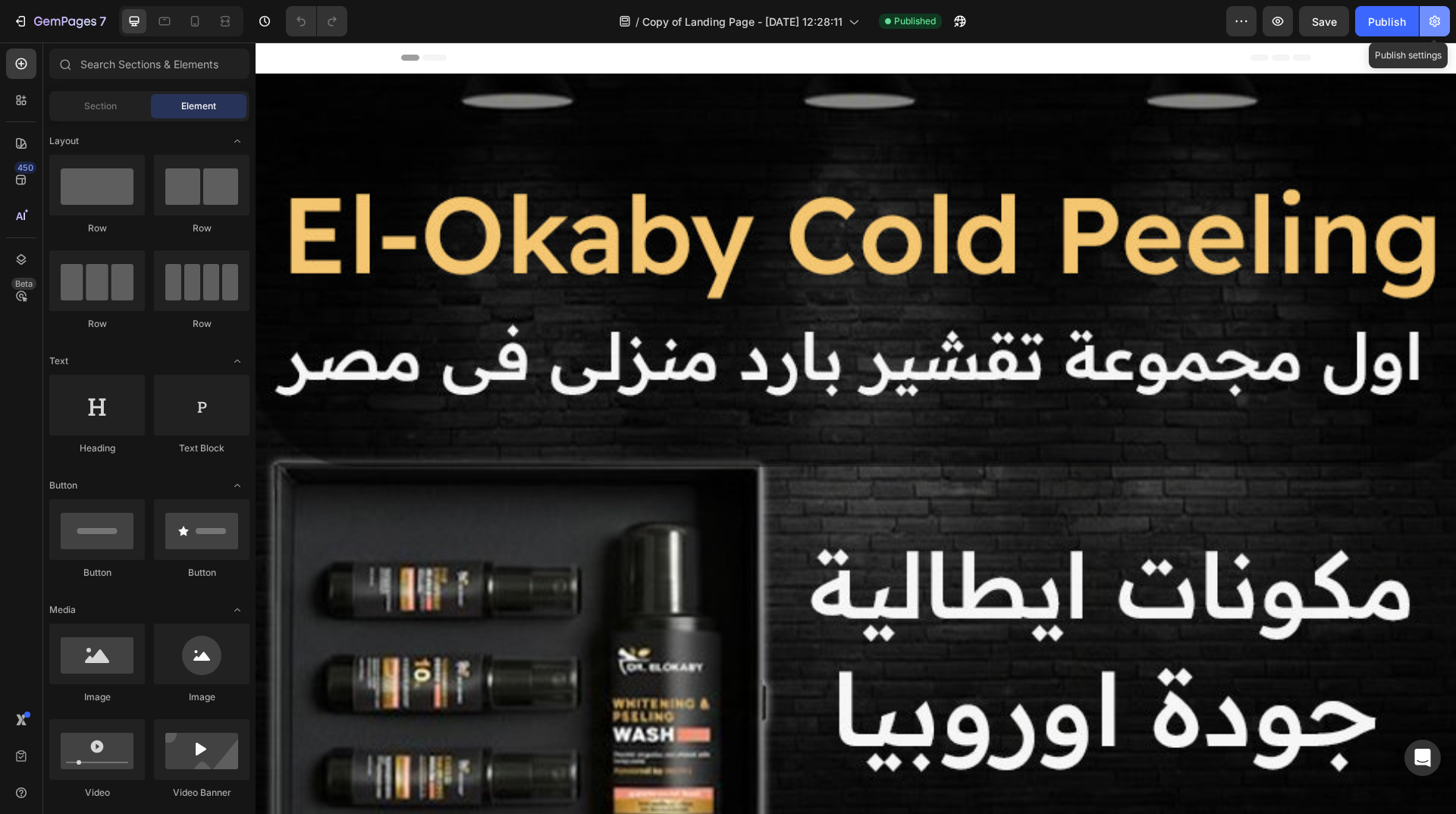
click at [1436, 16] on icon "button" at bounding box center [1434, 21] width 15 height 15
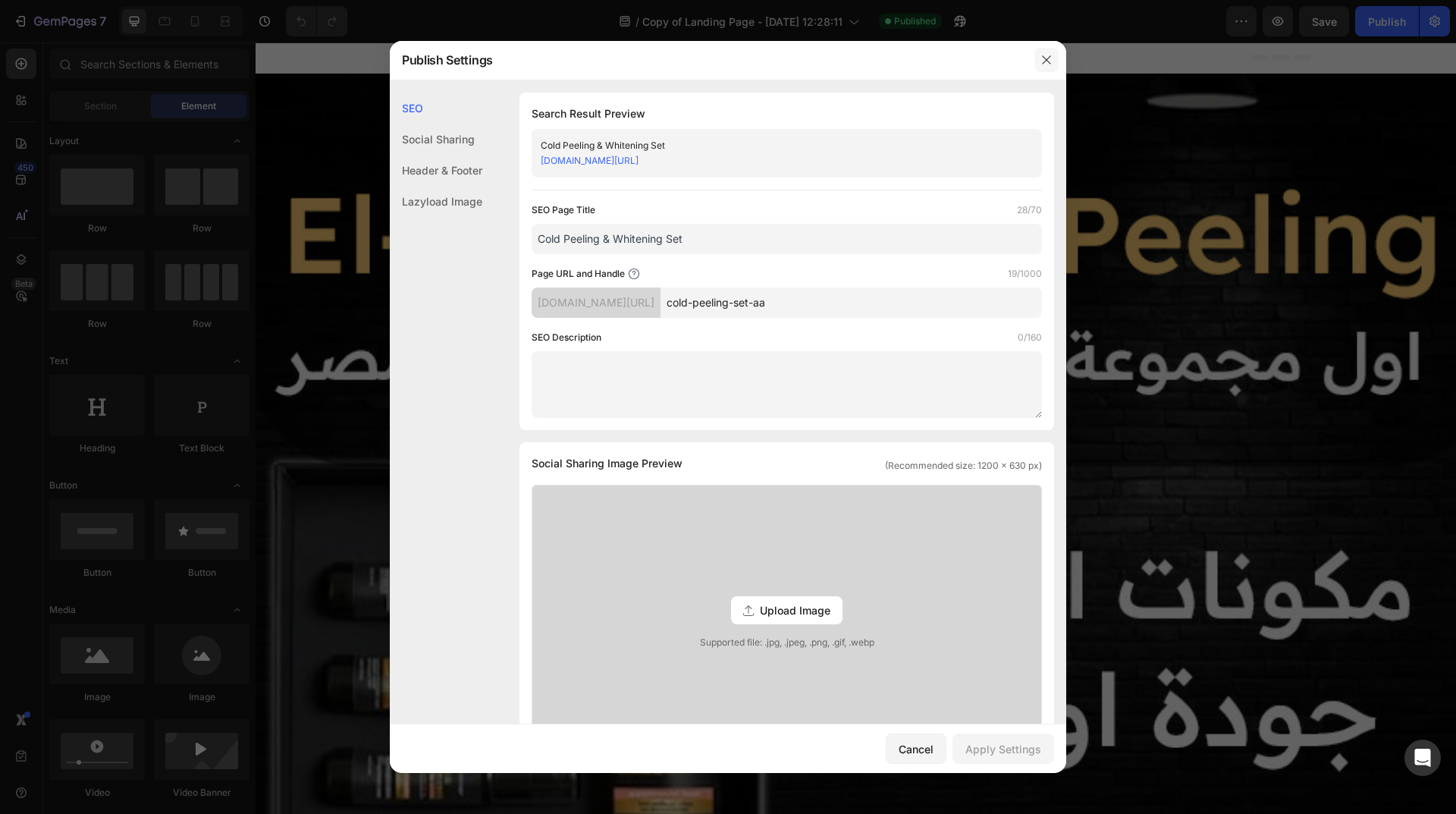
click at [1052, 55] on button "button" at bounding box center [1047, 60] width 24 height 24
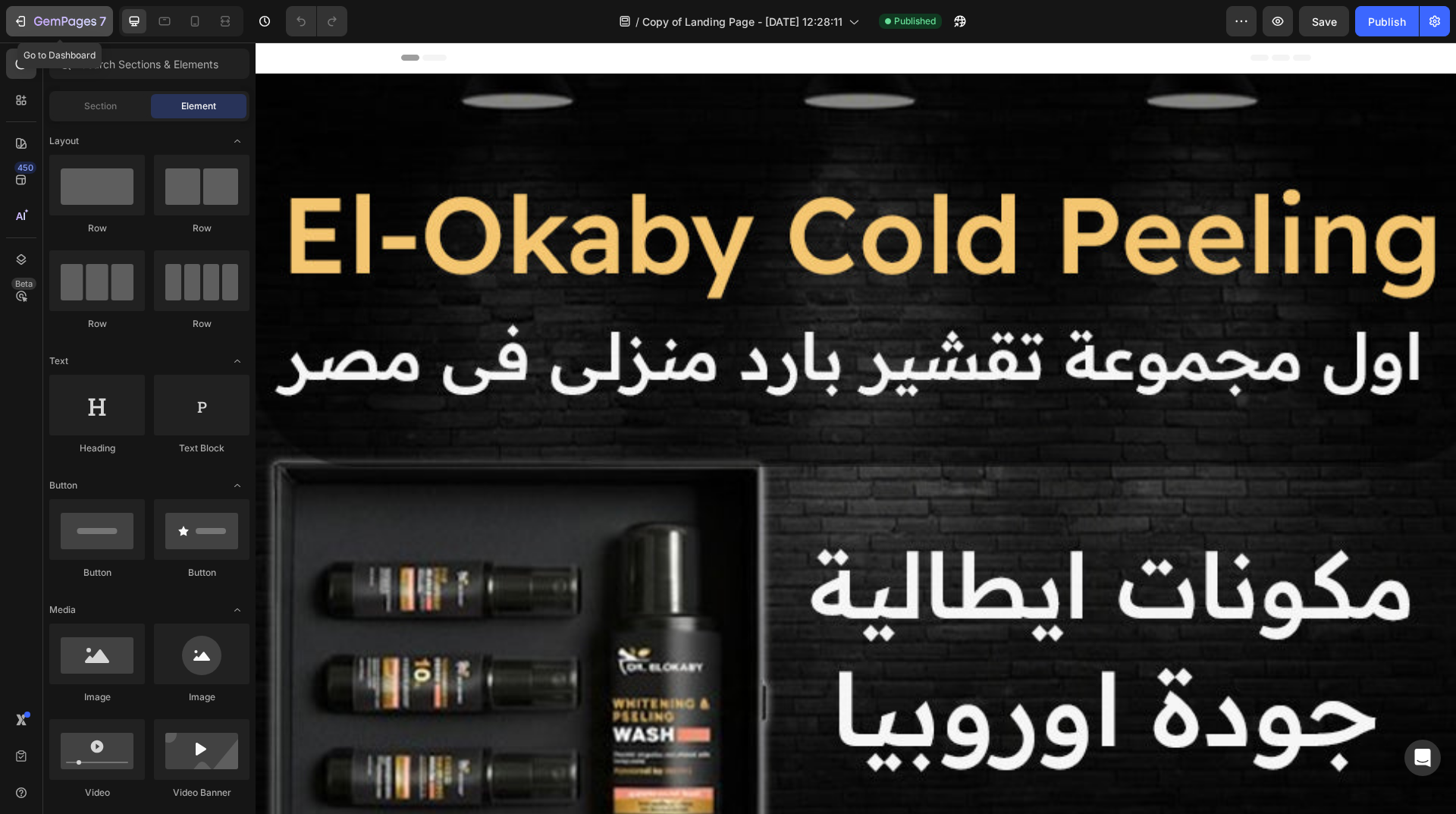
click at [54, 24] on icon "button" at bounding box center [65, 23] width 62 height 13
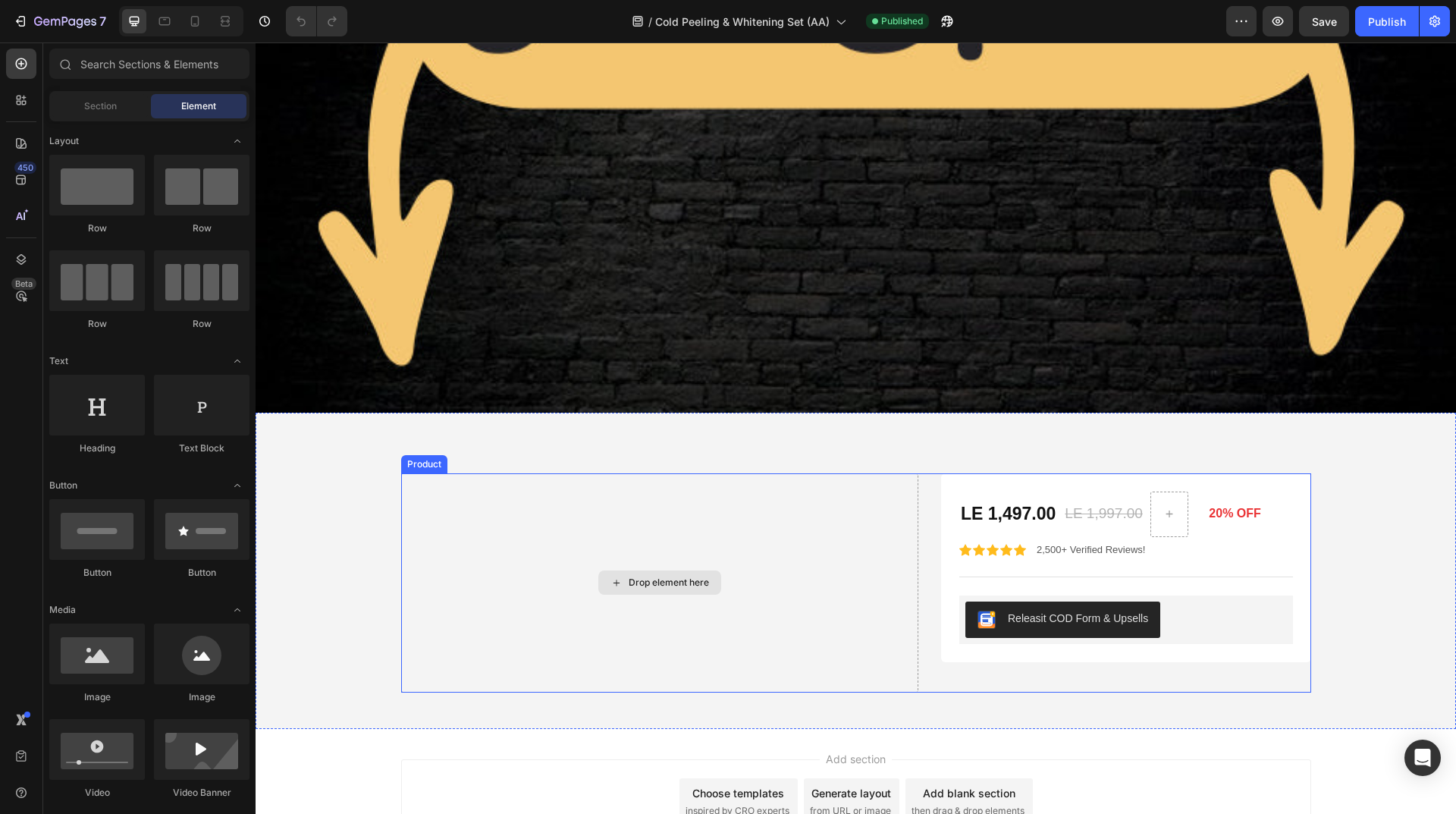
scroll to position [7554, 0]
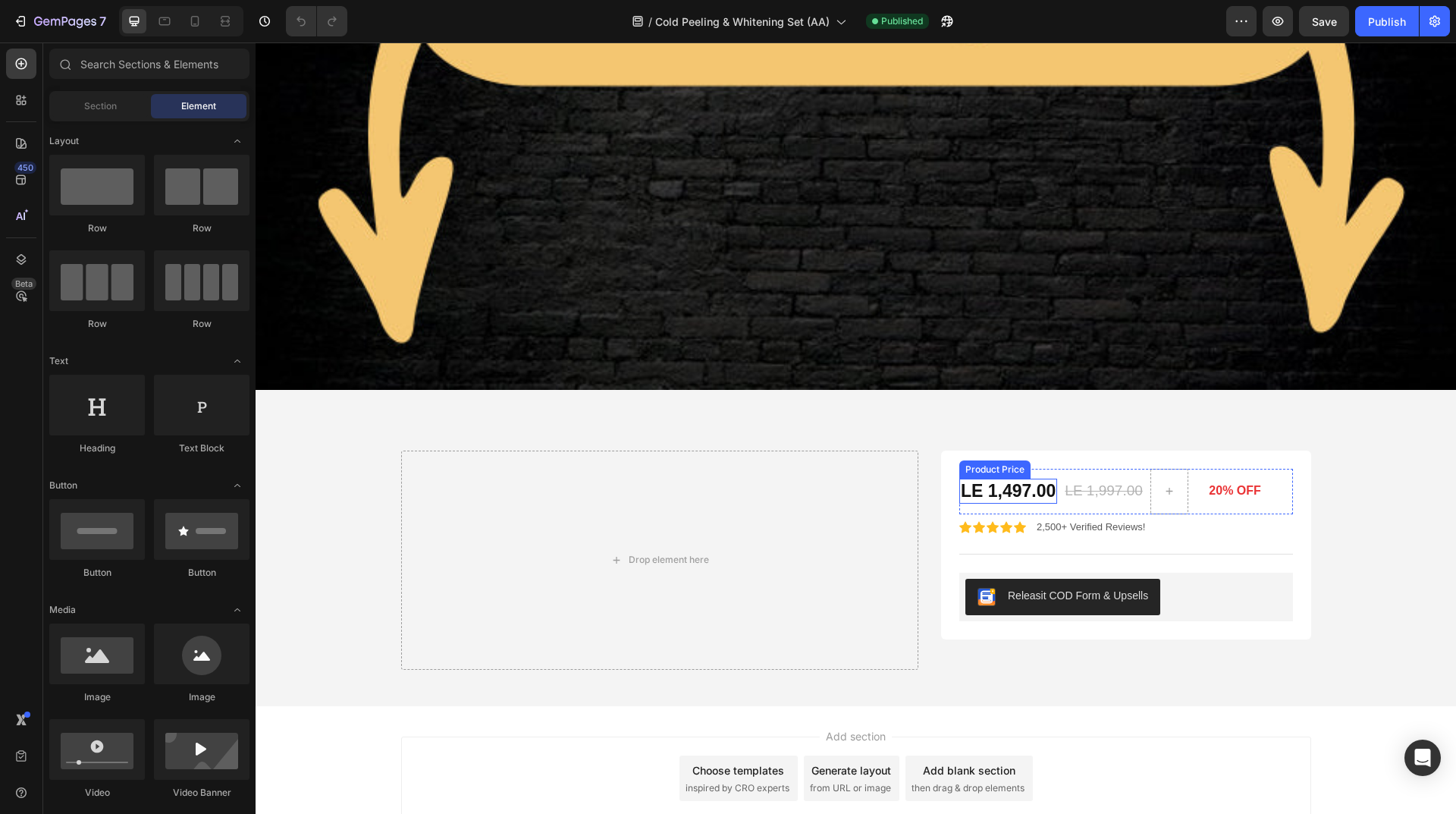
click at [1005, 460] on div "Product Price" at bounding box center [995, 469] width 72 height 18
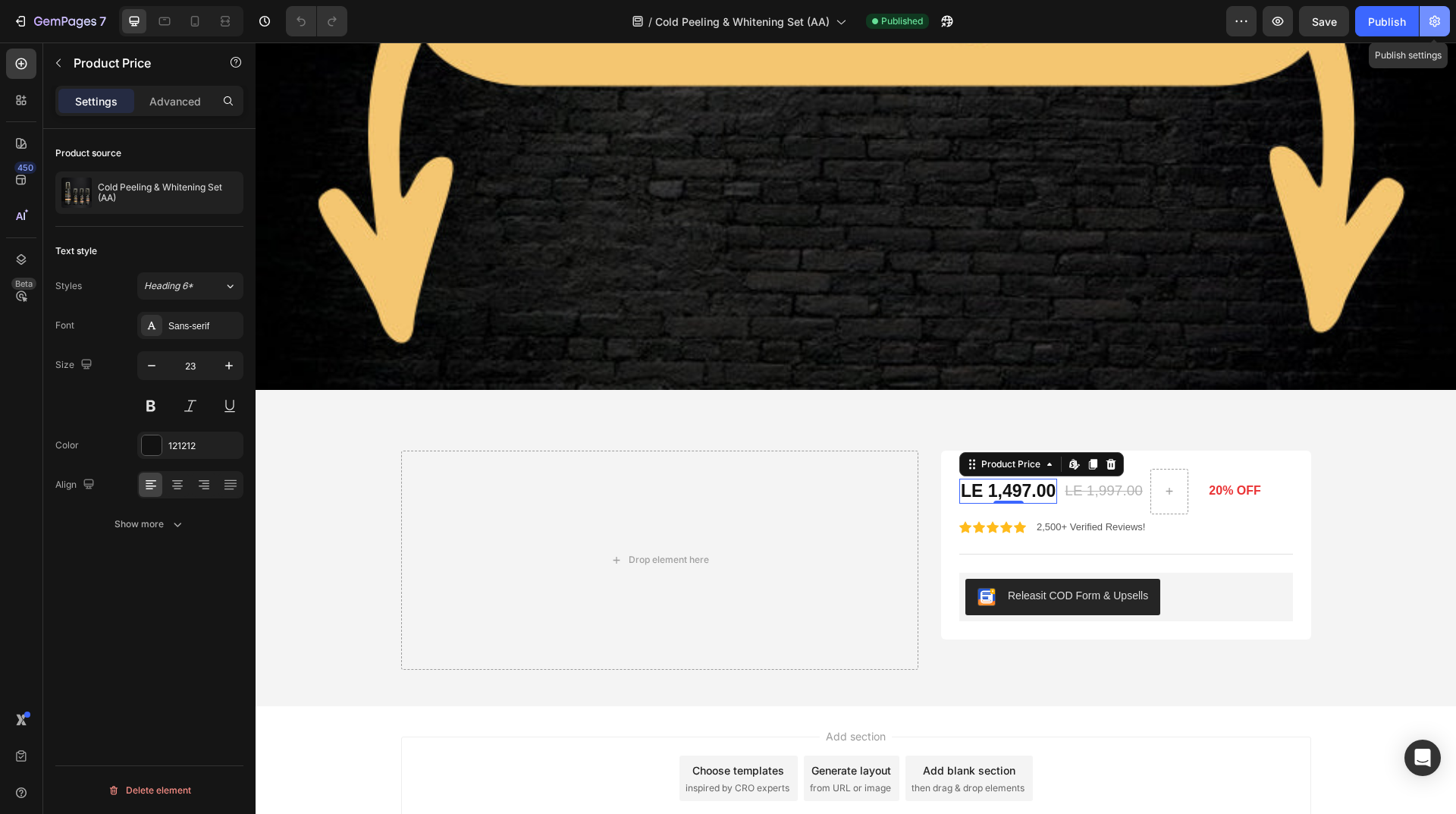
click at [1434, 23] on icon "button" at bounding box center [1435, 21] width 4 height 4
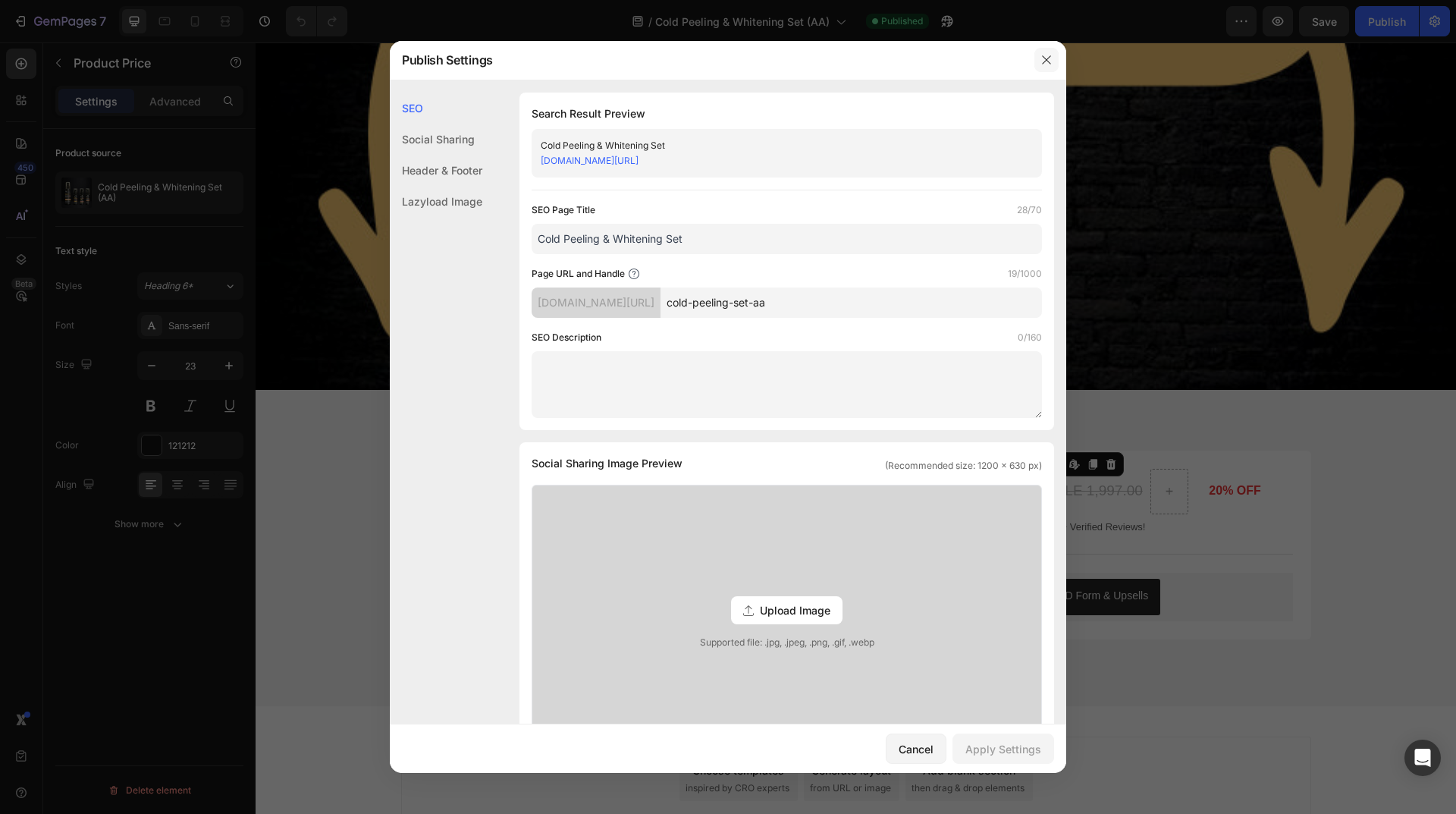
click at [1052, 59] on button "button" at bounding box center [1047, 60] width 24 height 24
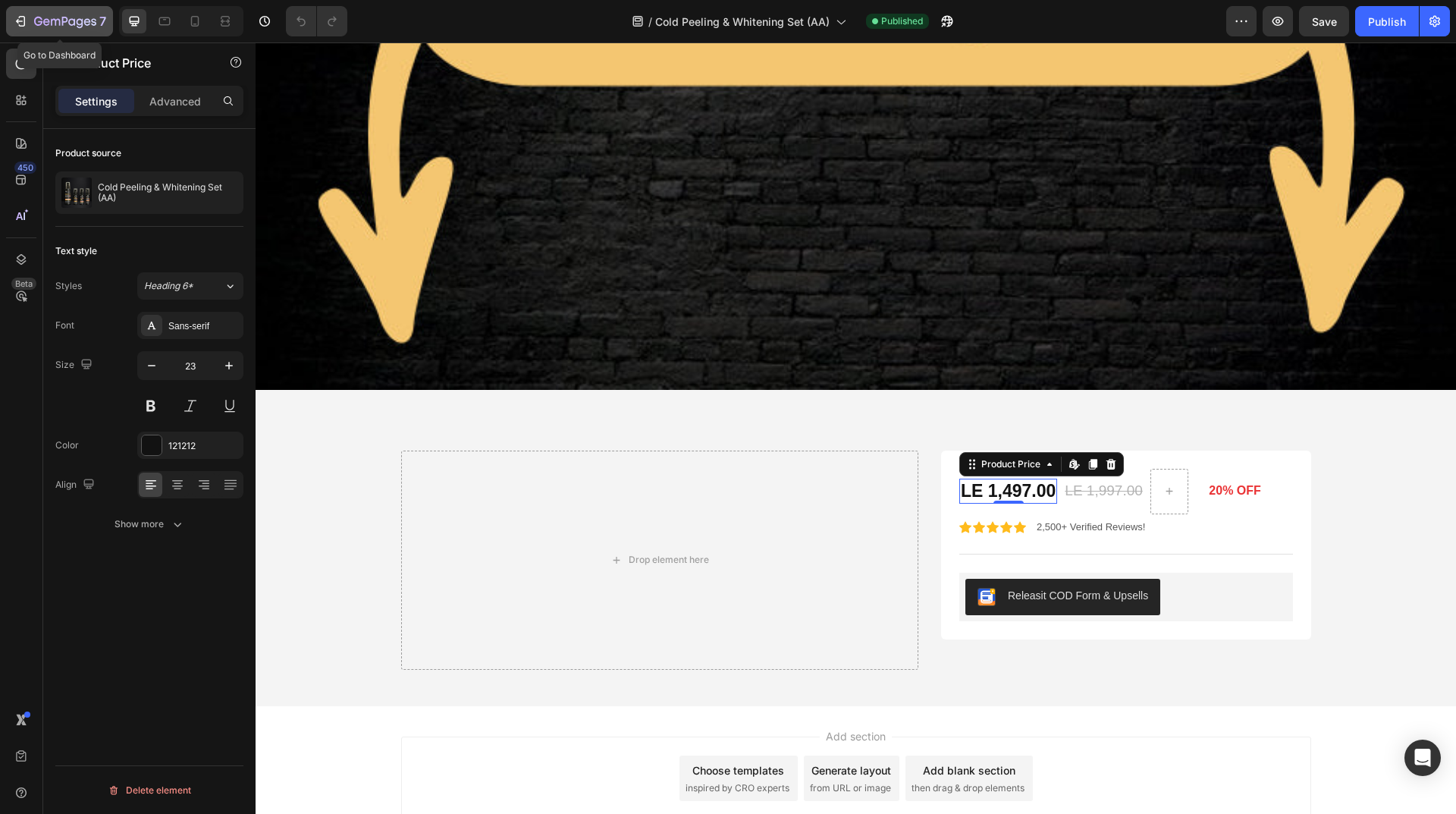
click at [28, 21] on icon "button" at bounding box center [20, 21] width 15 height 15
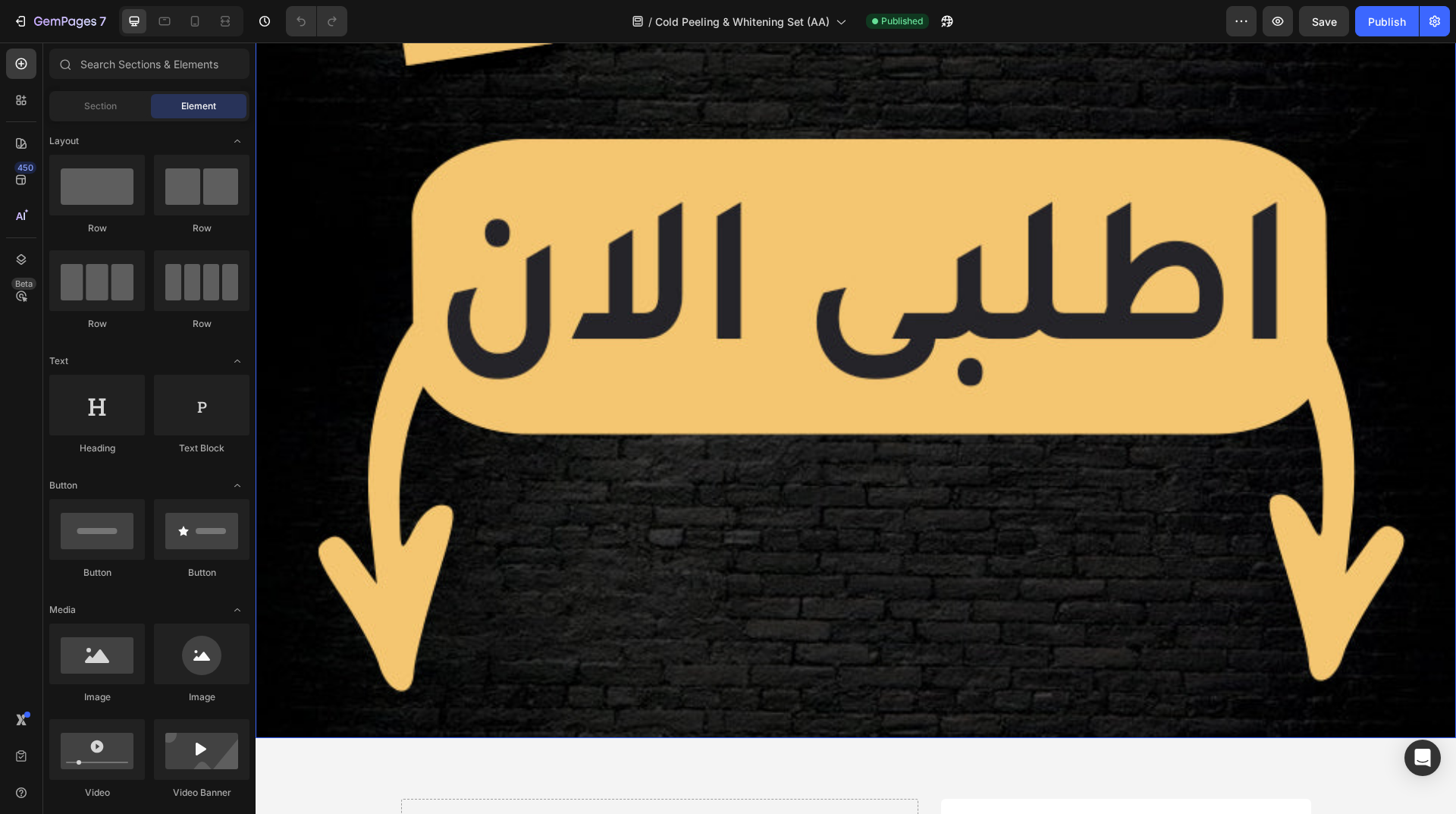
scroll to position [7346, 0]
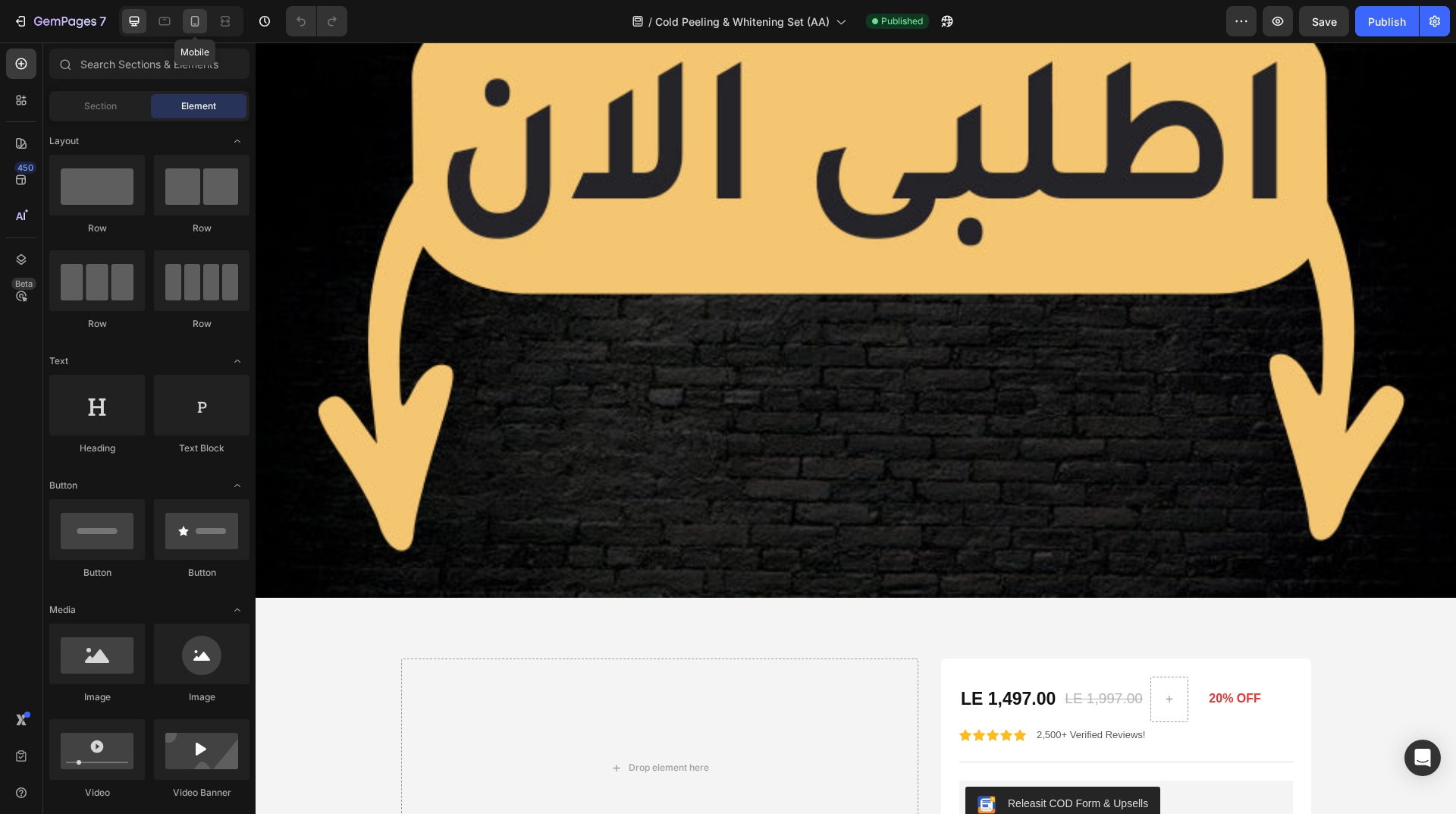
click at [189, 24] on icon at bounding box center [195, 21] width 15 height 15
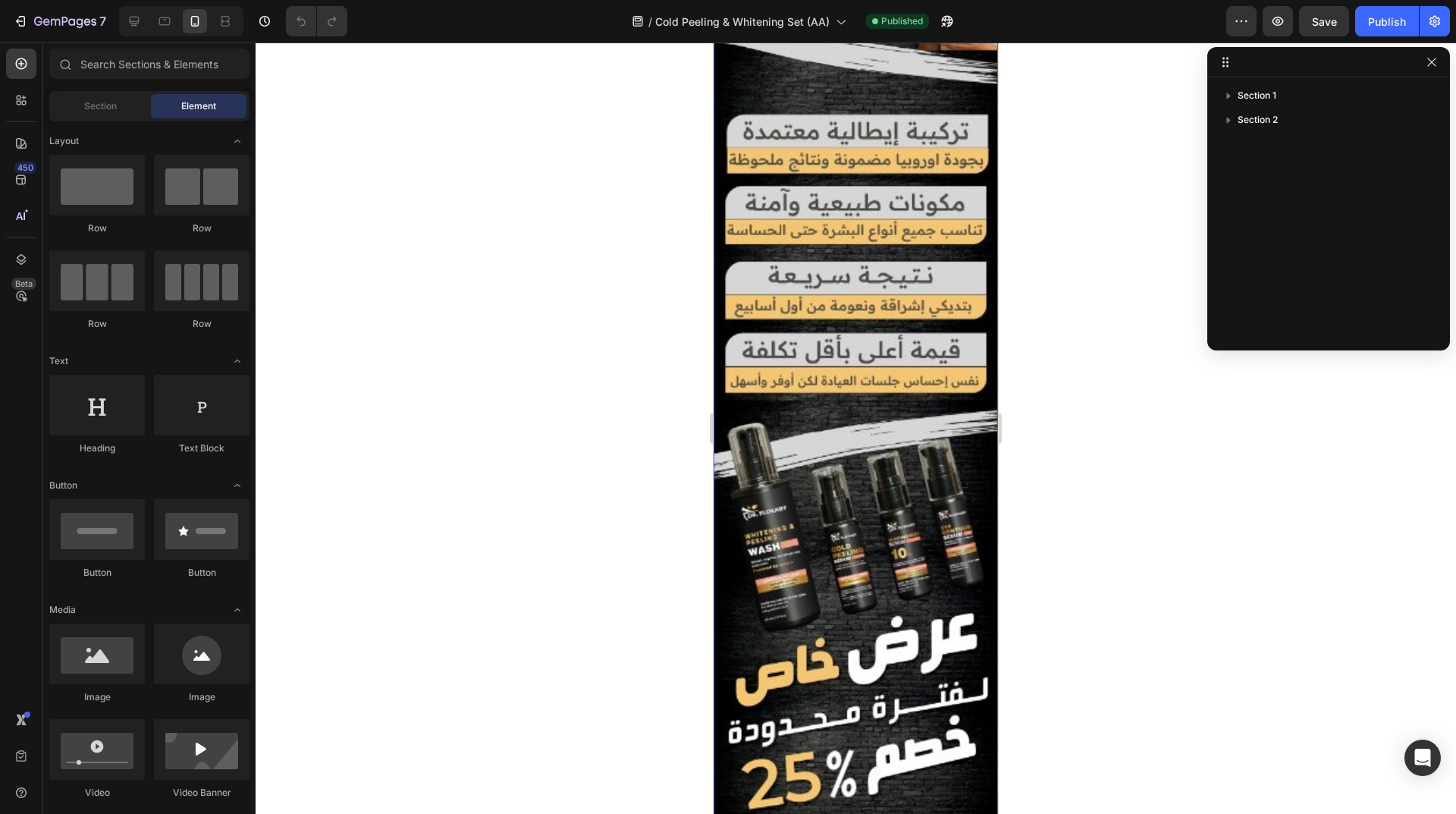
scroll to position [5104, 0]
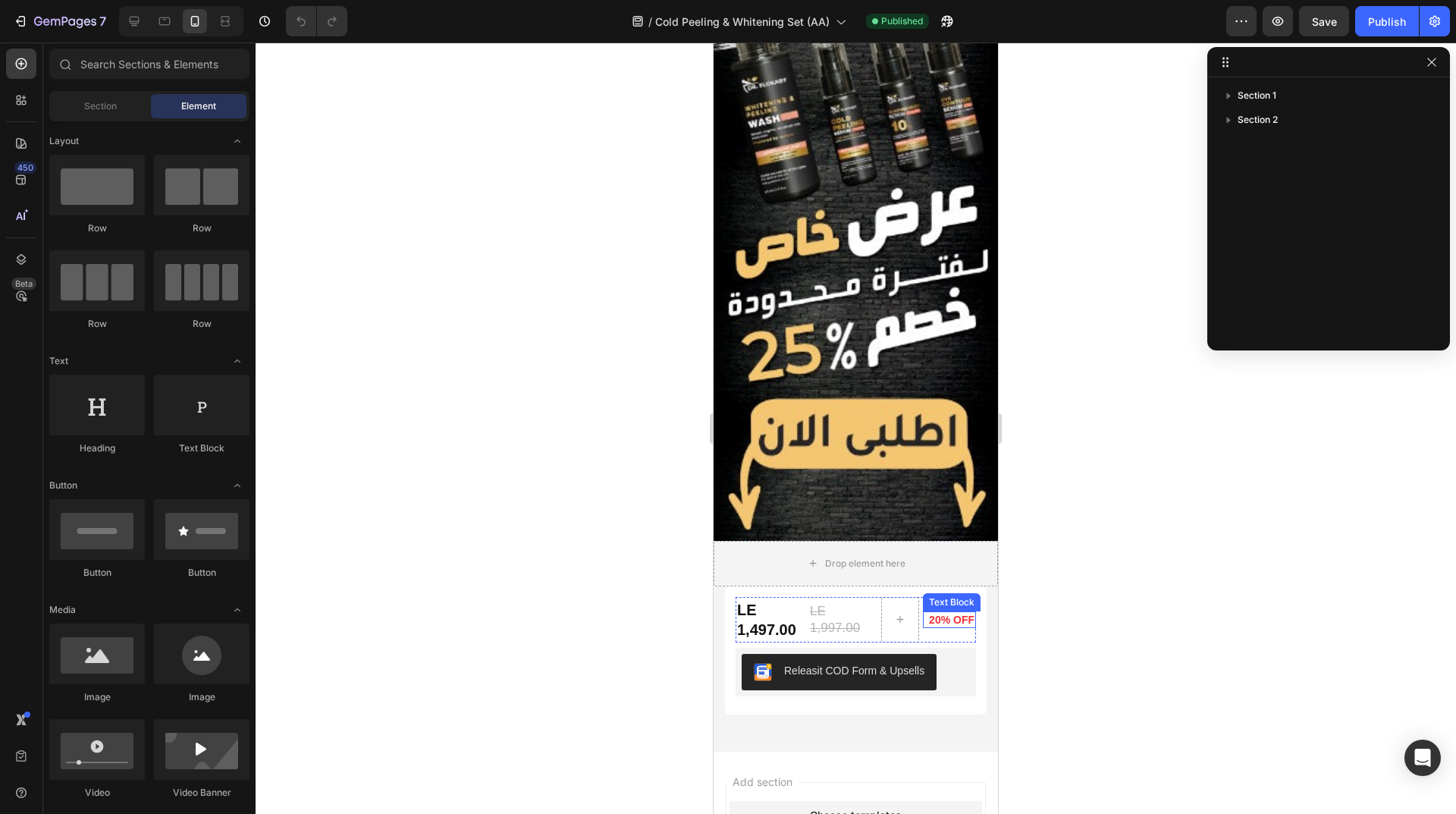
click at [932, 613] on p "20% OFF" at bounding box center [949, 619] width 50 height 14
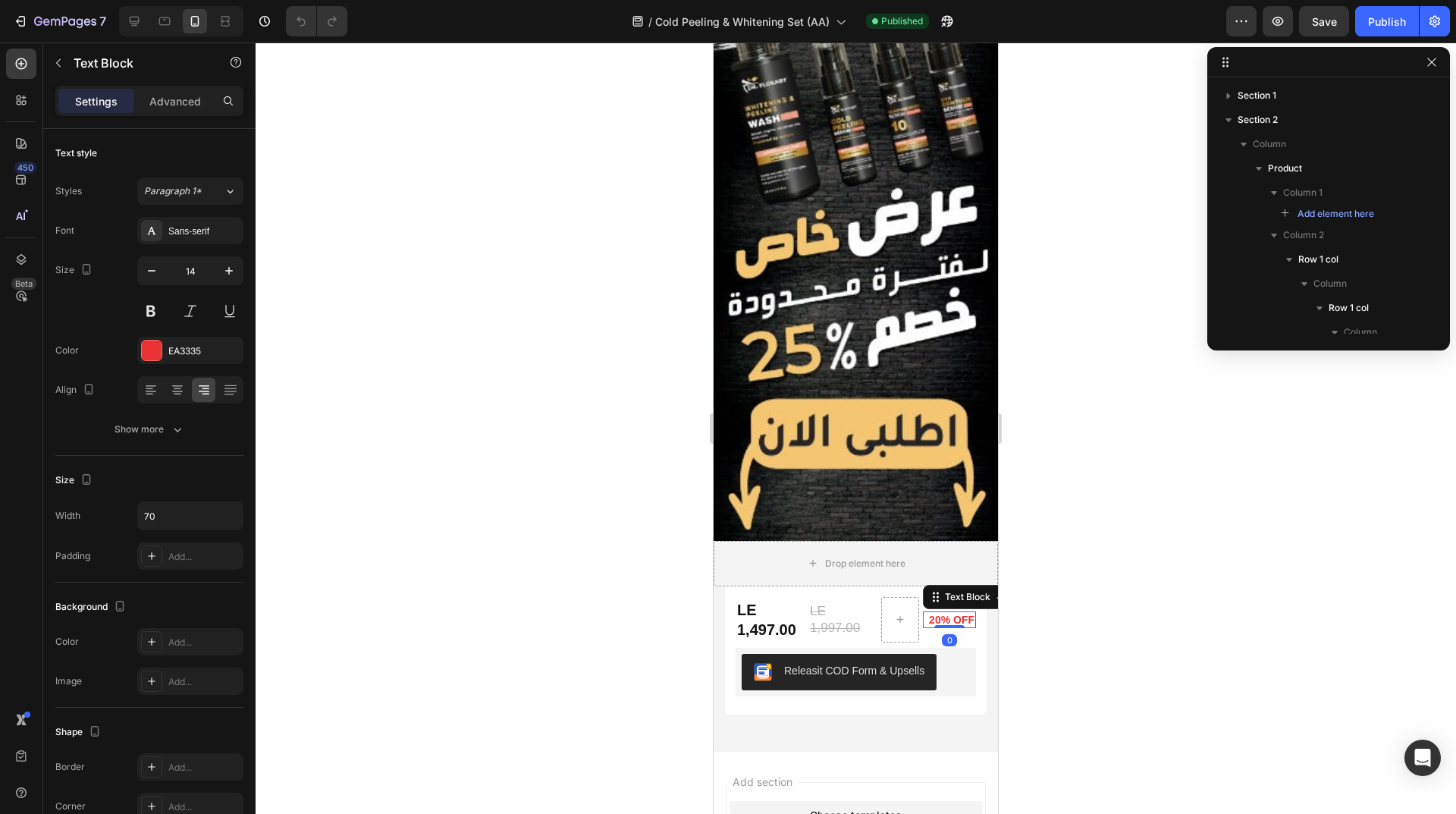
scroll to position [271, 0]
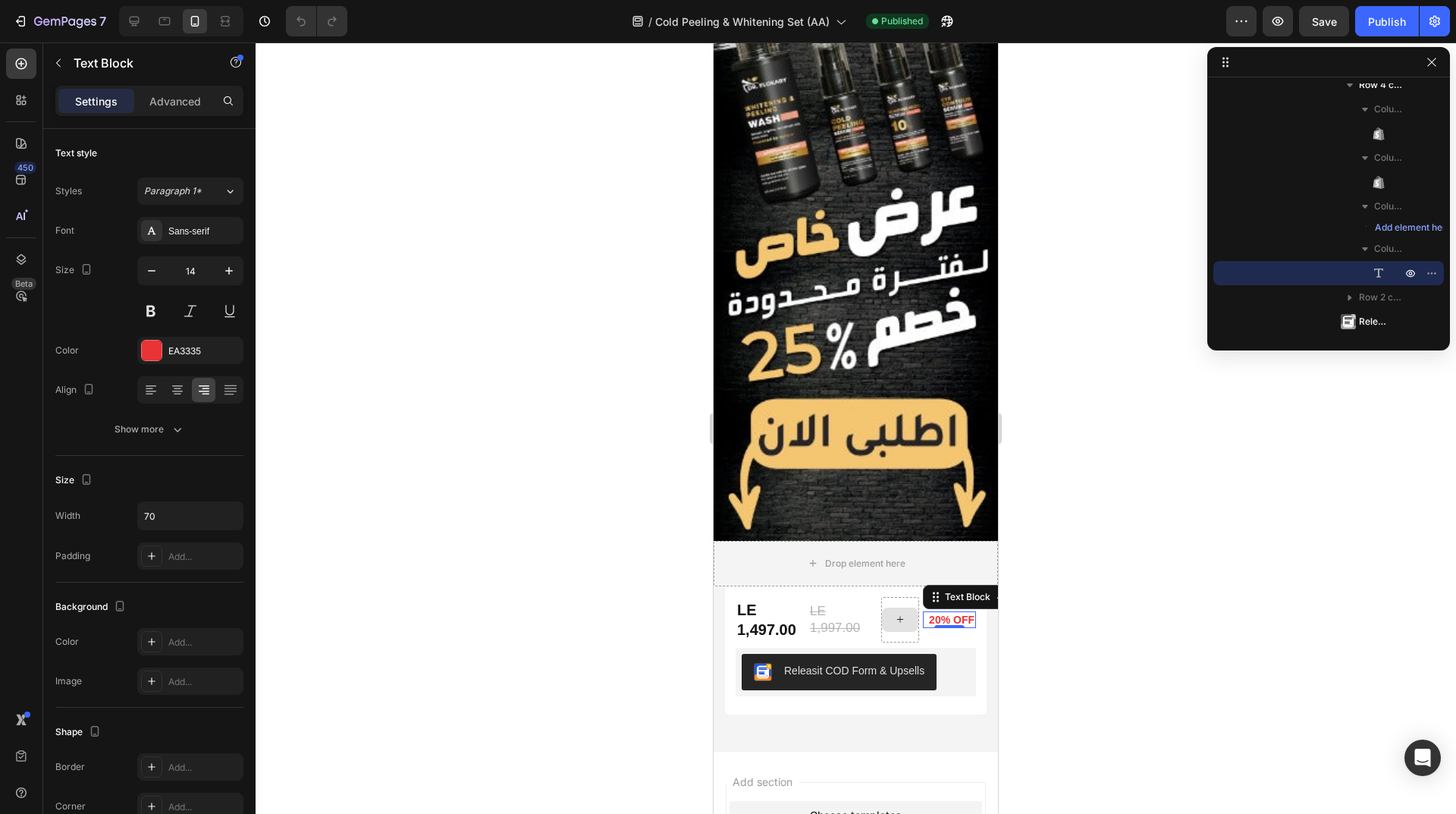
click at [943, 613] on p "20% OFF" at bounding box center [949, 619] width 50 height 14
click at [928, 613] on p "20% OFF" at bounding box center [949, 619] width 50 height 14
click at [1393, 27] on div "Publish" at bounding box center [1387, 22] width 38 height 16
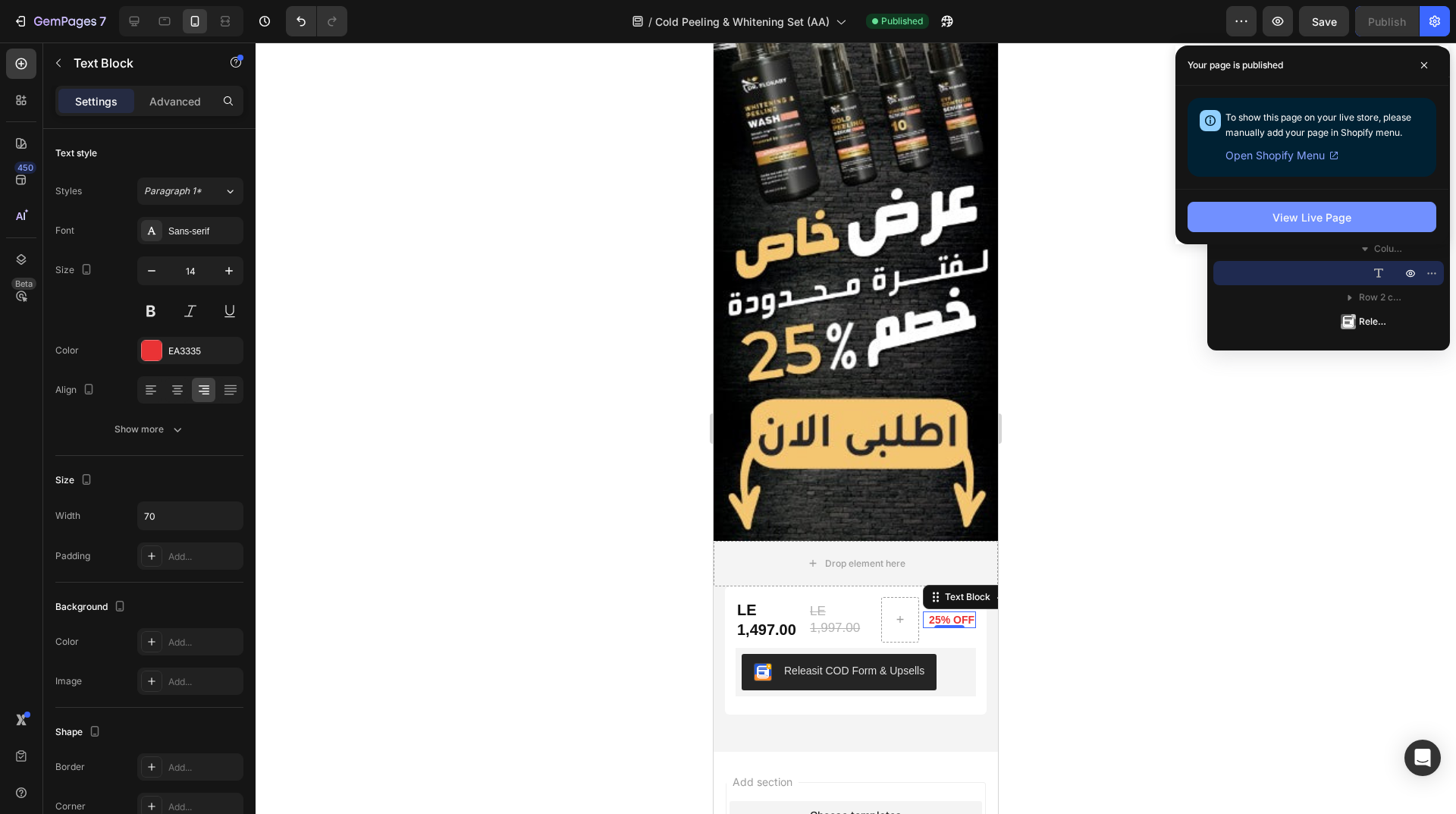
click at [1276, 228] on button "View Live Page" at bounding box center [1312, 217] width 249 height 30
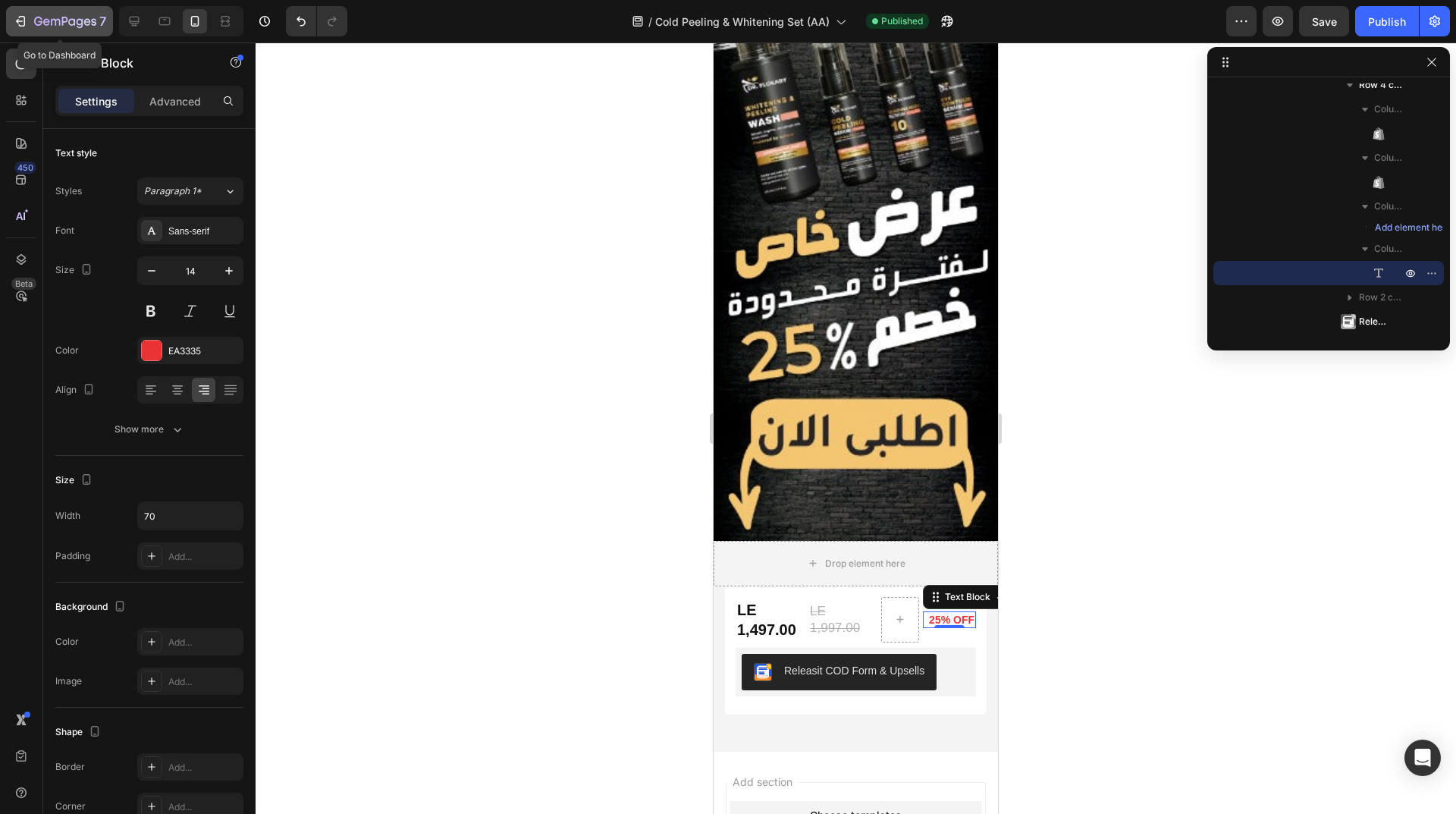
click at [33, 18] on div "7" at bounding box center [59, 21] width 94 height 18
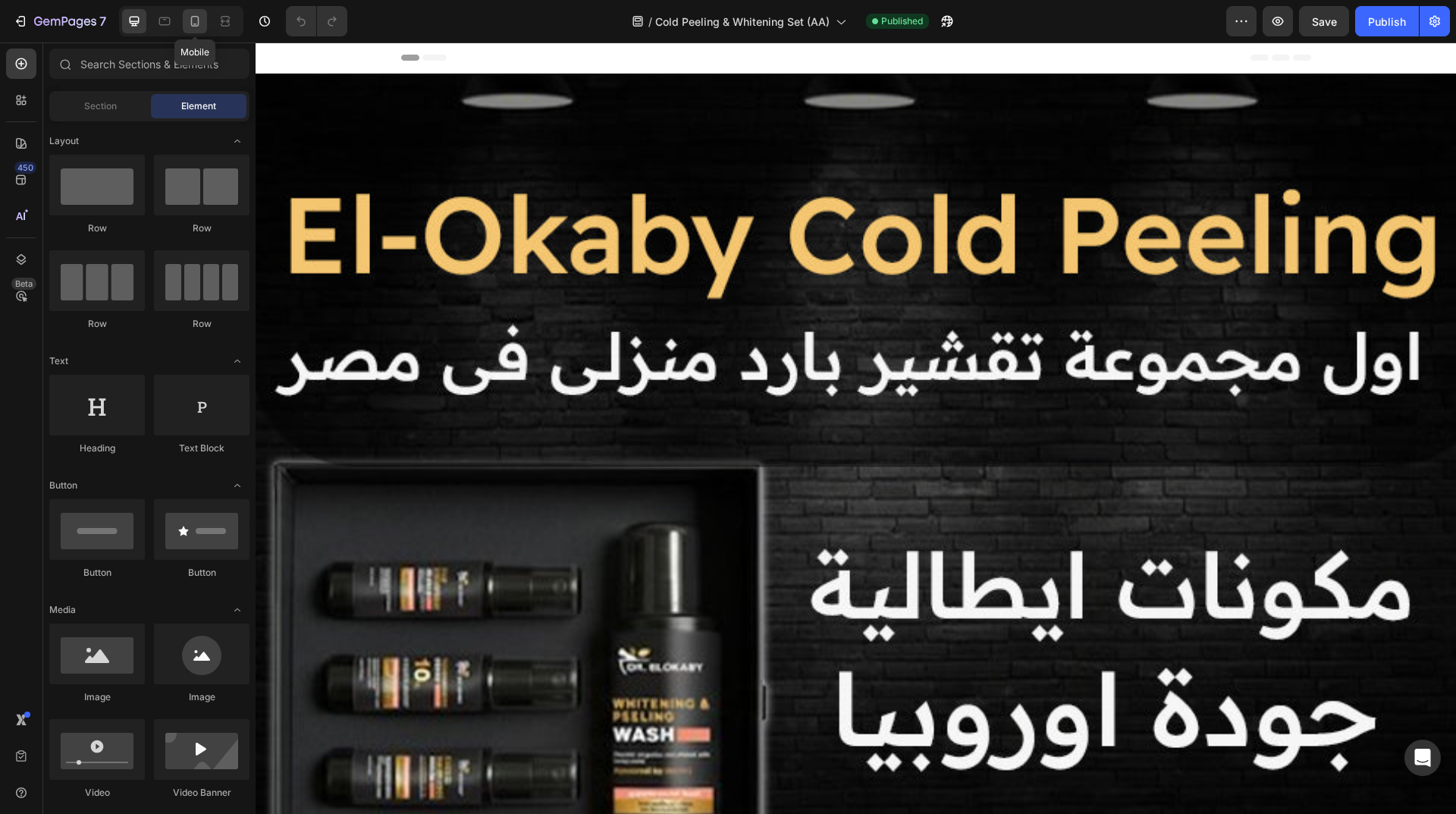
click at [199, 19] on icon at bounding box center [195, 21] width 8 height 11
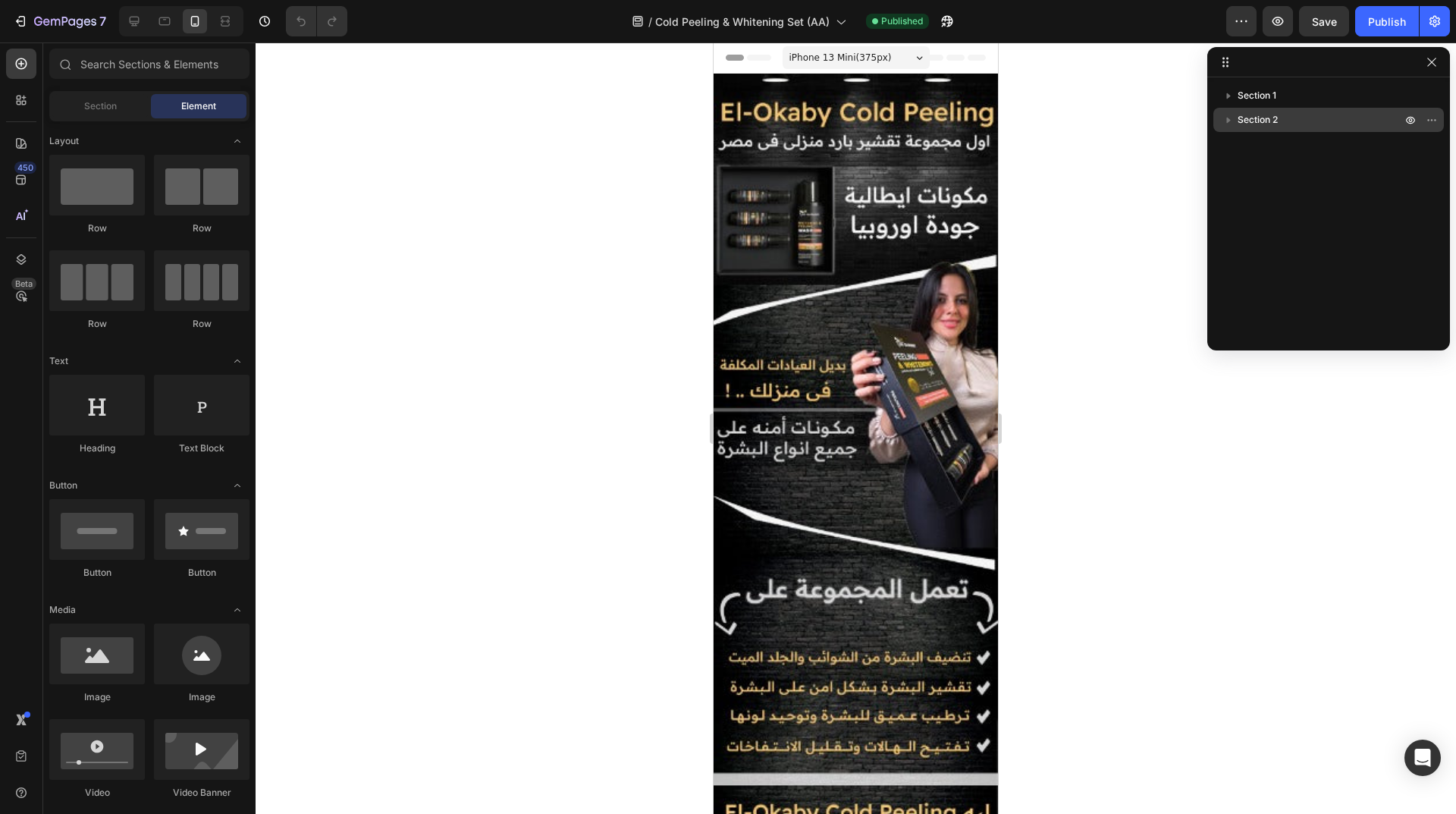
click at [1385, 124] on p "Section 2" at bounding box center [1320, 120] width 167 height 15
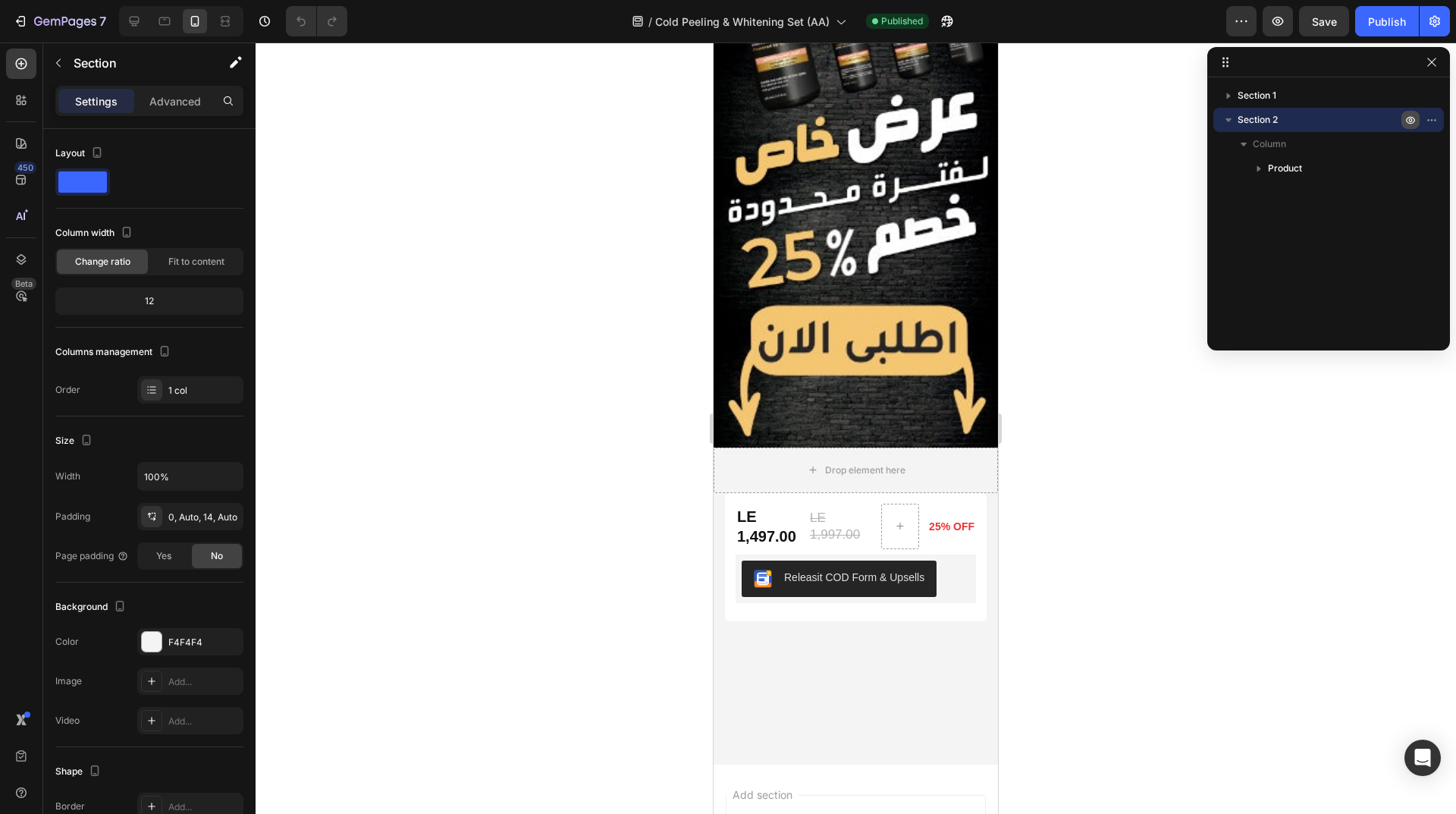
scroll to position [5210, 0]
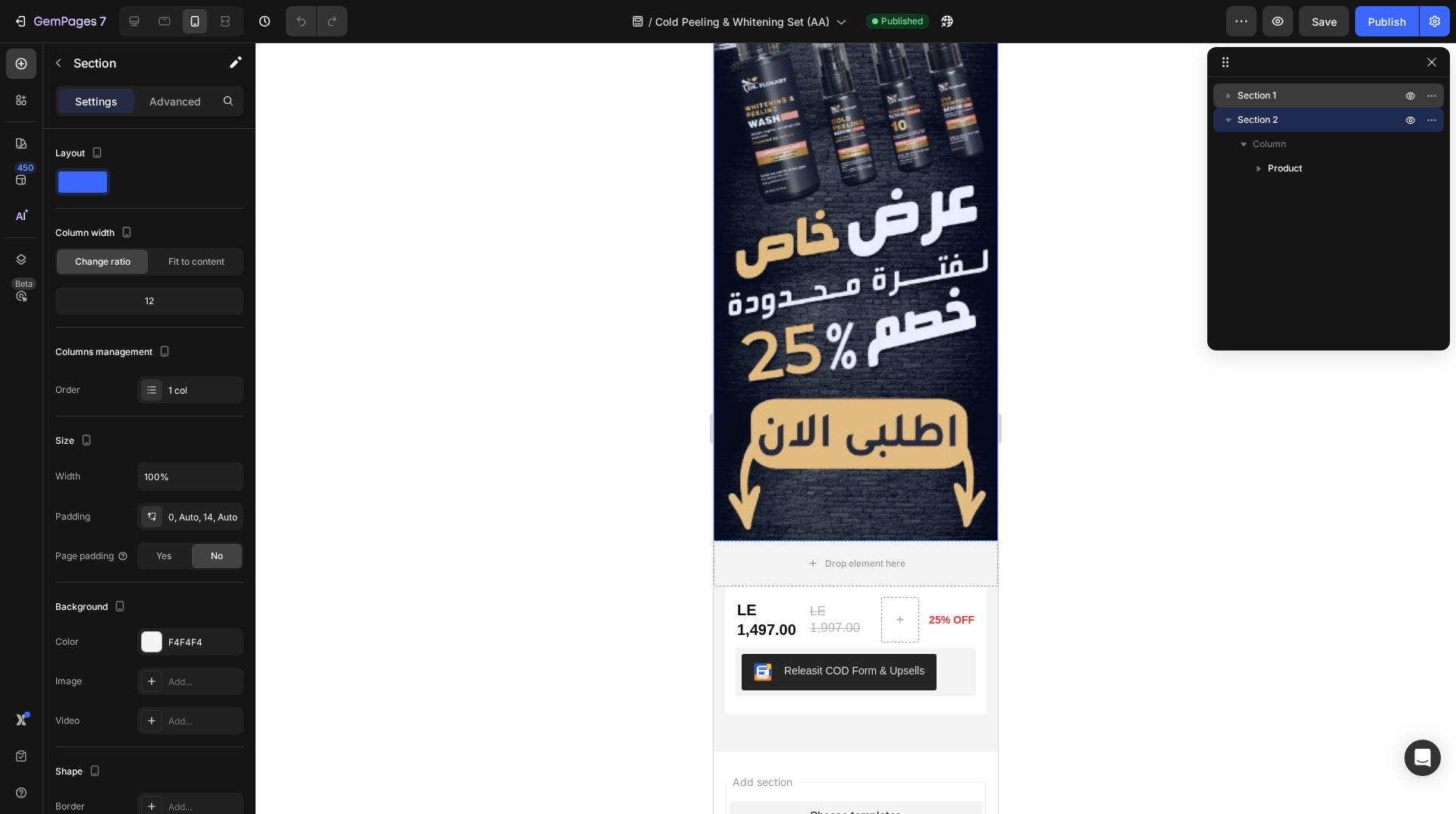
click at [1323, 98] on p "Section 1" at bounding box center [1320, 95] width 167 height 15
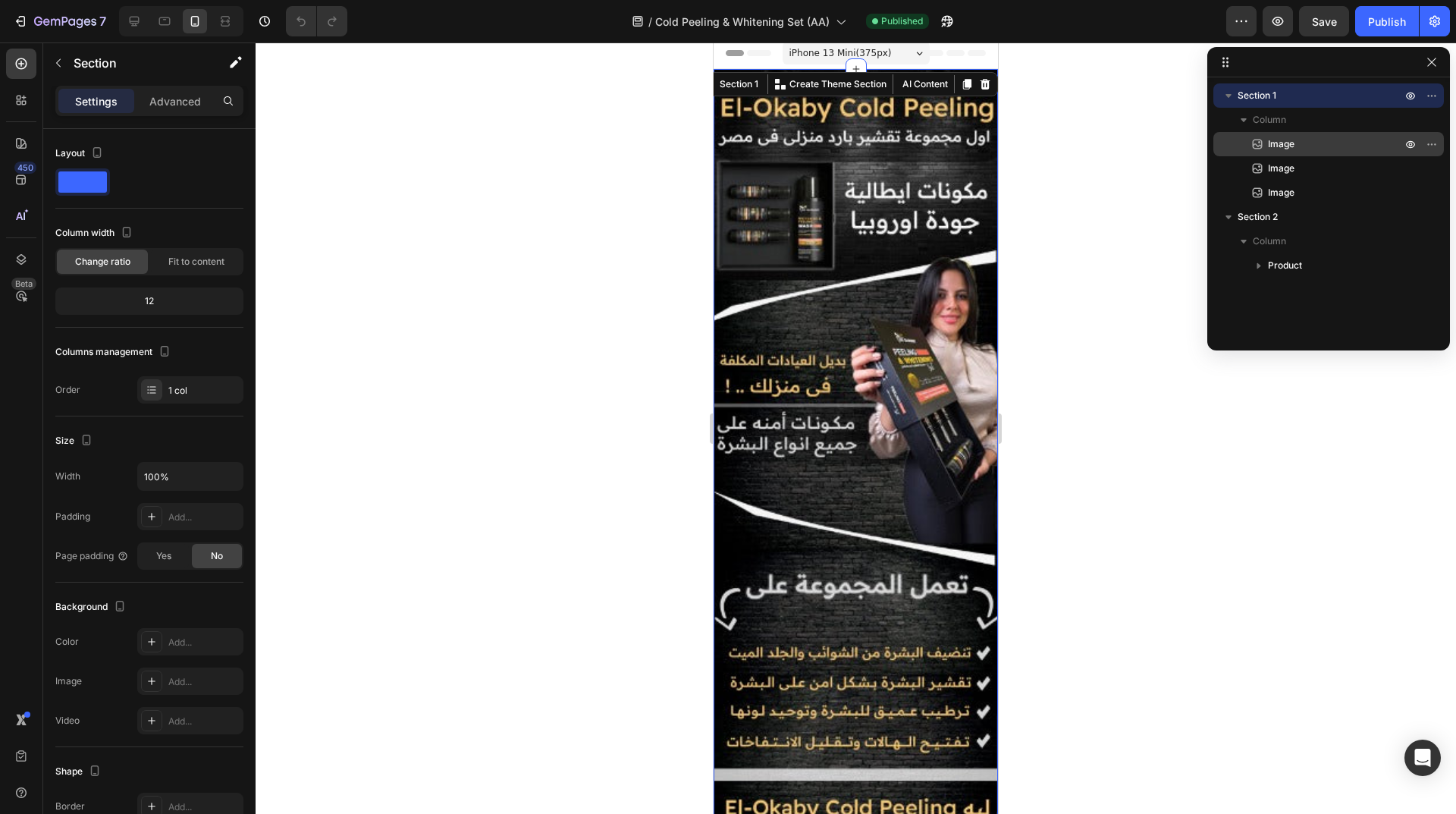
scroll to position [0, 0]
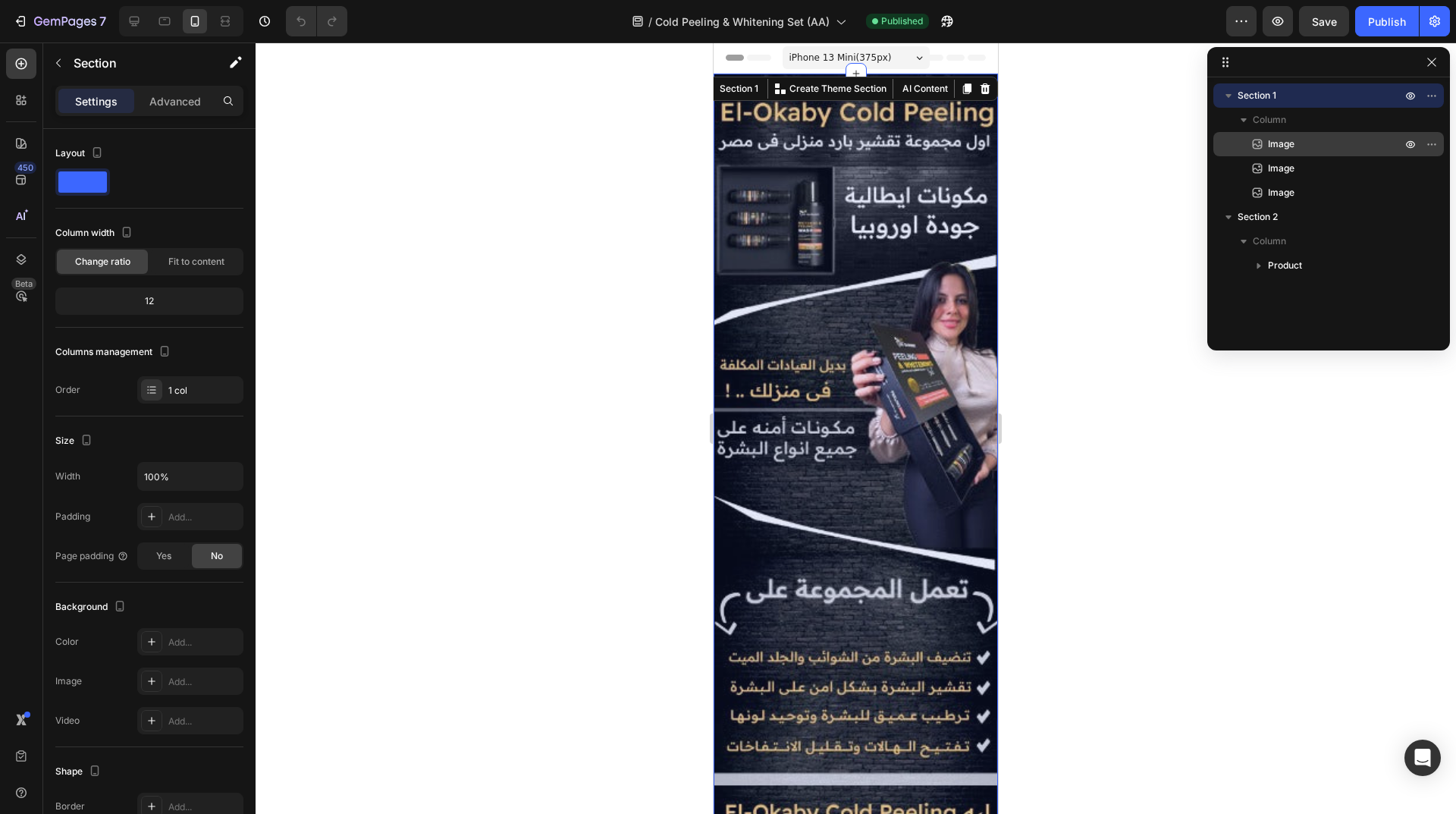
click at [1296, 142] on p "Image" at bounding box center [1318, 144] width 137 height 15
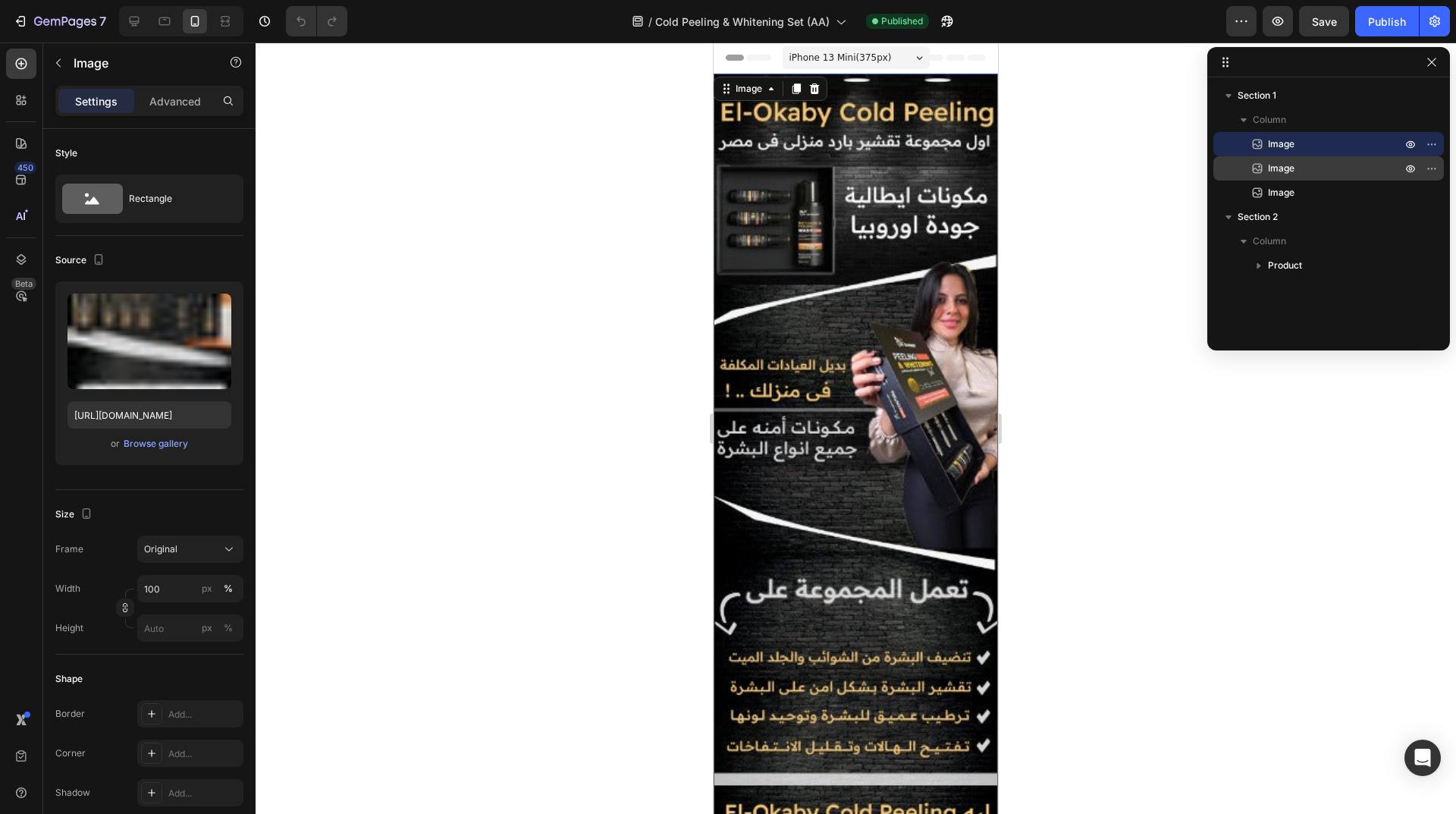
click at [1301, 162] on p "Image" at bounding box center [1318, 168] width 137 height 15
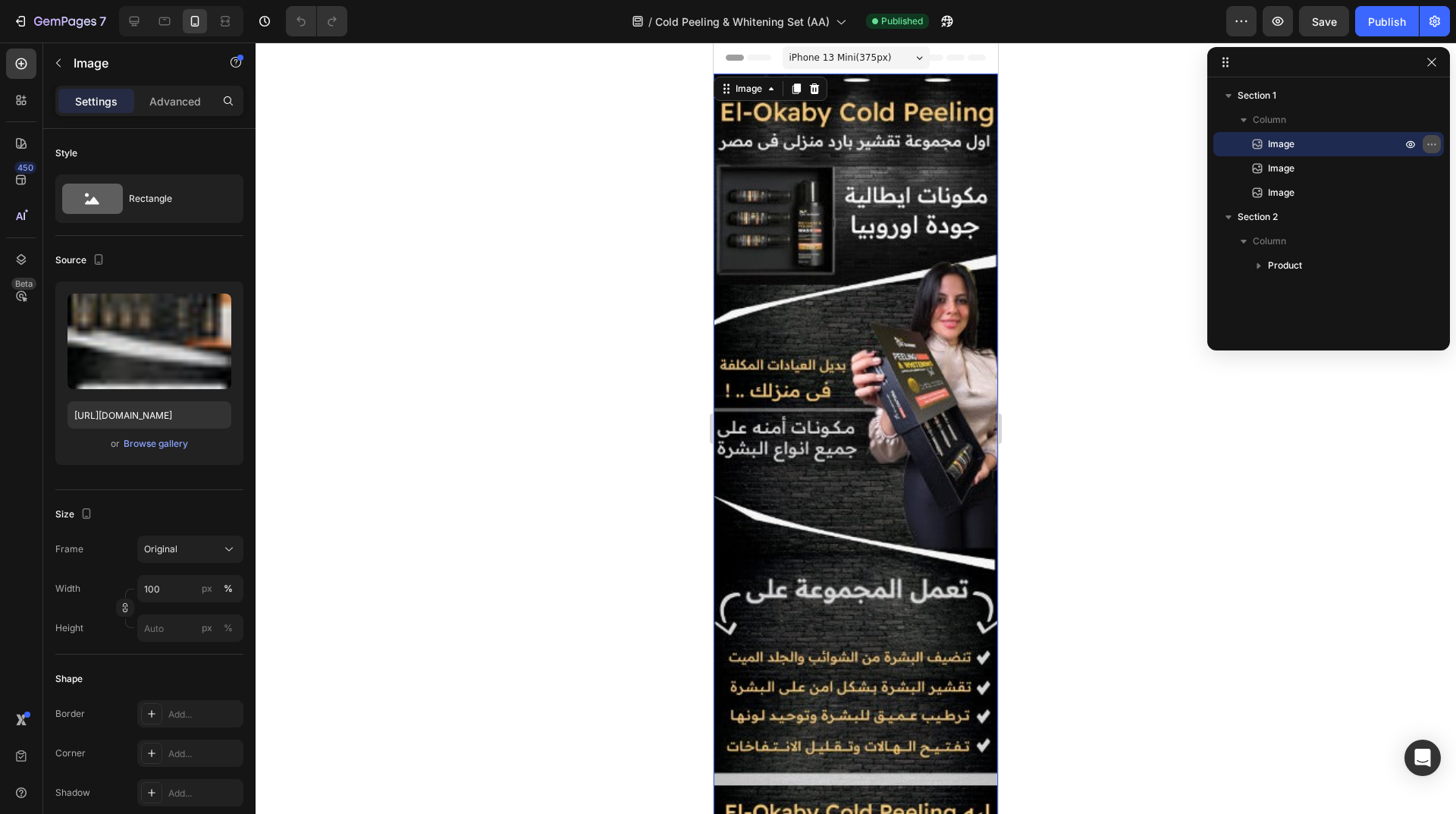
click at [1432, 143] on icon "button" at bounding box center [1431, 144] width 12 height 12
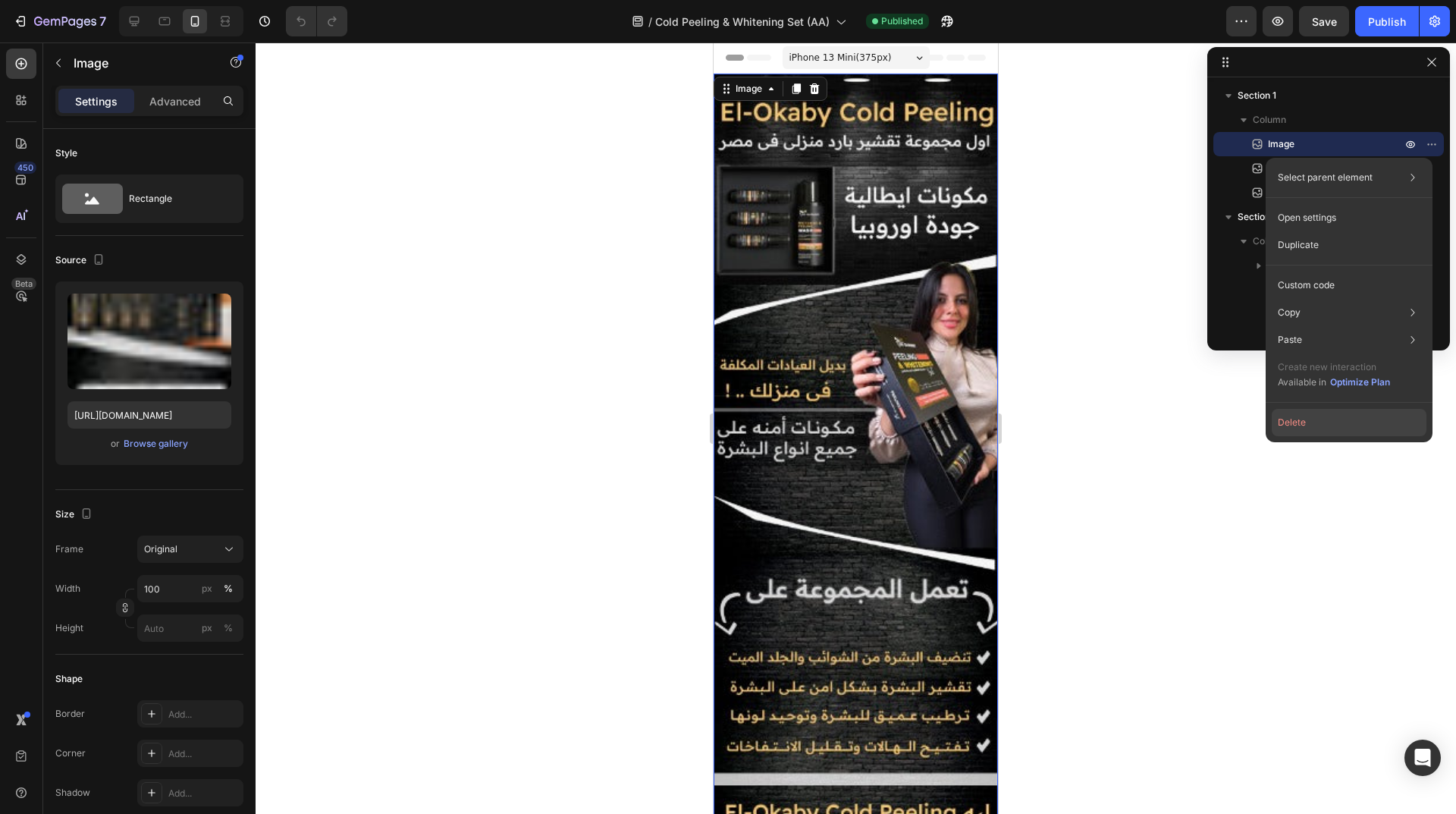
click at [1351, 413] on button "Delete" at bounding box center [1349, 422] width 155 height 28
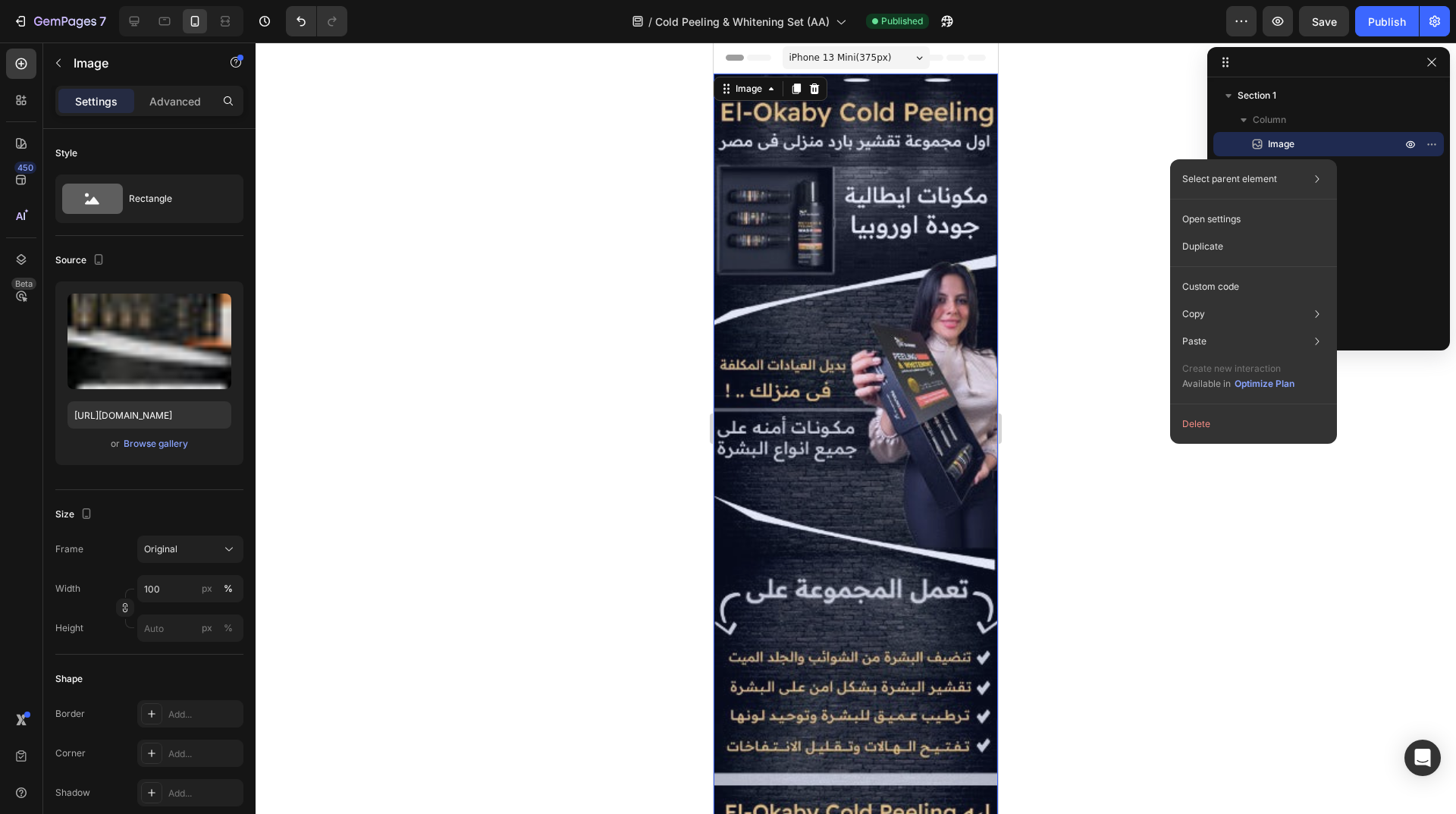
click at [816, 85] on icon at bounding box center [815, 88] width 10 height 11
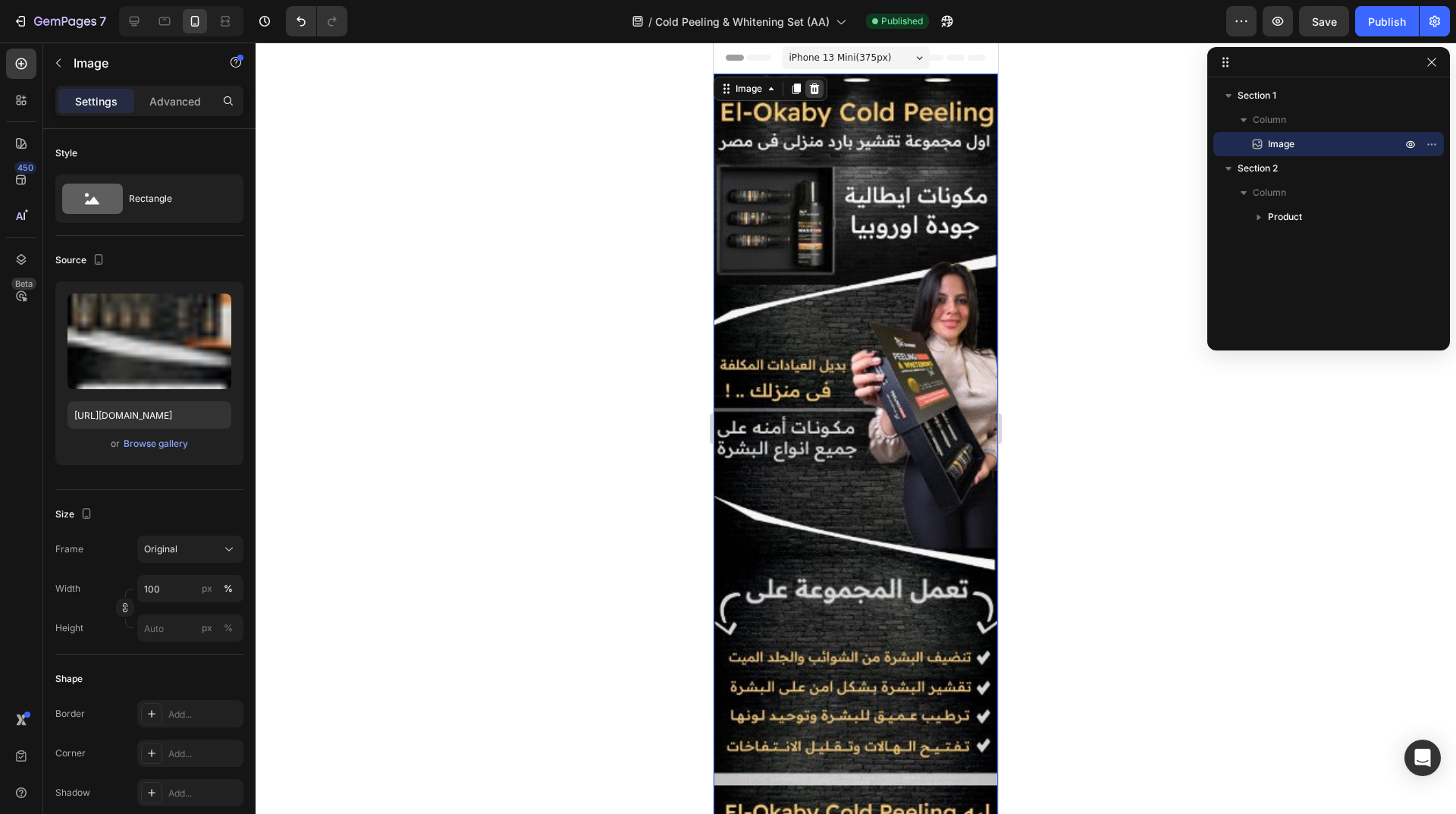
click at [814, 90] on icon at bounding box center [815, 88] width 10 height 11
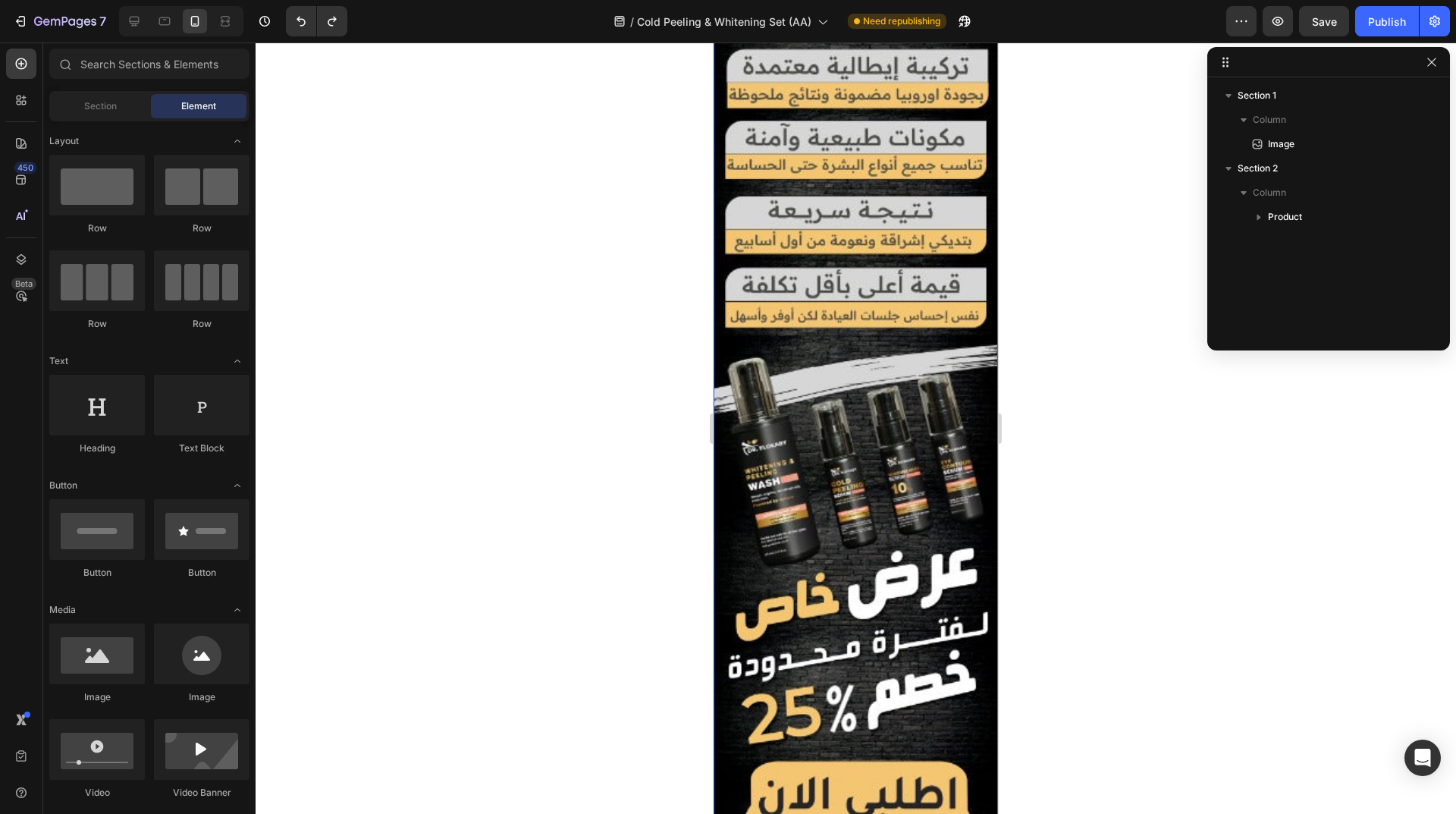
scroll to position [1289, 0]
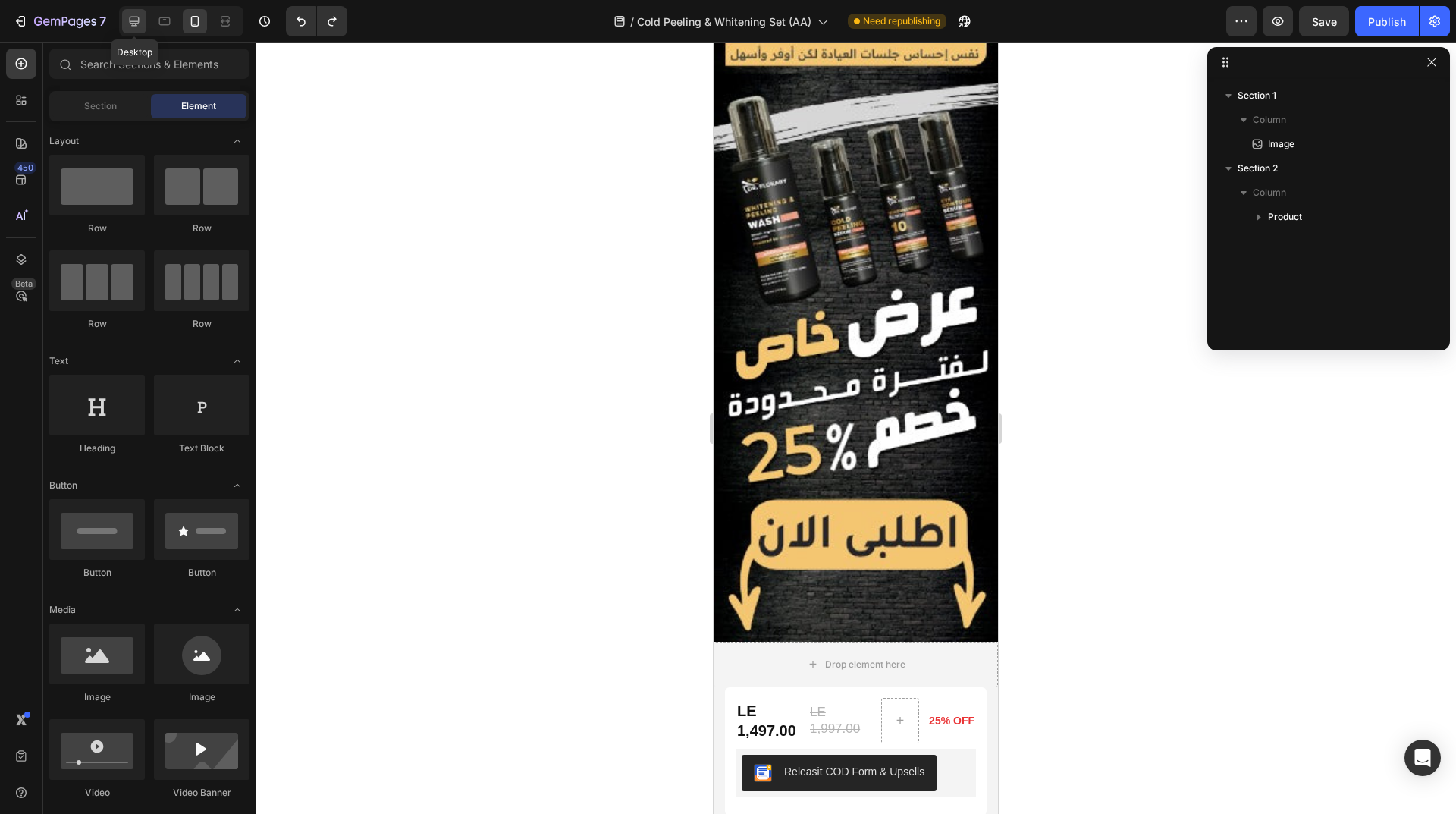
click at [138, 21] on icon at bounding box center [134, 21] width 10 height 10
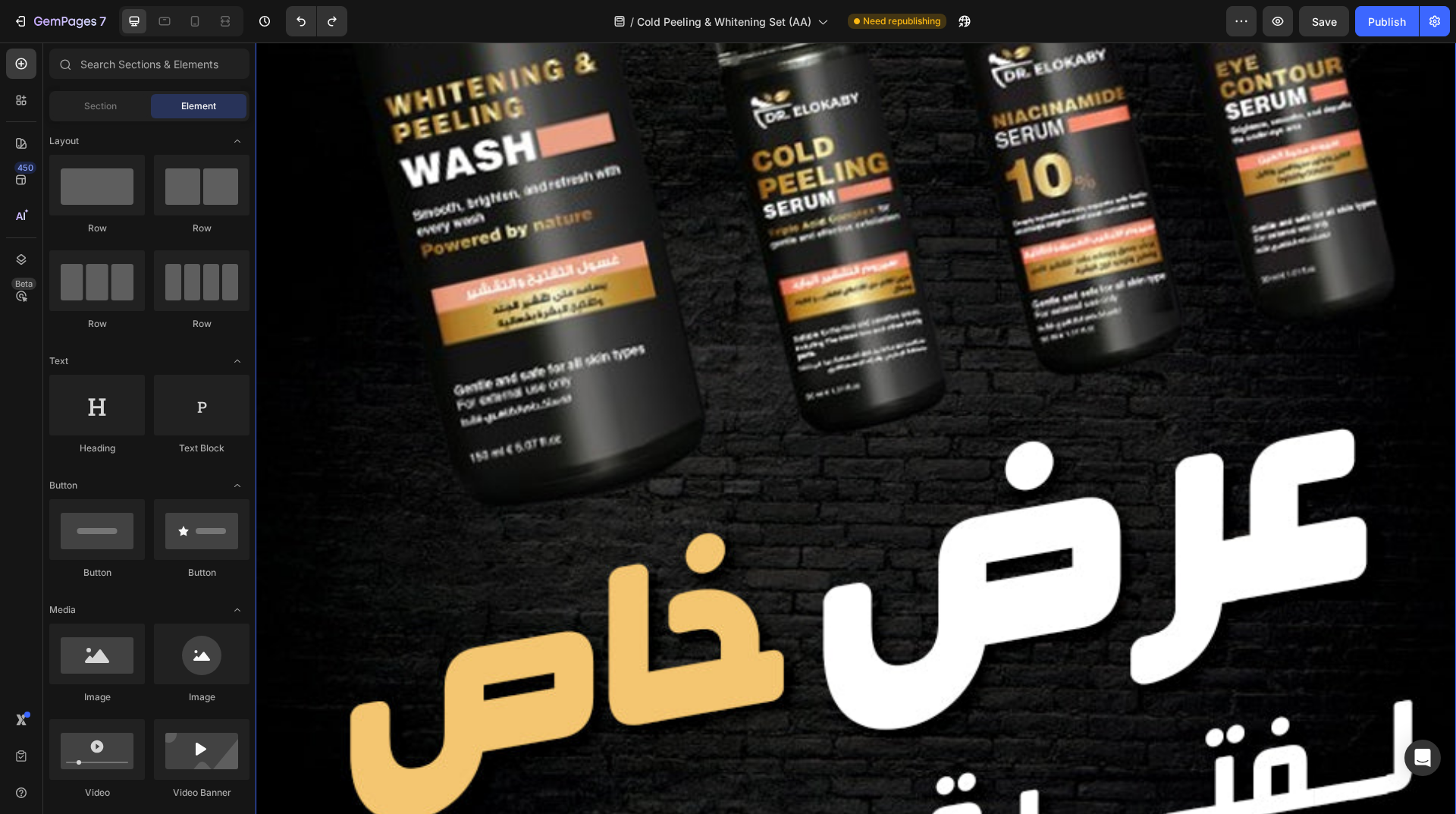
scroll to position [379, 0]
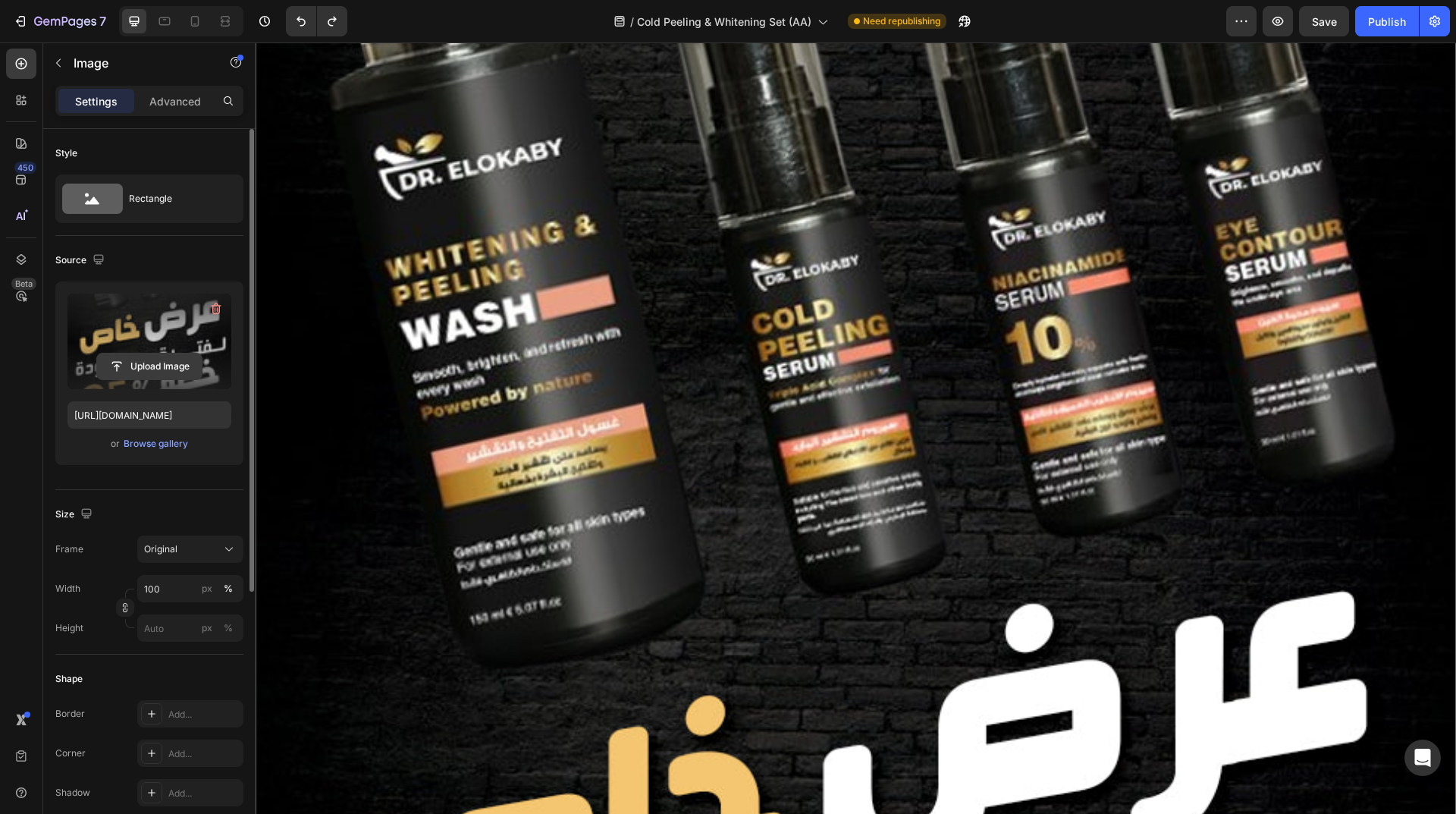
click at [154, 370] on input "file" at bounding box center [149, 366] width 105 height 26
click at [177, 443] on div "Browse gallery" at bounding box center [155, 444] width 64 height 14
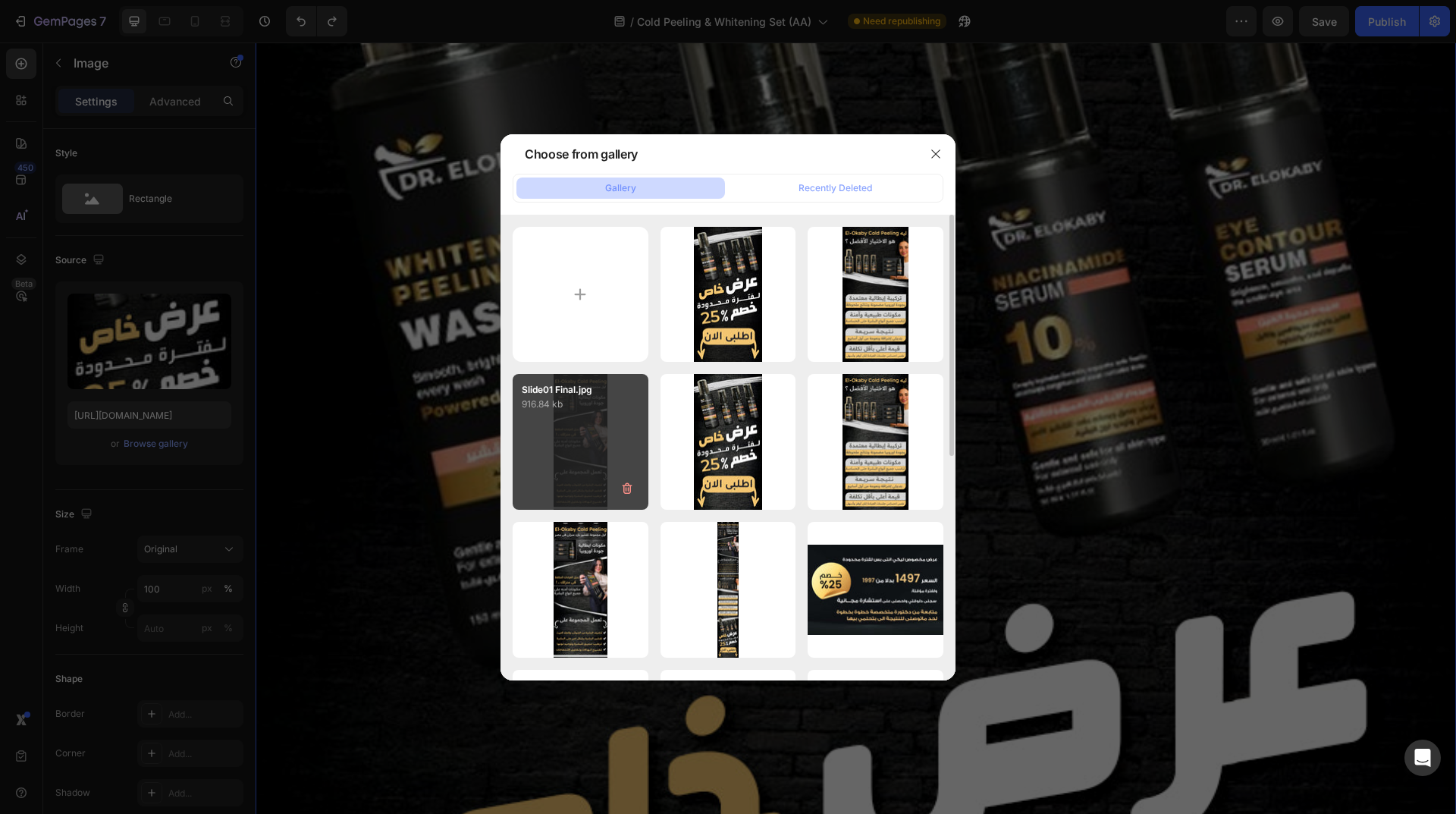
click at [578, 430] on div "Slide01 Final.jpg 916.84 kb" at bounding box center [580, 441] width 136 height 136
type input "[URL][DOMAIN_NAME]"
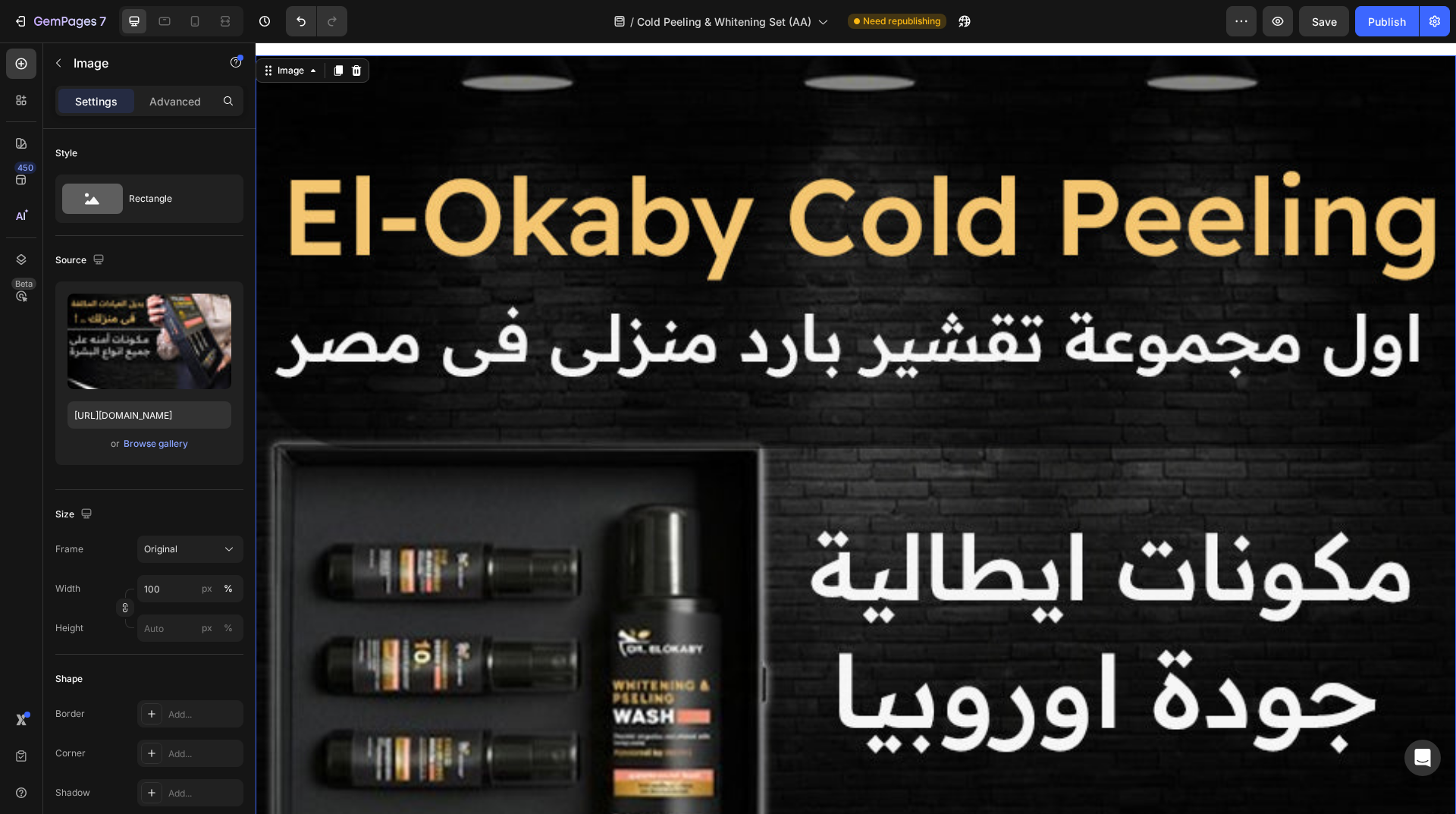
scroll to position [0, 0]
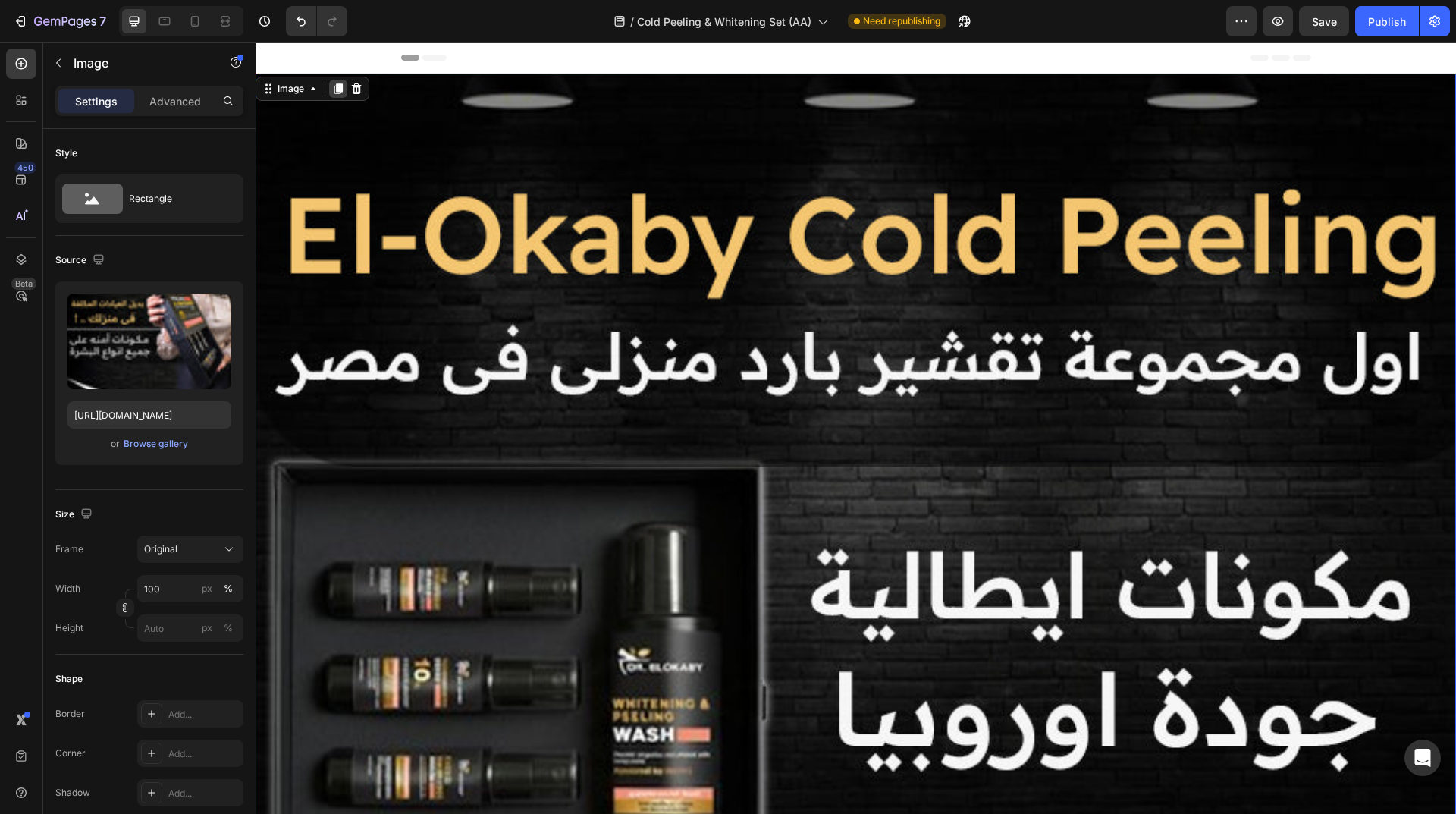
click at [342, 85] on icon at bounding box center [339, 88] width 8 height 11
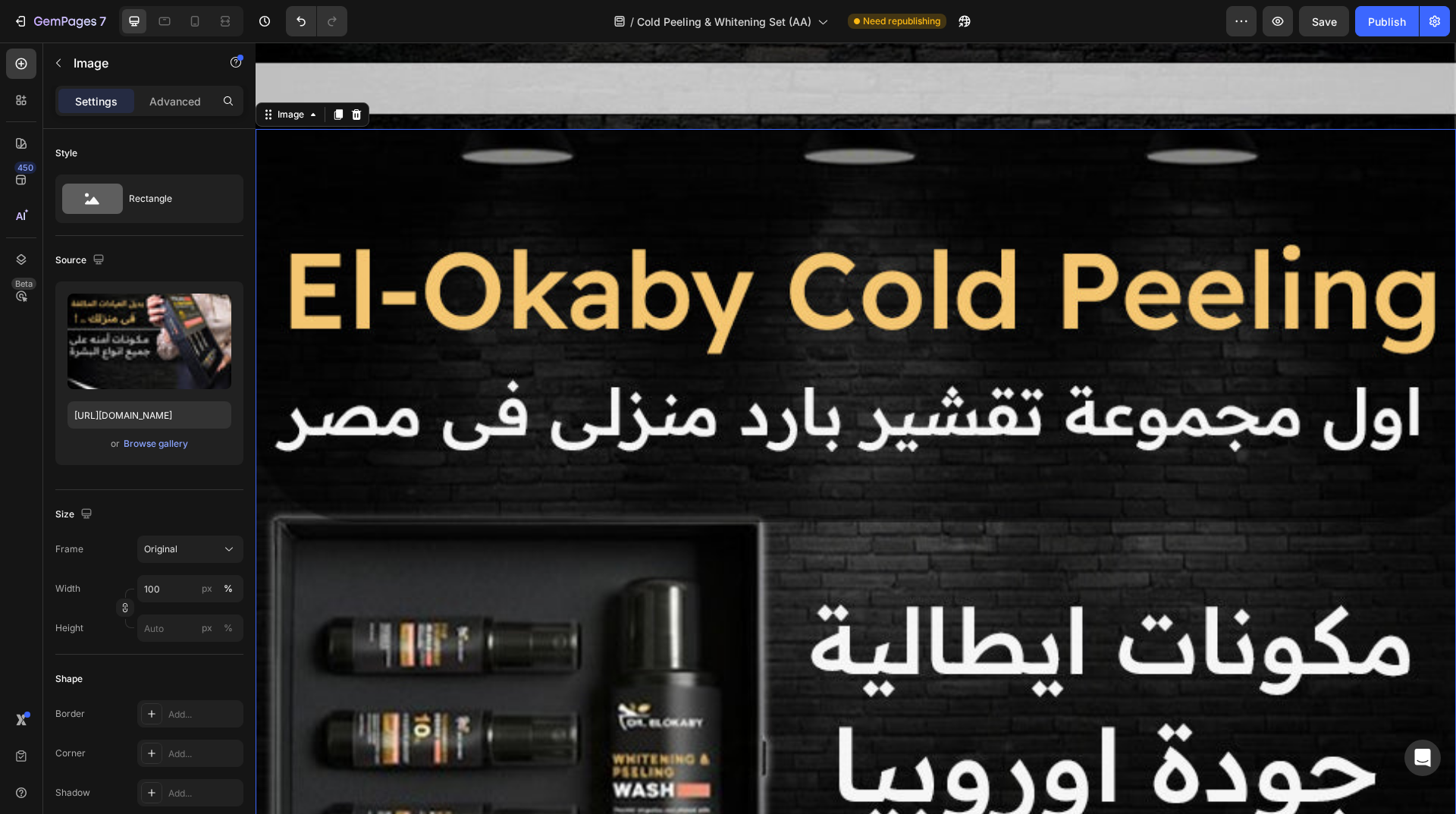
scroll to position [2963, 0]
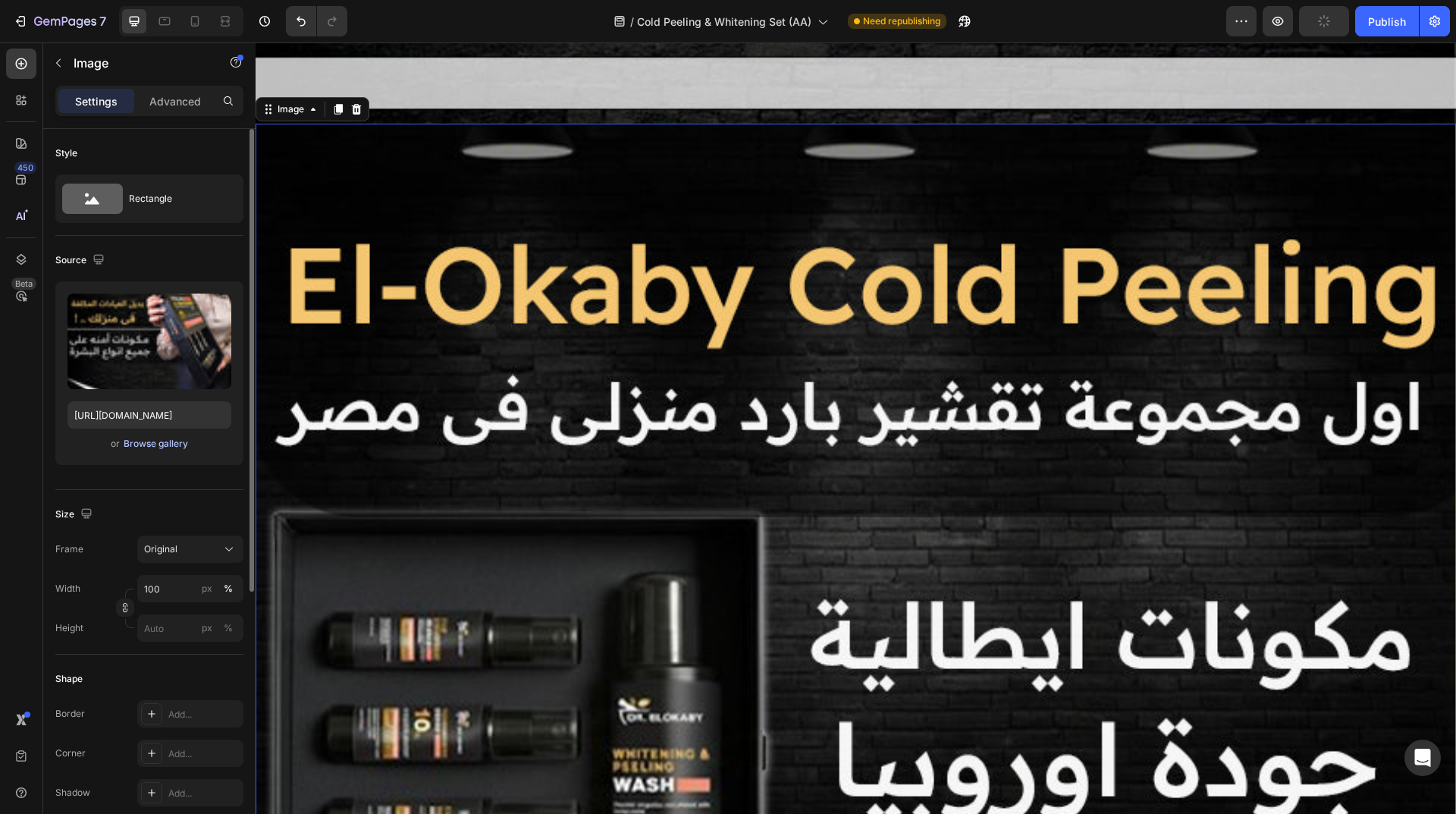
click at [153, 441] on div "Browse gallery" at bounding box center [155, 444] width 64 height 14
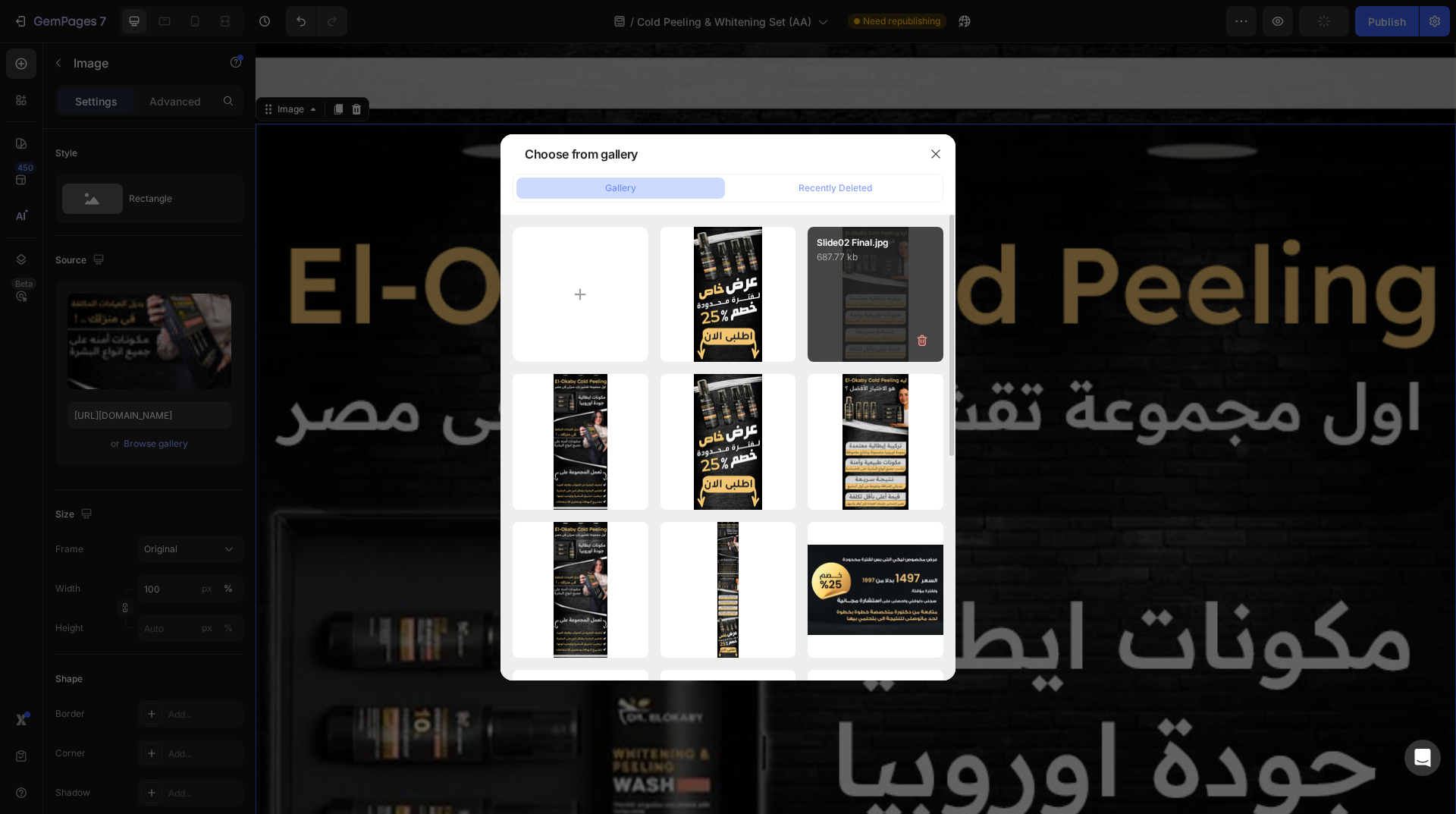
click at [848, 282] on div "Slide02 Final.jpg 687.77 kb" at bounding box center [875, 295] width 136 height 136
type input "https://cdn.shopify.com/s/files/1/0962/5967/0338/files/gempages_586400671117345…"
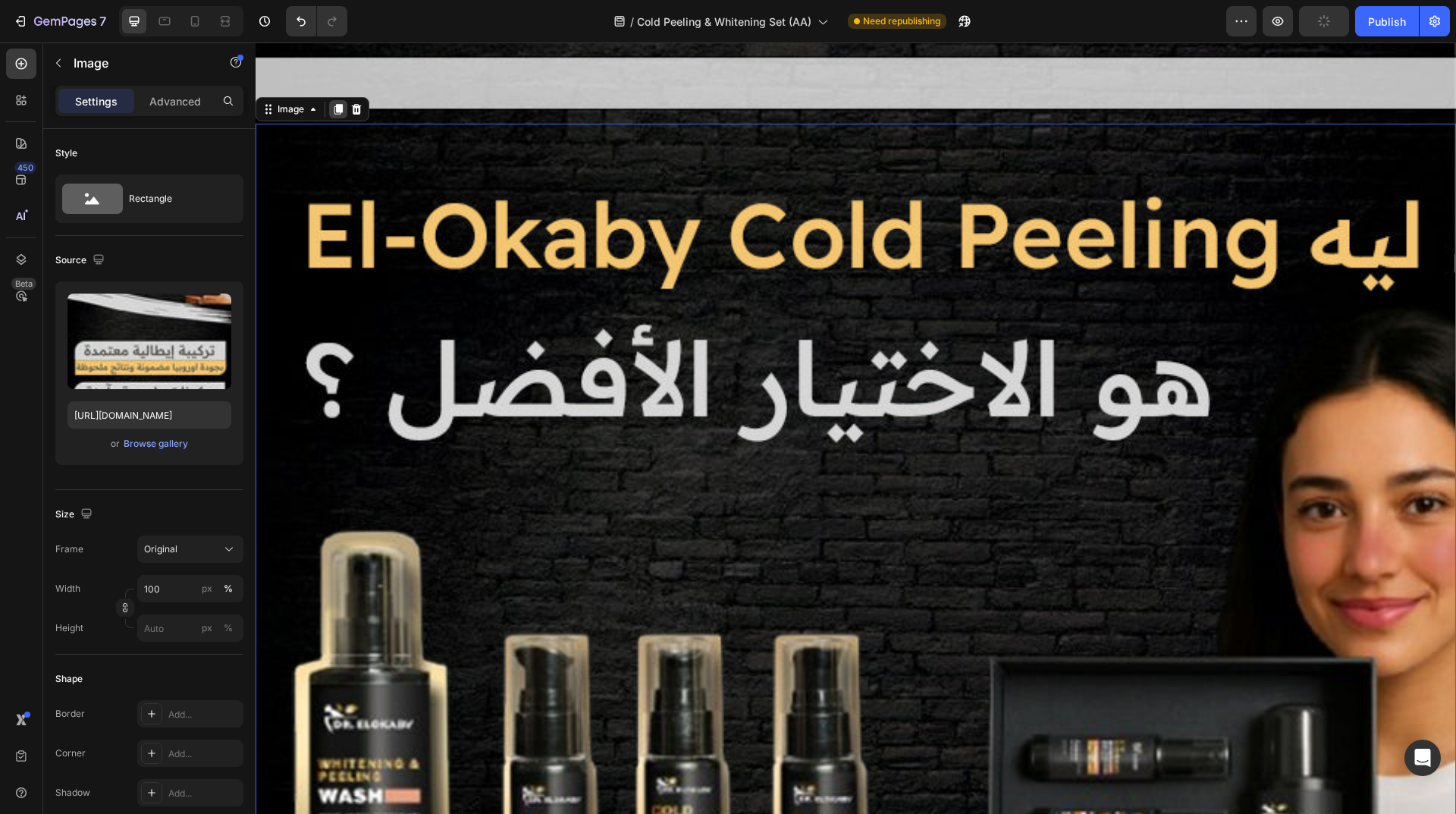
click at [338, 105] on icon at bounding box center [339, 110] width 8 height 11
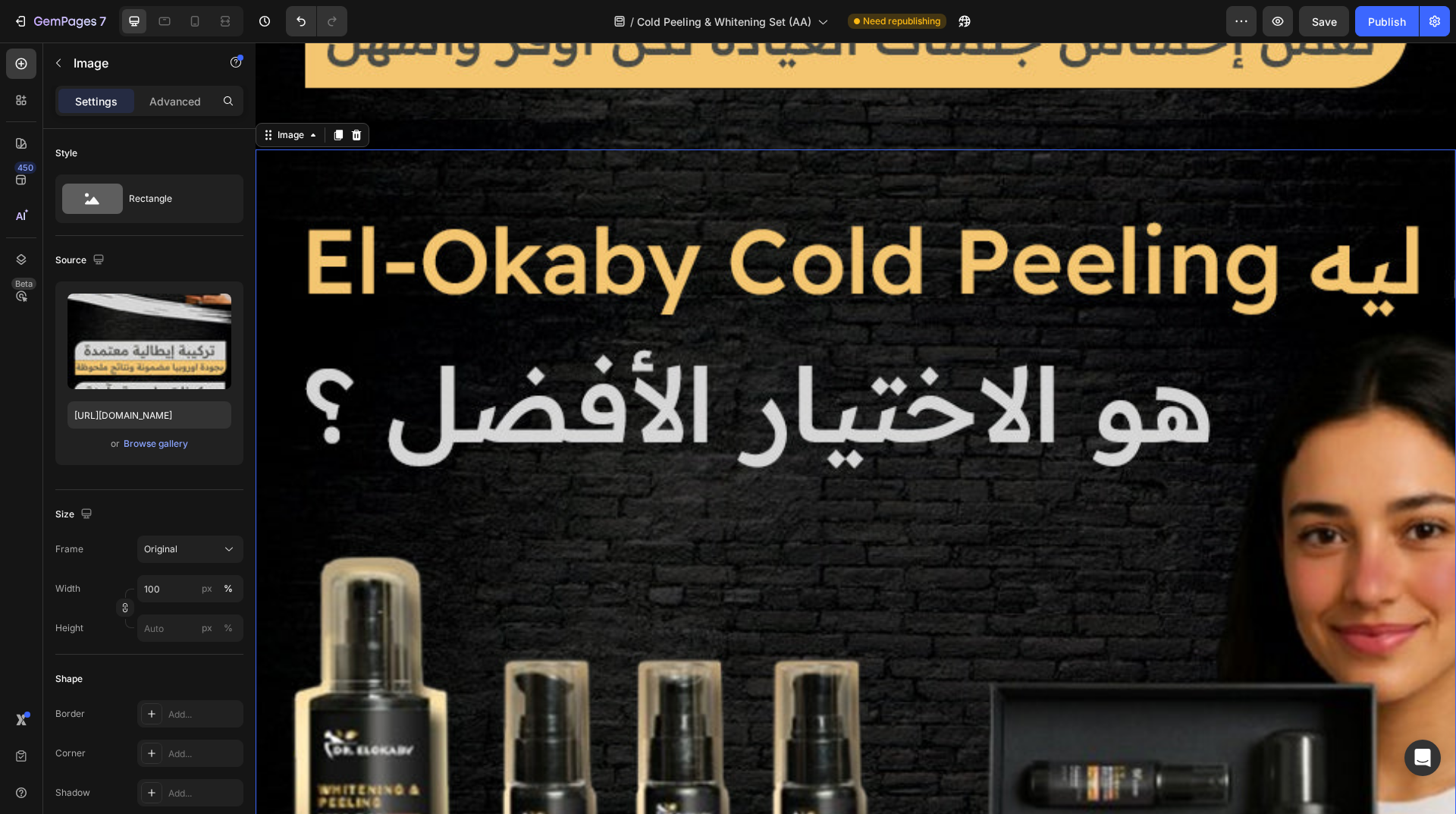
scroll to position [5401, 0]
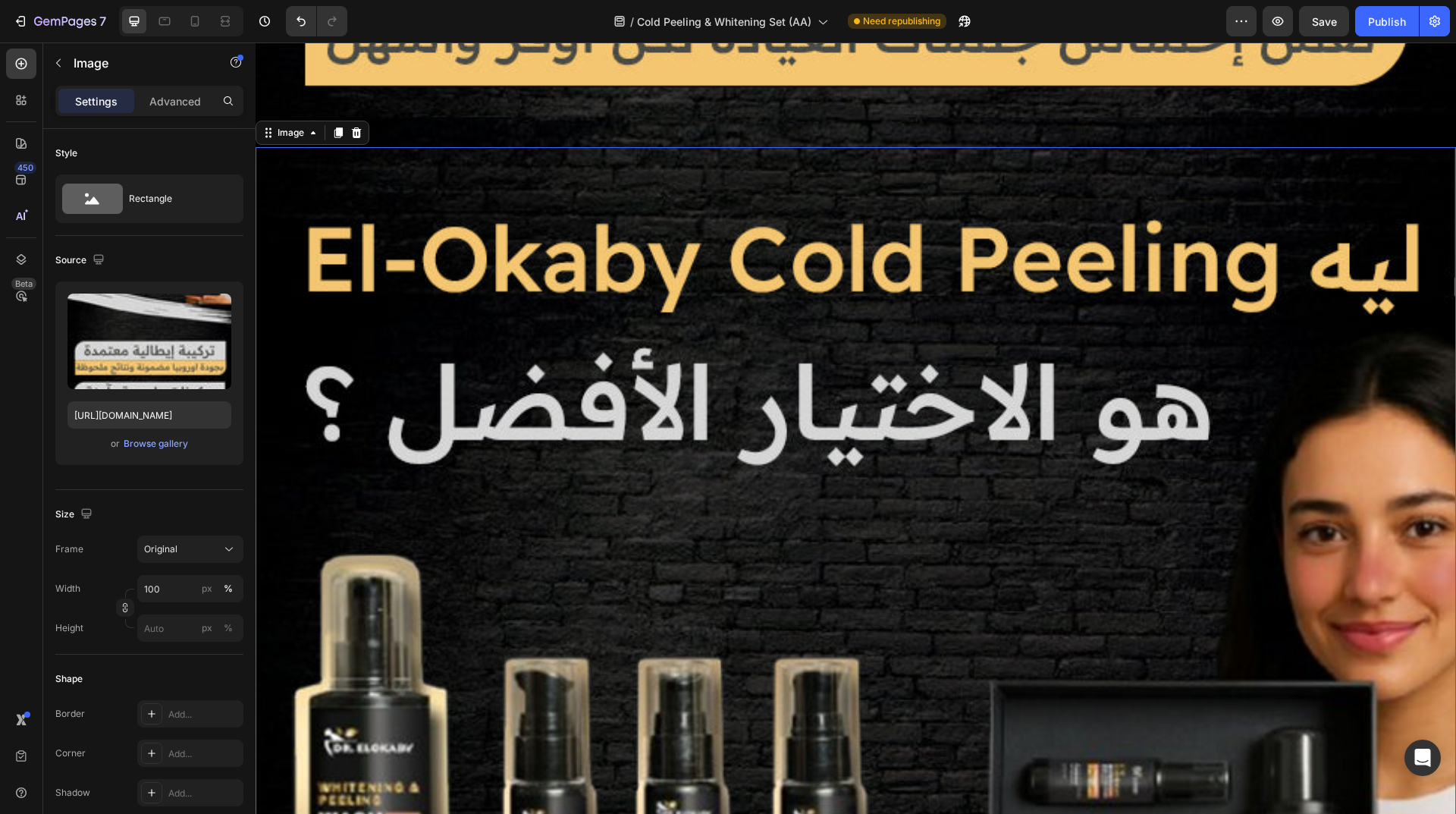
click at [165, 443] on div "Browse gallery" at bounding box center [155, 444] width 64 height 14
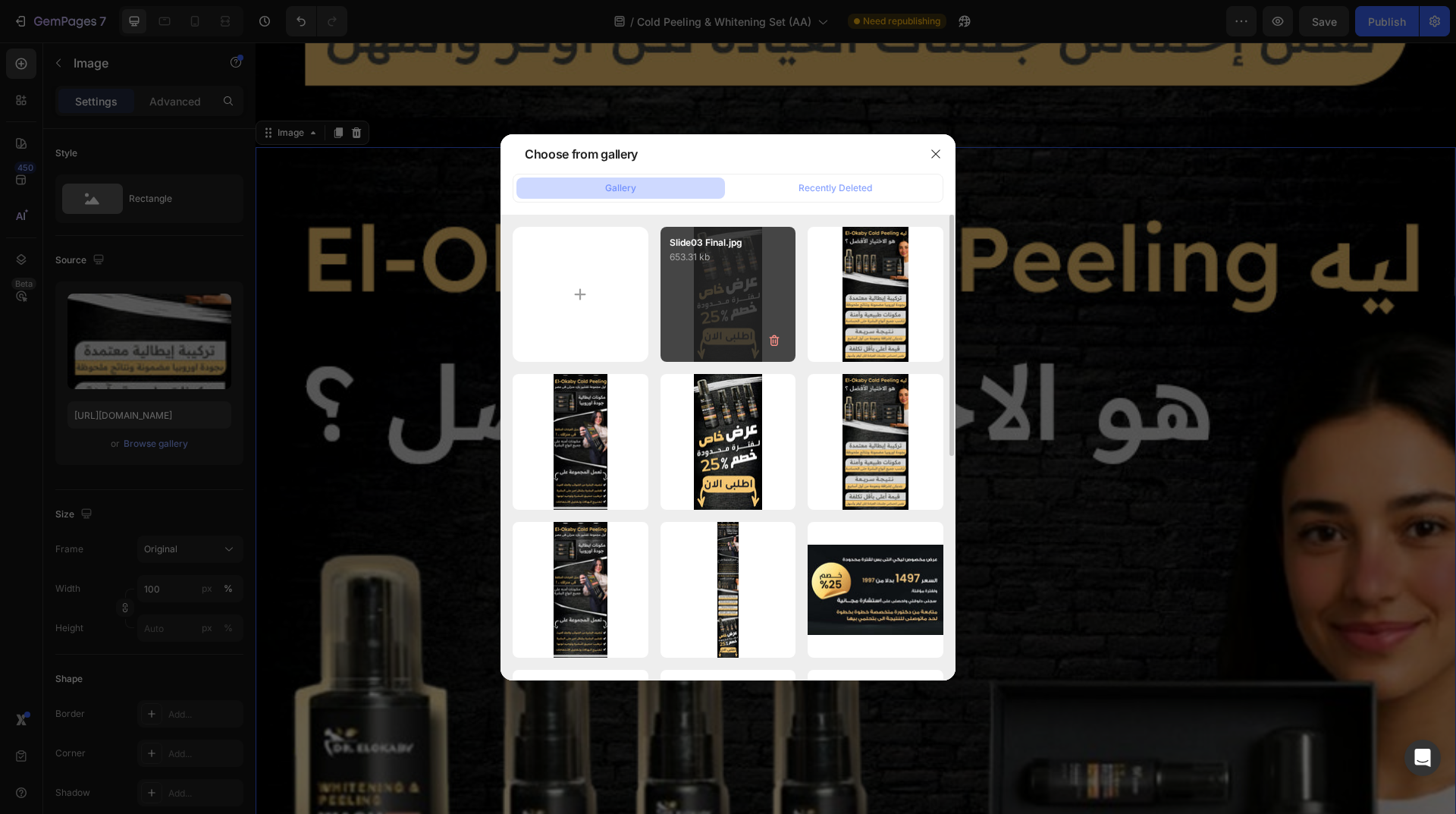
click at [764, 304] on div "Slide03 Final.jpg 653.31 kb" at bounding box center [728, 295] width 136 height 136
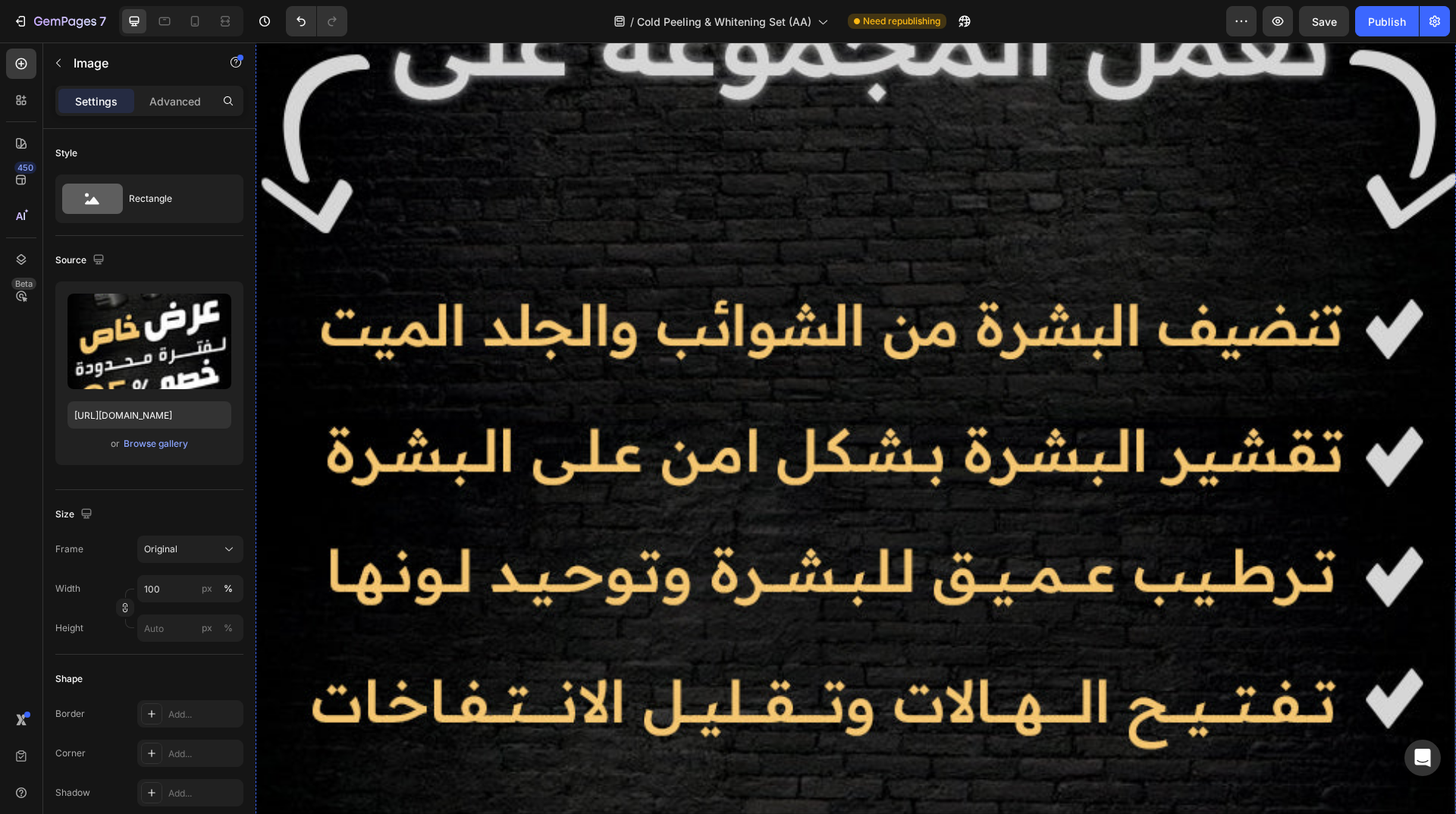
scroll to position [2170, 0]
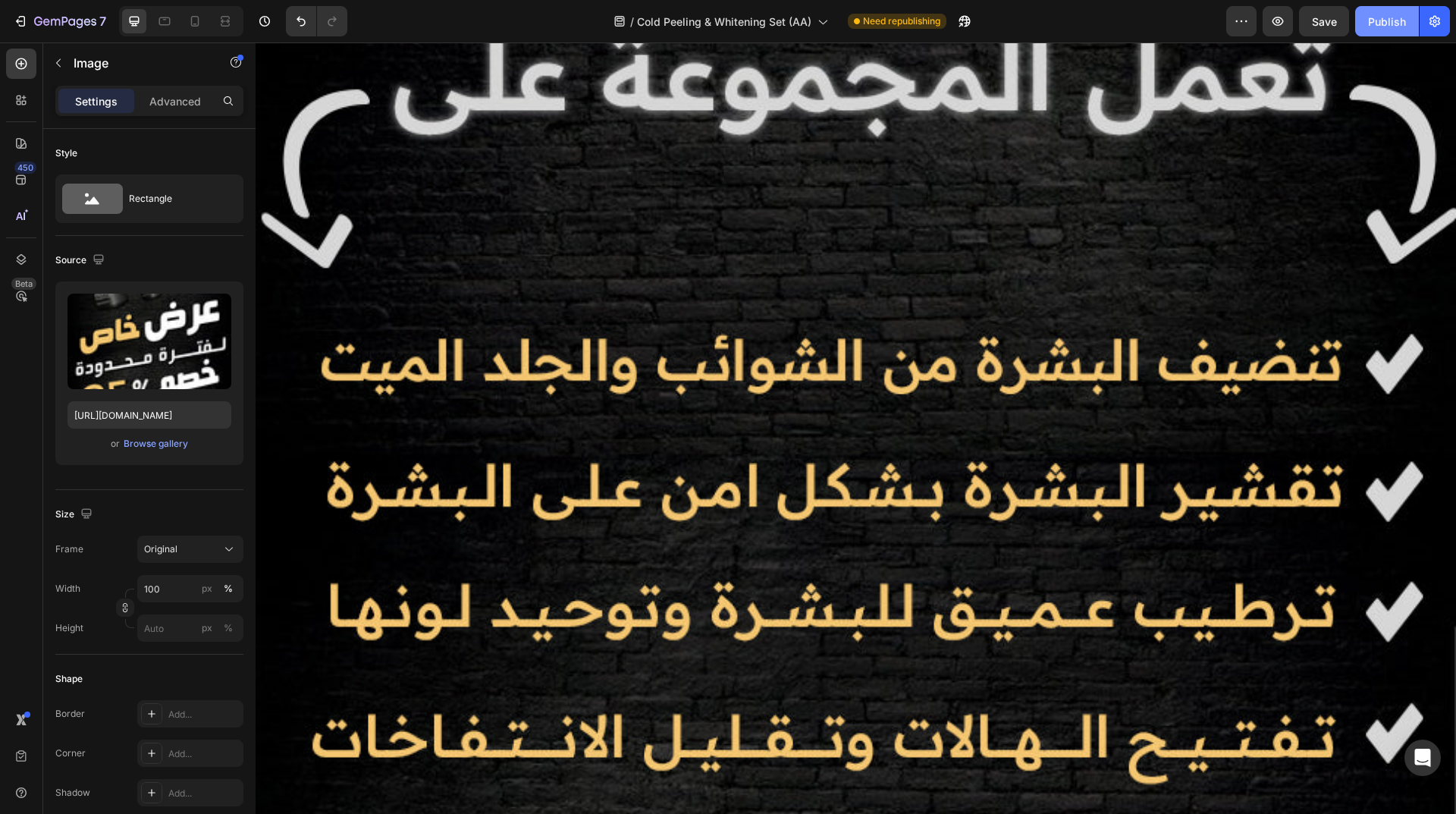
click at [1371, 27] on div "Publish" at bounding box center [1387, 22] width 38 height 16
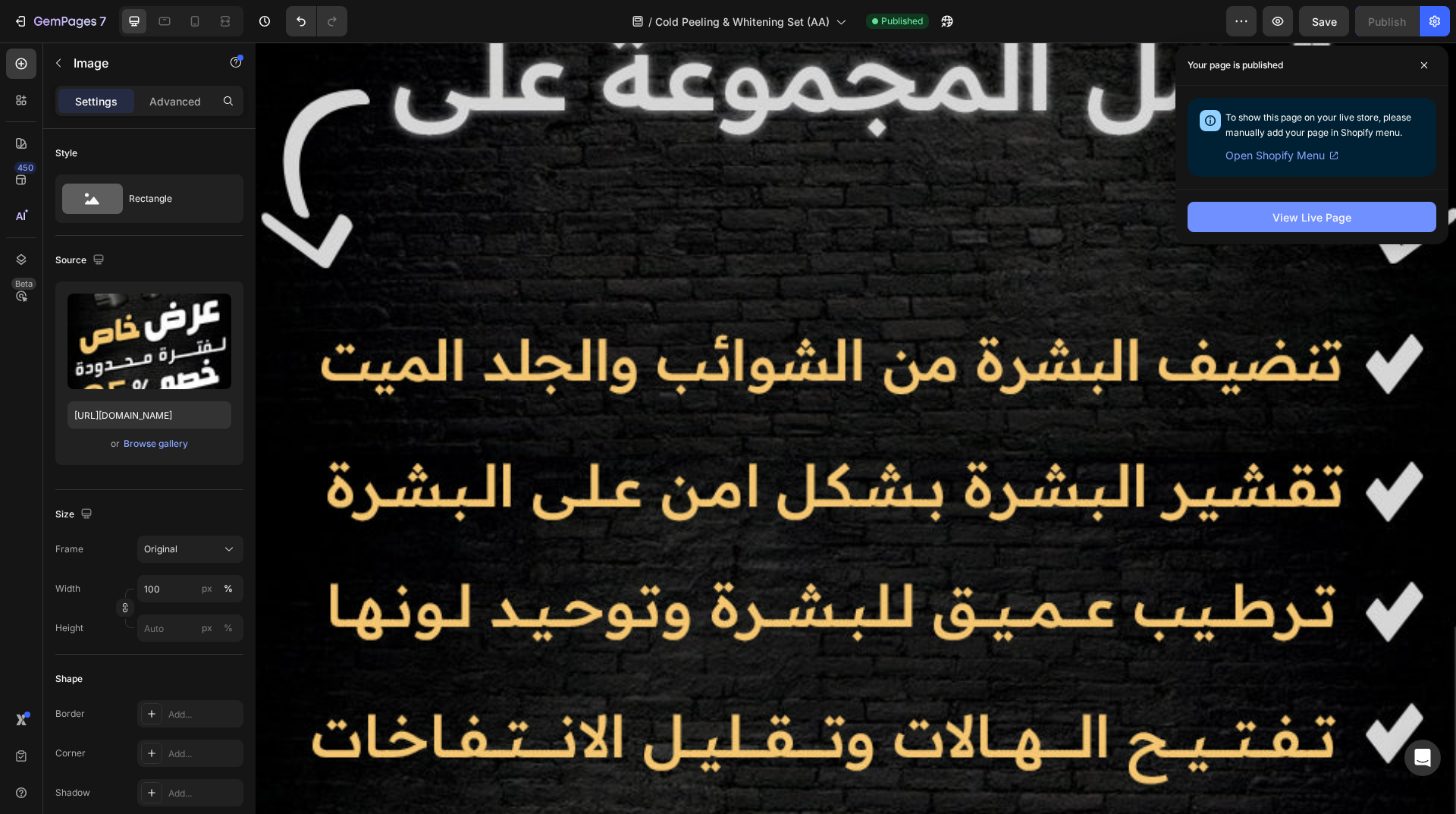
drag, startPoint x: 1305, startPoint y: 223, endPoint x: 1345, endPoint y: 221, distance: 40.0
click at [1345, 221] on div "View Live Page" at bounding box center [1311, 217] width 79 height 16
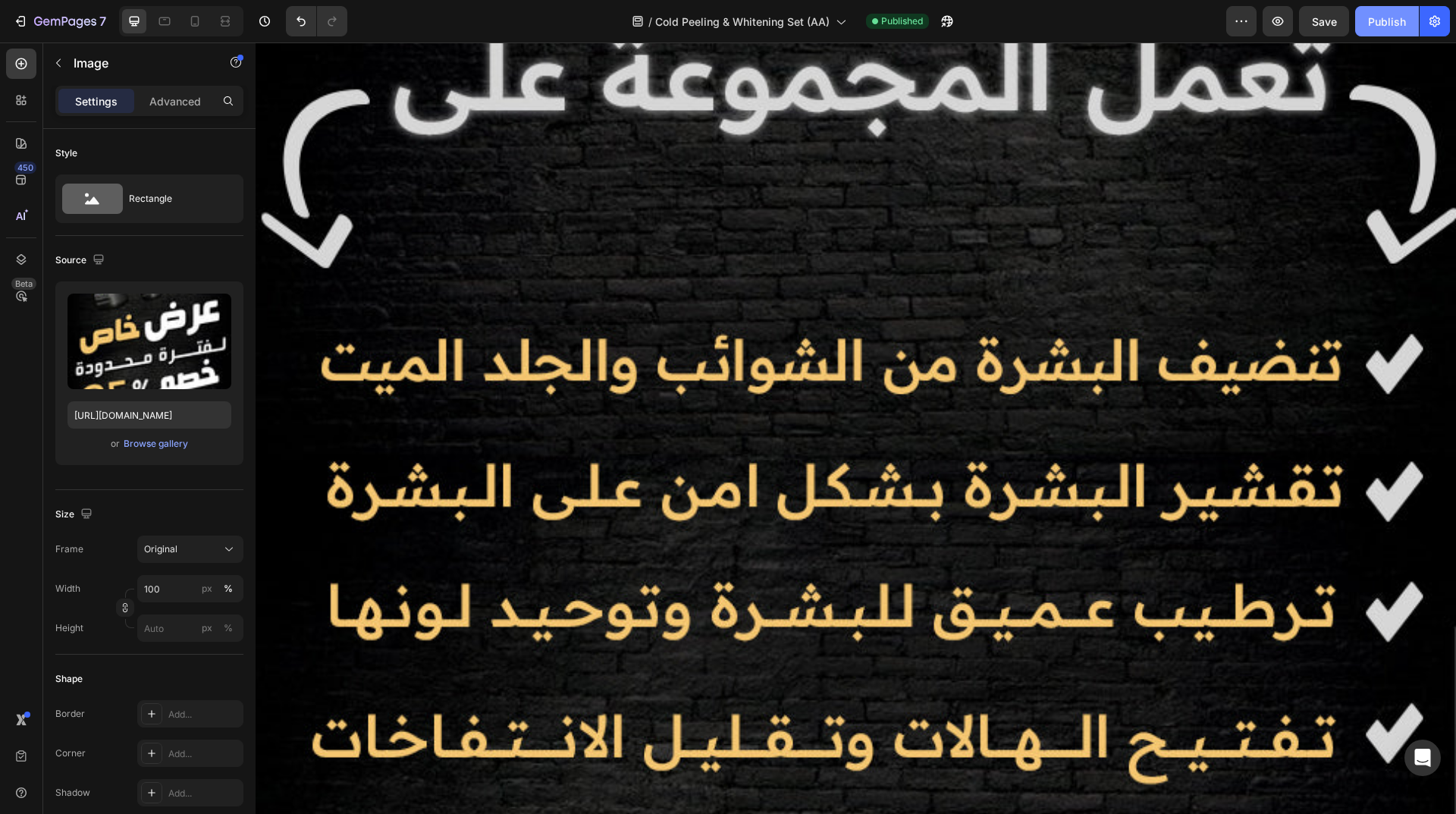
click at [1390, 20] on div "Publish" at bounding box center [1387, 22] width 38 height 16
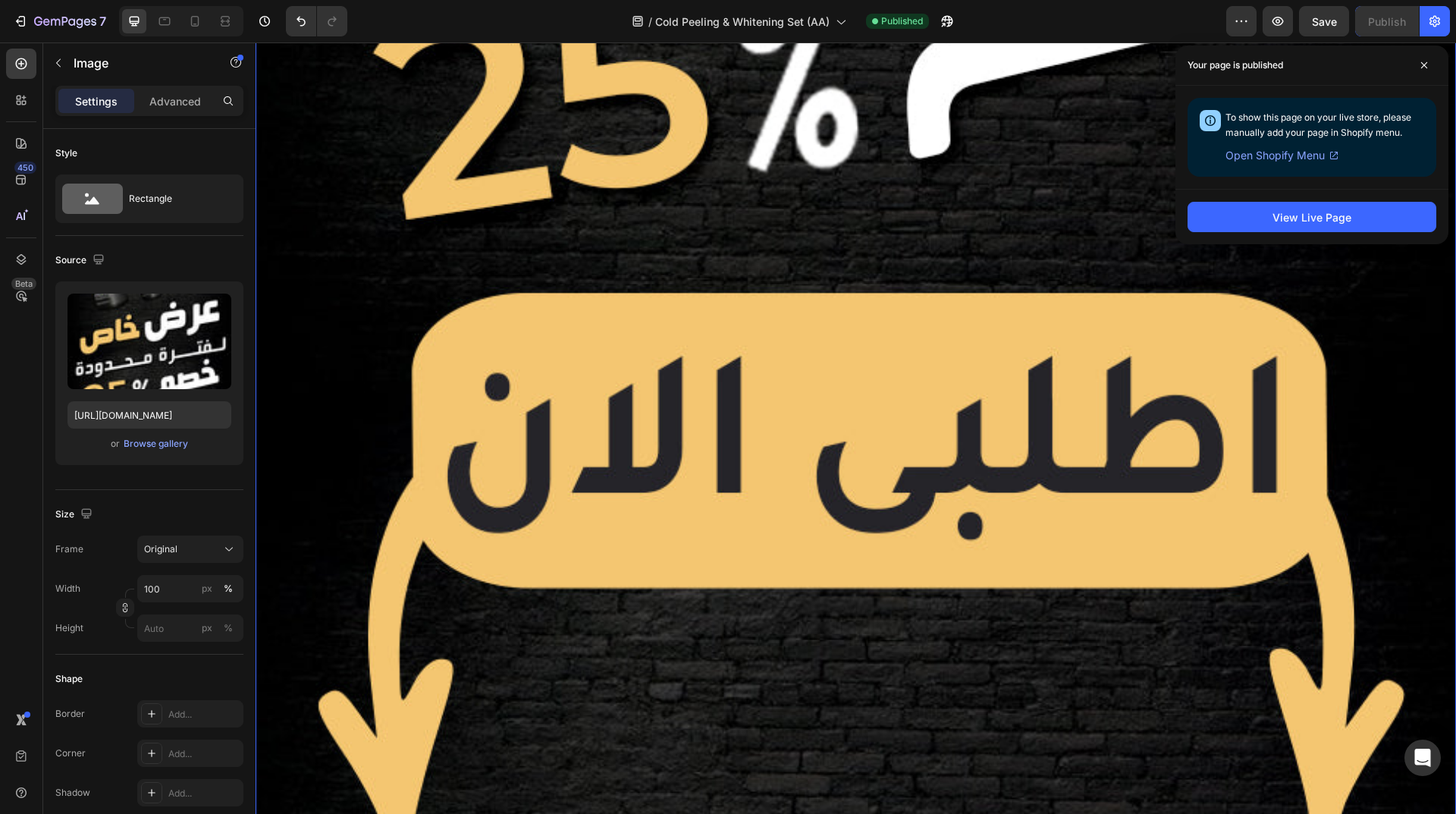
scroll to position [7554, 0]
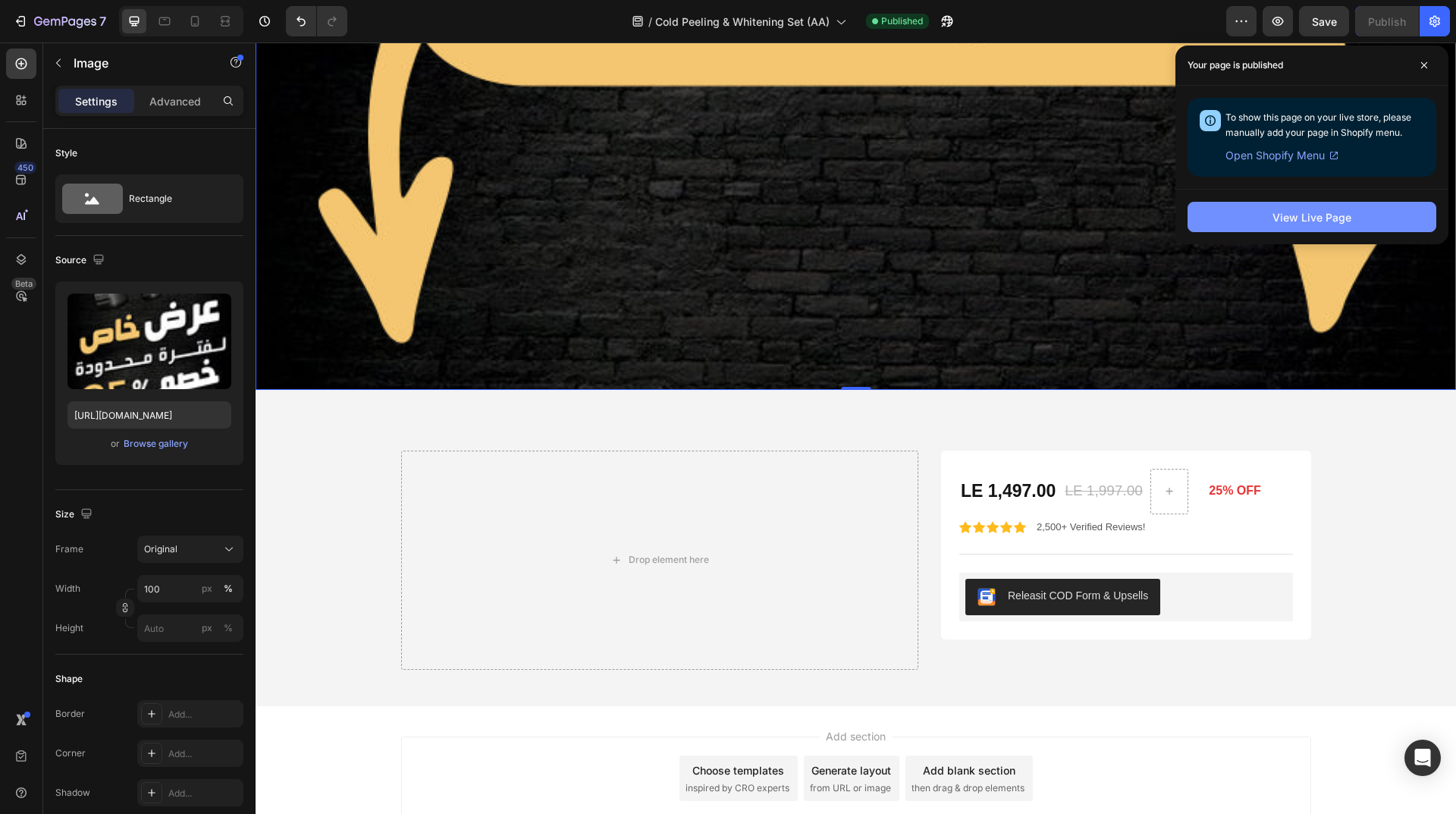
click at [1215, 213] on button "View Live Page" at bounding box center [1312, 217] width 249 height 30
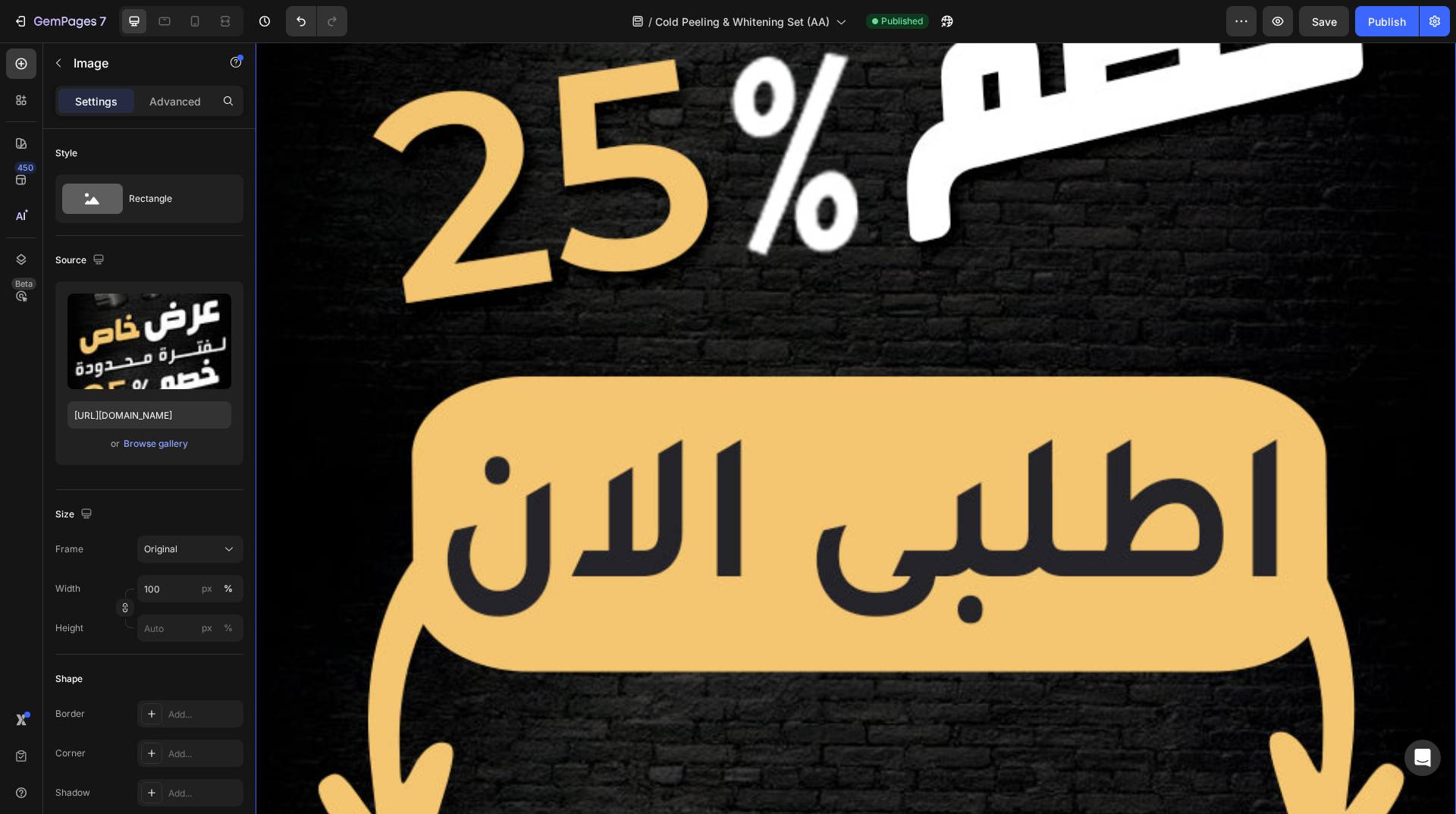
scroll to position [6795, 0]
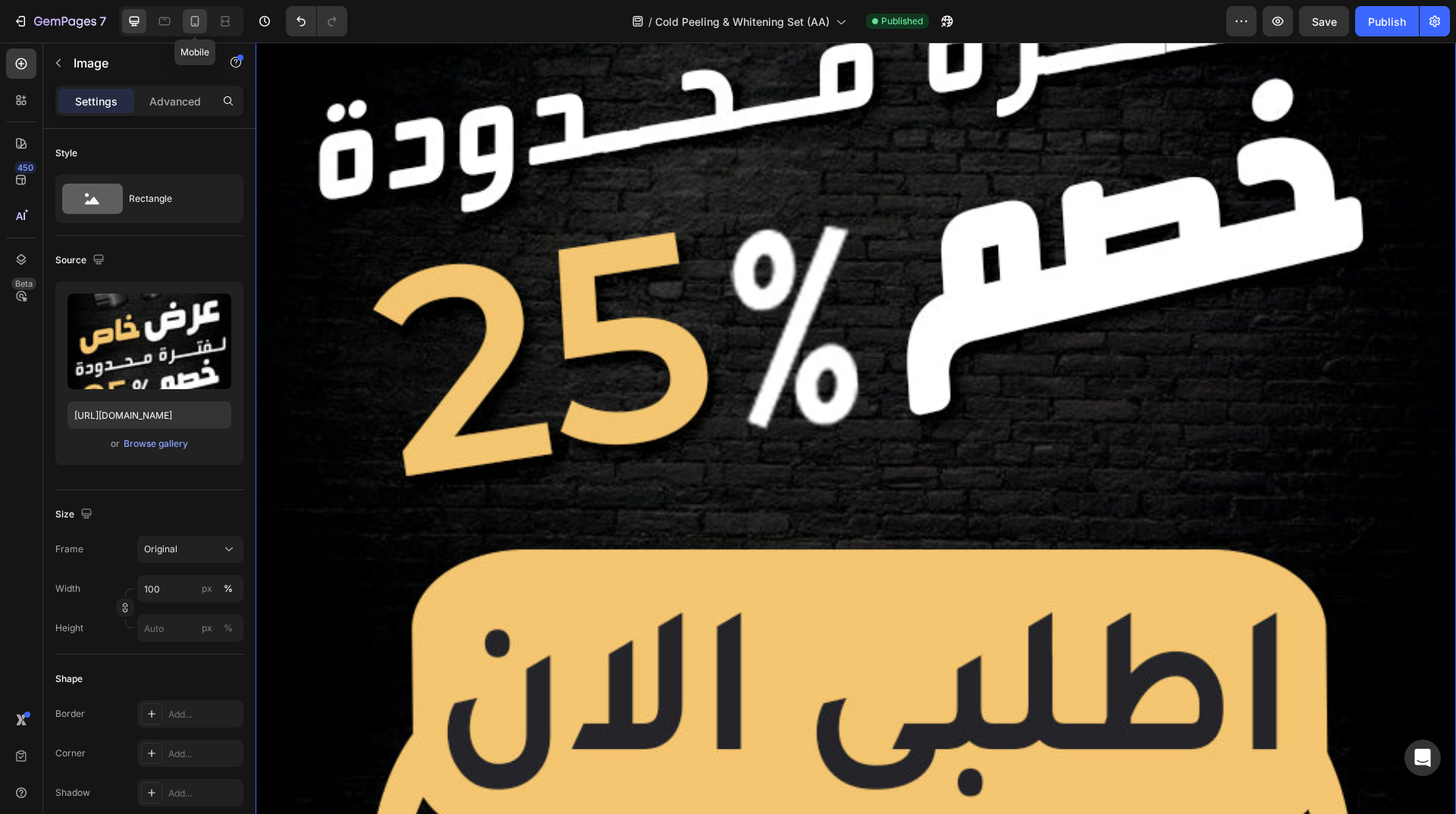
click at [201, 19] on icon at bounding box center [195, 21] width 15 height 15
type input "https://cdn.shopify.com/s/files/1/0962/5967/0338/files/gempages_586400671117345…"
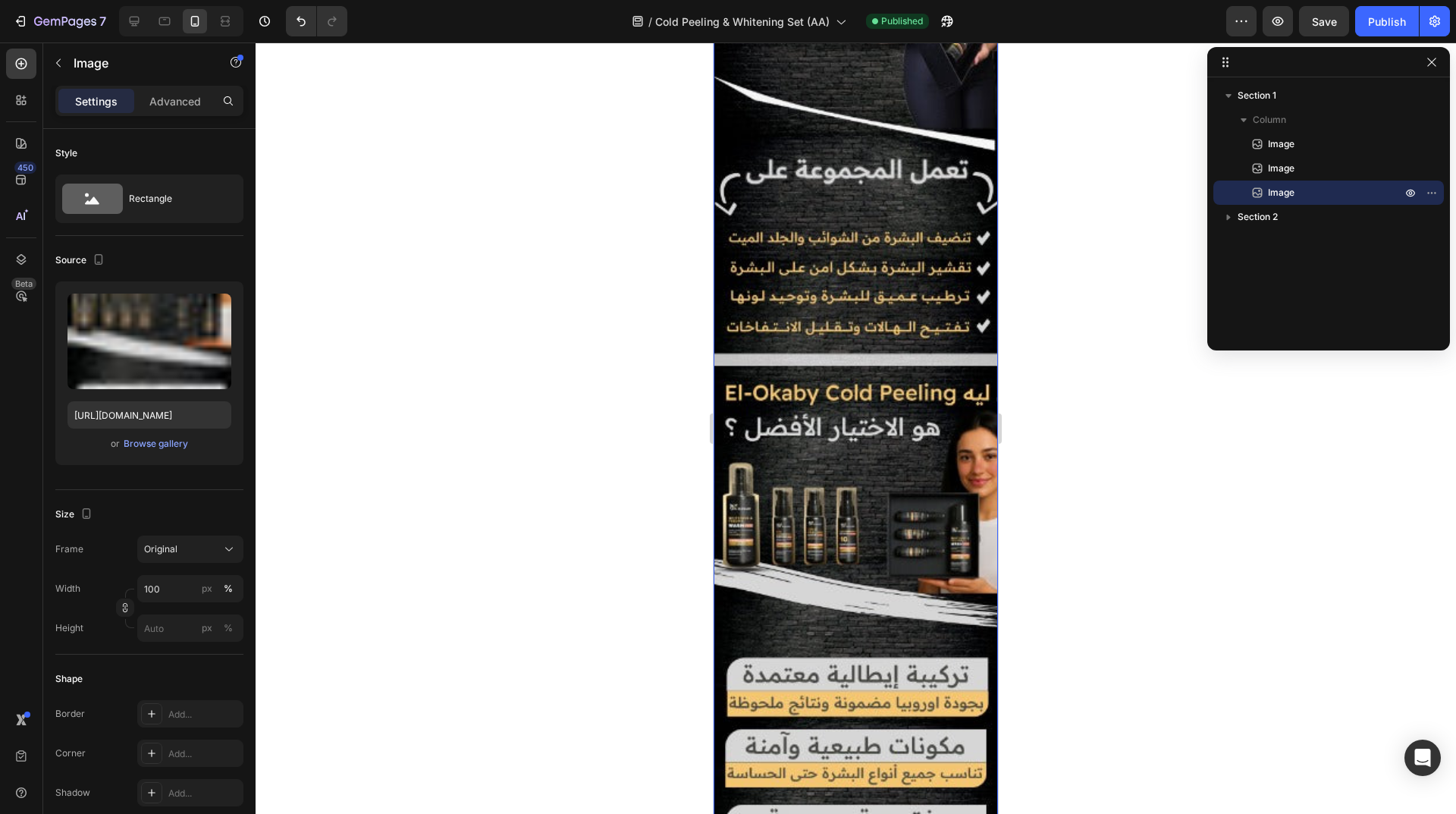
scroll to position [4104, 0]
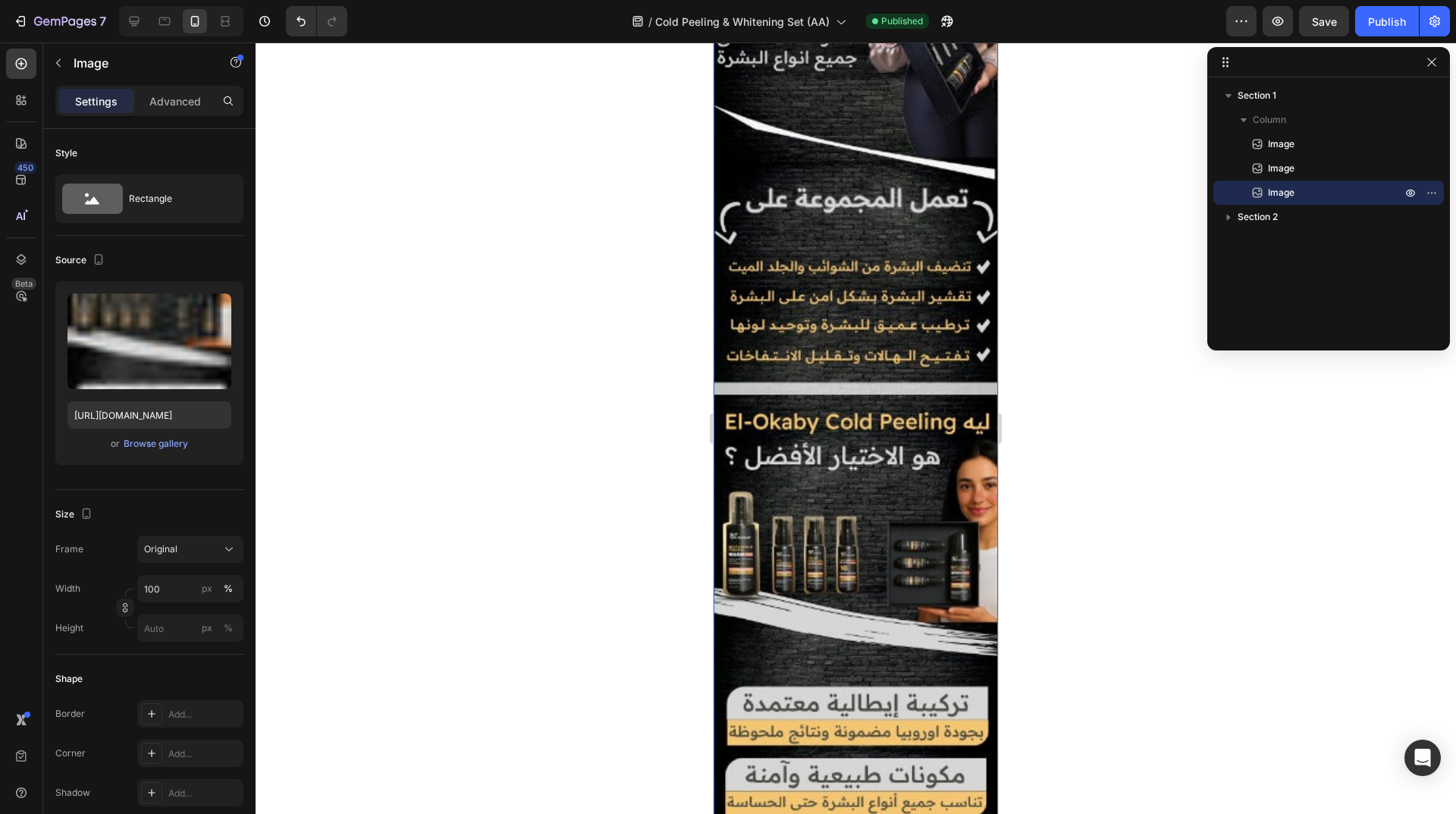
click at [904, 420] on img at bounding box center [855, 611] width 284 height 1857
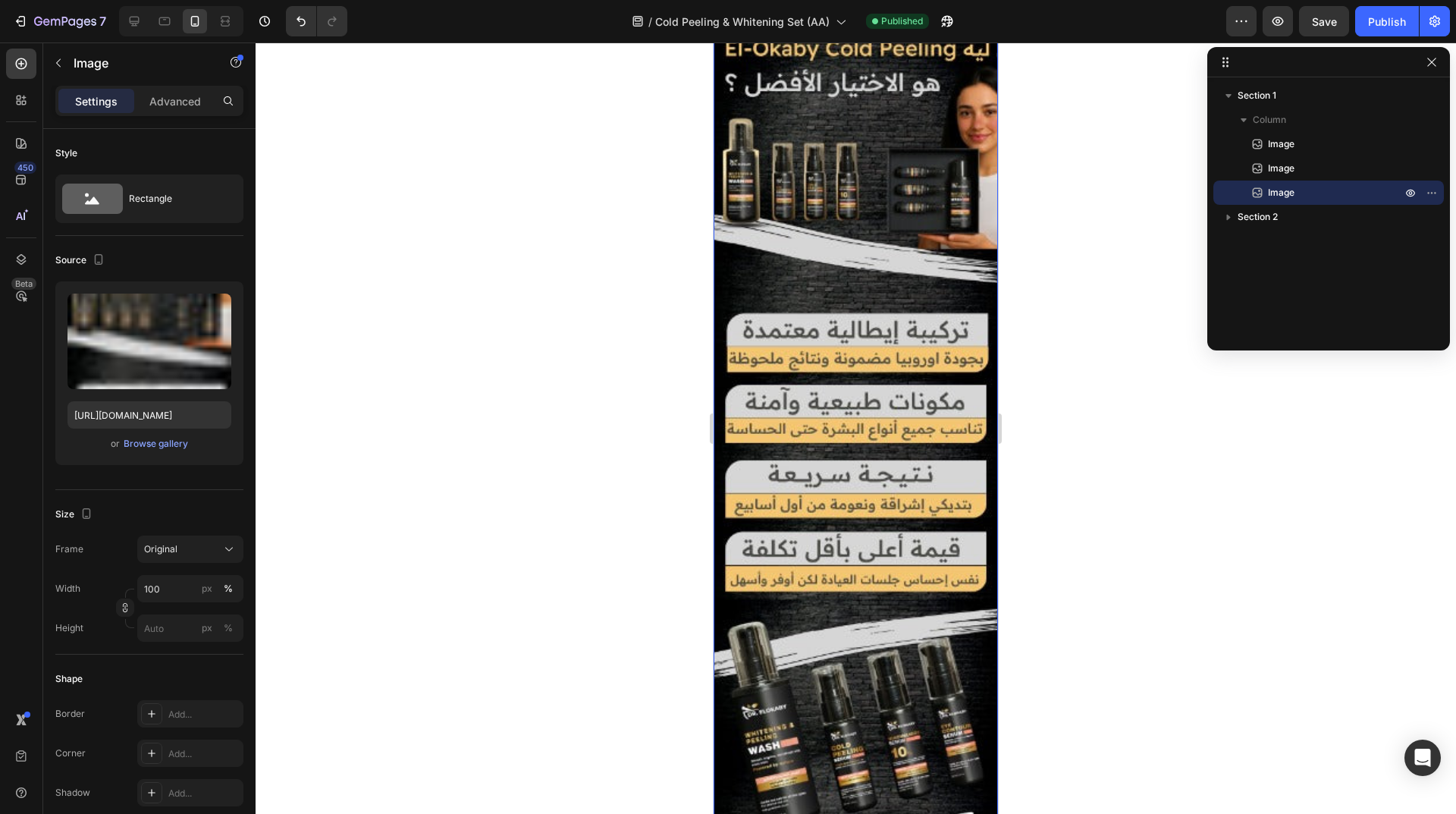
scroll to position [4484, 0]
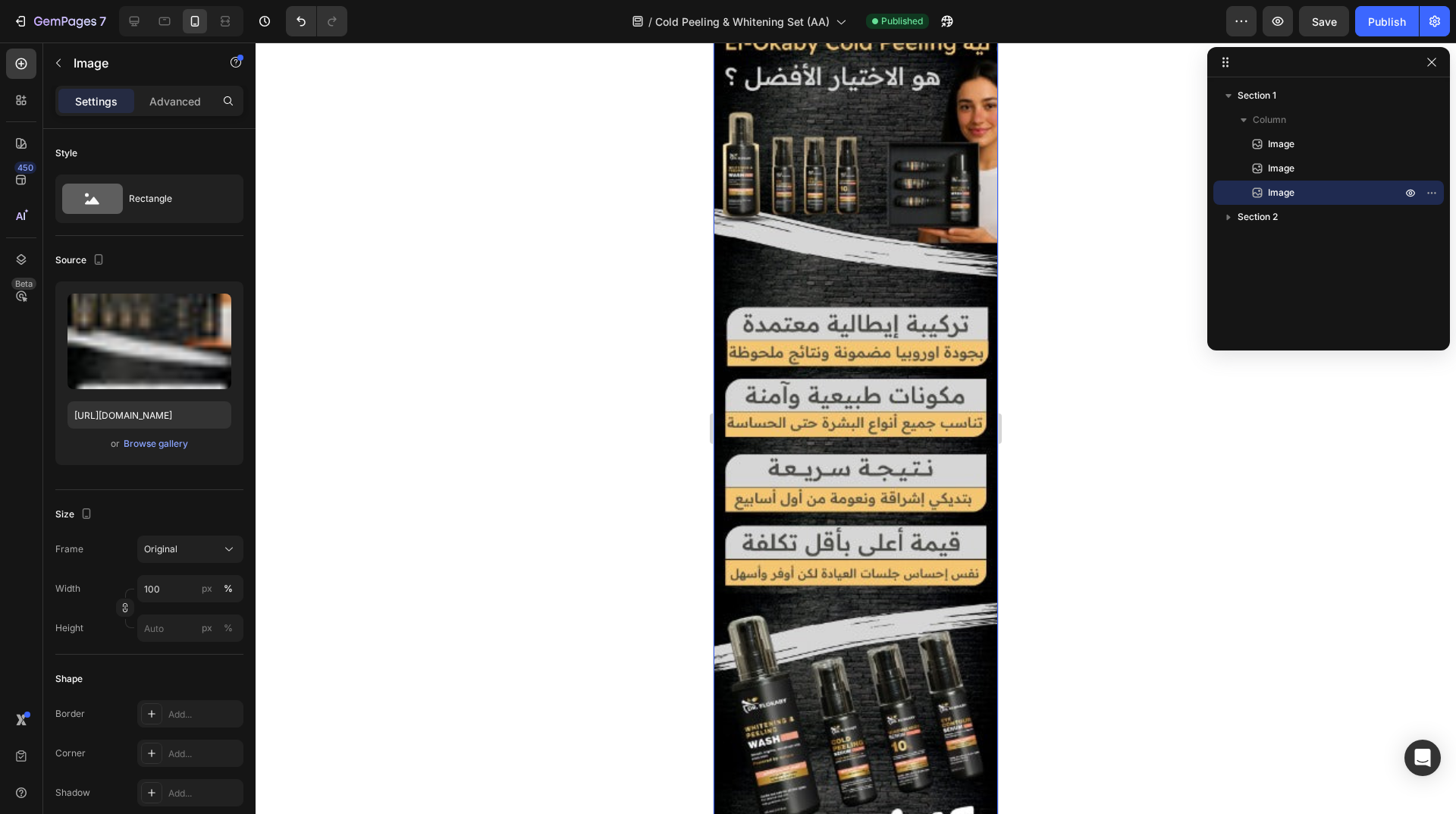
click at [904, 422] on img at bounding box center [855, 232] width 284 height 1857
click at [1430, 191] on icon "button" at bounding box center [1431, 192] width 12 height 12
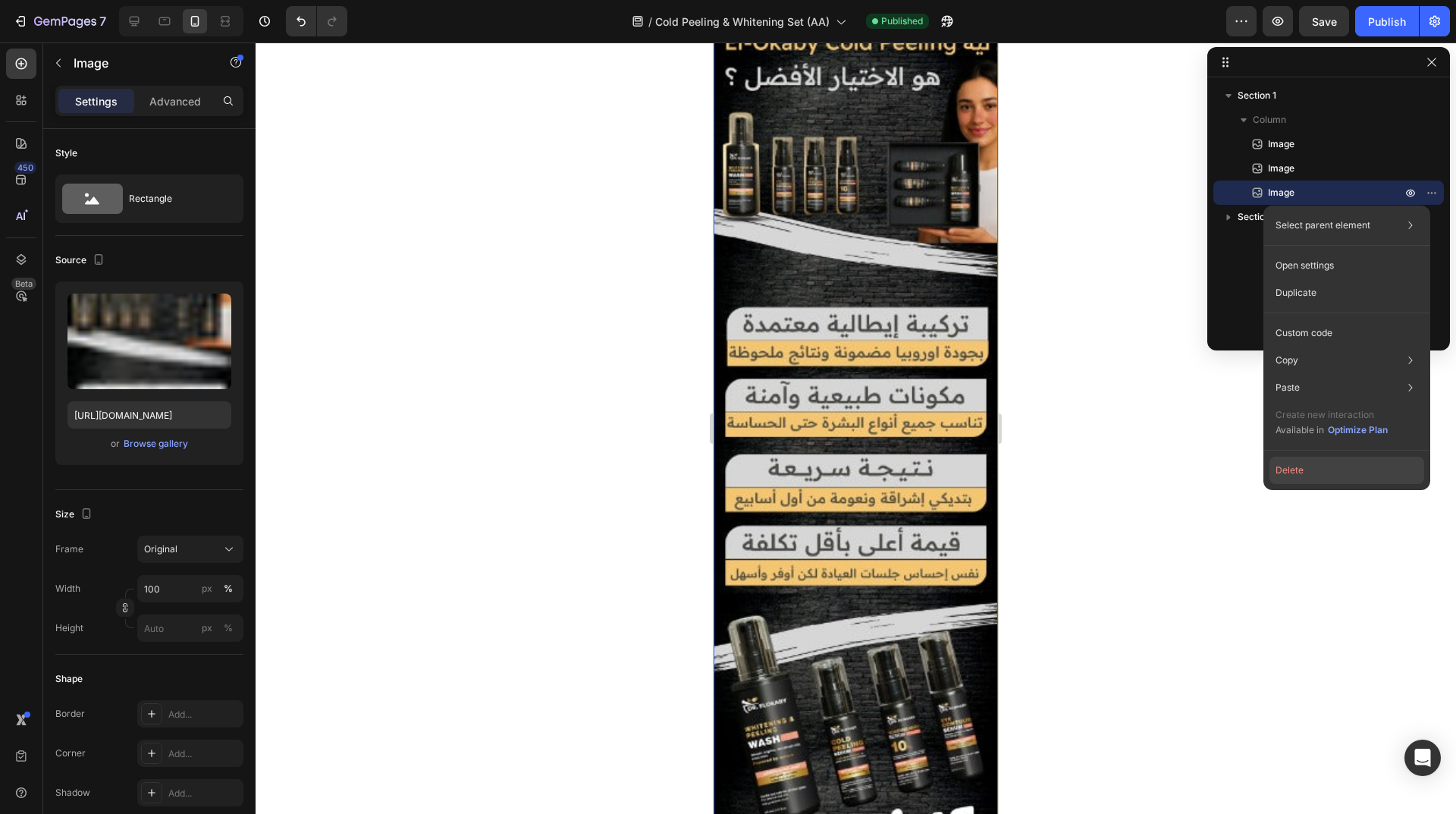
click at [1366, 475] on button "Delete" at bounding box center [1346, 470] width 155 height 28
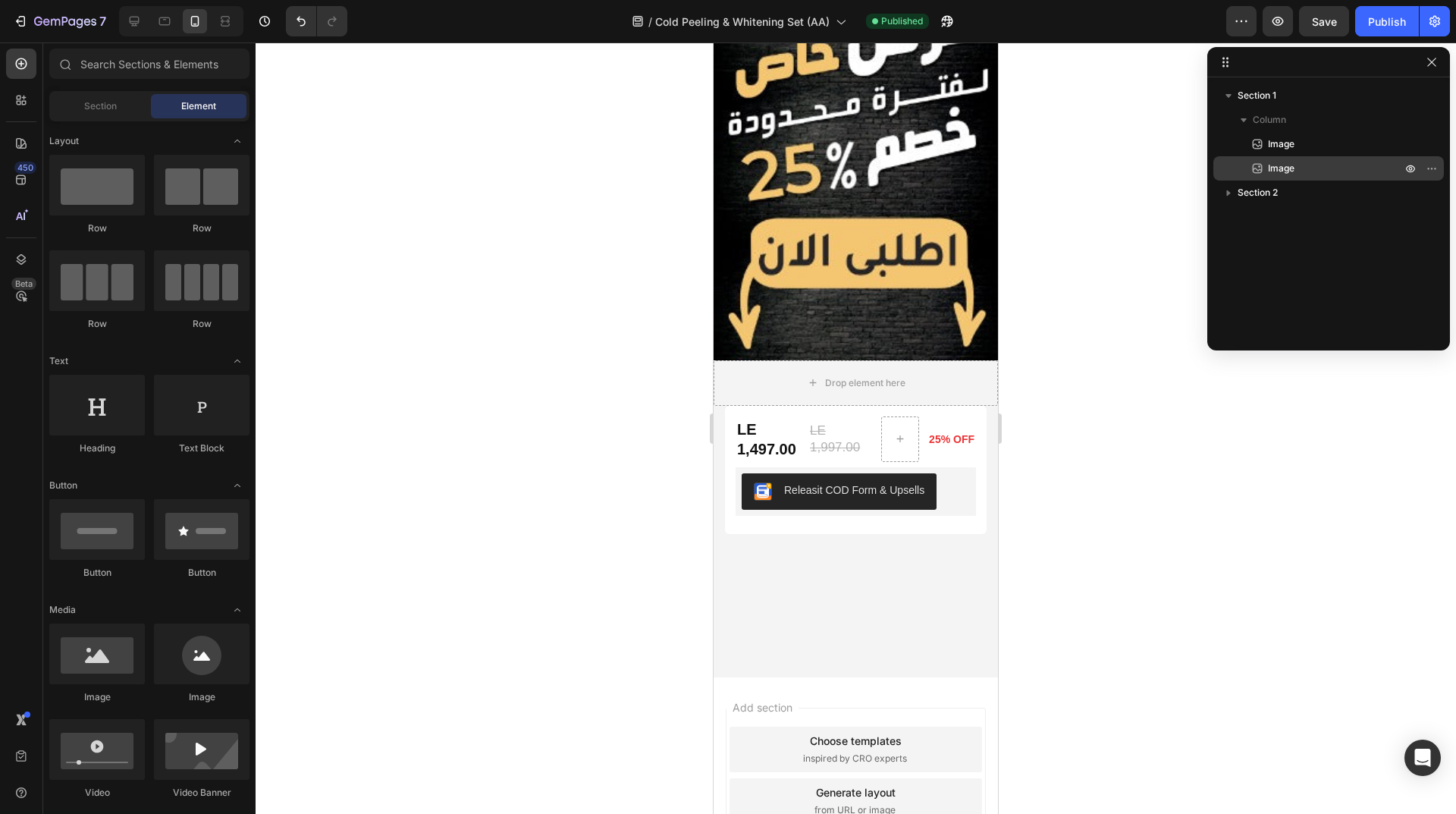
scroll to position [3321, 0]
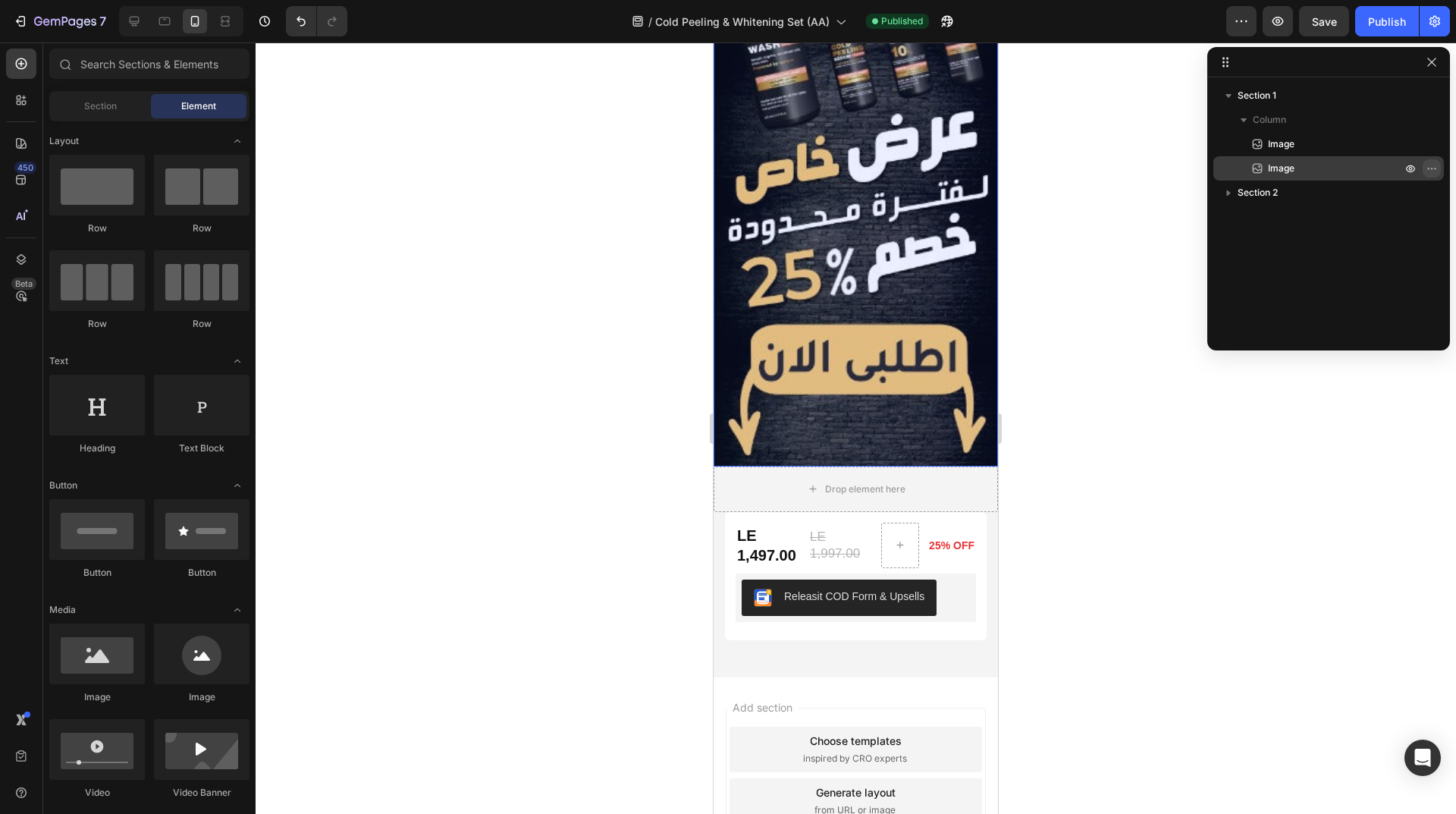
click at [1433, 166] on icon "button" at bounding box center [1431, 168] width 12 height 12
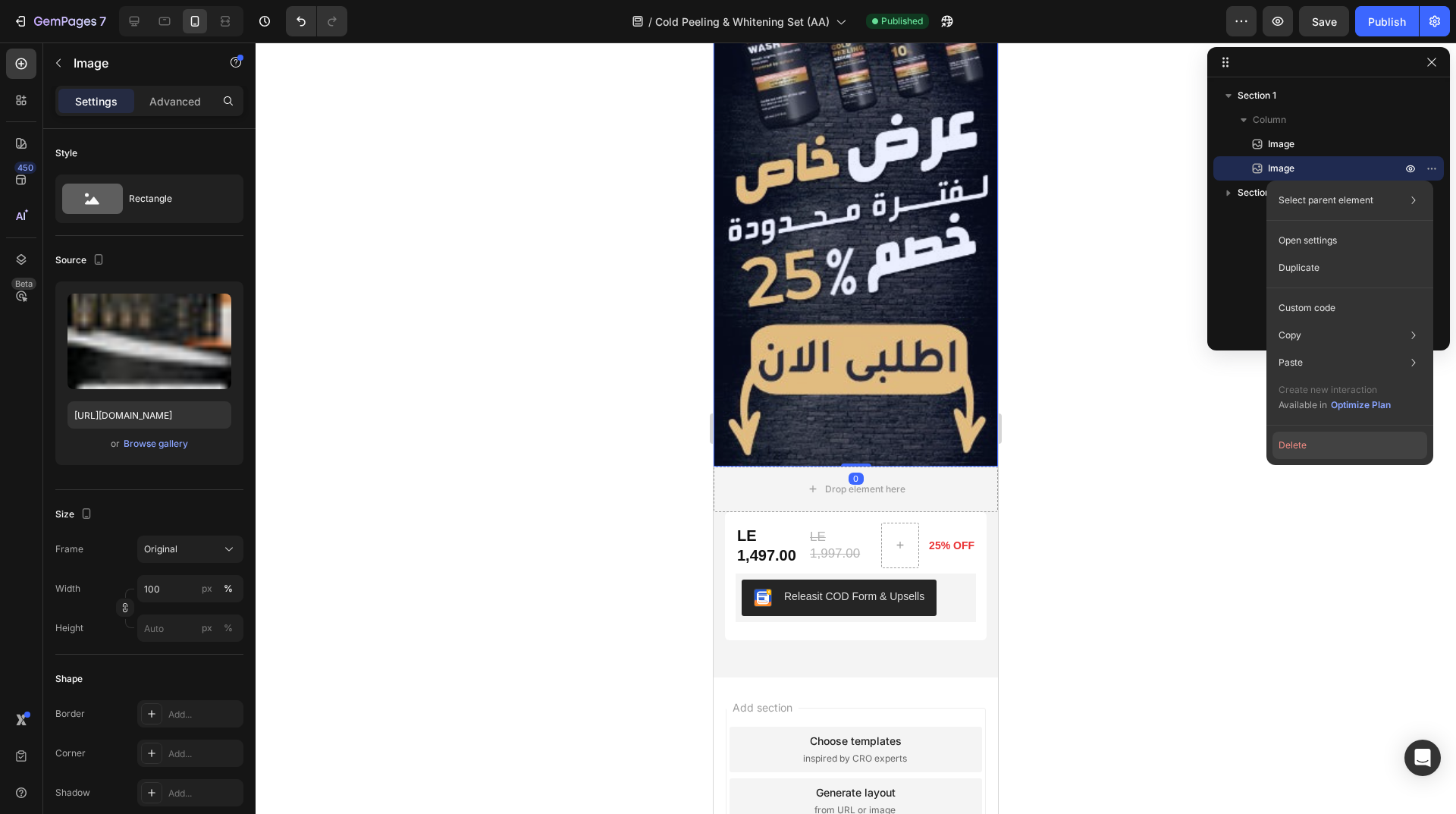
click at [1356, 445] on button "Delete" at bounding box center [1349, 445] width 155 height 28
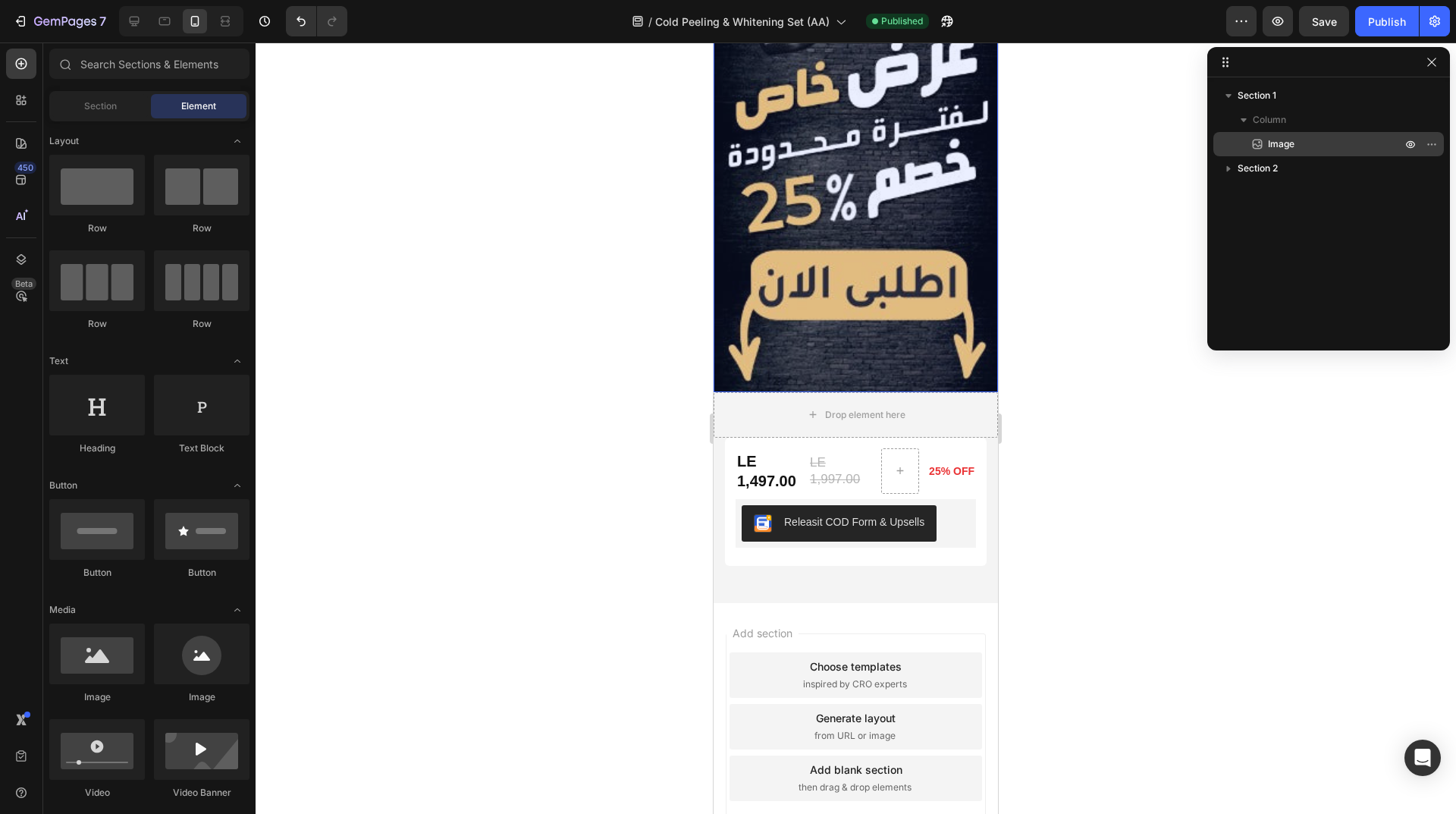
click at [1270, 143] on span "Image" at bounding box center [1281, 144] width 27 height 15
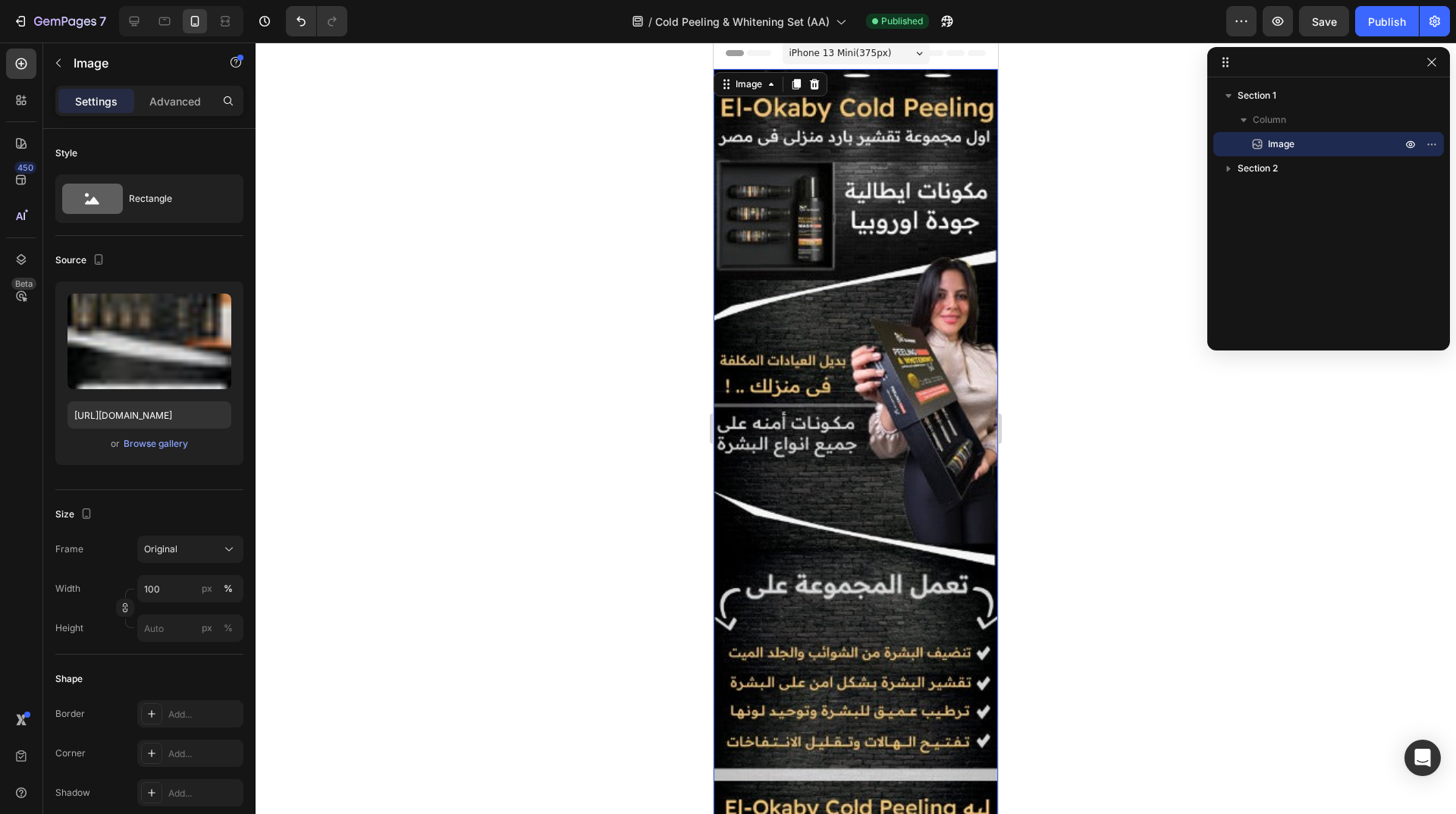
scroll to position [0, 0]
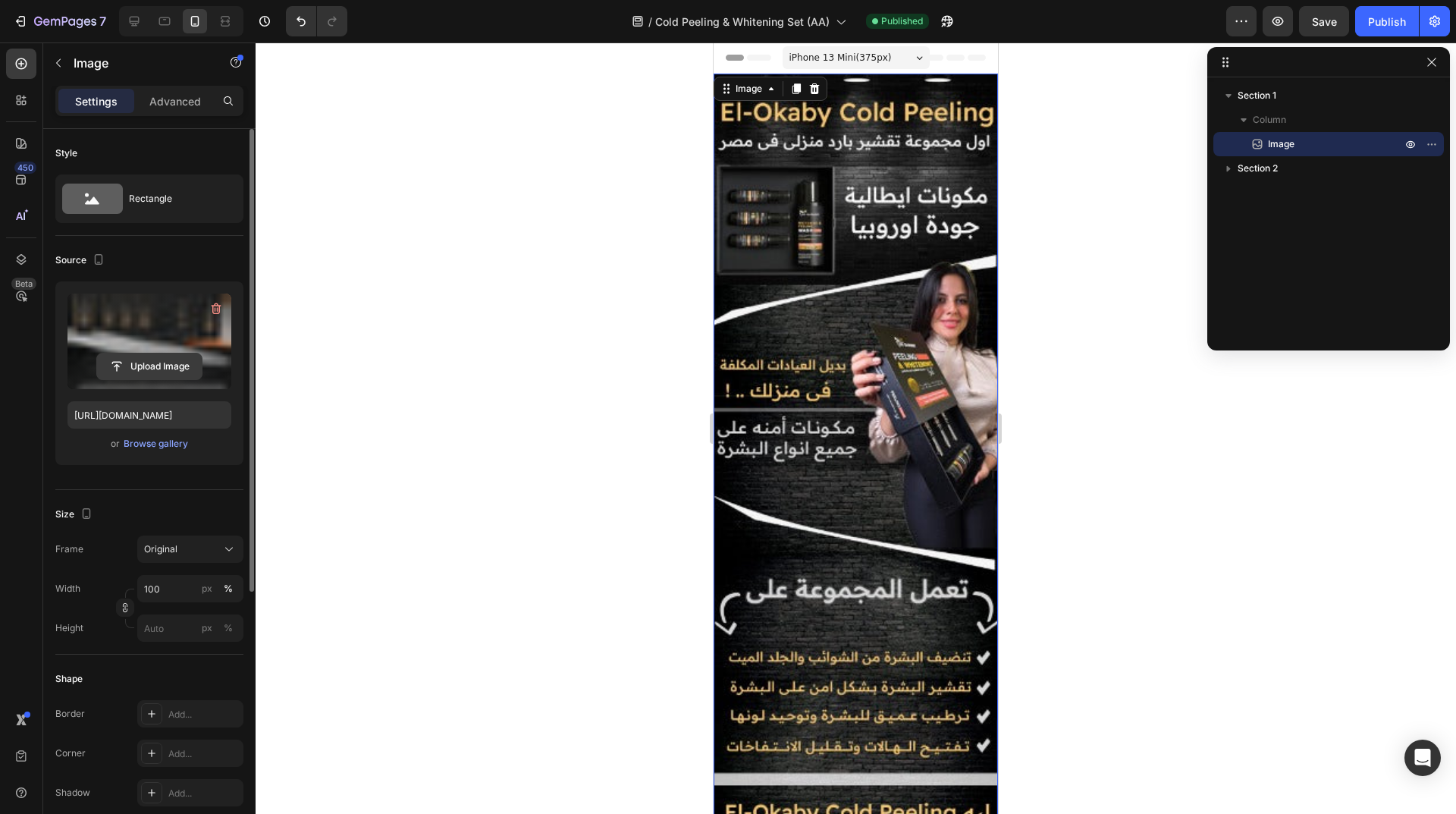
click at [161, 361] on input "file" at bounding box center [149, 366] width 105 height 26
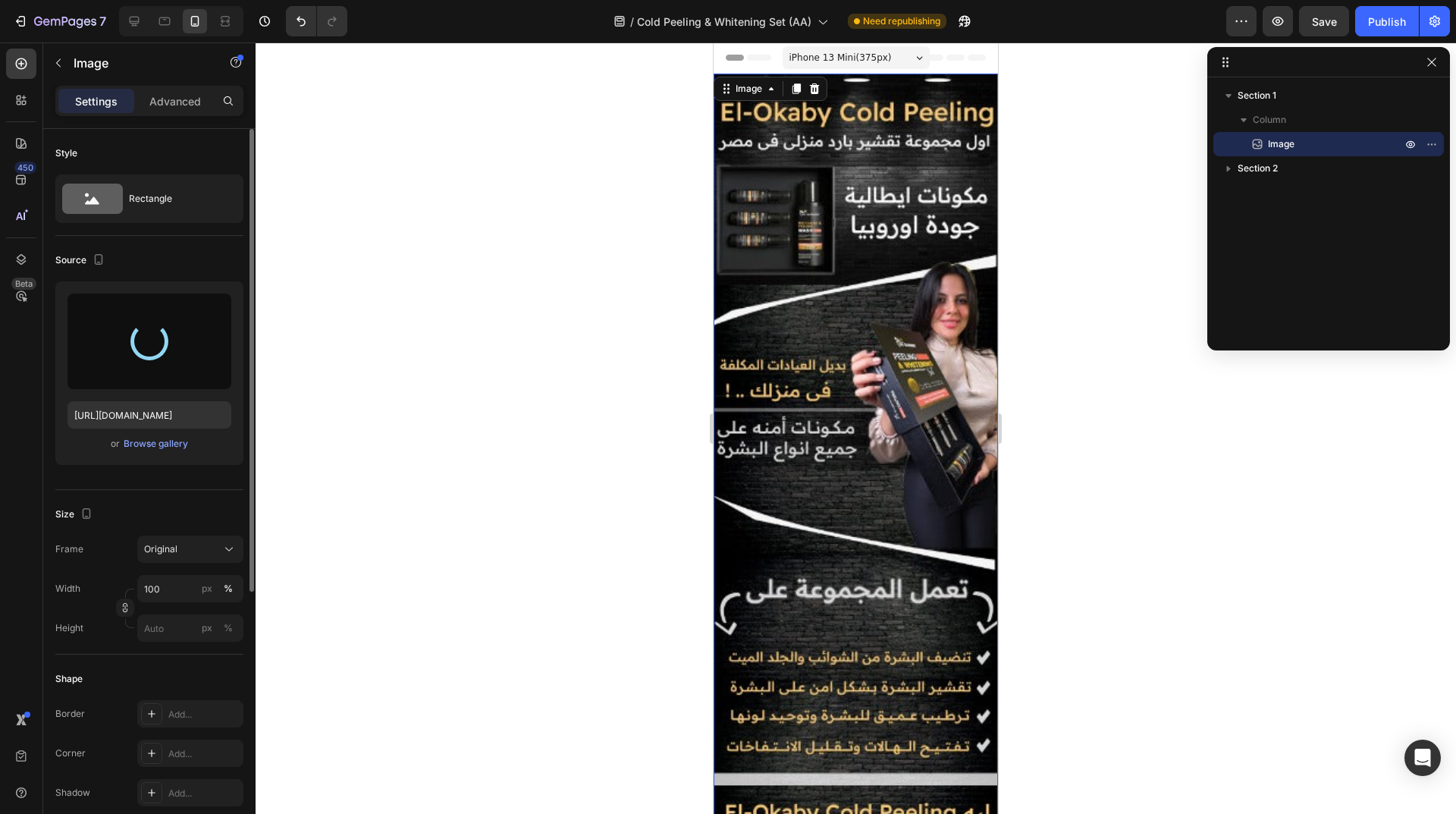
type input "https://cdn.shopify.com/s/files/1/0962/5967/0338/files/gempages_586400671117345…"
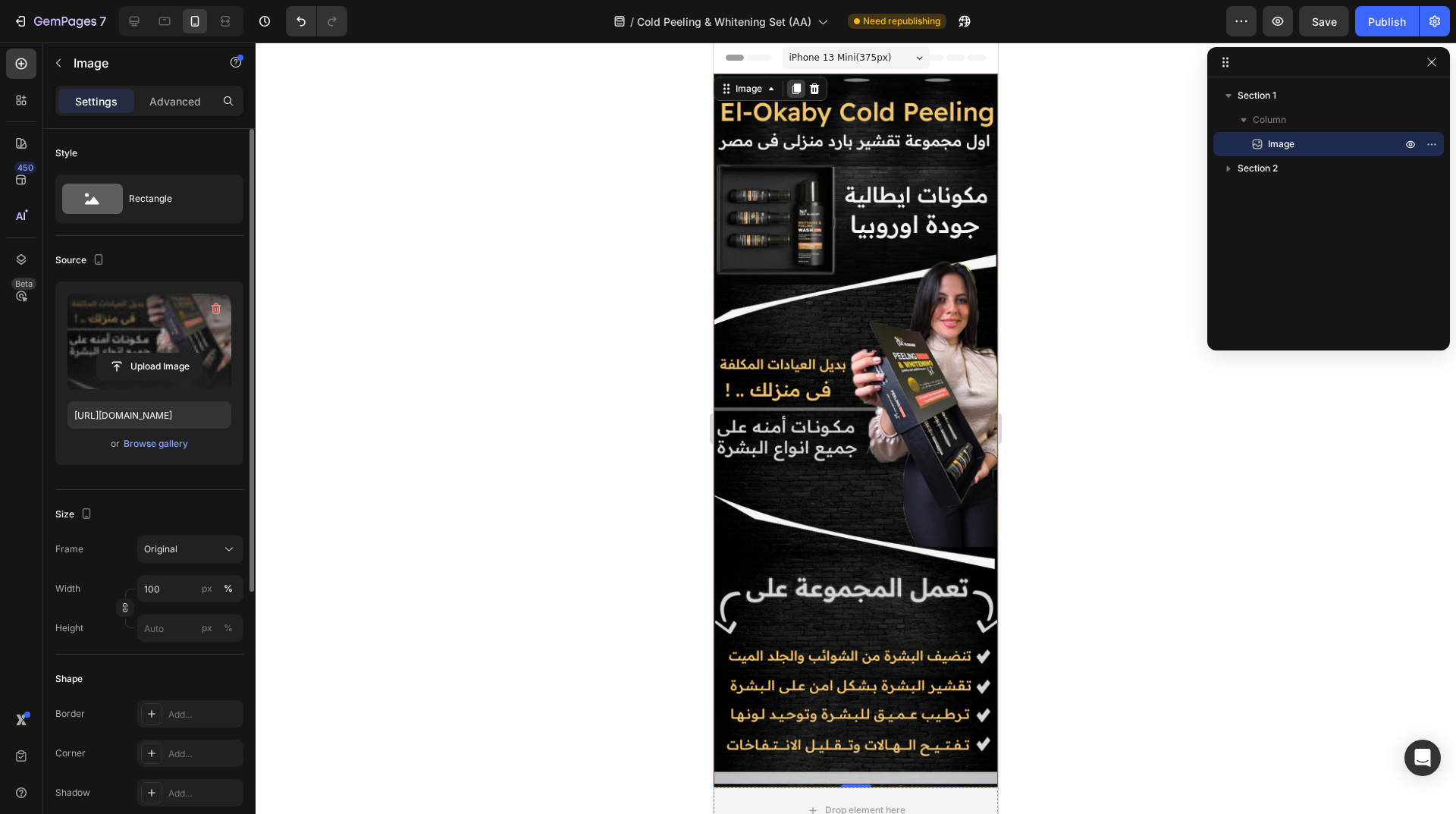
click at [790, 84] on icon at bounding box center [796, 89] width 12 height 12
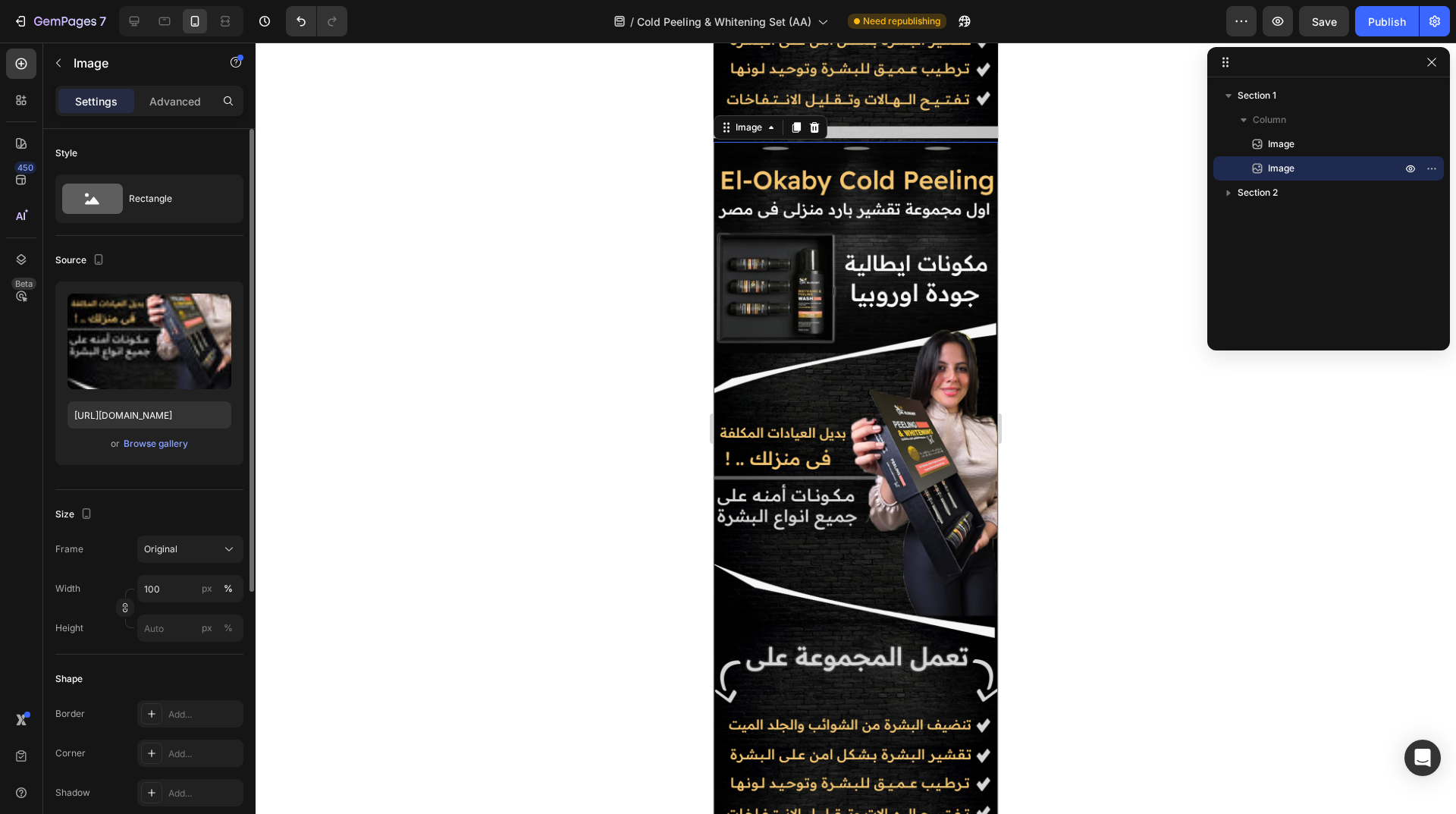
scroll to position [663, 0]
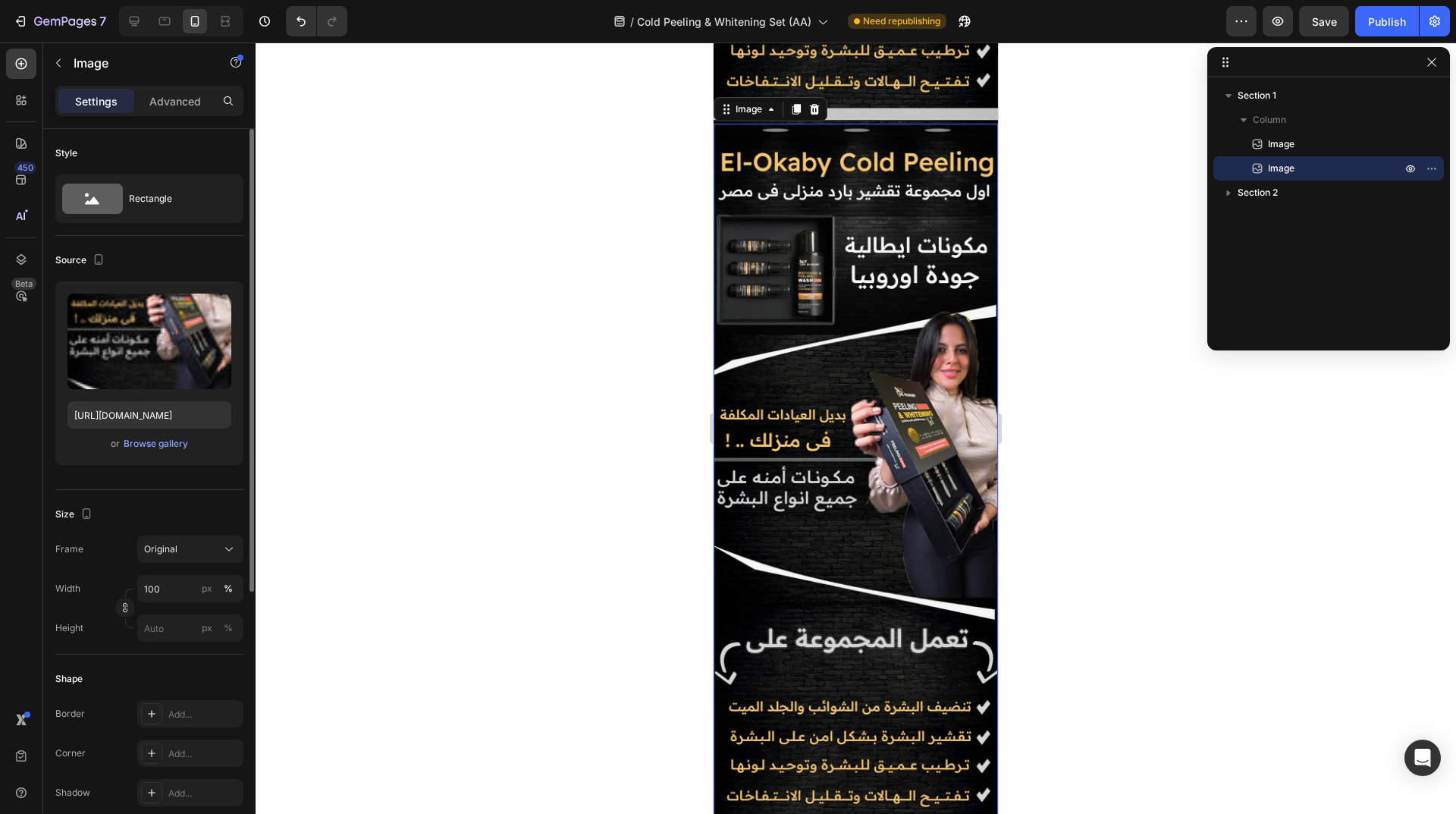
click at [881, 304] on img at bounding box center [855, 480] width 284 height 714
click at [166, 444] on div "Browse gallery" at bounding box center [155, 444] width 64 height 14
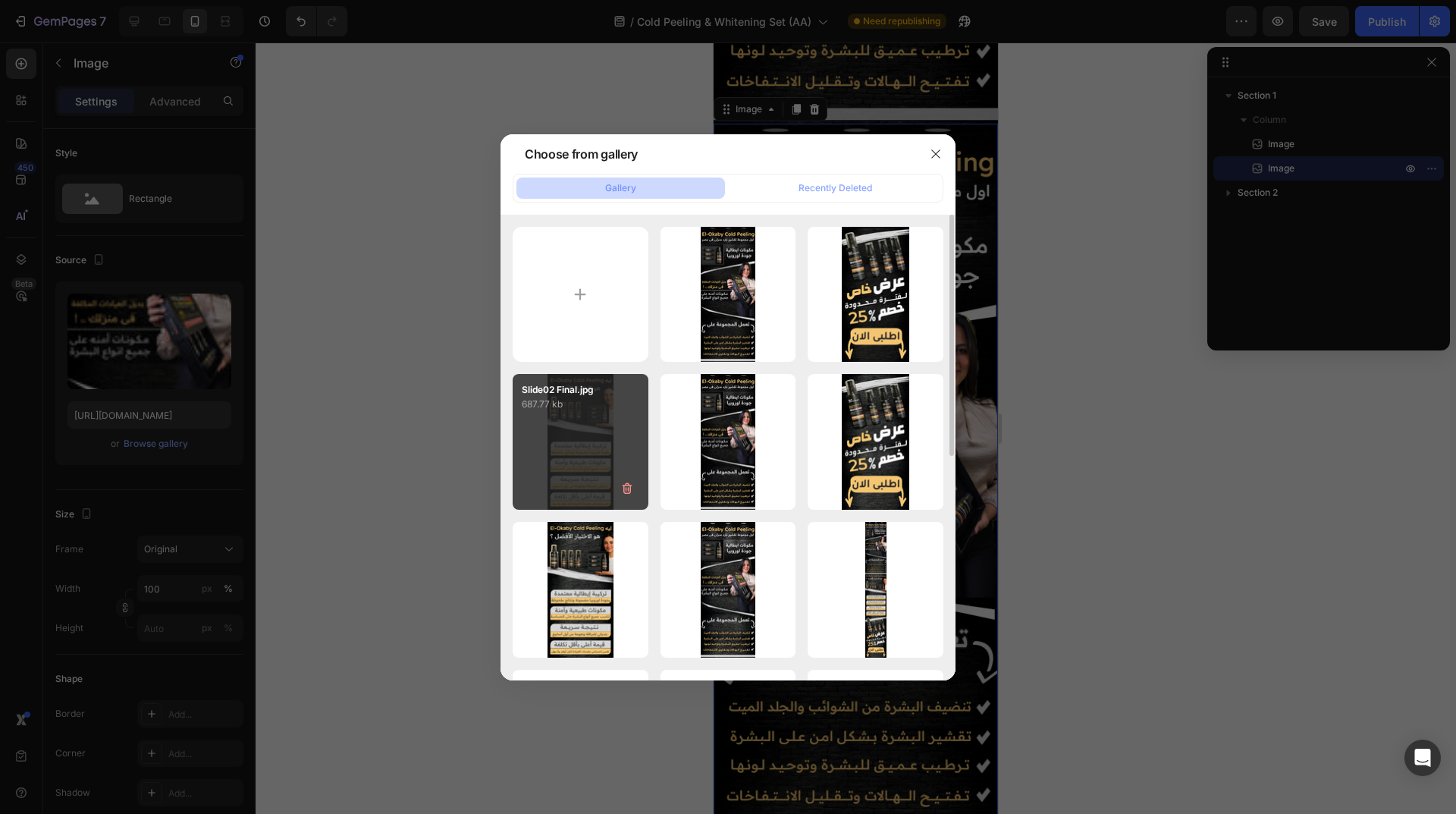
click at [597, 448] on div "Slide02 Final.jpg 687.77 kb" at bounding box center [580, 441] width 136 height 136
type input "https://cdn.shopify.com/s/files/1/0962/5967/0338/files/gempages_586400671117345…"
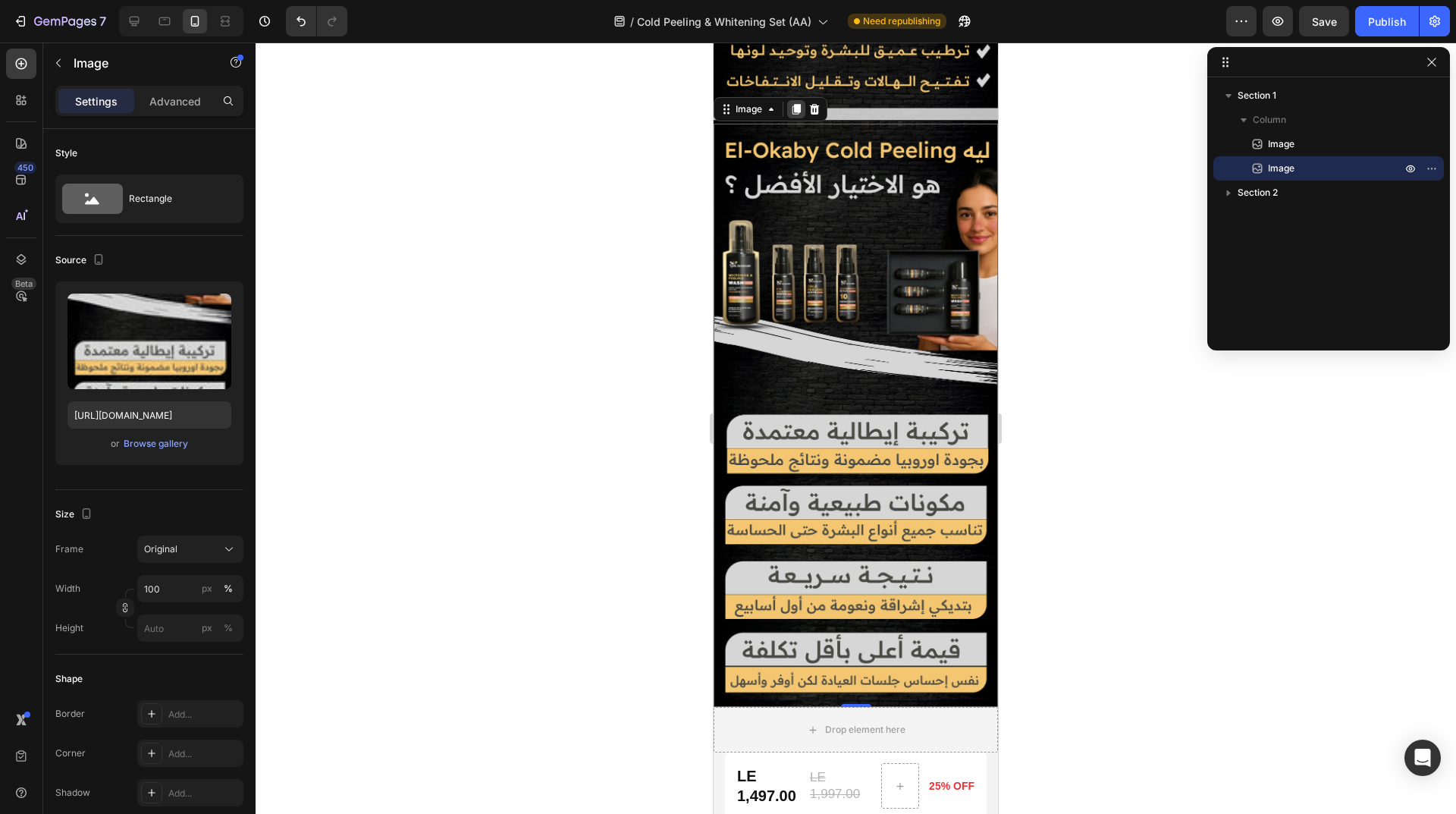
click at [791, 103] on icon at bounding box center [796, 109] width 12 height 12
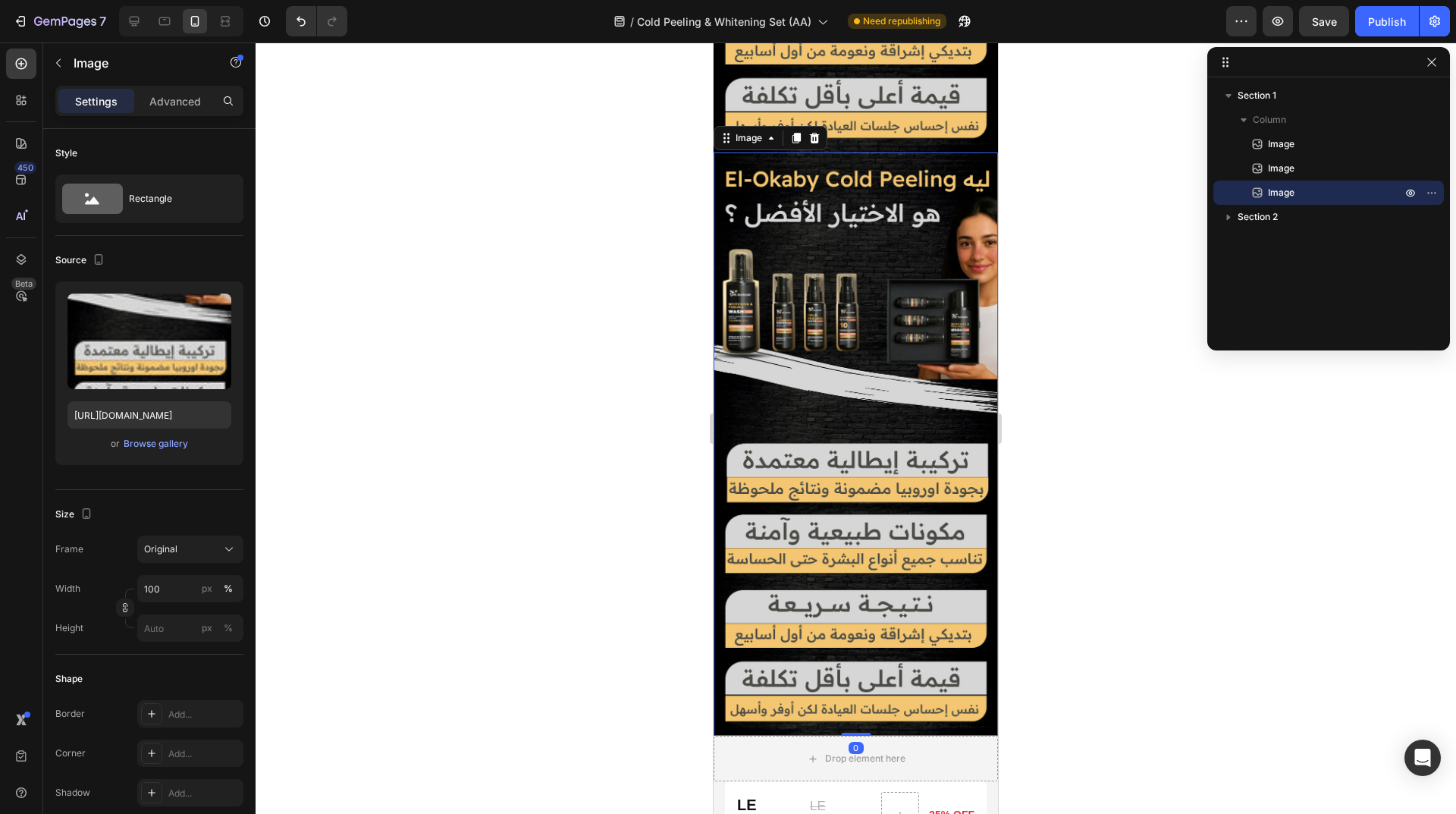
scroll to position [1223, 0]
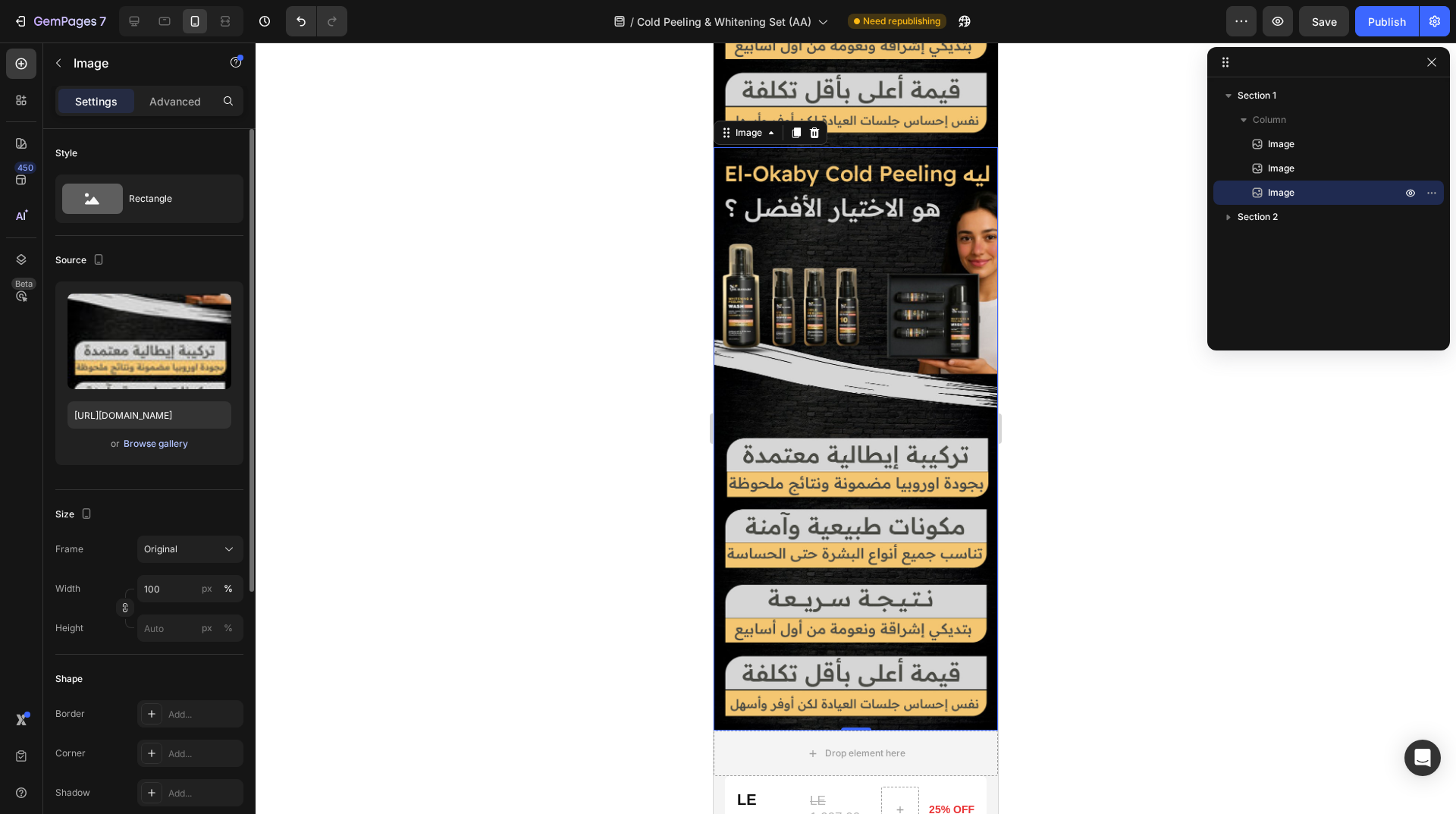
click at [168, 450] on button "Browse gallery" at bounding box center [155, 444] width 66 height 15
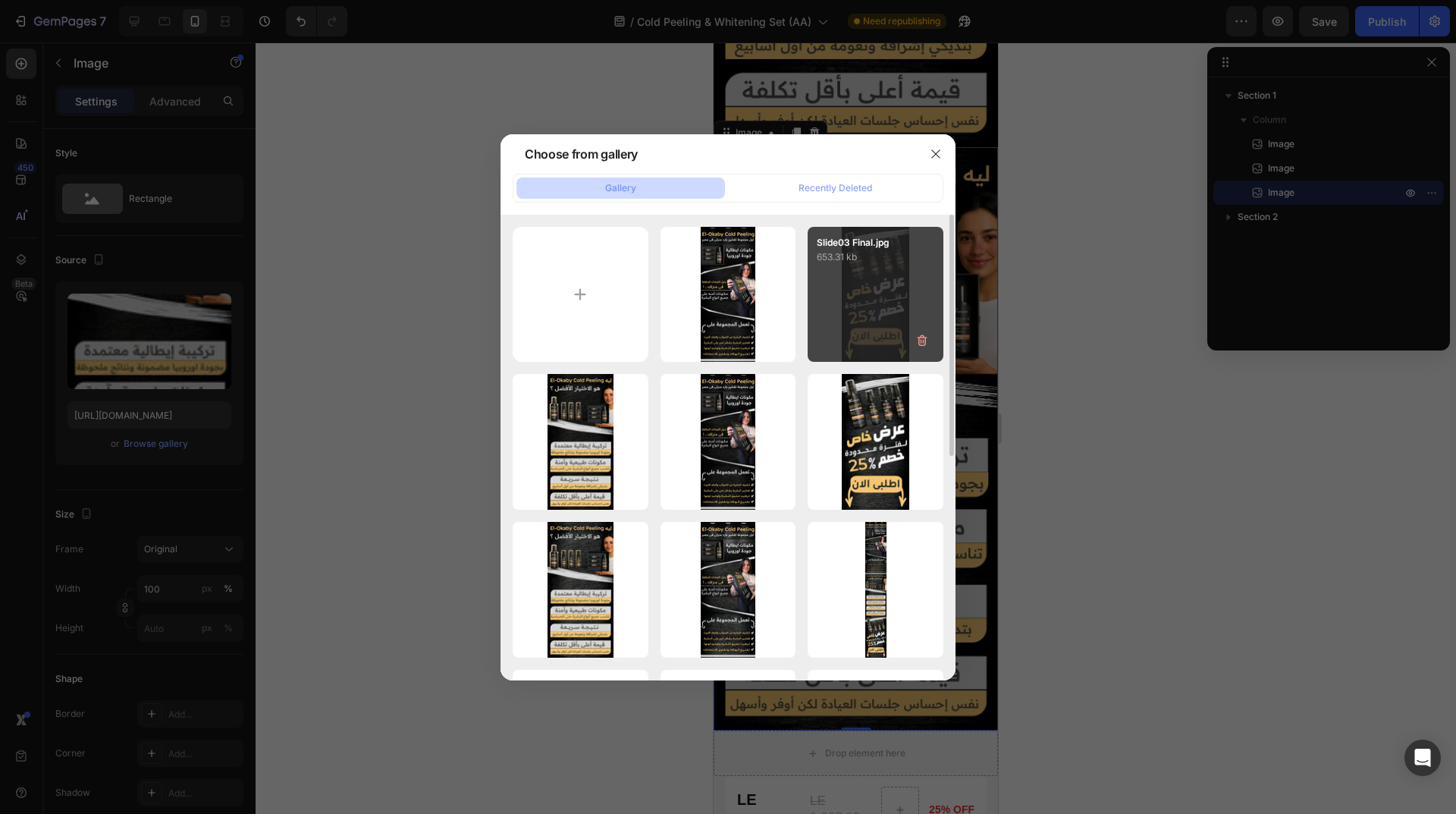
click at [860, 276] on div "Slide03 Final.jpg 653.31 kb" at bounding box center [875, 295] width 136 height 136
type input "https://cdn.shopify.com/s/files/1/0962/5967/0338/files/gempages_586400671117345…"
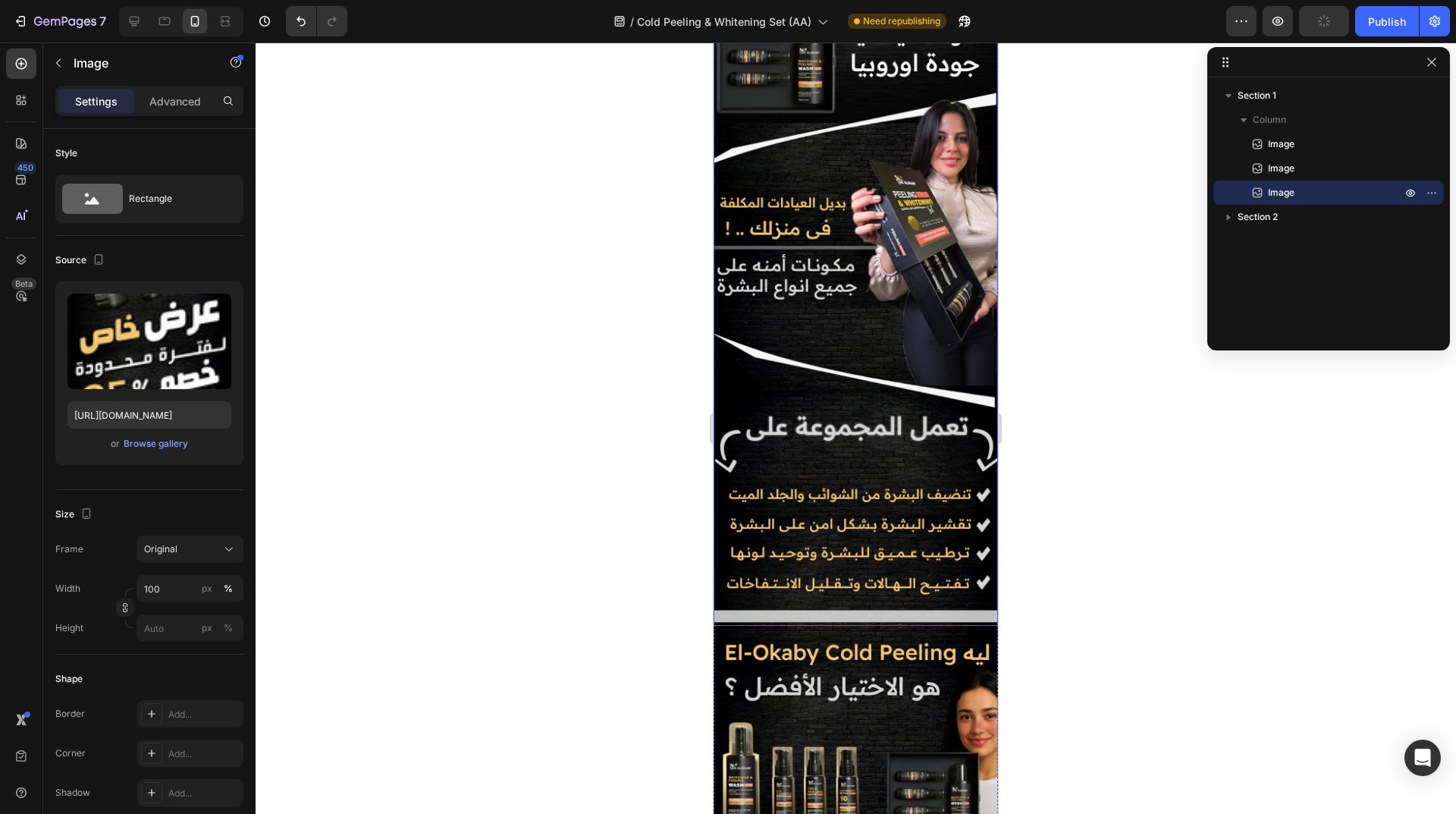
scroll to position [0, 0]
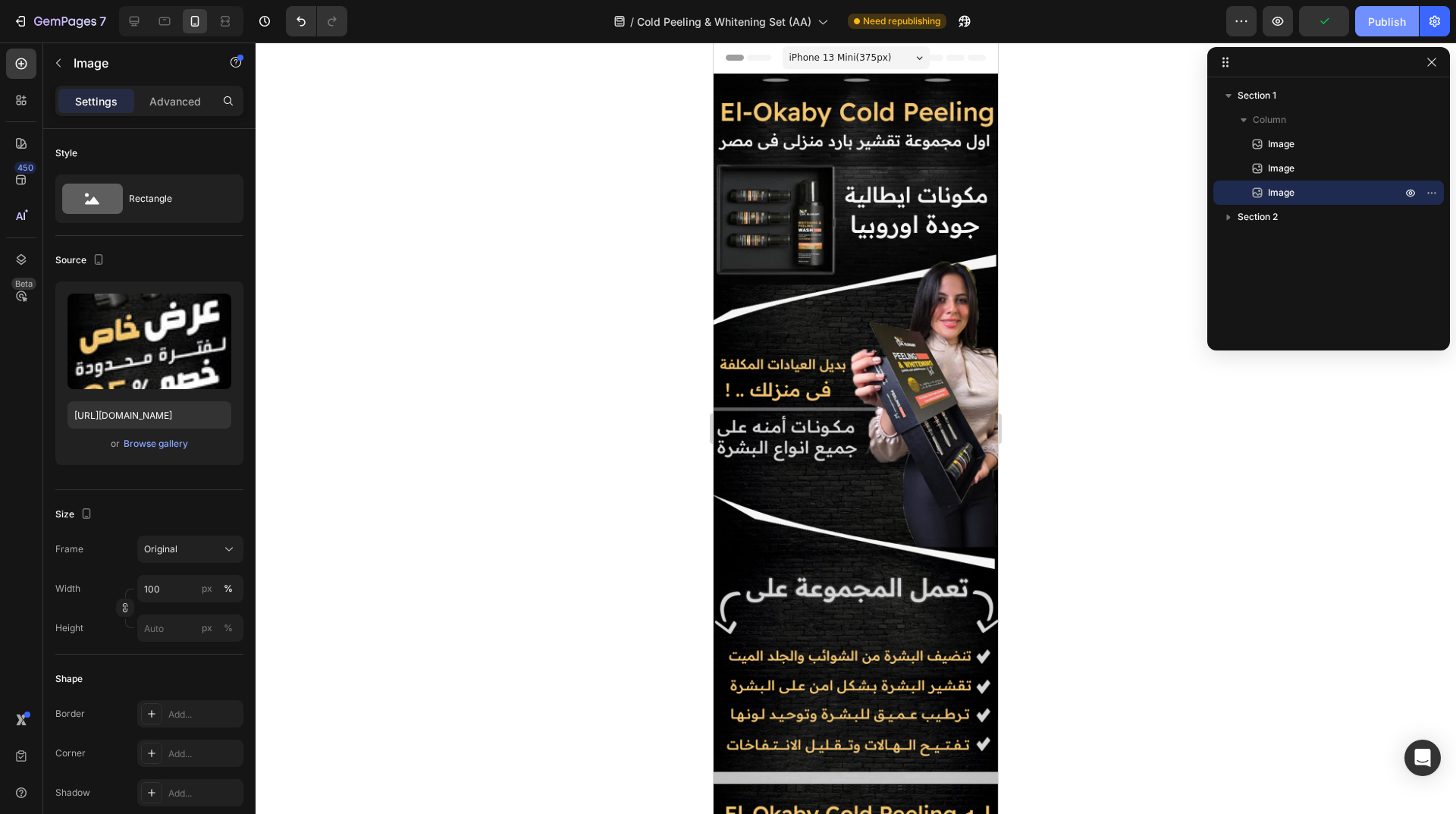
click at [1380, 22] on div "Publish" at bounding box center [1387, 22] width 38 height 16
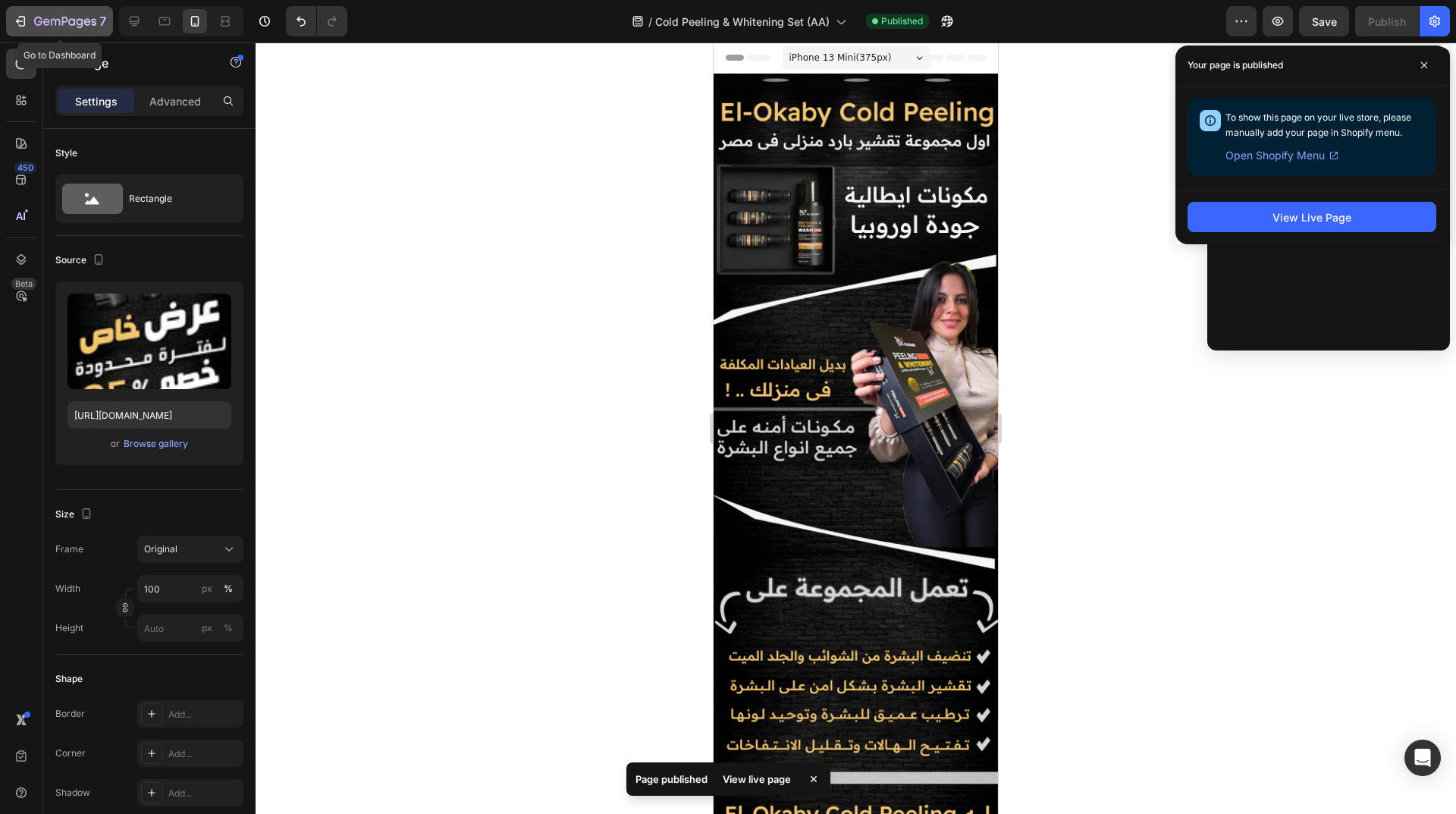
click at [52, 20] on icon "button" at bounding box center [55, 22] width 9 height 7
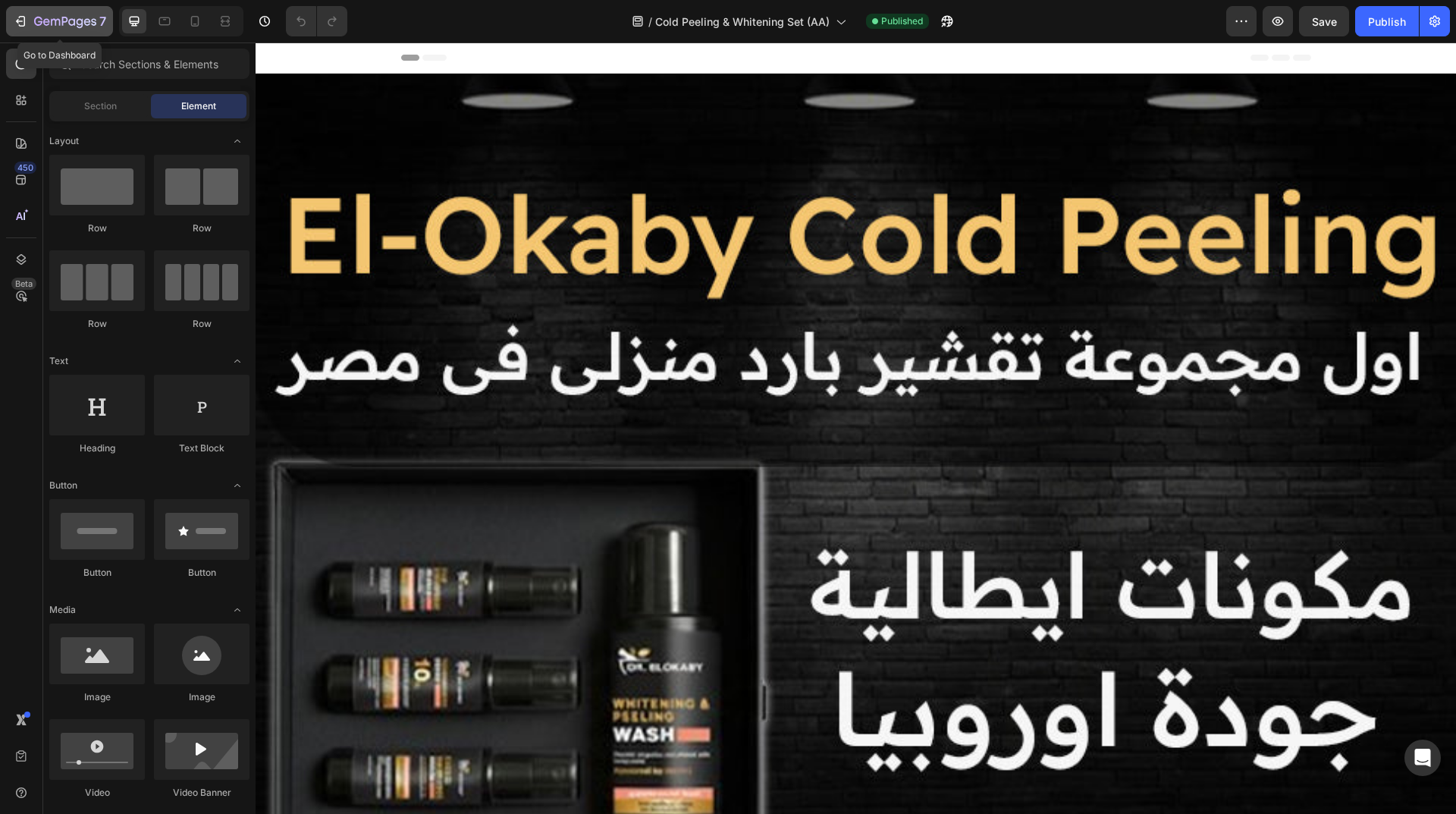
click at [50, 20] on icon "button" at bounding box center [65, 23] width 62 height 13
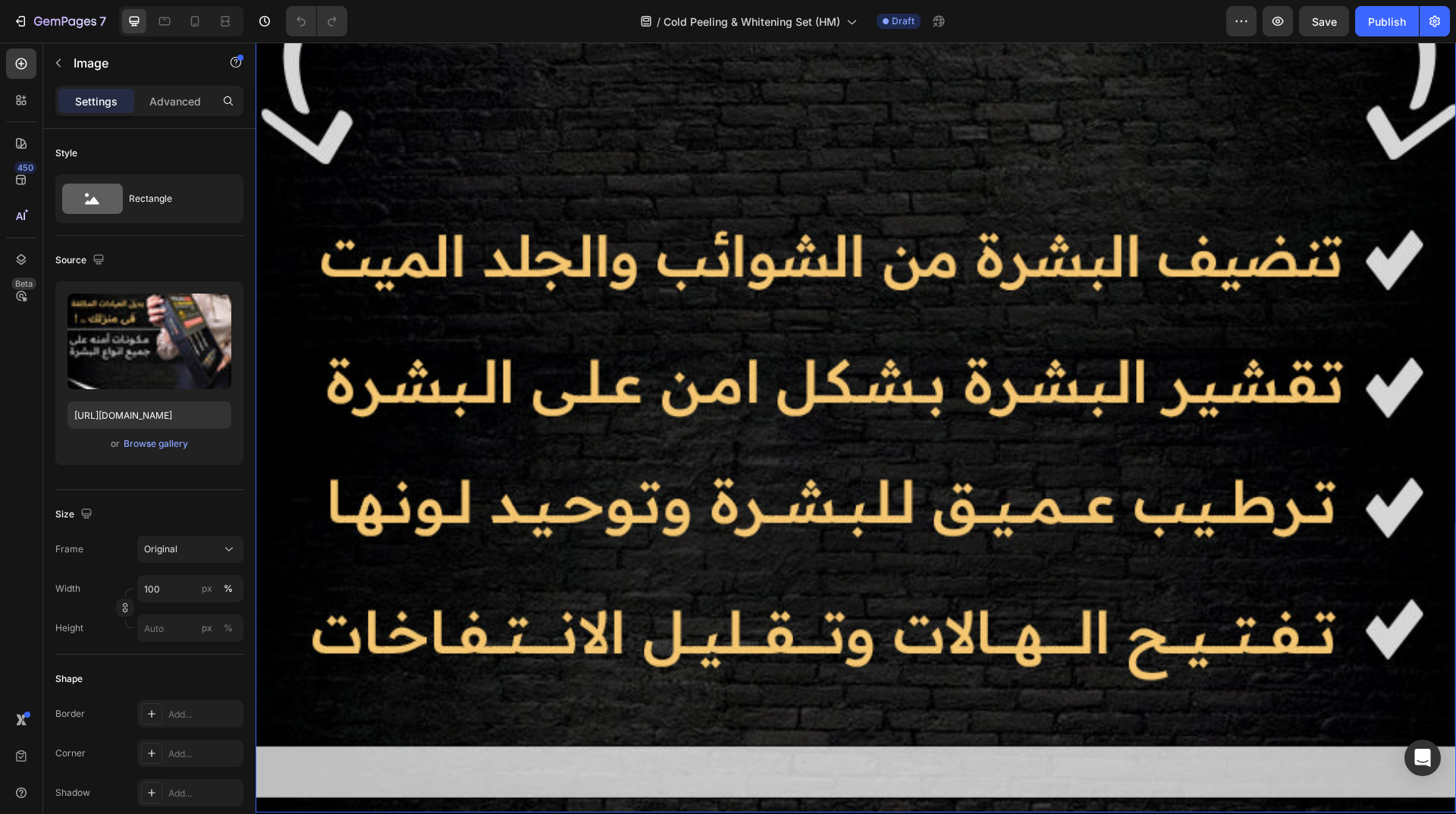
scroll to position [2115, 0]
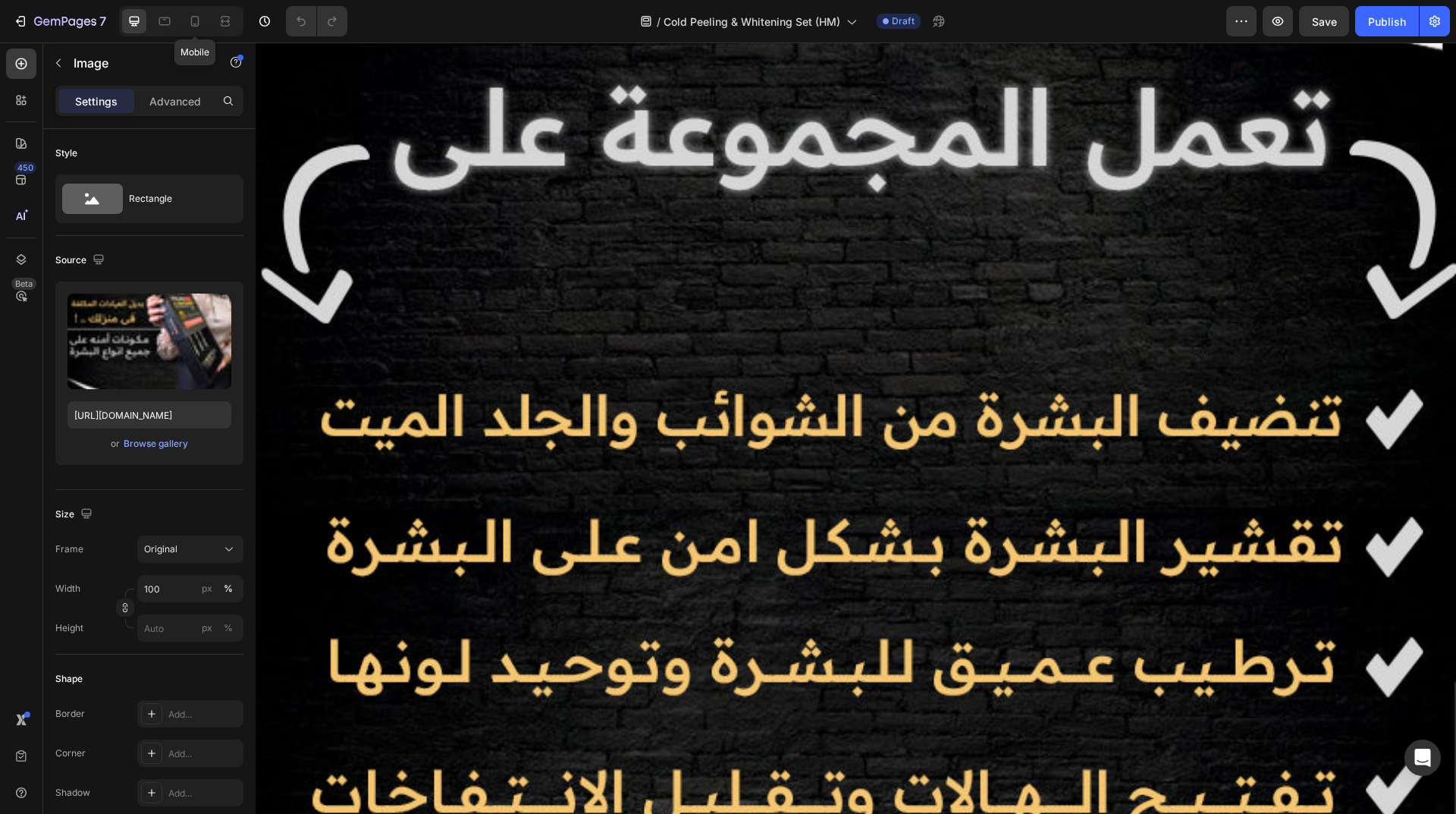
click at [195, 17] on icon at bounding box center [195, 21] width 15 height 15
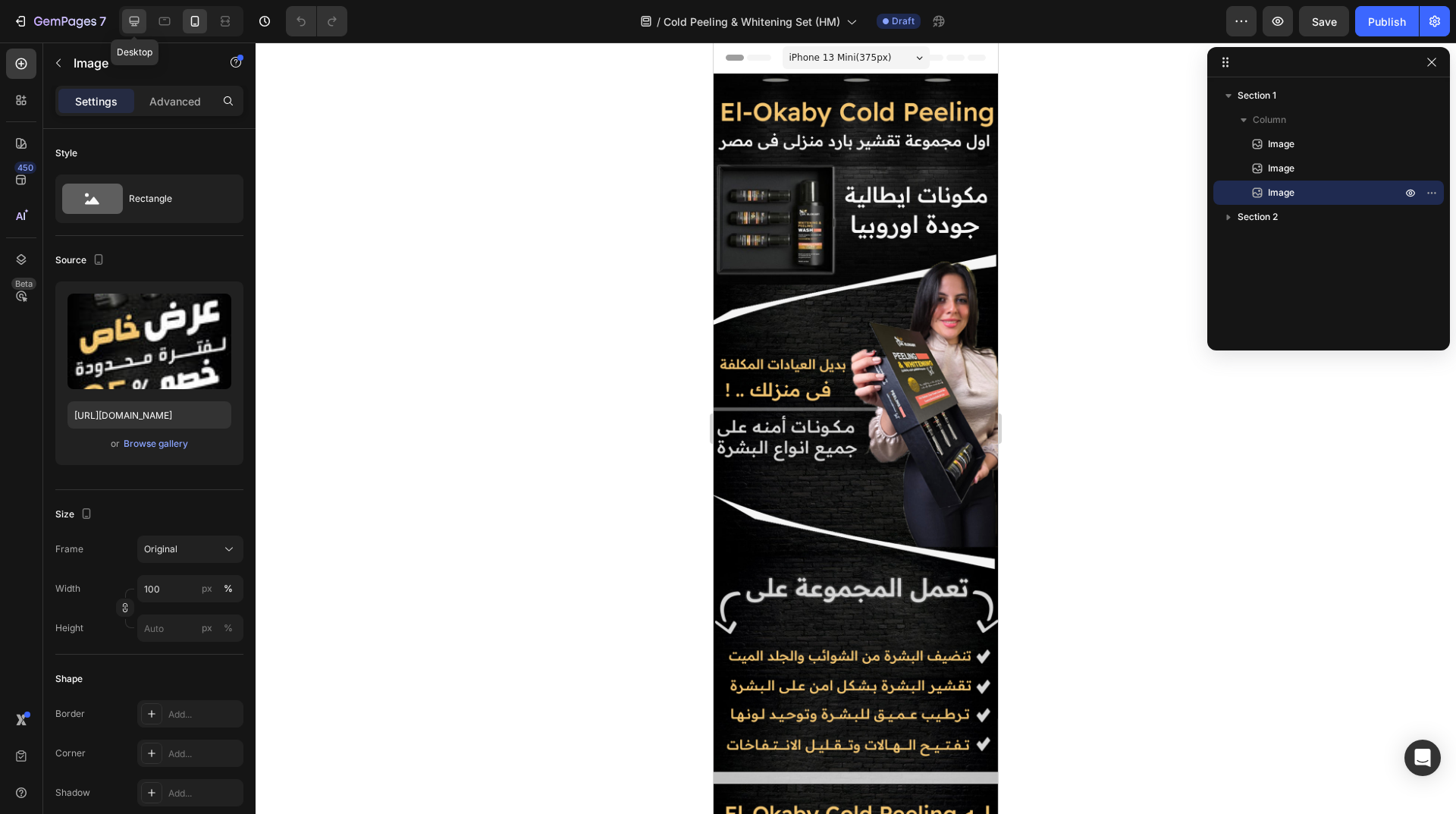
click at [135, 23] on icon at bounding box center [134, 21] width 10 height 10
type input "[URL][DOMAIN_NAME]"
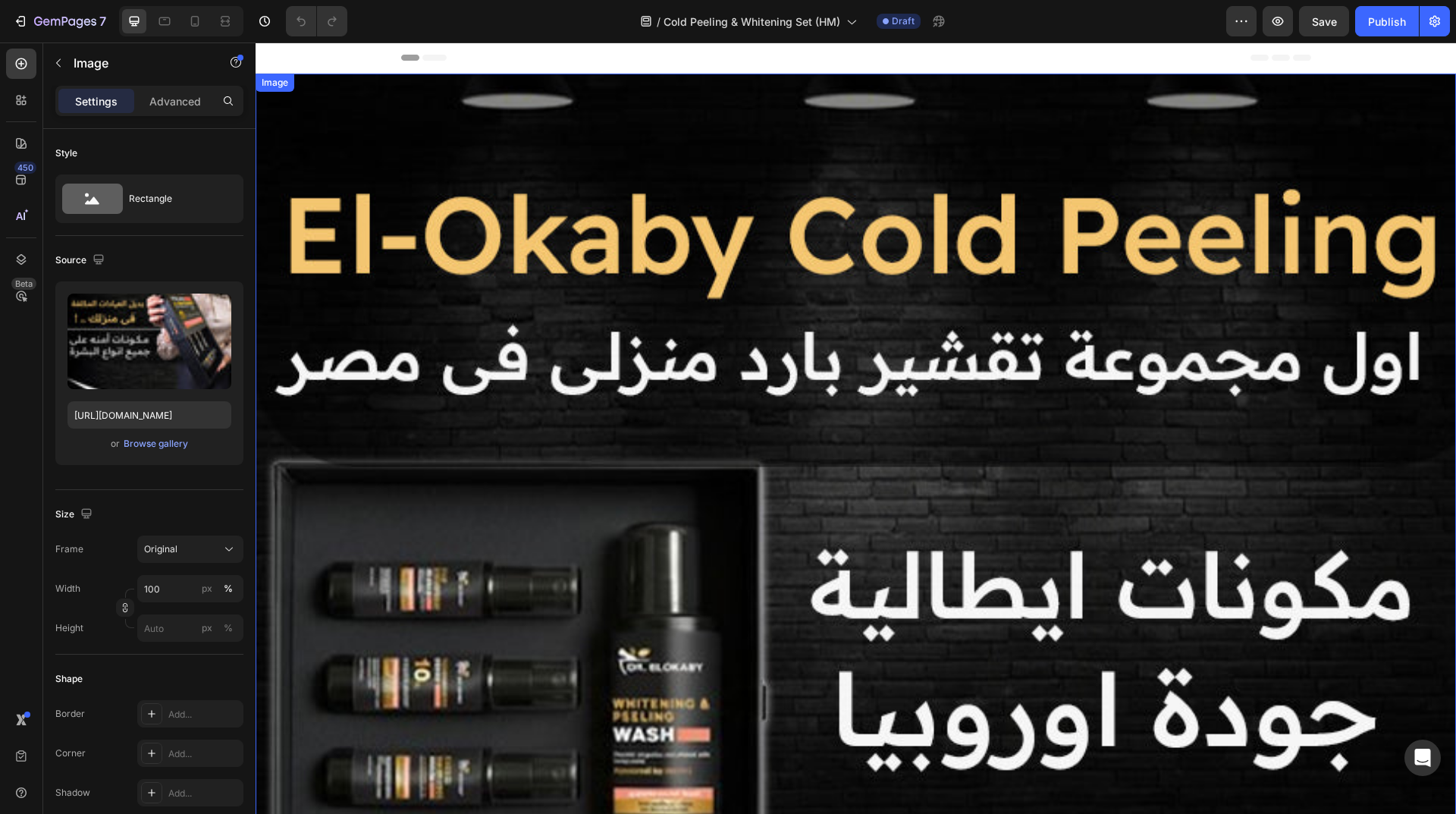
click at [160, 447] on div "Browse gallery" at bounding box center [155, 444] width 64 height 14
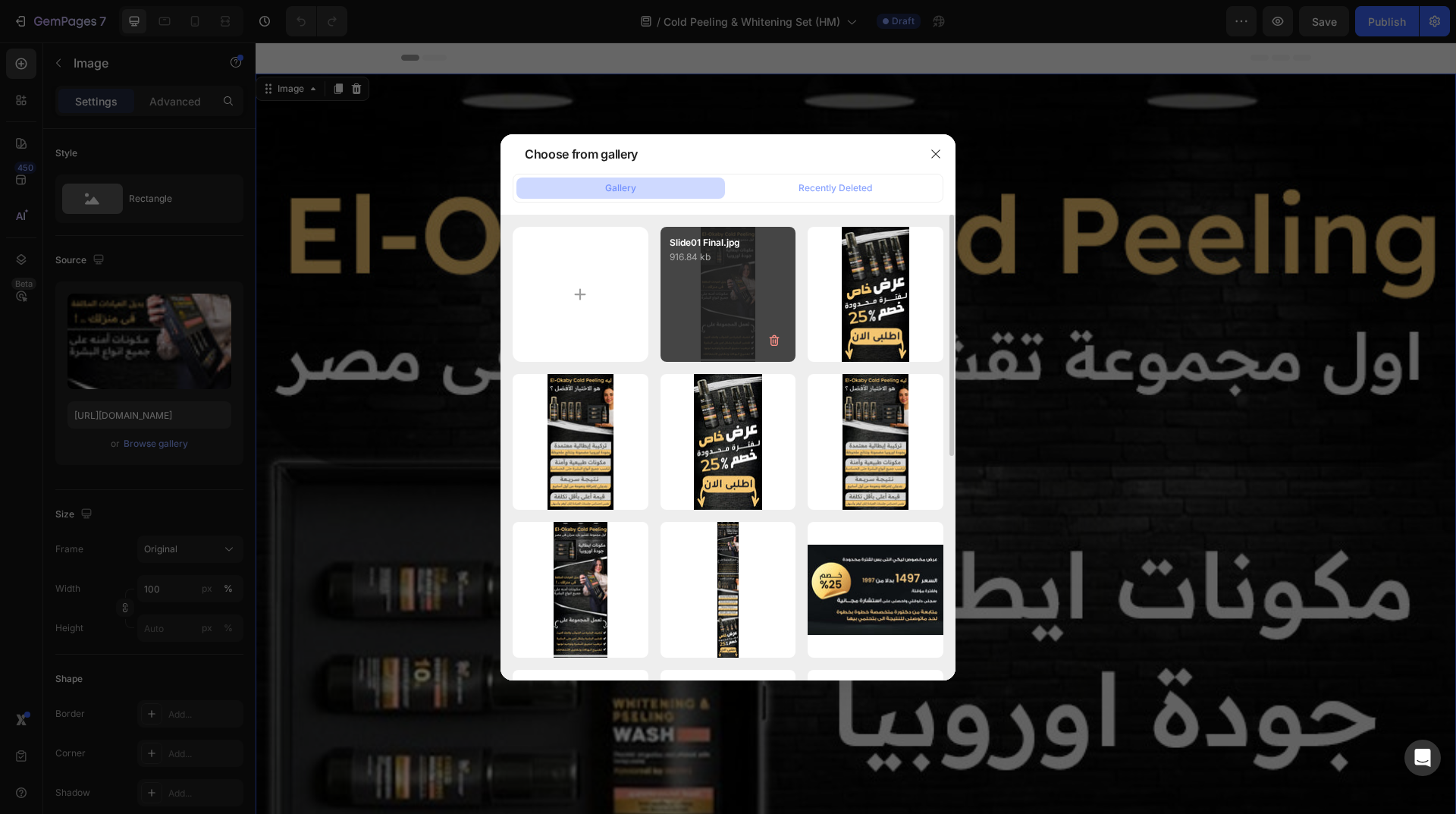
click at [715, 278] on div "Slide01 Final.jpg 916.84 kb" at bounding box center [728, 295] width 136 height 136
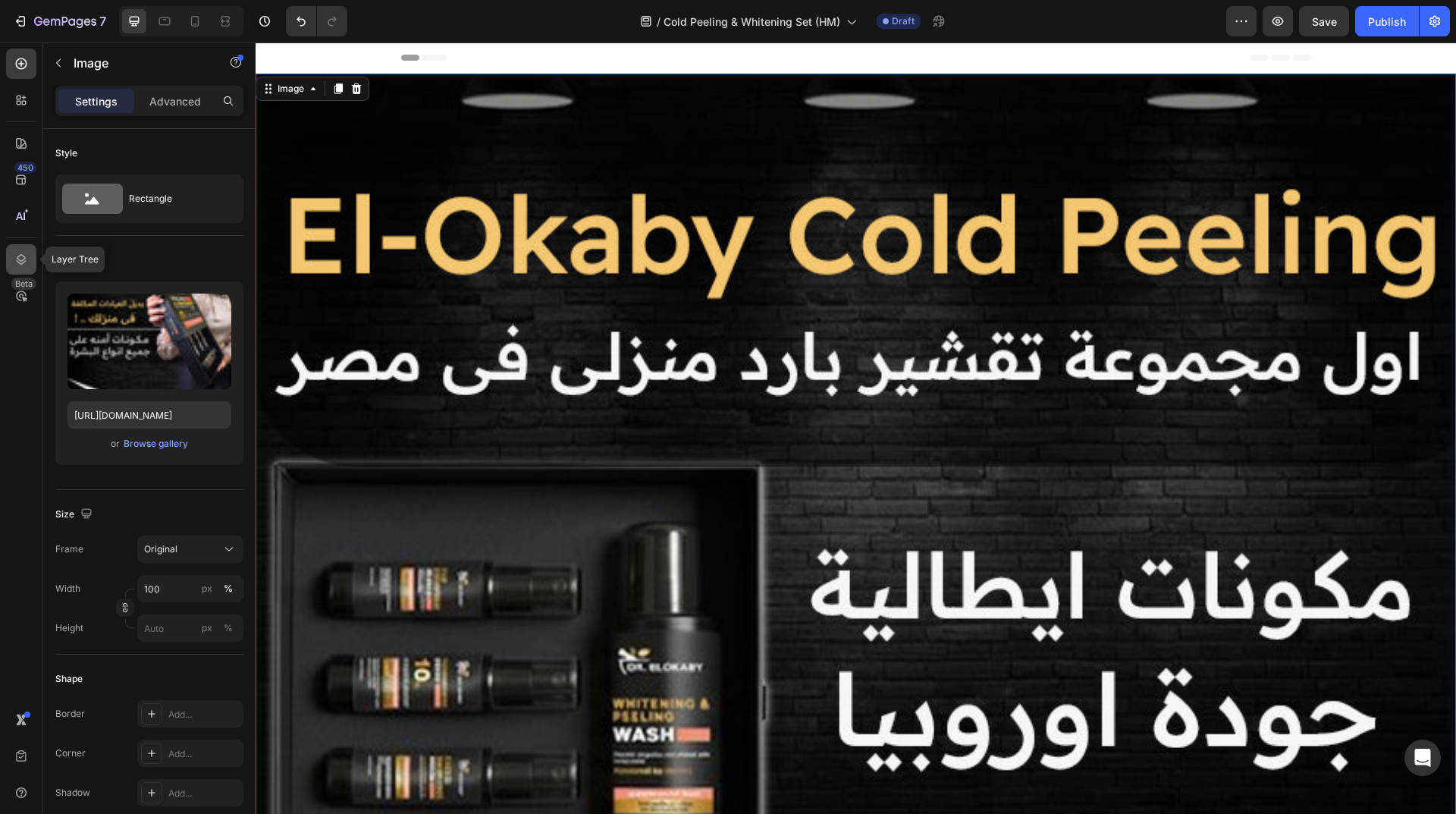
click at [28, 252] on icon at bounding box center [21, 259] width 15 height 15
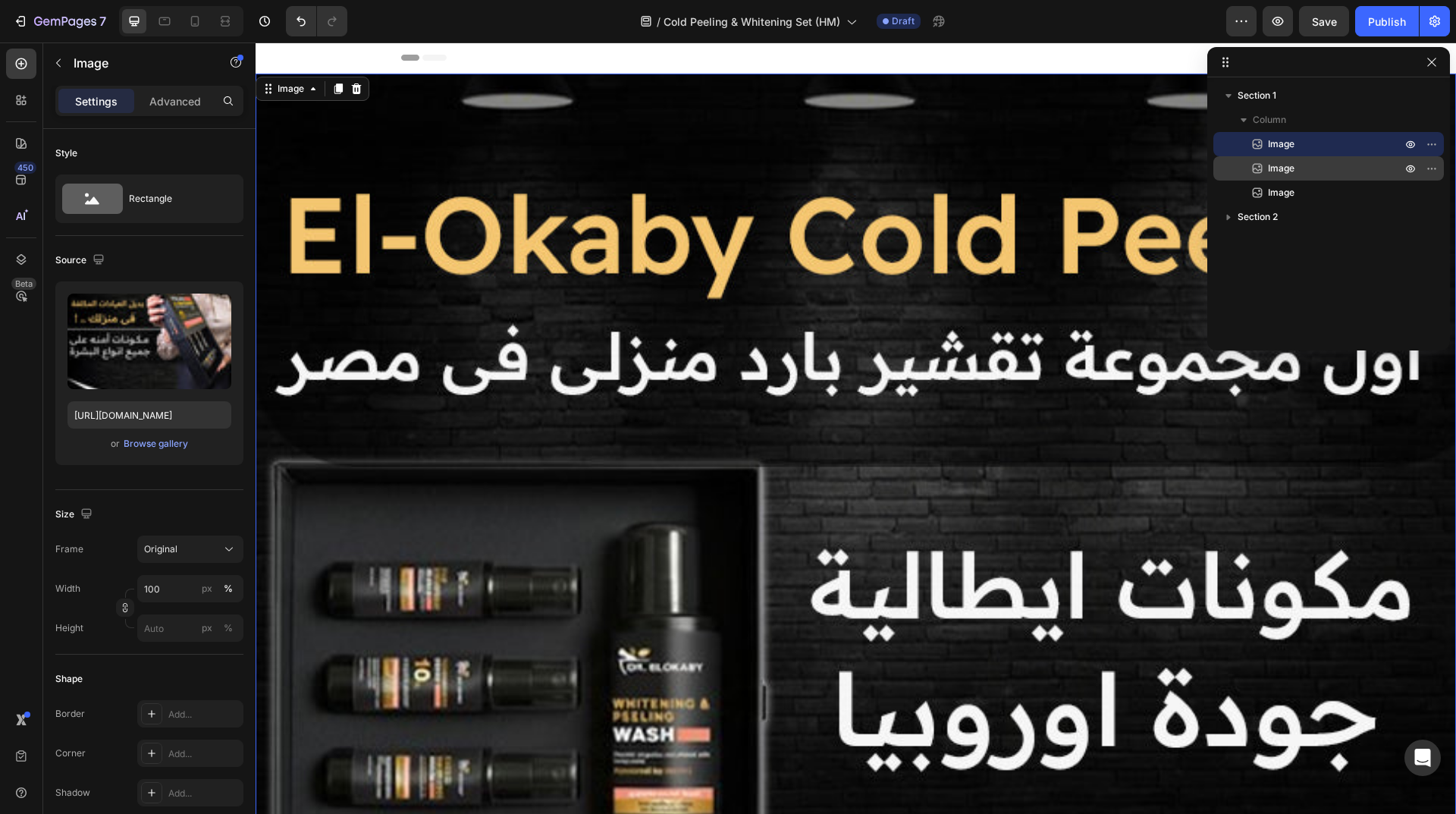
click at [1319, 172] on p "Image" at bounding box center [1318, 168] width 137 height 15
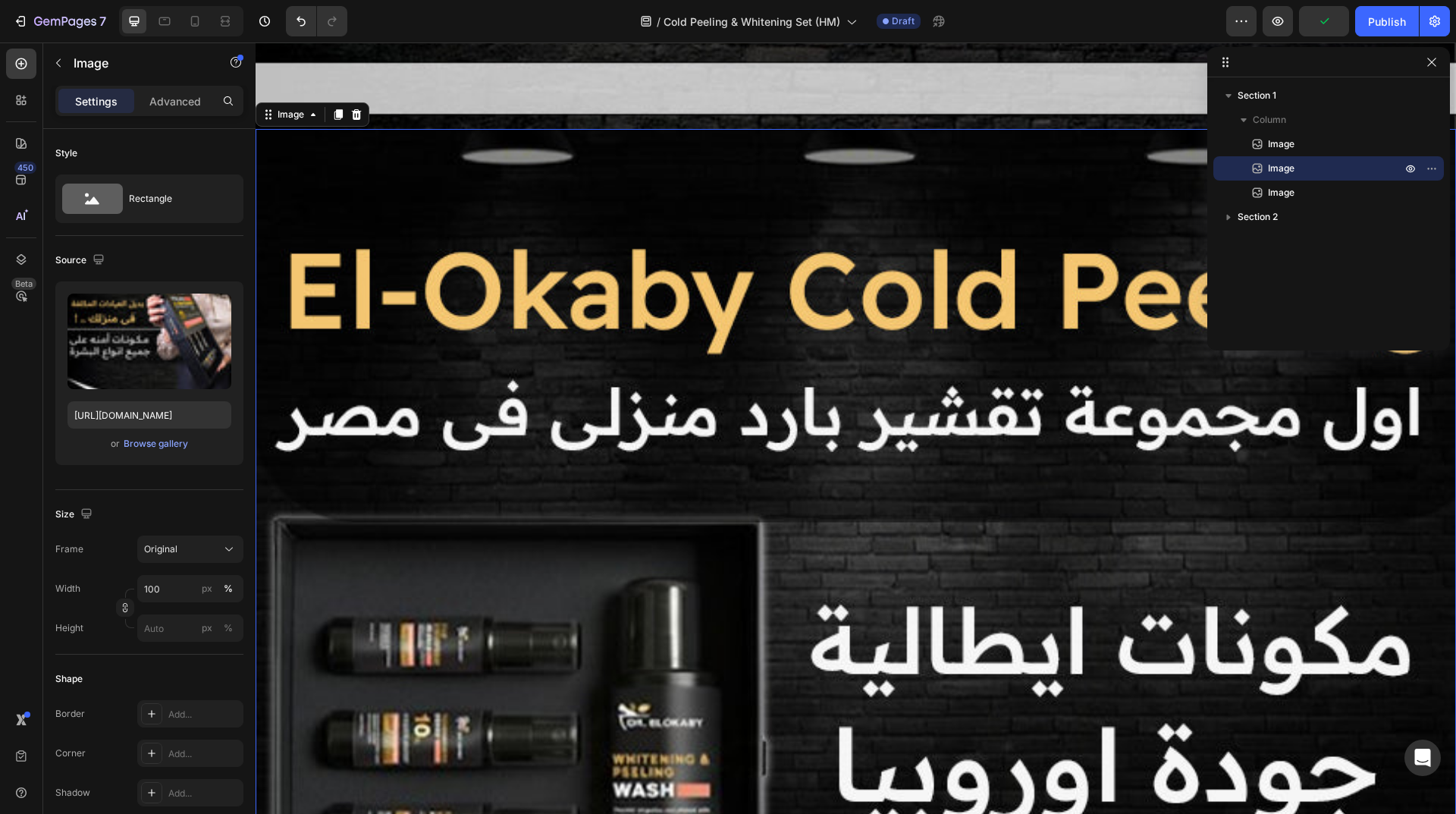
scroll to position [2963, 0]
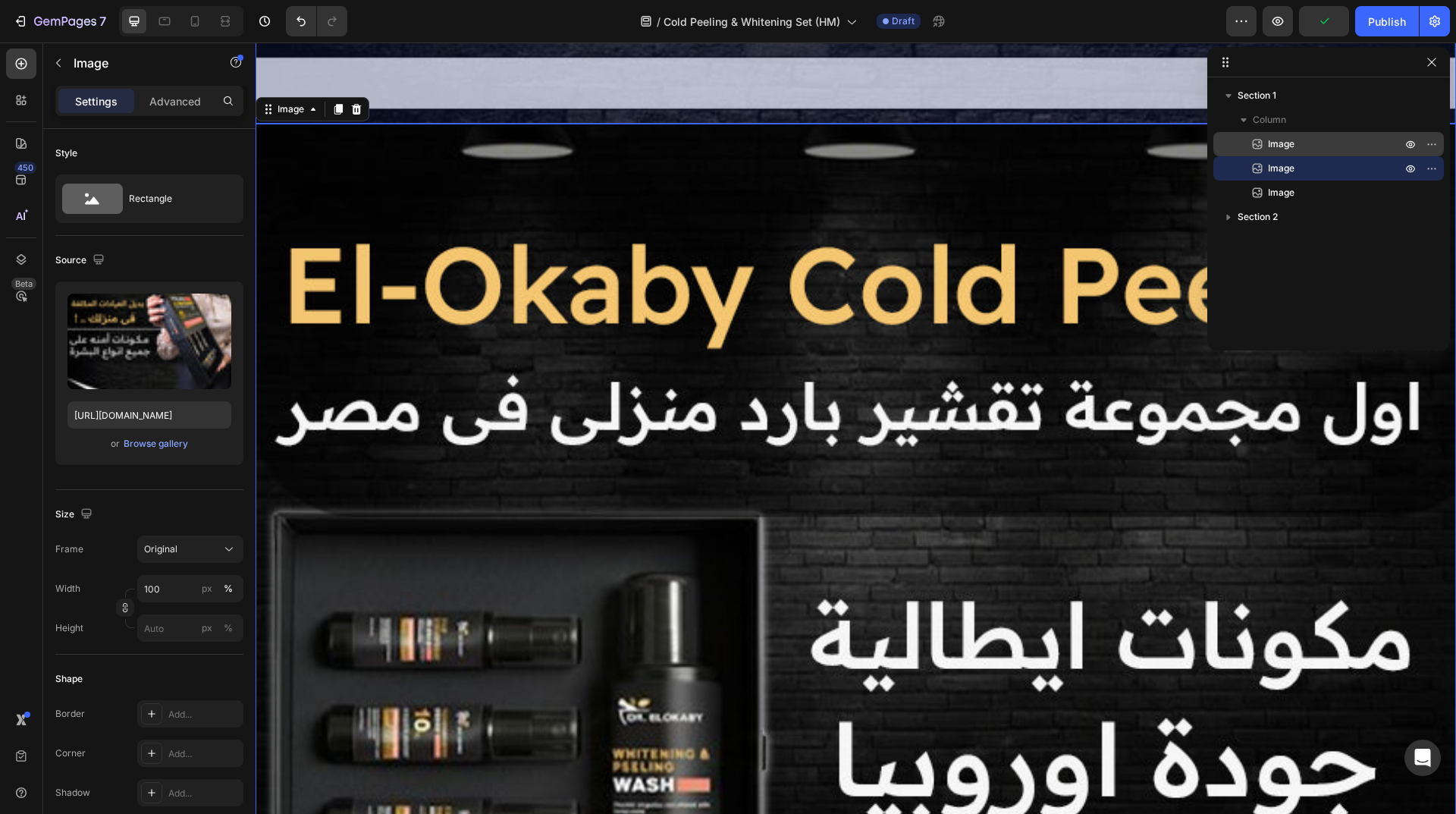
click at [1313, 146] on p "Image" at bounding box center [1318, 144] width 137 height 15
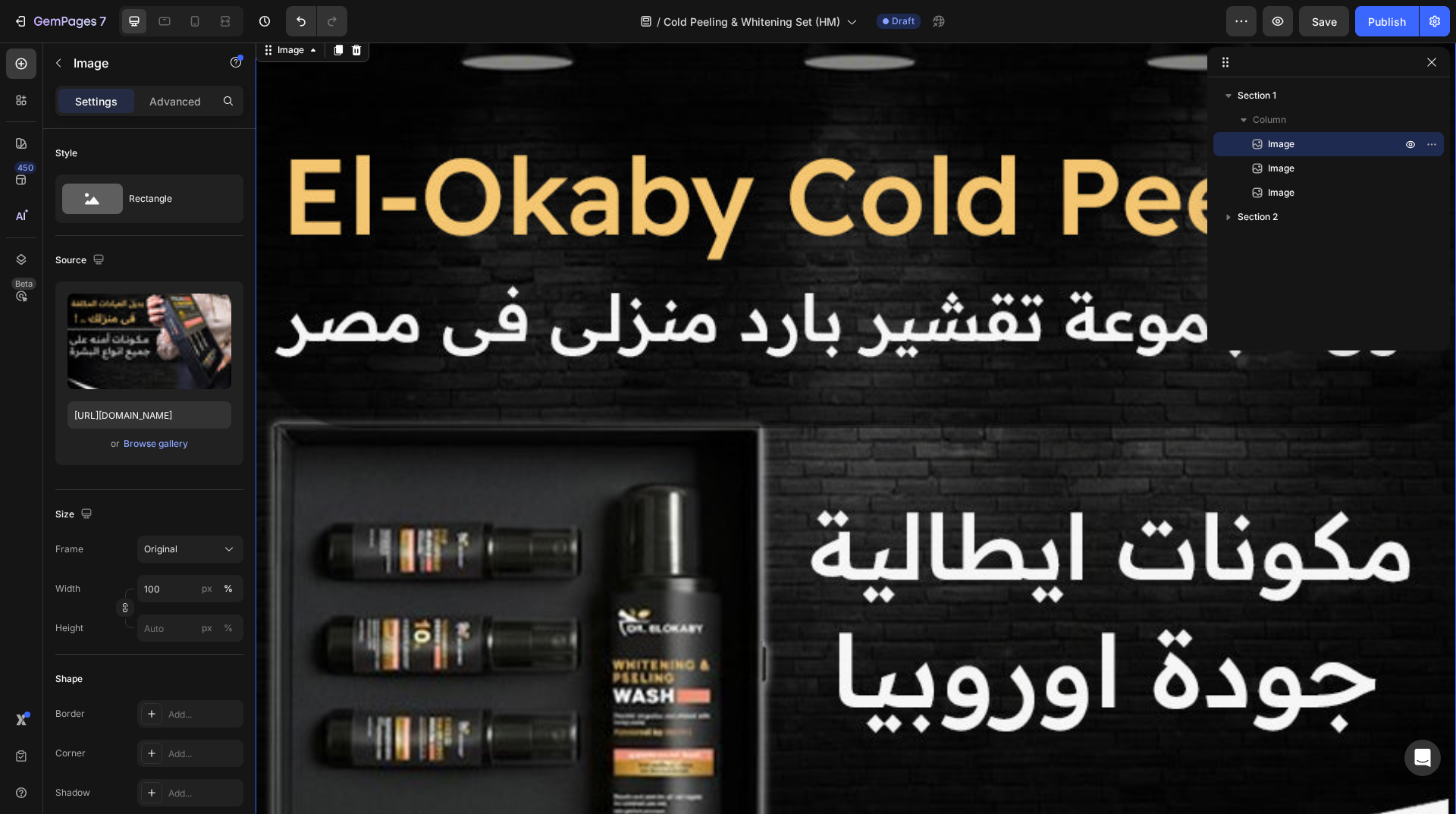
scroll to position [0, 0]
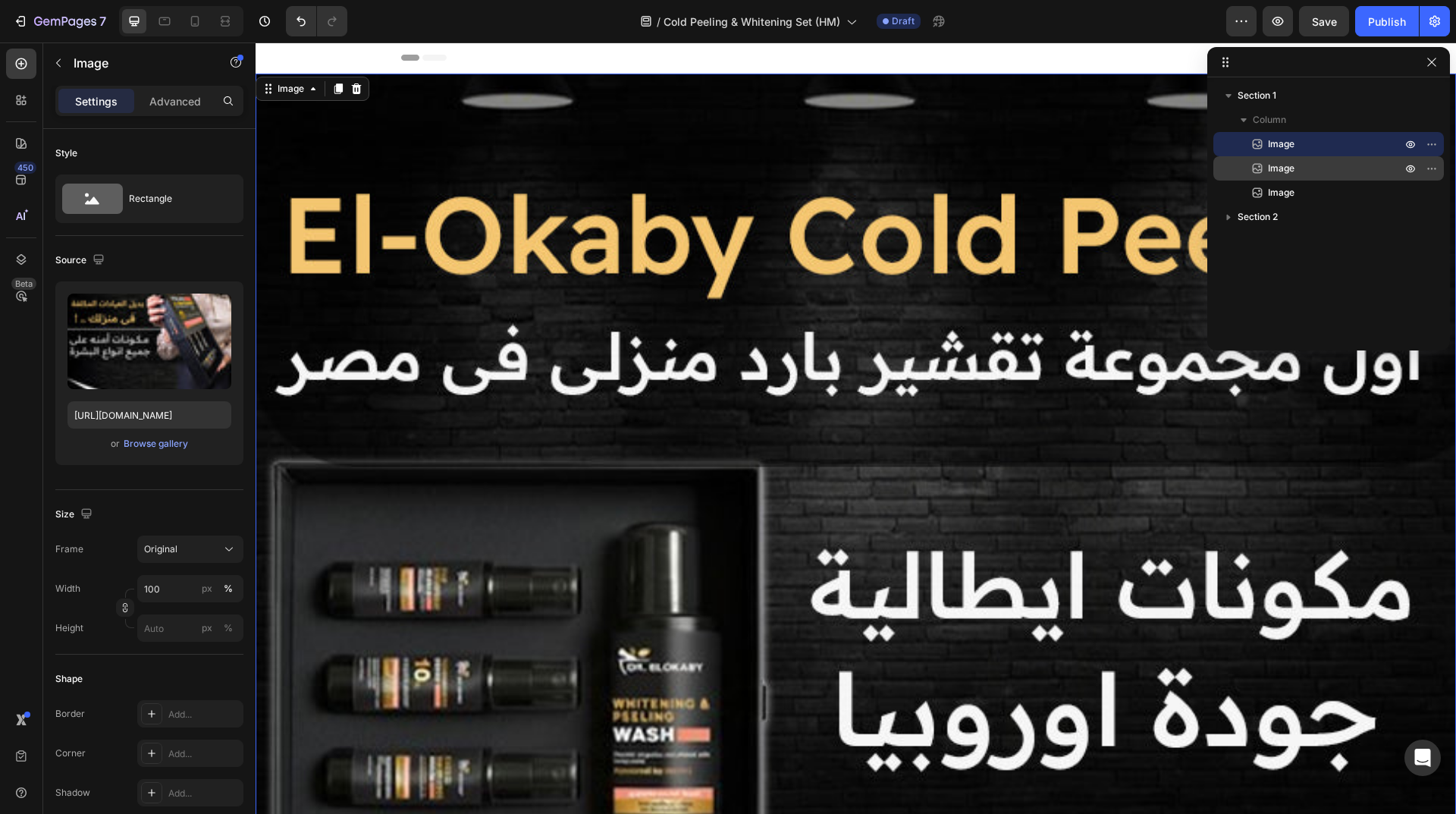
click at [1316, 165] on p "Image" at bounding box center [1318, 168] width 137 height 15
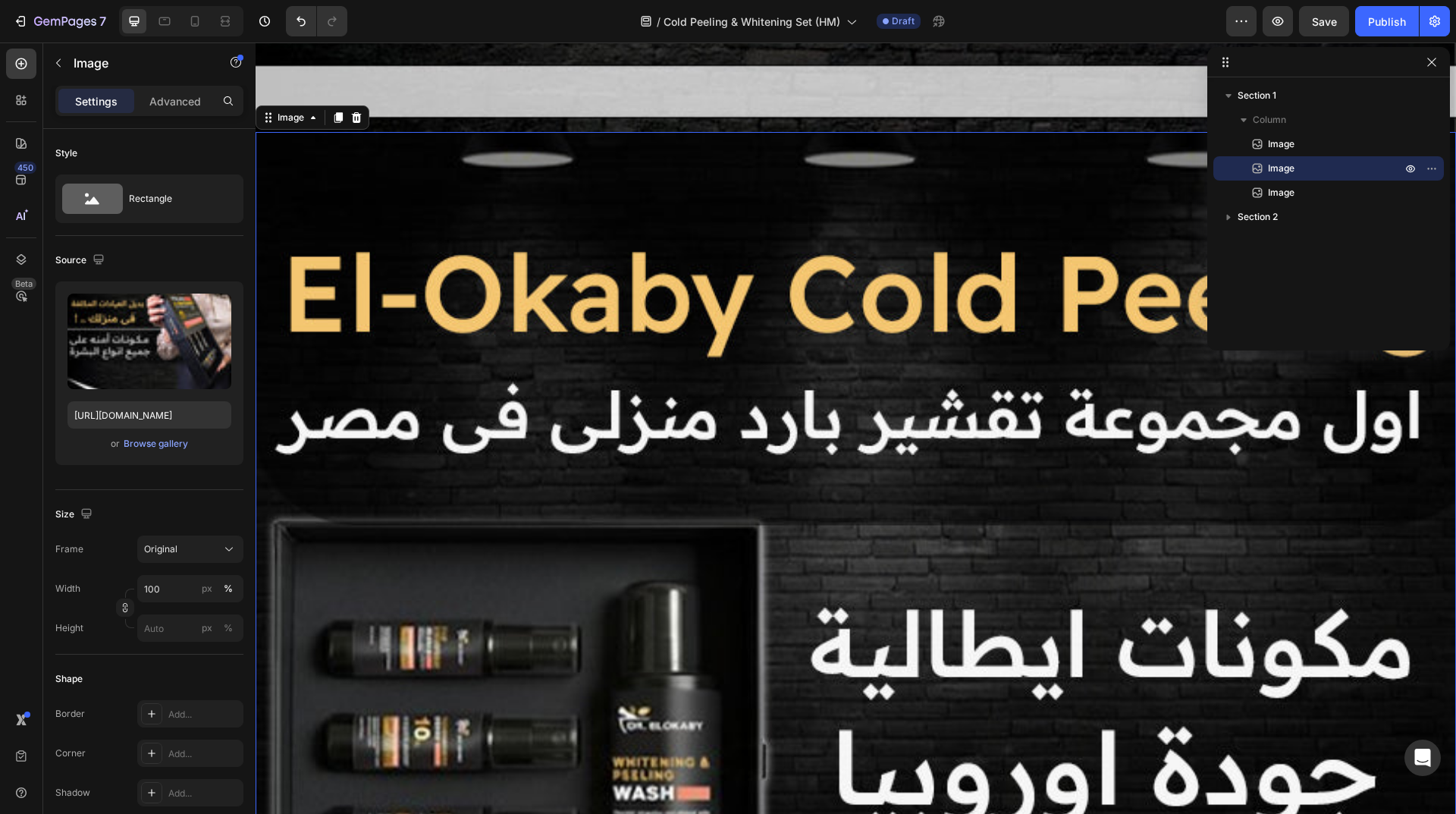
scroll to position [2963, 0]
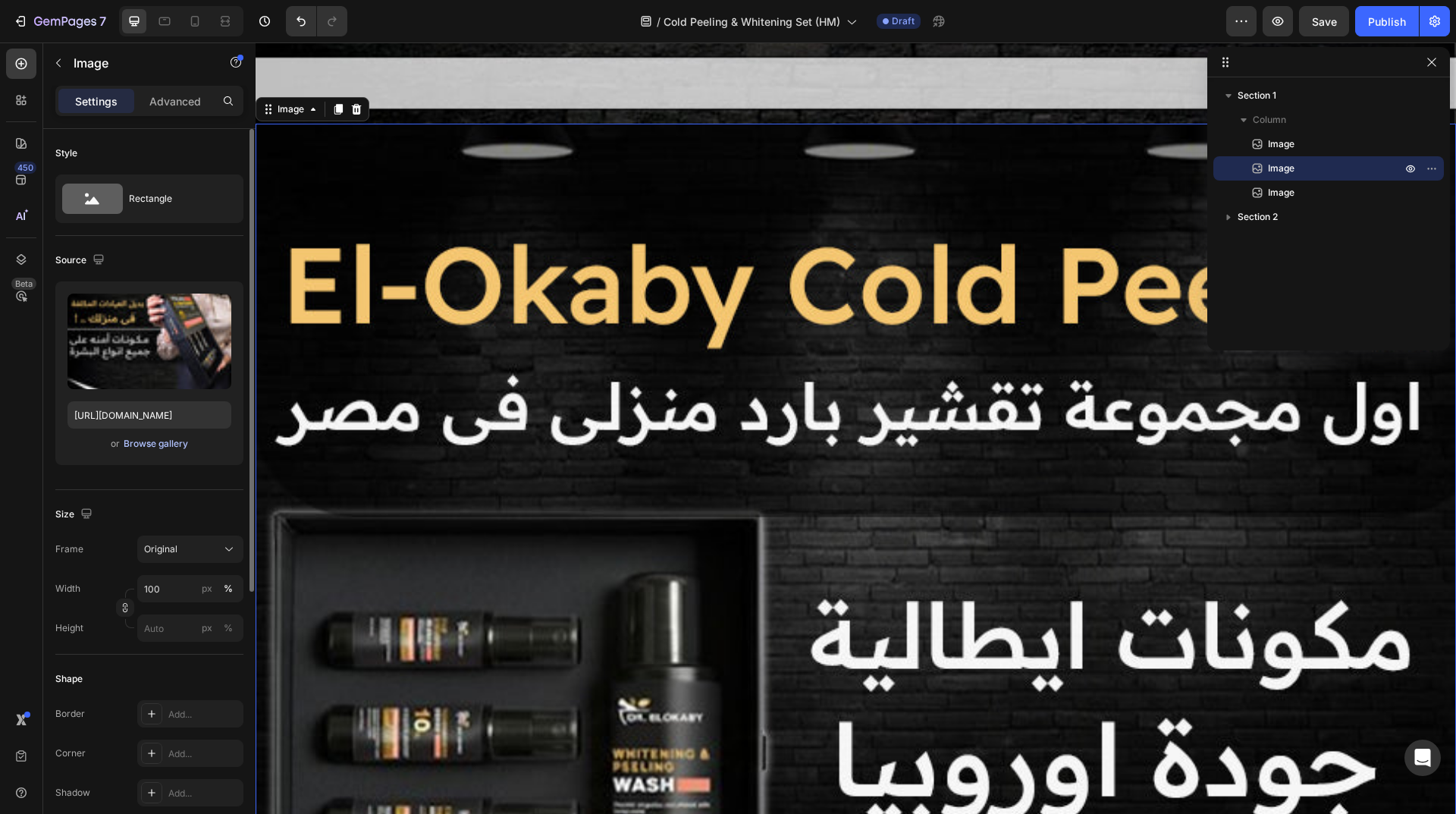
click at [161, 439] on div "Browse gallery" at bounding box center [155, 444] width 64 height 14
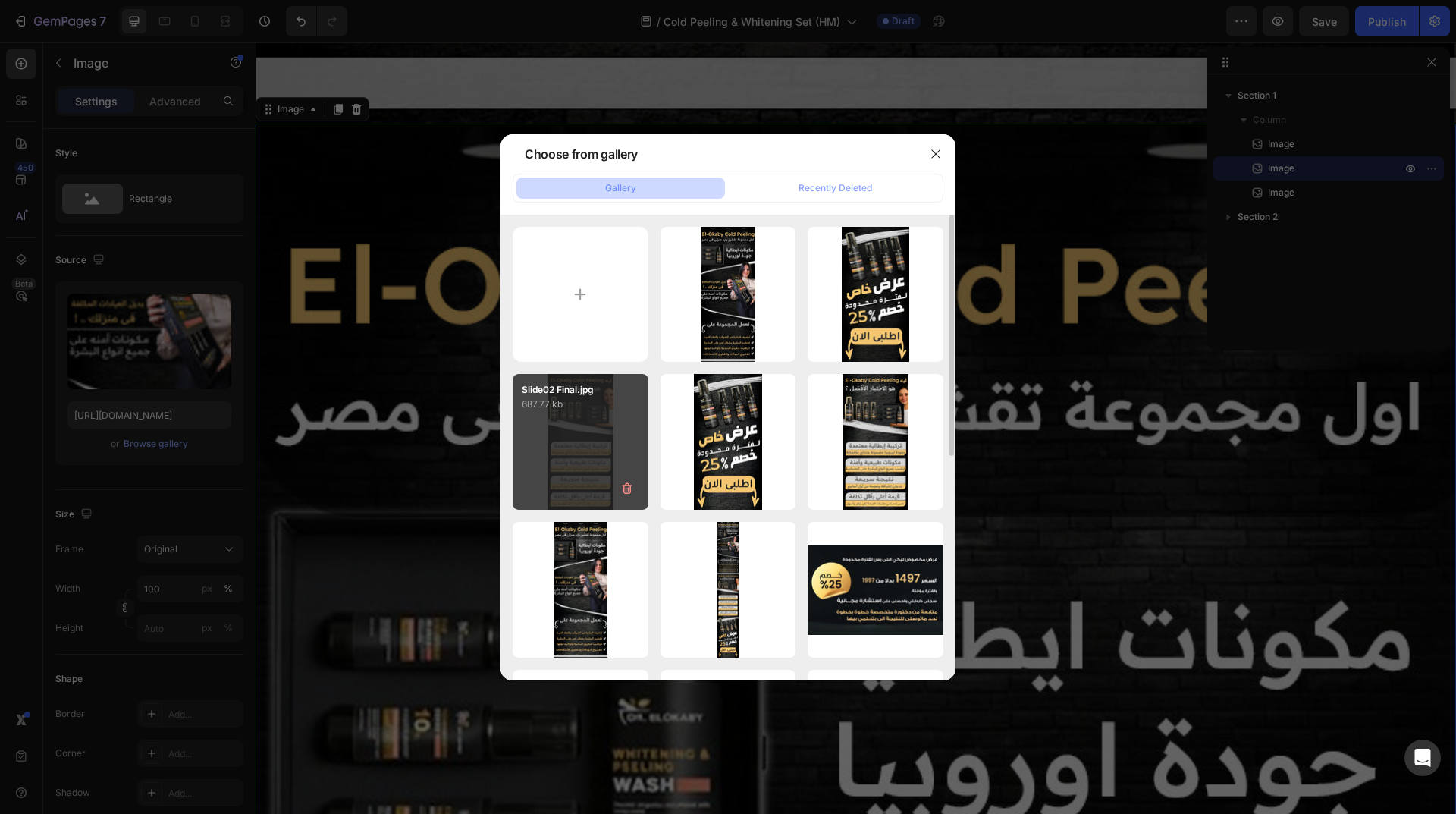
click at [594, 449] on div "Slide02 Final.jpg 687.77 kb" at bounding box center [580, 441] width 136 height 136
type input "[URL][DOMAIN_NAME]"
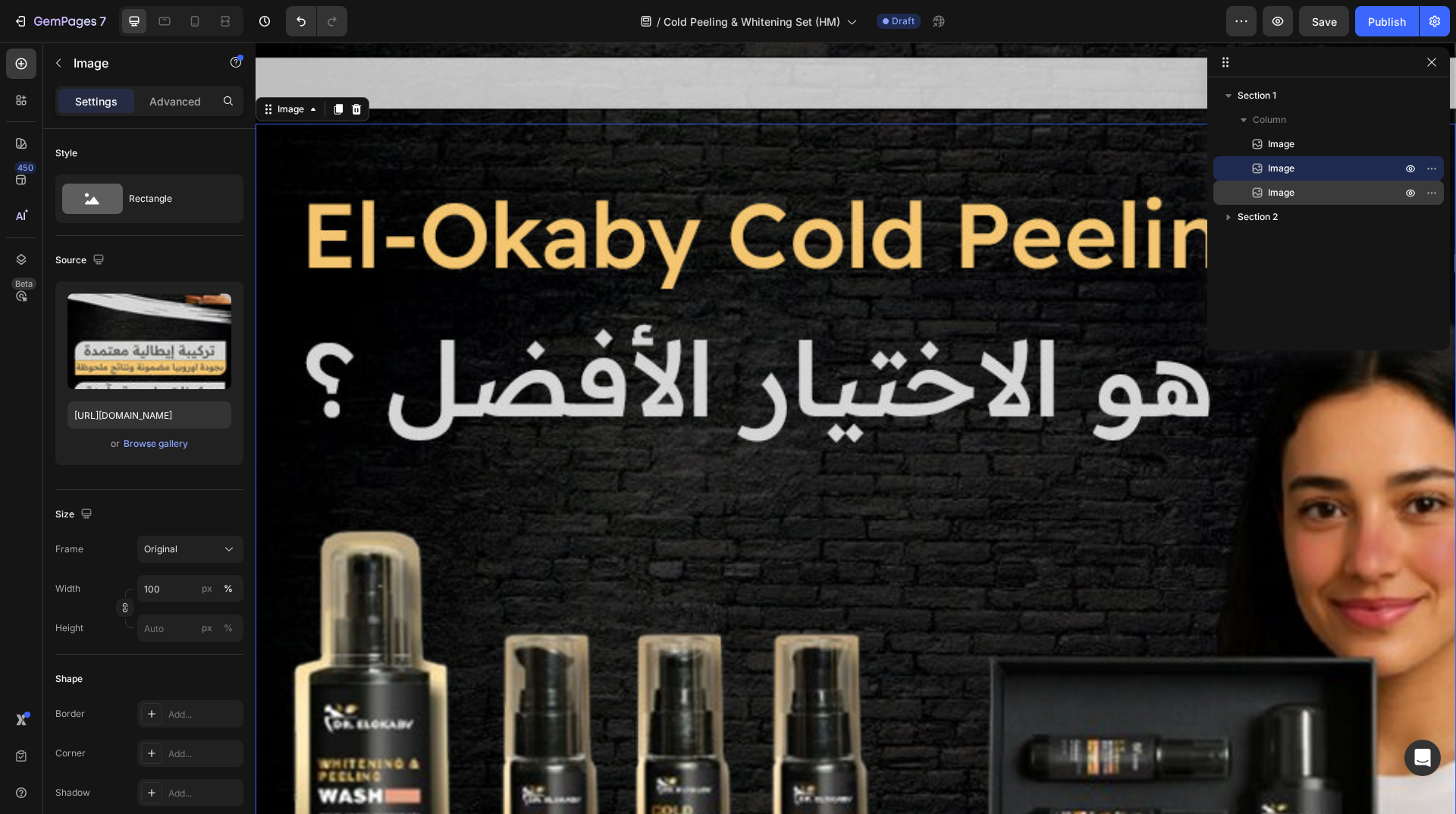
click at [1273, 182] on div "Image" at bounding box center [1328, 193] width 218 height 24
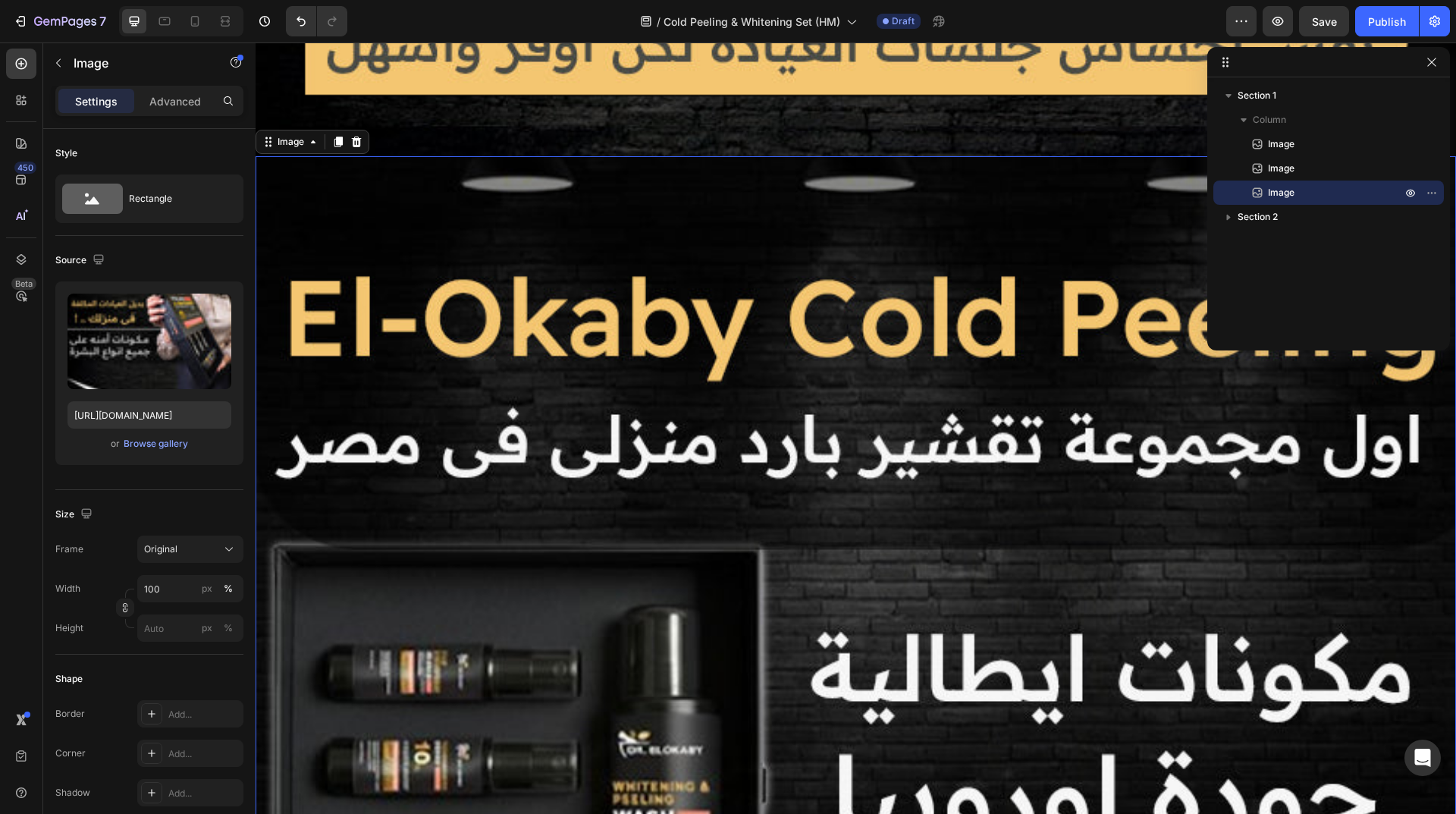
scroll to position [5401, 0]
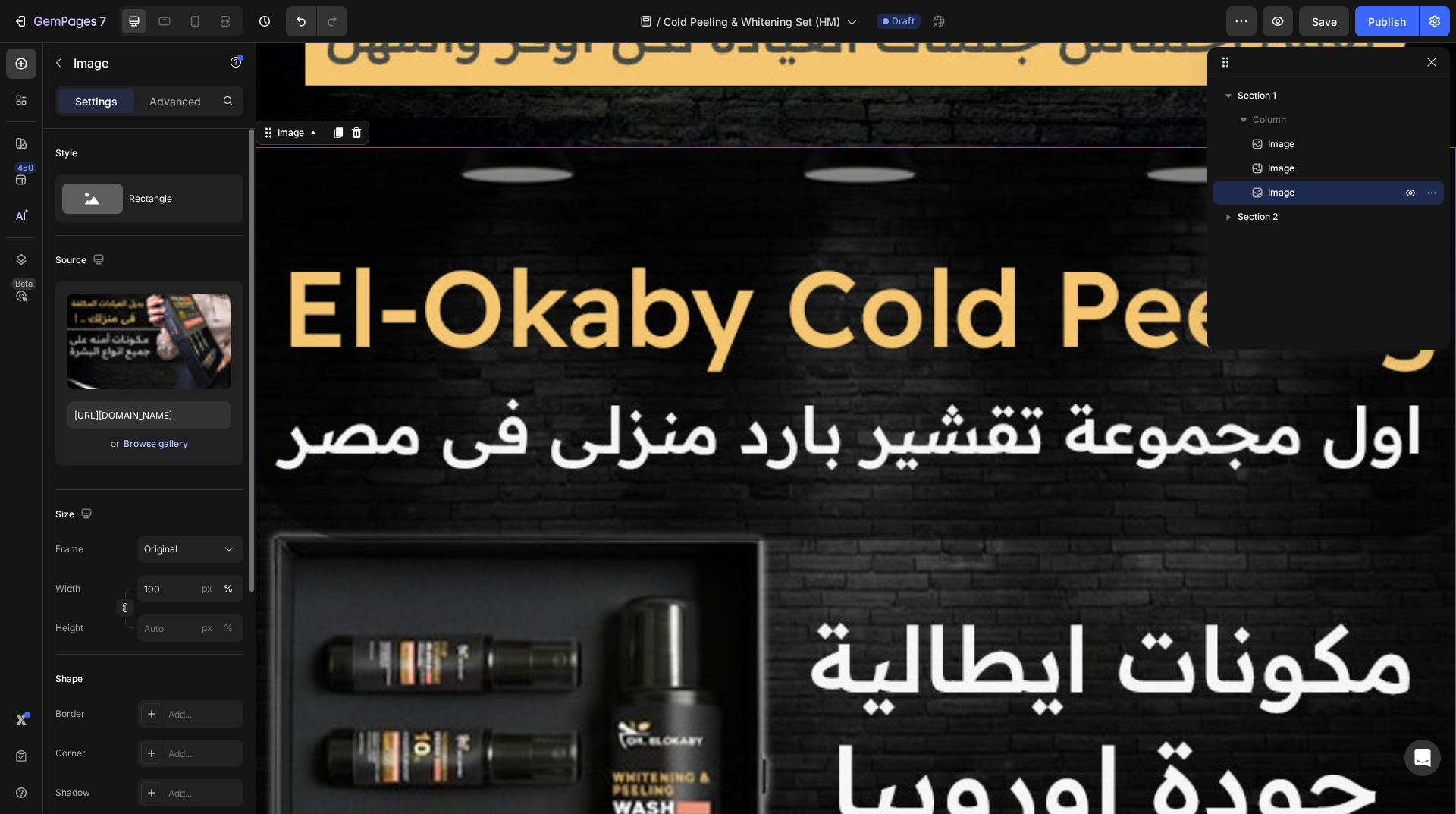
click at [156, 449] on div "Browse gallery" at bounding box center [155, 444] width 64 height 14
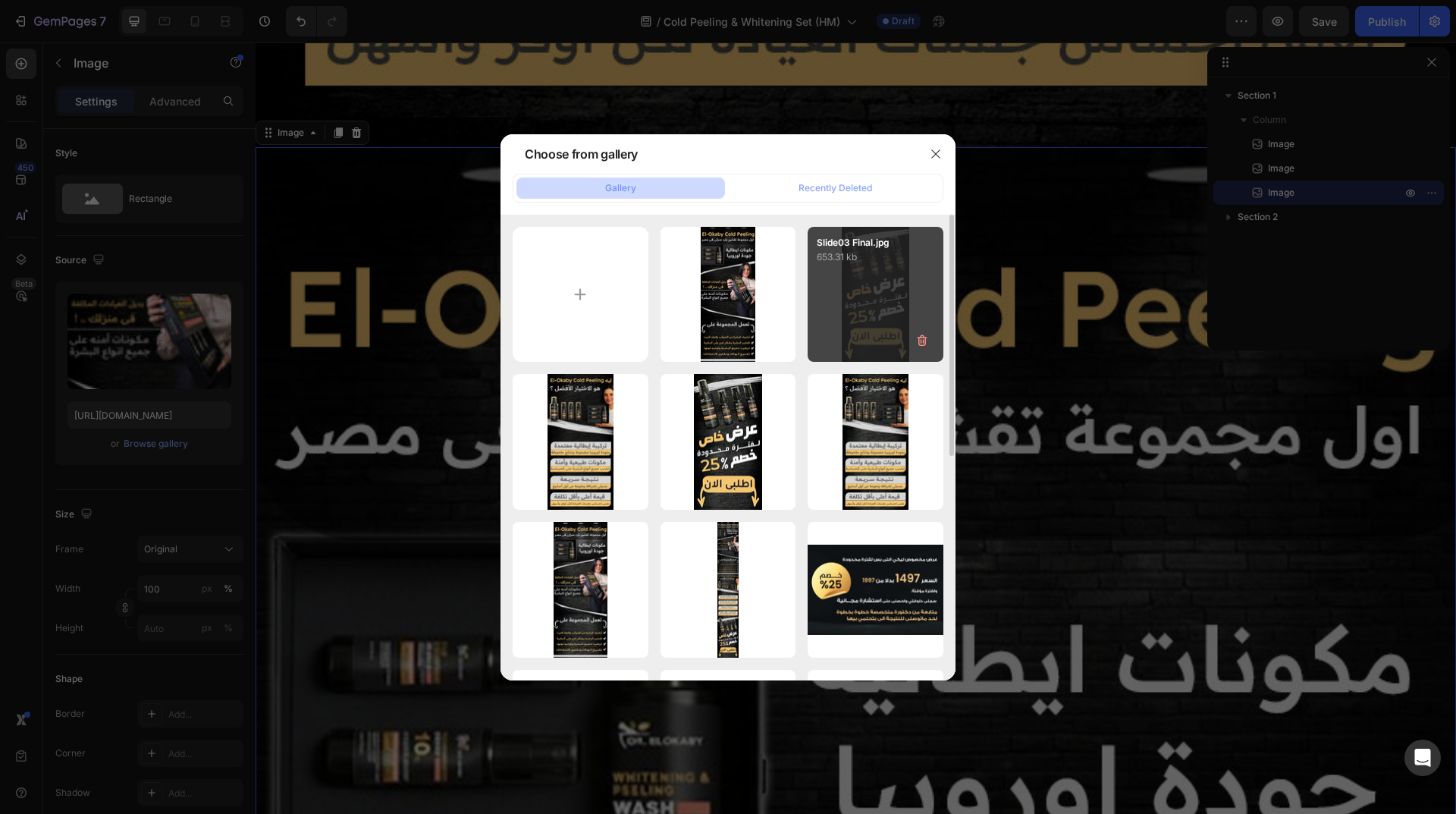
click at [859, 265] on div "Slide03 Final.jpg 653.31 kb" at bounding box center [875, 295] width 136 height 136
type input "[URL][DOMAIN_NAME]"
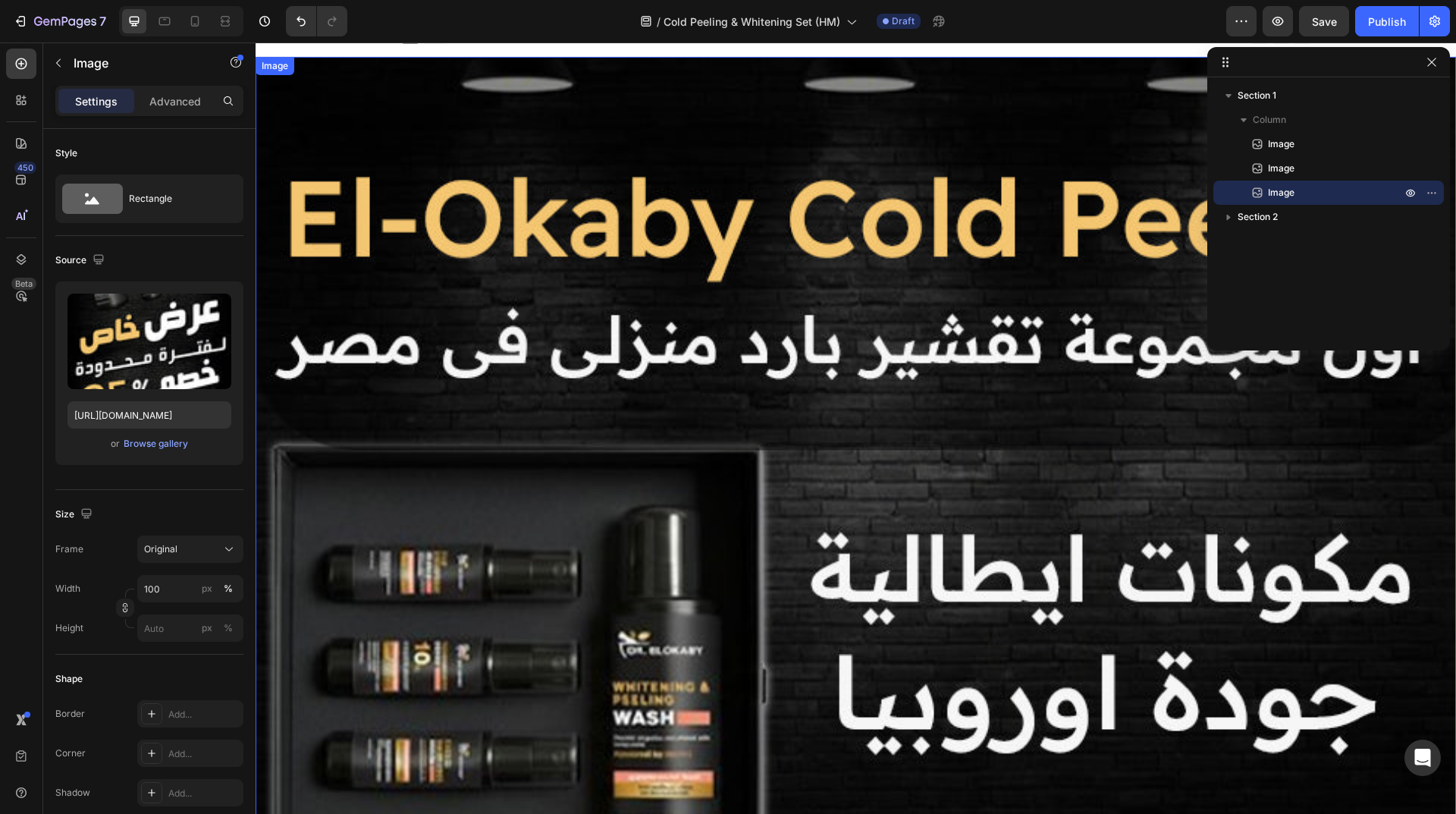
scroll to position [0, 0]
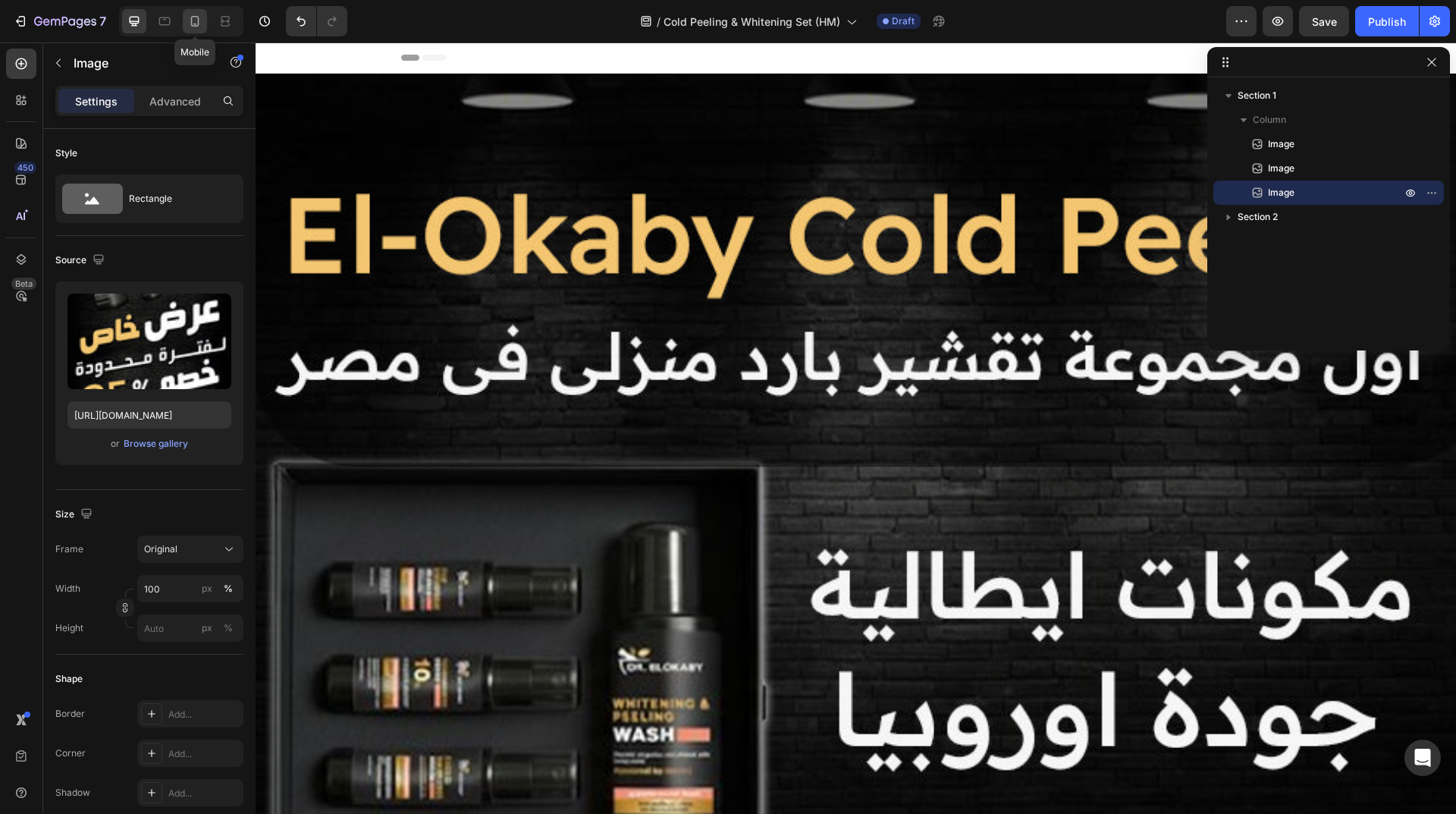
click at [200, 24] on icon at bounding box center [195, 21] width 15 height 15
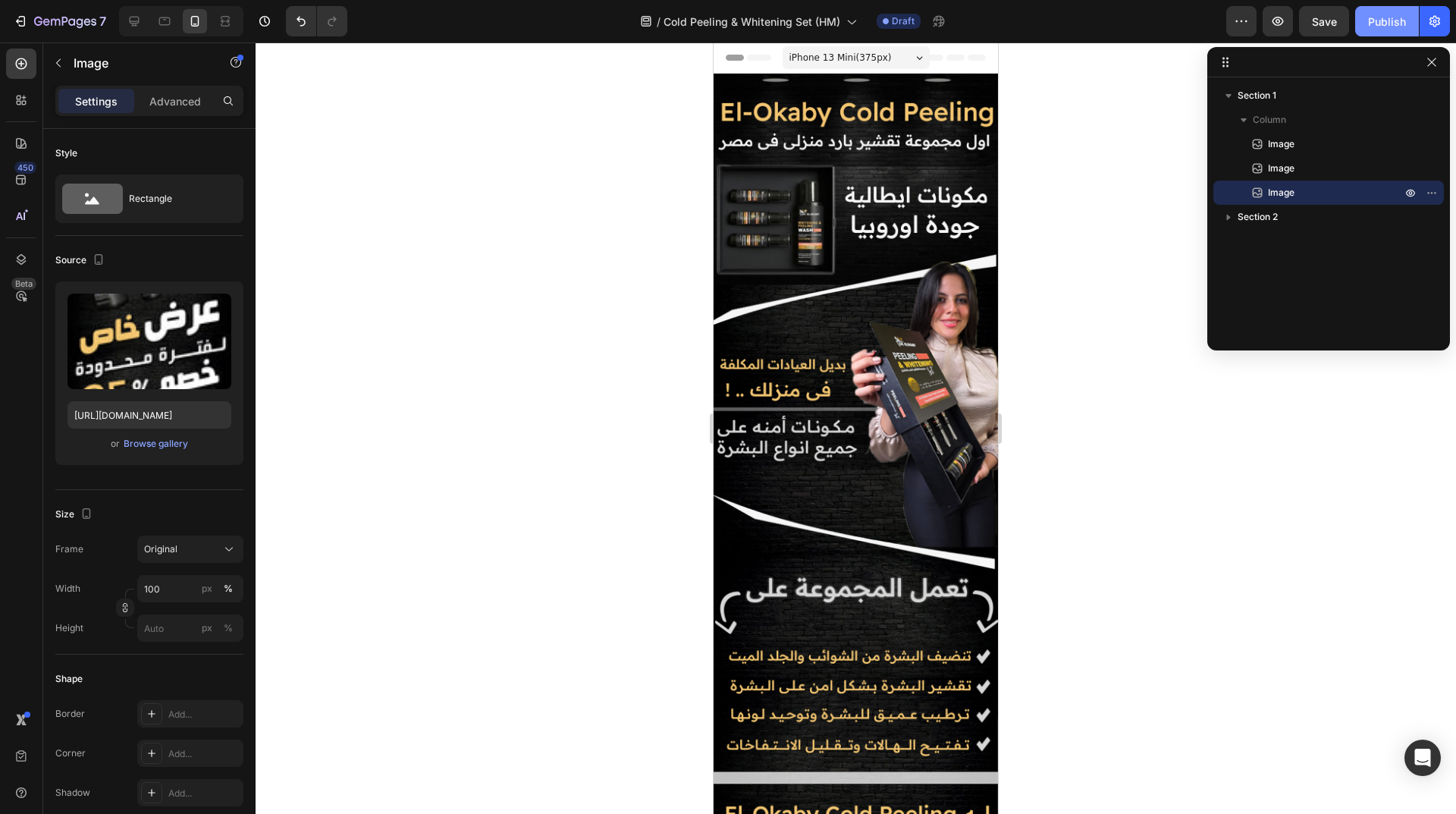
click at [1384, 16] on div "Publish" at bounding box center [1387, 22] width 38 height 16
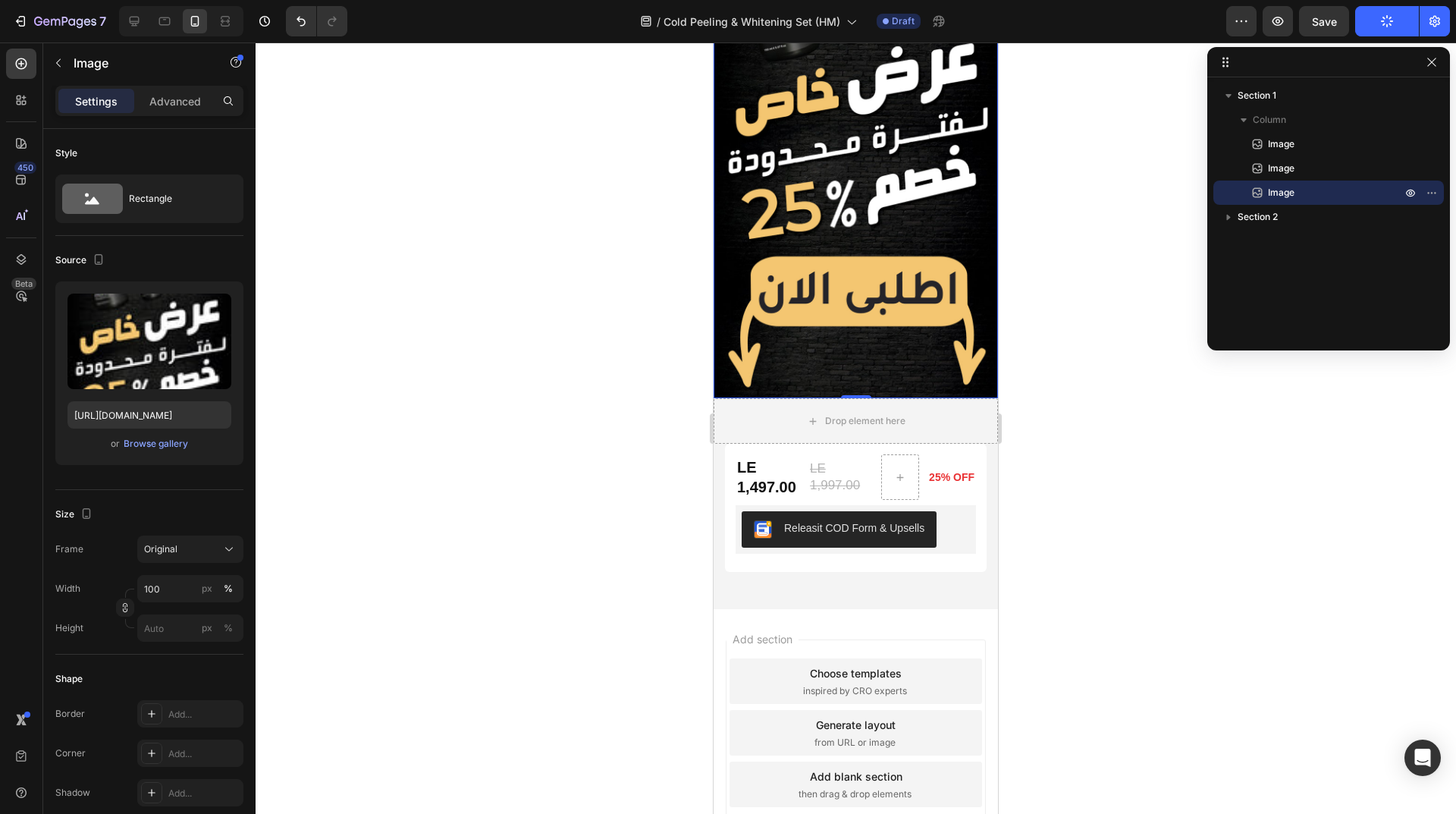
scroll to position [1545, 0]
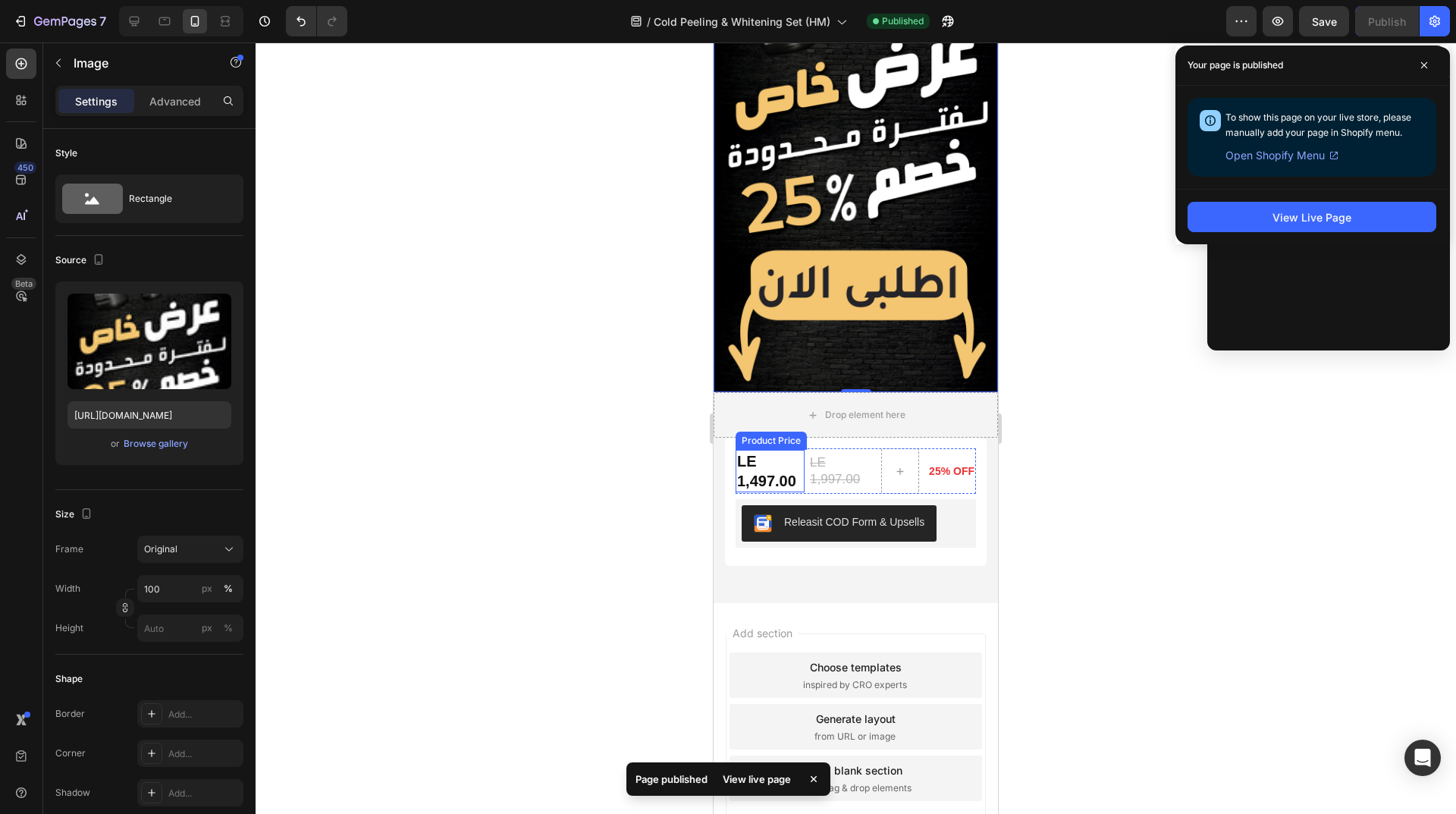
click at [755, 449] on div "LE 1,497.00 Product Price Product Price" at bounding box center [770, 471] width 69 height 46
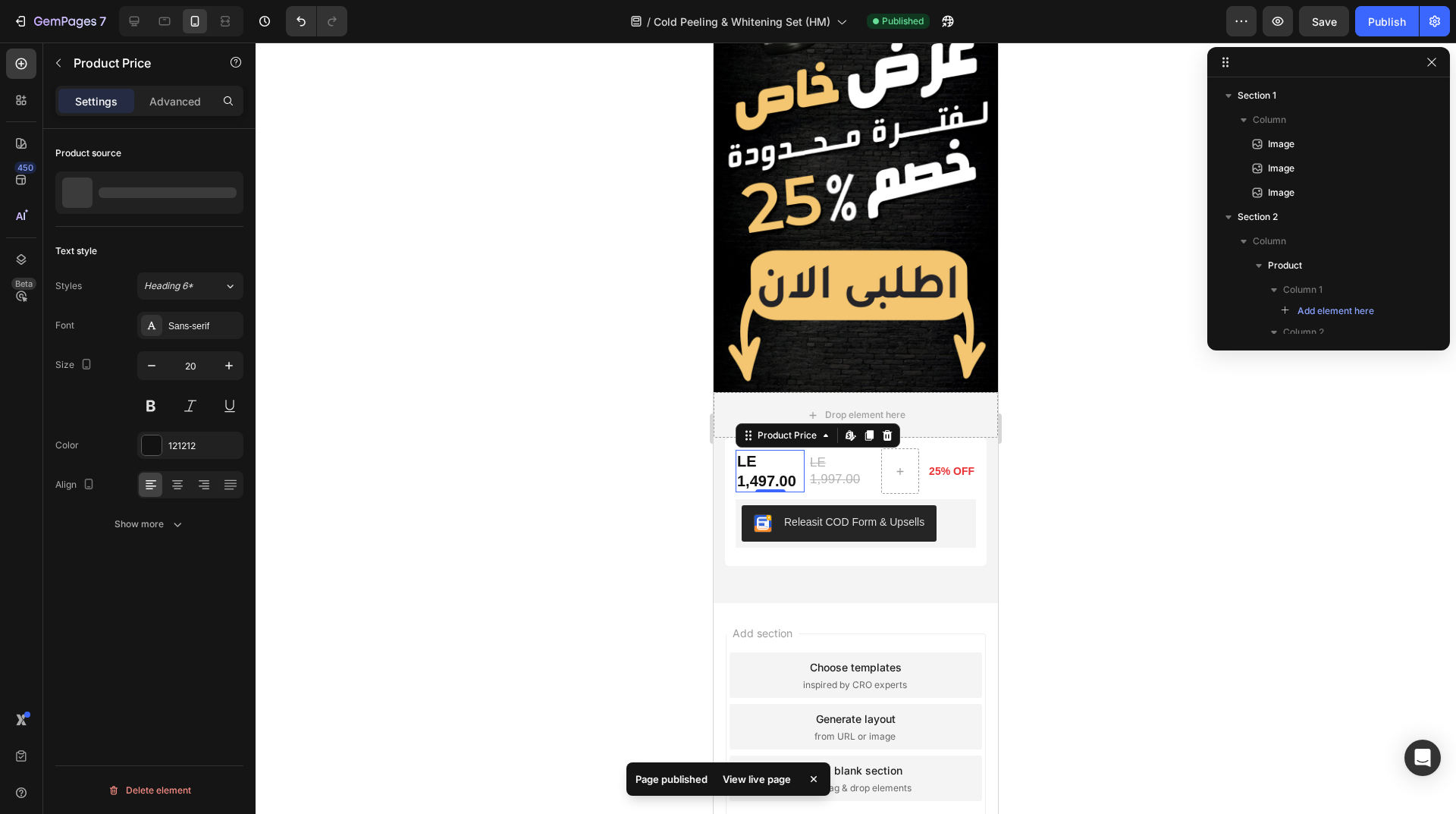
scroll to position [305, 0]
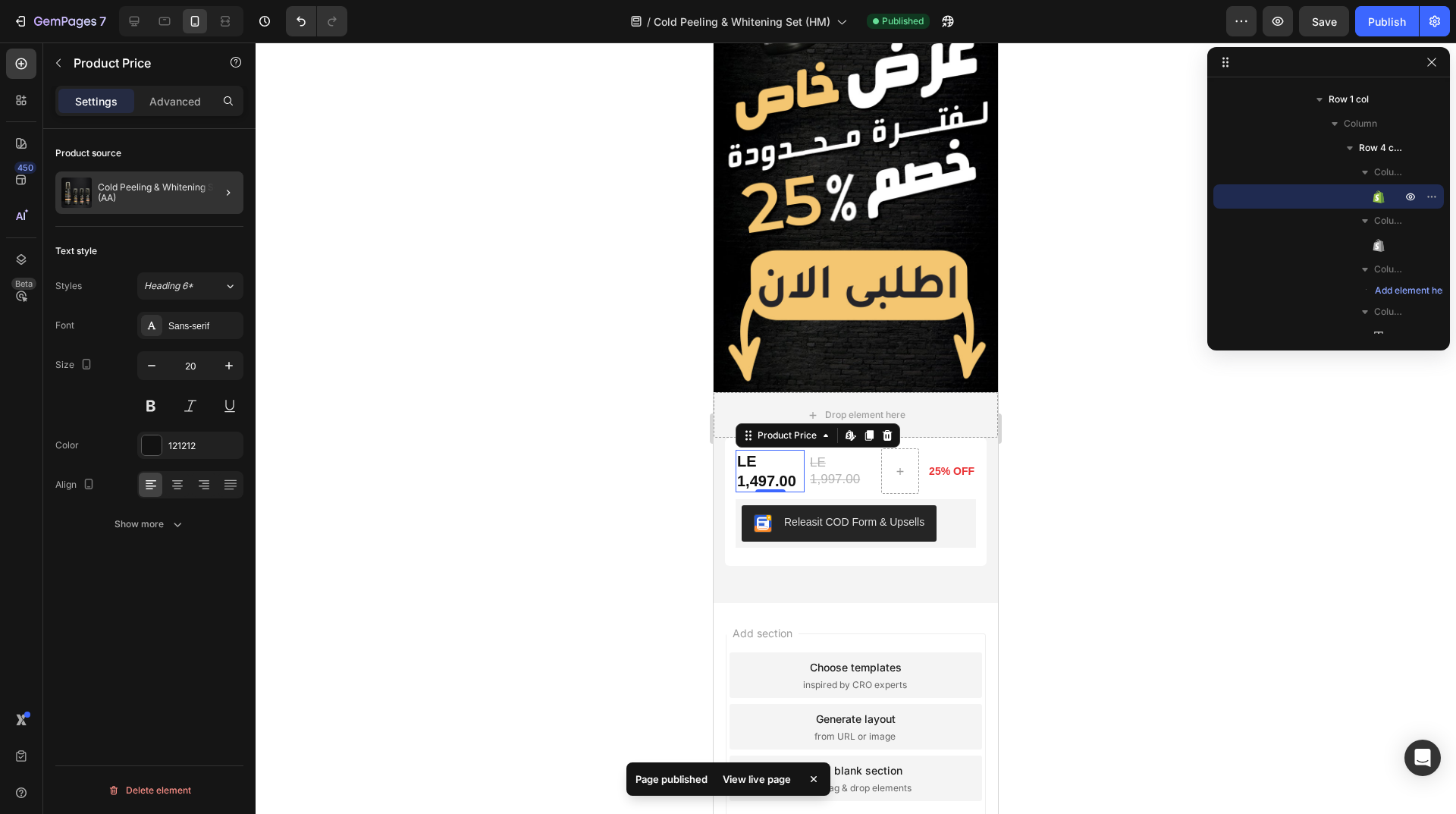
click at [211, 199] on div at bounding box center [222, 193] width 42 height 42
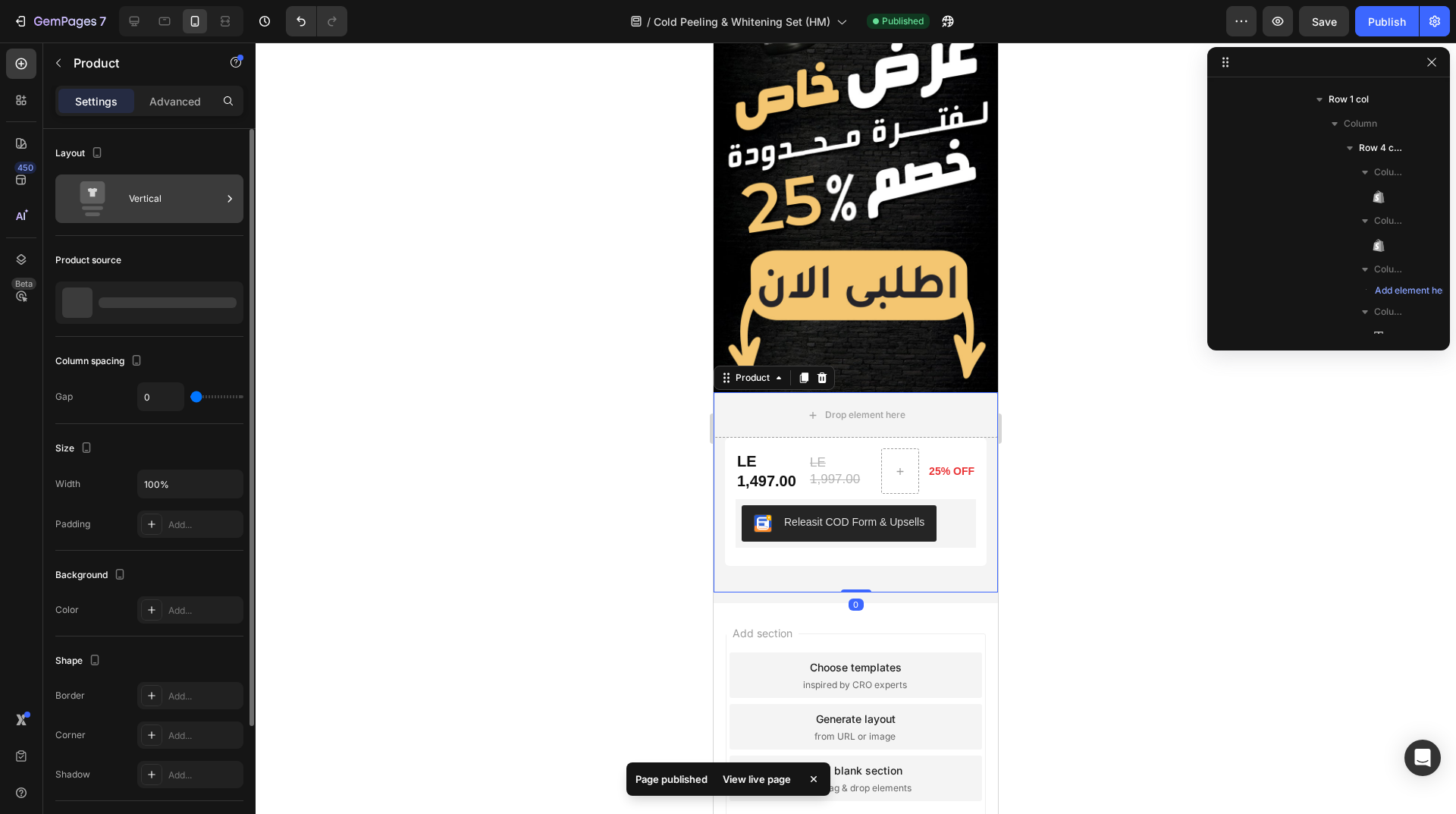
scroll to position [69, 0]
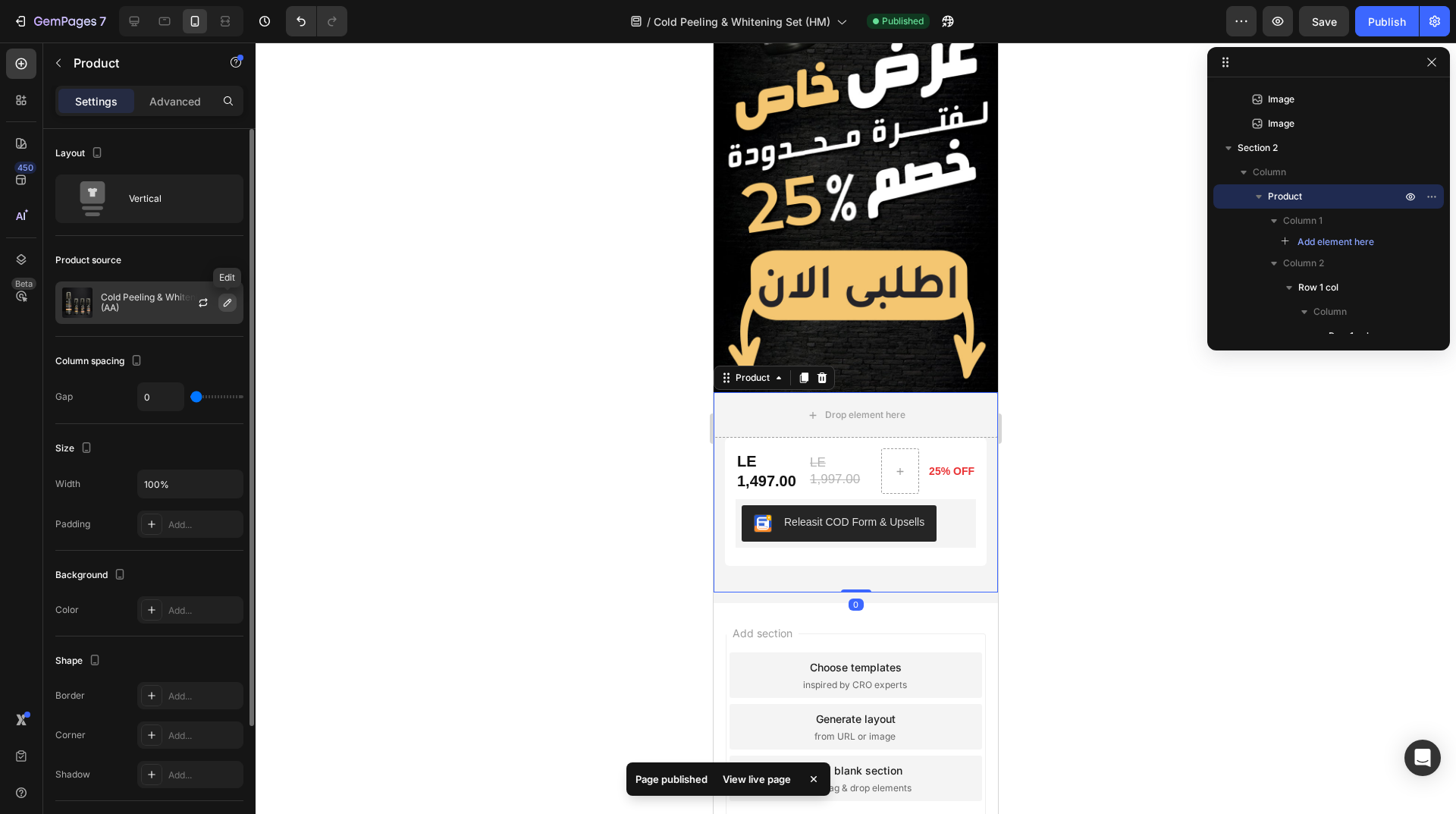
click at [226, 301] on icon "button" at bounding box center [227, 302] width 12 height 12
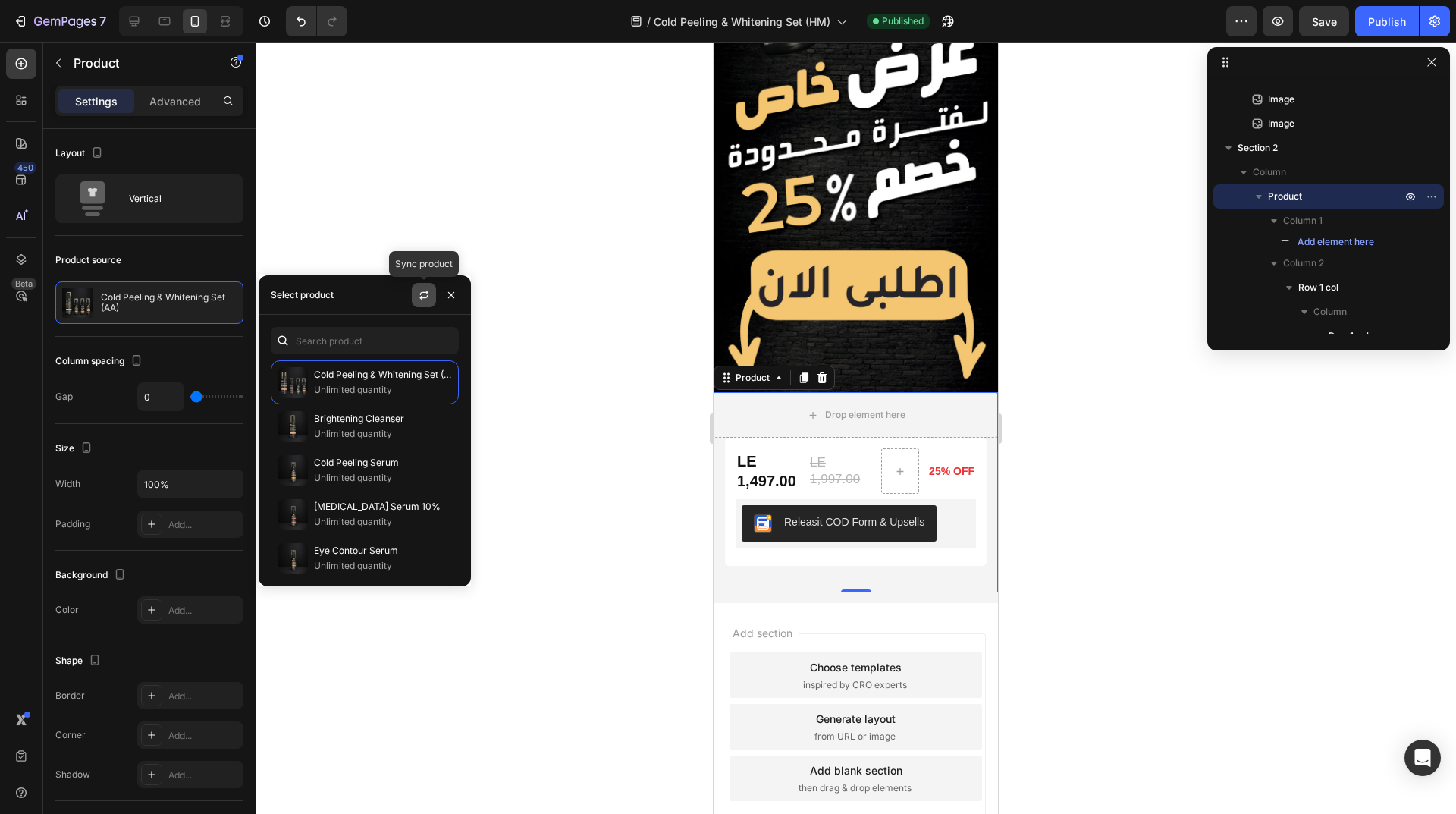
click at [418, 291] on icon "button" at bounding box center [423, 295] width 12 height 12
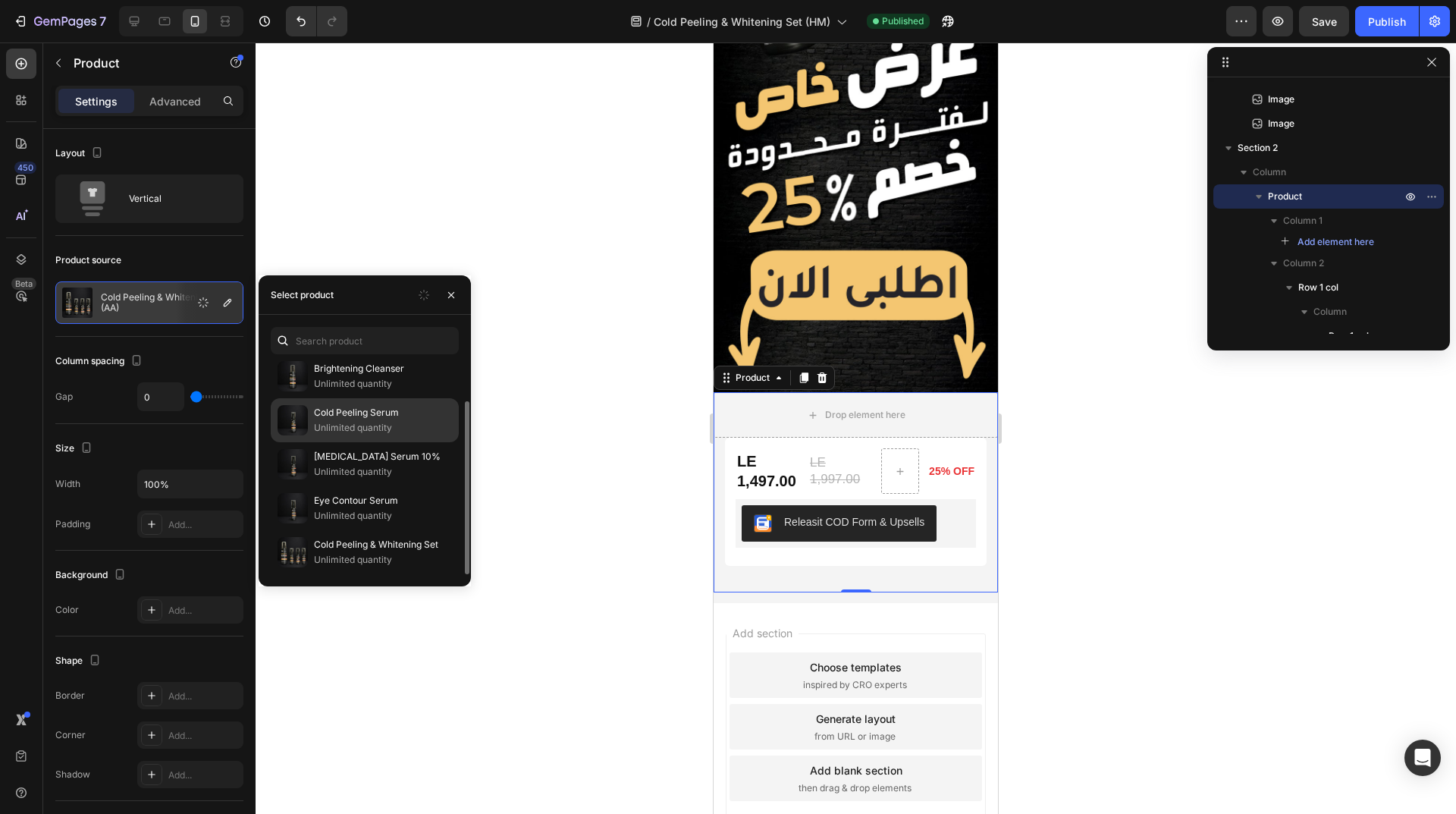
scroll to position [0, 0]
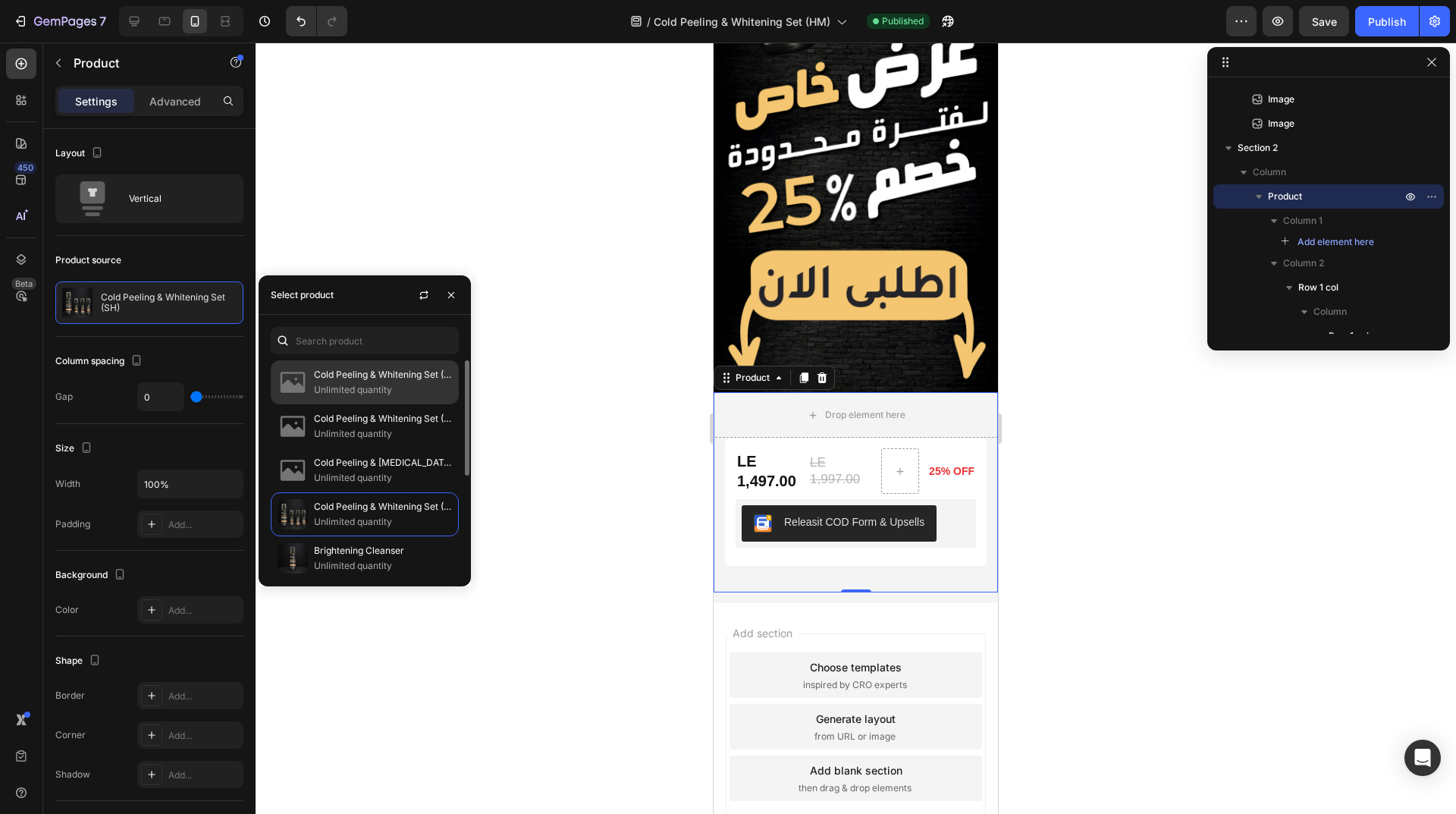
click at [441, 383] on p "Unlimited quantity" at bounding box center [383, 389] width 138 height 15
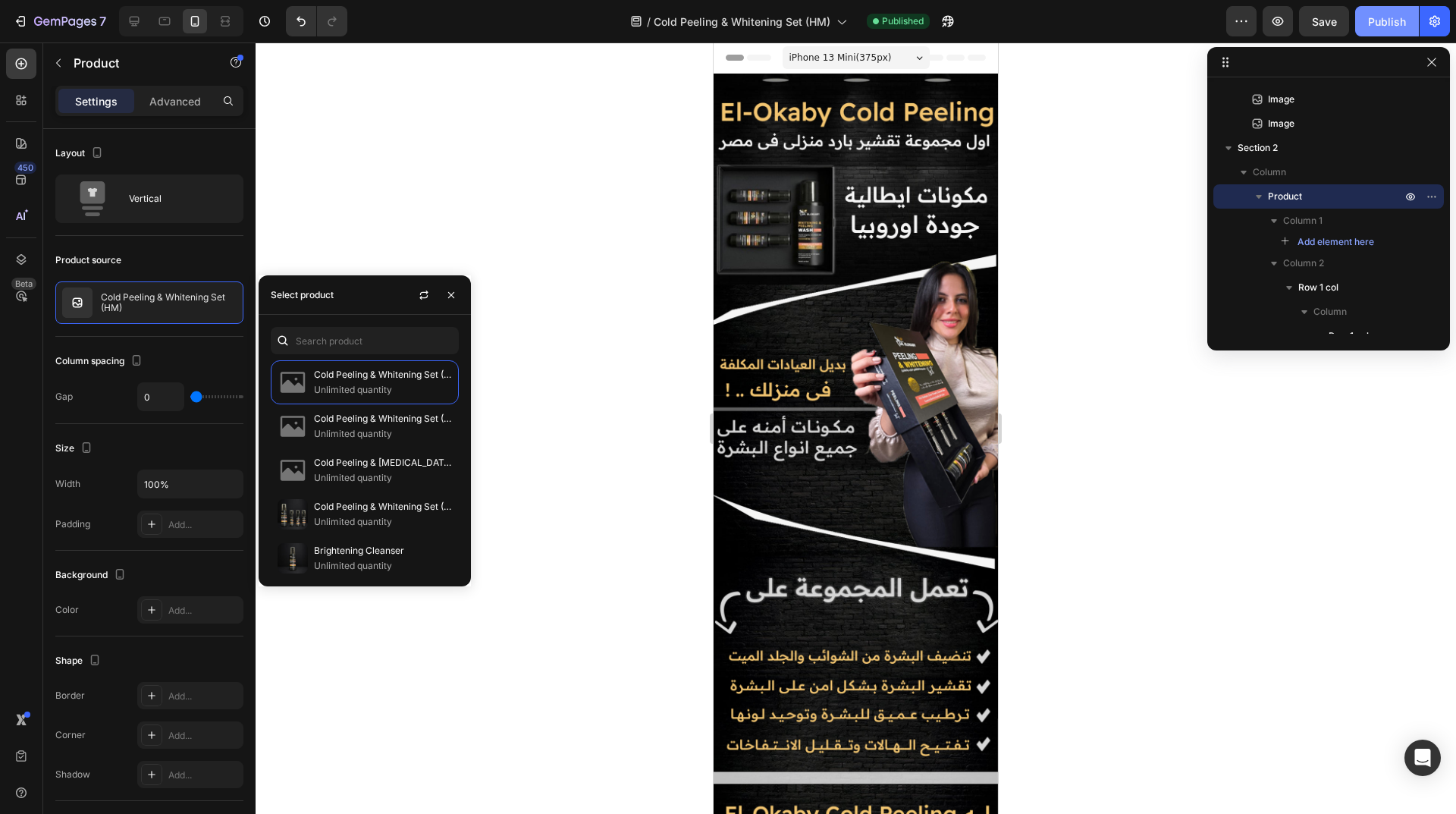
click at [1393, 20] on div "Publish" at bounding box center [1387, 22] width 38 height 16
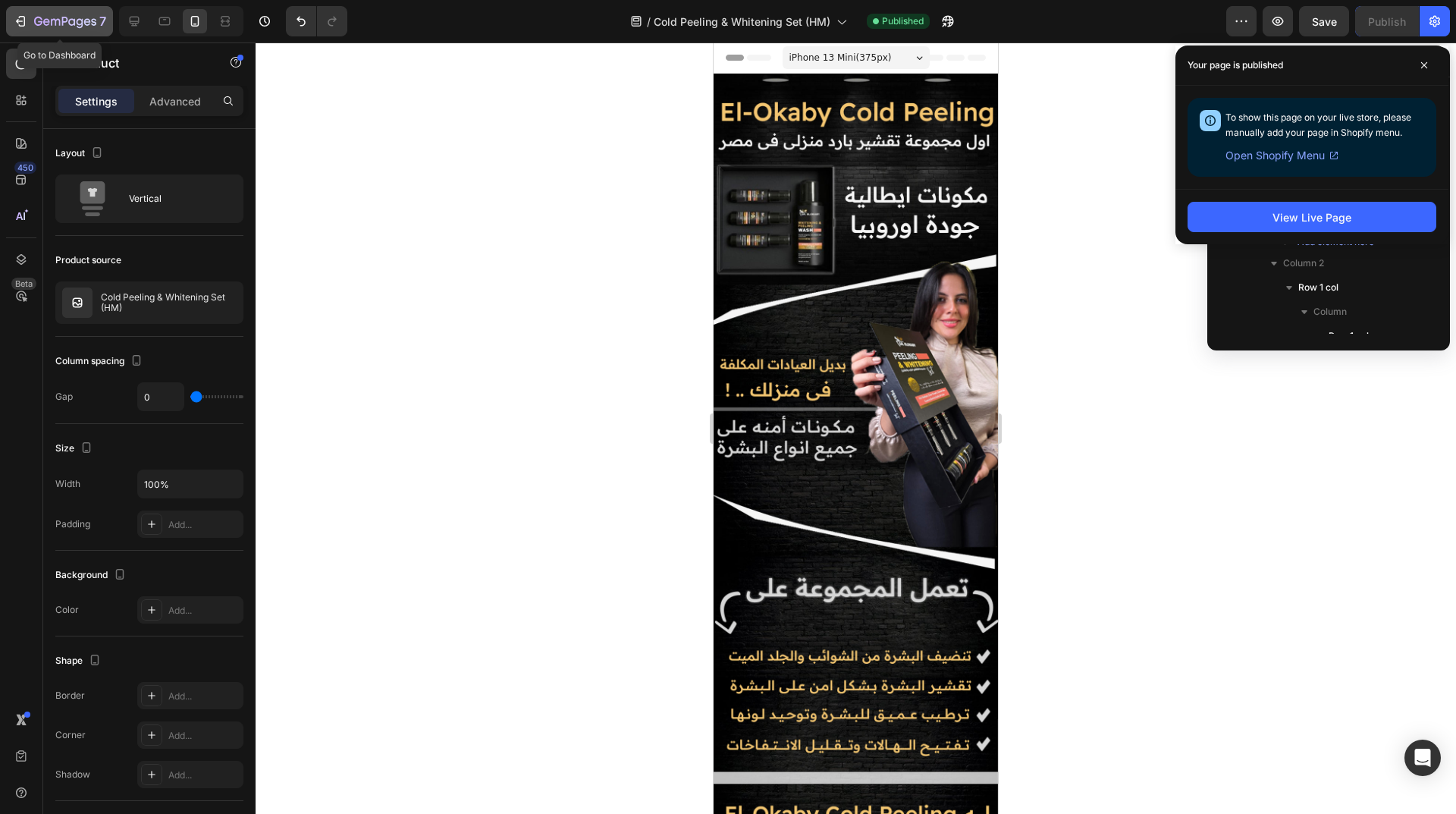
click at [51, 16] on icon "button" at bounding box center [65, 23] width 62 height 13
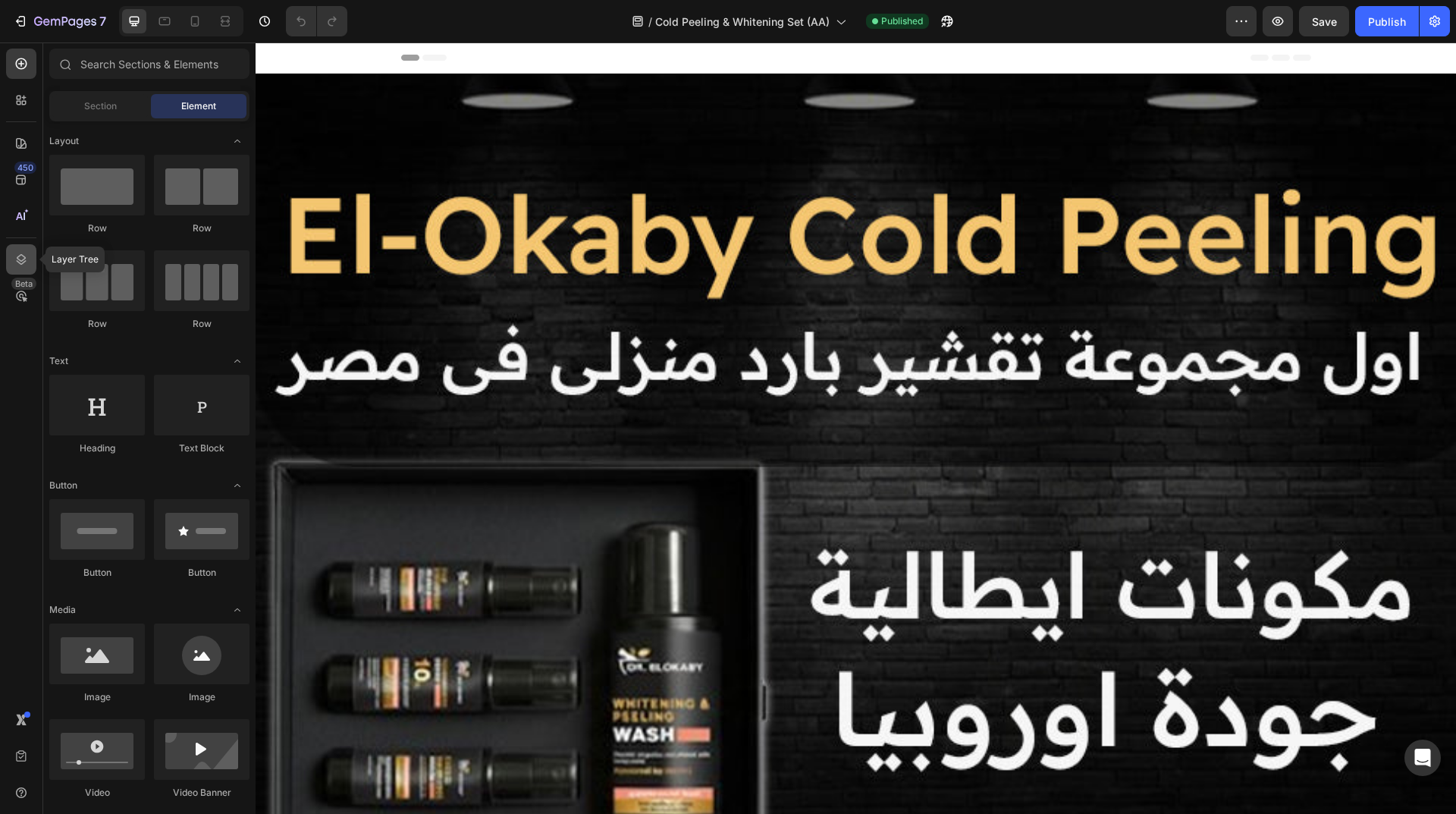
click at [32, 260] on div at bounding box center [20, 259] width 30 height 30
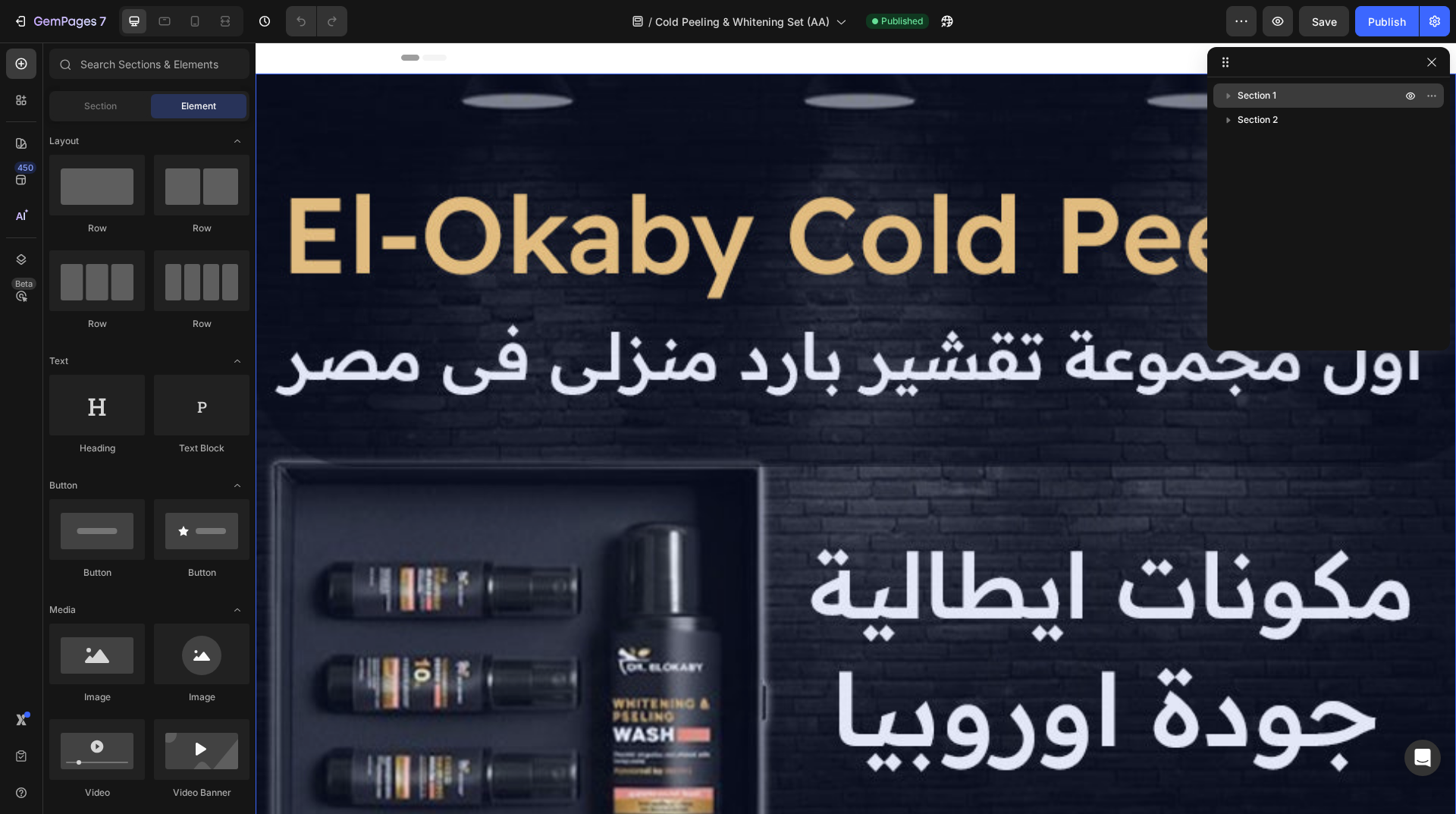
click at [1229, 94] on icon "button" at bounding box center [1228, 96] width 4 height 6
click at [1274, 136] on div "Image" at bounding box center [1328, 144] width 218 height 24
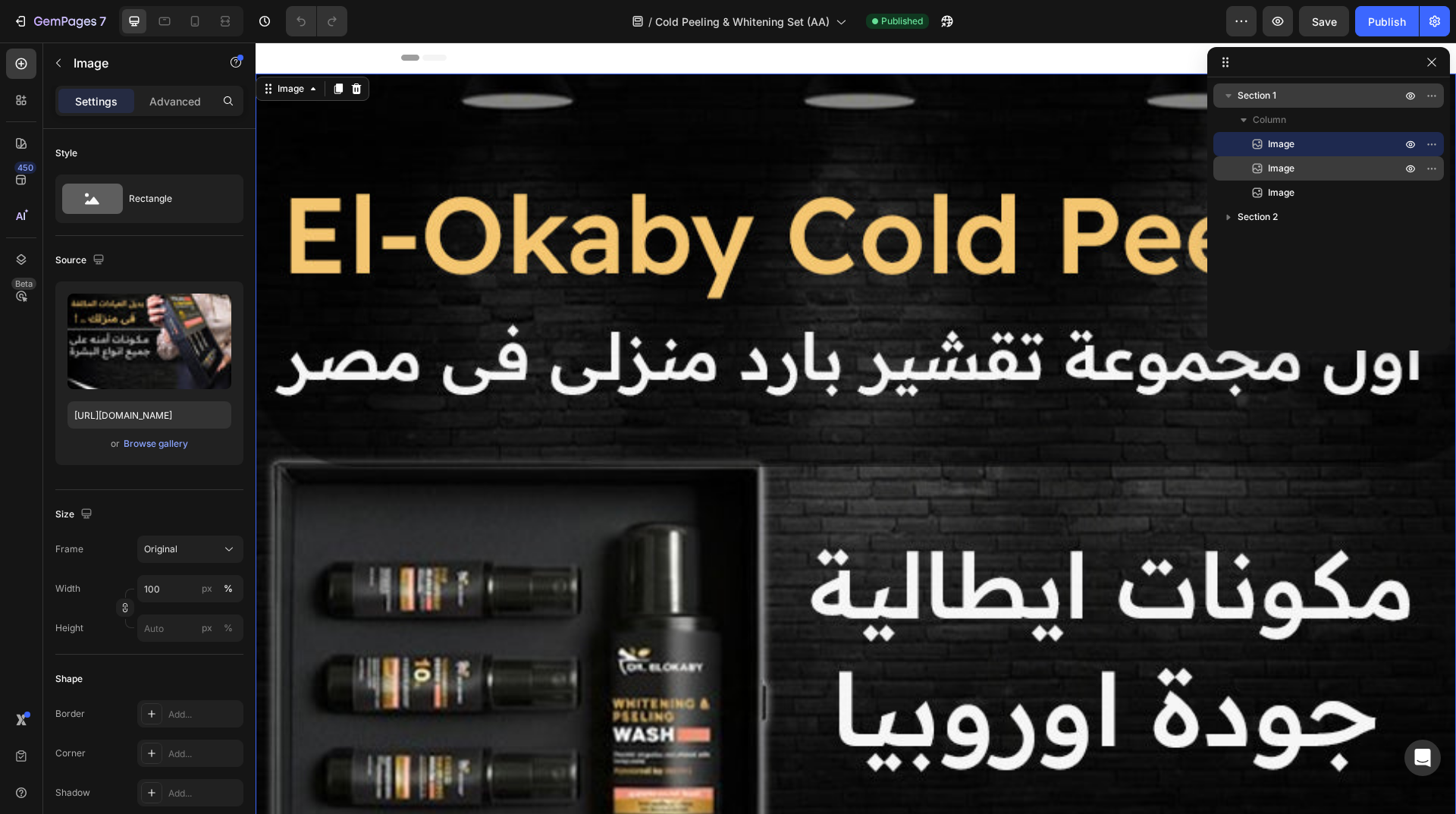
click at [1280, 167] on span "Image" at bounding box center [1281, 168] width 27 height 15
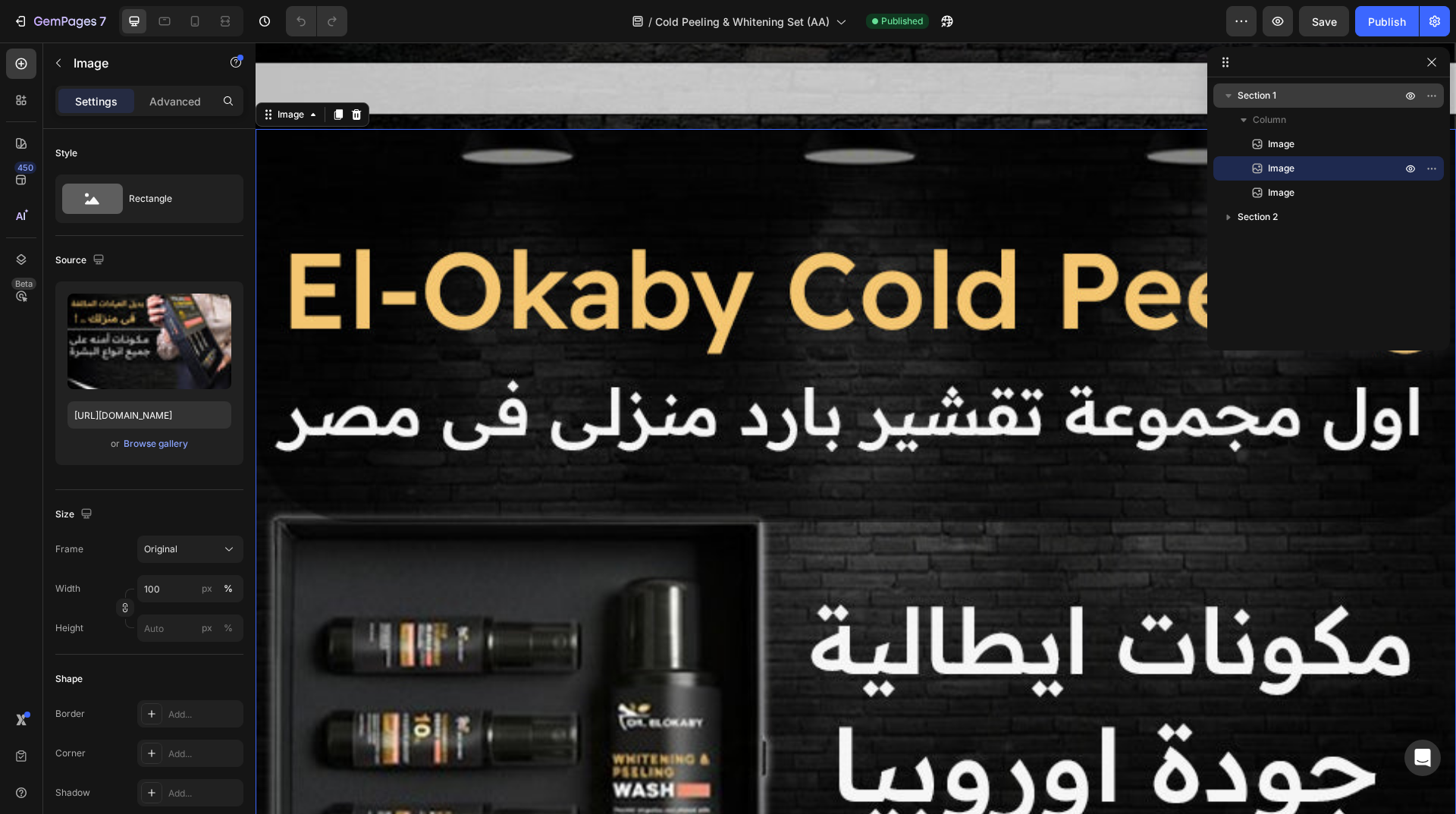
scroll to position [2963, 0]
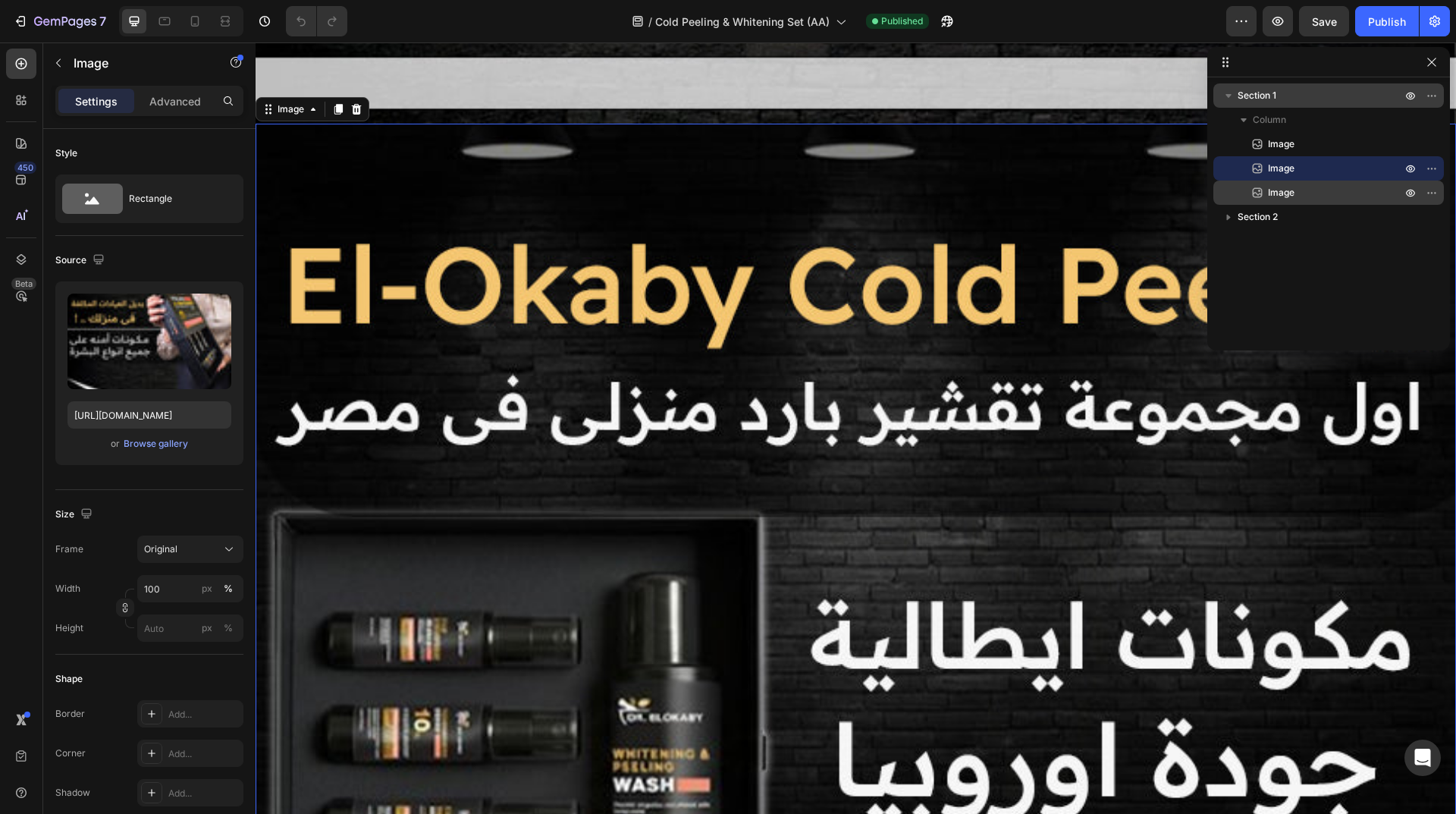
click at [1290, 191] on span "Image" at bounding box center [1281, 192] width 27 height 15
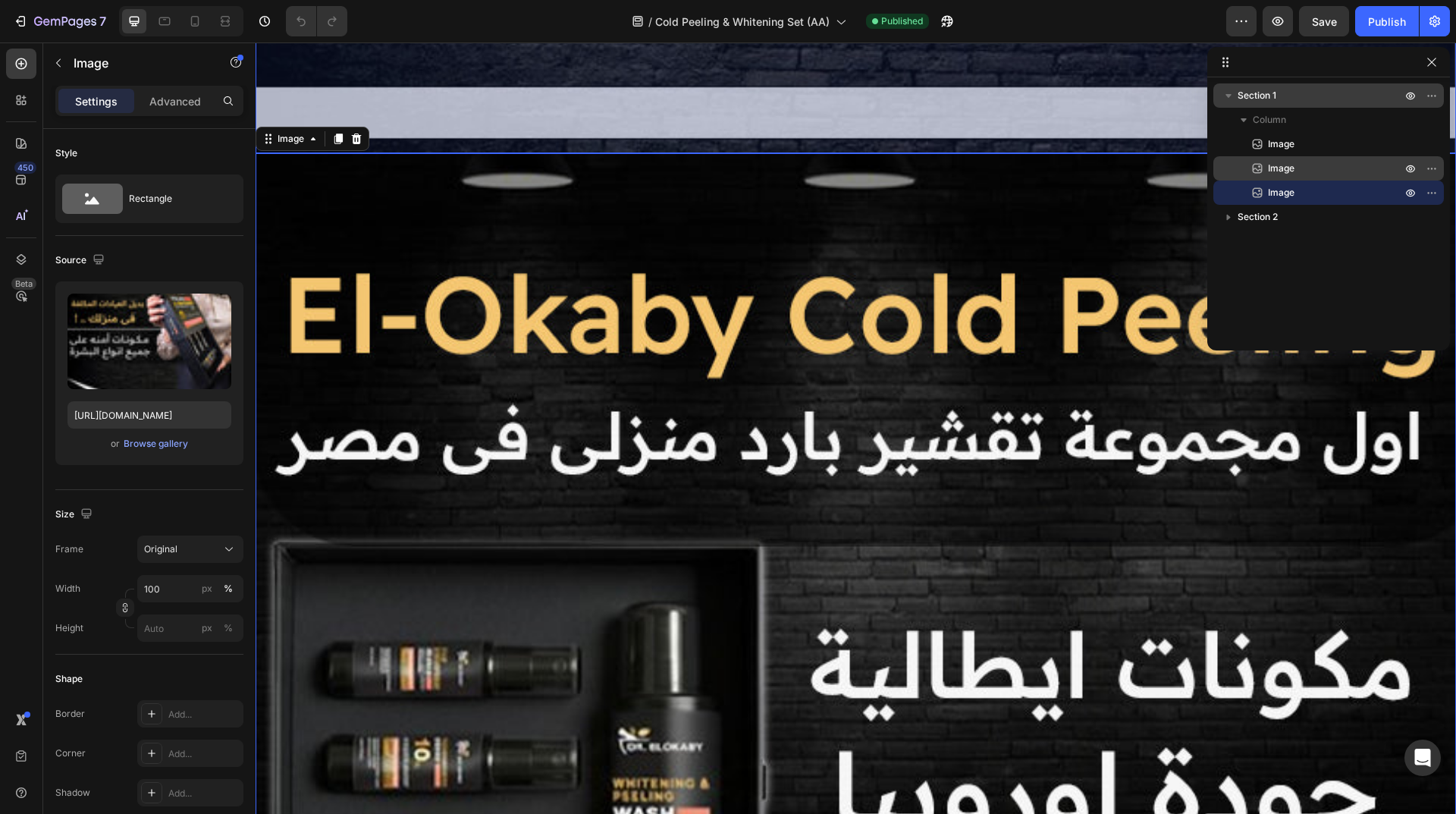
click at [1301, 164] on p "Image" at bounding box center [1318, 168] width 137 height 15
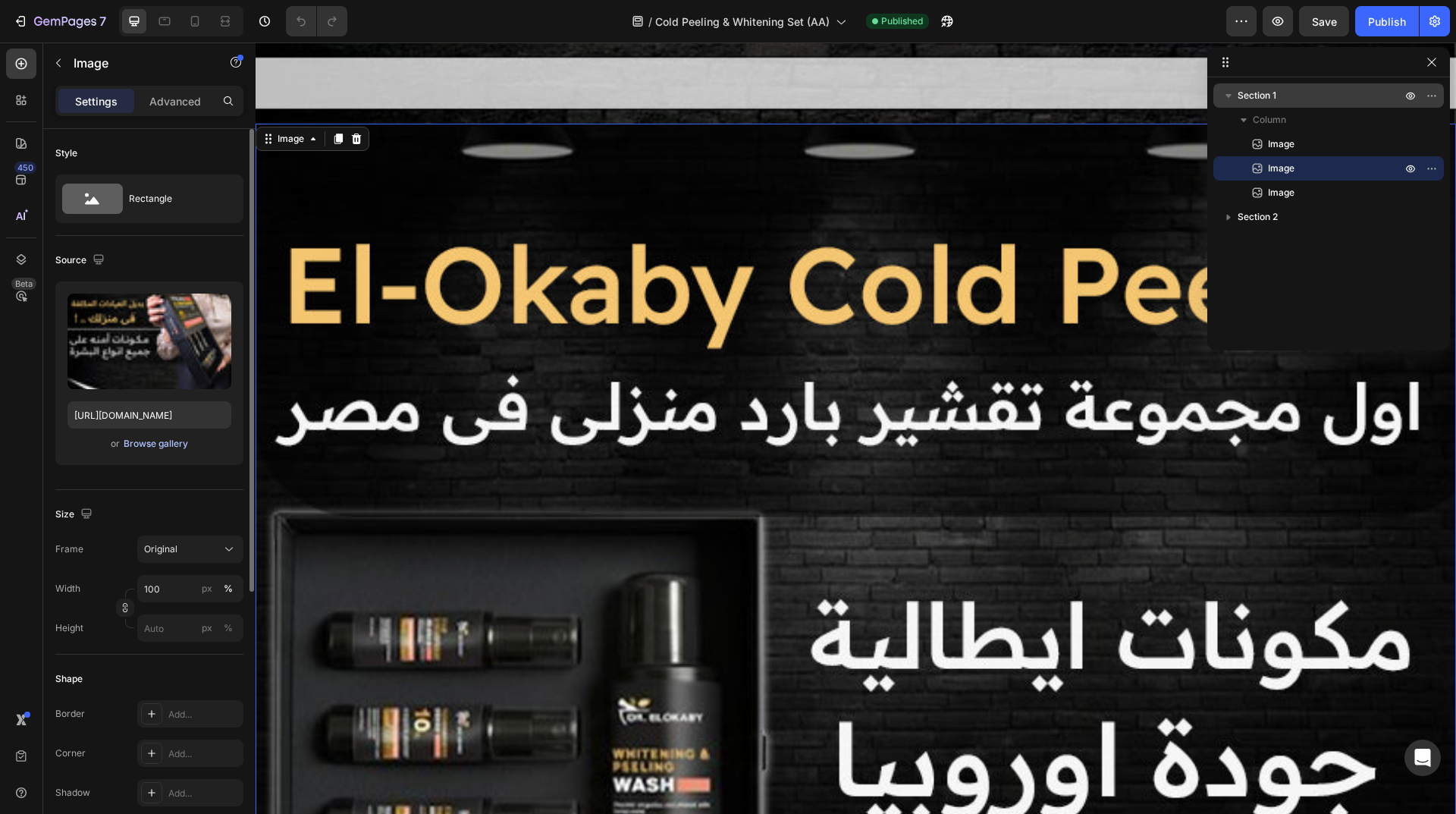
click at [175, 440] on div "Browse gallery" at bounding box center [155, 444] width 64 height 14
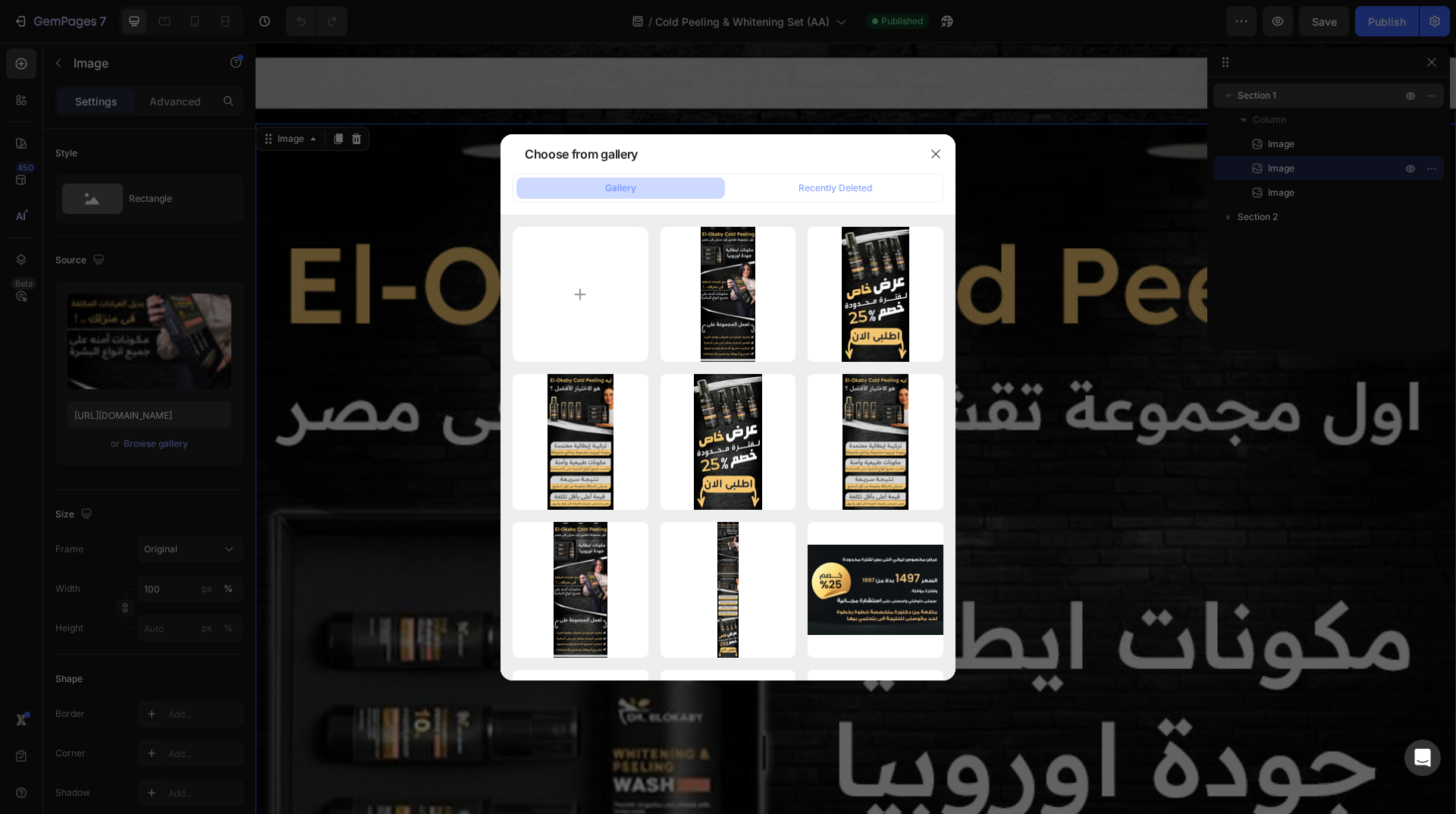
click at [1341, 137] on div at bounding box center [728, 407] width 1456 height 814
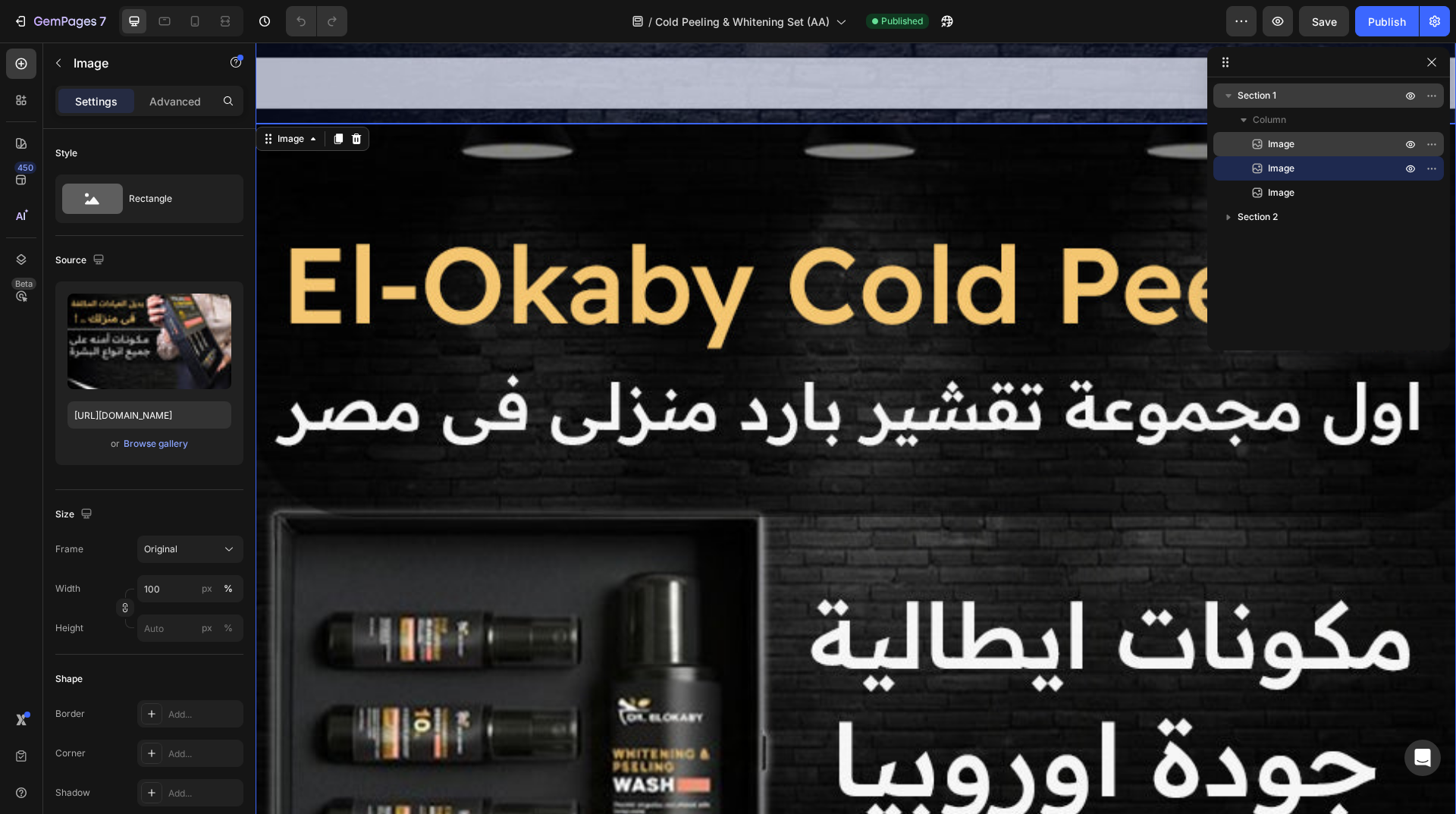
click at [1301, 146] on p "Image" at bounding box center [1318, 144] width 137 height 15
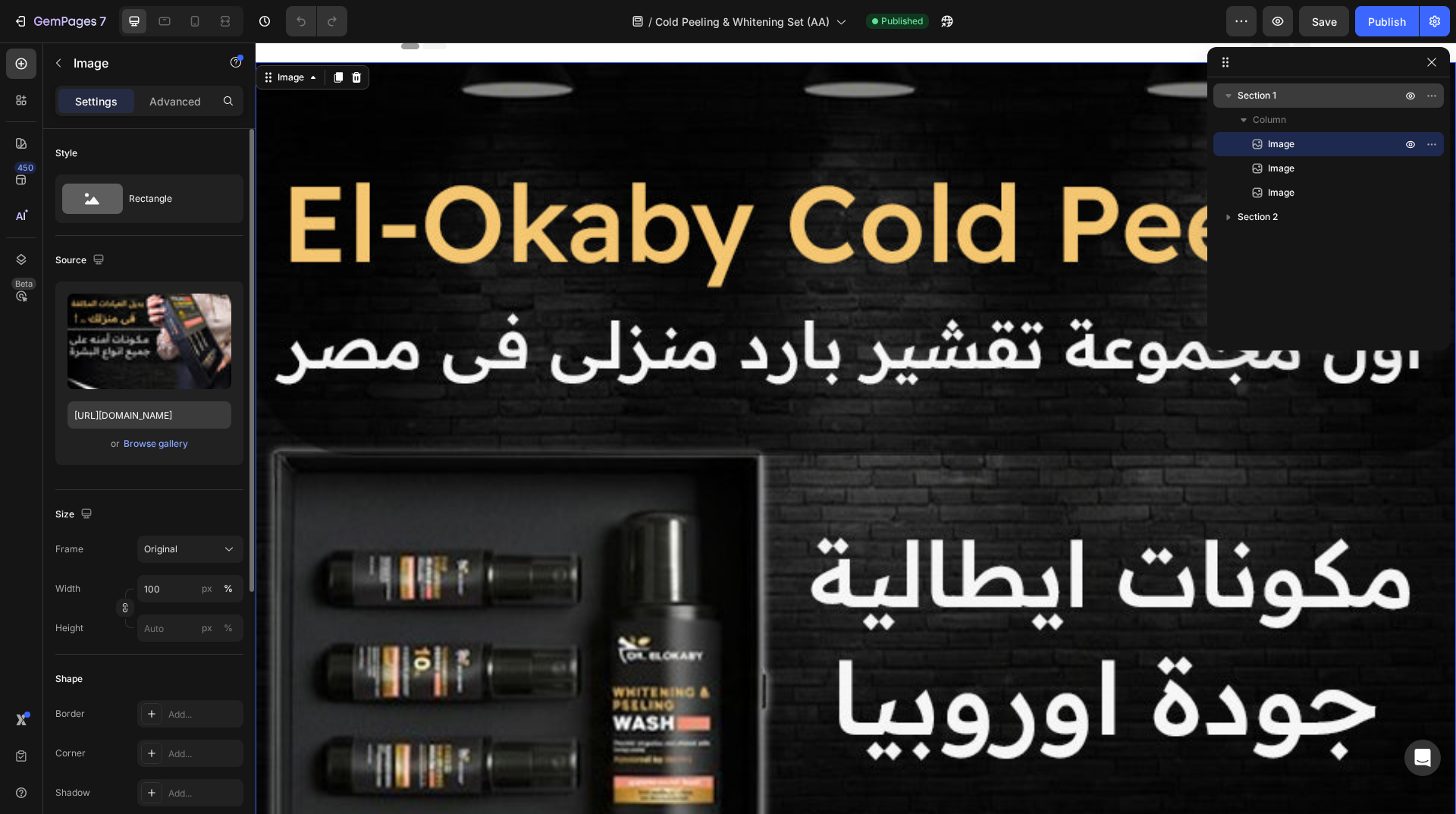
scroll to position [0, 0]
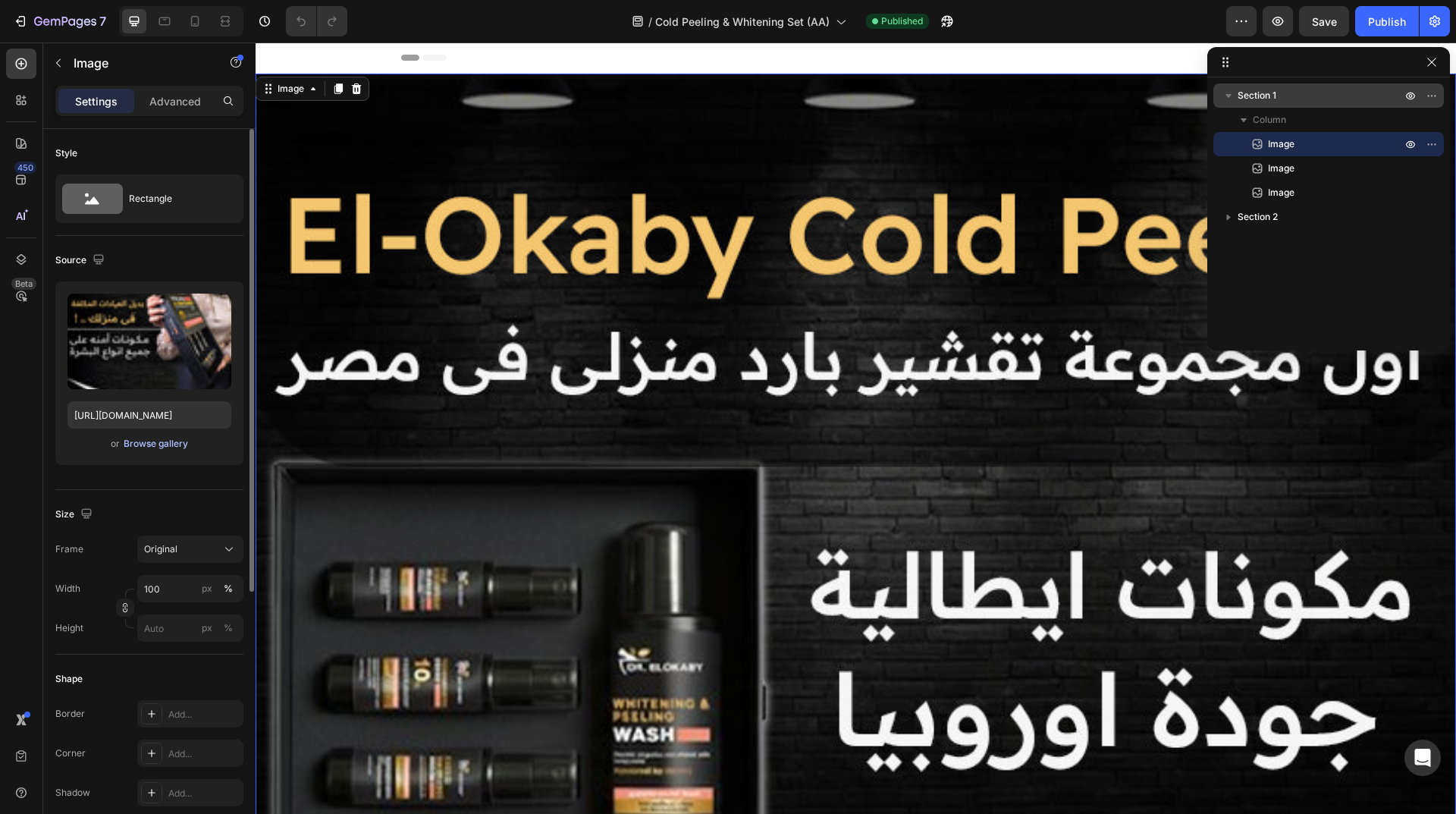
click at [160, 440] on div "Browse gallery" at bounding box center [155, 444] width 64 height 14
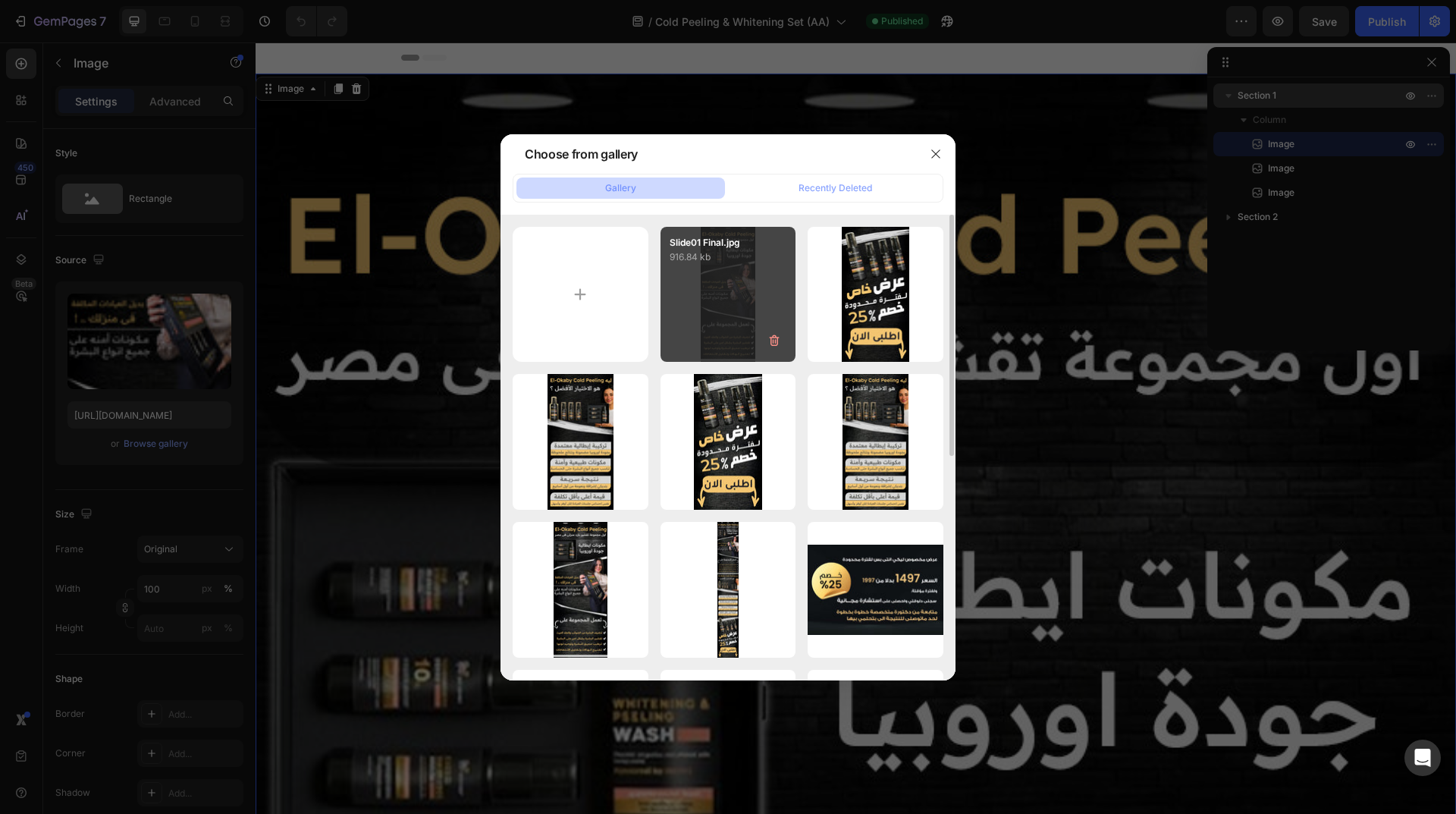
click at [743, 311] on div "Slide01 Final.jpg 916.84 kb" at bounding box center [728, 295] width 136 height 136
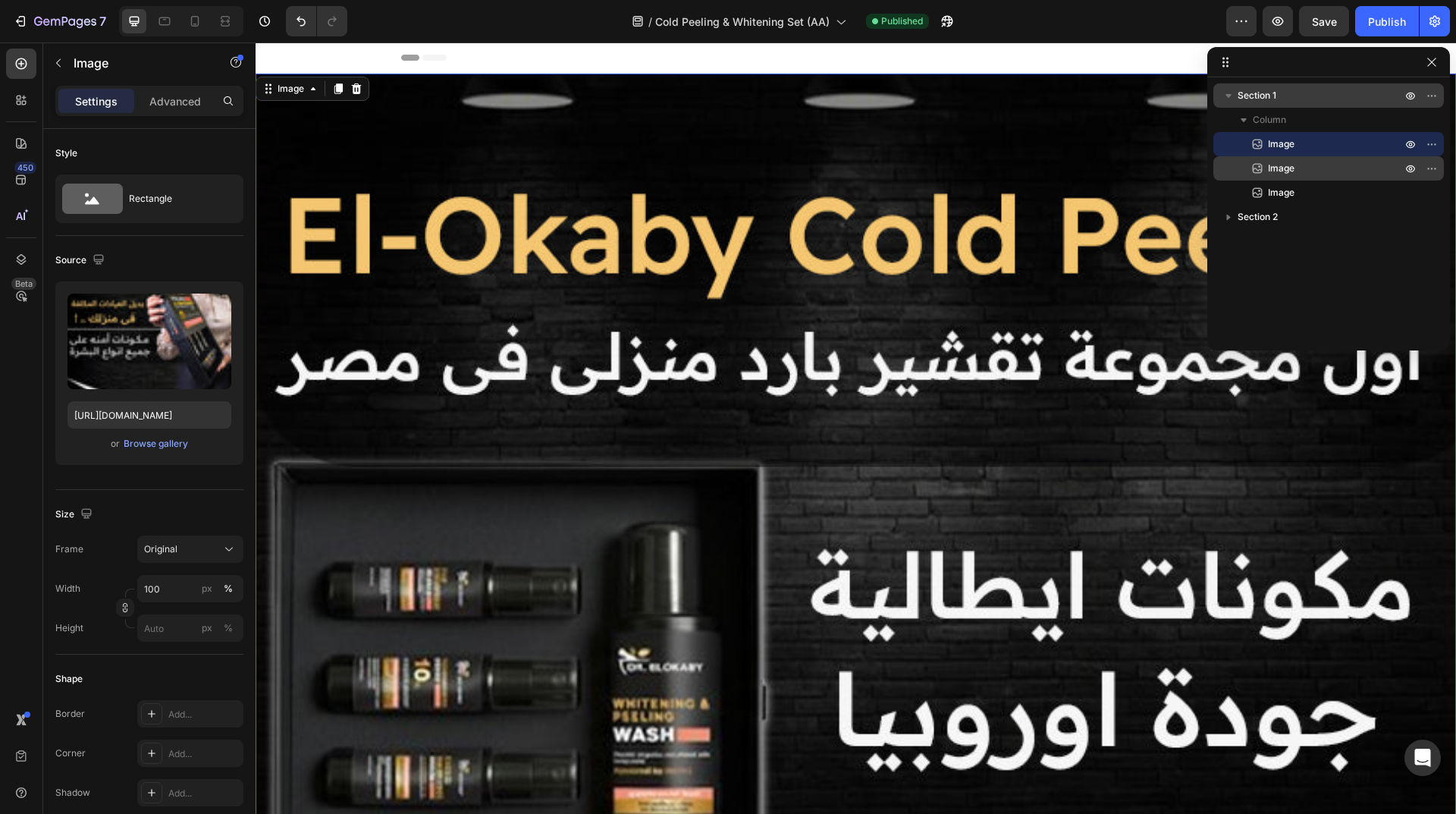
click at [1281, 177] on div "Image" at bounding box center [1328, 168] width 218 height 24
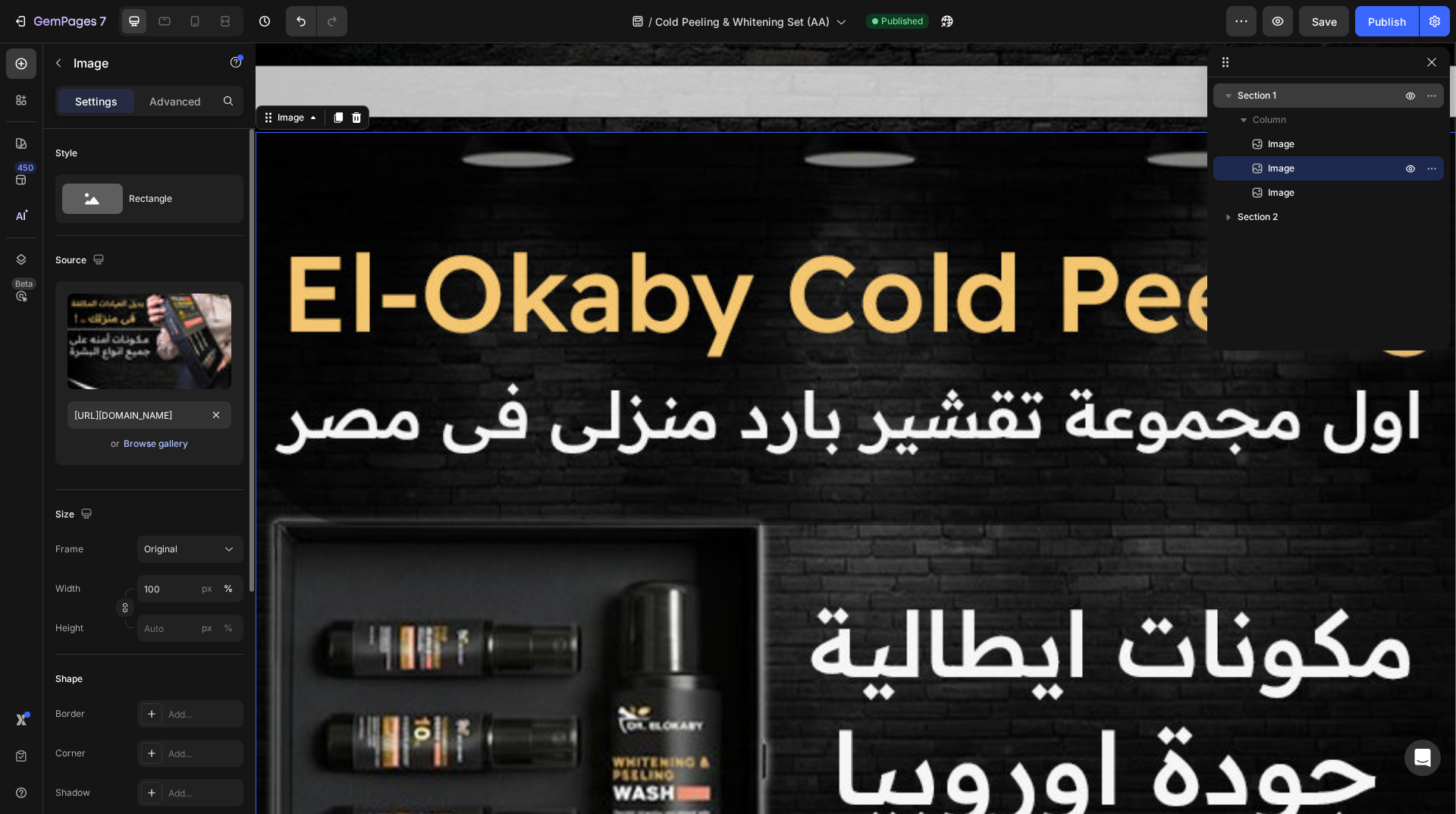
scroll to position [2963, 0]
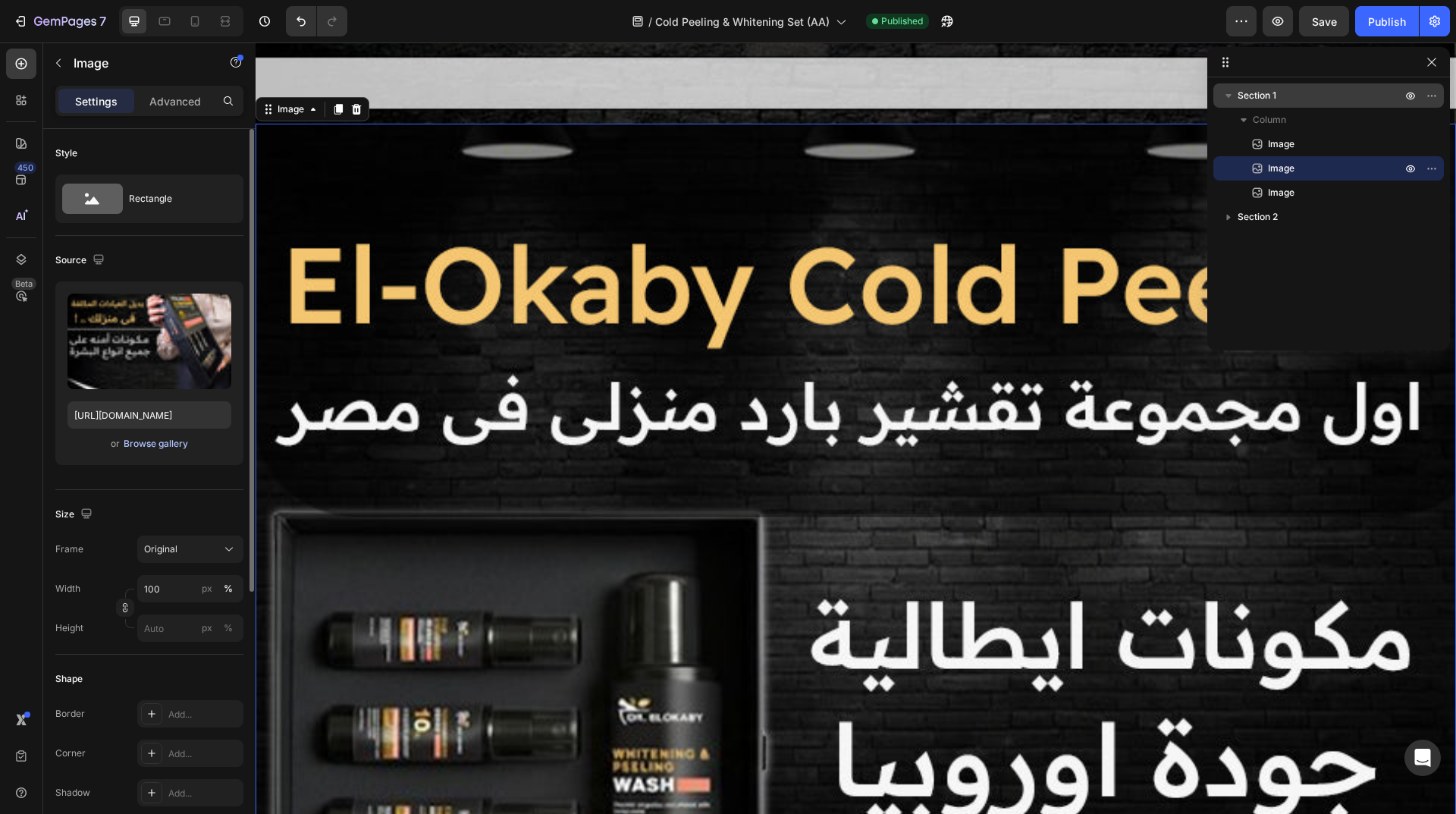
click at [168, 443] on div "Browse gallery" at bounding box center [155, 444] width 64 height 14
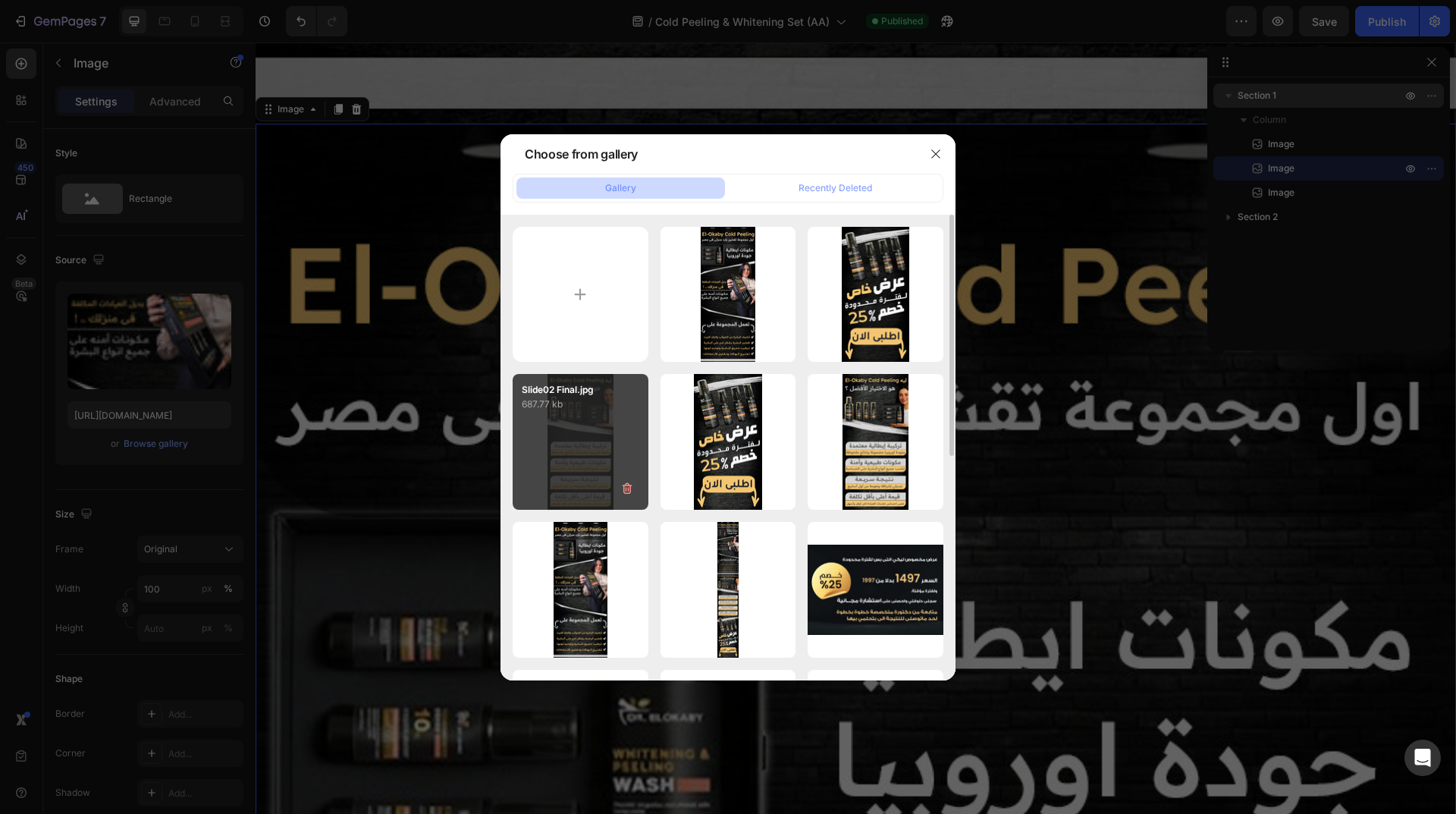
click at [566, 451] on div "Slide02 Final.jpg 687.77 kb" at bounding box center [580, 441] width 136 height 136
type input "https://cdn.shopify.com/s/files/1/0962/5967/0338/files/gempages_586400671117345…"
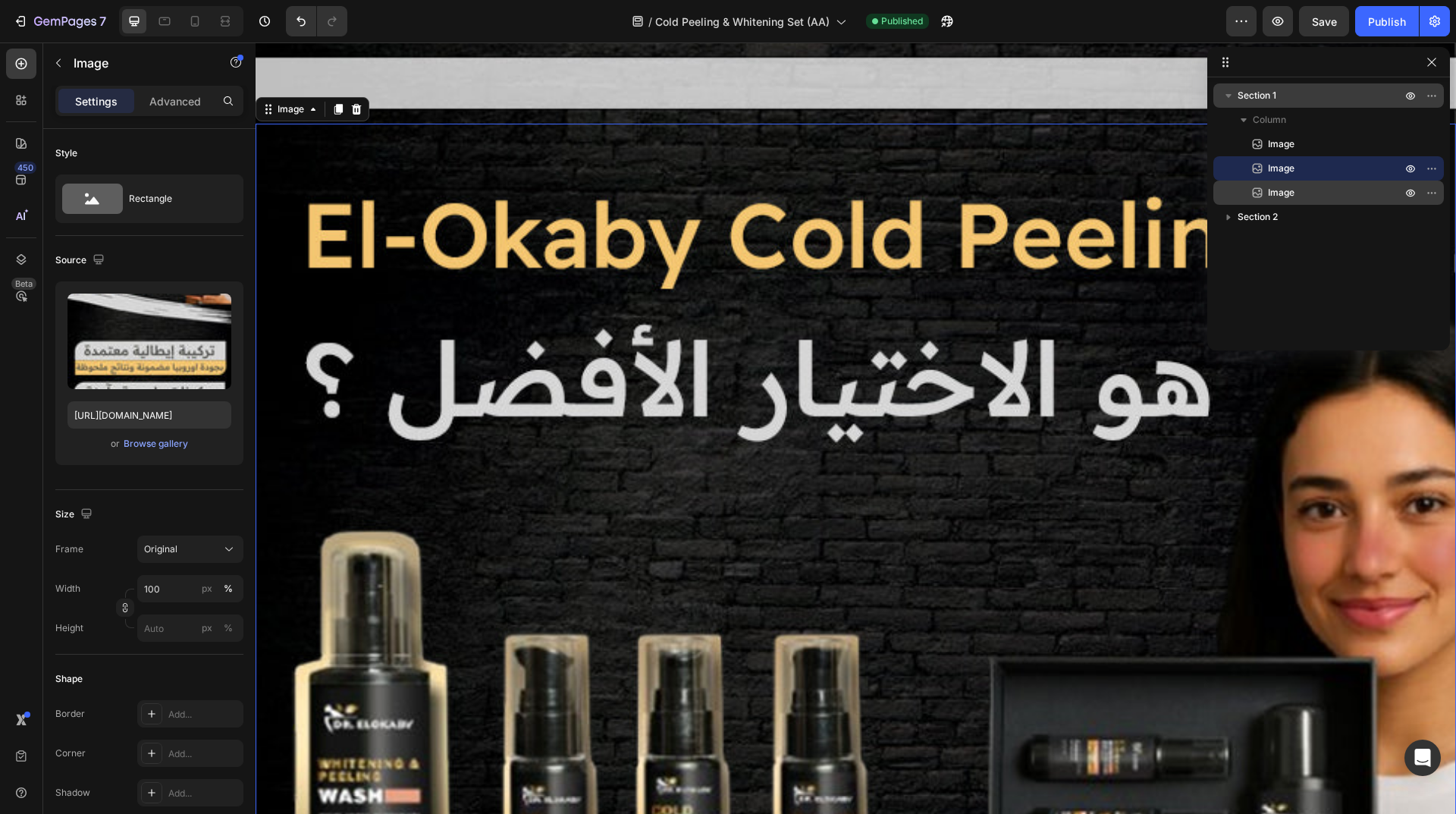
click at [1260, 190] on icon at bounding box center [1257, 192] width 15 height 15
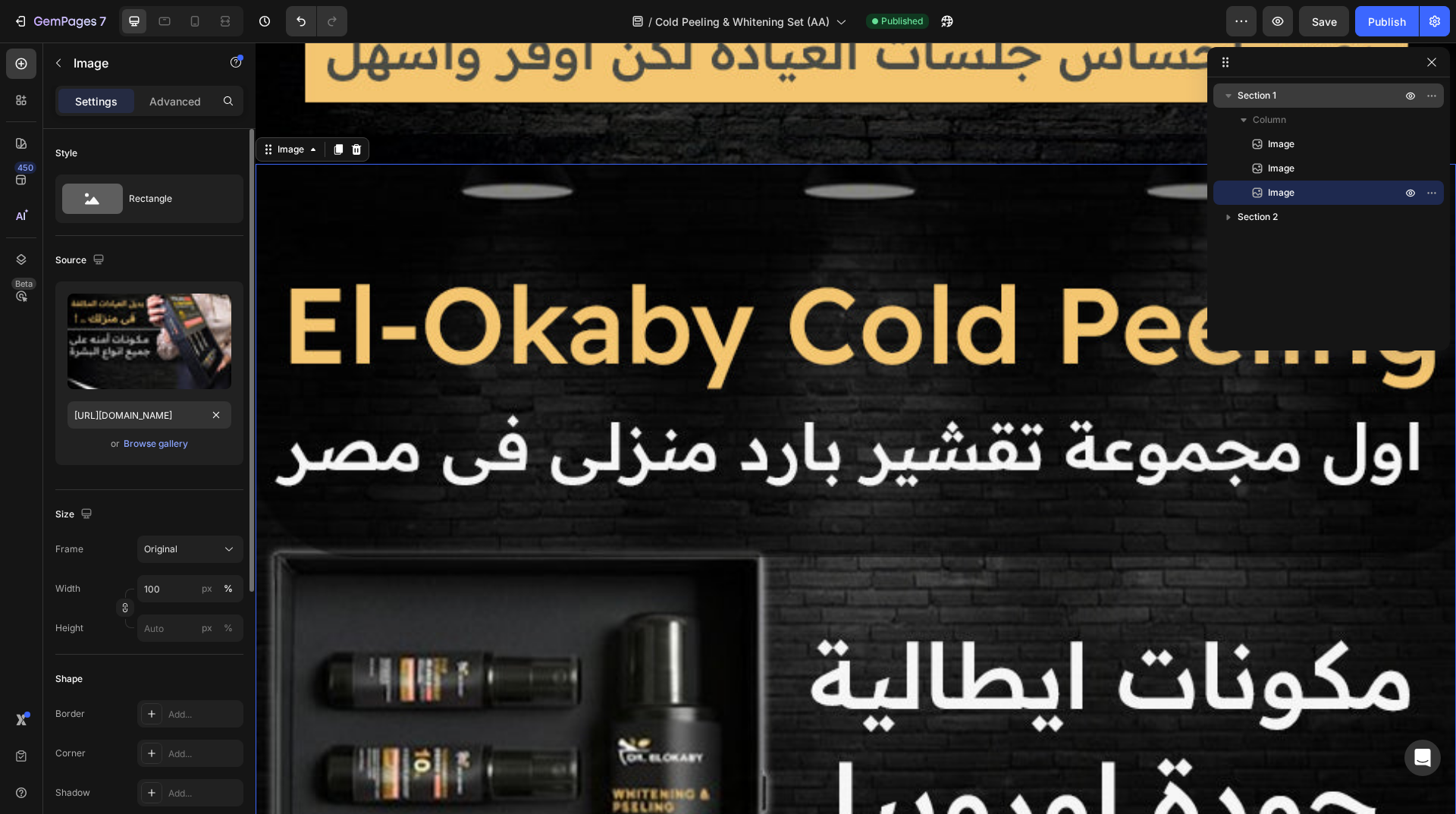
scroll to position [5401, 0]
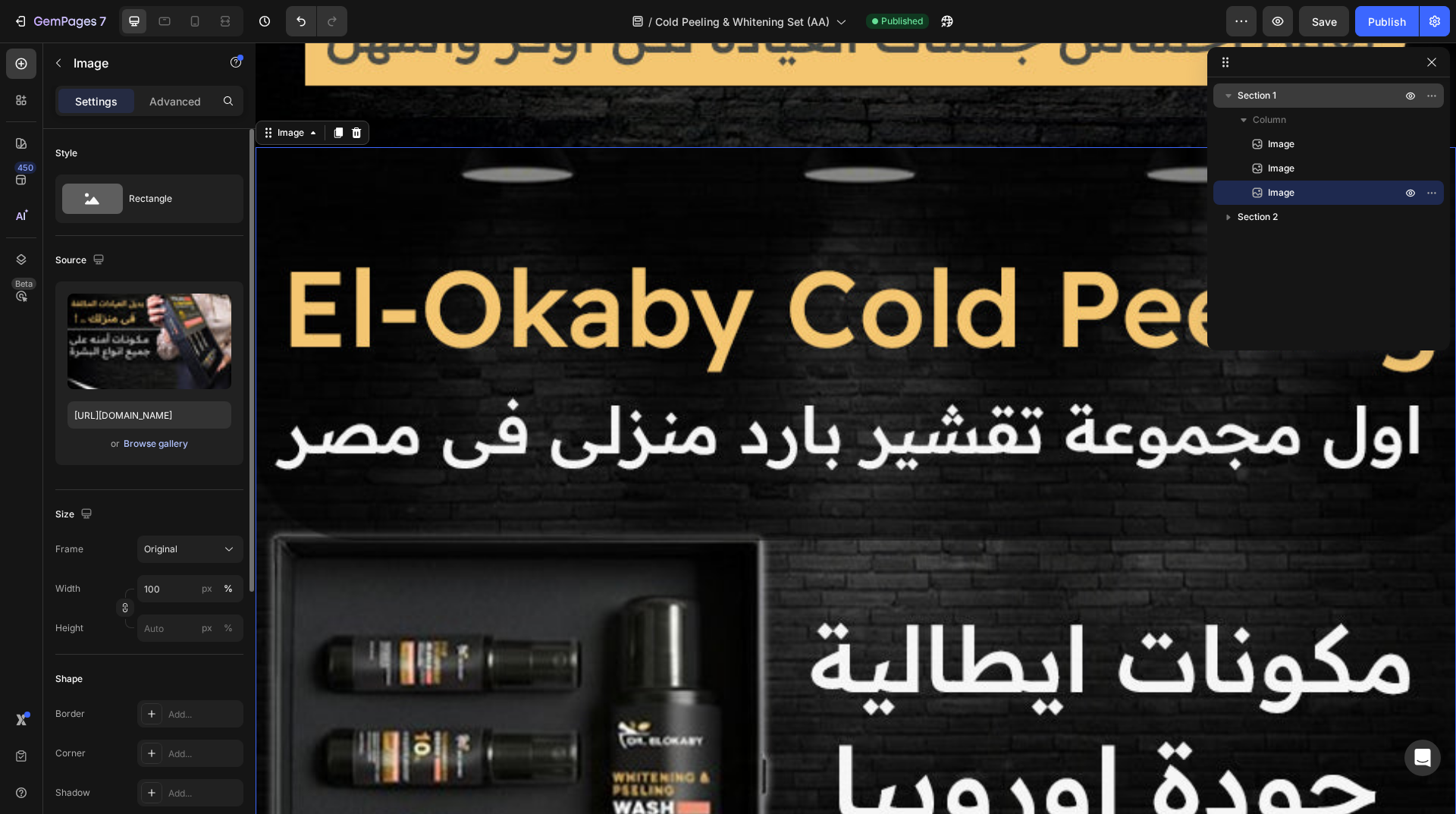
click at [150, 444] on div "Browse gallery" at bounding box center [155, 444] width 64 height 14
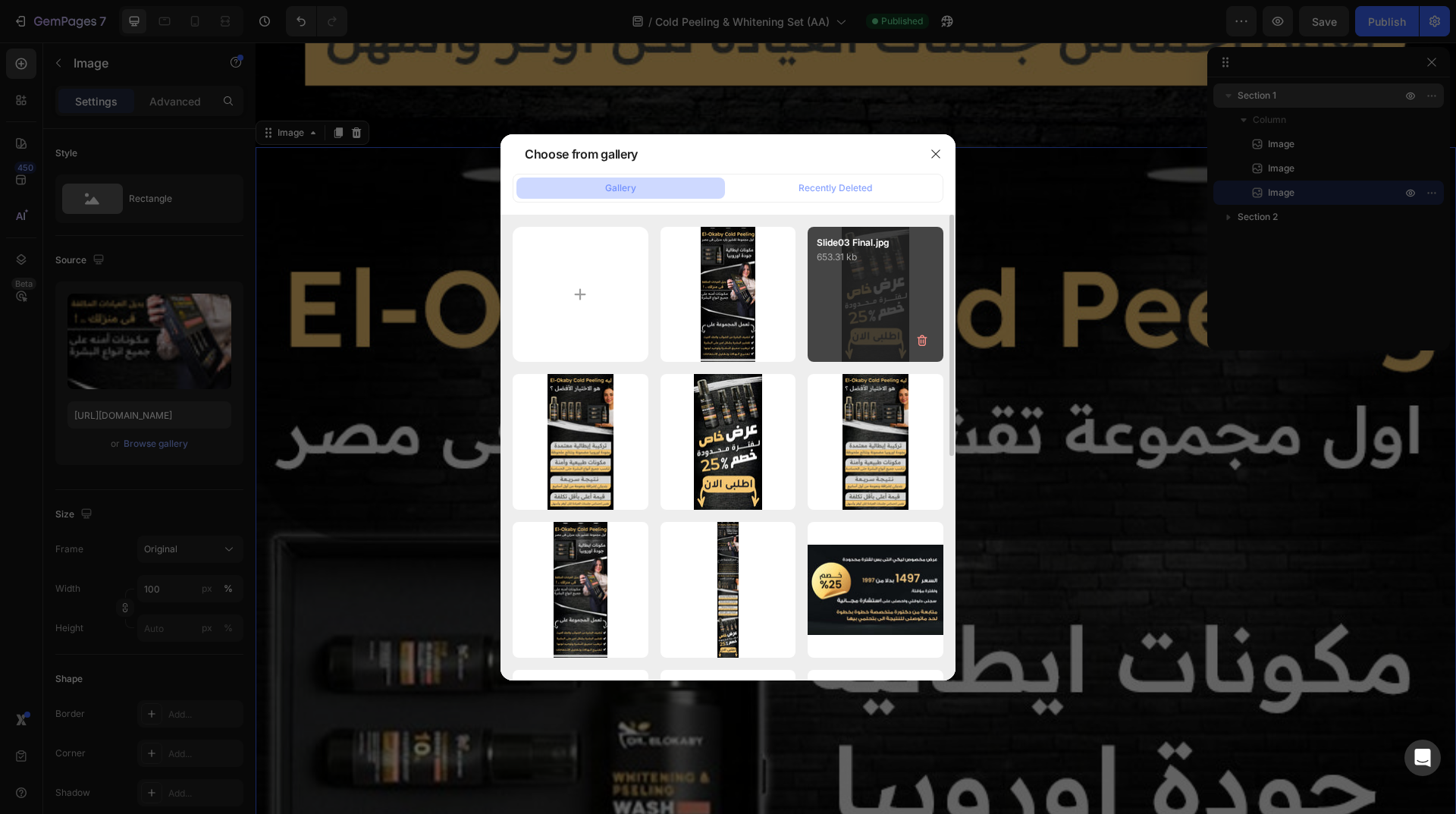
click at [847, 288] on div "Slide03 Final.jpg 653.31 kb" at bounding box center [875, 295] width 136 height 136
type input "https://cdn.shopify.com/s/files/1/0962/5967/0338/files/gempages_586400671117345…"
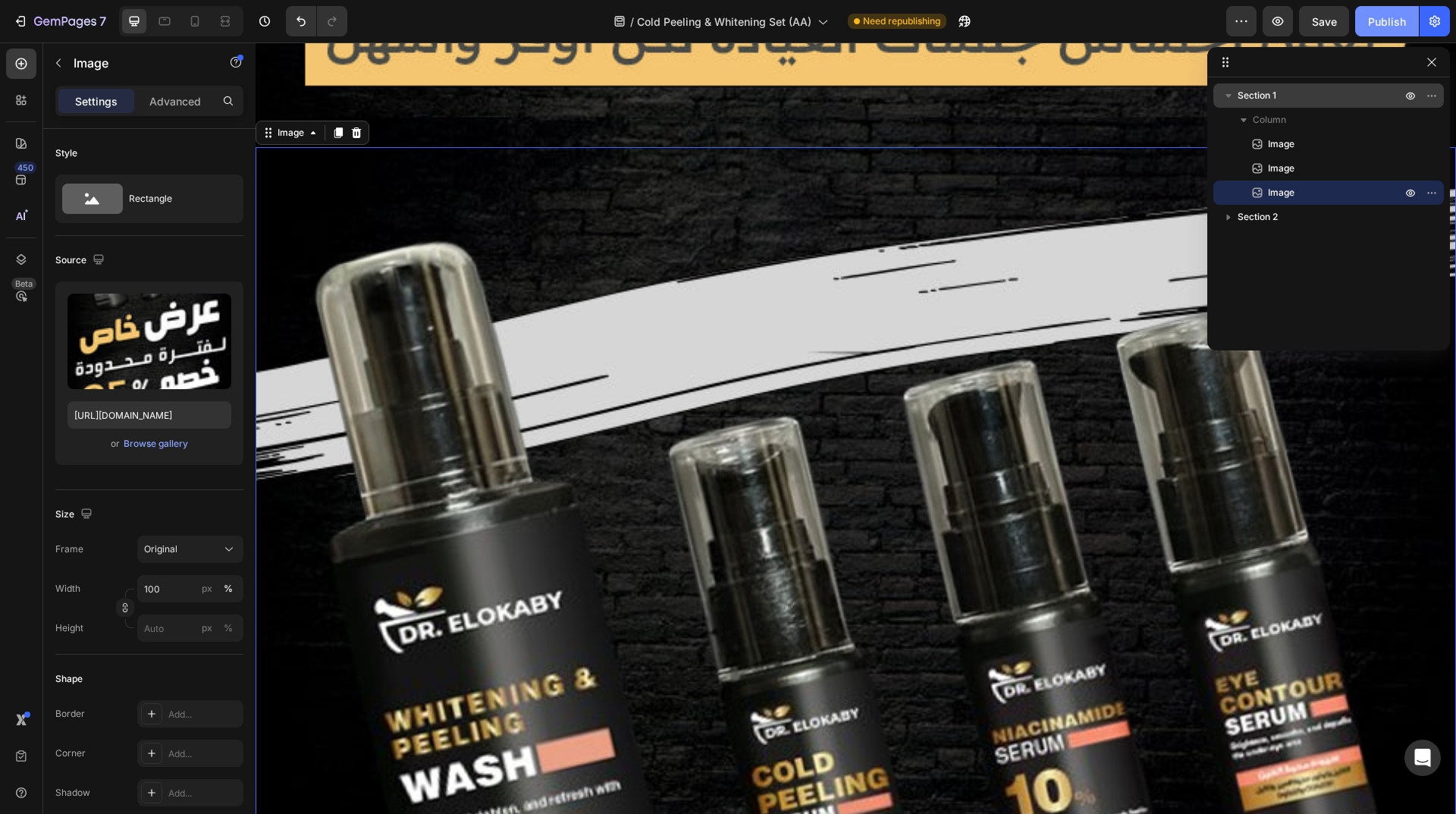
click at [1393, 28] on div "Publish" at bounding box center [1387, 22] width 38 height 16
click at [38, 20] on icon "button" at bounding box center [65, 23] width 62 height 13
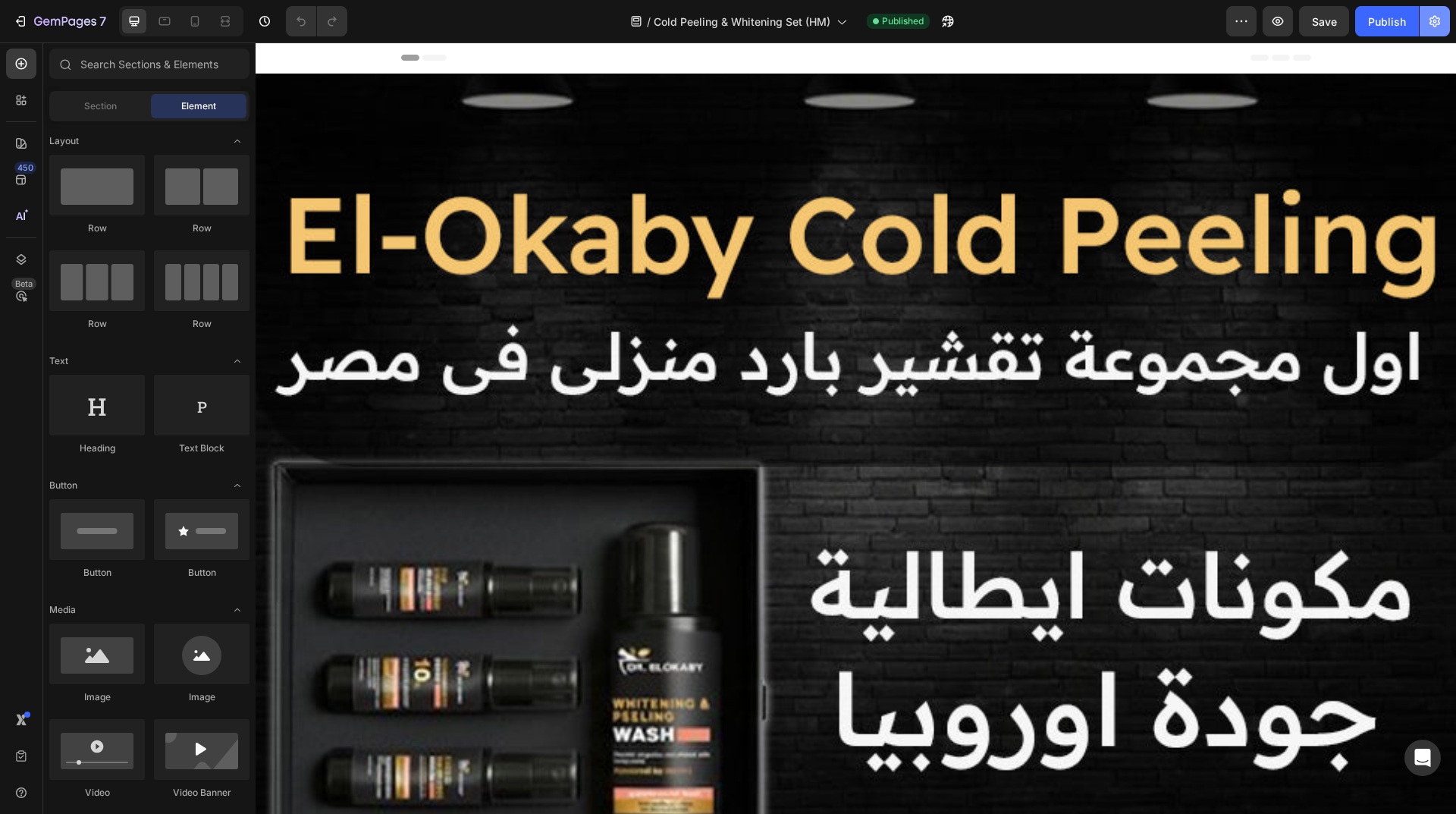
click at [1436, 22] on icon "button" at bounding box center [1434, 21] width 15 height 15
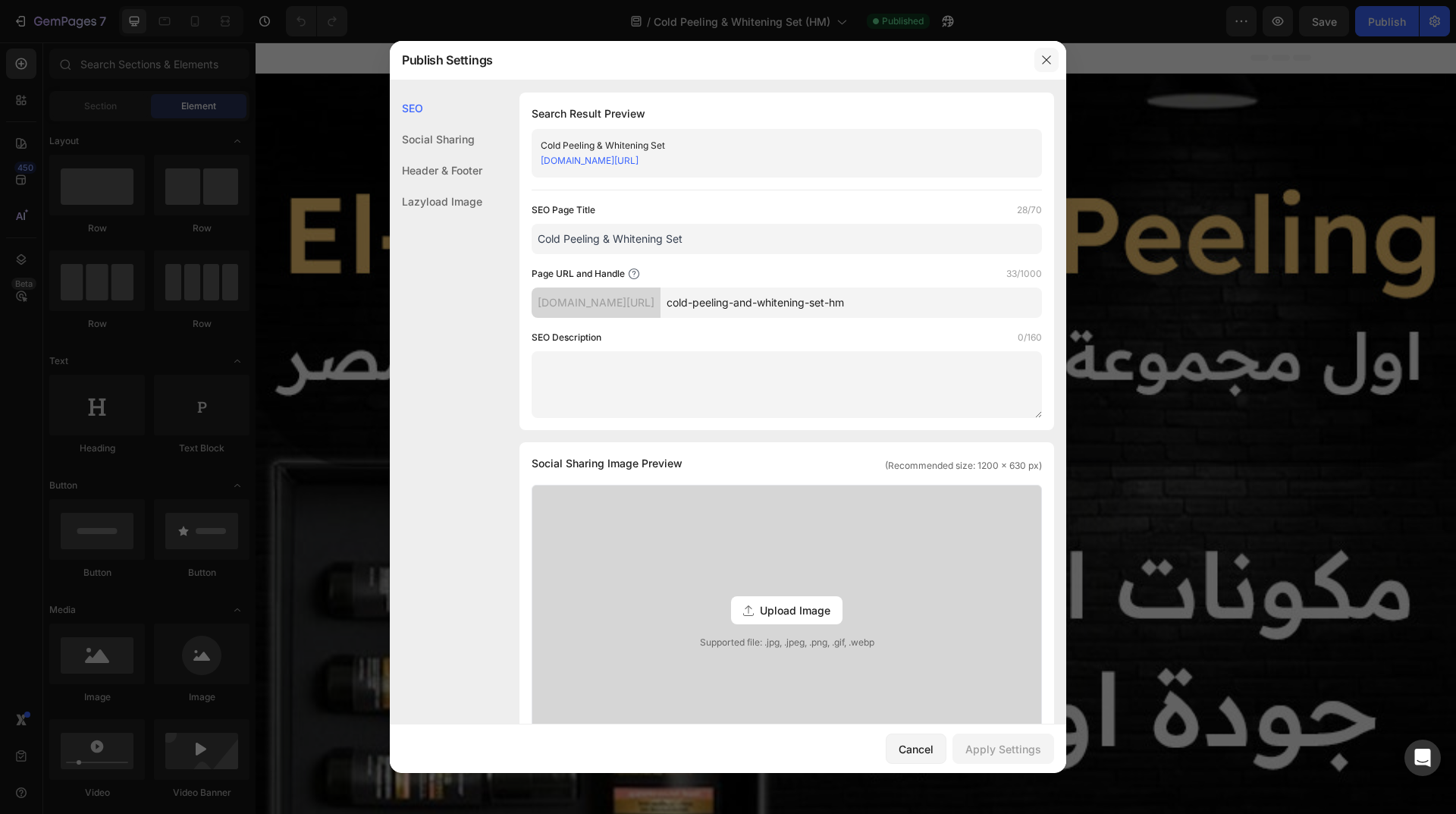
click at [1039, 64] on button "button" at bounding box center [1047, 60] width 24 height 24
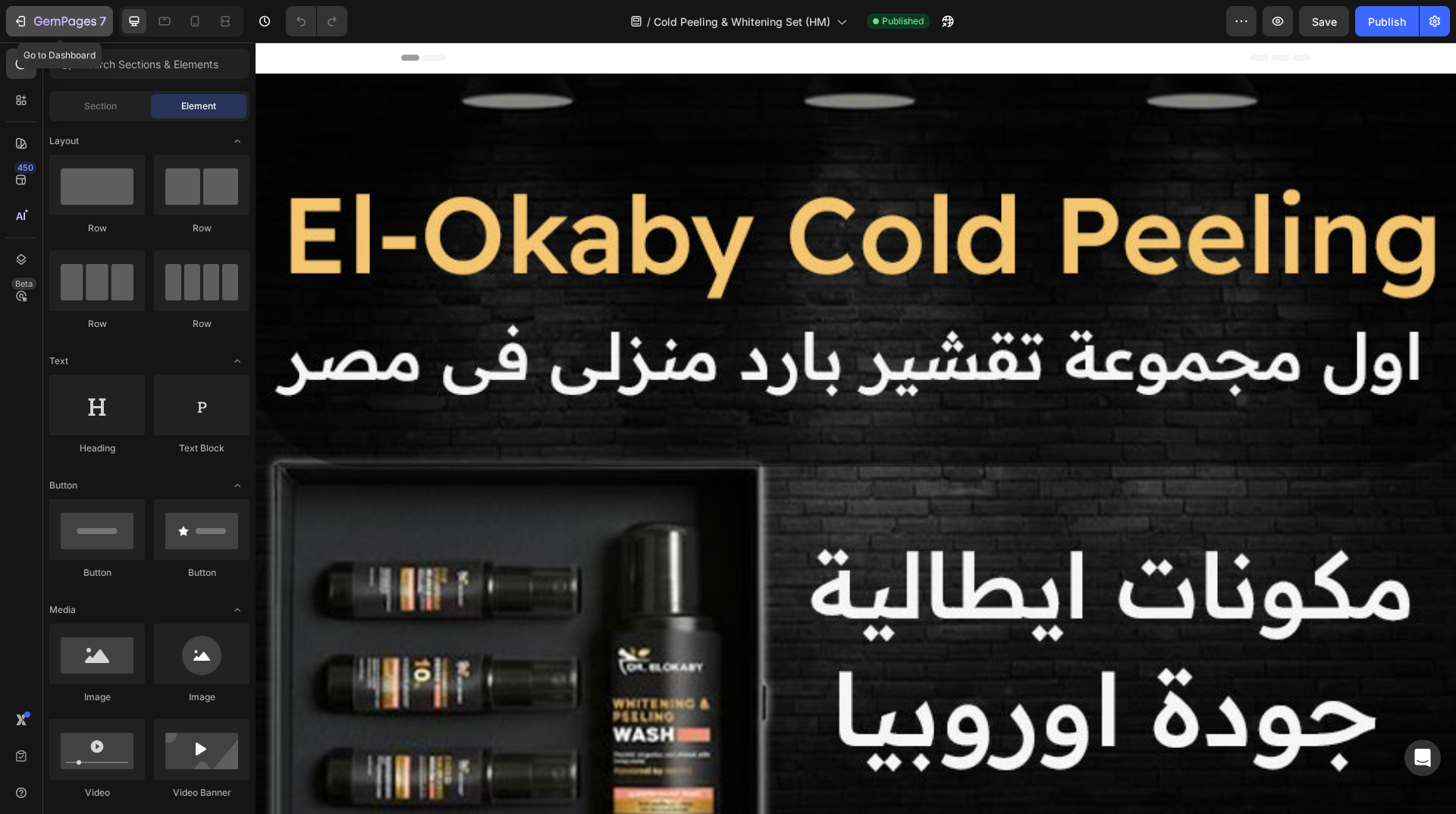
click at [38, 22] on icon "button" at bounding box center [65, 23] width 62 height 13
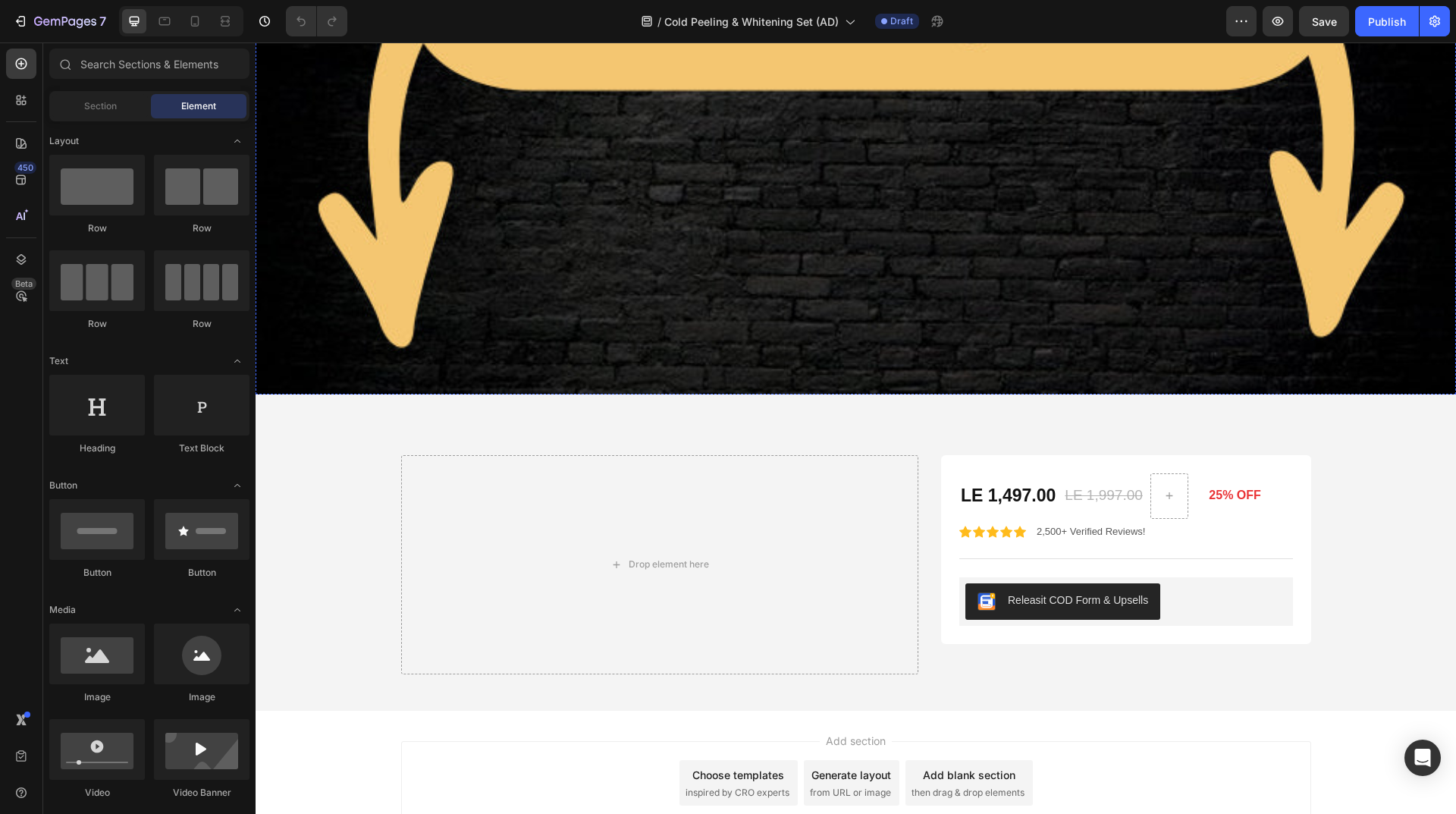
scroll to position [7554, 0]
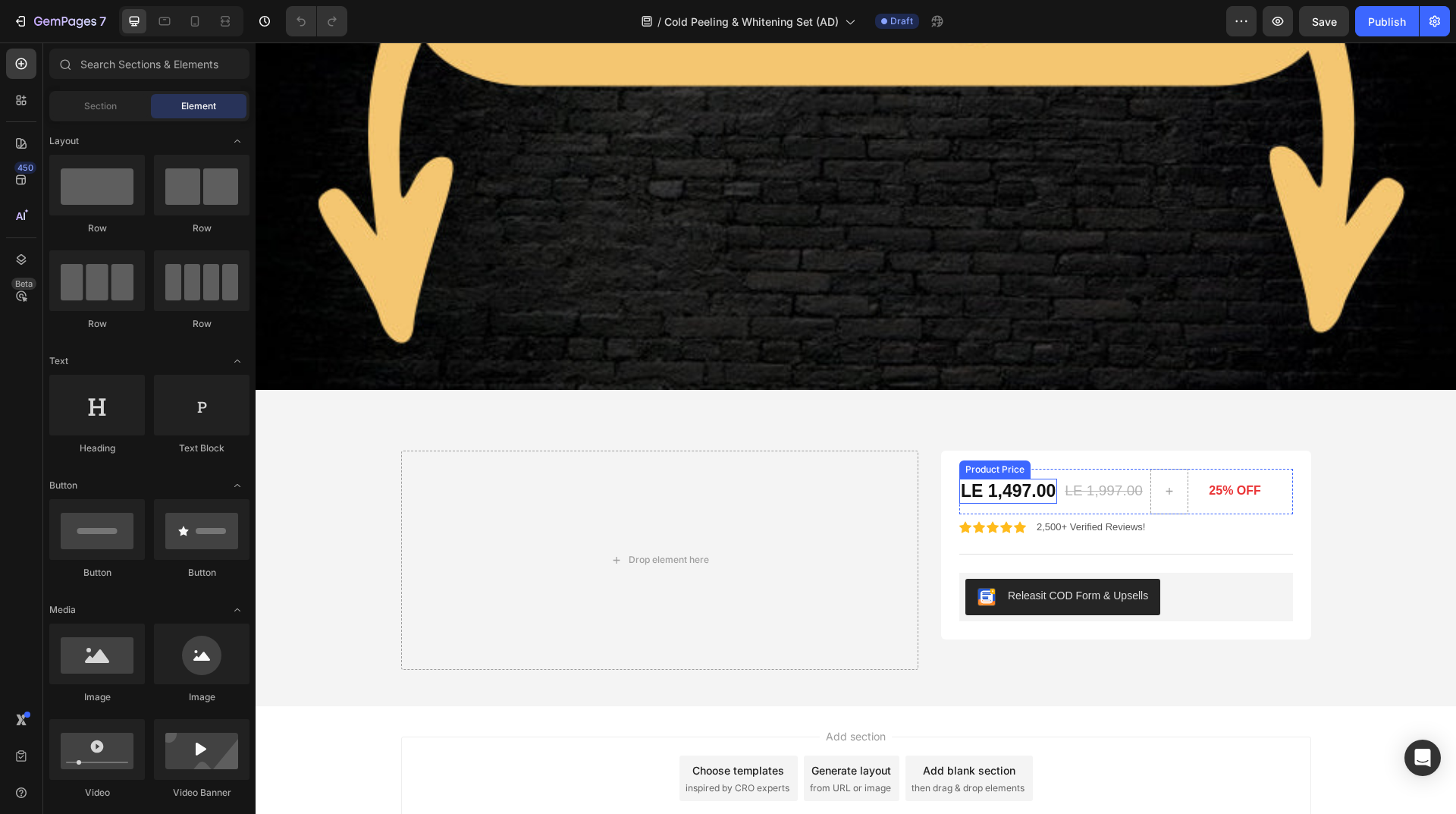
click at [1000, 479] on div "LE 1,497.00" at bounding box center [1008, 492] width 98 height 26
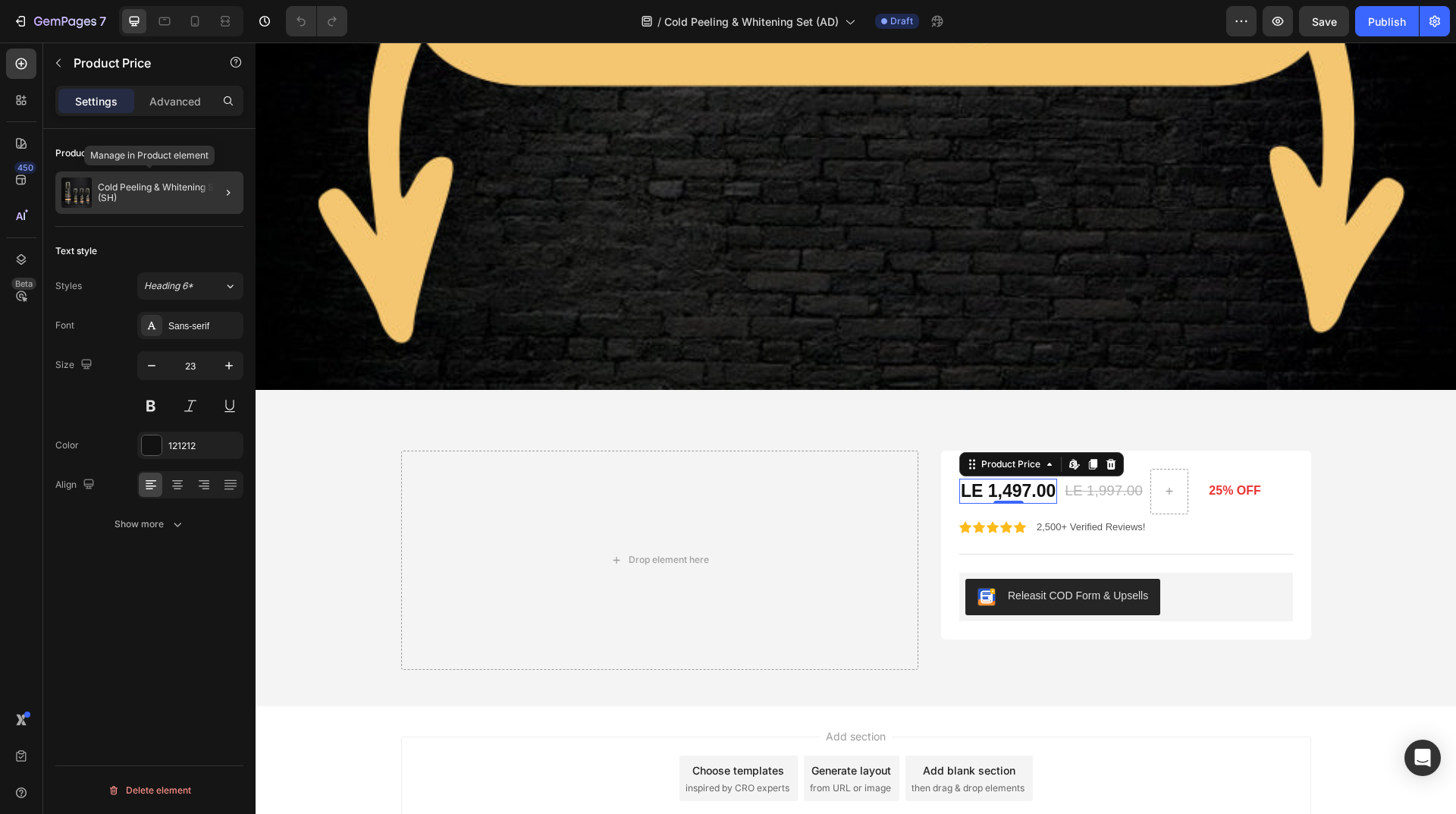
click at [192, 195] on p "Cold Peeling & Whitening Set (SH)" at bounding box center [167, 193] width 139 height 21
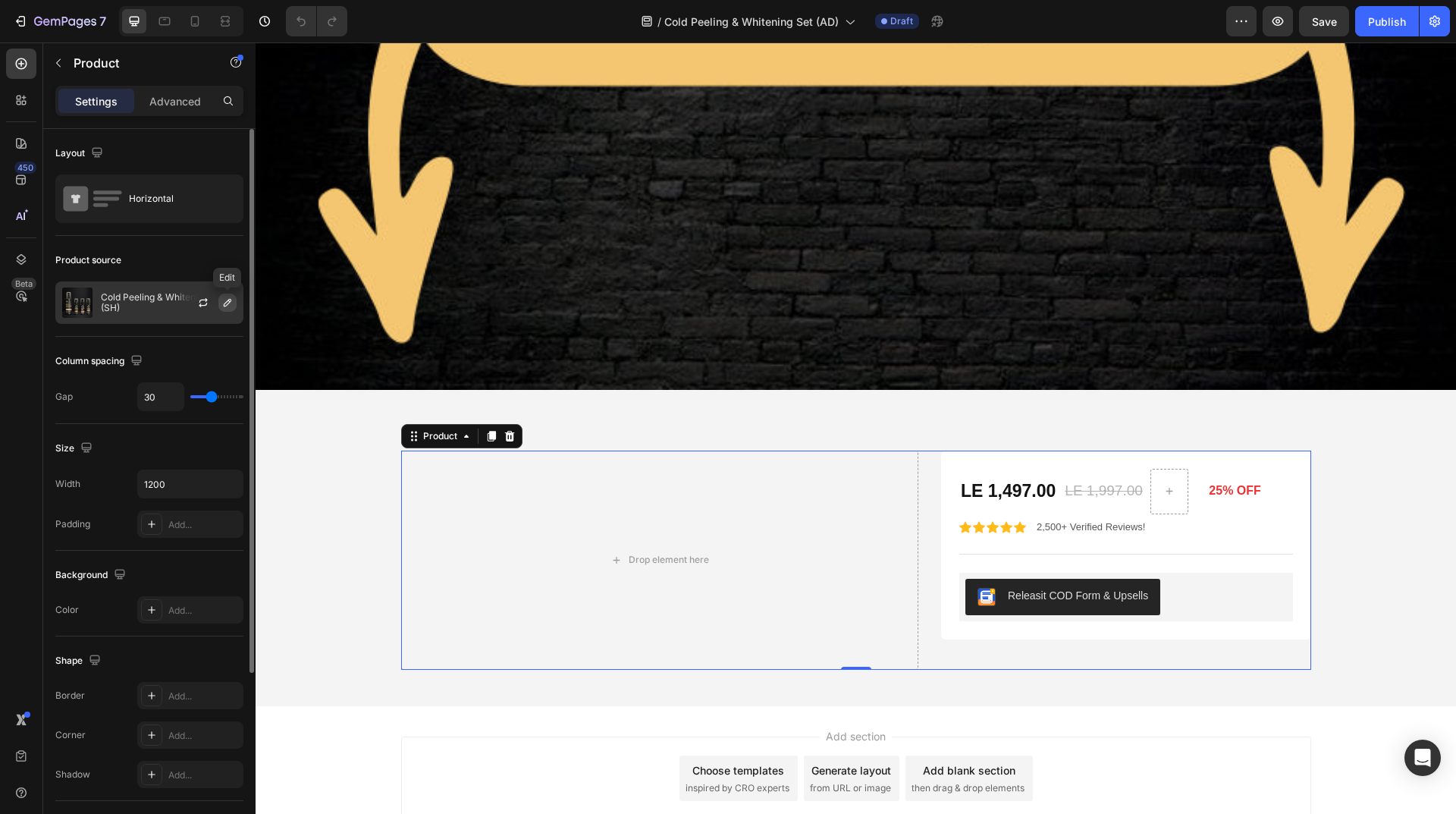
click at [224, 303] on icon "button" at bounding box center [227, 302] width 12 height 12
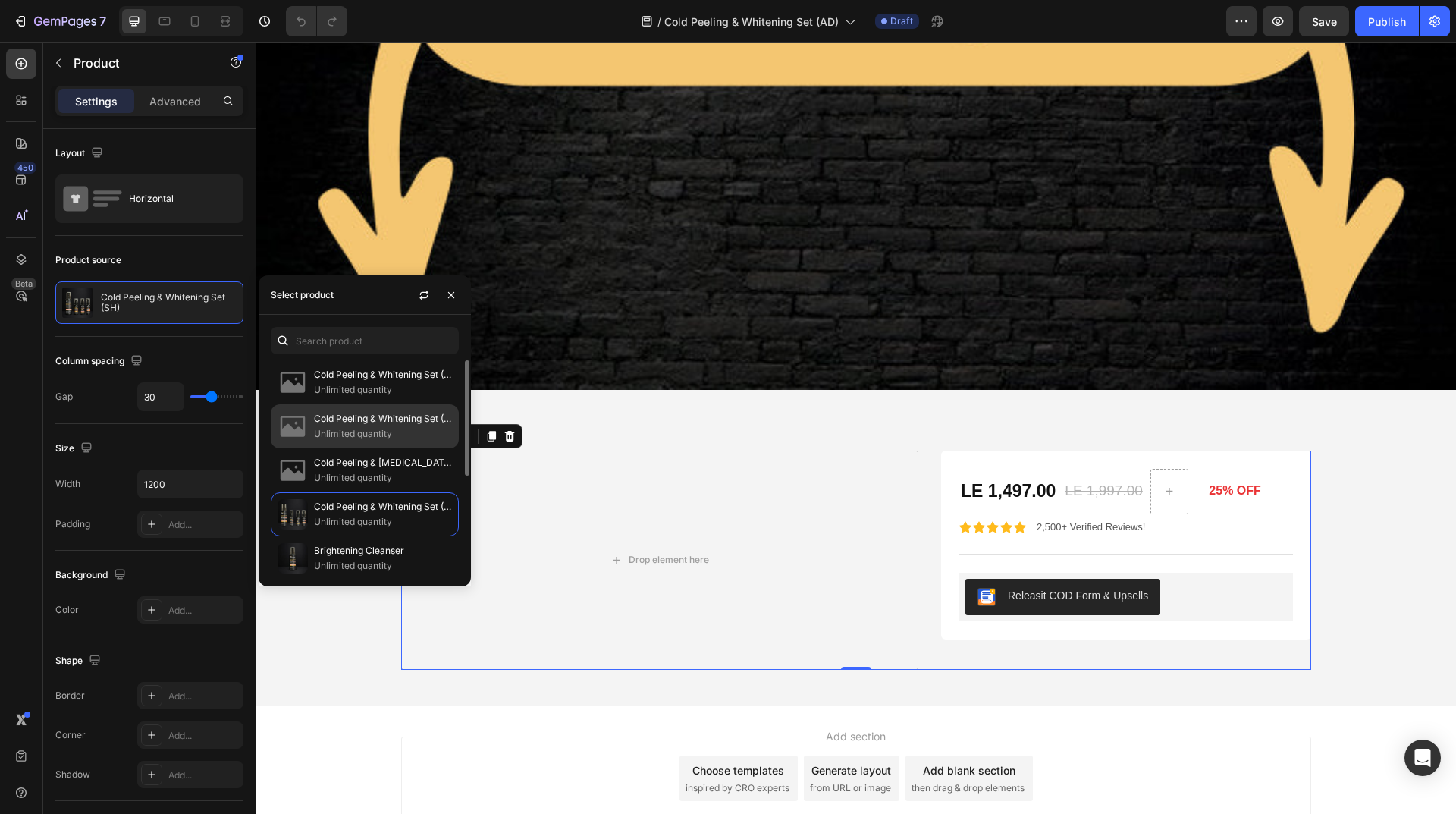
click at [393, 415] on p "Cold Peeling & Whitening Set (AD)" at bounding box center [383, 418] width 138 height 15
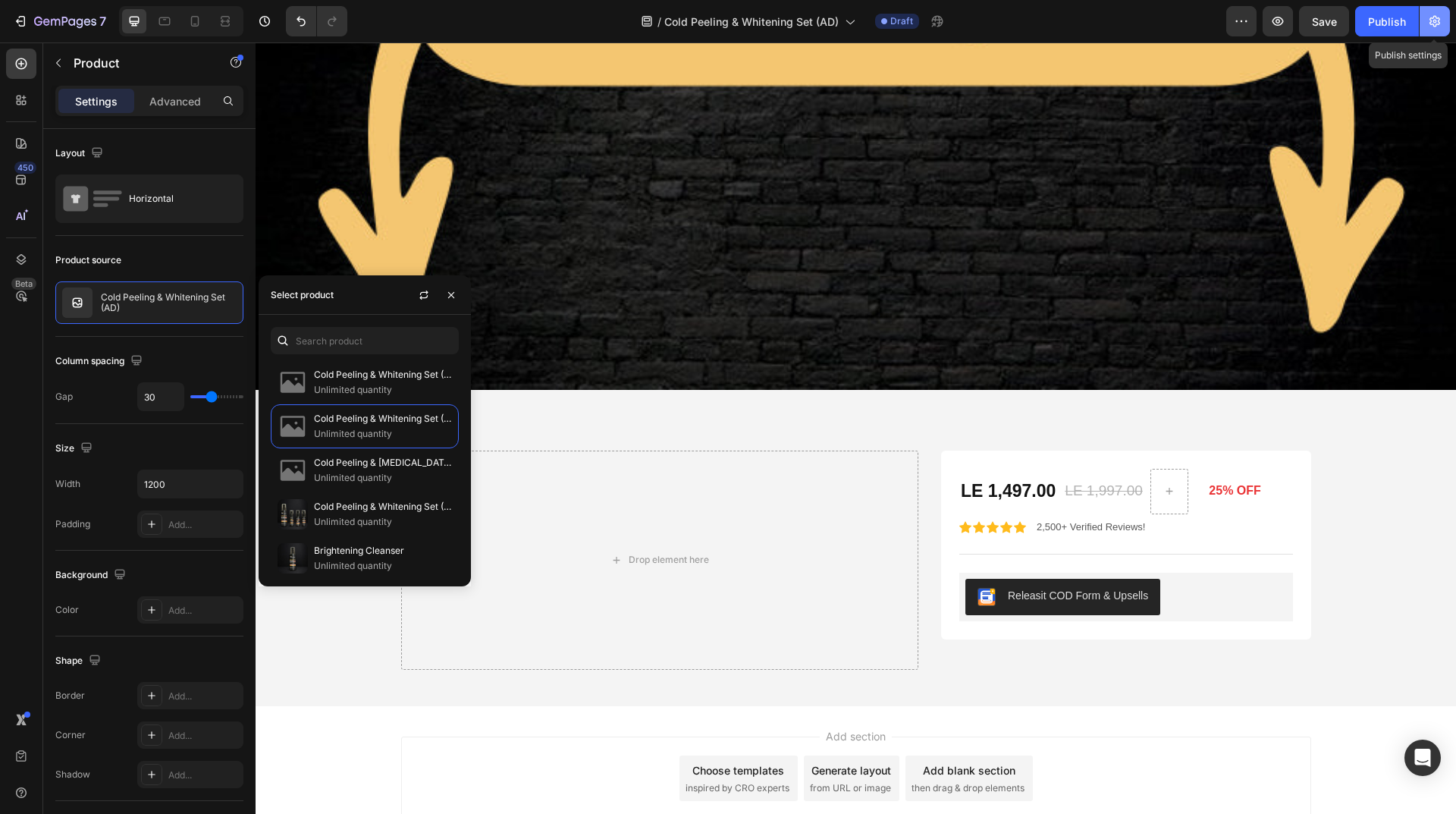
click at [1434, 11] on button "button" at bounding box center [1434, 20] width 30 height 30
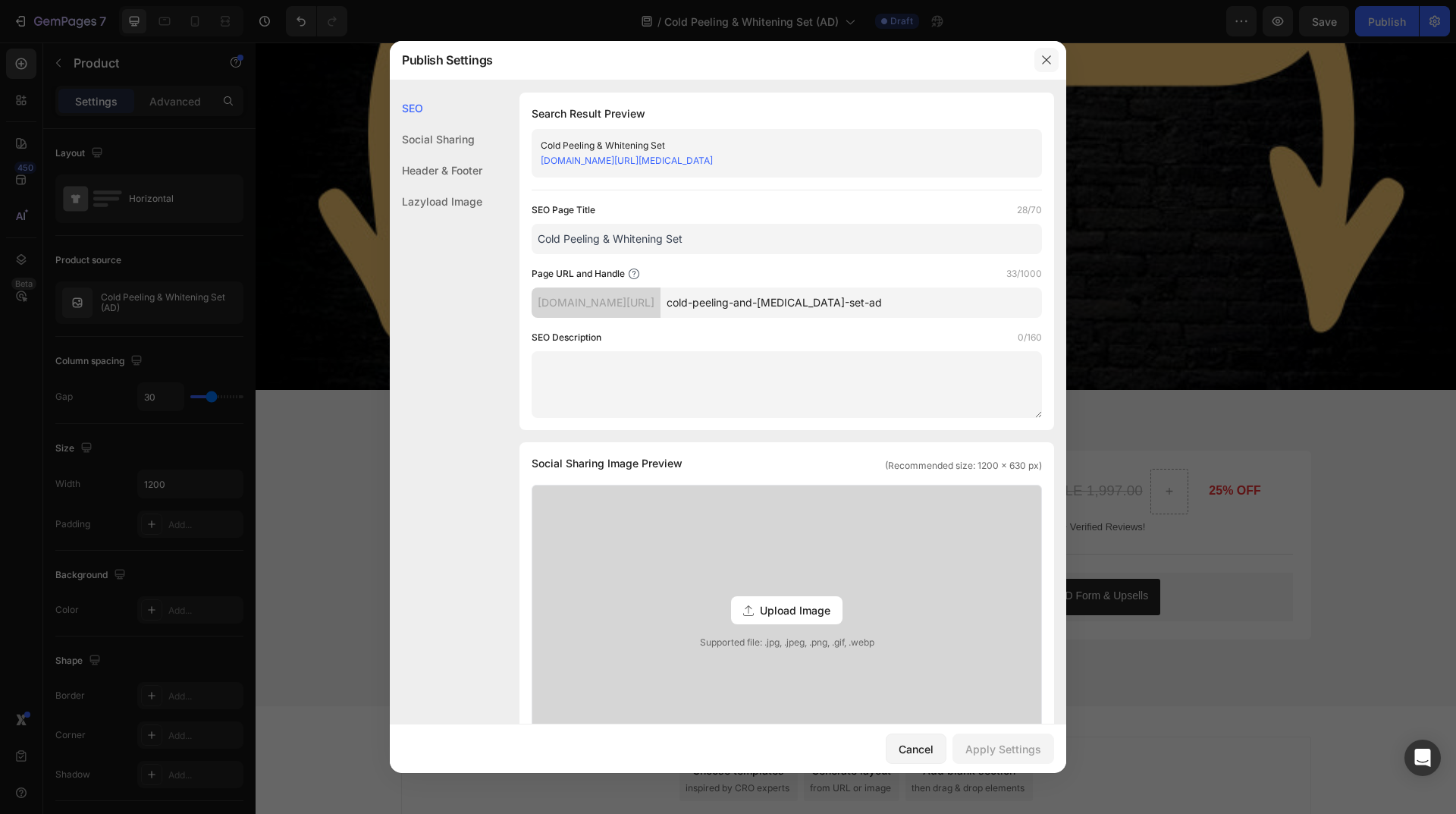
click at [1043, 64] on icon "button" at bounding box center [1046, 59] width 12 height 12
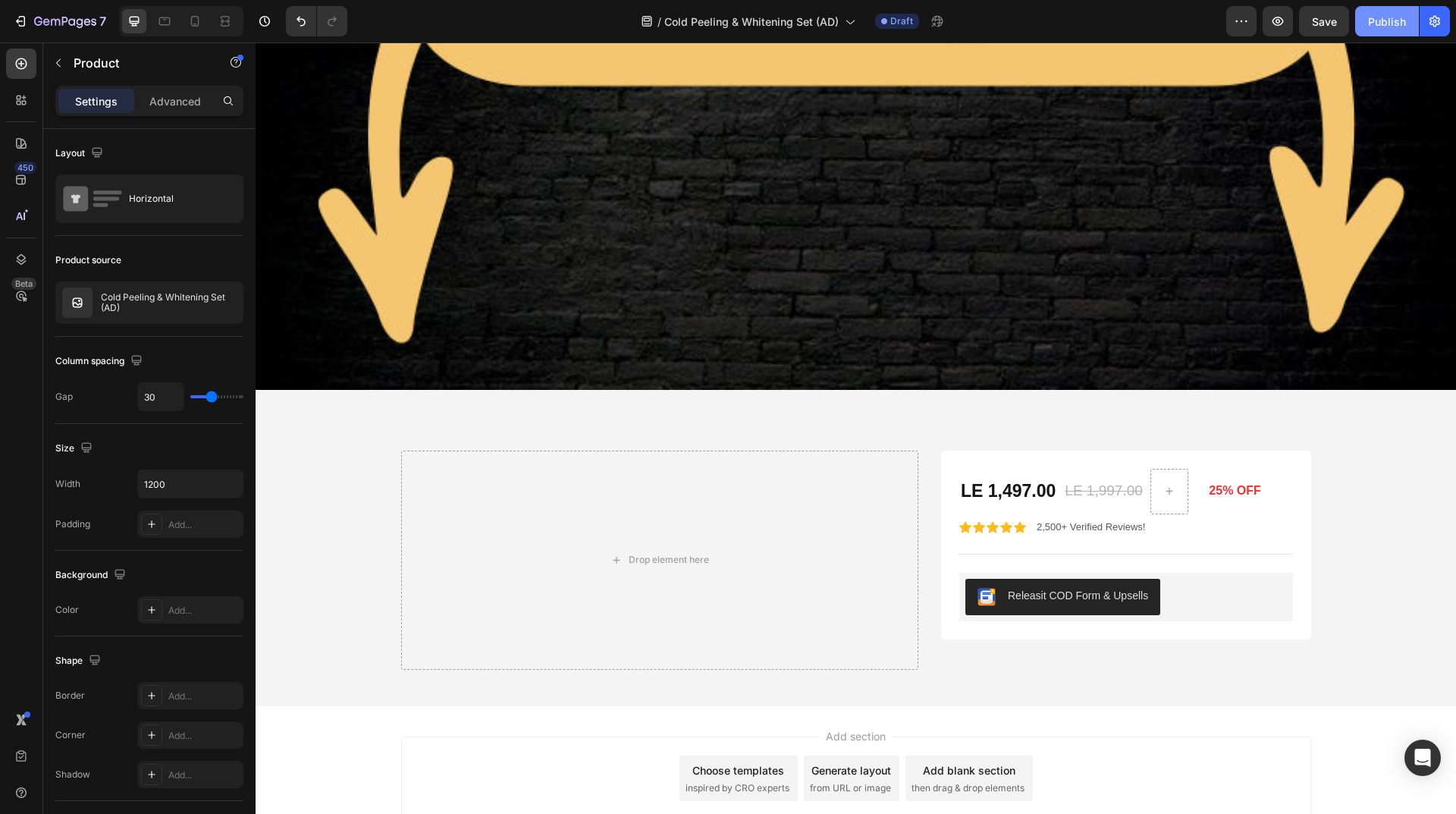
click at [1379, 28] on div "Publish" at bounding box center [1387, 22] width 38 height 16
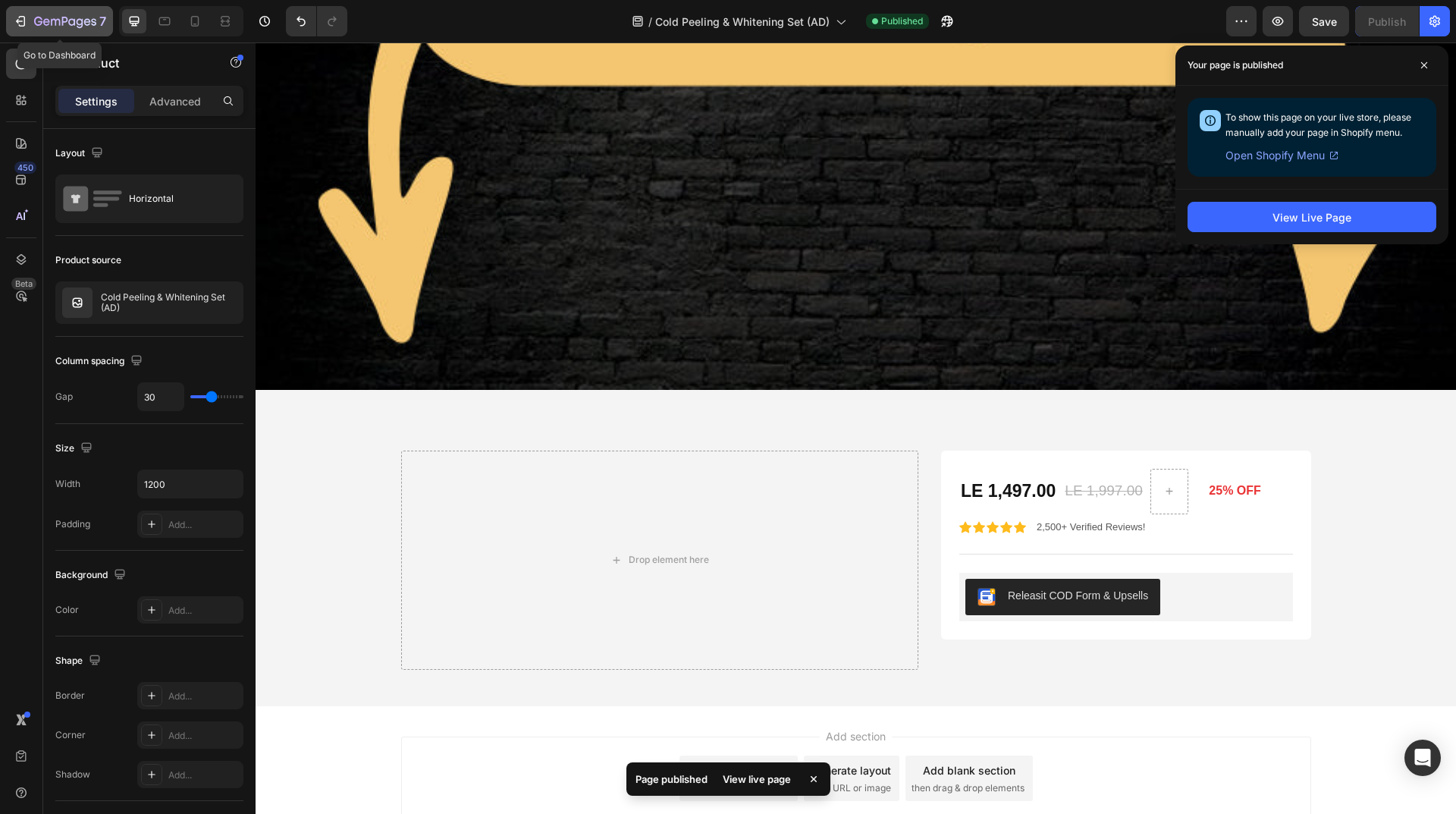
click at [61, 11] on button "7" at bounding box center [59, 20] width 107 height 30
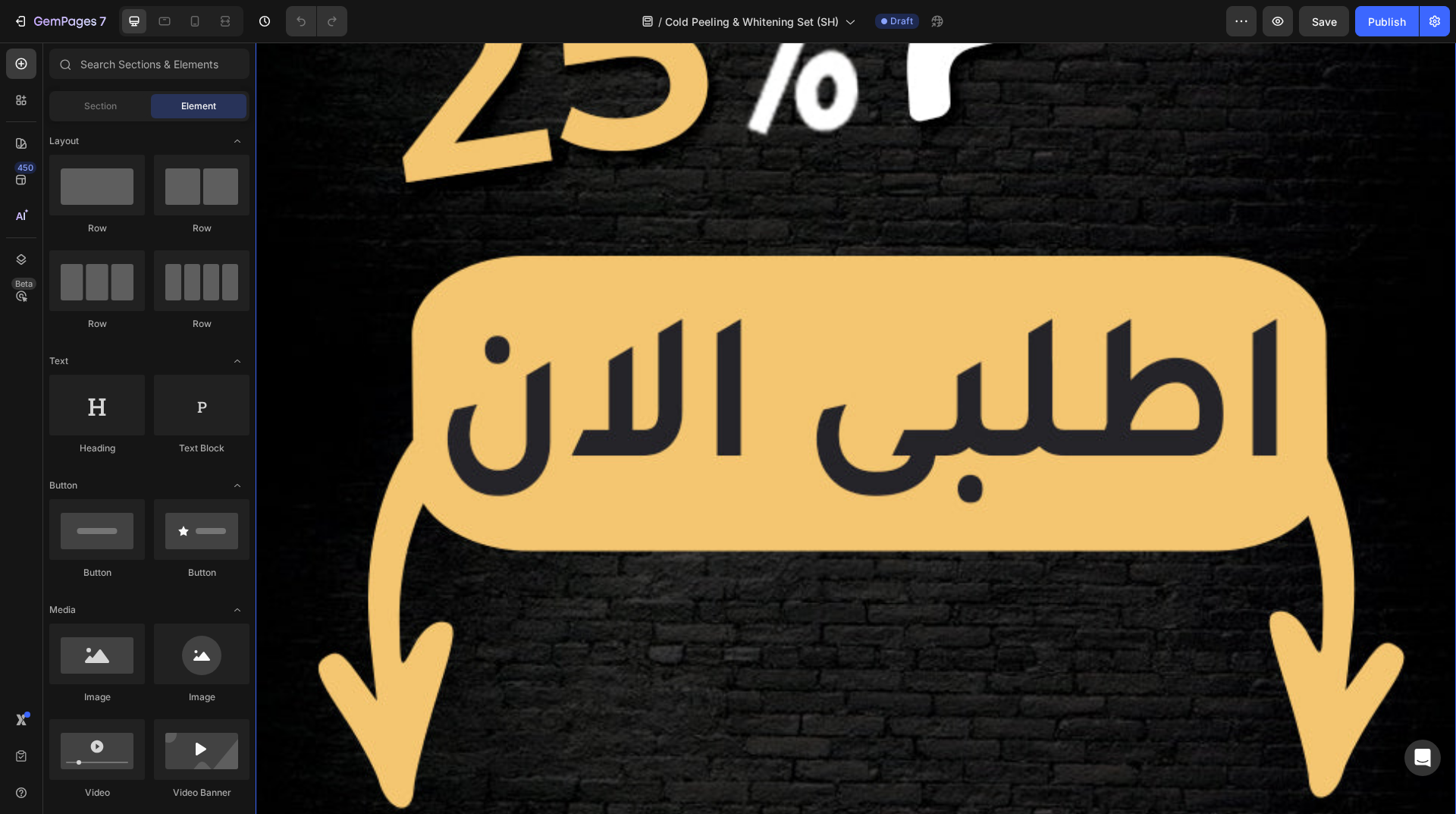
scroll to position [7554, 0]
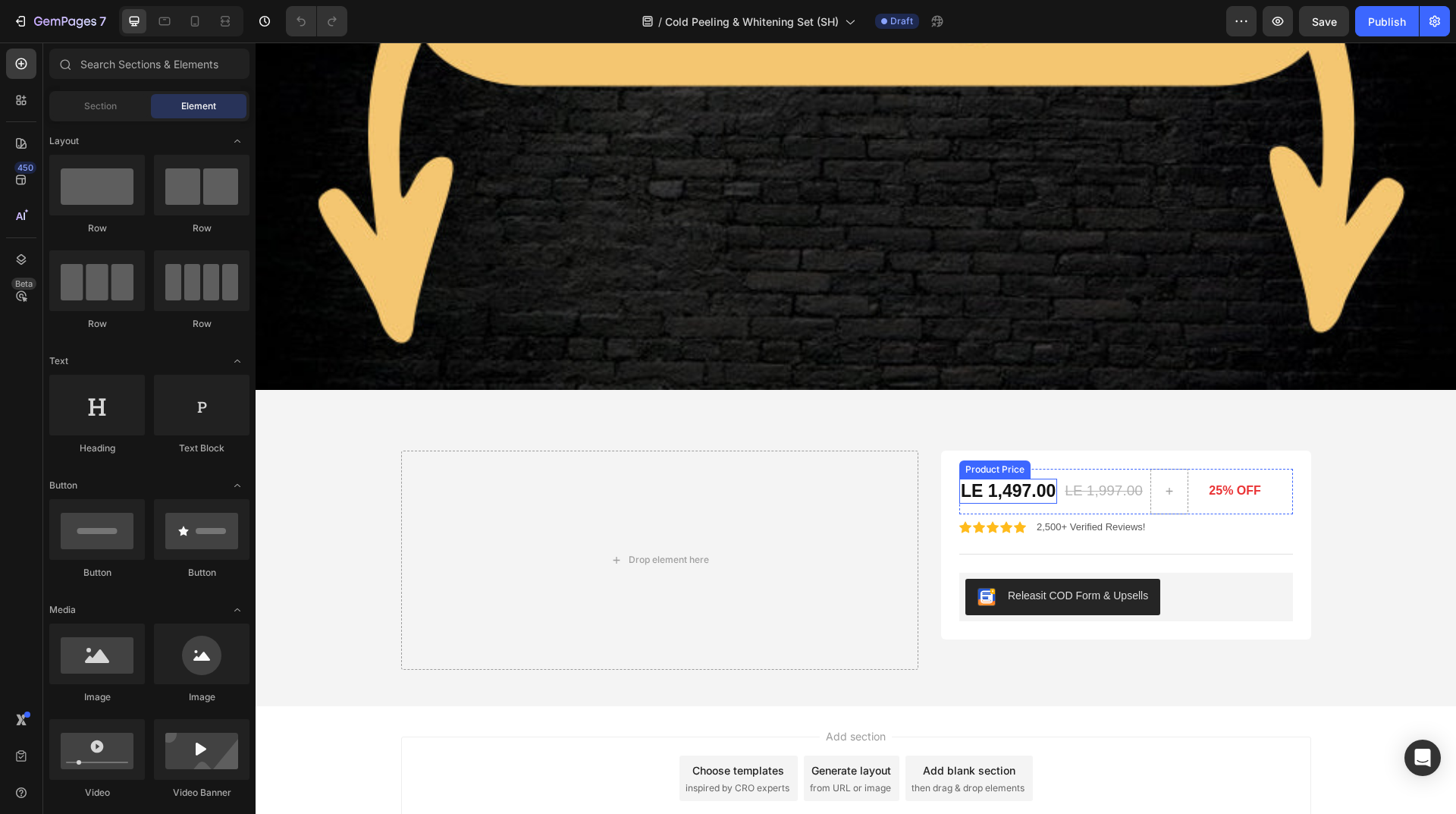
click at [973, 462] on div "Product Price" at bounding box center [995, 469] width 65 height 14
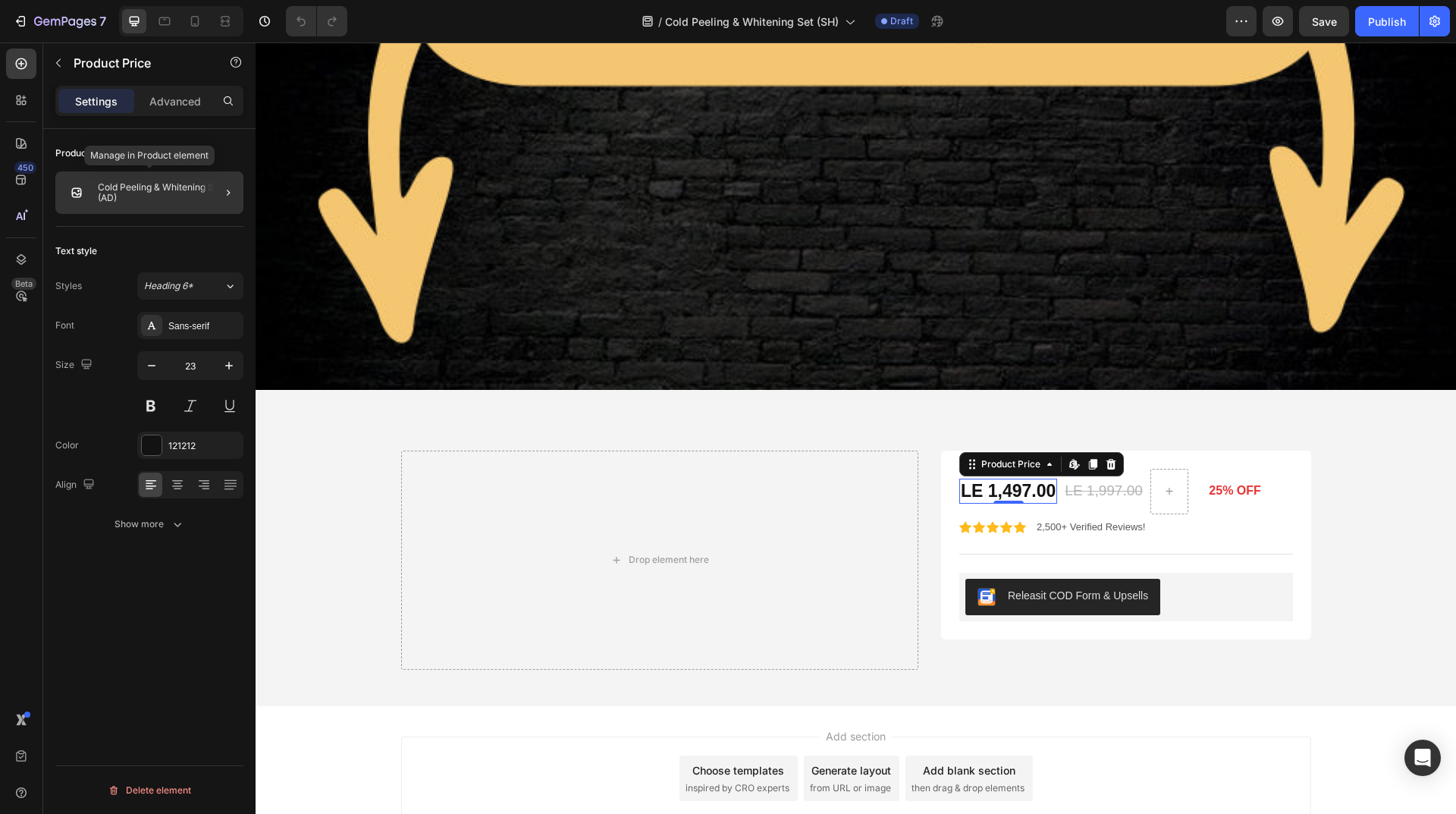
click at [169, 196] on p "Cold Peeling & Whitening Set (AD)" at bounding box center [167, 193] width 139 height 21
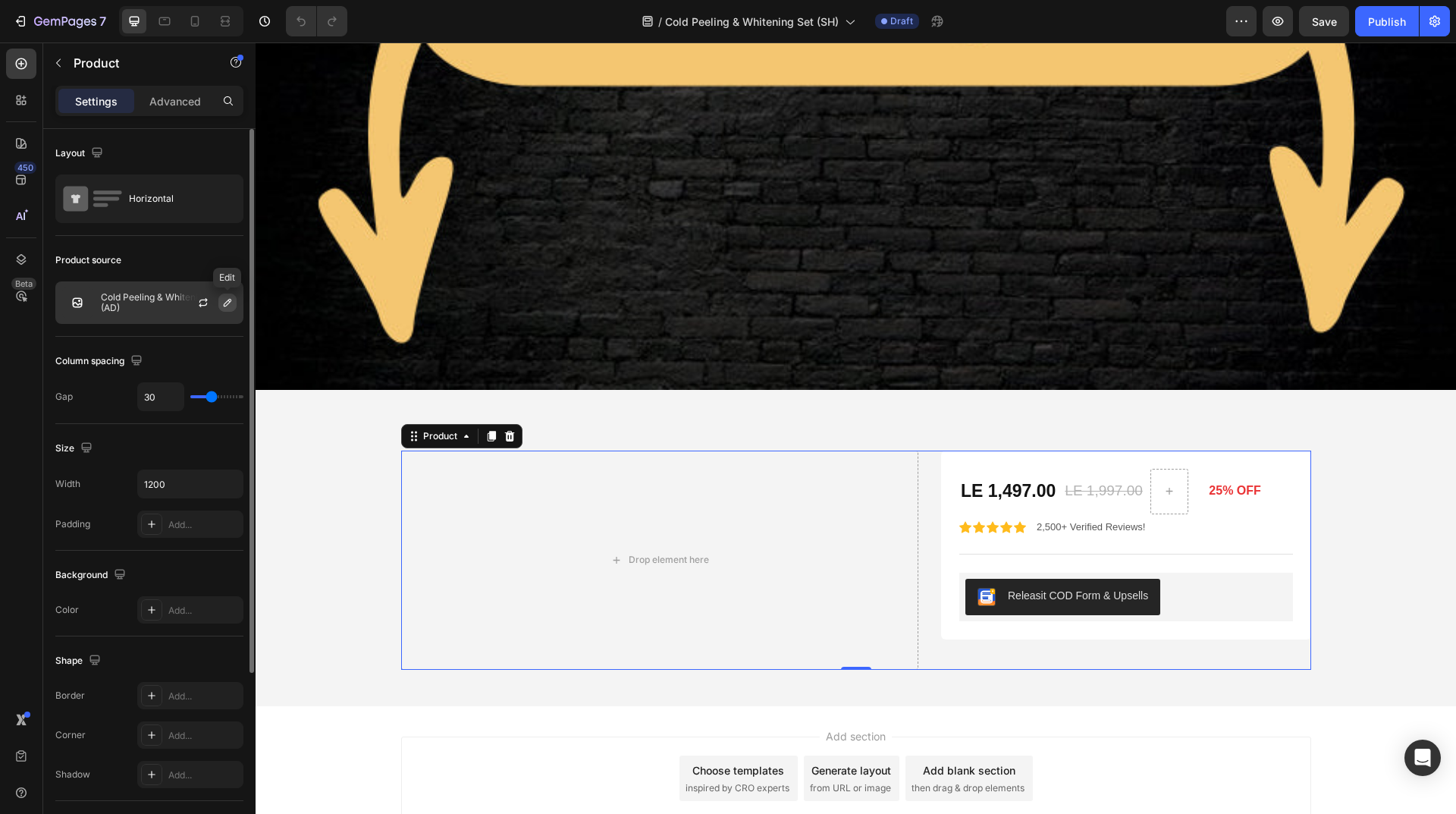
click at [221, 304] on button "button" at bounding box center [227, 303] width 18 height 18
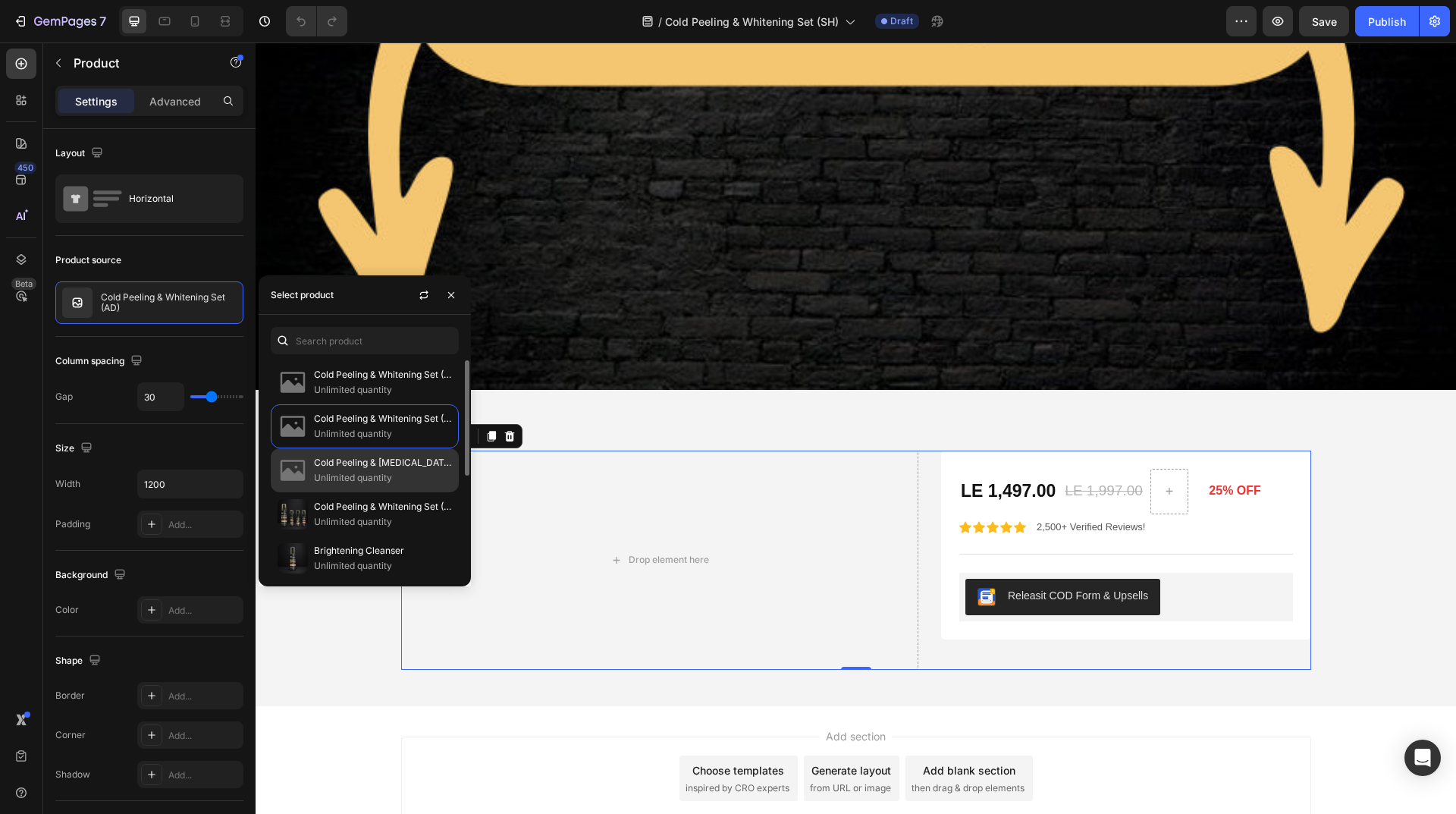
click at [356, 466] on p "Cold Peeling & [MEDICAL_DATA] Set (BM)" at bounding box center [383, 462] width 138 height 15
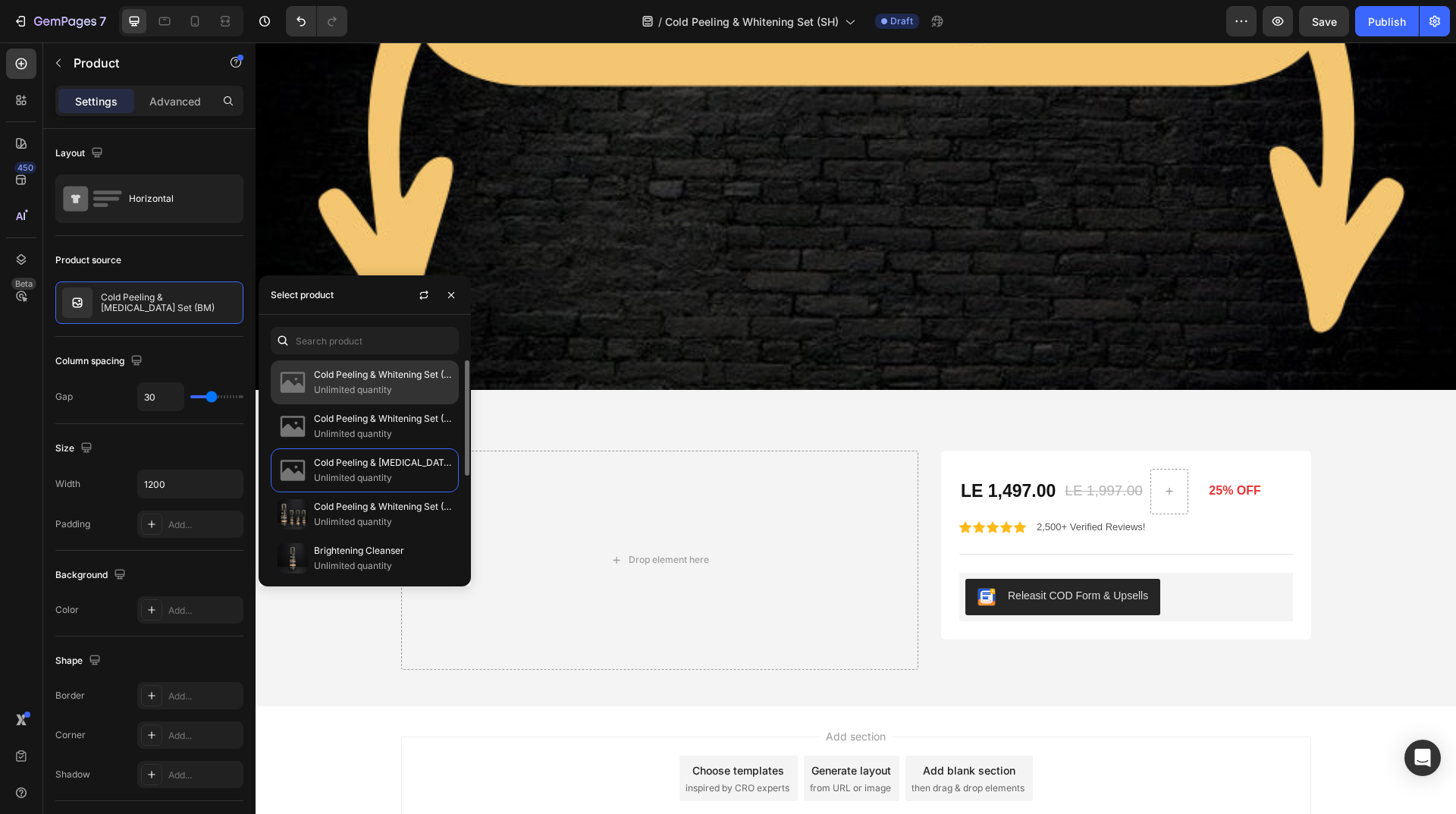
click at [374, 392] on p "Unlimited quantity" at bounding box center [383, 389] width 138 height 15
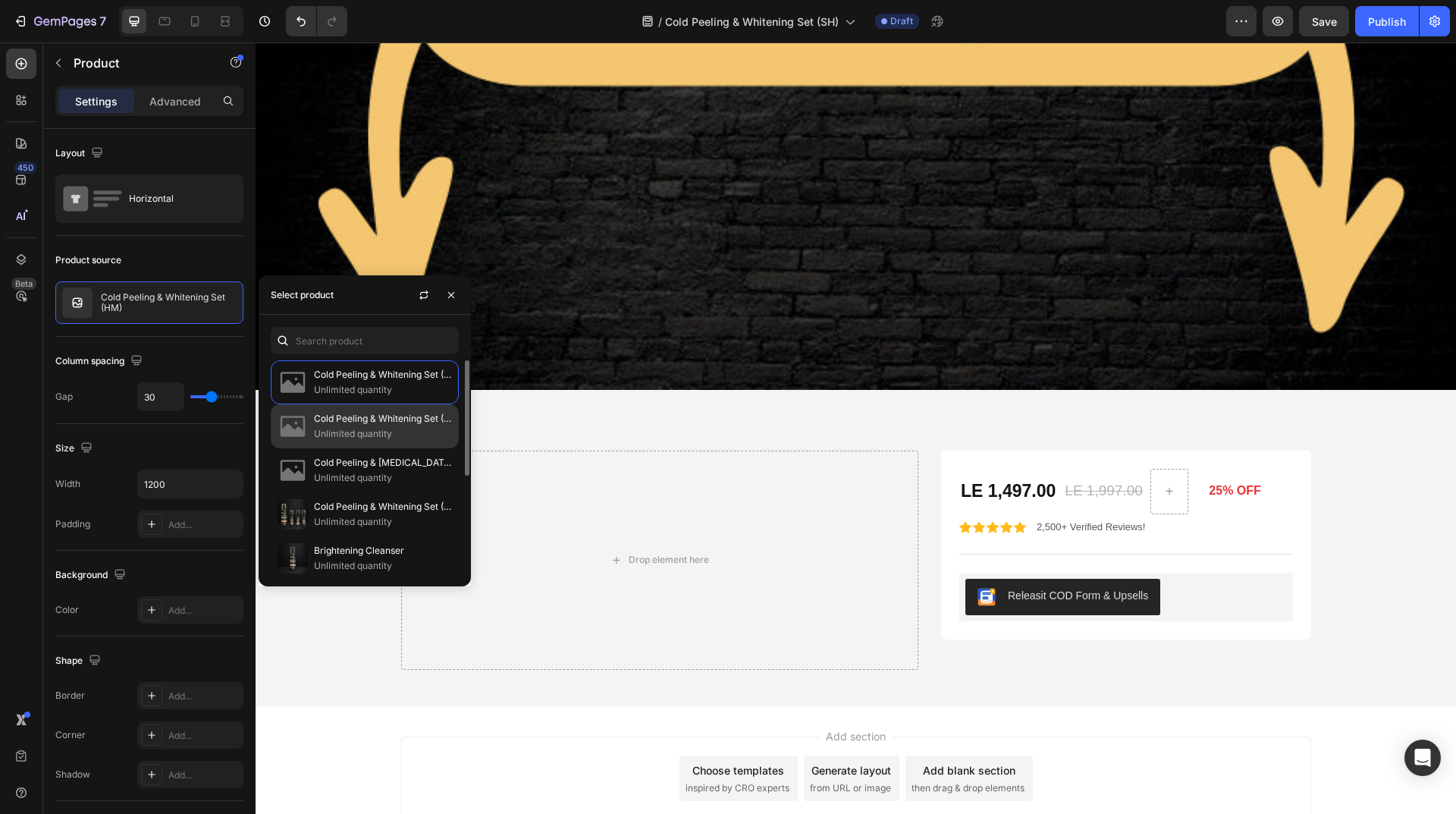
click at [380, 433] on p "Unlimited quantity" at bounding box center [383, 434] width 138 height 15
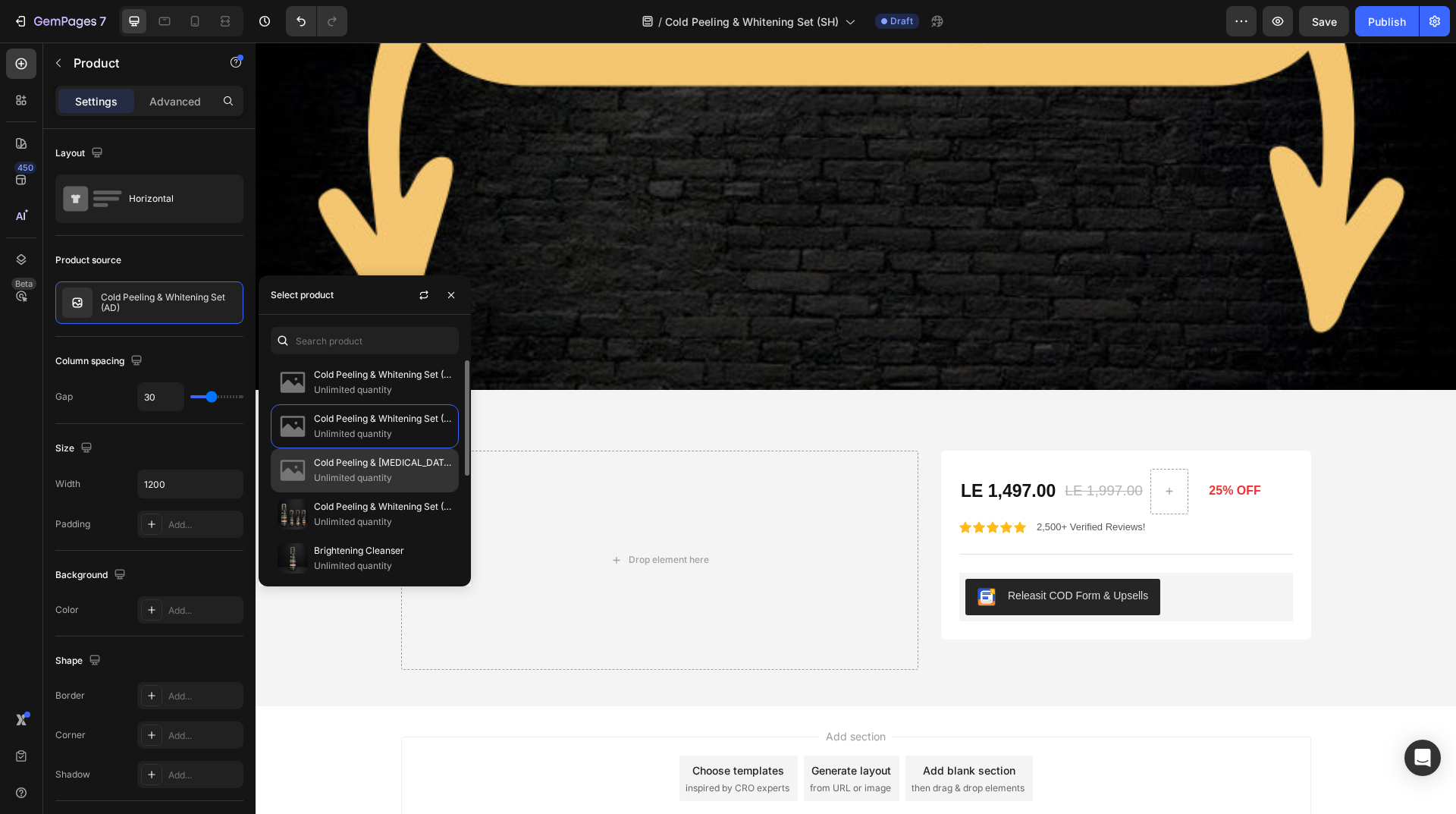
click at [379, 460] on p "Cold Peeling & [MEDICAL_DATA] Set (BM)" at bounding box center [383, 462] width 138 height 15
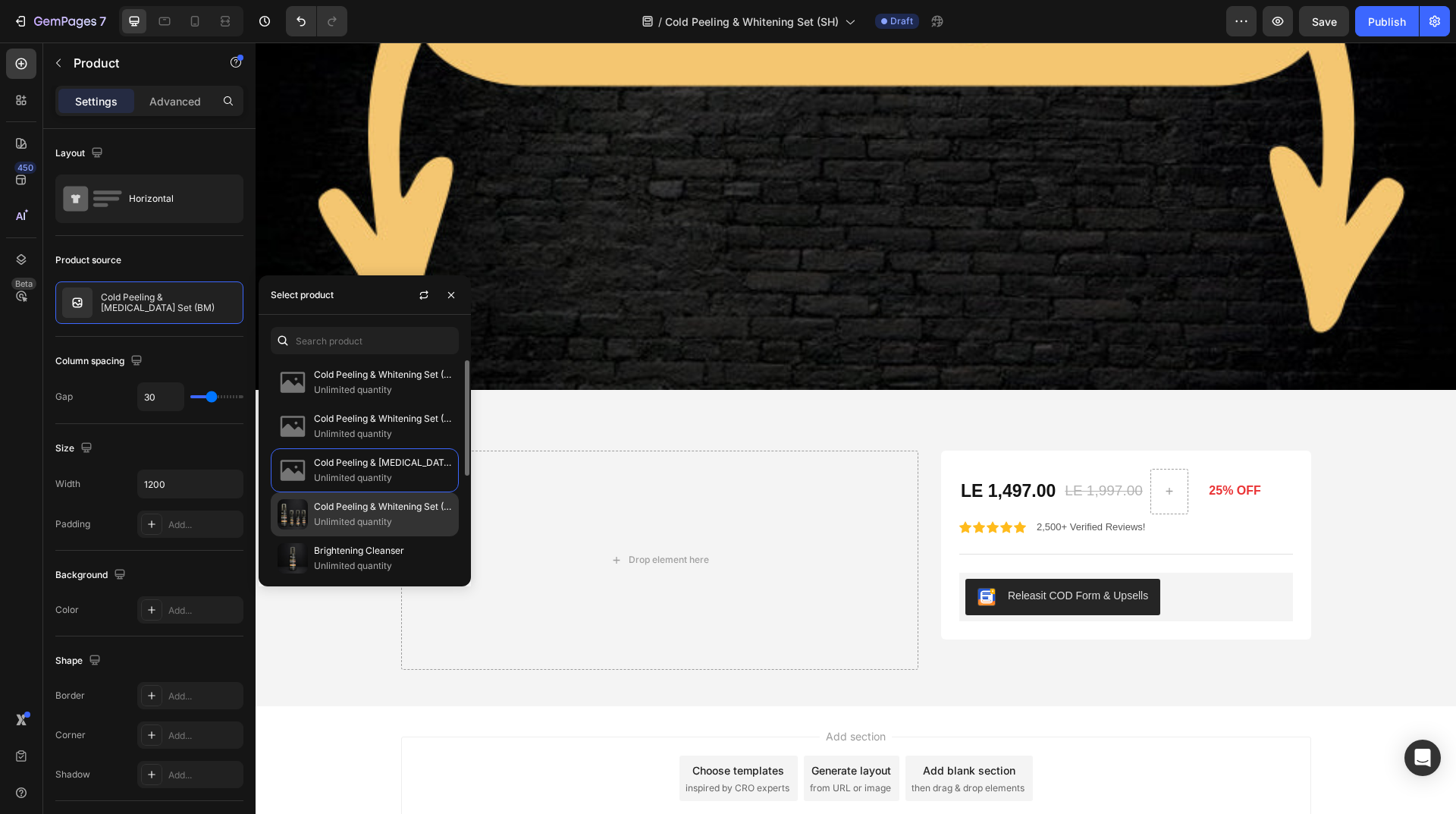
click at [389, 502] on p "Cold Peeling & Whitening Set (SH)" at bounding box center [383, 506] width 138 height 15
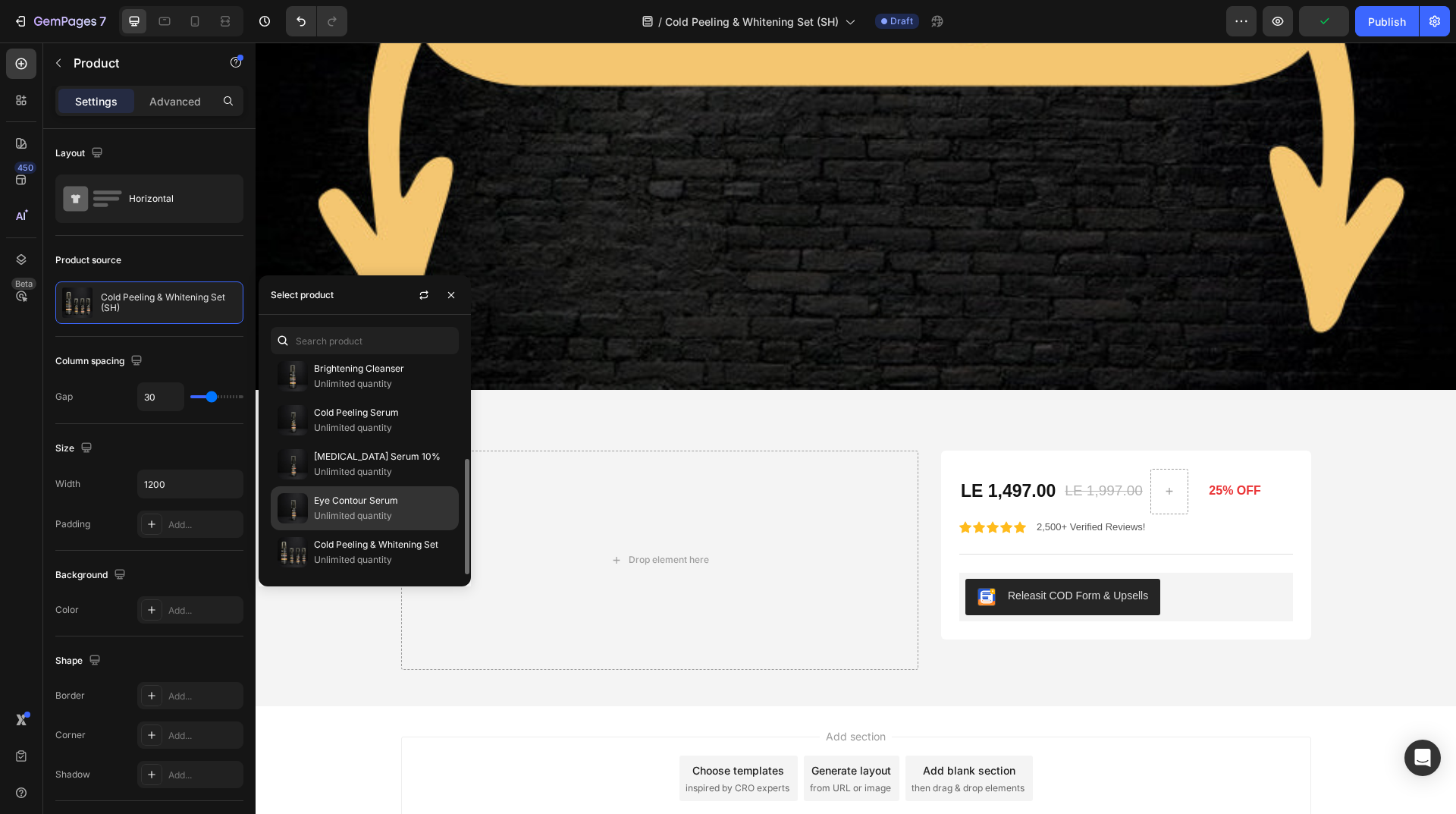
scroll to position [106, 0]
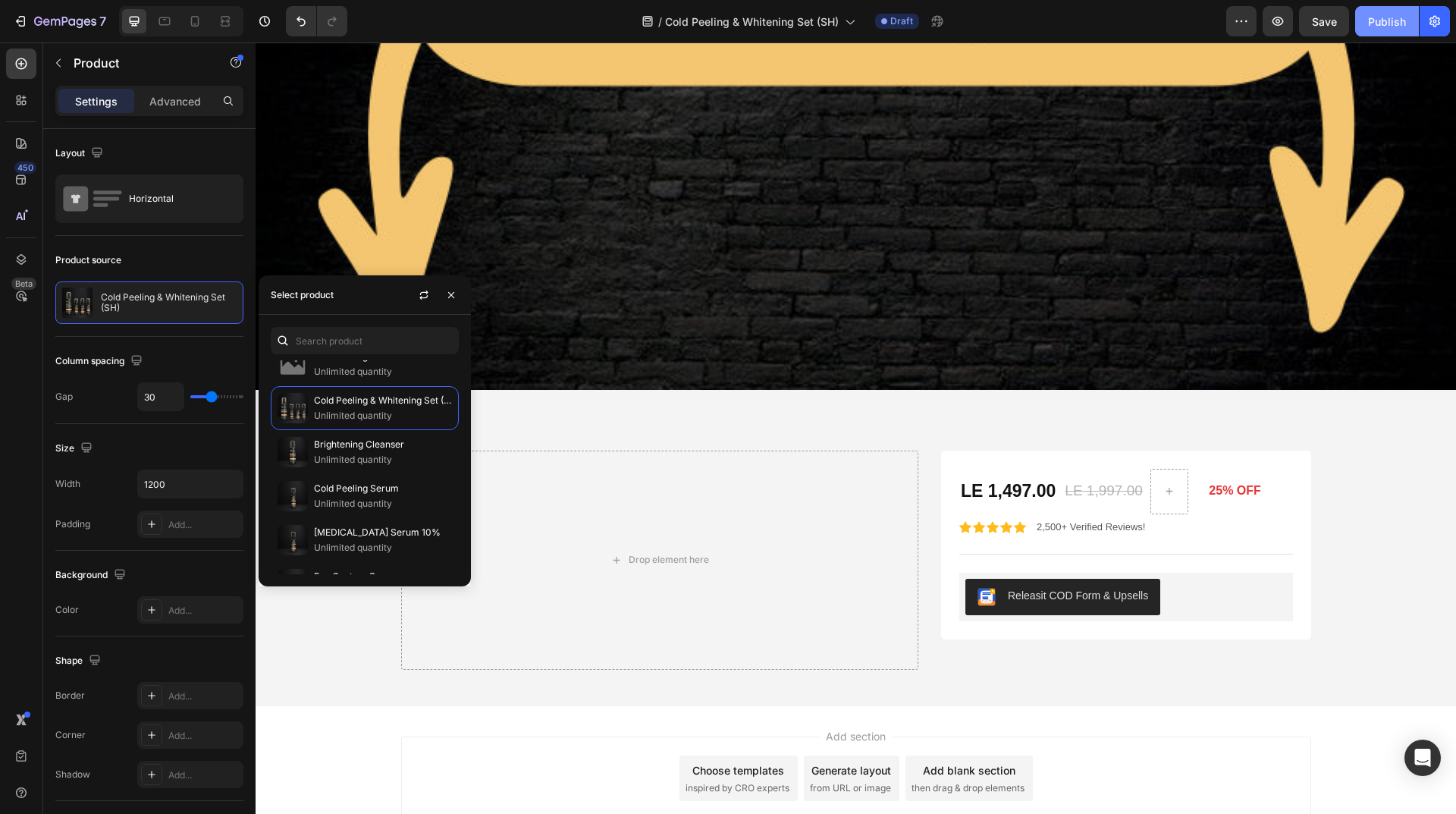
click at [1393, 26] on div "Publish" at bounding box center [1387, 22] width 38 height 16
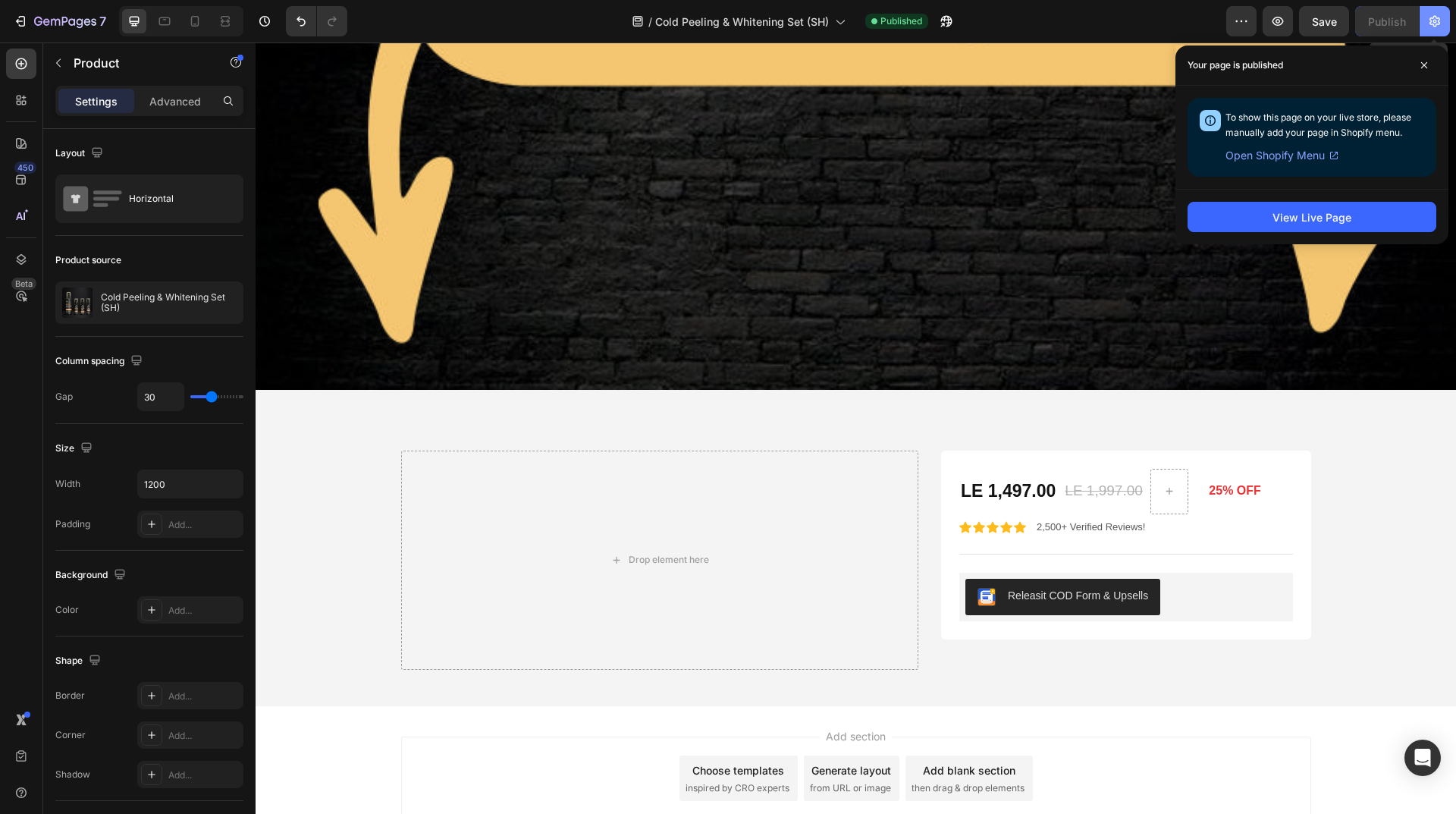
click at [1429, 22] on icon "button" at bounding box center [1434, 21] width 15 height 15
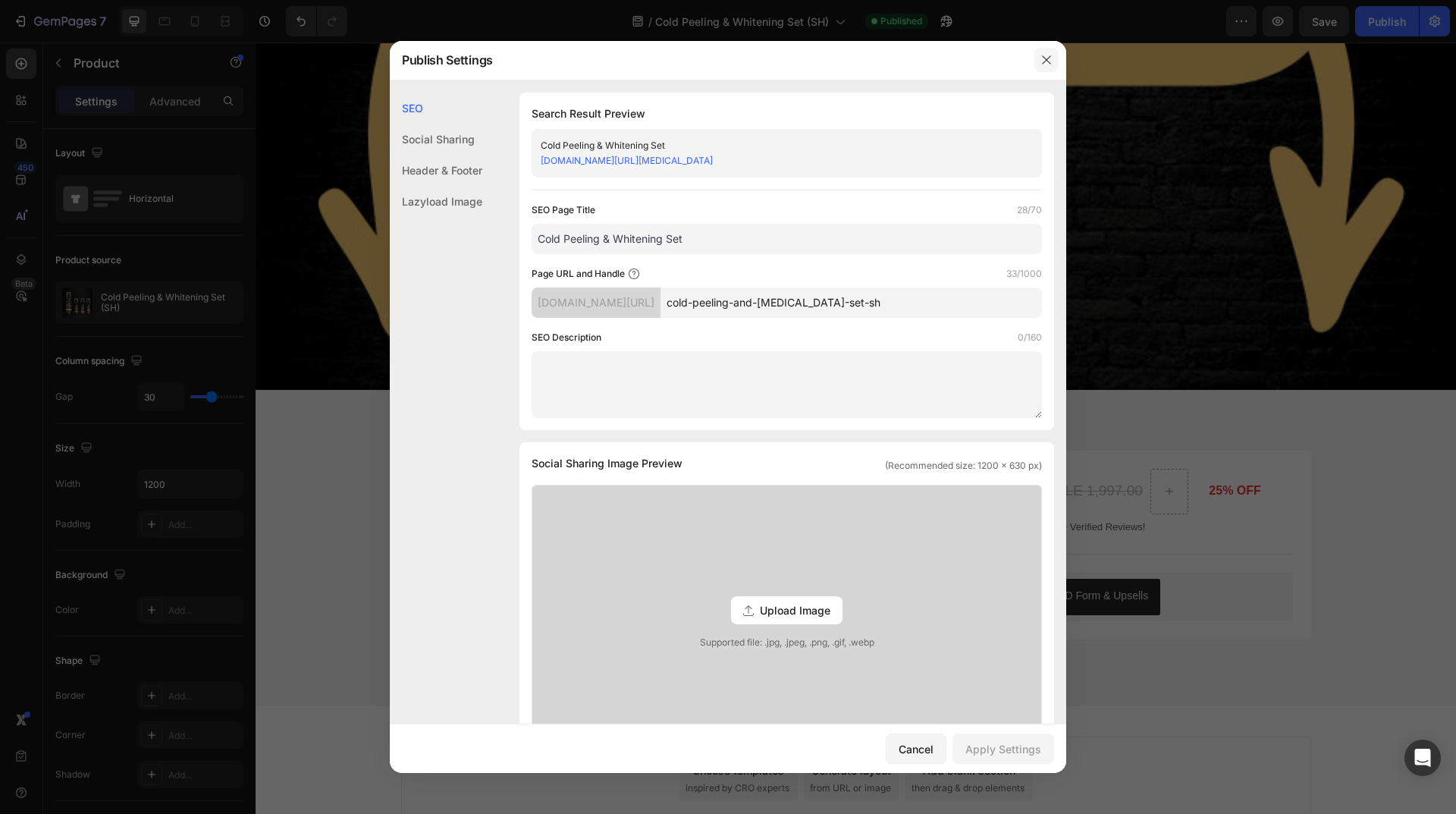
click at [1051, 61] on icon "button" at bounding box center [1046, 59] width 12 height 12
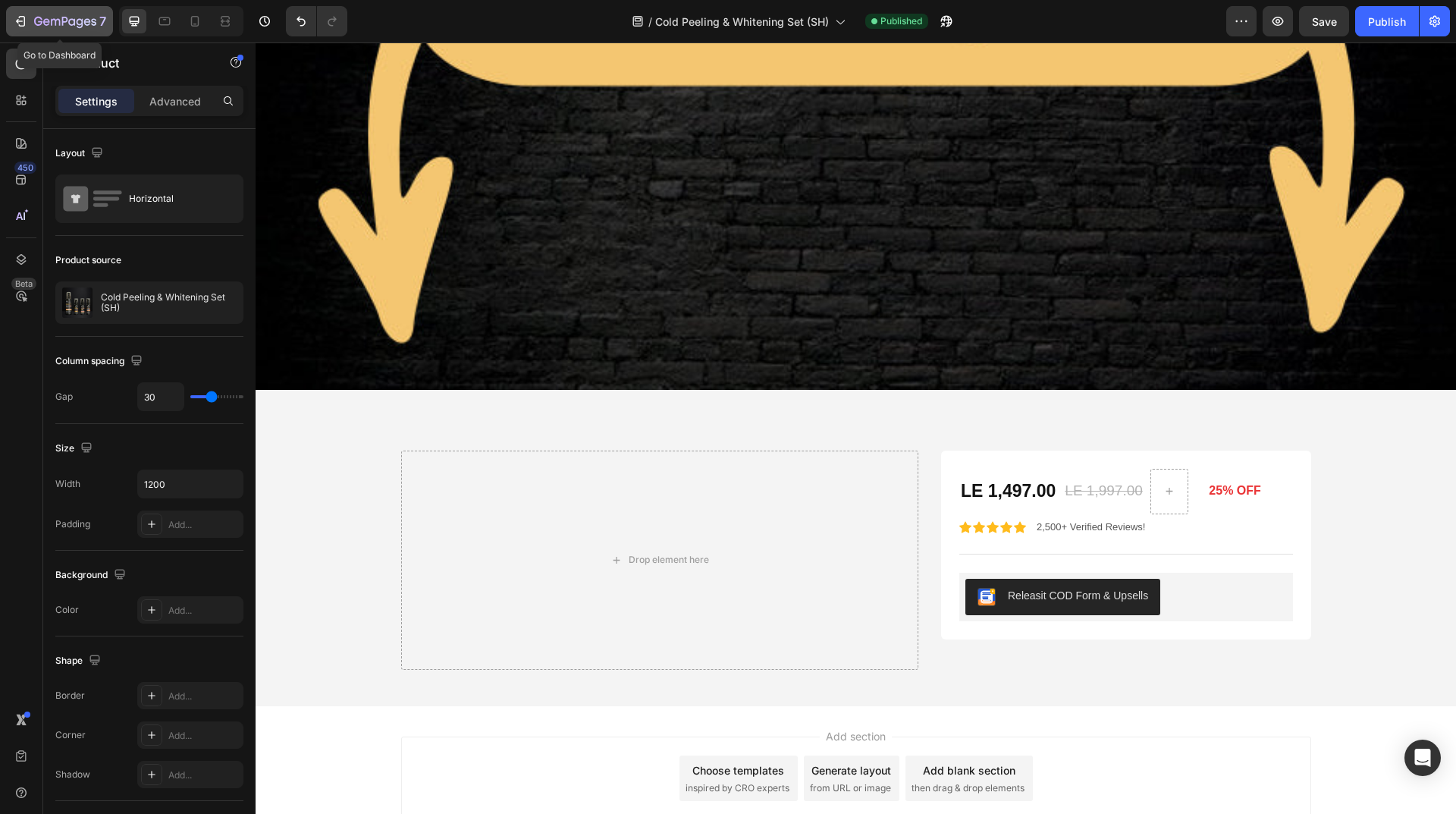
click at [55, 16] on icon "button" at bounding box center [65, 23] width 62 height 13
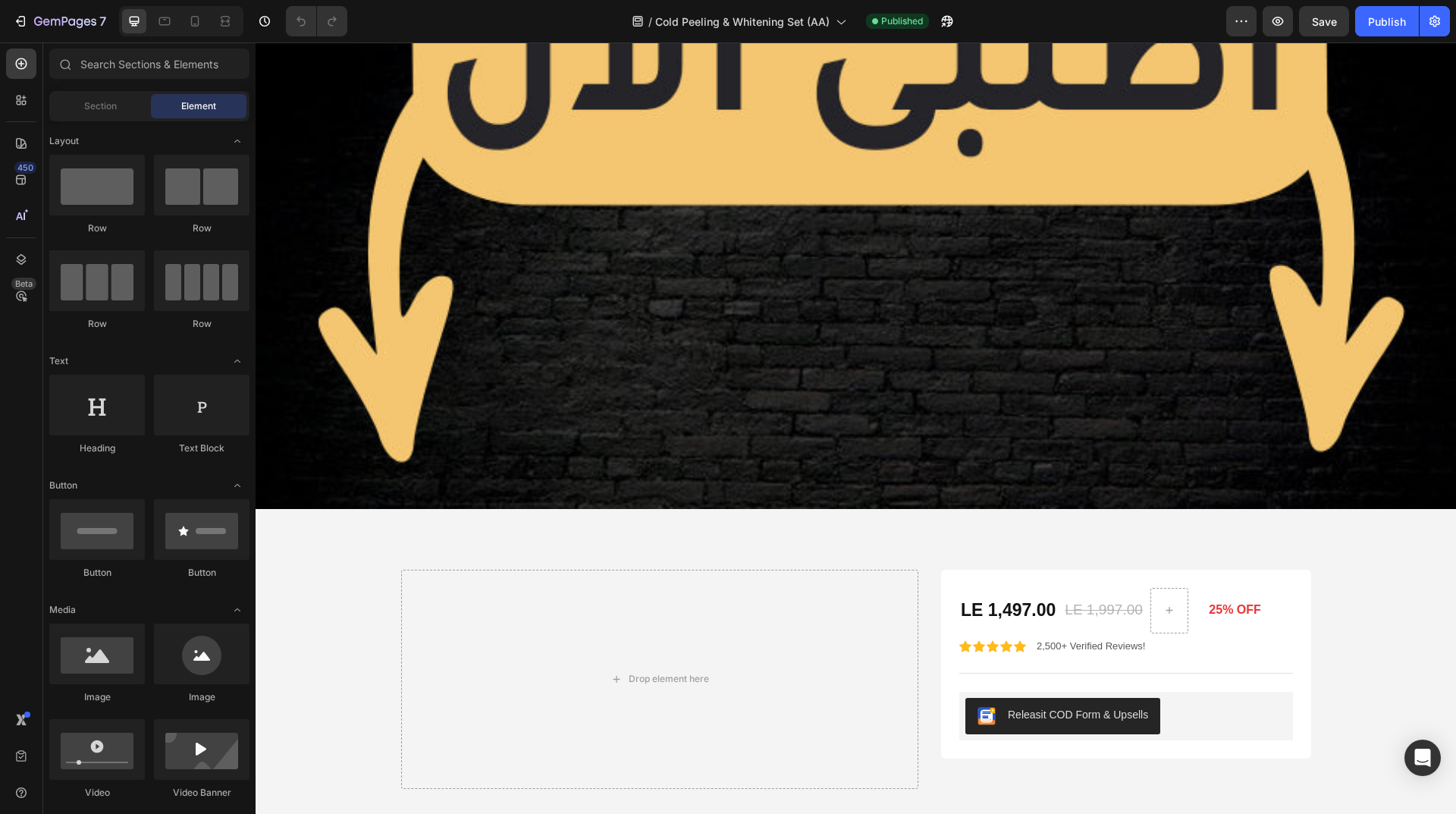
scroll to position [7554, 0]
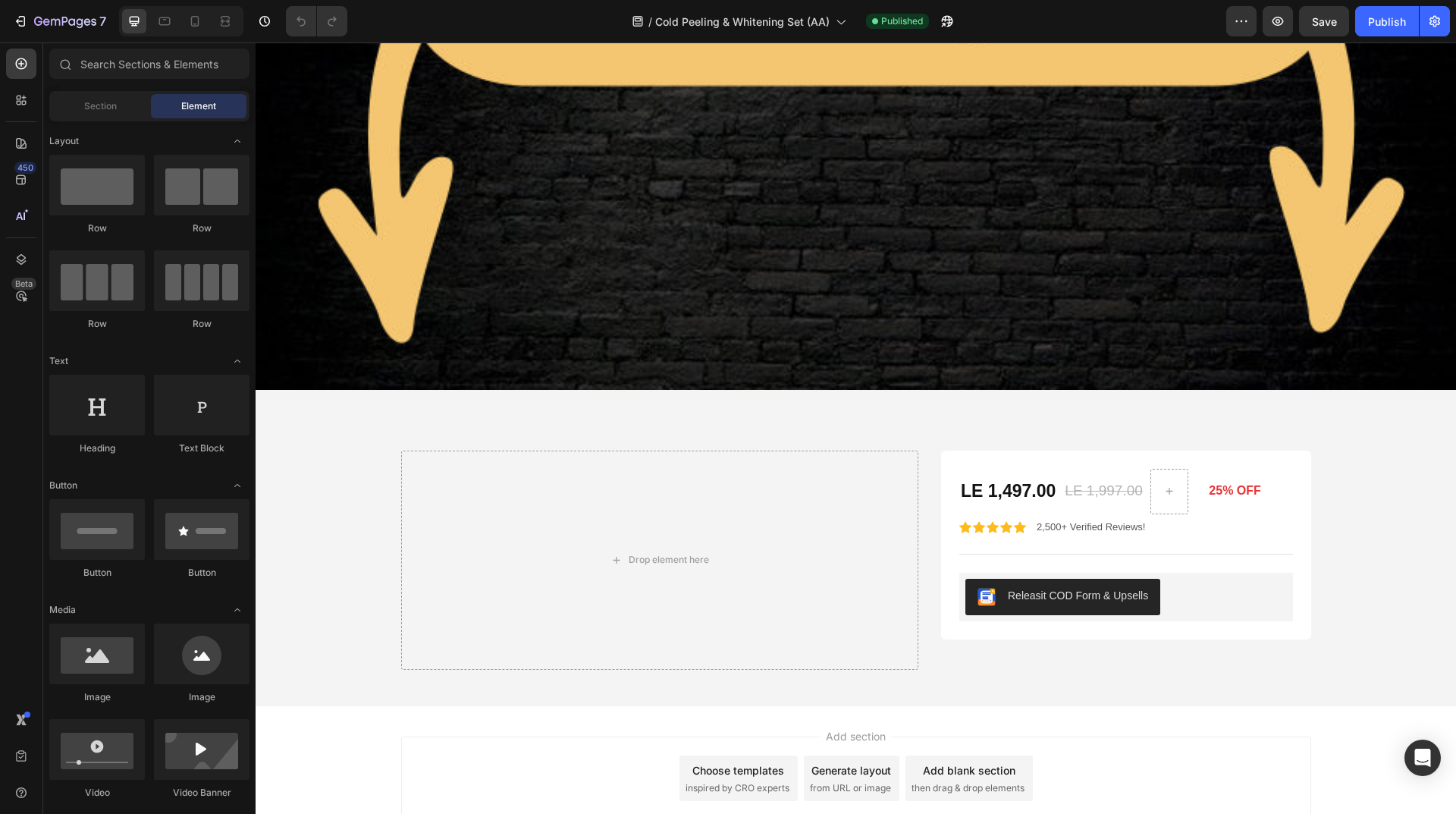
drag, startPoint x: 1449, startPoint y: 90, endPoint x: 1683, endPoint y: 803, distance: 750.4
click at [1005, 462] on div "Product Price" at bounding box center [995, 469] width 65 height 14
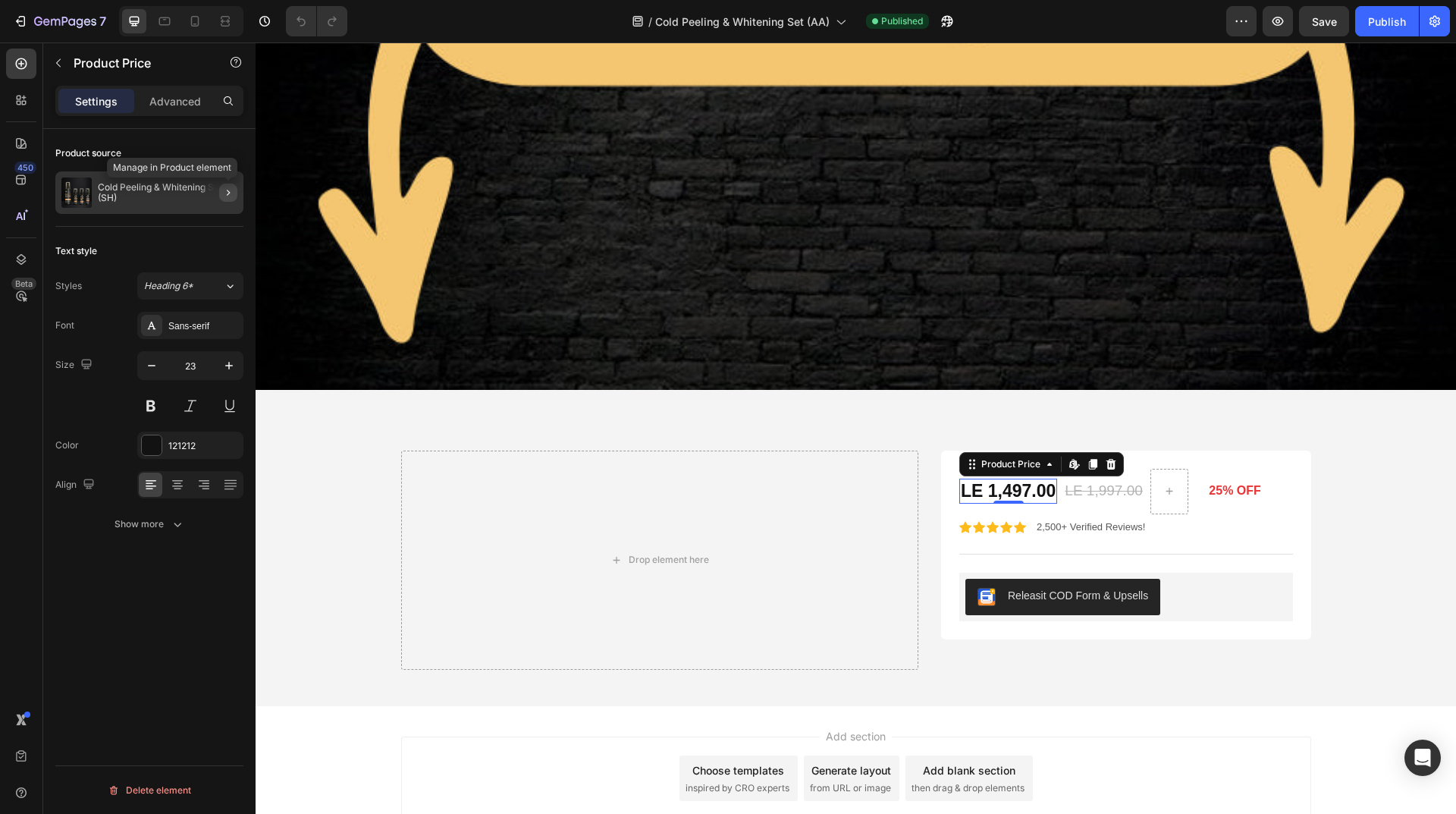
click at [223, 187] on icon "button" at bounding box center [228, 192] width 12 height 12
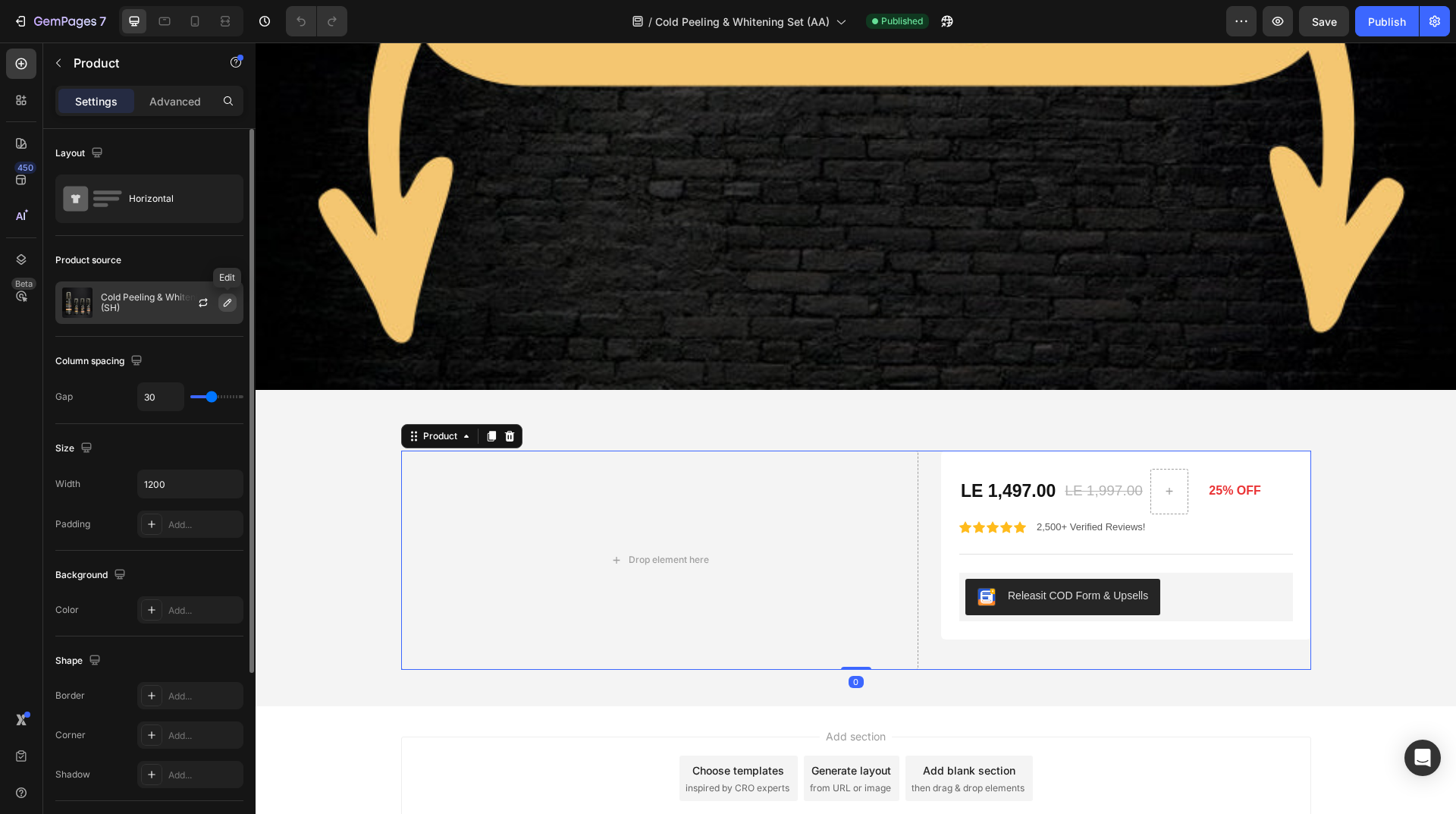
click at [221, 304] on icon "button" at bounding box center [227, 302] width 12 height 12
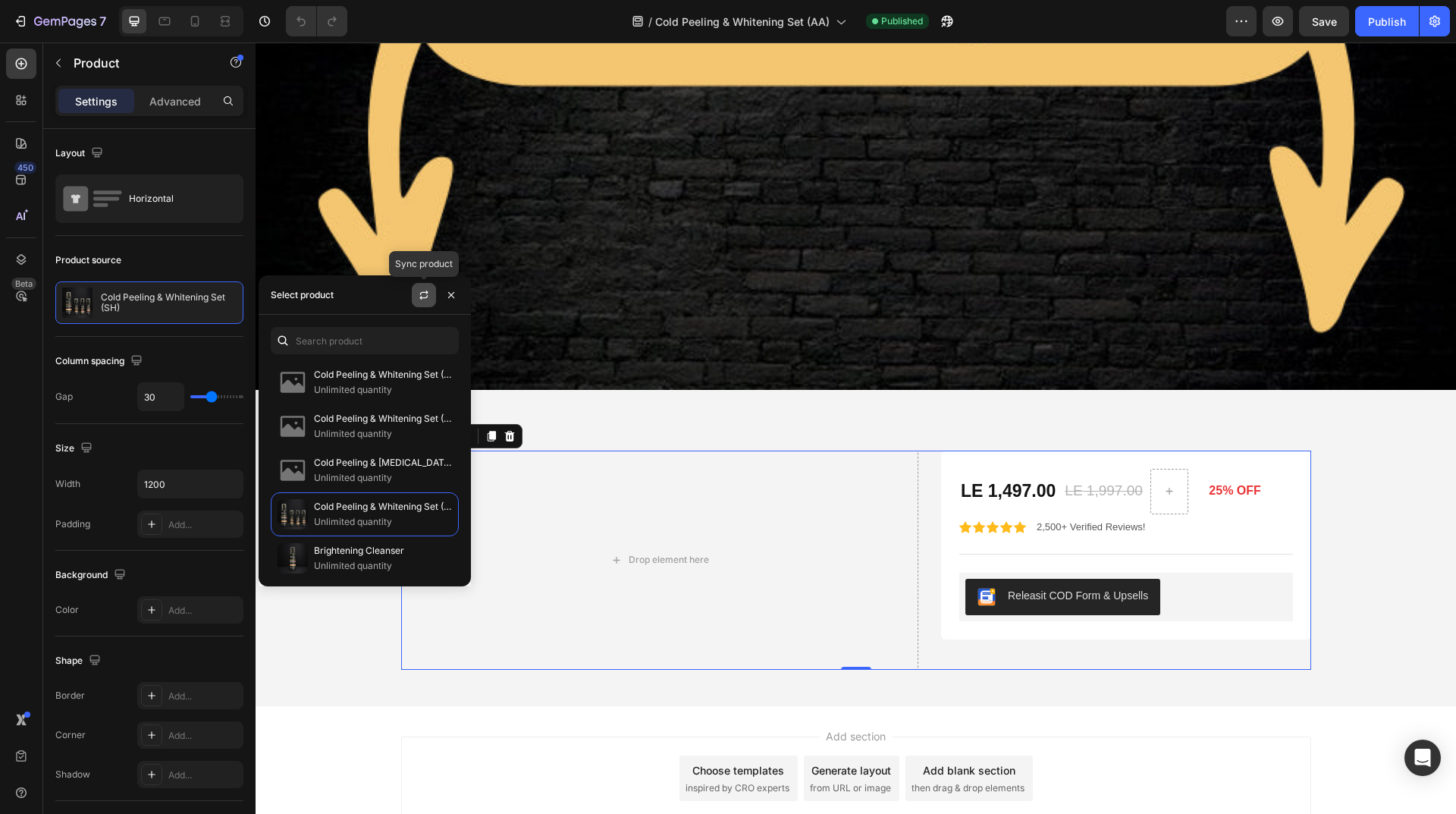
click at [432, 285] on button "button" at bounding box center [424, 295] width 24 height 24
click at [422, 377] on p "Cold Peeling & Whitening Set (HM)" at bounding box center [383, 374] width 138 height 15
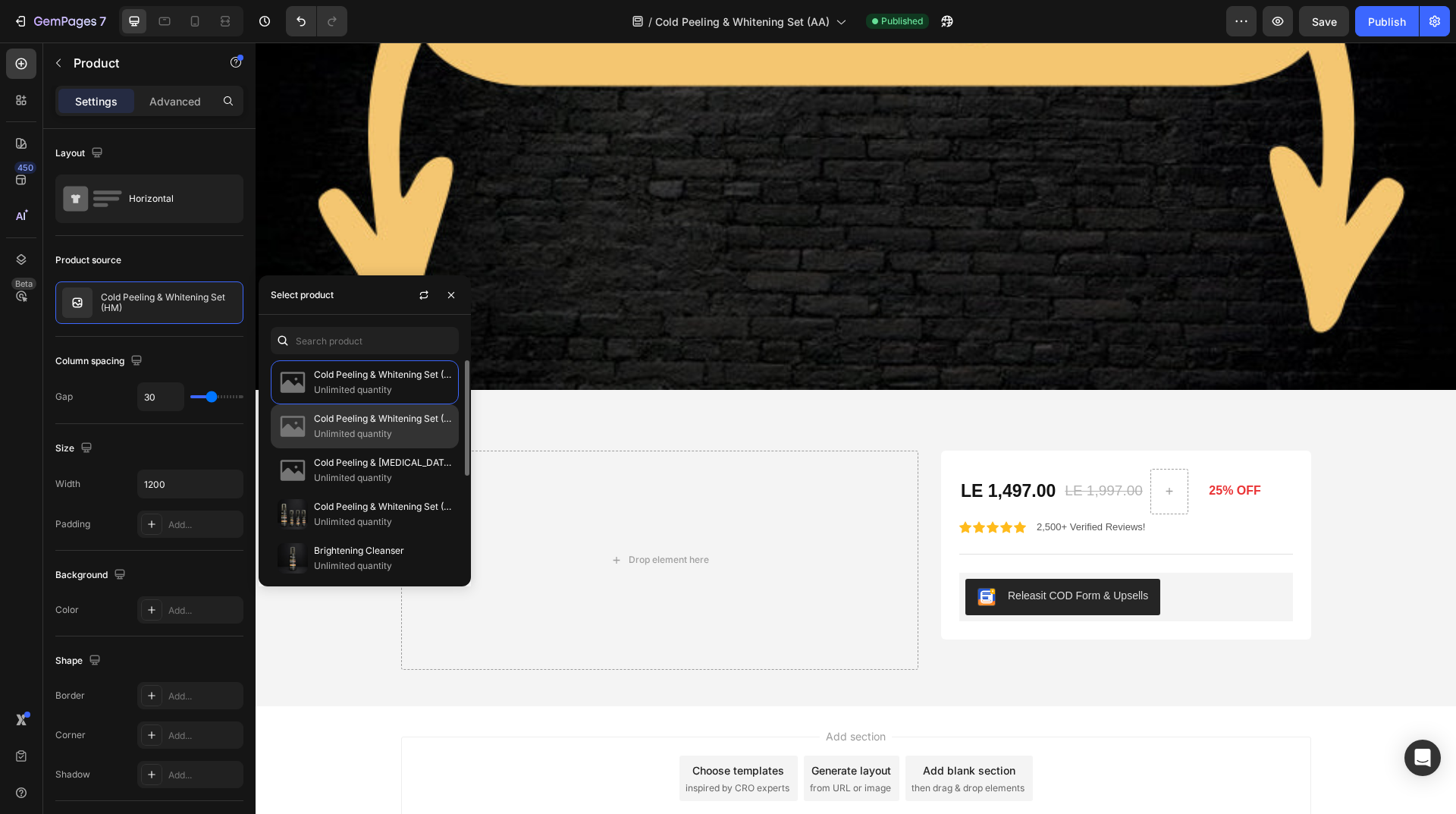
click at [414, 411] on p "Cold Peeling & Whitening Set (AD)" at bounding box center [383, 418] width 138 height 15
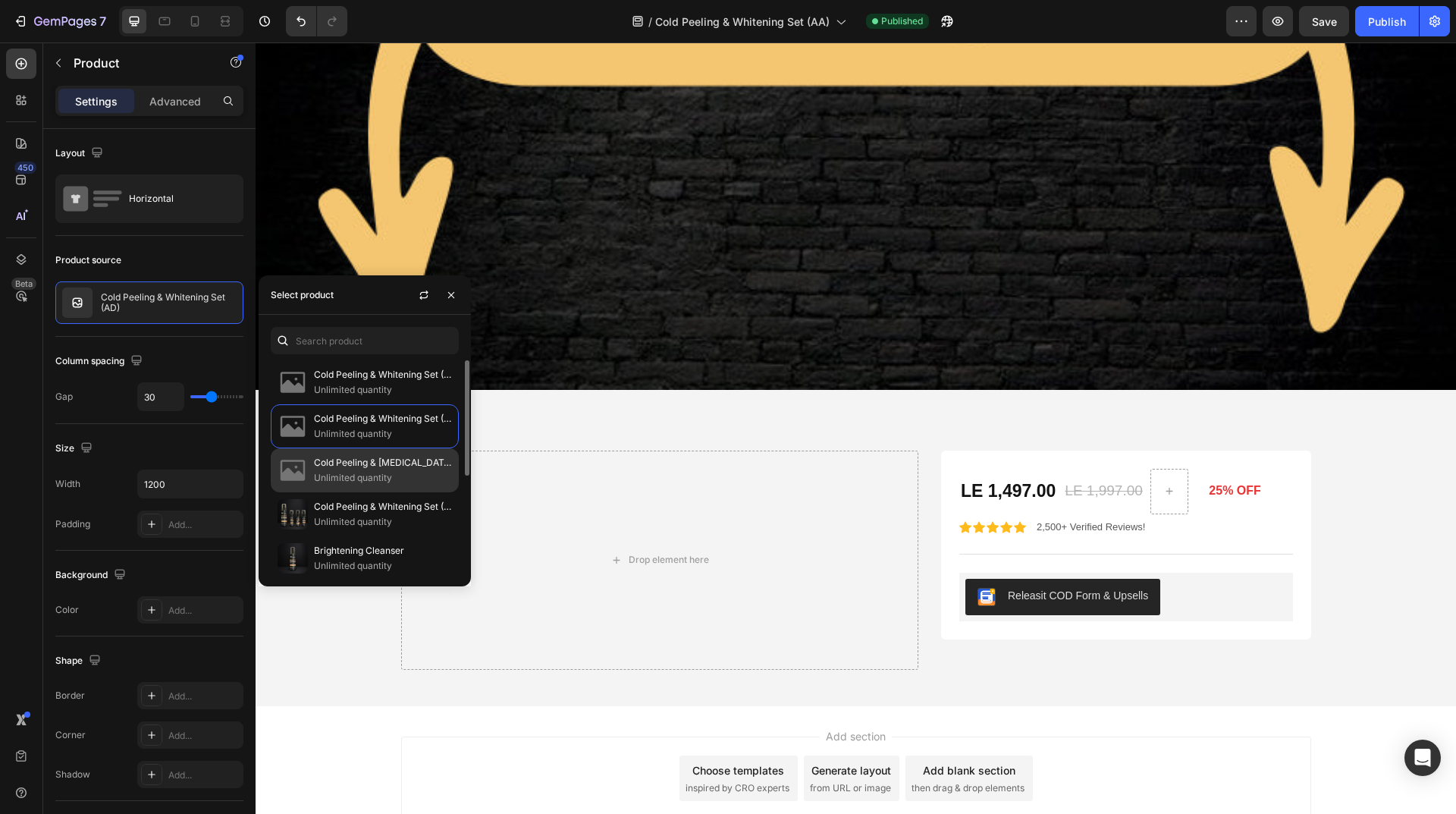
click at [409, 478] on p "Unlimited quantity" at bounding box center [383, 478] width 138 height 15
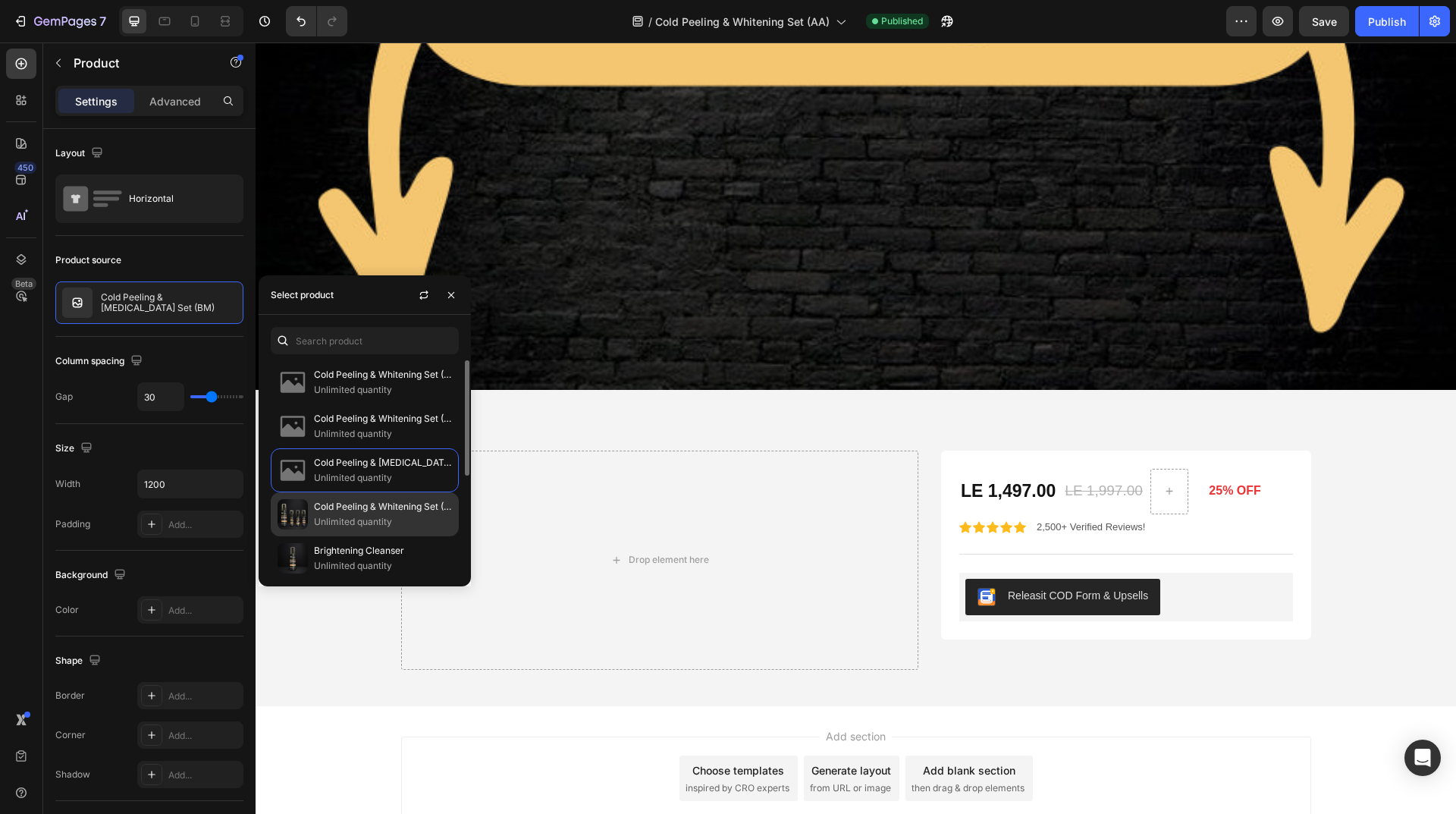
click at [403, 502] on p "Cold Peeling & Whitening Set (SH)" at bounding box center [383, 506] width 138 height 15
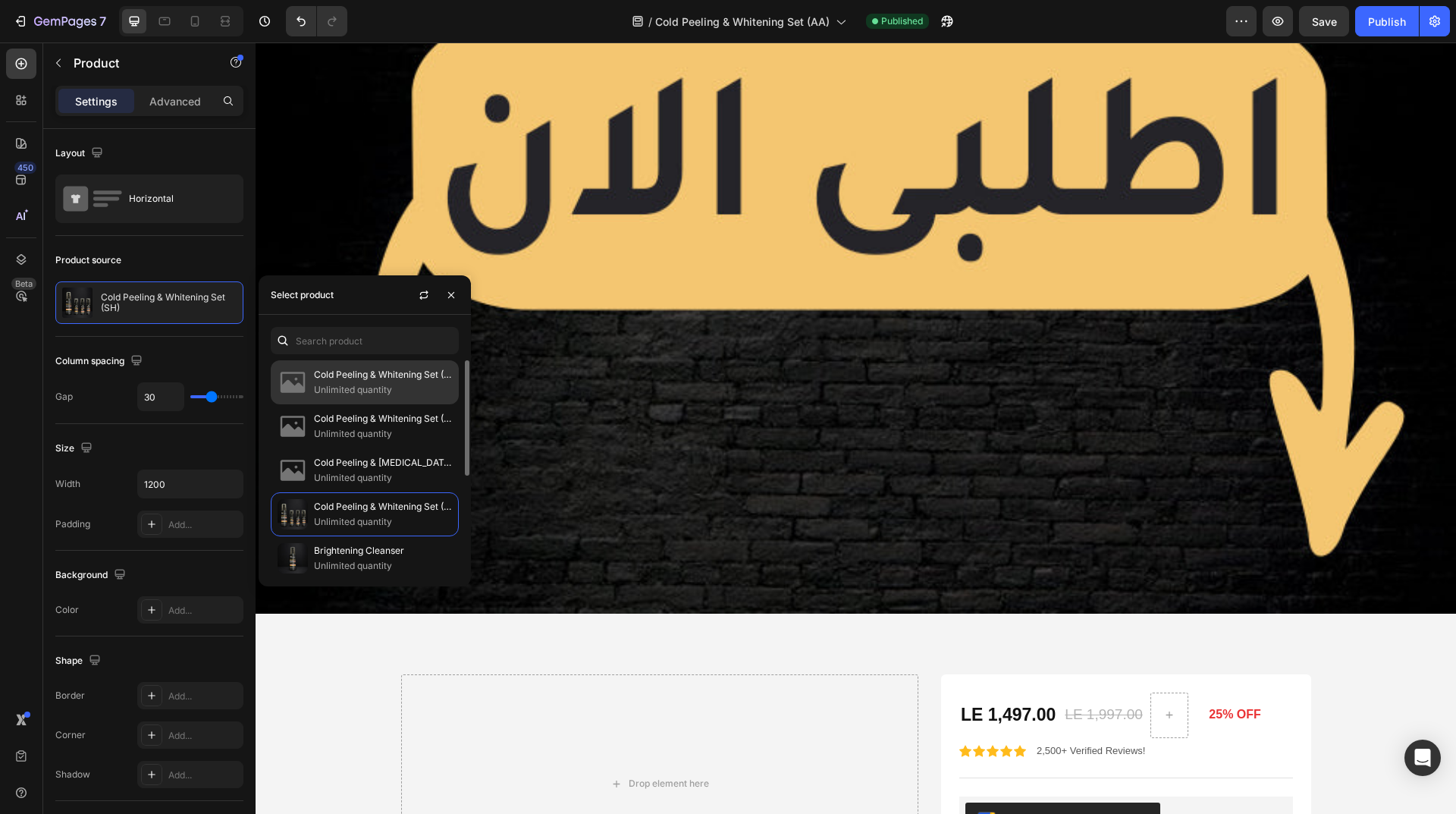
scroll to position [7327, 0]
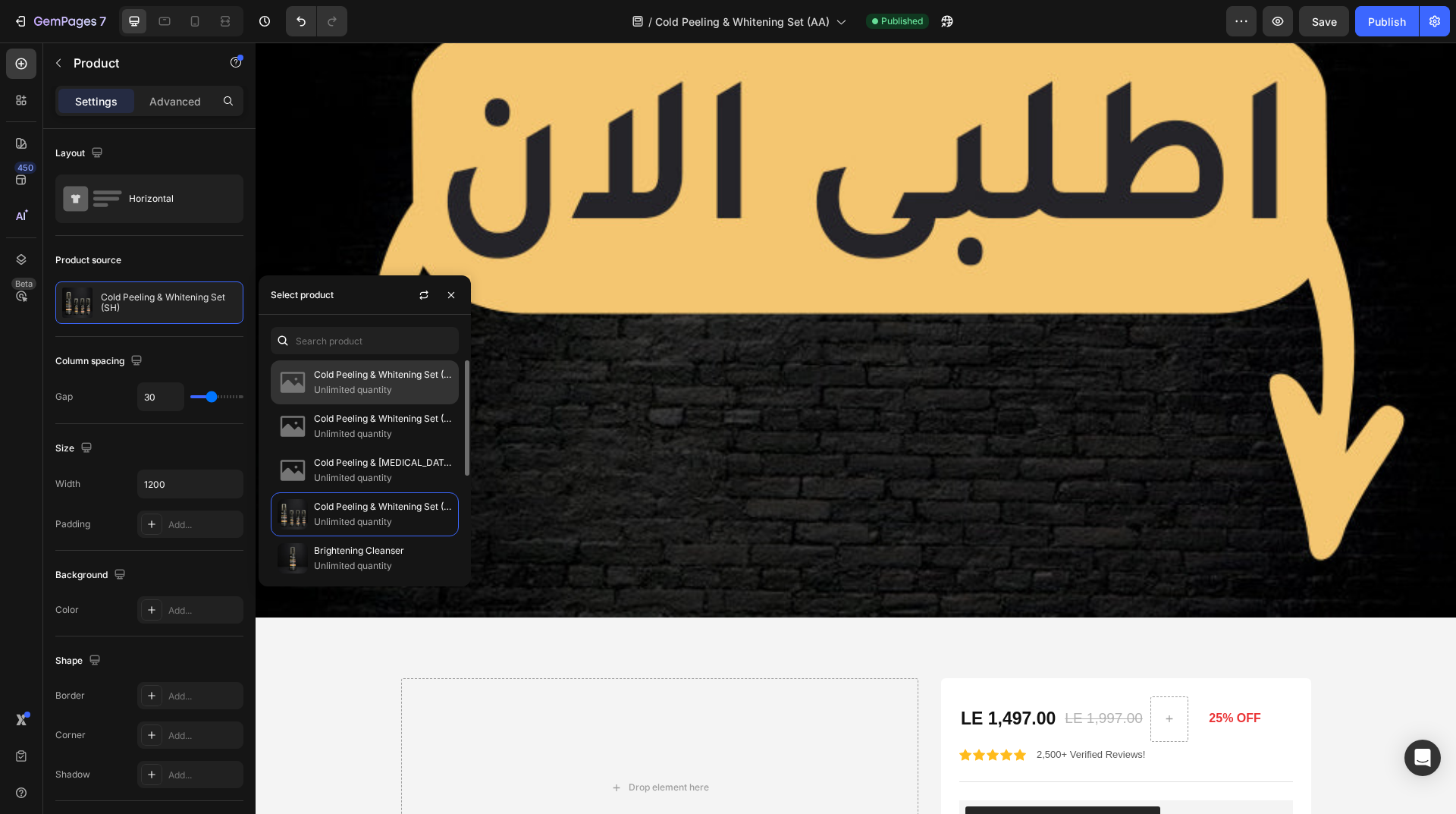
click at [376, 376] on p "Cold Peeling & Whitening Set (HM)" at bounding box center [383, 374] width 138 height 15
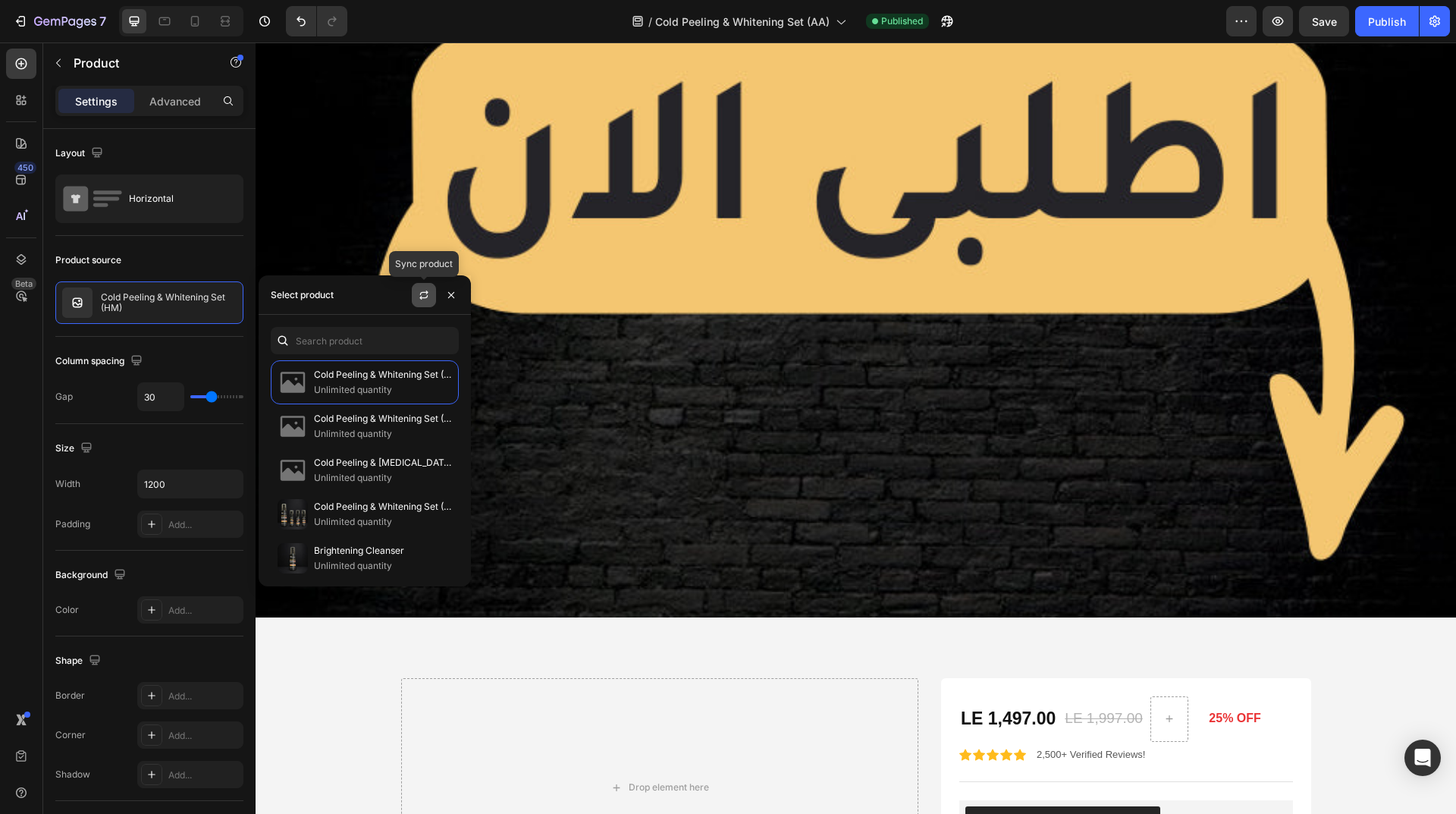
click at [419, 294] on icon "button" at bounding box center [423, 295] width 12 height 12
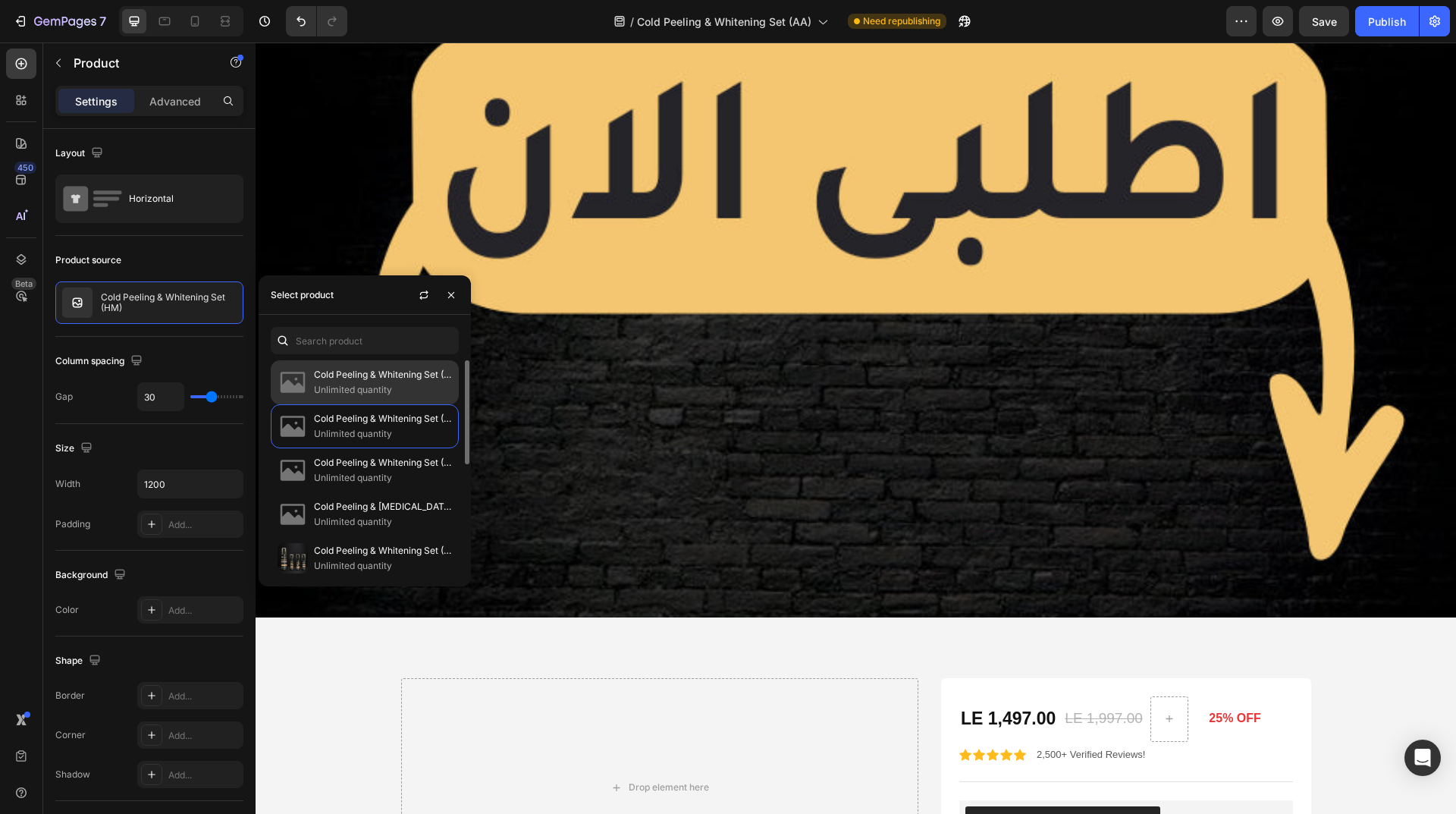
click at [400, 377] on p "Cold Peeling & Whitening Set (AA)" at bounding box center [383, 374] width 138 height 15
click at [1379, 22] on div "Publish" at bounding box center [1387, 22] width 38 height 16
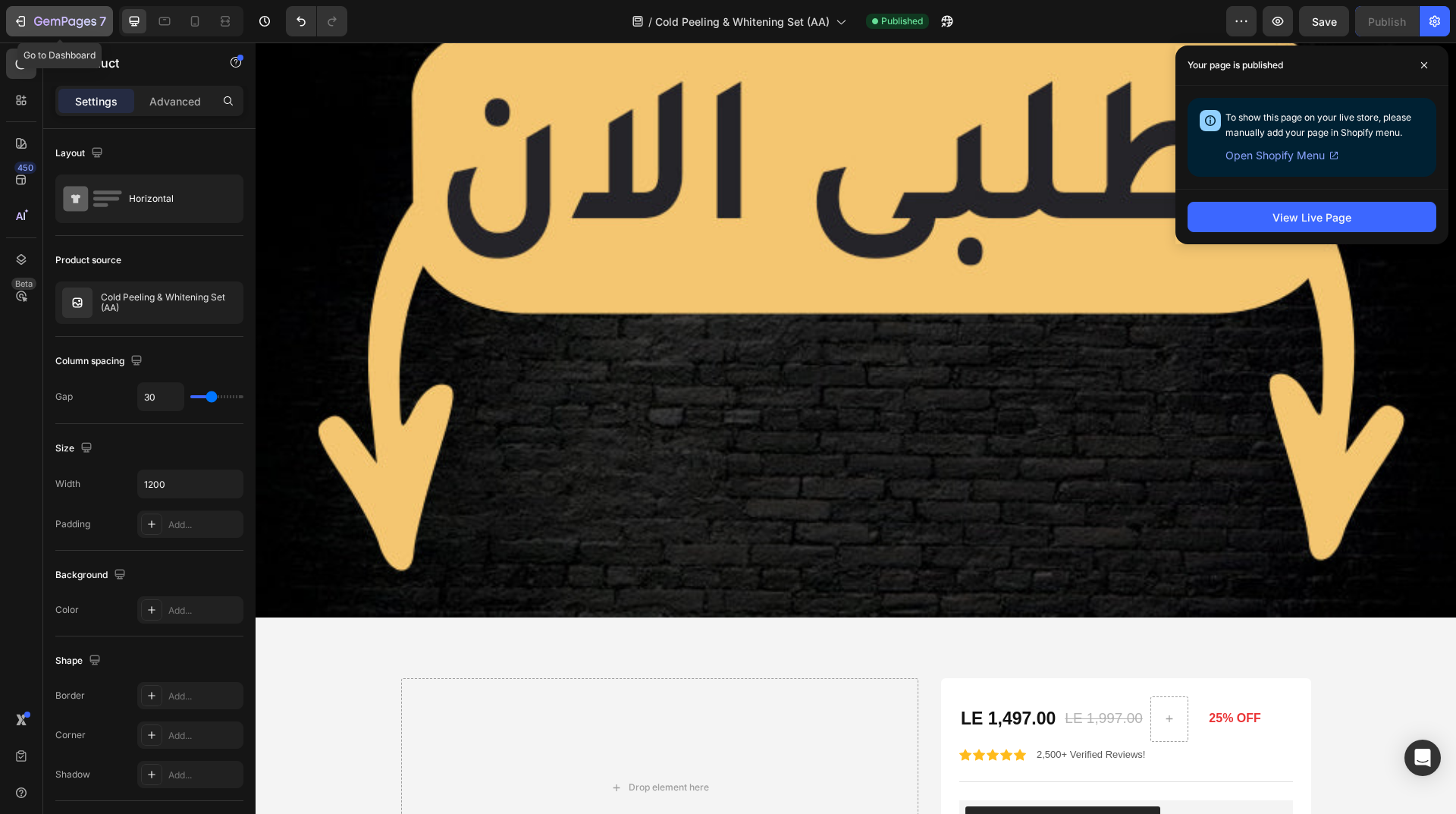
click at [24, 16] on icon "button" at bounding box center [22, 21] width 7 height 11
